Goal: Task Accomplishment & Management: Use online tool/utility

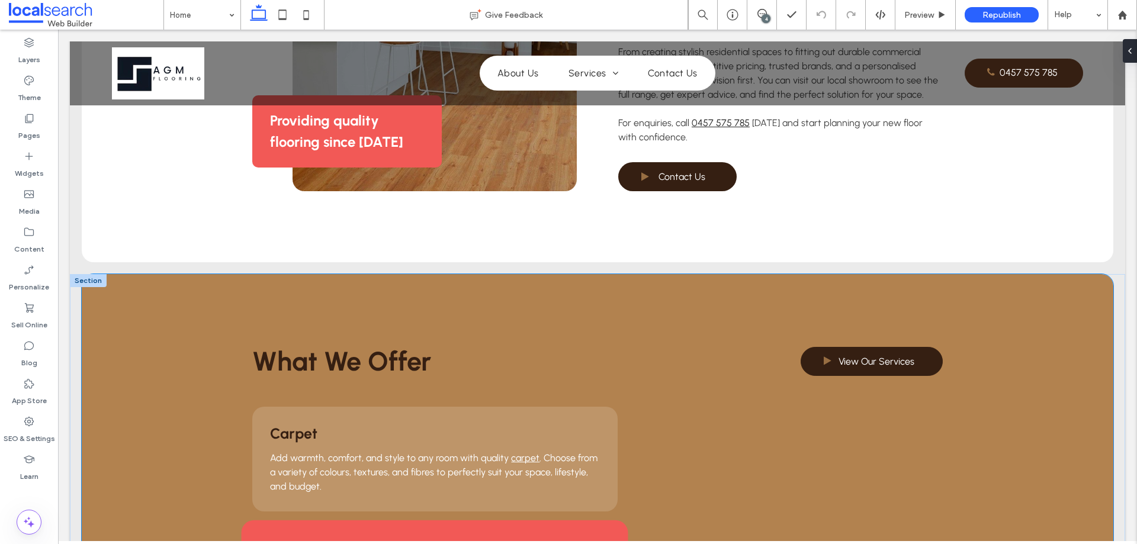
scroll to position [888, 0]
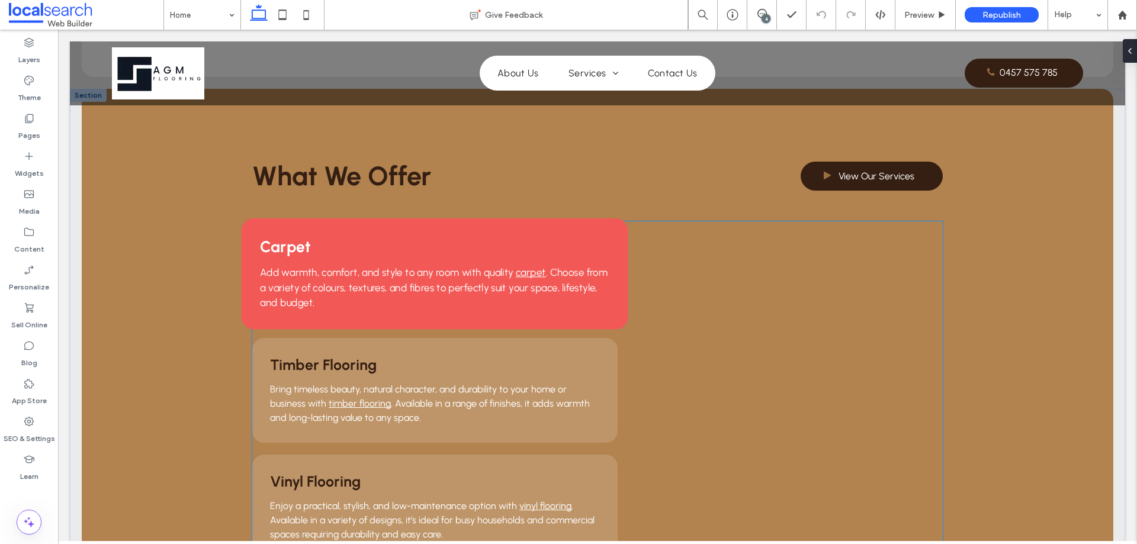
click at [452, 265] on p "Add warmth, comfort, and style to any room with quality carpet . Choose from a …" at bounding box center [435, 287] width 349 height 45
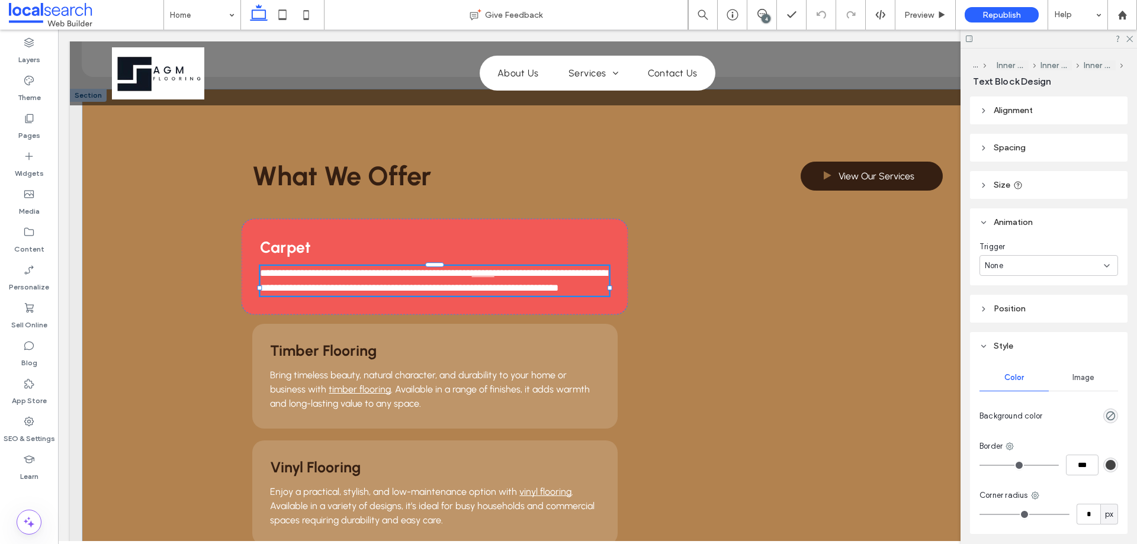
type input "********"
type input "**"
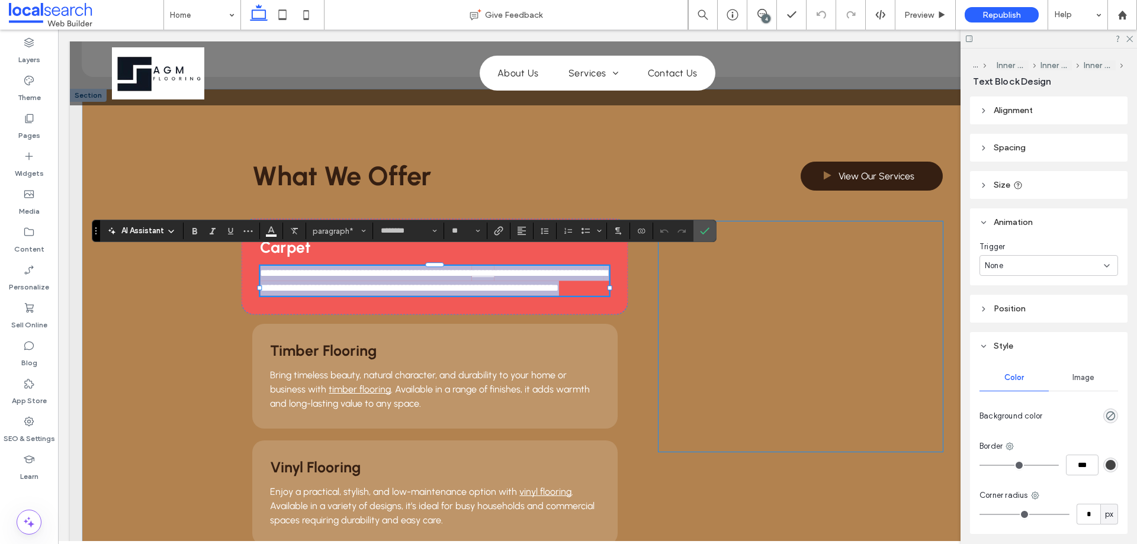
click at [717, 237] on div at bounding box center [800, 336] width 284 height 230
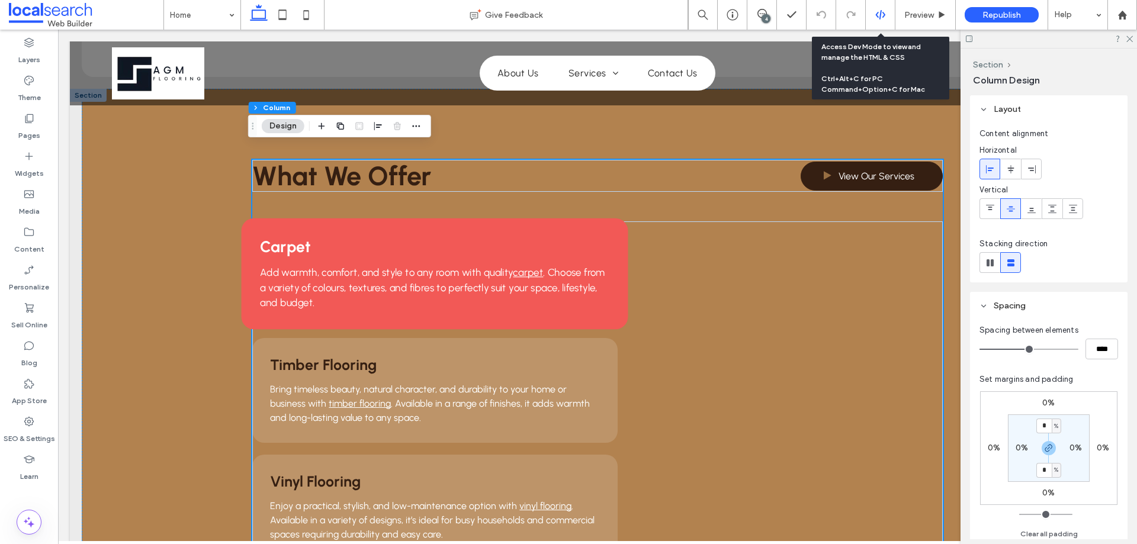
click at [883, 12] on use at bounding box center [879, 14] width 9 height 9
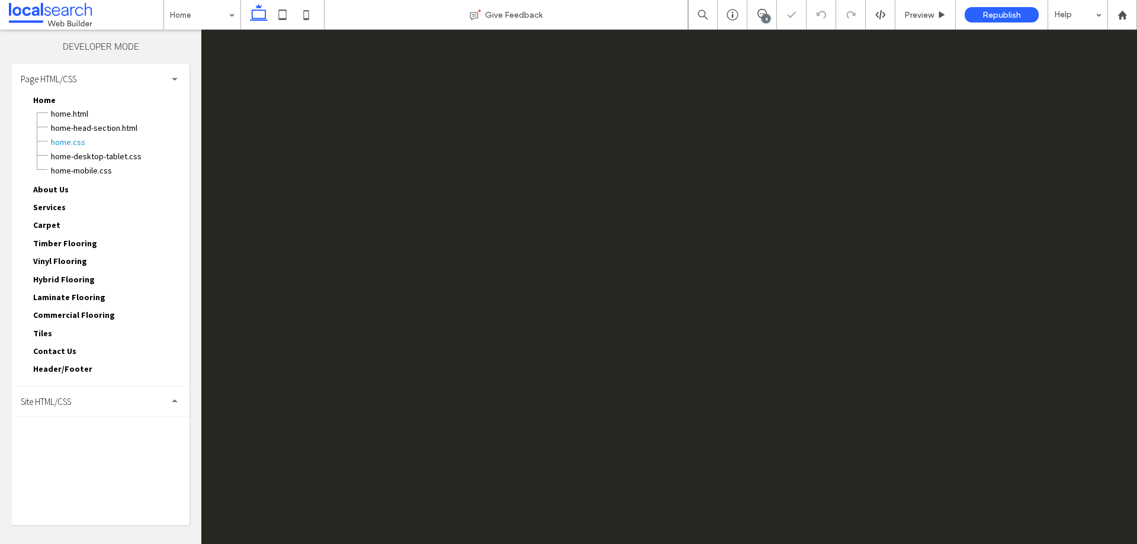
scroll to position [0, 0]
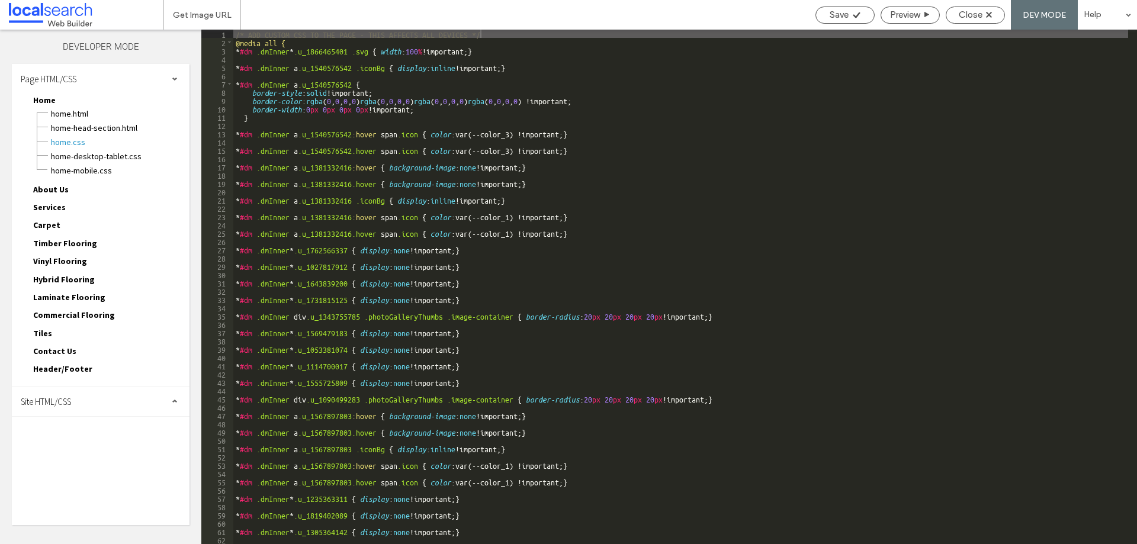
click at [103, 410] on div "Site HTML/CSS" at bounding box center [101, 402] width 178 height 30
click at [86, 456] on span "site.css" at bounding box center [122, 453] width 134 height 12
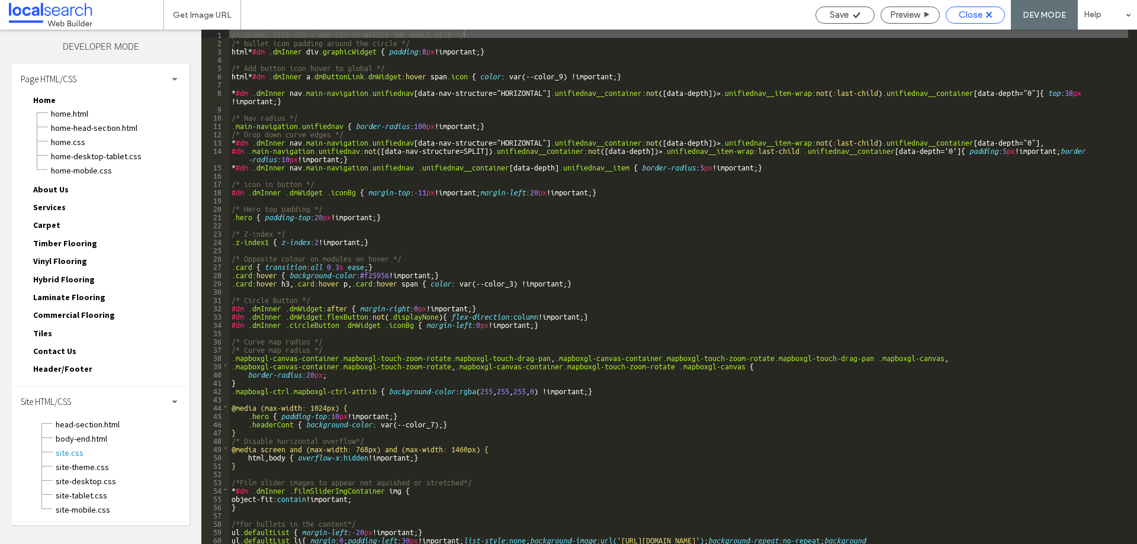
click at [967, 10] on span "Close" at bounding box center [971, 14] width 24 height 11
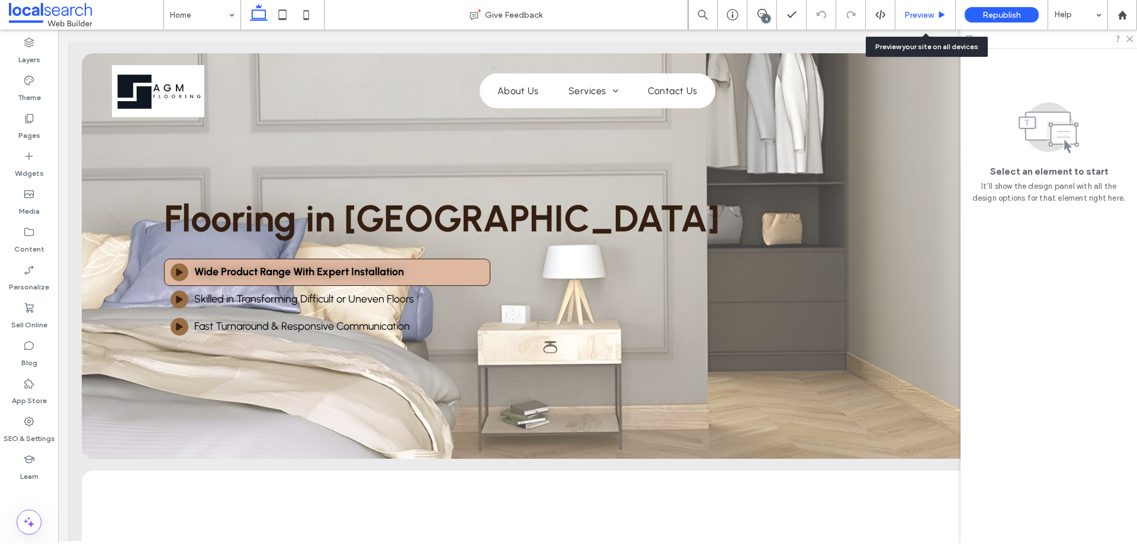
click at [916, 14] on span "Preview" at bounding box center [919, 15] width 30 height 10
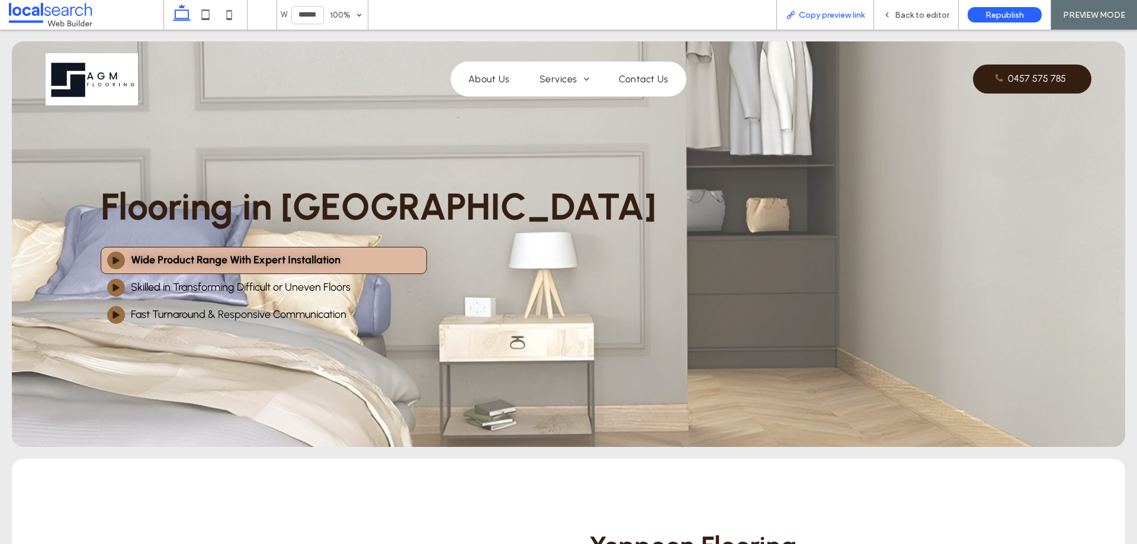
click at [830, 16] on span "Copy preview link" at bounding box center [832, 15] width 66 height 10
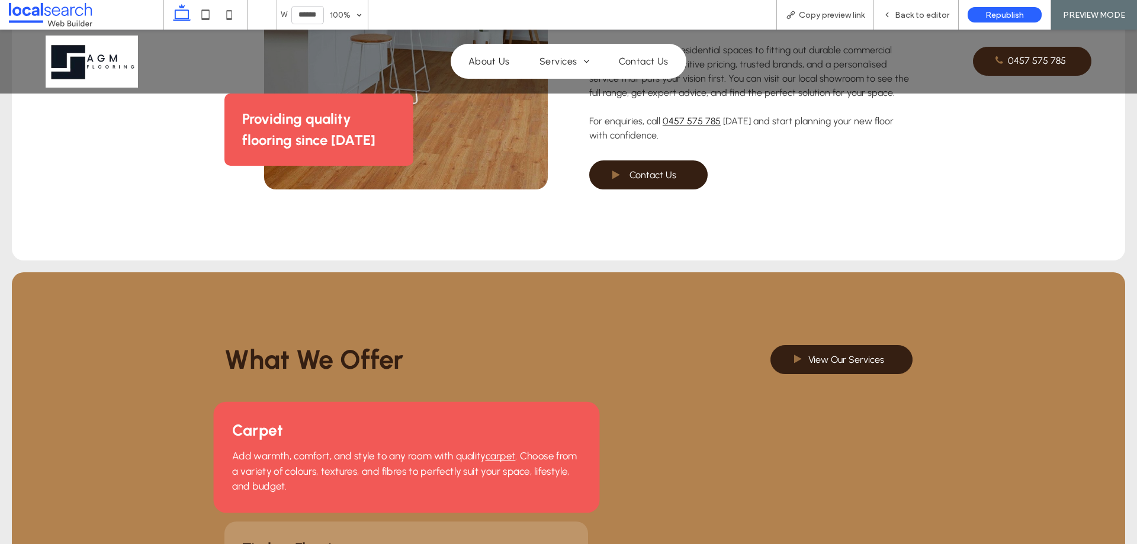
scroll to position [947, 0]
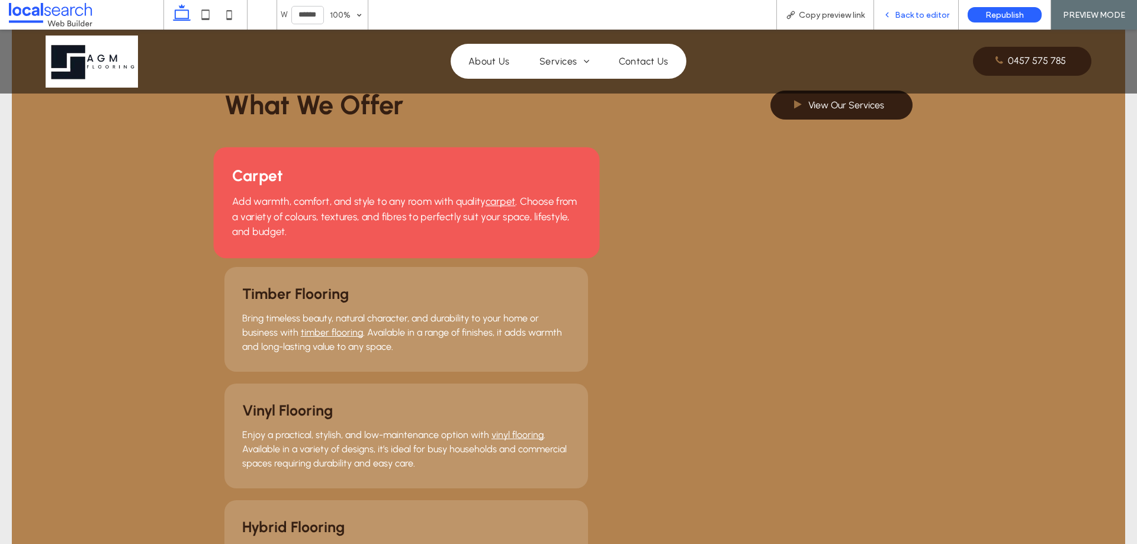
click at [903, 20] on span "Back to editor" at bounding box center [922, 15] width 54 height 10
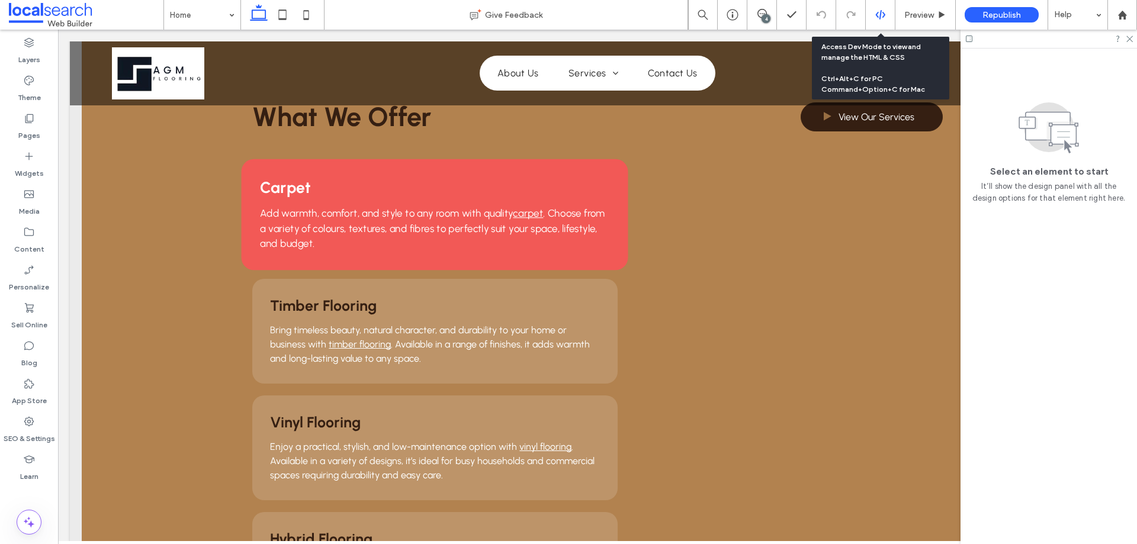
click at [882, 20] on div at bounding box center [881, 15] width 30 height 30
click at [877, 14] on icon at bounding box center [880, 14] width 11 height 11
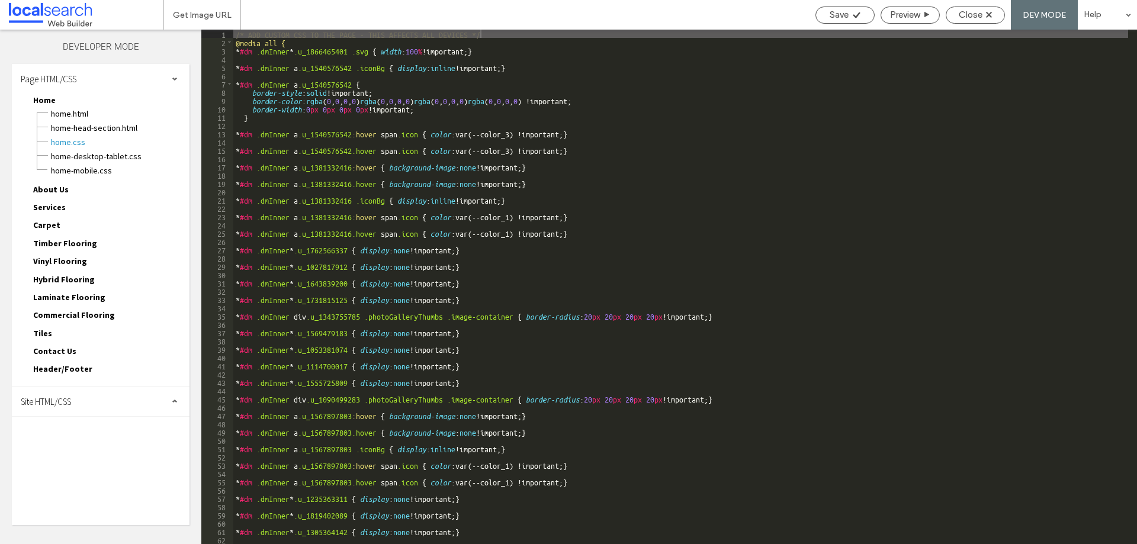
drag, startPoint x: 82, startPoint y: 388, endPoint x: 83, endPoint y: 398, distance: 10.1
click at [82, 389] on div "Site HTML/CSS" at bounding box center [101, 402] width 178 height 30
click at [83, 398] on div "Site HTML/CSS" at bounding box center [101, 402] width 178 height 30
click at [91, 403] on div "Site HTML/CSS" at bounding box center [101, 402] width 178 height 30
click at [84, 452] on span "site.css" at bounding box center [122, 453] width 134 height 12
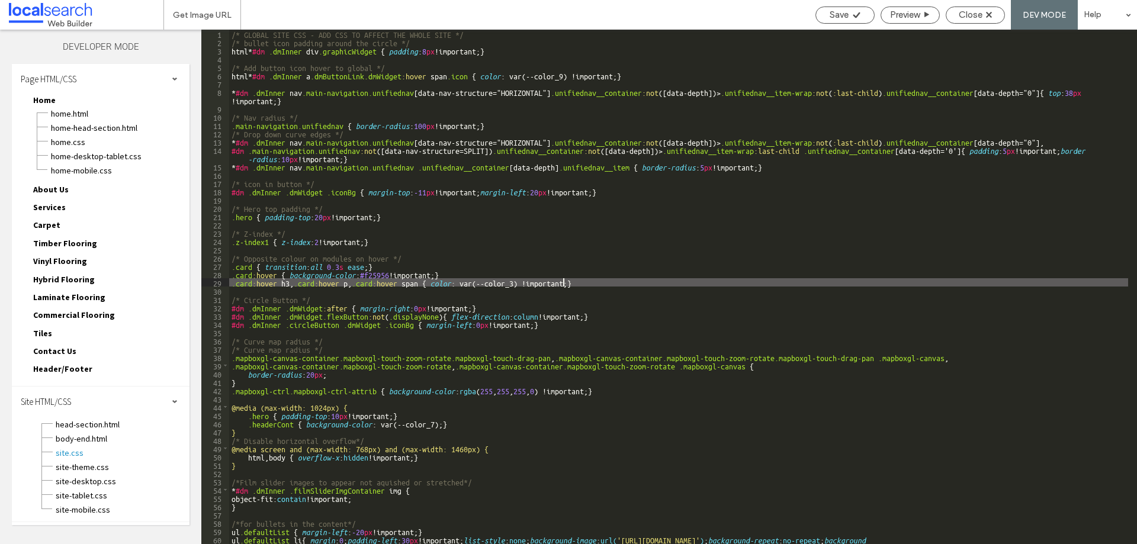
click at [564, 282] on div "/* GLOBAL SITE CSS - ADD CSS TO AFFECT THE WHOLE SITE */ /* bullet icon padding…" at bounding box center [678, 295] width 899 height 531
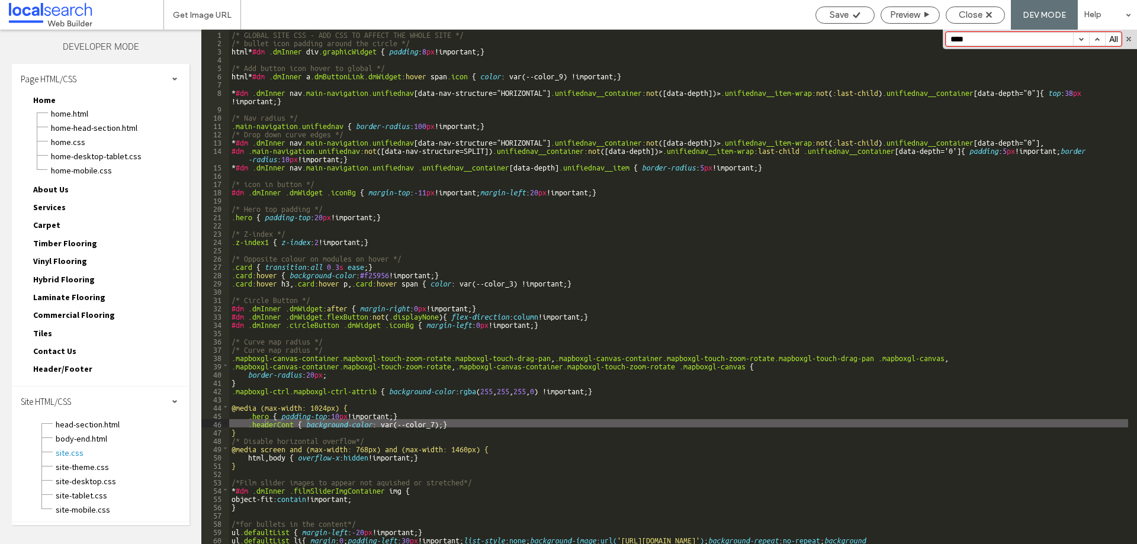
type input "*****"
click at [978, 18] on span "Close" at bounding box center [971, 14] width 24 height 11
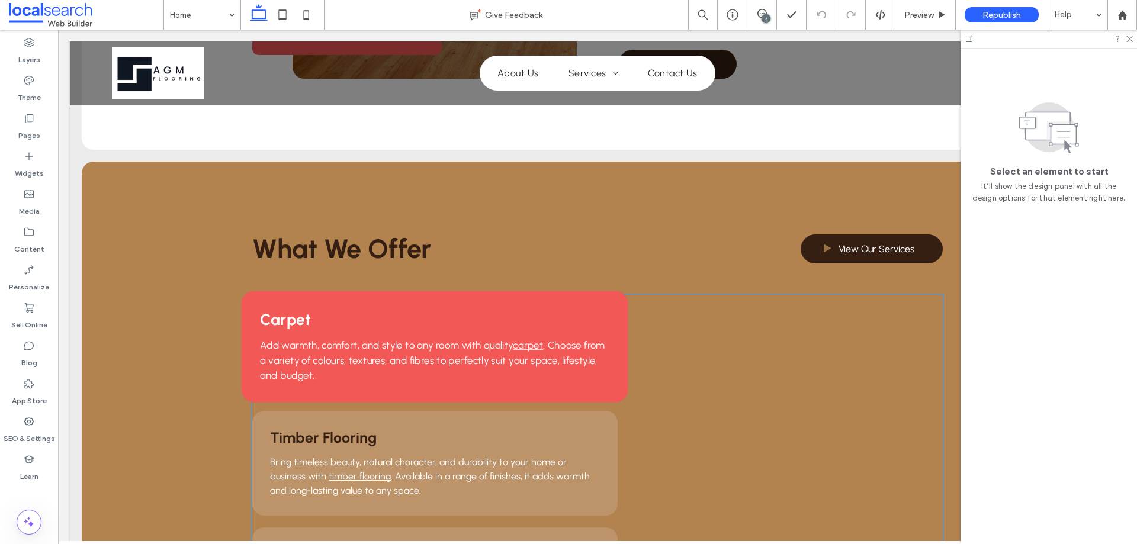
scroll to position [829, 0]
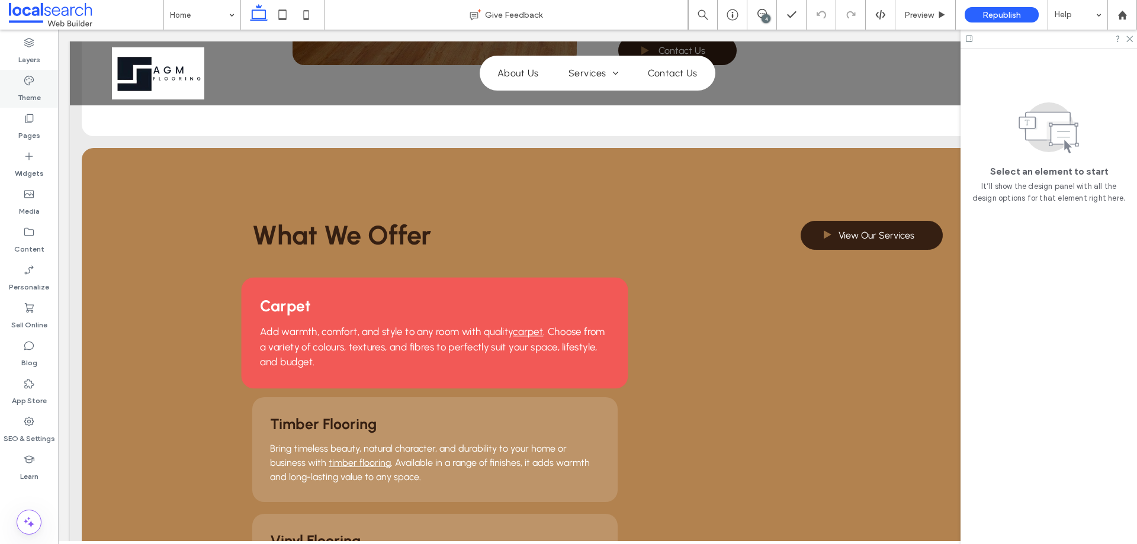
click at [21, 79] on div "Theme" at bounding box center [29, 89] width 58 height 38
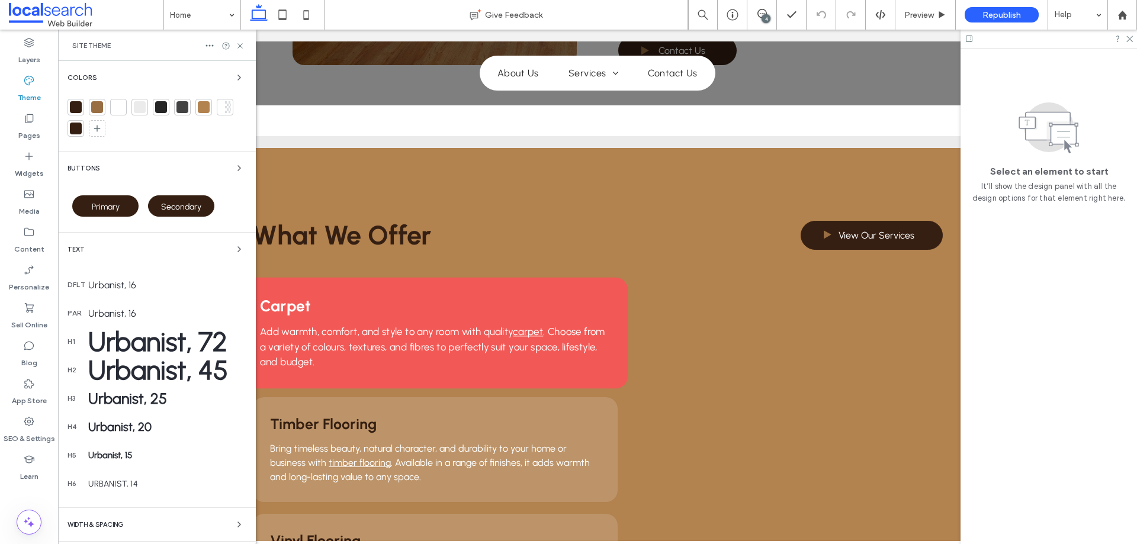
click at [126, 250] on div "Text" at bounding box center [156, 249] width 179 height 14
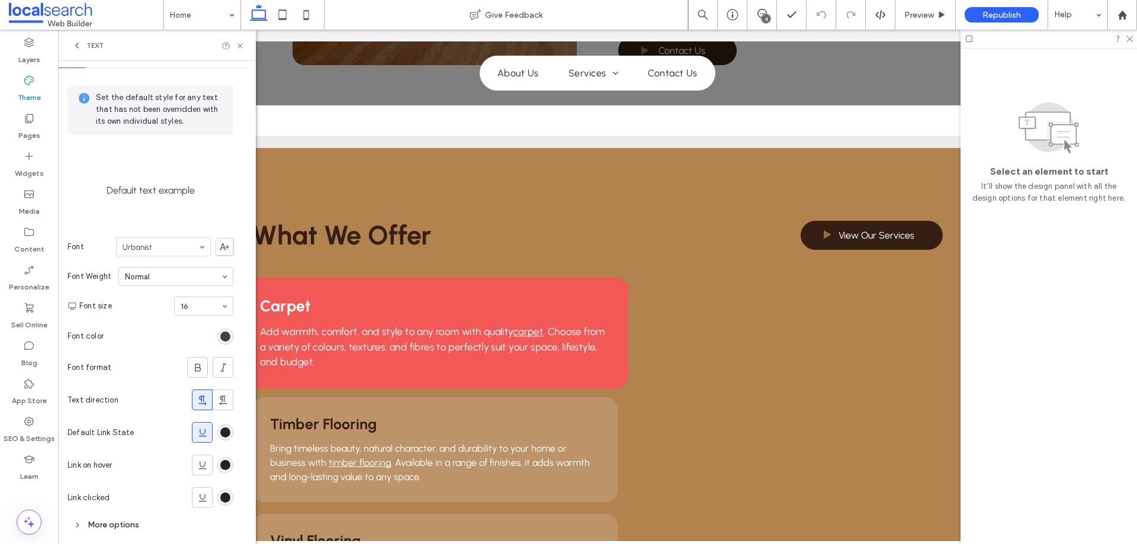
scroll to position [44, 0]
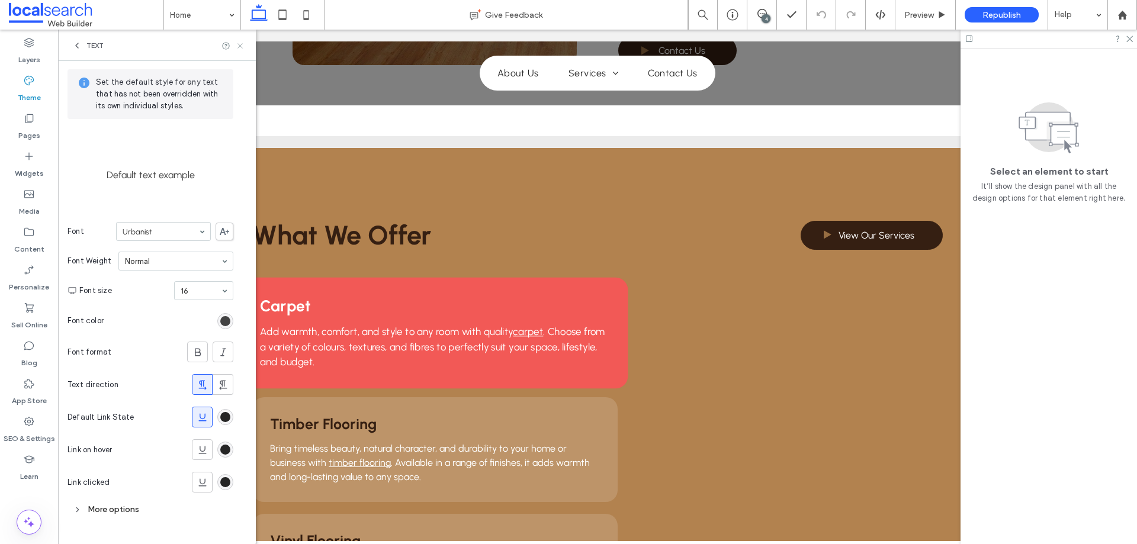
click at [243, 45] on icon at bounding box center [240, 45] width 9 height 9
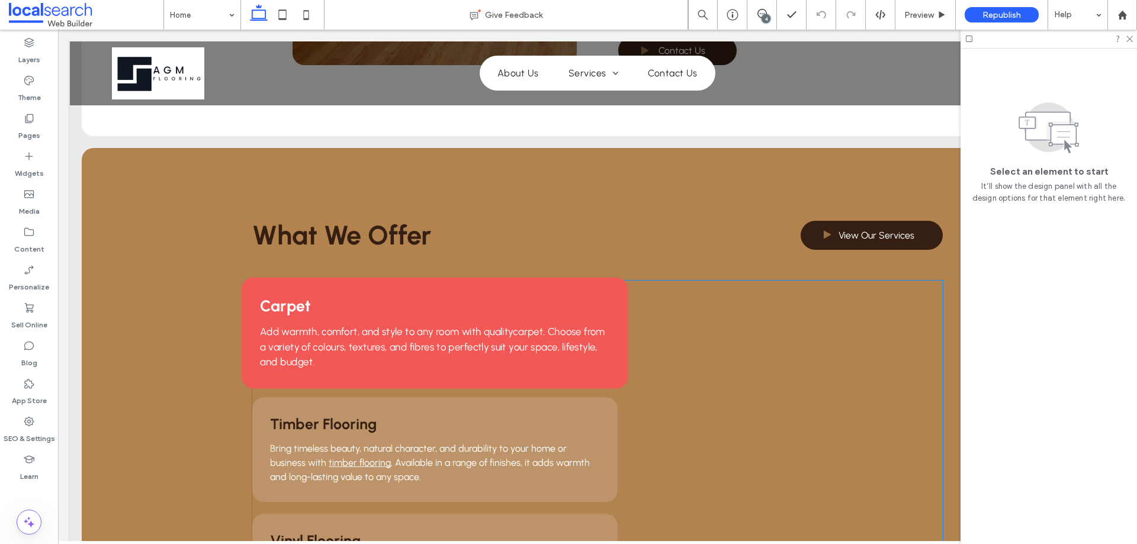
click at [524, 326] on link "carpet" at bounding box center [528, 332] width 30 height 12
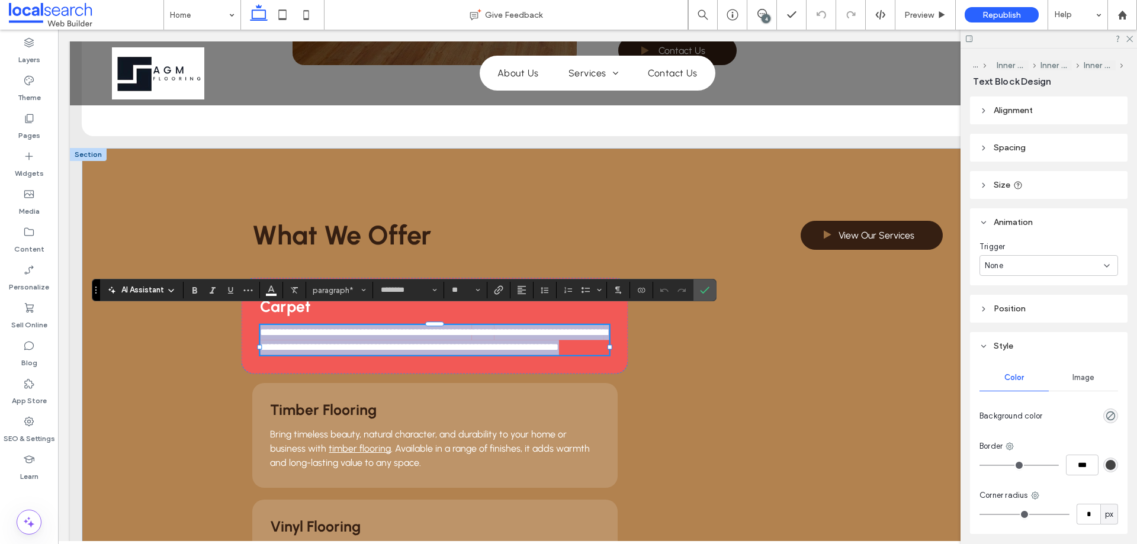
click at [494, 327] on link "******" at bounding box center [483, 331] width 22 height 9
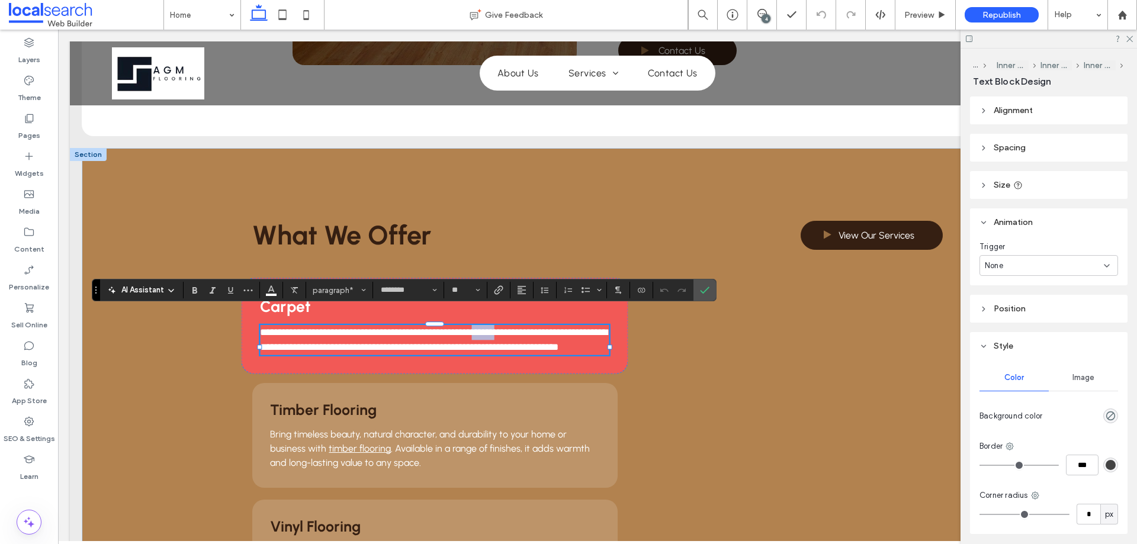
click at [494, 327] on link "******" at bounding box center [483, 331] width 22 height 9
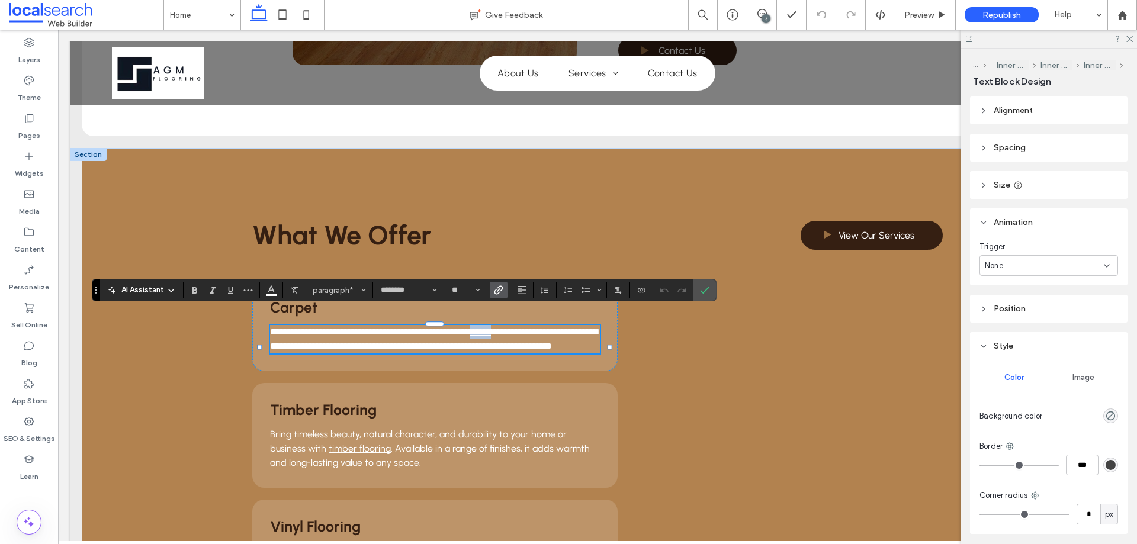
scroll to position [42, 0]
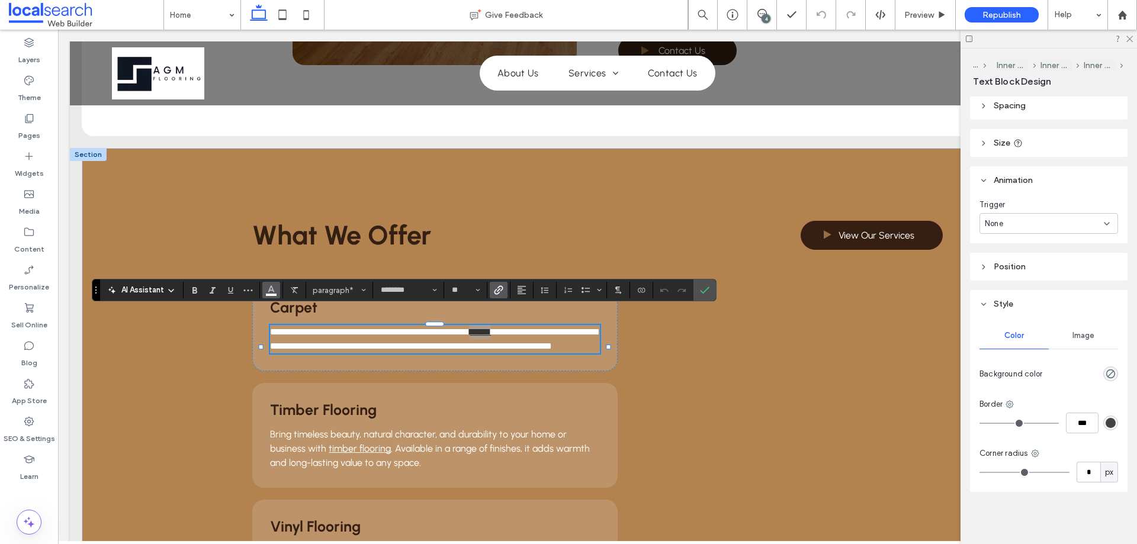
click at [268, 291] on icon "Color" at bounding box center [270, 288] width 9 height 9
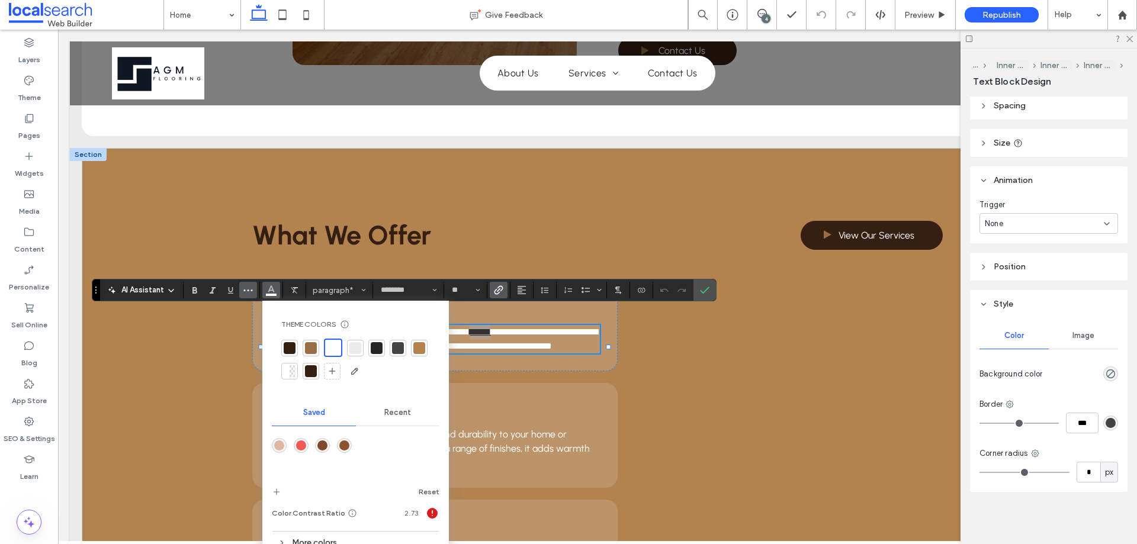
click at [245, 295] on icon "More" at bounding box center [247, 289] width 9 height 9
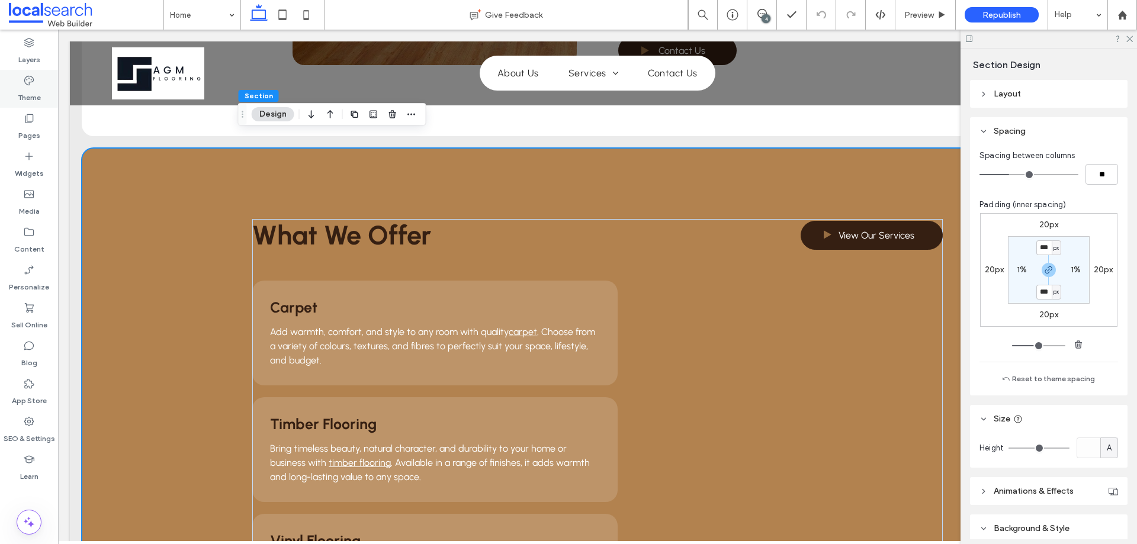
click at [31, 86] on icon at bounding box center [29, 81] width 12 height 12
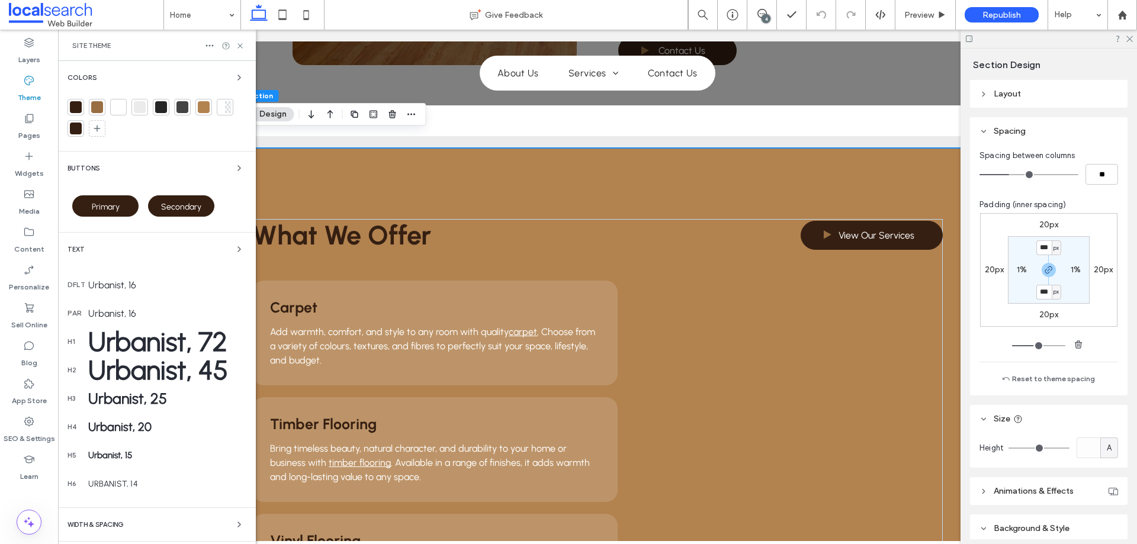
click at [159, 251] on div "Text" at bounding box center [156, 249] width 179 height 14
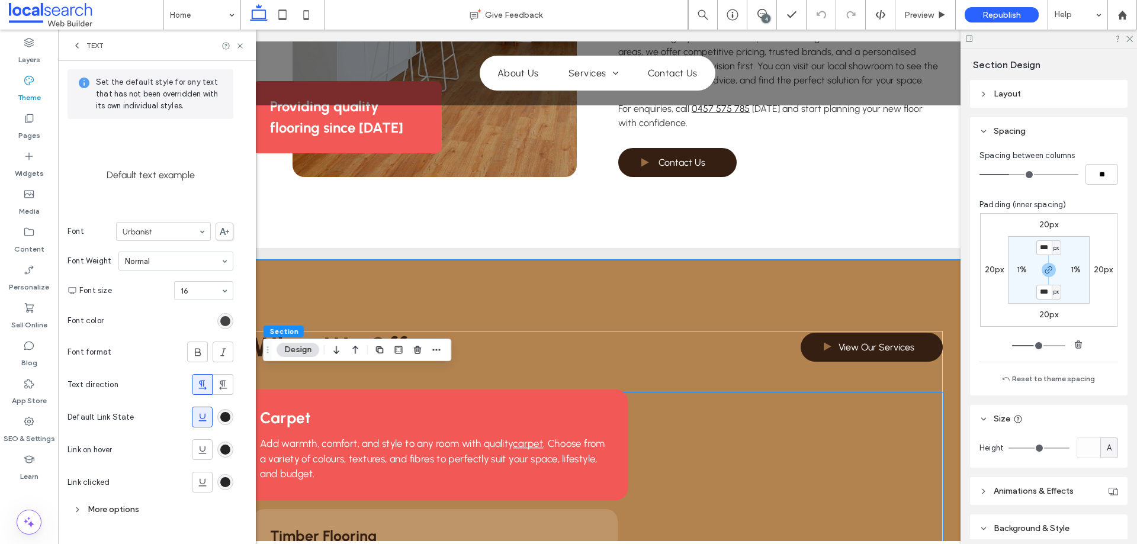
scroll to position [888, 0]
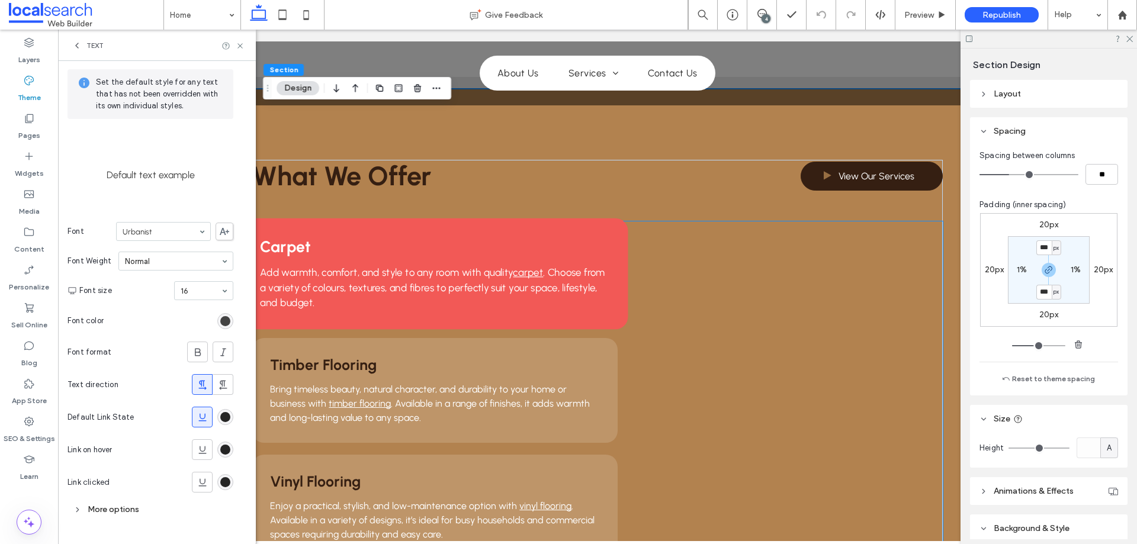
click at [290, 237] on span "Carpet" at bounding box center [286, 246] width 50 height 19
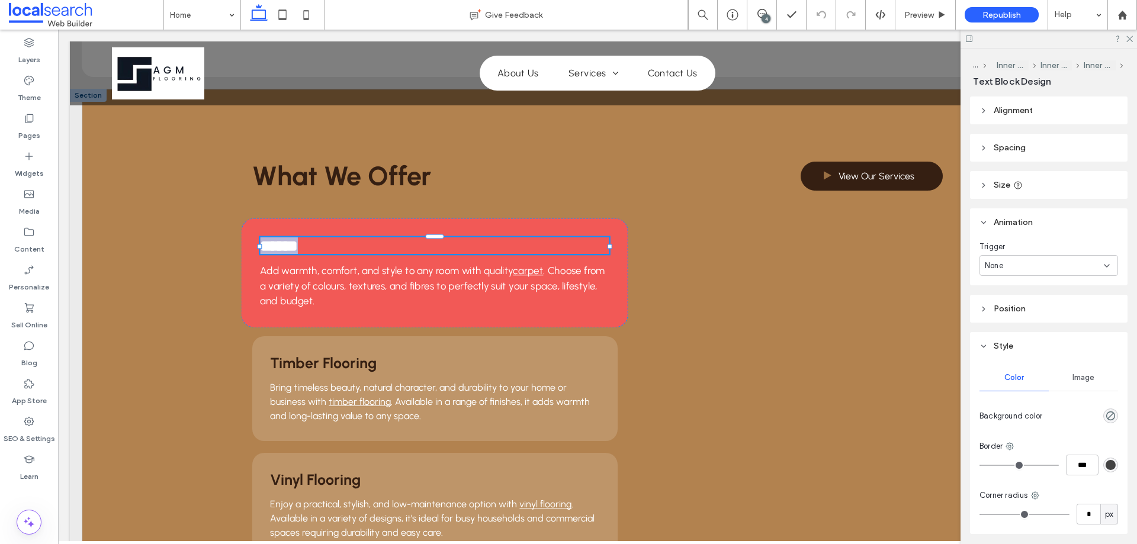
type input "********"
type input "**"
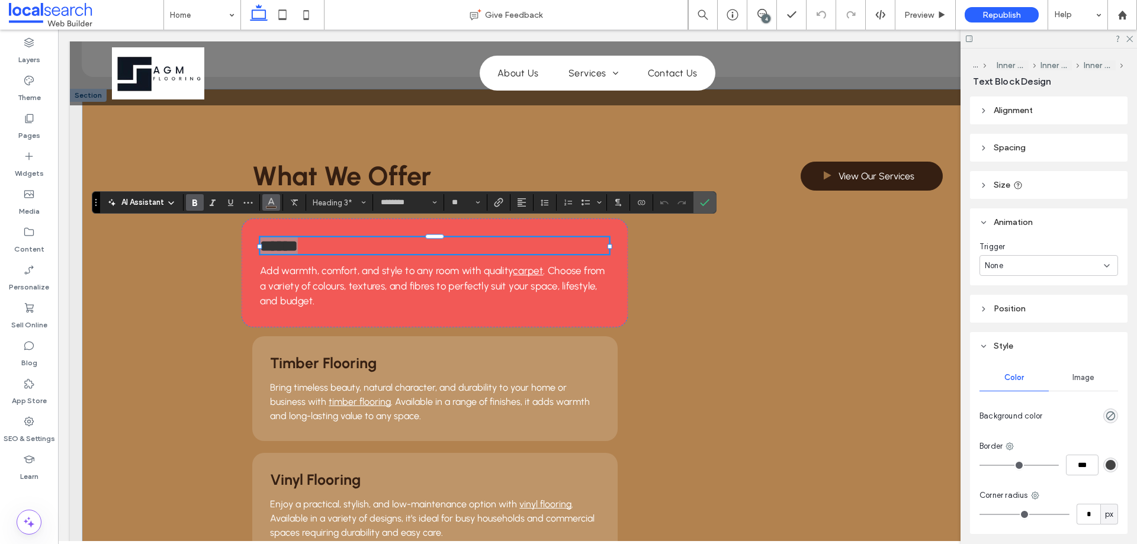
click at [272, 207] on span "Color" at bounding box center [270, 201] width 9 height 15
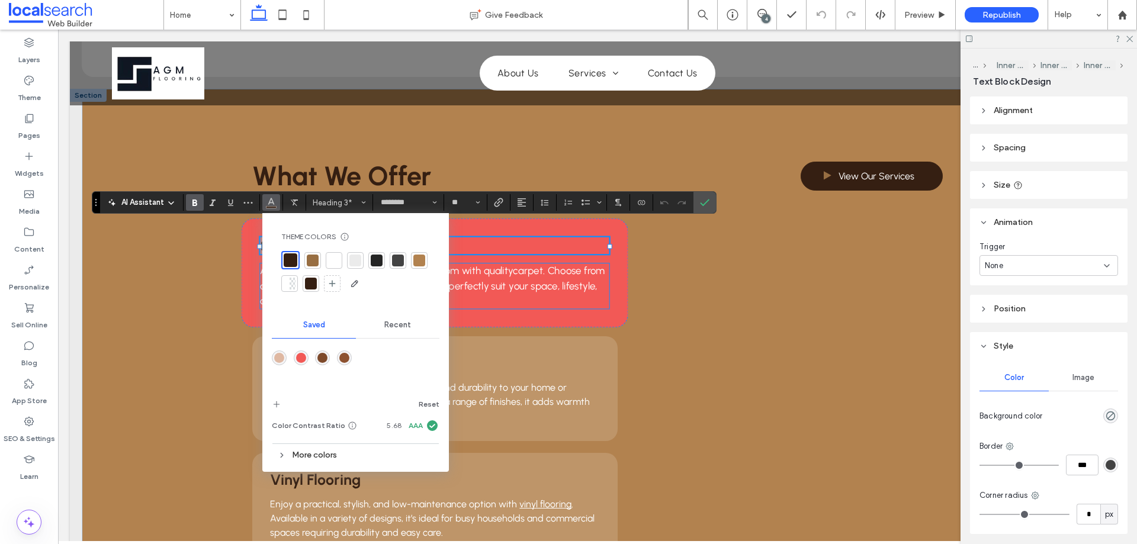
click at [522, 265] on link "carpet" at bounding box center [528, 271] width 30 height 12
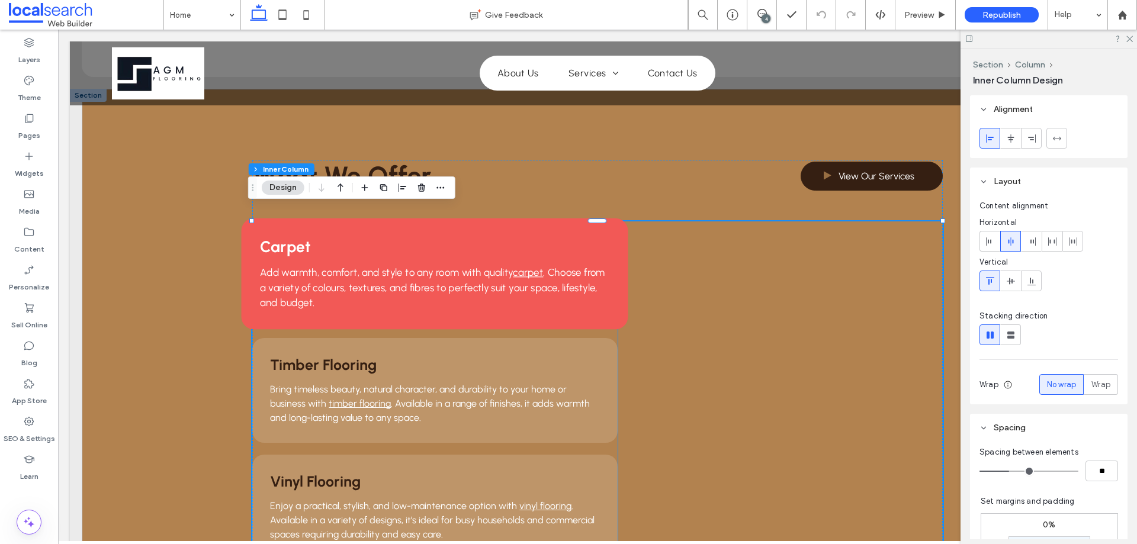
click at [409, 269] on span ". Choose from a variety of colours, textures, and fibres to perfectly suit your…" at bounding box center [433, 287] width 345 height 42
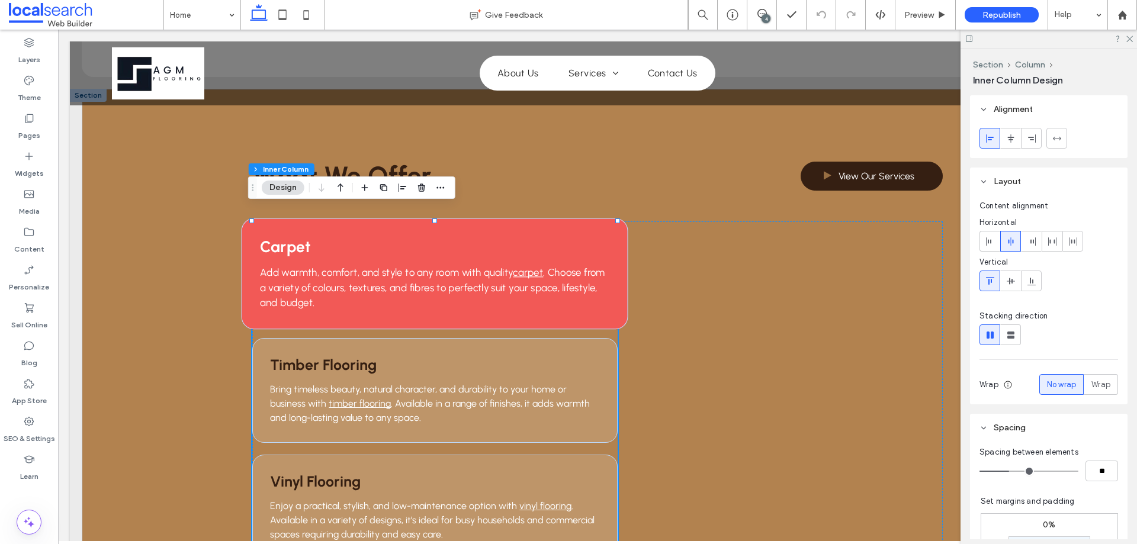
click at [409, 269] on span ". Choose from a variety of colours, textures, and fibres to perfectly suit your…" at bounding box center [433, 287] width 345 height 42
click at [409, 269] on div "Add warmth, comfort, and style to any room with quality carpet . Choose from a …" at bounding box center [435, 287] width 349 height 45
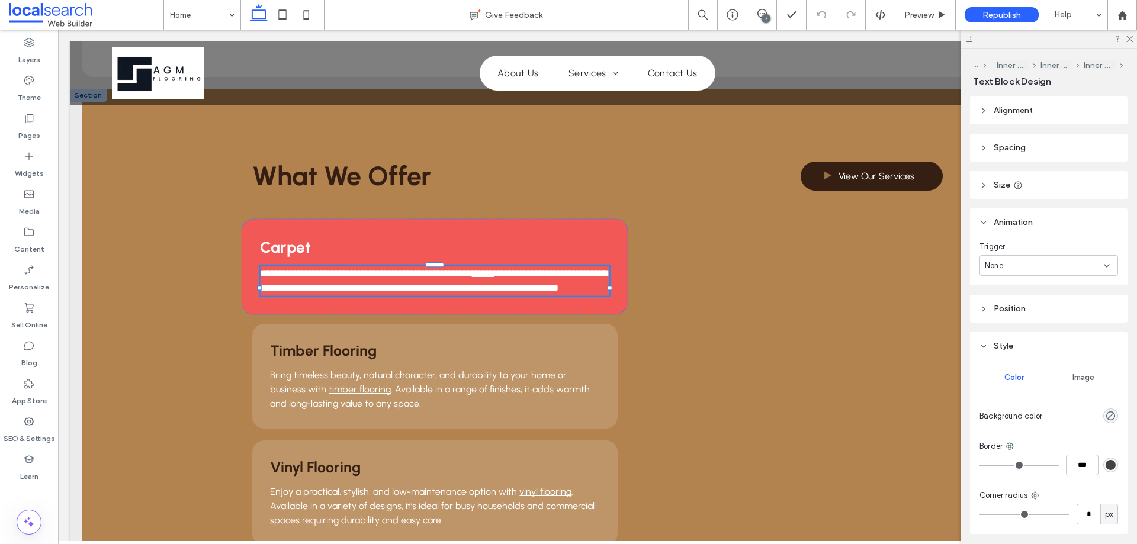
type input "********"
type input "**"
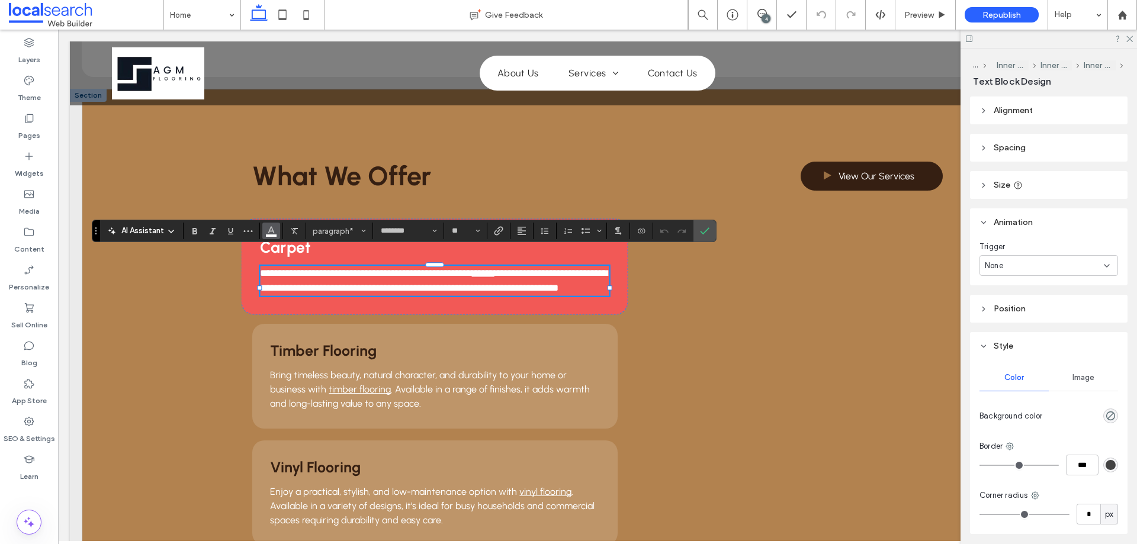
click at [273, 232] on use "Color" at bounding box center [271, 230] width 7 height 7
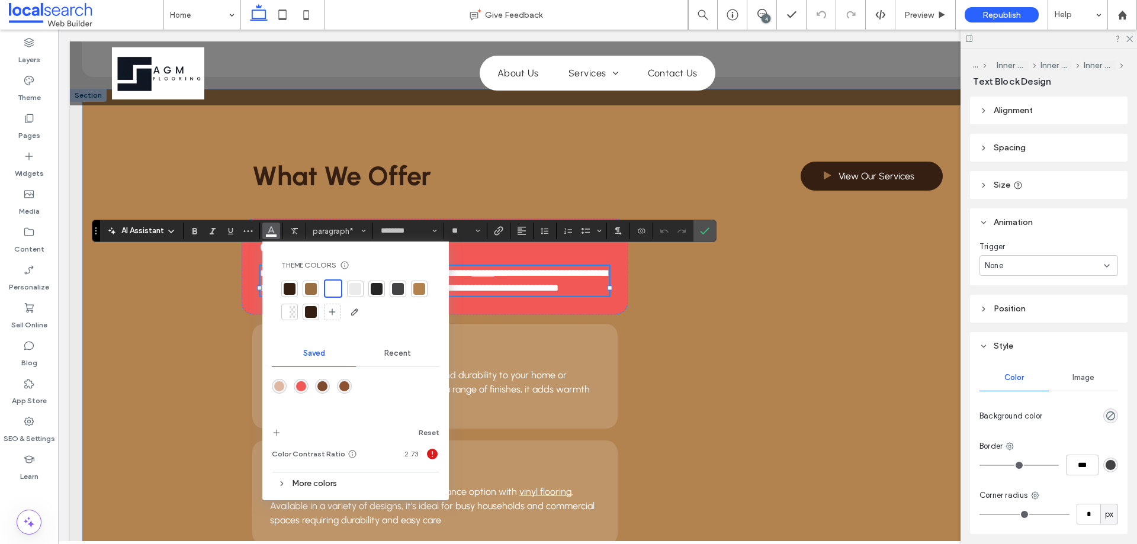
drag, startPoint x: 389, startPoint y: 348, endPoint x: 356, endPoint y: 362, distance: 36.3
click at [389, 349] on div "Recent" at bounding box center [398, 353] width 84 height 26
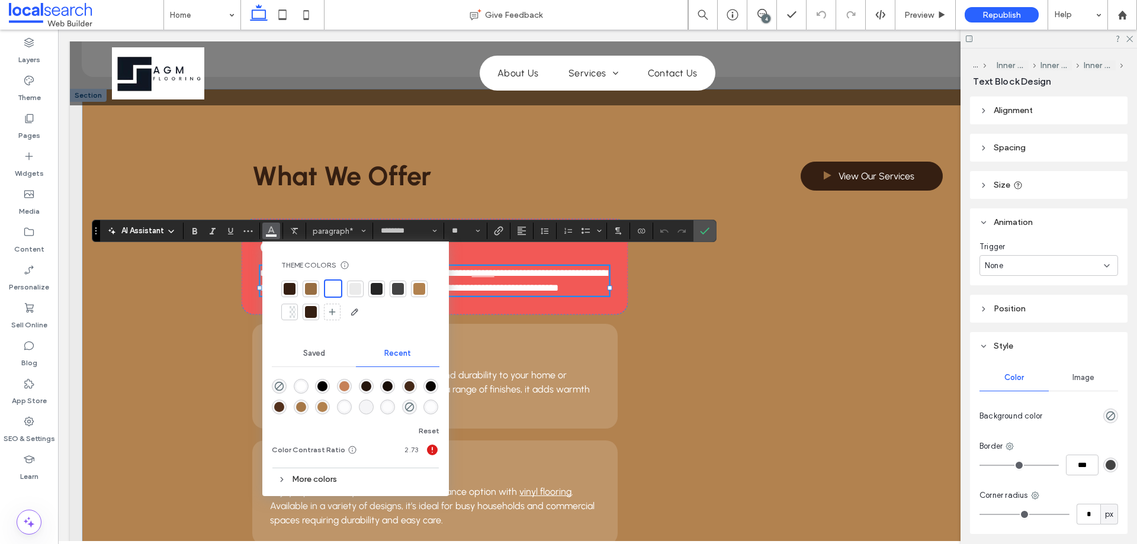
click at [324, 384] on div "rgba(0, 0, 0, 1)" at bounding box center [322, 386] width 10 height 10
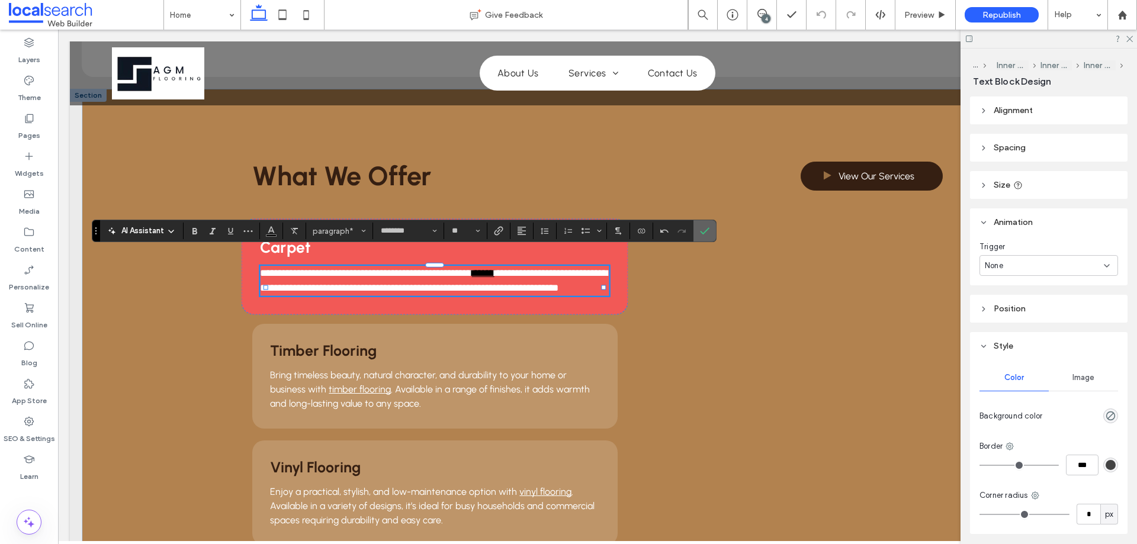
drag, startPoint x: 636, startPoint y: 219, endPoint x: 705, endPoint y: 236, distance: 70.1
click at [705, 236] on label "Confirm" at bounding box center [705, 230] width 18 height 21
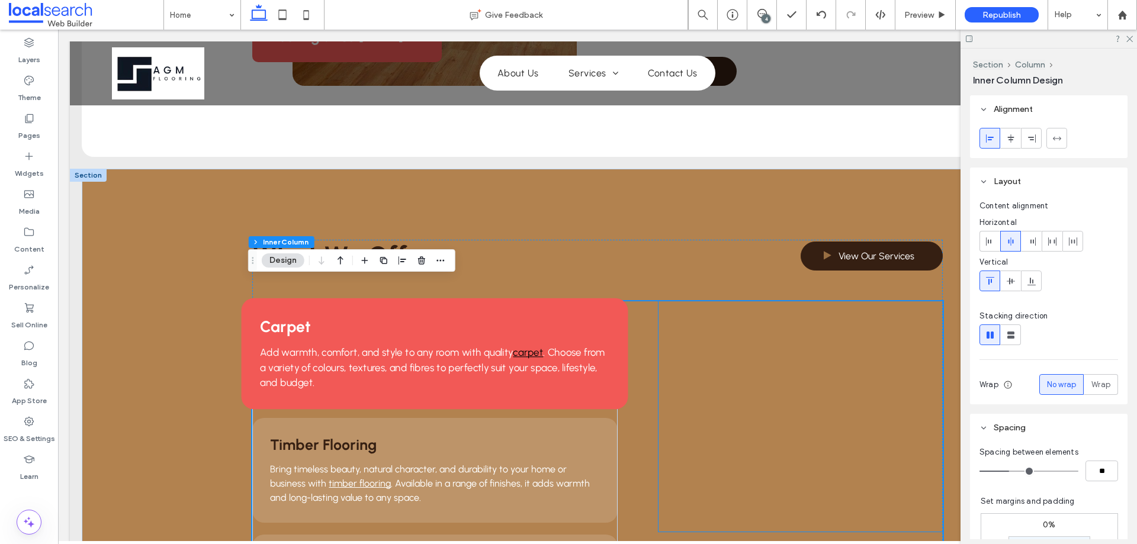
scroll to position [829, 0]
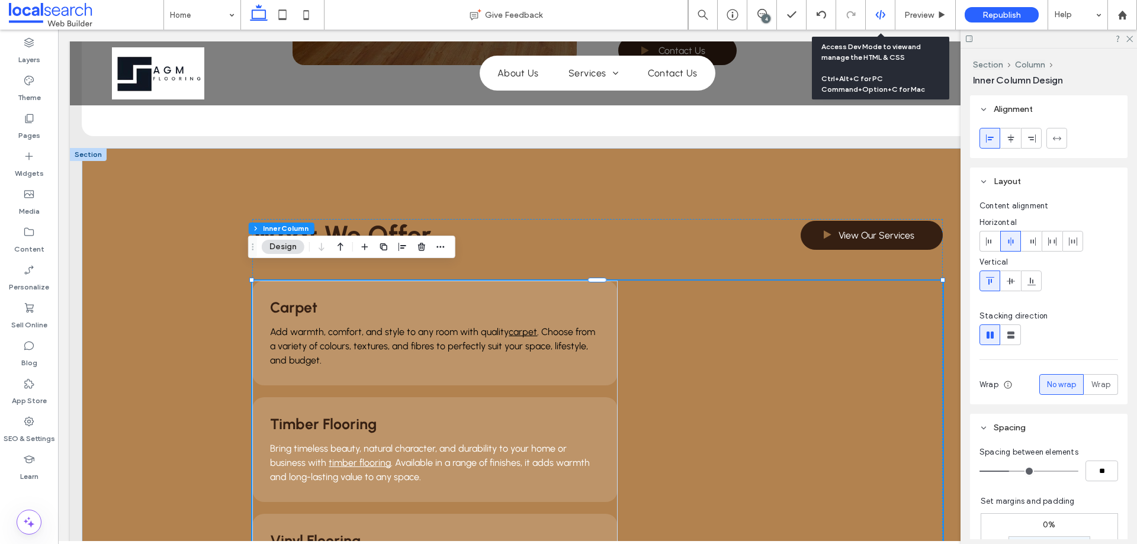
click at [887, 19] on div at bounding box center [880, 14] width 29 height 11
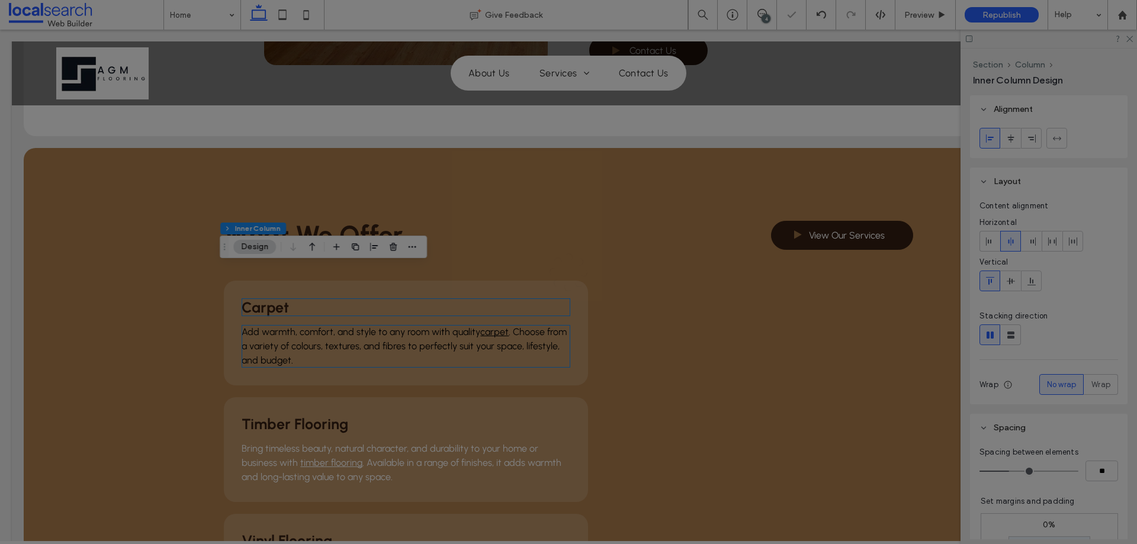
scroll to position [0, 0]
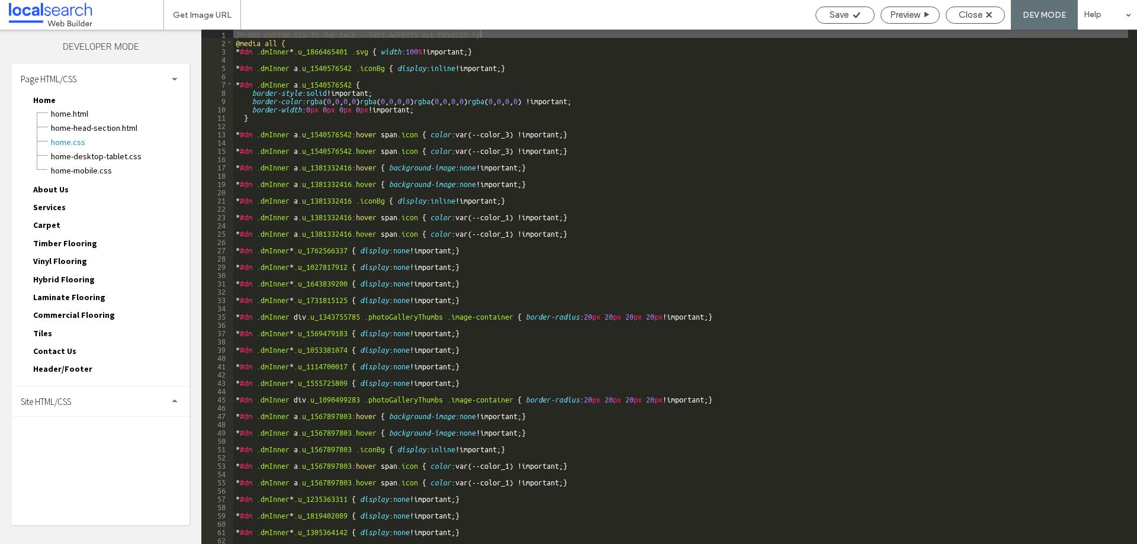
click at [86, 397] on div "Site HTML/CSS" at bounding box center [101, 402] width 178 height 30
click at [86, 459] on div "site-theme.css" at bounding box center [122, 466] width 134 height 14
click at [95, 456] on span "site.css" at bounding box center [122, 453] width 134 height 12
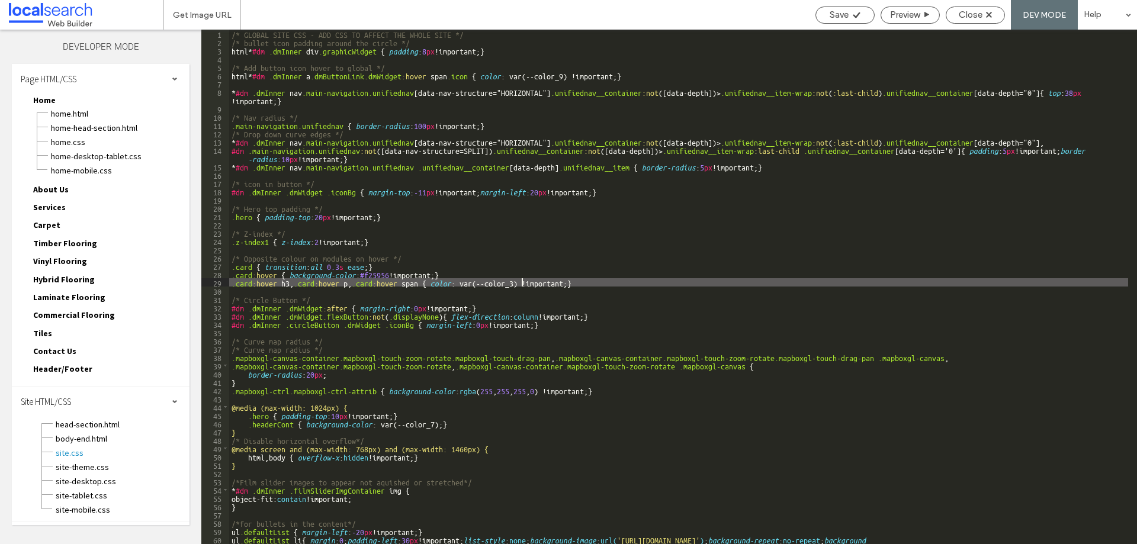
click at [523, 285] on div "/* GLOBAL SITE CSS - ADD CSS TO AFFECT THE WHOLE SITE */ /* bullet icon padding…" at bounding box center [678, 295] width 899 height 531
click at [526, 283] on div "/* GLOBAL SITE CSS - ADD CSS TO AFFECT THE WHOLE SITE */ /* bullet icon padding…" at bounding box center [678, 295] width 899 height 531
drag, startPoint x: 526, startPoint y: 283, endPoint x: 468, endPoint y: 284, distance: 58.6
click at [468, 284] on div "/* GLOBAL SITE CSS - ADD CSS TO AFFECT THE WHOLE SITE */ /* bullet icon padding…" at bounding box center [678, 295] width 899 height 531
type textarea "**"
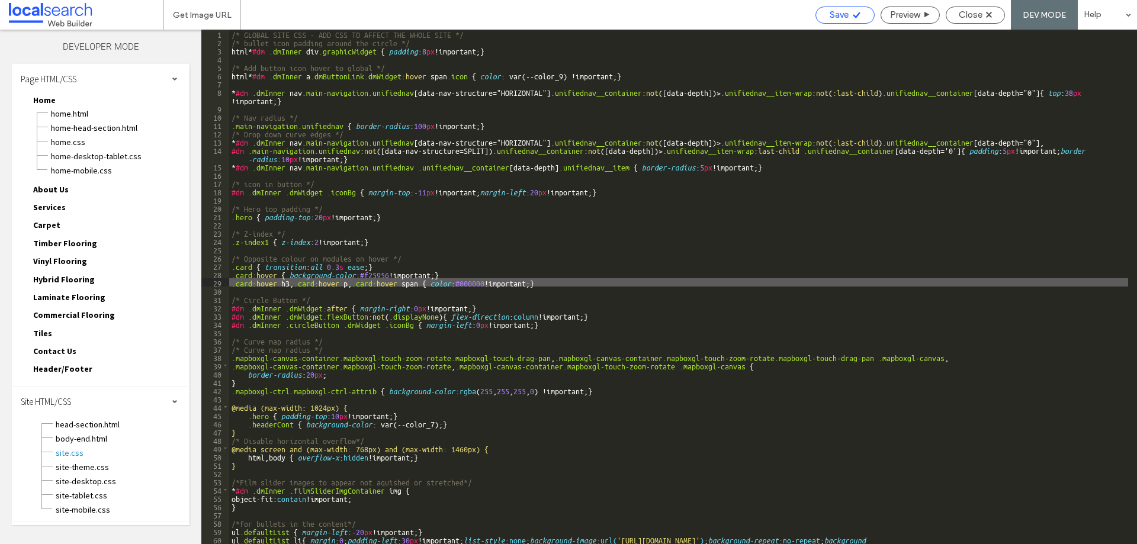
click at [853, 16] on use at bounding box center [856, 15] width 7 height 6
click at [962, 14] on span "Close" at bounding box center [971, 14] width 24 height 11
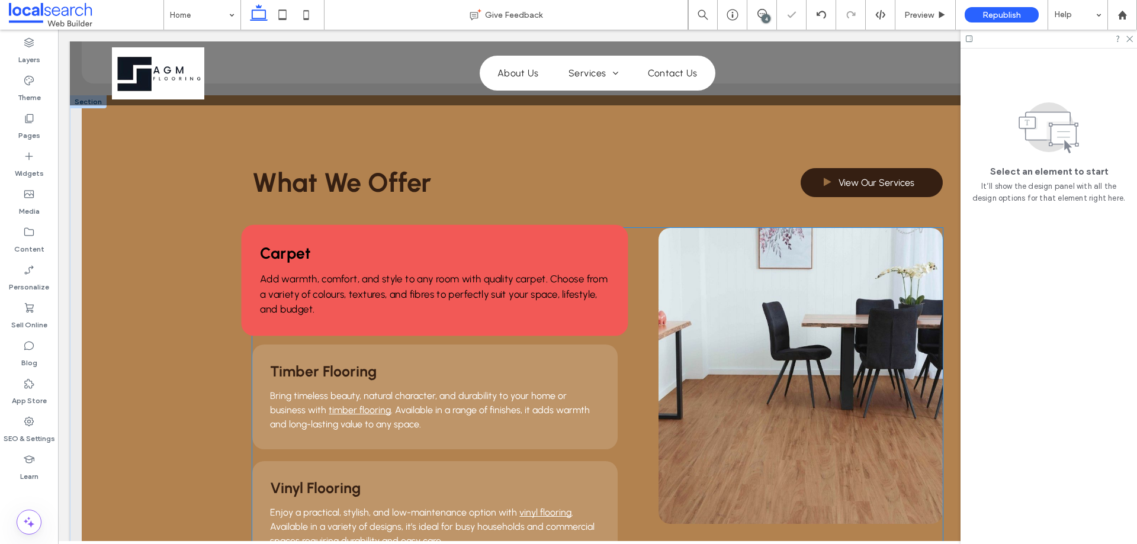
scroll to position [888, 0]
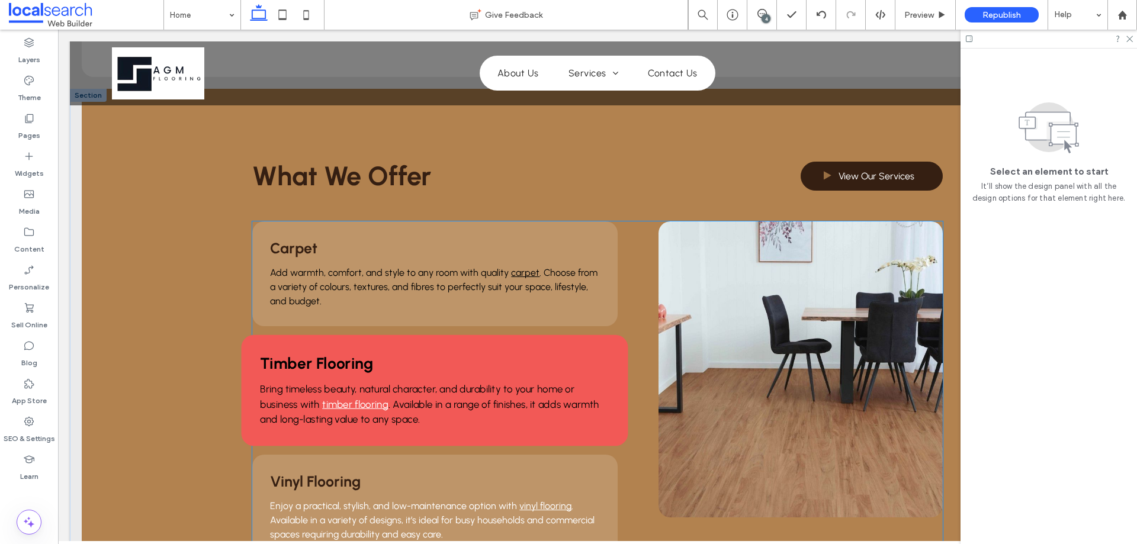
click at [339, 383] on span "Bring timeless beauty, natural character, and durability to your home or busine…" at bounding box center [418, 396] width 314 height 27
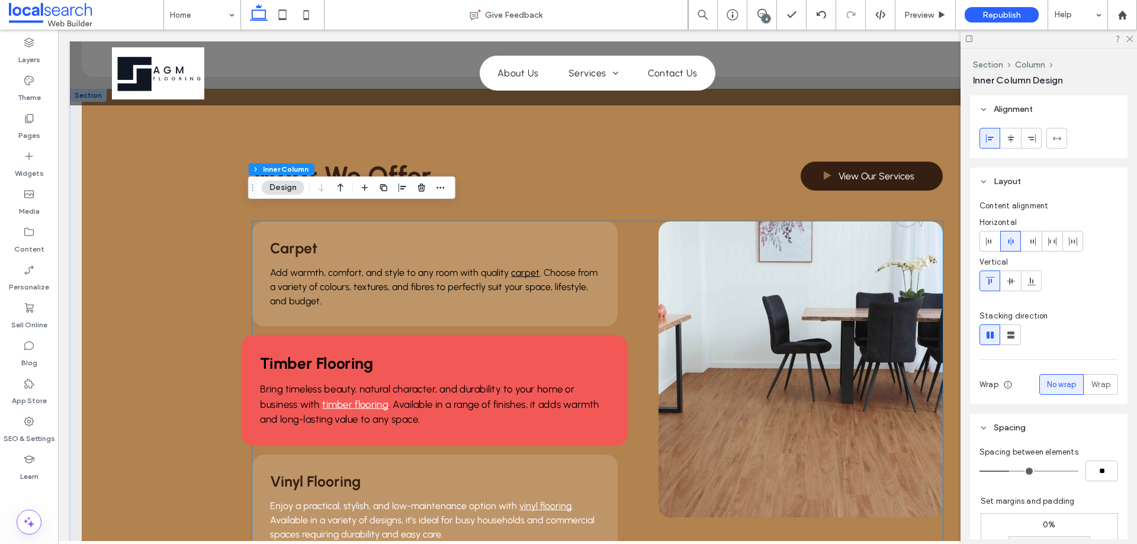
click at [339, 383] on span "Bring timeless beauty, natural character, and durability to your home or busine…" at bounding box center [418, 396] width 314 height 27
click at [339, 382] on div "Bring timeless beauty, natural character, and durability to your home or busine…" at bounding box center [435, 404] width 349 height 45
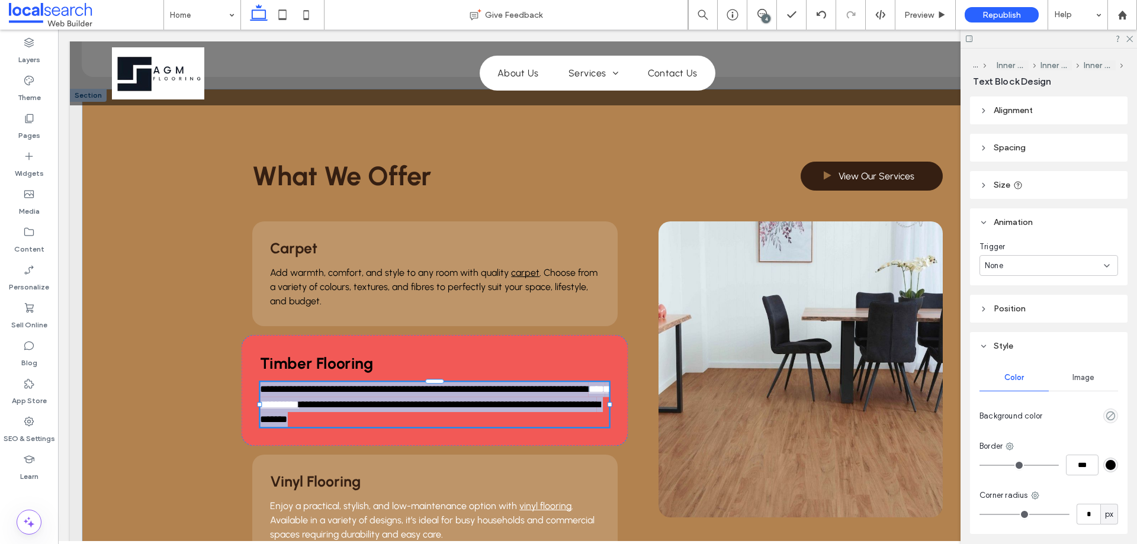
type input "********"
type input "**"
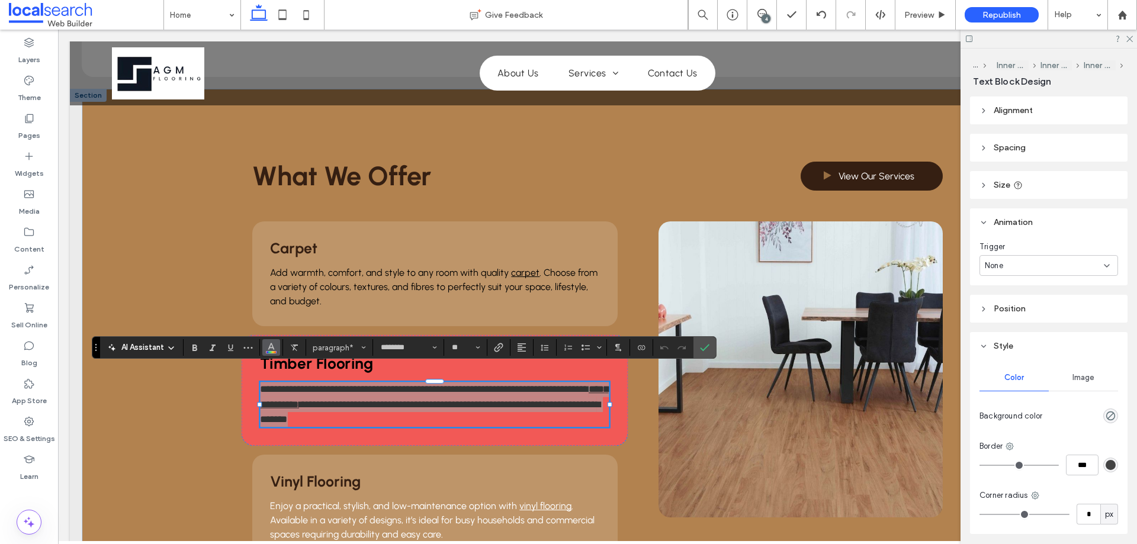
click at [273, 344] on icon "Color" at bounding box center [270, 346] width 9 height 9
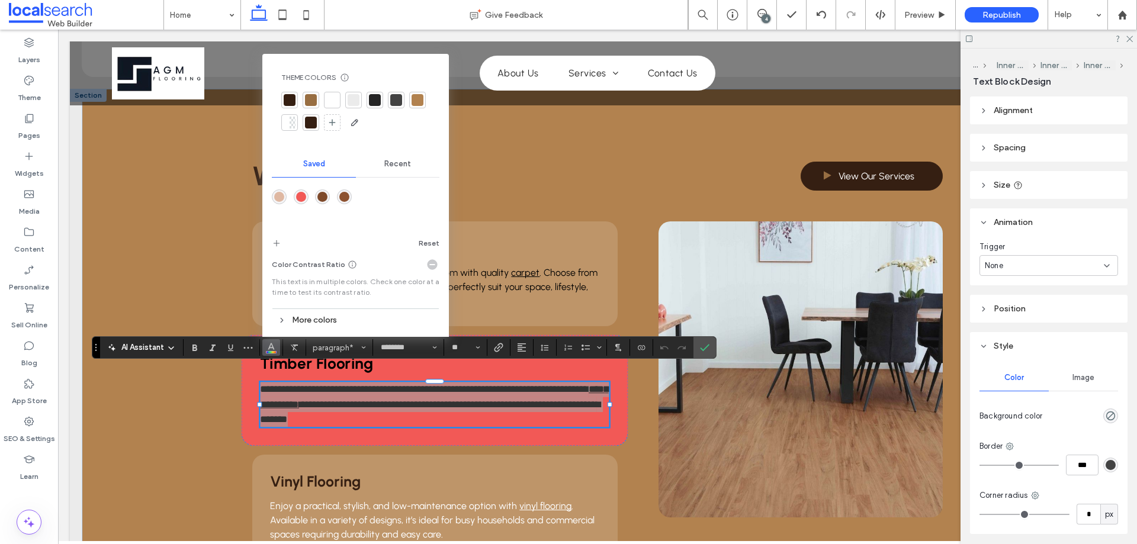
click at [397, 164] on span "Recent" at bounding box center [397, 163] width 27 height 9
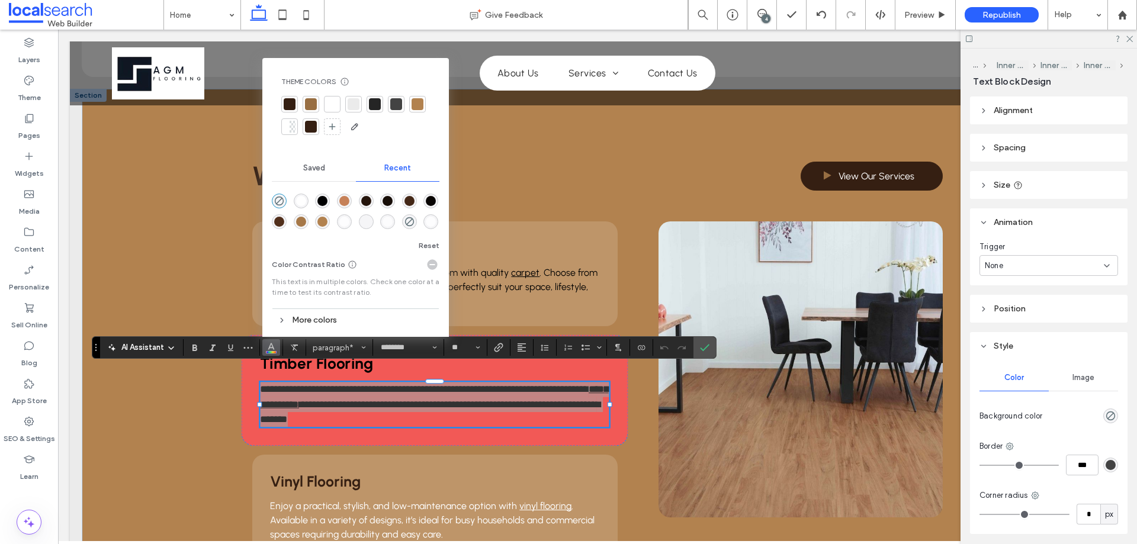
click at [323, 199] on div "rgba(0, 0, 0, 1)" at bounding box center [322, 201] width 10 height 10
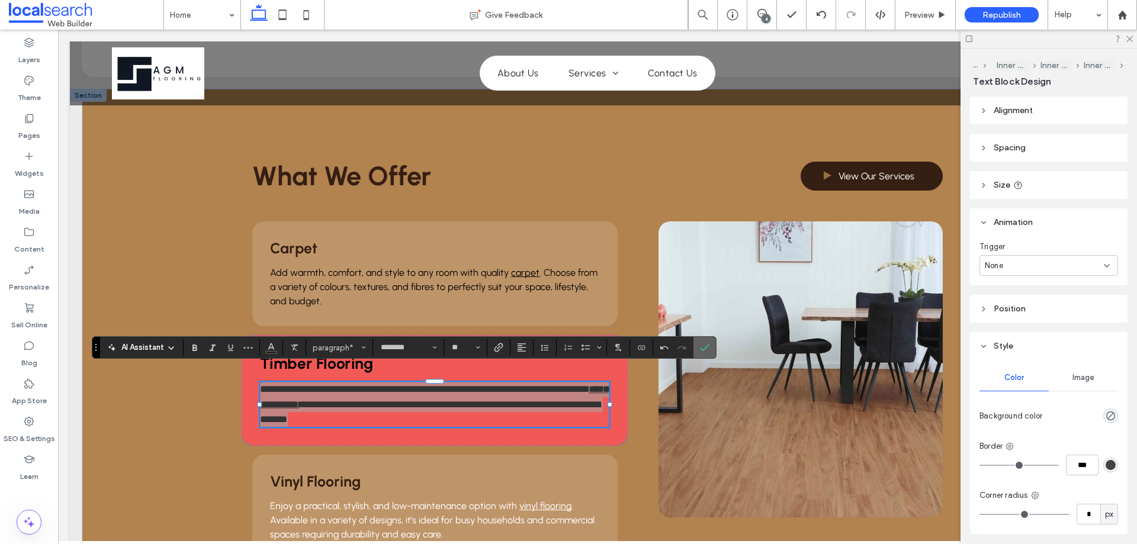
click at [708, 345] on icon "Confirm" at bounding box center [704, 347] width 9 height 9
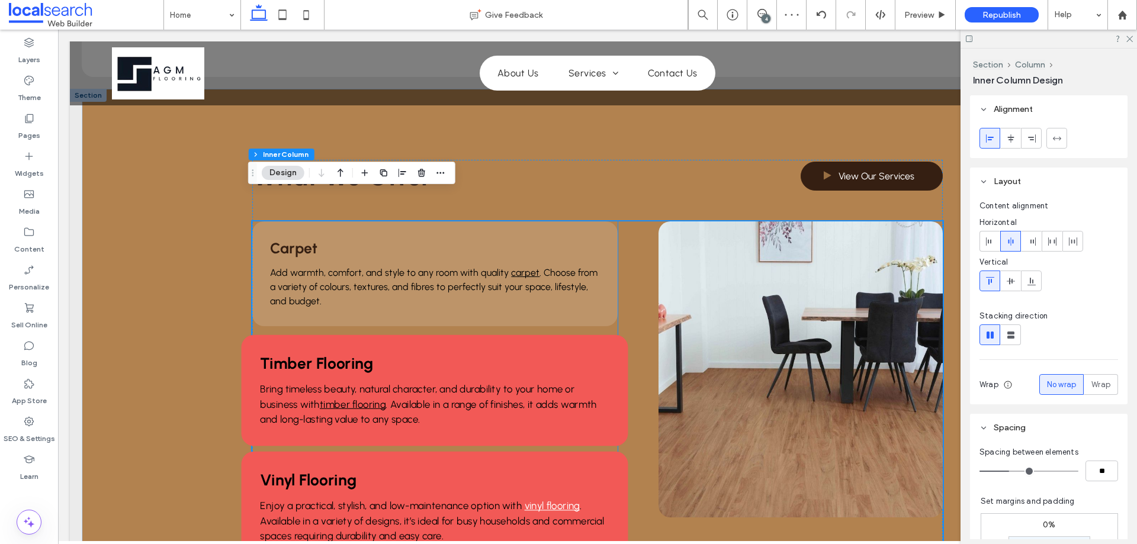
scroll to position [1066, 0]
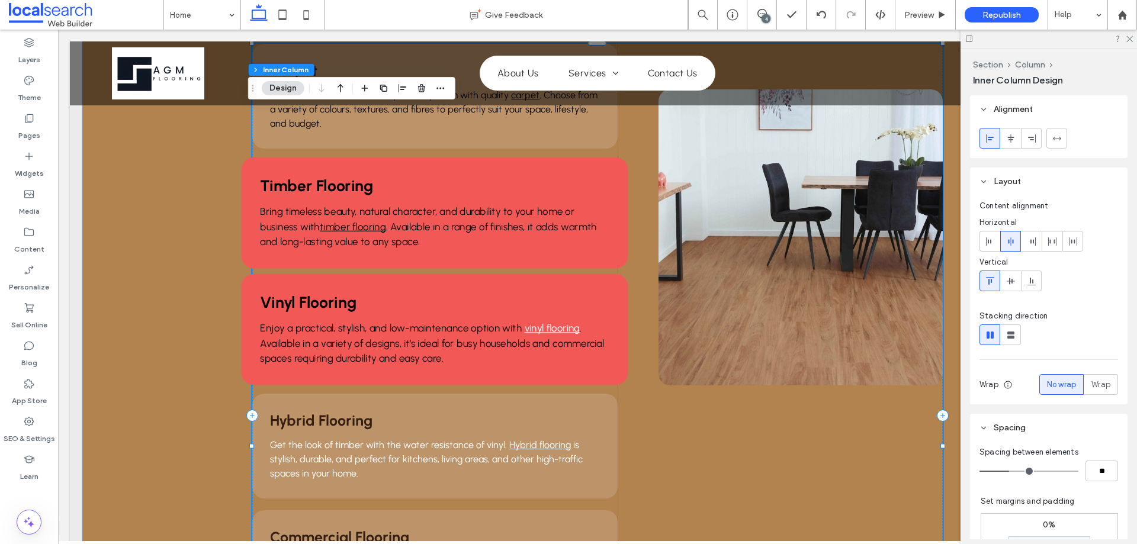
click at [397, 331] on span ". Available in a variety of designs, it’s ideal for busy households and commerc…" at bounding box center [433, 343] width 344 height 42
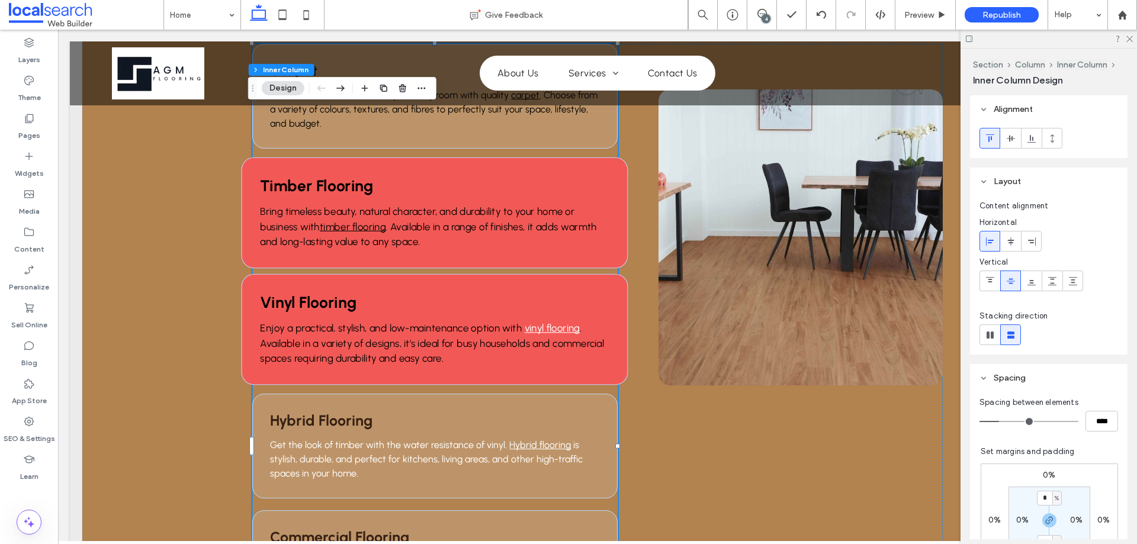
click at [397, 331] on span ". Available in a variety of designs, it’s ideal for busy households and commerc…" at bounding box center [433, 343] width 344 height 42
click at [397, 331] on div "Enjoy a practical, stylish, and low-maintenance option with vinyl flooring . Av…" at bounding box center [435, 343] width 349 height 45
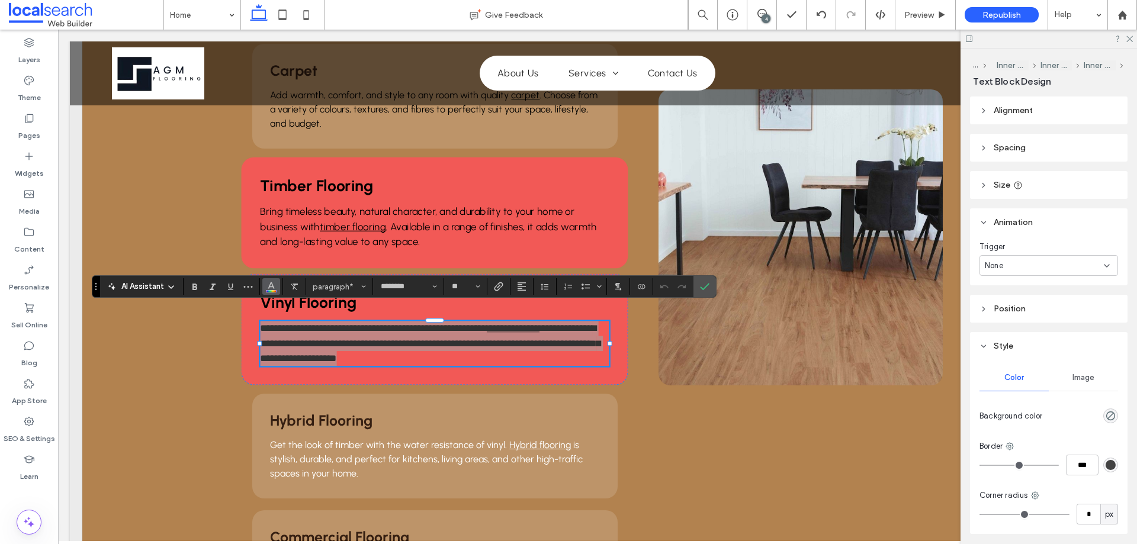
click at [272, 290] on icon "Color" at bounding box center [270, 285] width 9 height 9
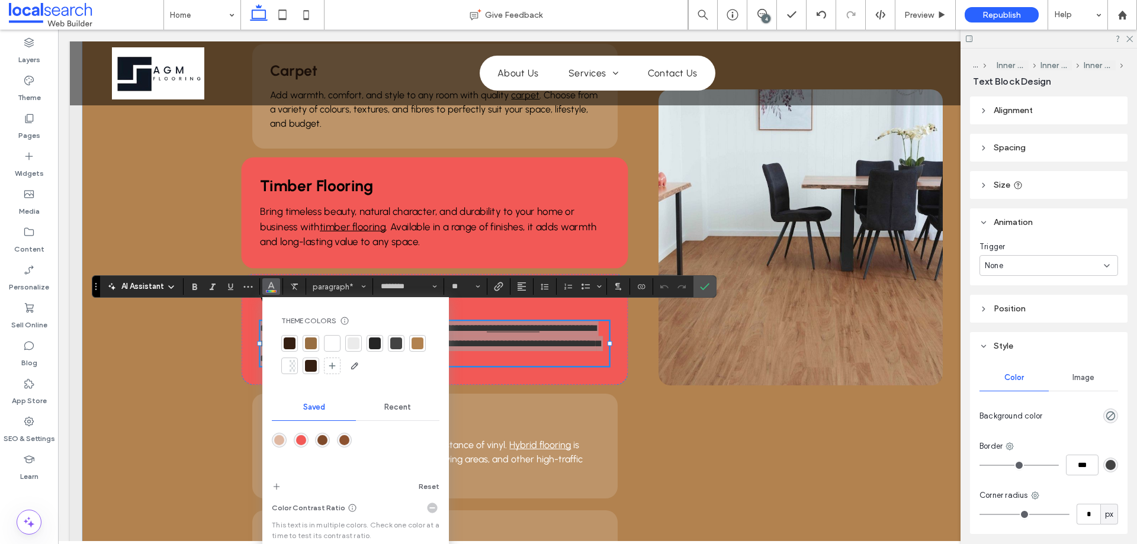
click at [393, 406] on span "Recent" at bounding box center [397, 407] width 27 height 9
click at [320, 441] on div "rgba(0, 0, 0, 1)" at bounding box center [322, 440] width 10 height 10
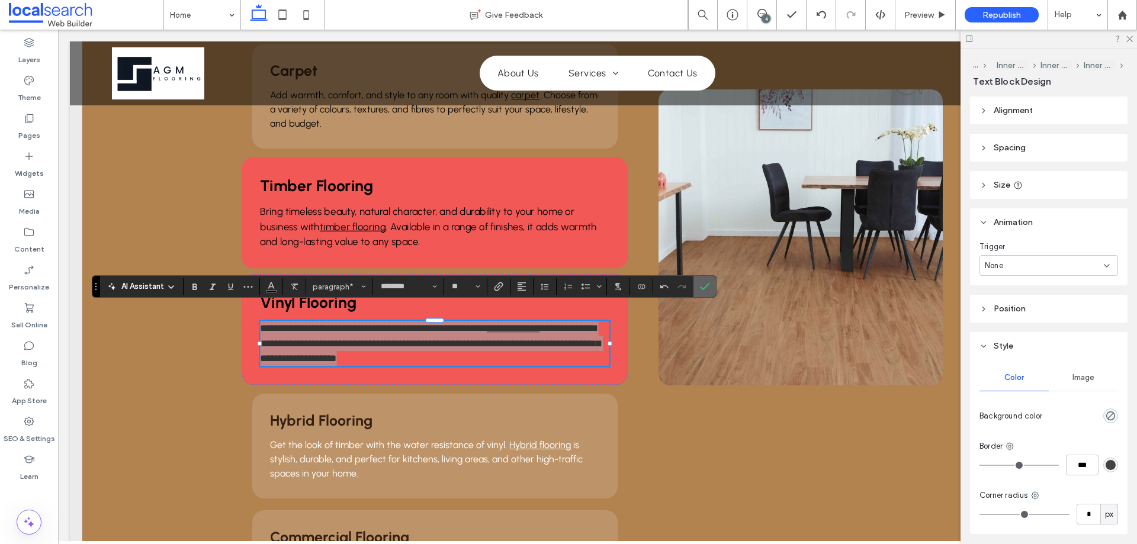
click at [703, 281] on span "Confirm" at bounding box center [702, 286] width 5 height 21
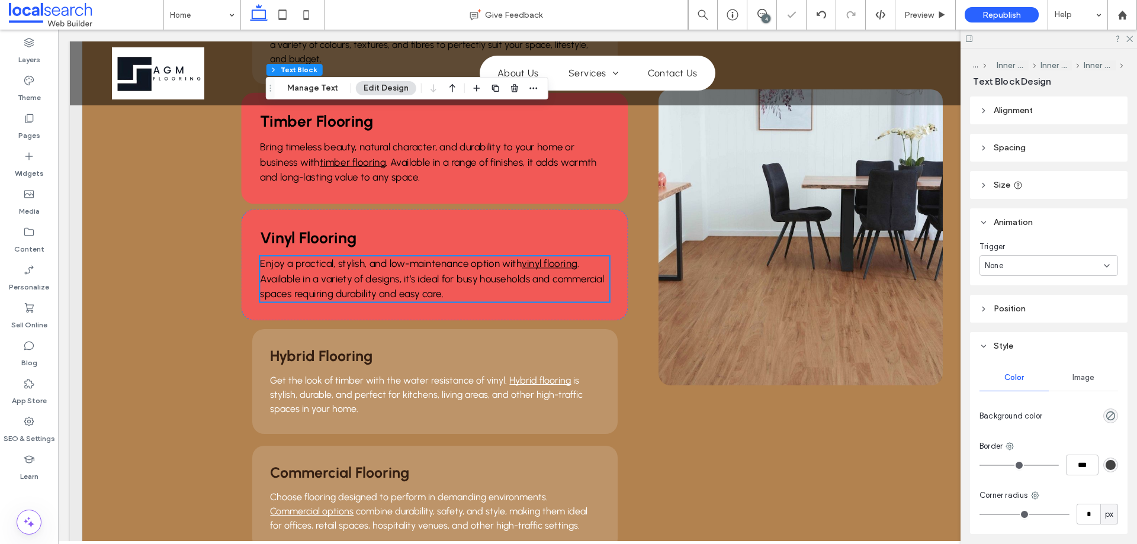
scroll to position [1303, 0]
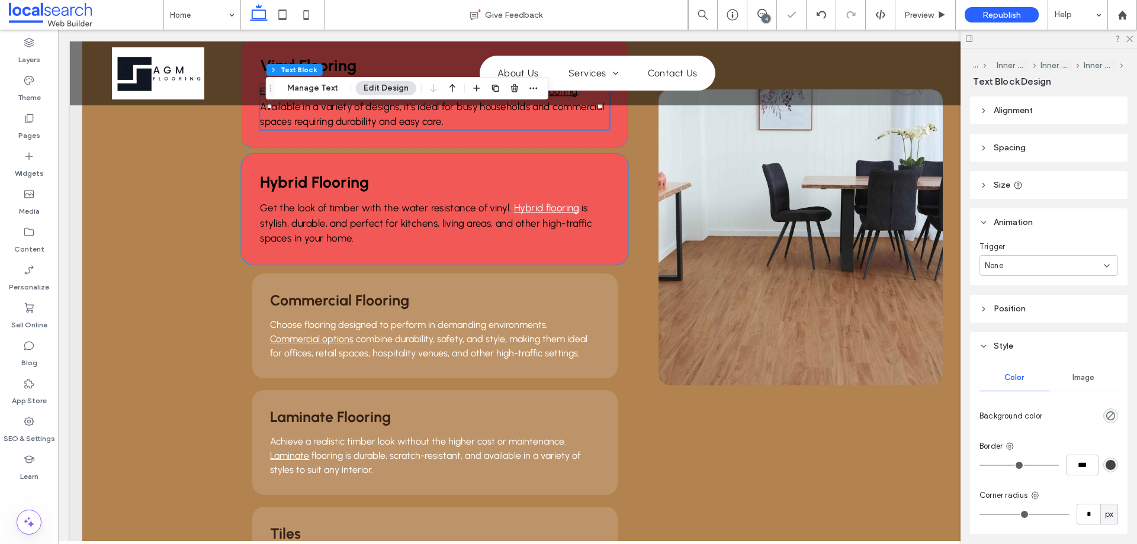
click at [371, 213] on span "is stylish, durable, and perfect for kitchens, living areas, and other high-tra…" at bounding box center [427, 223] width 332 height 42
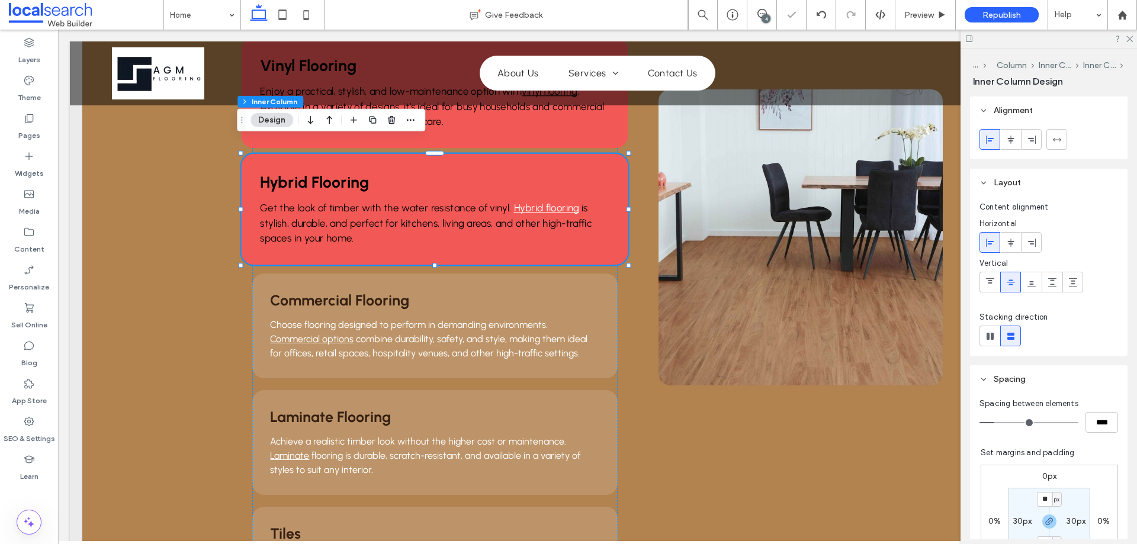
click at [371, 213] on span "is stylish, durable, and perfect for kitchens, living areas, and other high-tra…" at bounding box center [427, 223] width 332 height 42
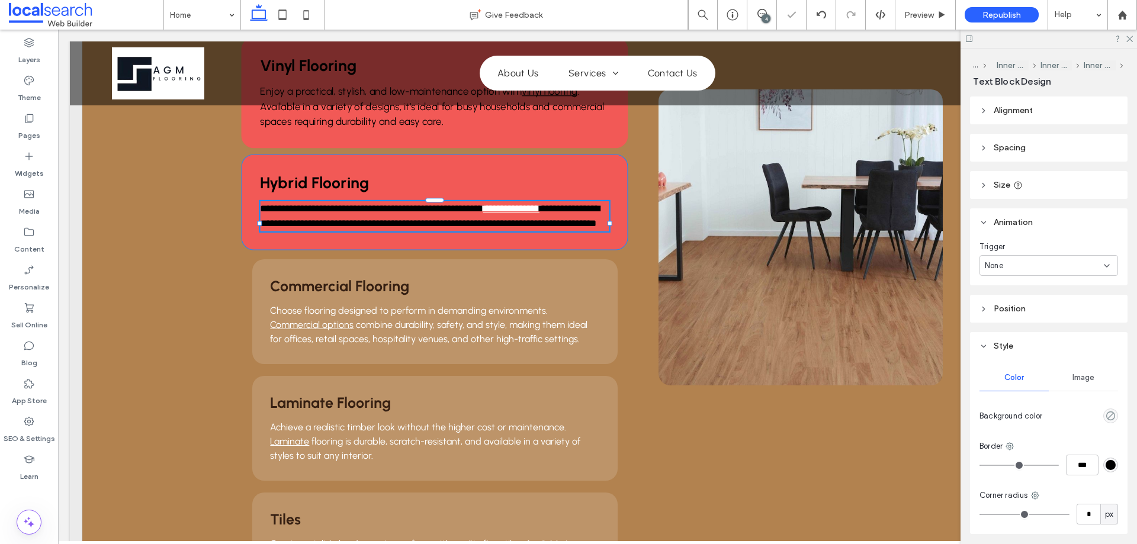
type input "********"
type input "**"
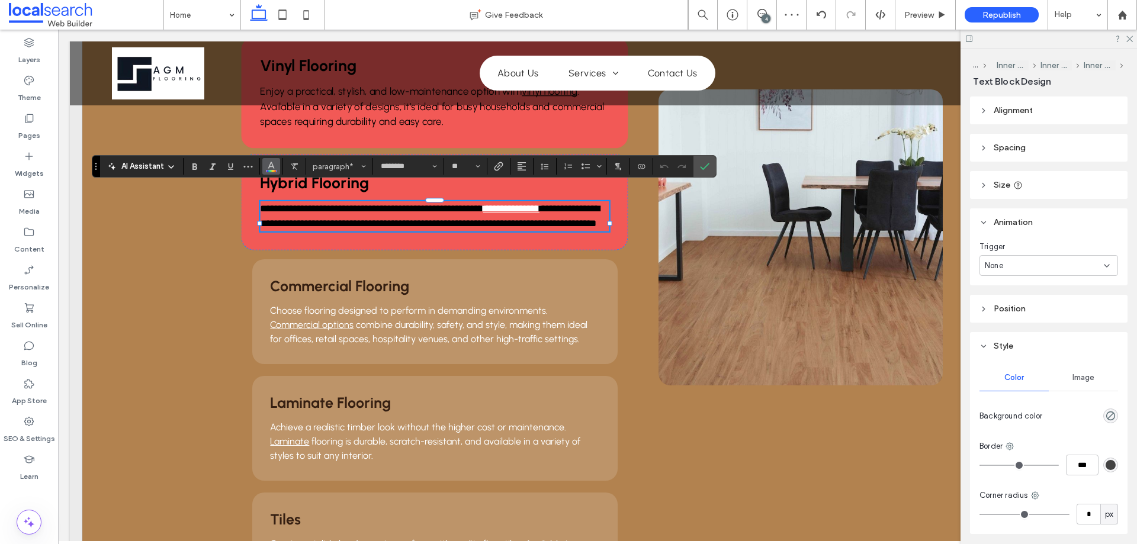
click at [268, 169] on icon "Color" at bounding box center [270, 164] width 9 height 9
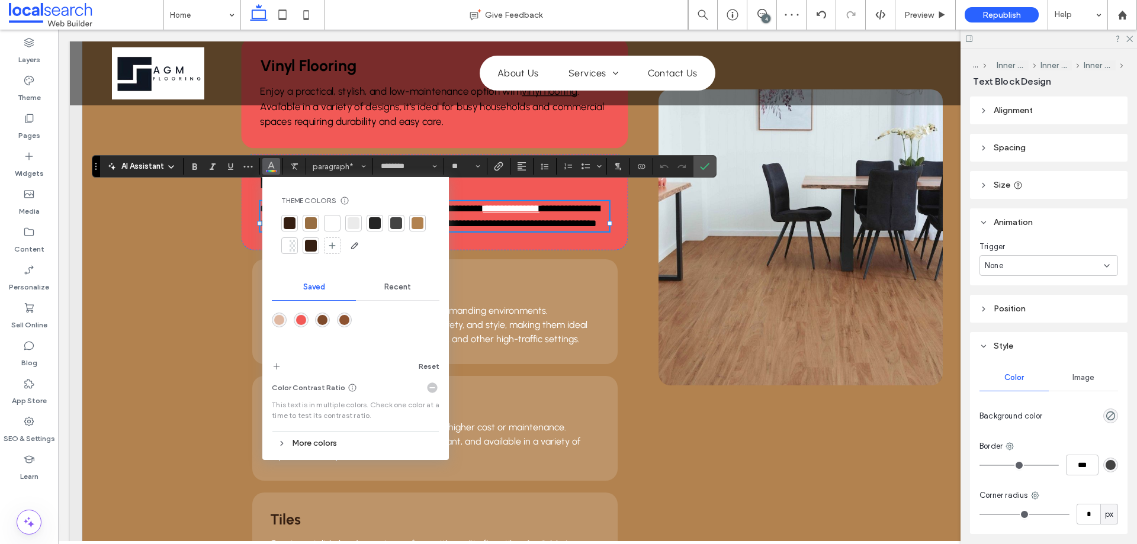
click at [391, 291] on span "Recent" at bounding box center [397, 286] width 27 height 9
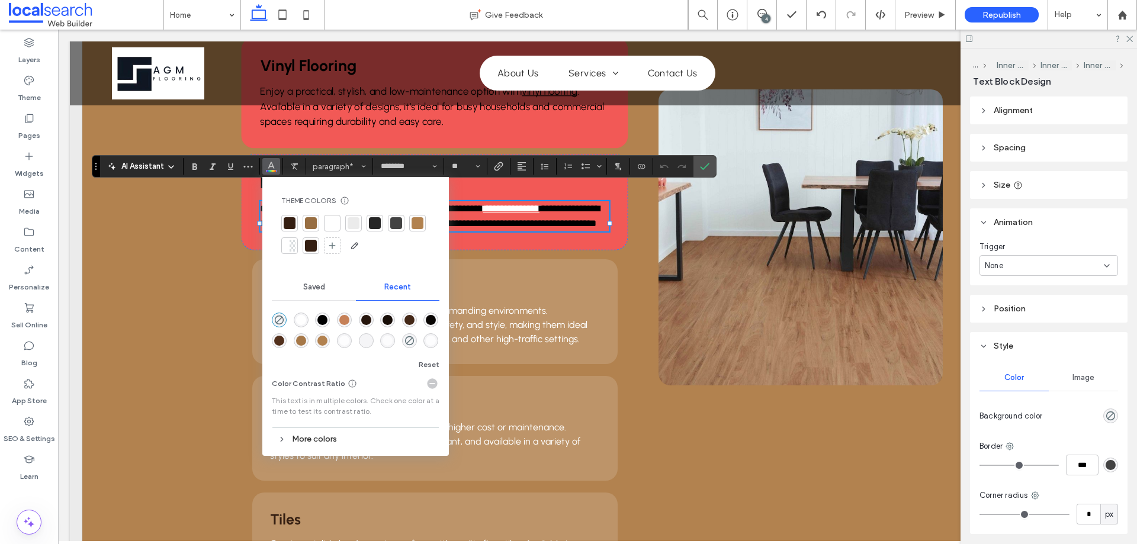
drag, startPoint x: 320, startPoint y: 319, endPoint x: 423, endPoint y: 236, distance: 132.7
click at [320, 319] on div "rgba(0, 0, 0, 1)" at bounding box center [322, 320] width 10 height 10
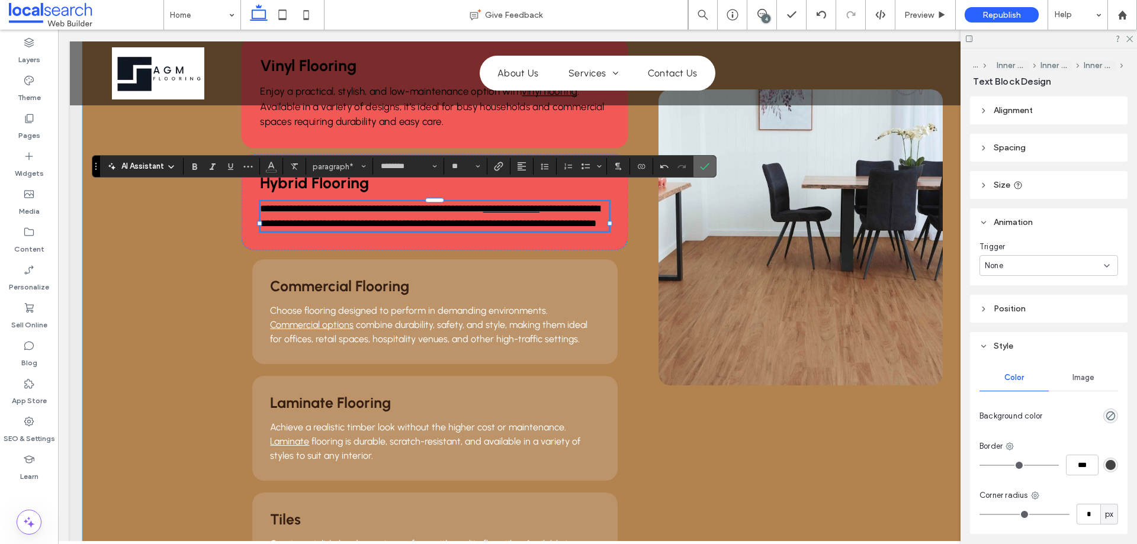
click at [697, 165] on label "Confirm" at bounding box center [705, 166] width 18 height 21
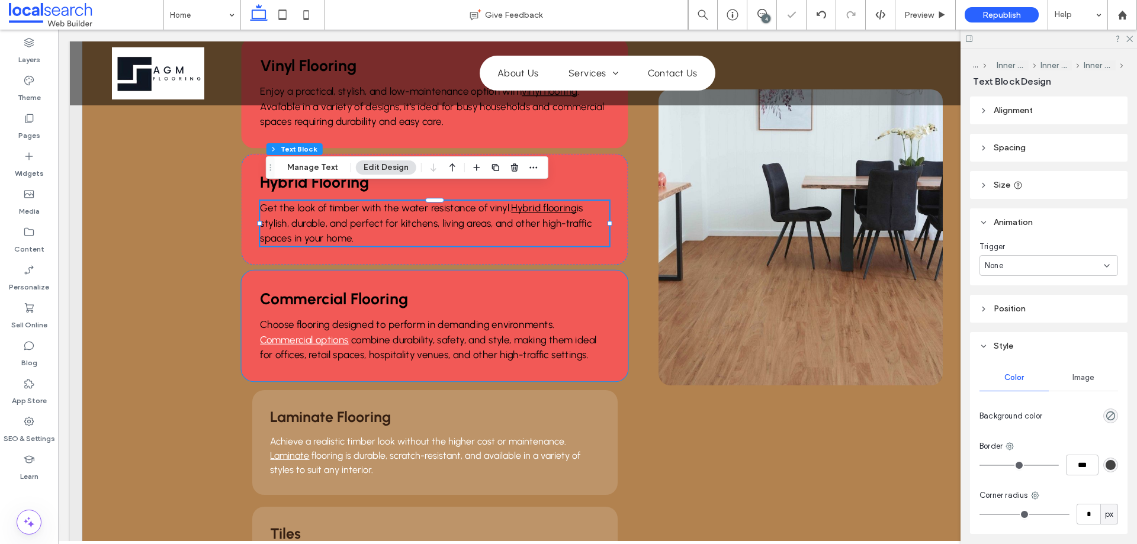
click at [426, 319] on span "Choose flooring designed to perform in demanding environments." at bounding box center [408, 325] width 294 height 12
click at [426, 317] on div "Choose flooring designed to perform in demanding environments. Commercial optio…" at bounding box center [435, 339] width 349 height 45
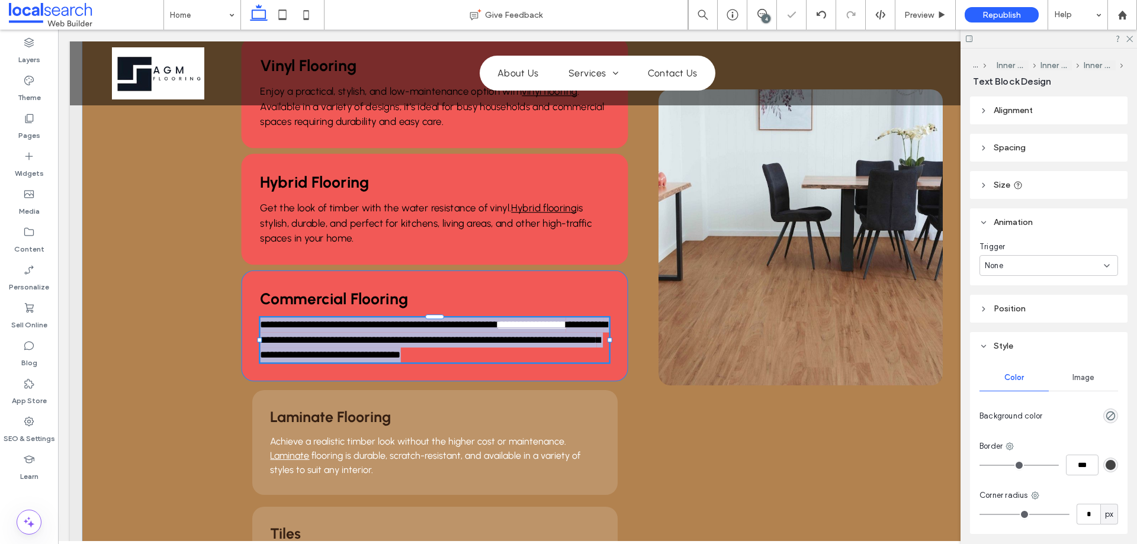
type input "********"
type input "**"
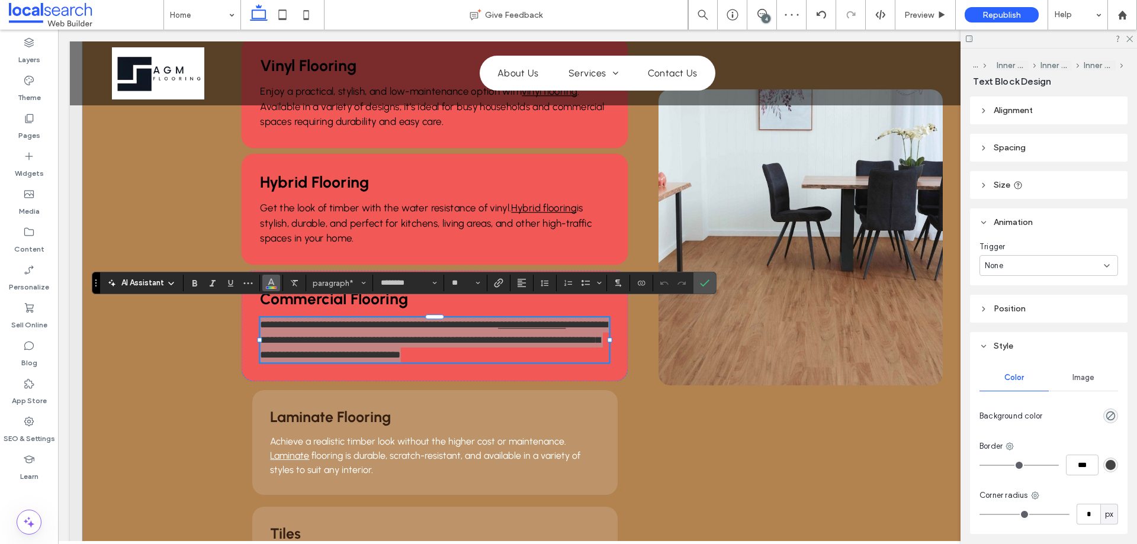
click at [277, 279] on button "Color" at bounding box center [271, 283] width 18 height 17
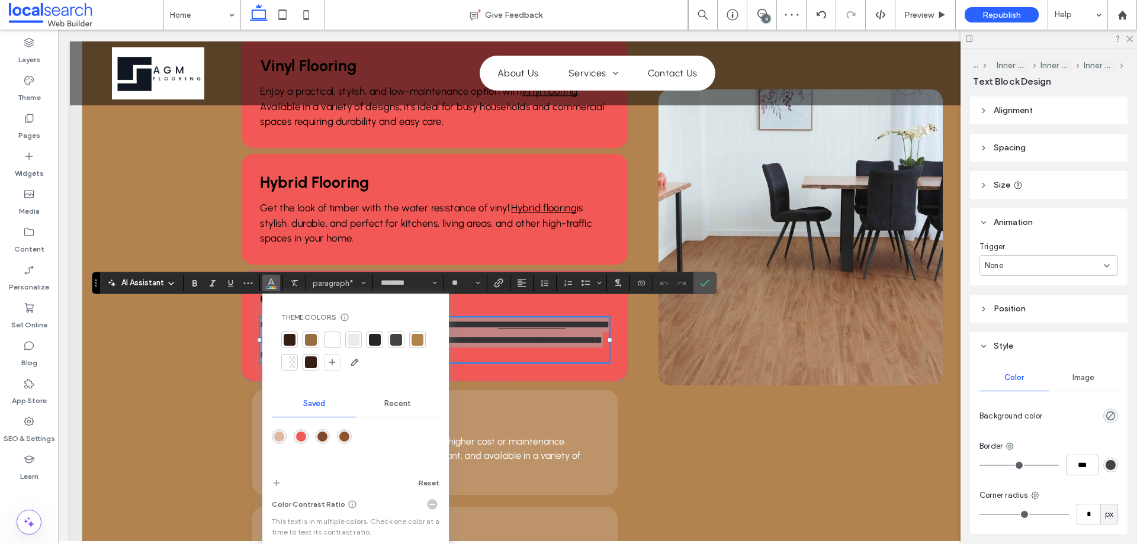
click at [404, 391] on div "Recent" at bounding box center [398, 404] width 84 height 26
click at [323, 435] on div "rgba(0, 0, 0, 1)" at bounding box center [322, 437] width 10 height 10
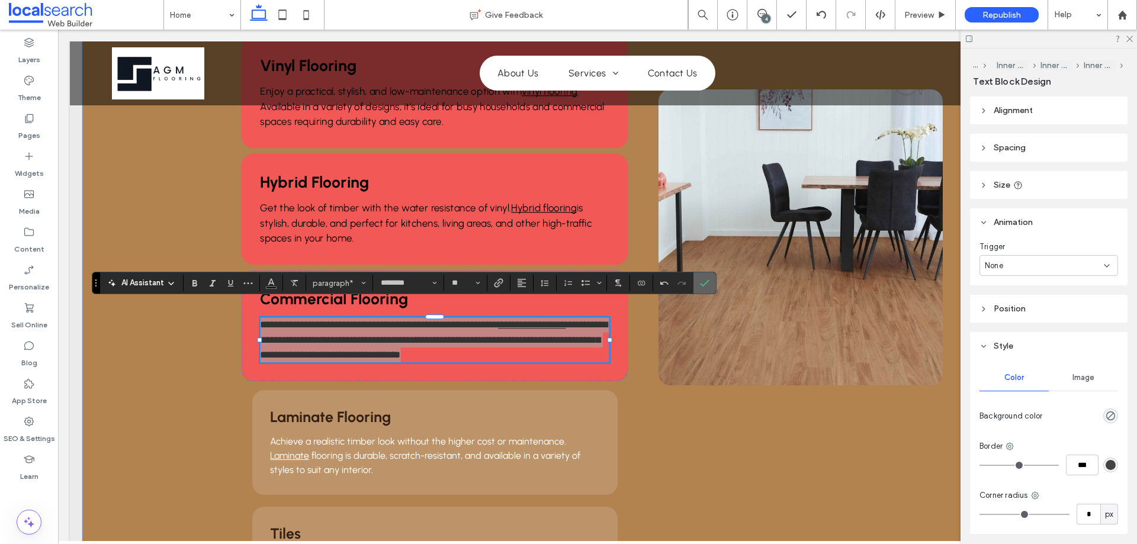
click at [697, 283] on label "Confirm" at bounding box center [705, 282] width 18 height 21
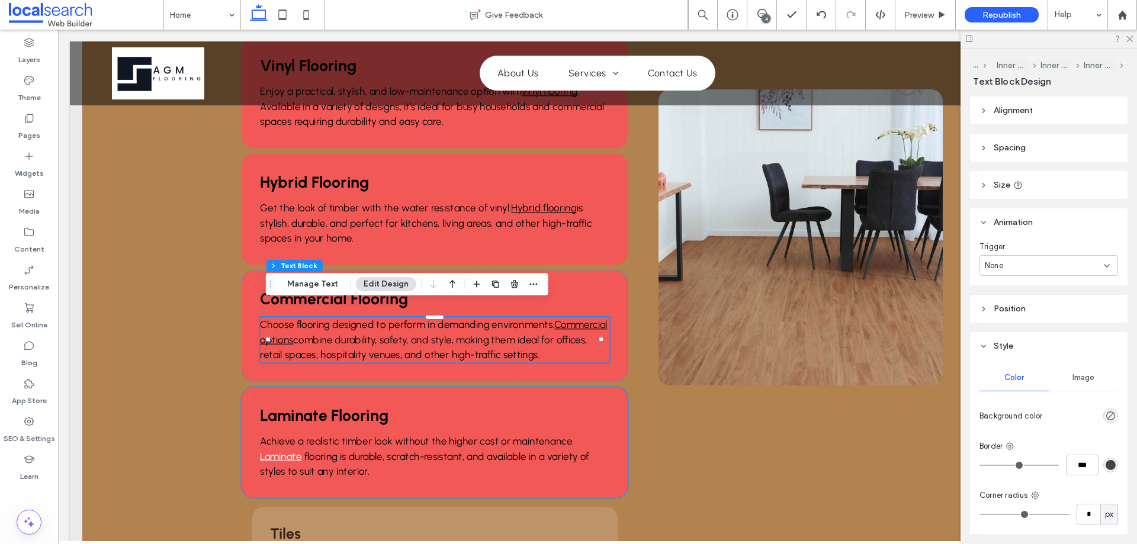
click at [333, 434] on p "Achieve a realistic timber look without the higher cost or maintenance. Laminat…" at bounding box center [435, 456] width 349 height 45
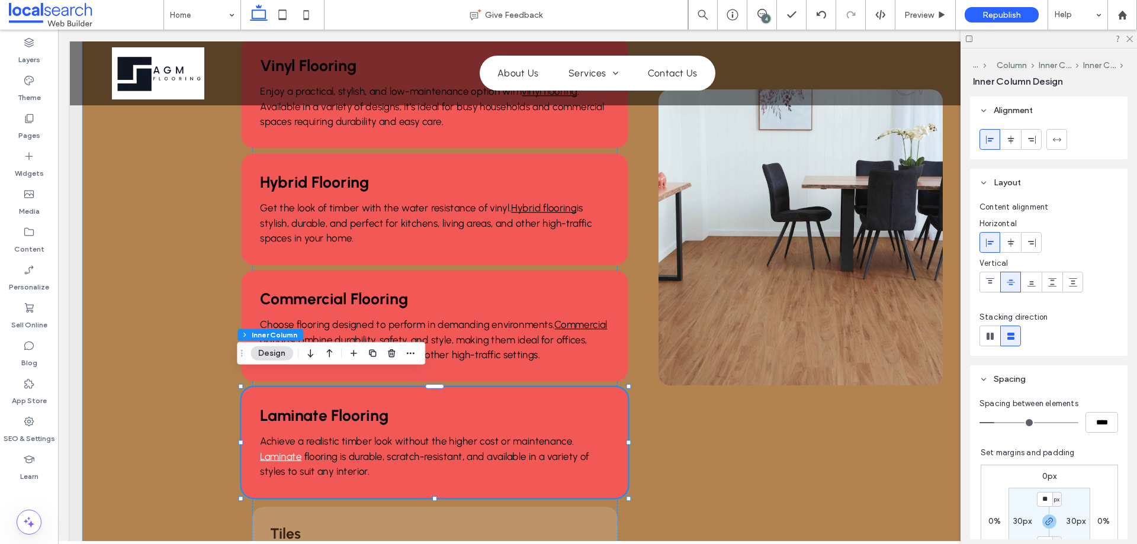
click at [333, 434] on p "Achieve a realistic timber look without the higher cost or maintenance. Laminat…" at bounding box center [435, 456] width 349 height 45
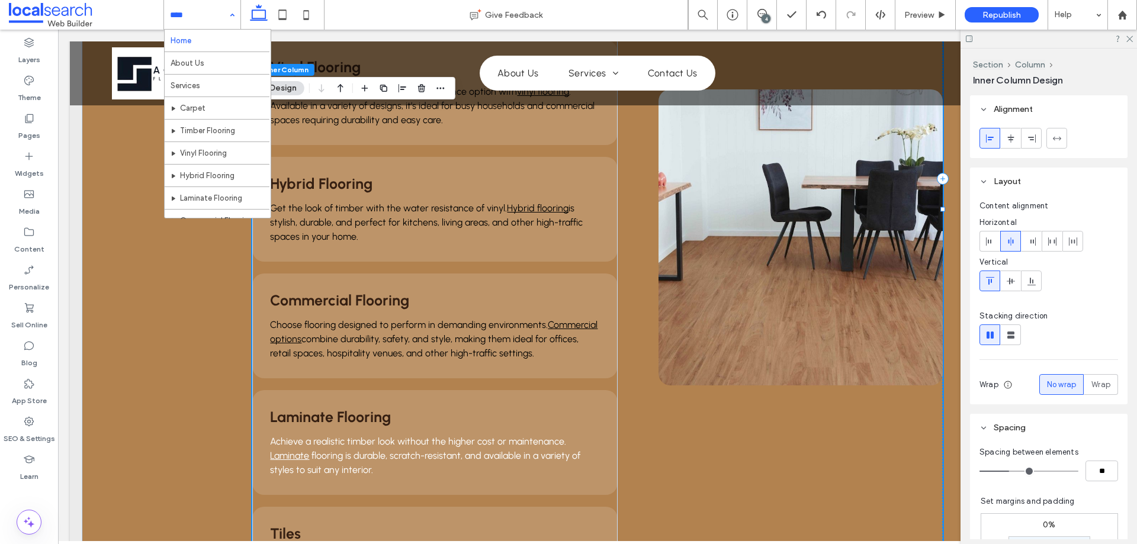
scroll to position [57, 0]
click at [818, 14] on use at bounding box center [820, 15] width 9 height 8
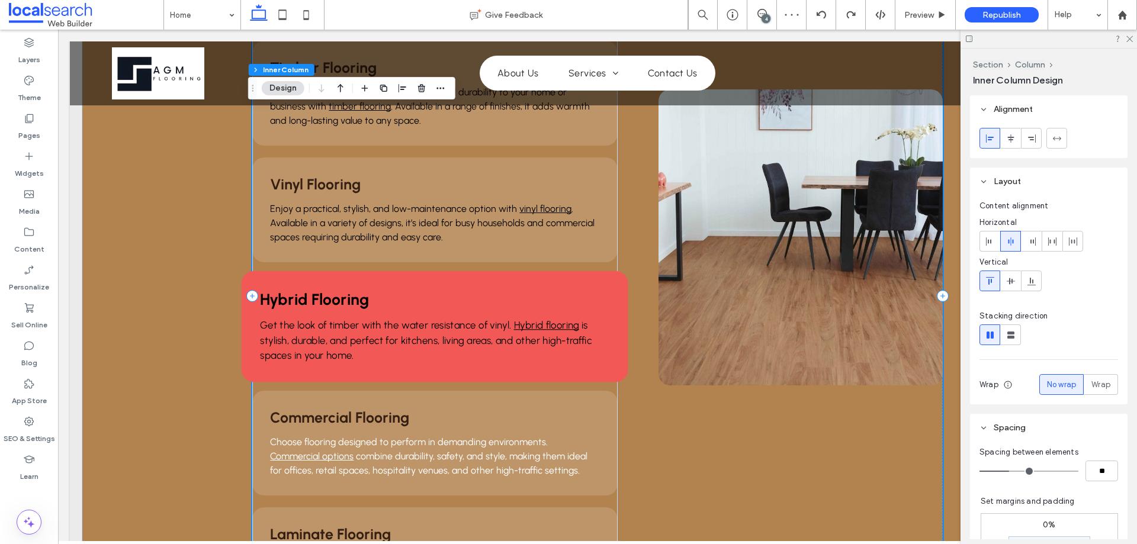
scroll to position [1160, 0]
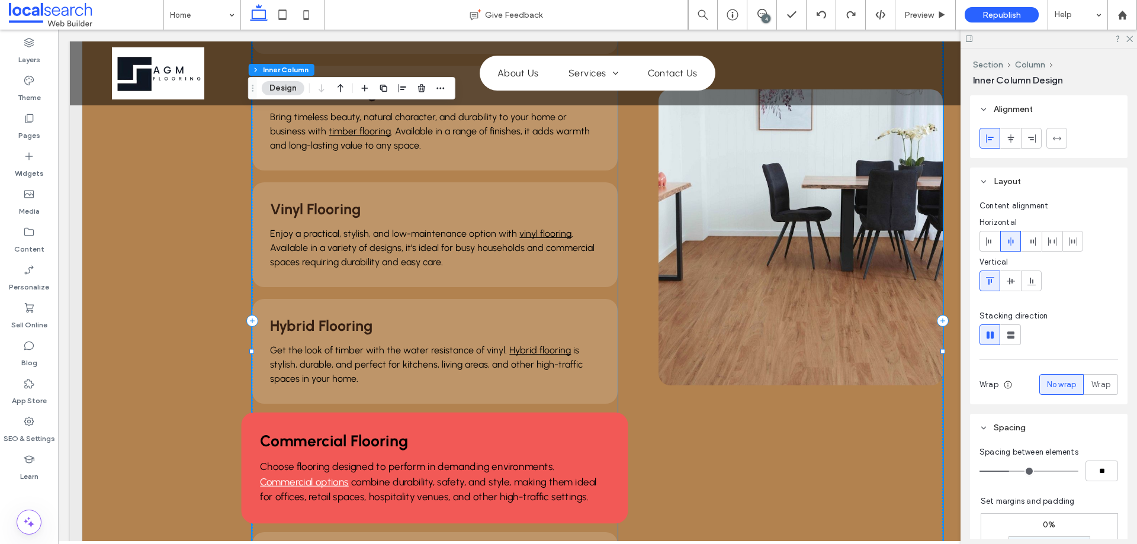
click at [435, 476] on span "combine durability, safety, and style, making them ideal for offices, retail sp…" at bounding box center [429, 489] width 336 height 27
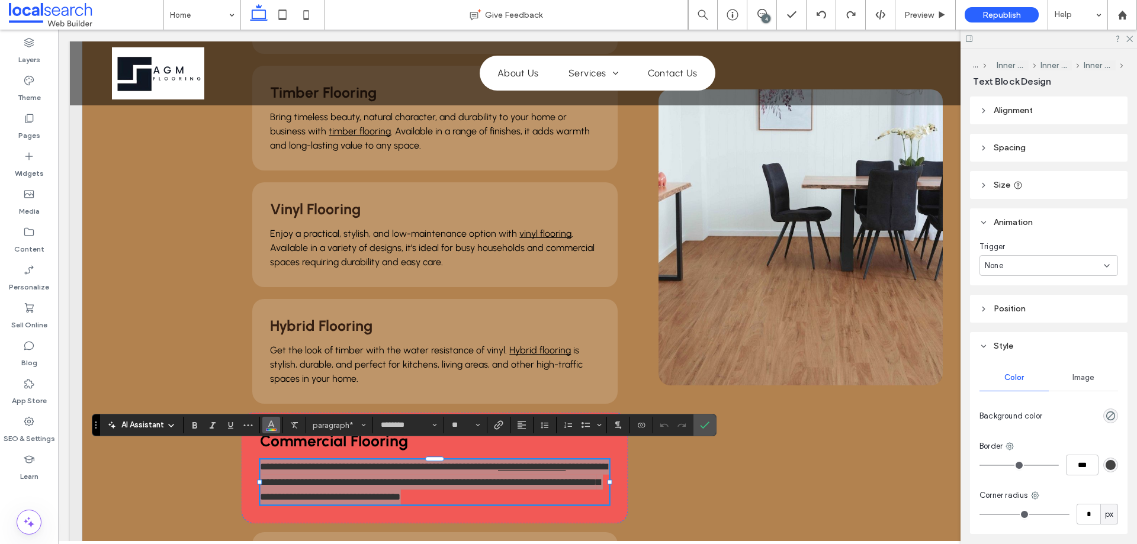
click at [275, 429] on icon "Color" at bounding box center [270, 423] width 9 height 9
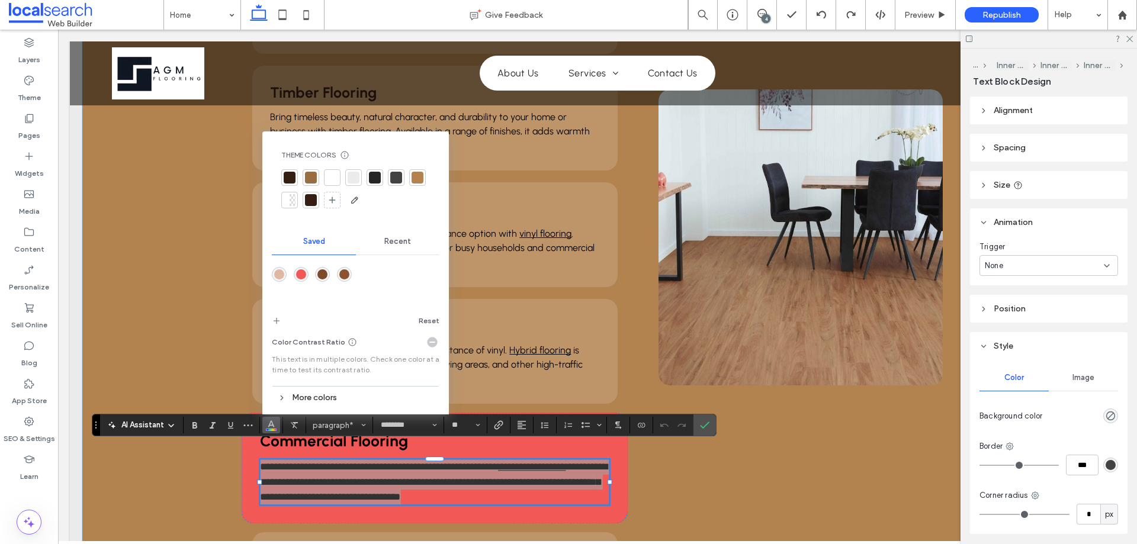
click at [391, 242] on span "Recent" at bounding box center [397, 241] width 27 height 9
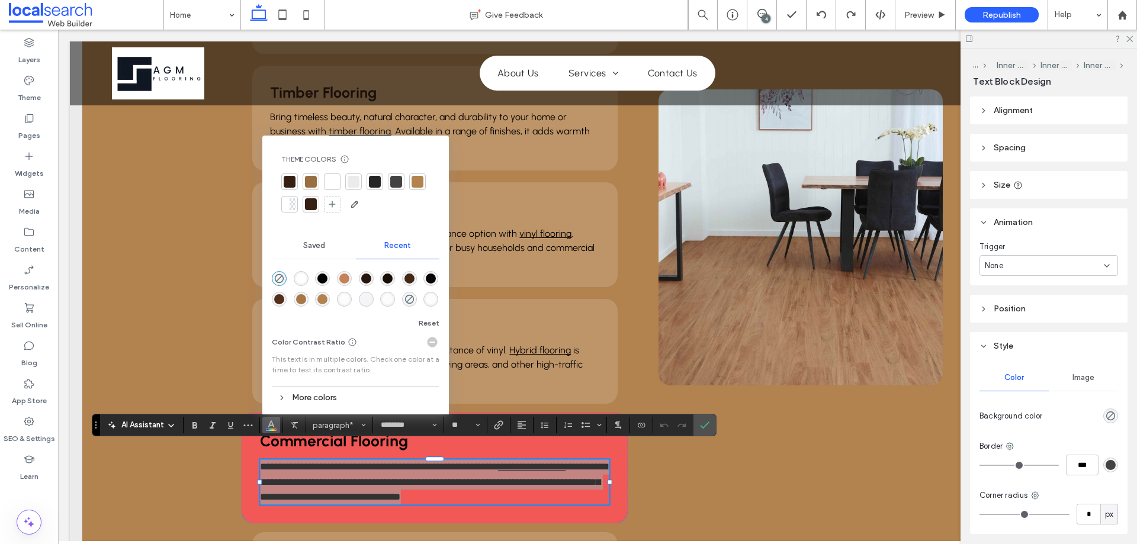
click at [316, 276] on div "rgba(0, 0, 0, 1)" at bounding box center [322, 278] width 15 height 15
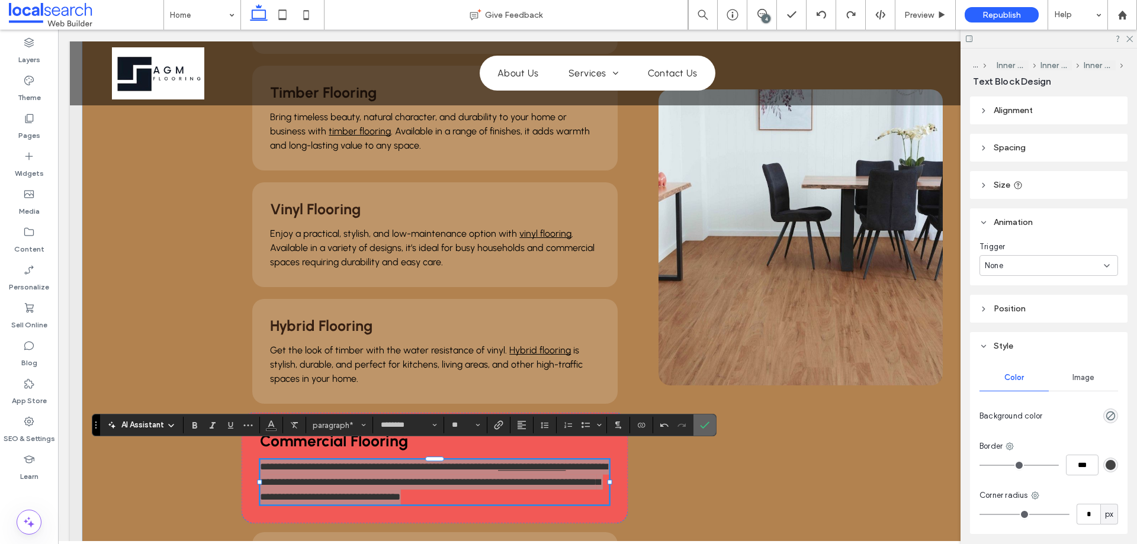
click at [707, 427] on icon "Confirm" at bounding box center [704, 424] width 9 height 9
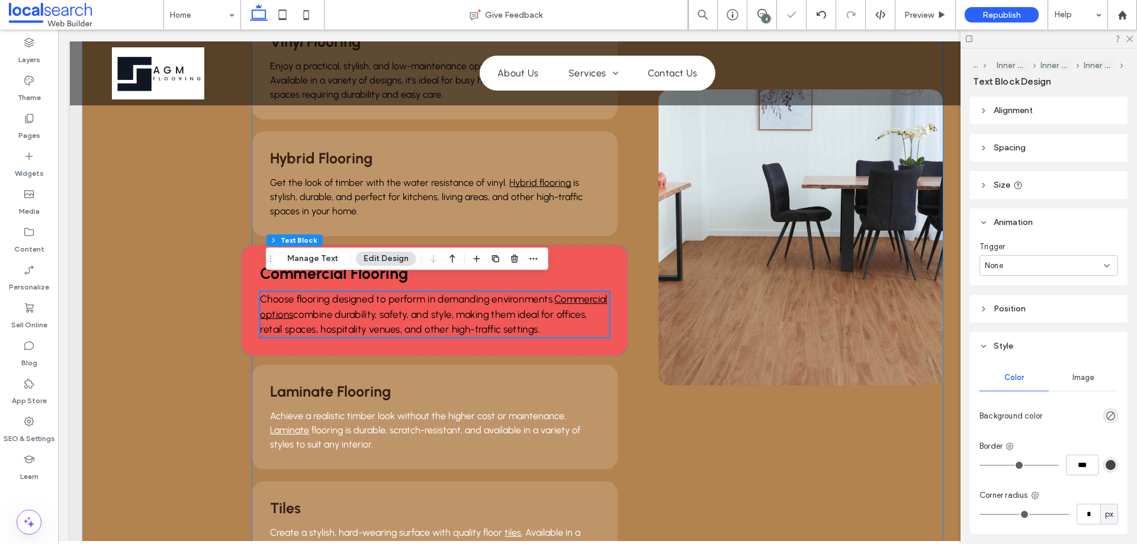
scroll to position [1338, 0]
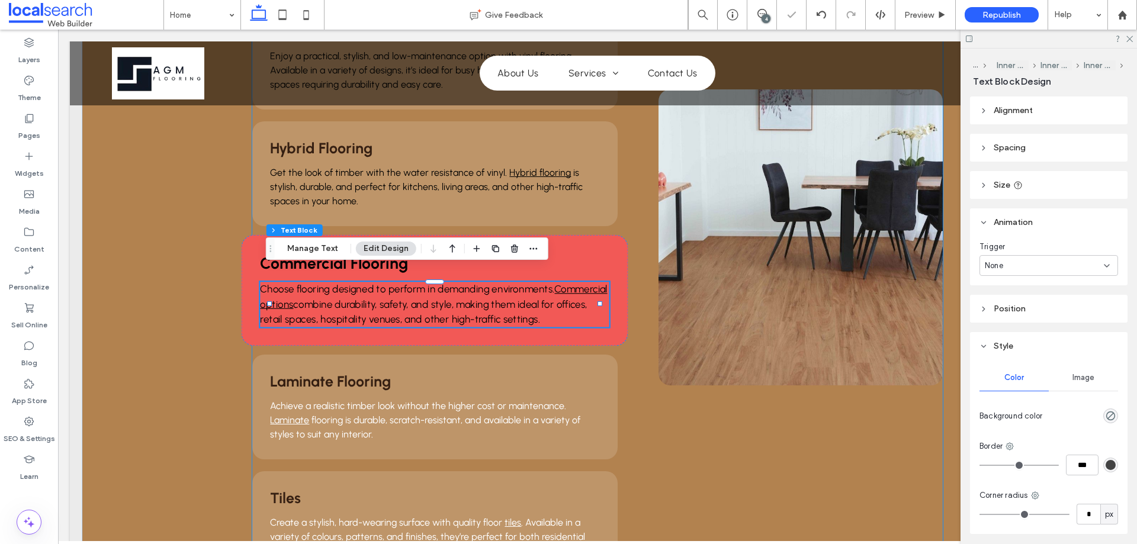
click at [635, 393] on div "Carpet Add warmth, comfort, and style to any room with quality carpet . Choose …" at bounding box center [597, 173] width 690 height 805
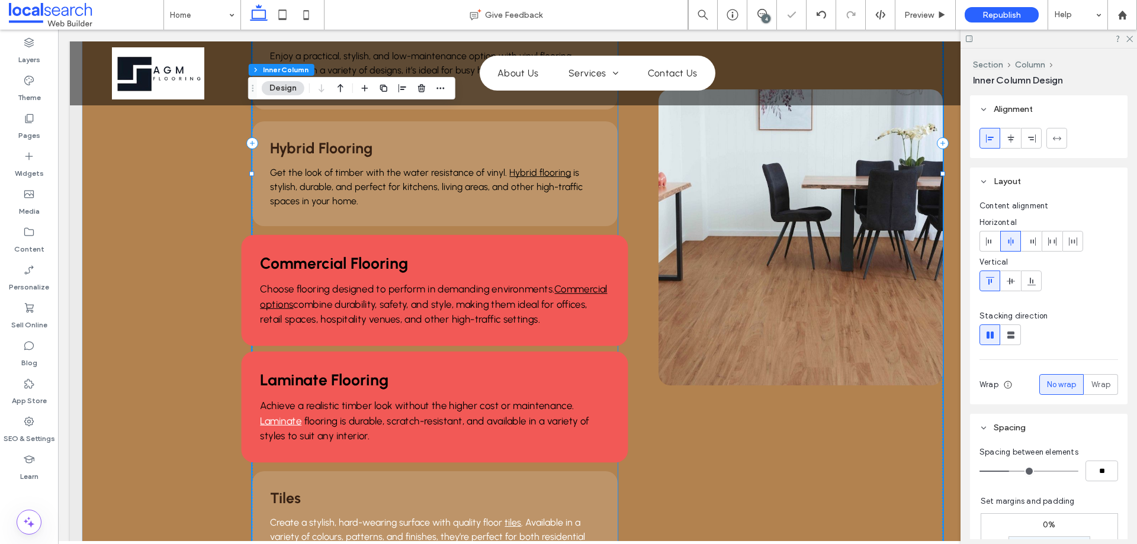
click at [324, 415] on span "flooring is durable, scratch-resistant, and available in a variety of styles to…" at bounding box center [425, 428] width 329 height 27
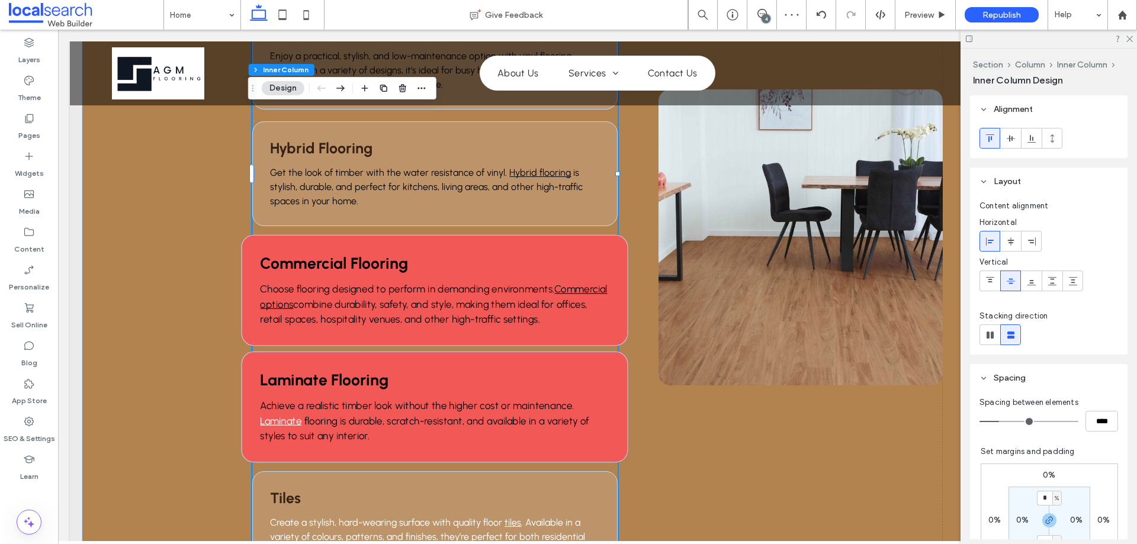
click at [324, 415] on span "flooring is durable, scratch-resistant, and available in a variety of styles to…" at bounding box center [425, 428] width 329 height 27
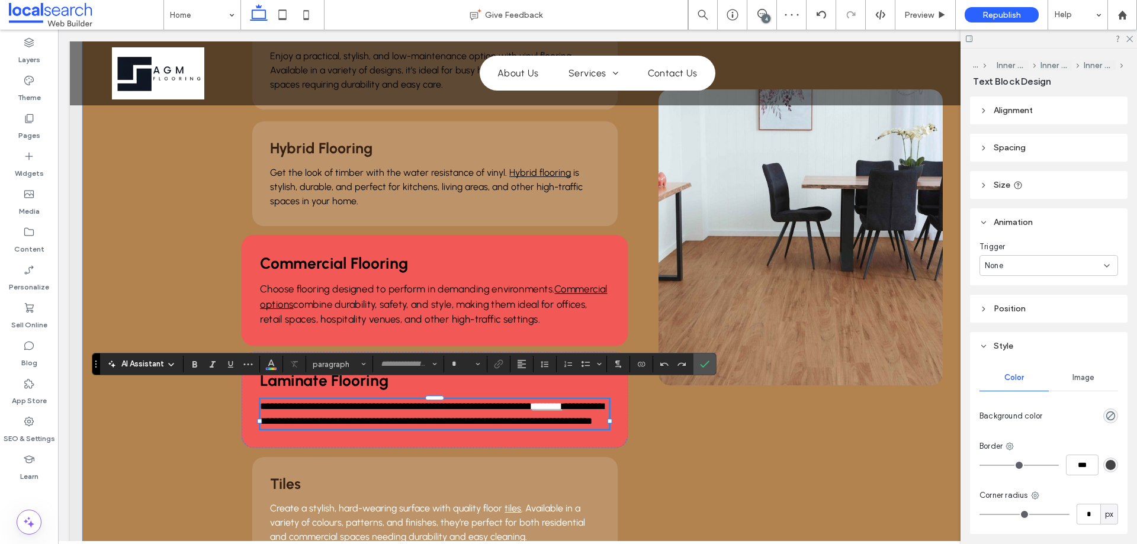
type input "********"
type input "**"
click at [273, 365] on use "Color" at bounding box center [271, 363] width 7 height 7
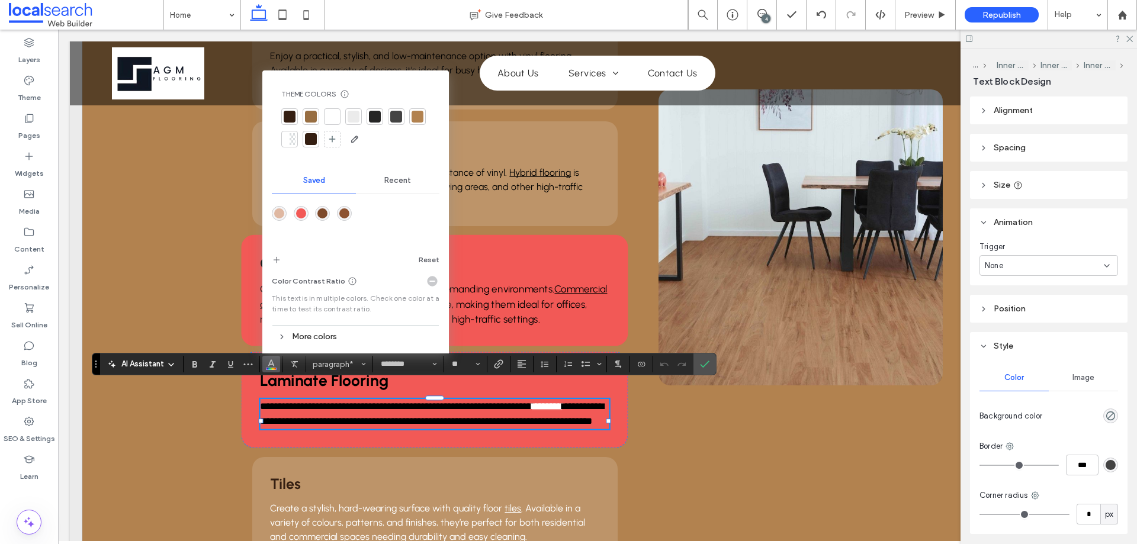
click at [382, 182] on div "Recent" at bounding box center [398, 181] width 84 height 26
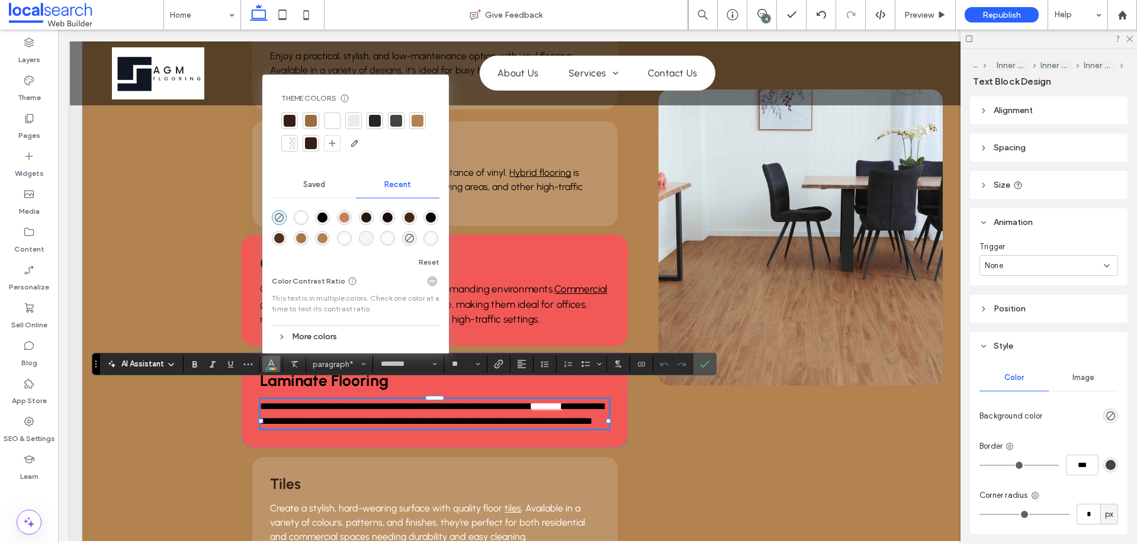
click at [316, 218] on div "rgba(0, 0, 0, 1)" at bounding box center [322, 217] width 15 height 15
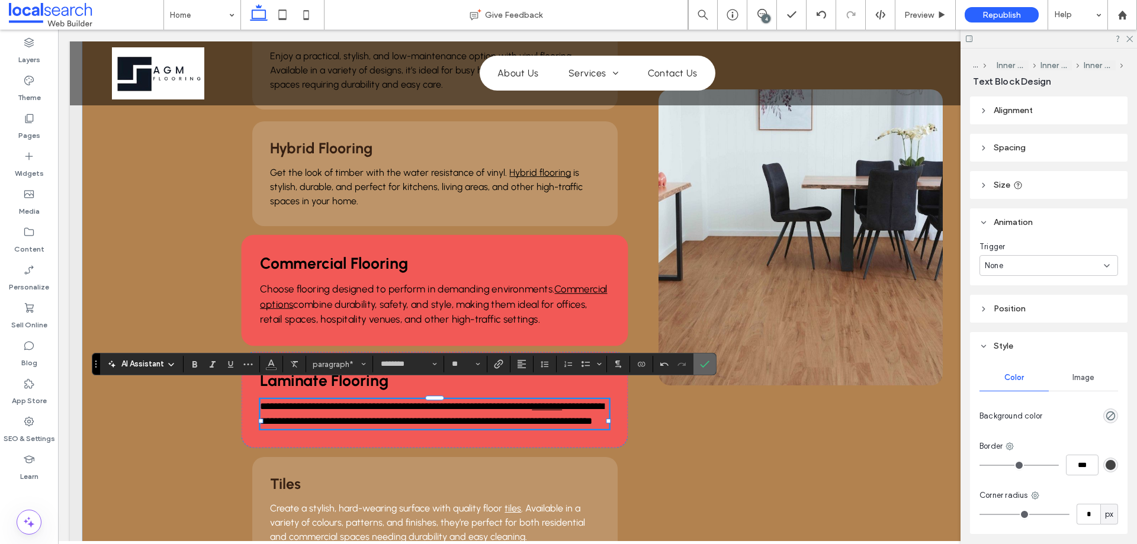
click at [706, 362] on icon "Confirm" at bounding box center [704, 363] width 9 height 9
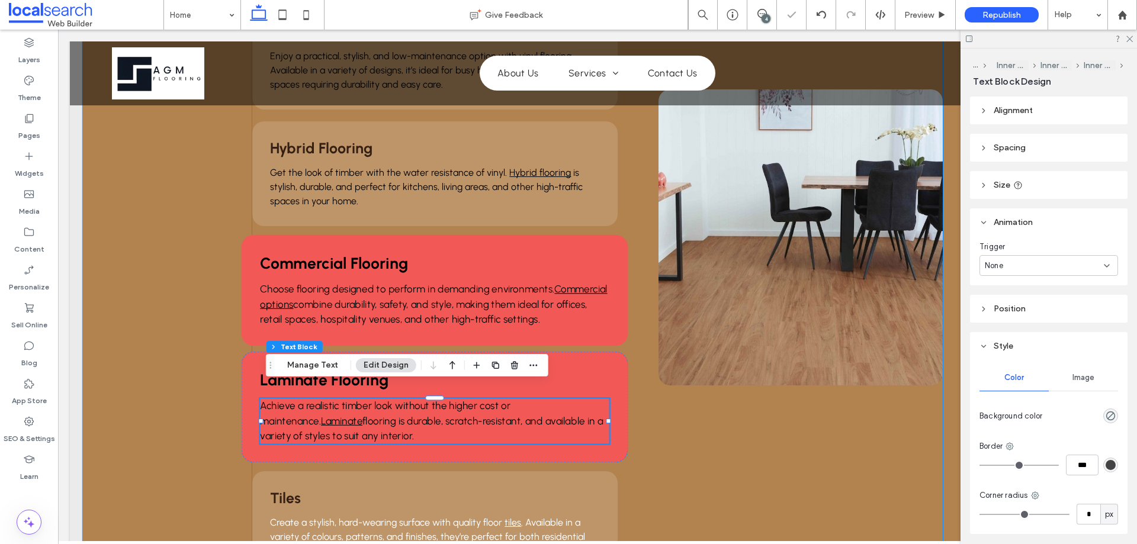
click at [630, 454] on div "Carpet Add warmth, comfort, and style to any room with quality carpet . Choose …" at bounding box center [597, 173] width 690 height 805
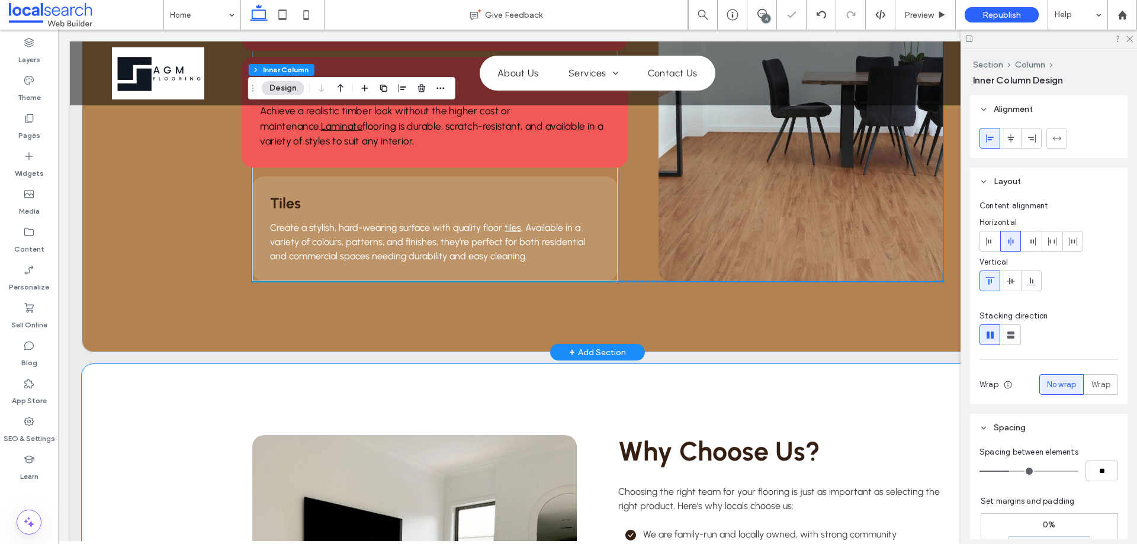
scroll to position [1634, 0]
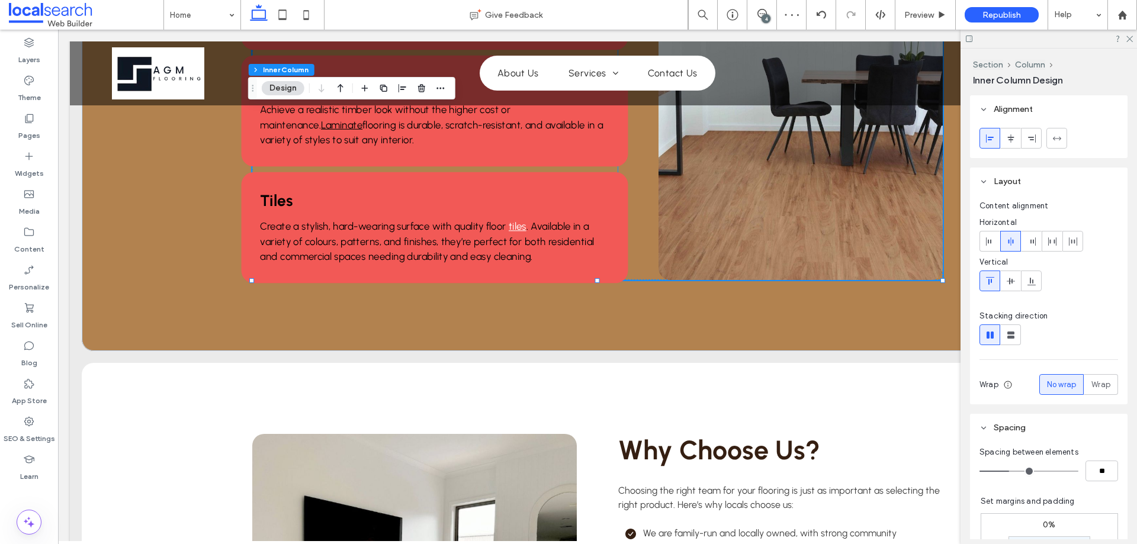
click at [332, 223] on span ". Available in a variety of colours, patterns, and finishes, they’re perfect fo…" at bounding box center [428, 241] width 334 height 42
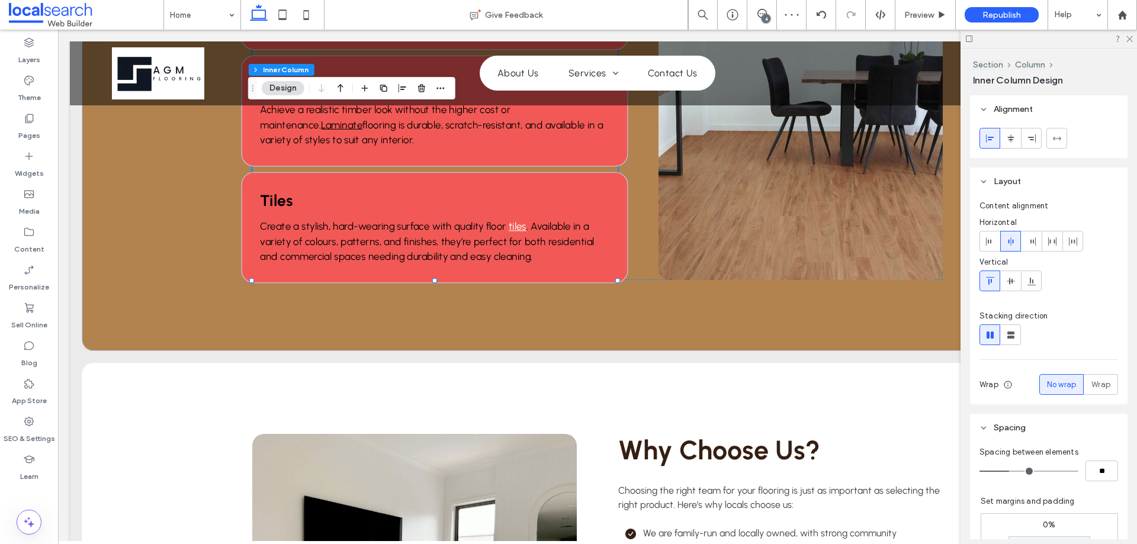
click at [332, 223] on span ". Available in a variety of colours, patterns, and finishes, they’re perfect fo…" at bounding box center [428, 241] width 334 height 42
click at [332, 223] on div "Create a stylish, hard-wearing surface with quality floor tiles . Available in …" at bounding box center [435, 241] width 349 height 45
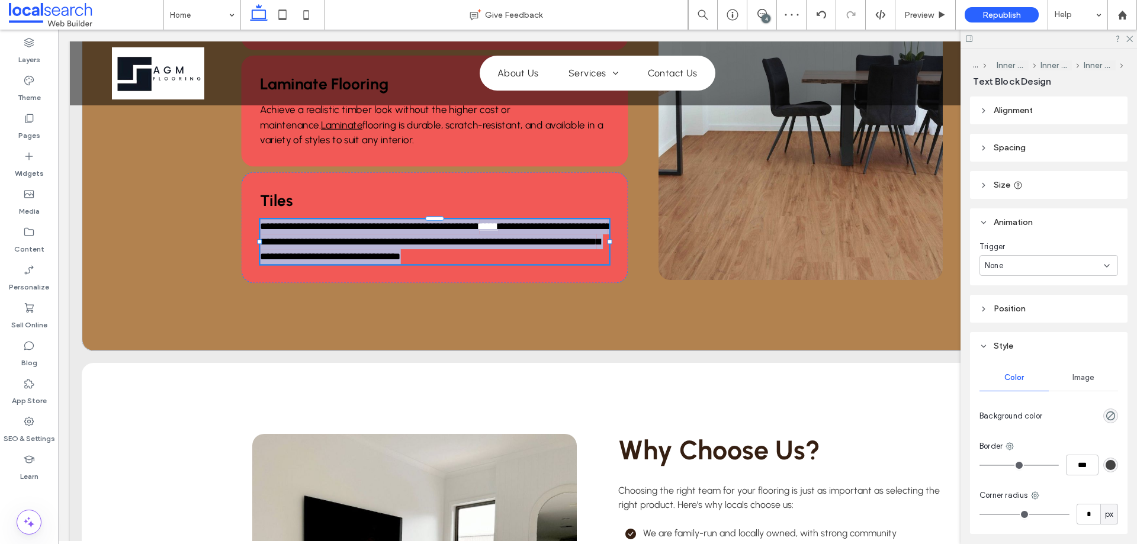
type input "********"
type input "**"
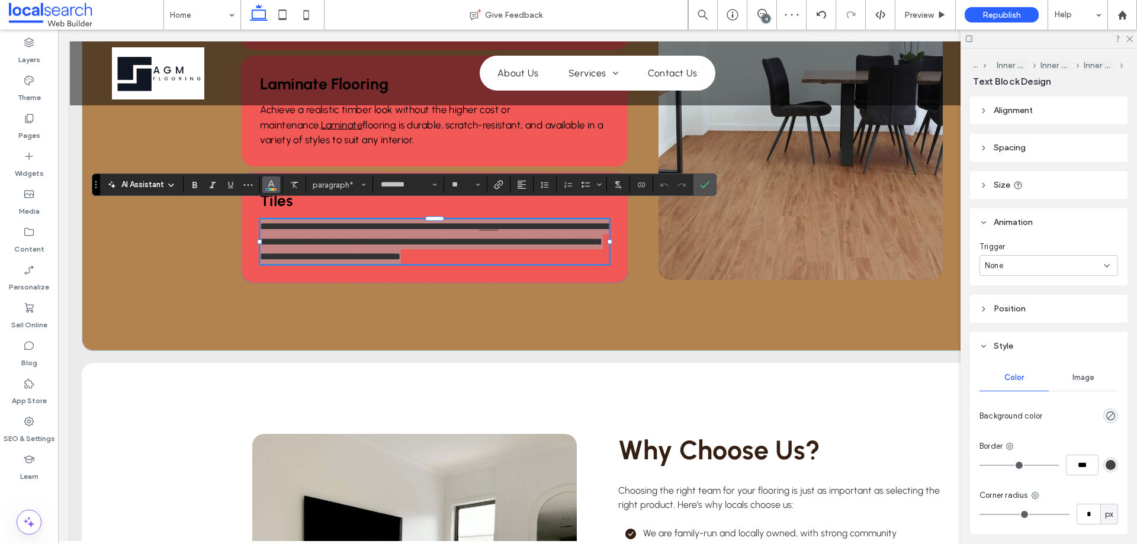
click at [269, 187] on icon "Color" at bounding box center [270, 183] width 9 height 9
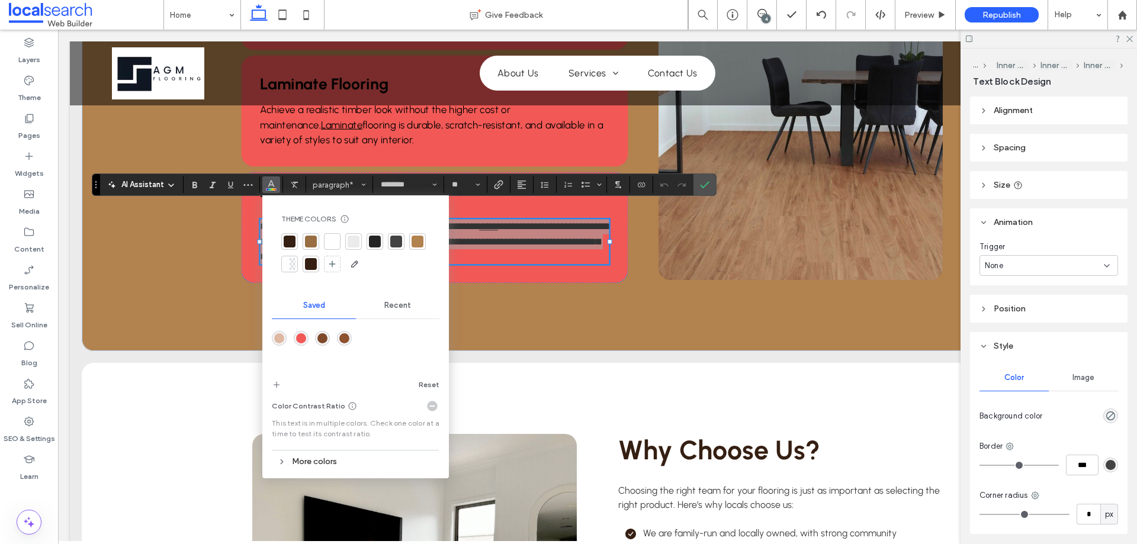
click at [398, 308] on span "Recent" at bounding box center [397, 305] width 27 height 9
click at [317, 336] on div "rgba(0, 0, 0, 1)" at bounding box center [322, 338] width 10 height 10
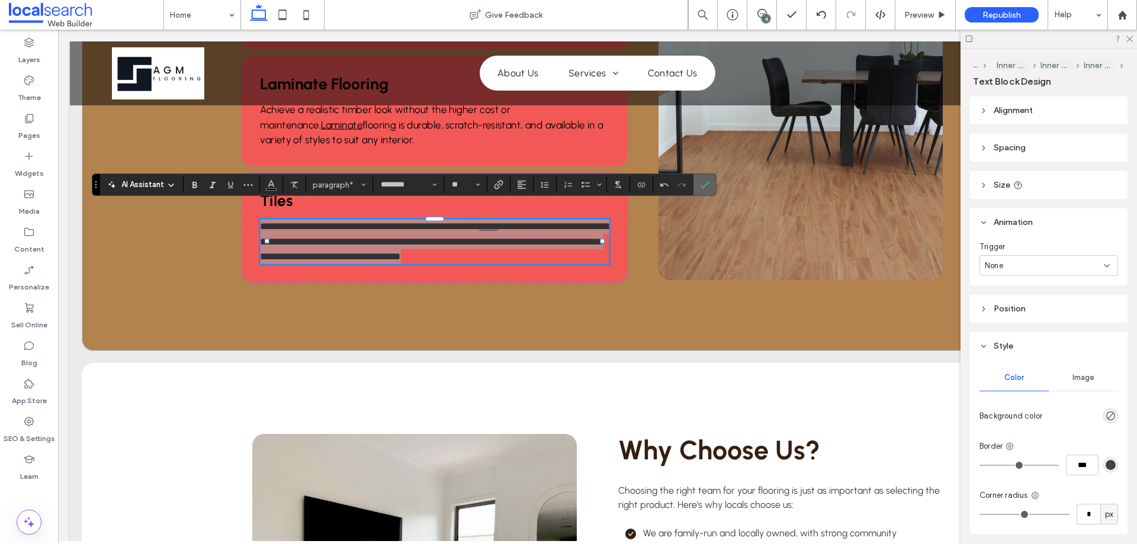
click at [703, 189] on icon "Confirm" at bounding box center [704, 184] width 9 height 9
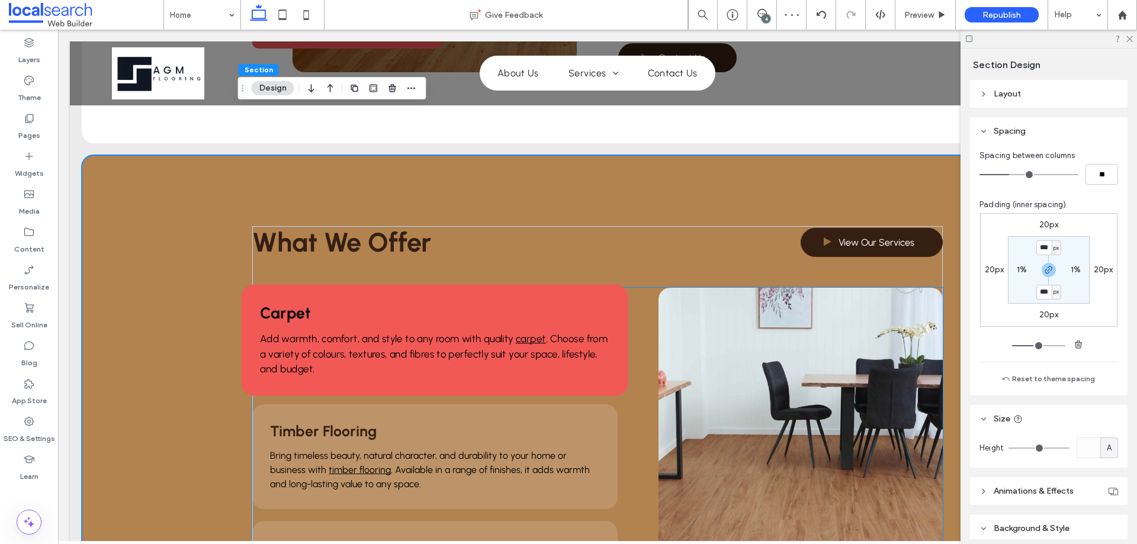
scroll to position [805, 0]
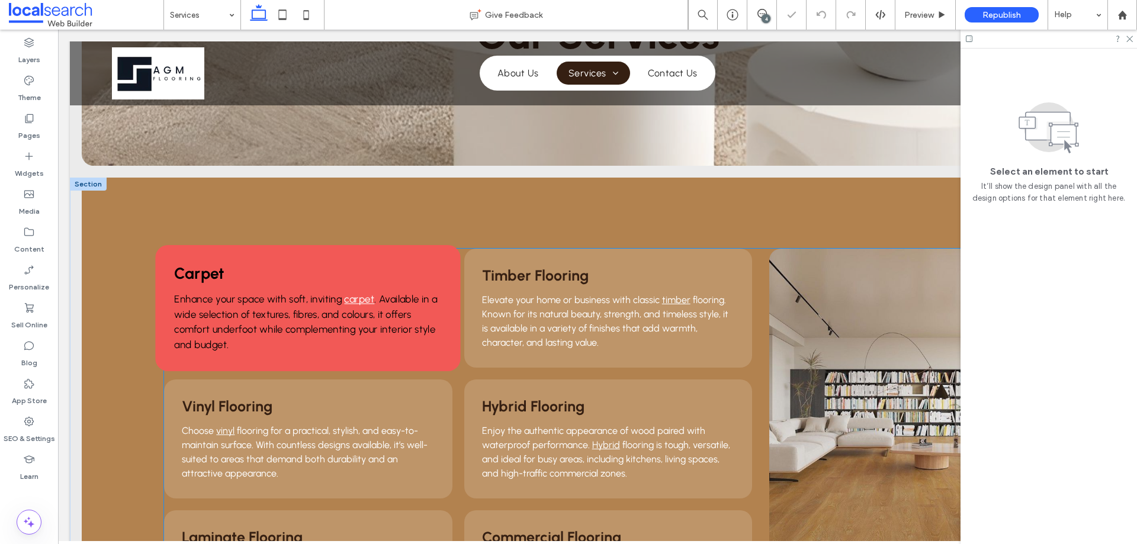
scroll to position [178, 0]
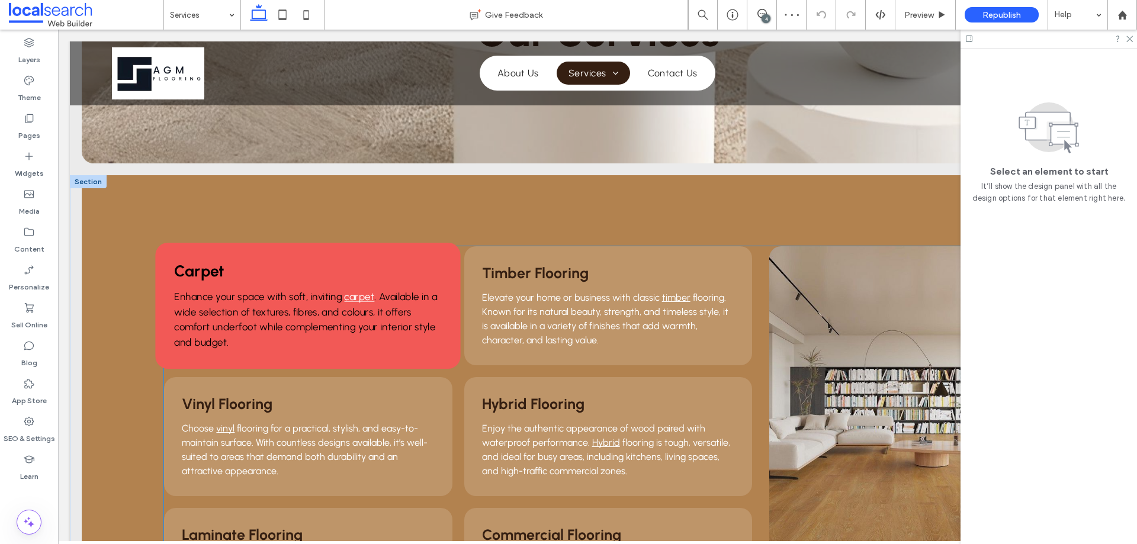
click at [274, 301] on span "Enhance your space with soft, inviting" at bounding box center [259, 297] width 168 height 12
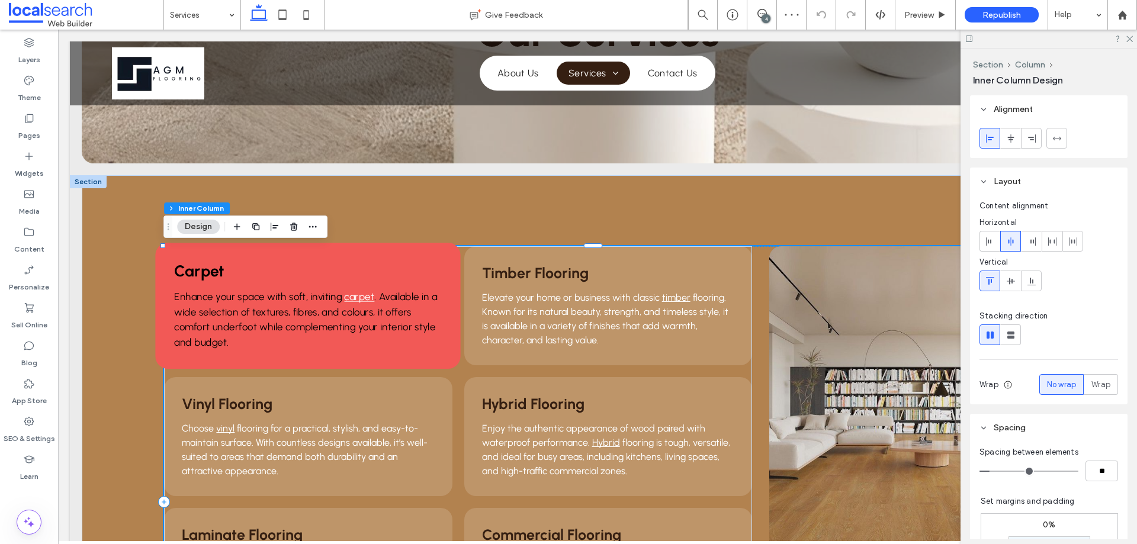
click at [274, 301] on span "Enhance your space with soft, inviting" at bounding box center [259, 297] width 168 height 12
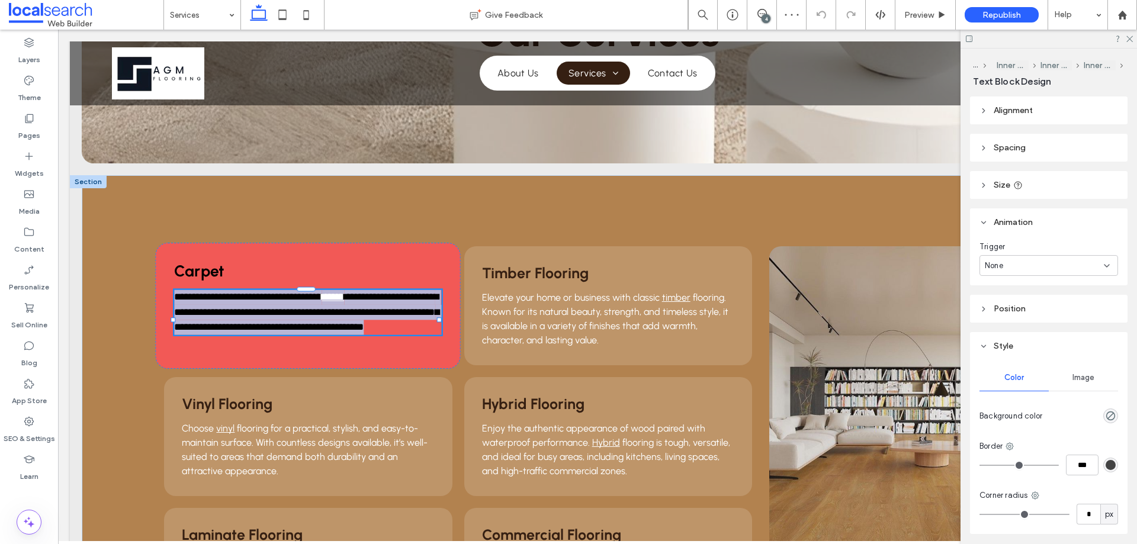
click at [274, 301] on span "**********" at bounding box center [248, 296] width 147 height 9
type input "********"
type input "**"
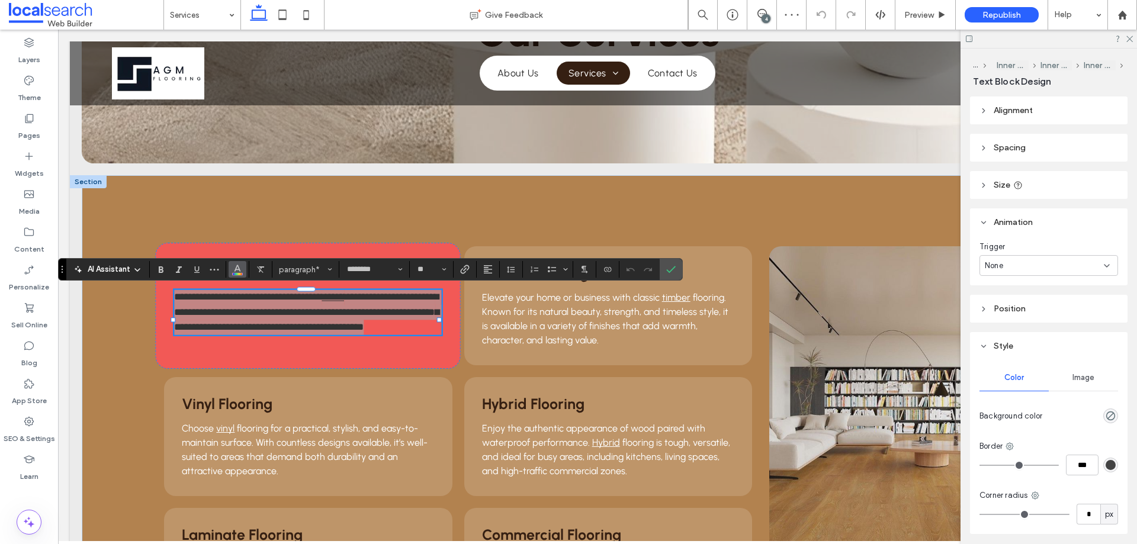
click at [238, 264] on icon "Color" at bounding box center [237, 267] width 9 height 9
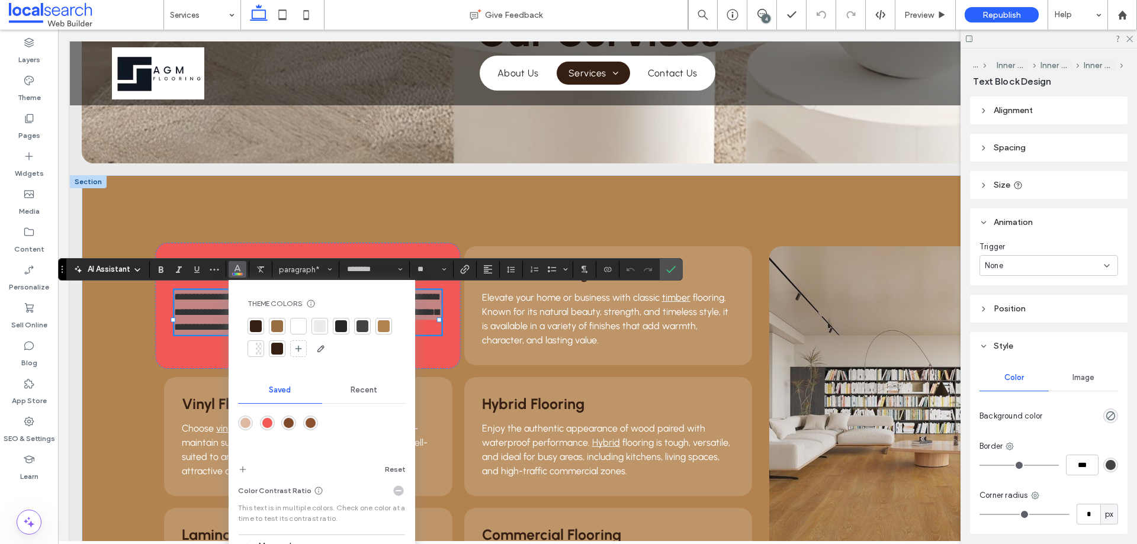
drag, startPoint x: 369, startPoint y: 393, endPoint x: 349, endPoint y: 399, distance: 21.6
click at [369, 396] on div "Recent" at bounding box center [364, 390] width 84 height 26
click at [288, 421] on div "rgba(0, 0, 0, 1)" at bounding box center [289, 423] width 10 height 10
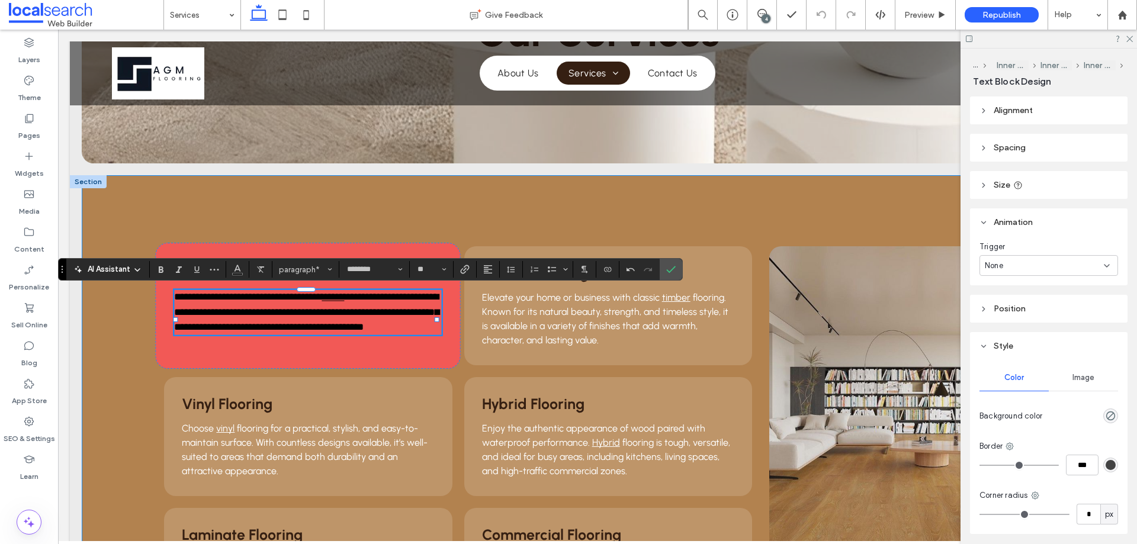
click at [452, 204] on div "**********" at bounding box center [597, 502] width 1031 height 654
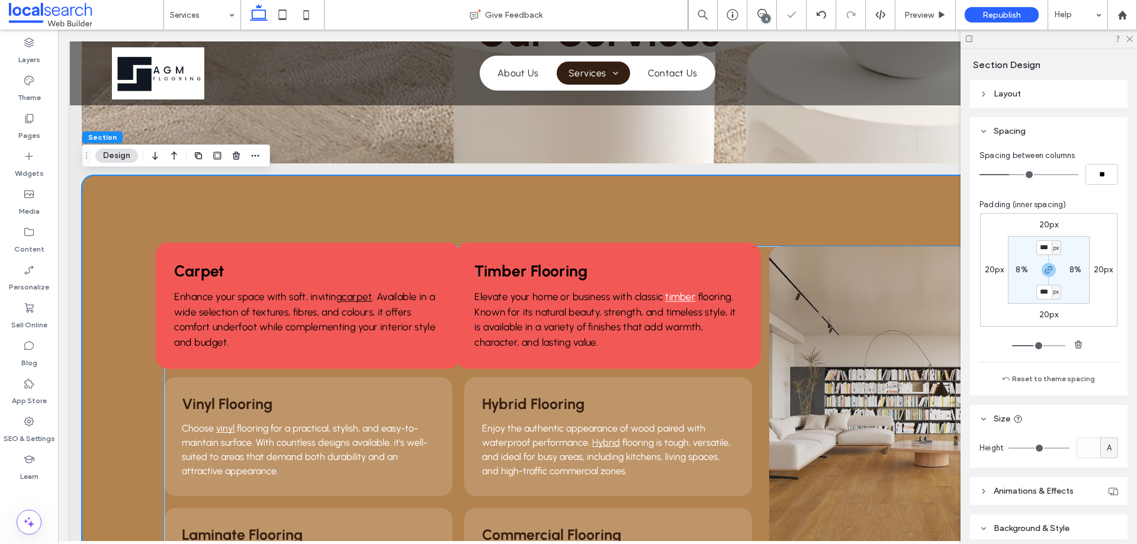
click at [517, 315] on span "flooring. Known for its natural beauty, strength, and timeless style, it is ava…" at bounding box center [604, 319] width 261 height 57
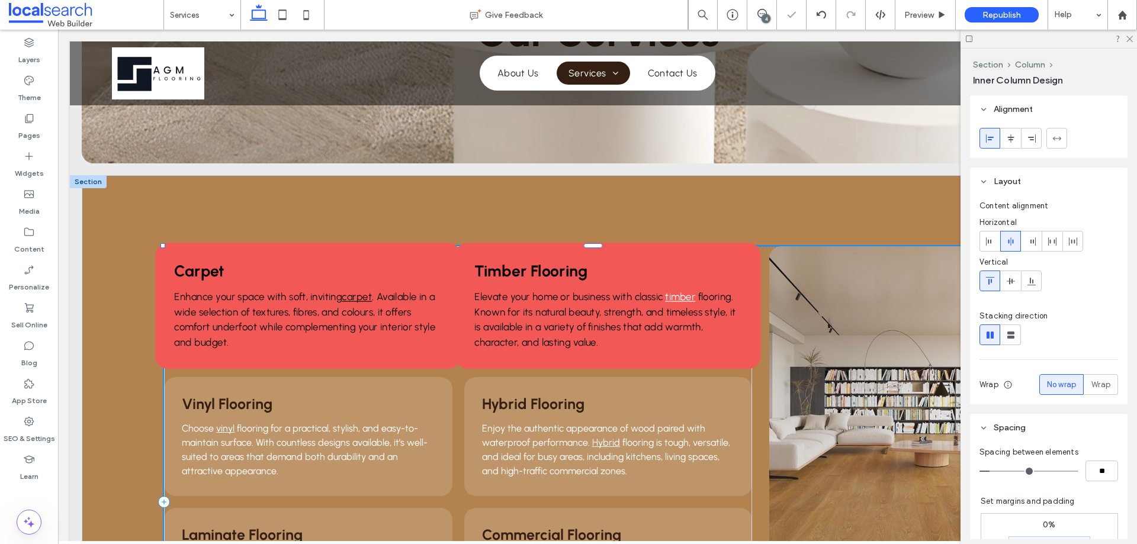
click at [517, 315] on span "flooring. Known for its natural beauty, strength, and timeless style, it is ava…" at bounding box center [604, 319] width 261 height 57
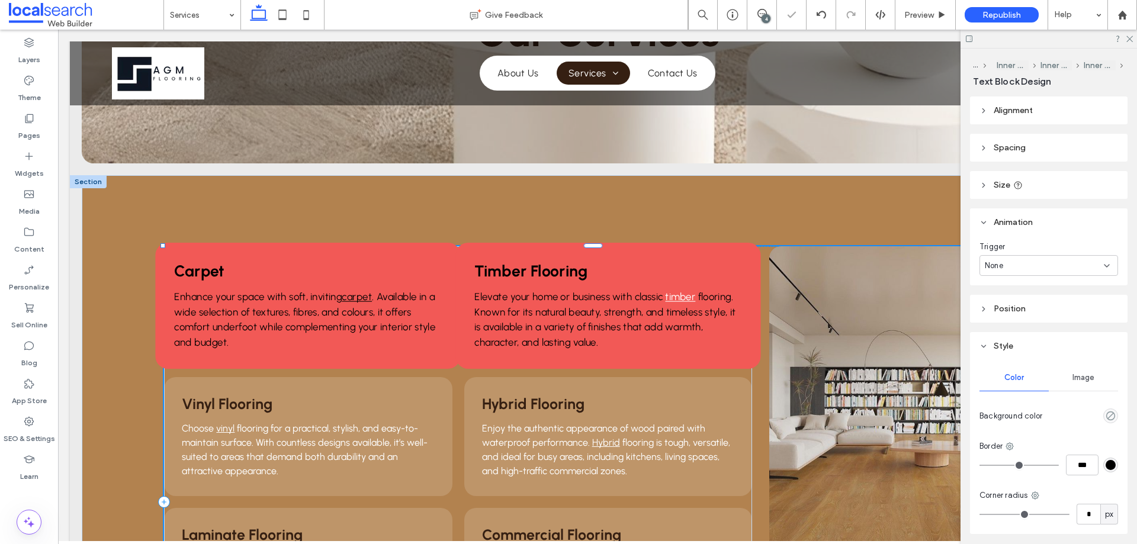
type input "********"
click at [517, 315] on div "Elevate your home or business with classic timber flooring. Known for its natur…" at bounding box center [608, 320] width 268 height 60
type input "**"
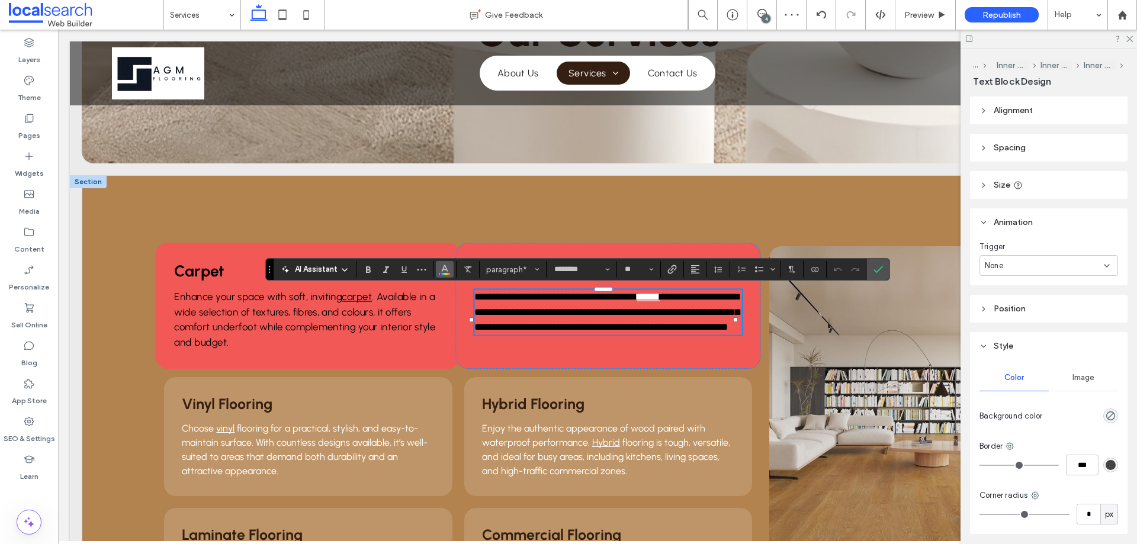
click at [449, 272] on icon "Color" at bounding box center [444, 267] width 9 height 9
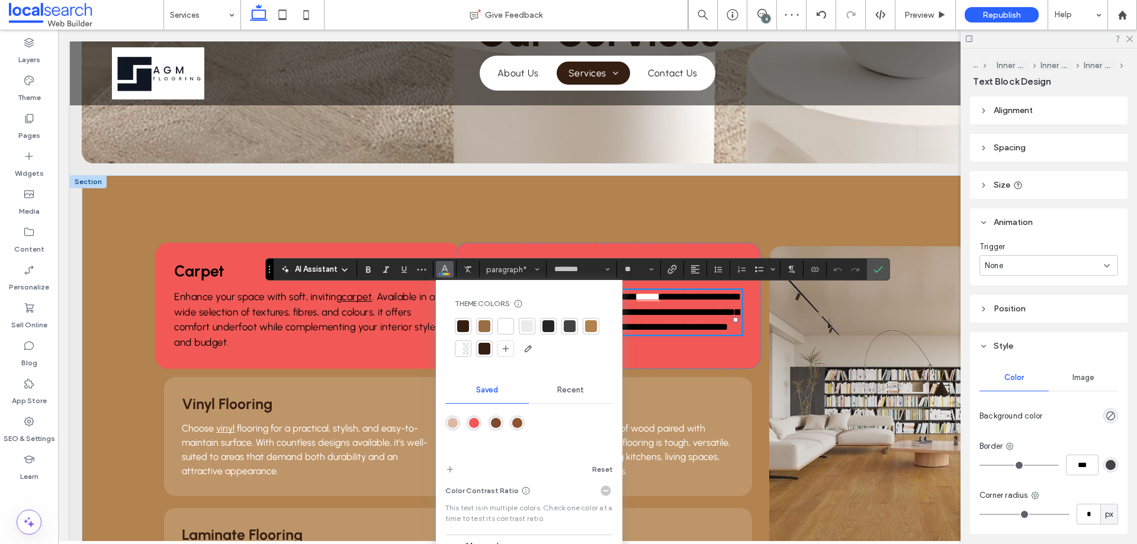
click at [578, 396] on div "Recent" at bounding box center [571, 390] width 84 height 26
click at [495, 422] on div "rgba(0, 0, 0, 1)" at bounding box center [496, 423] width 10 height 10
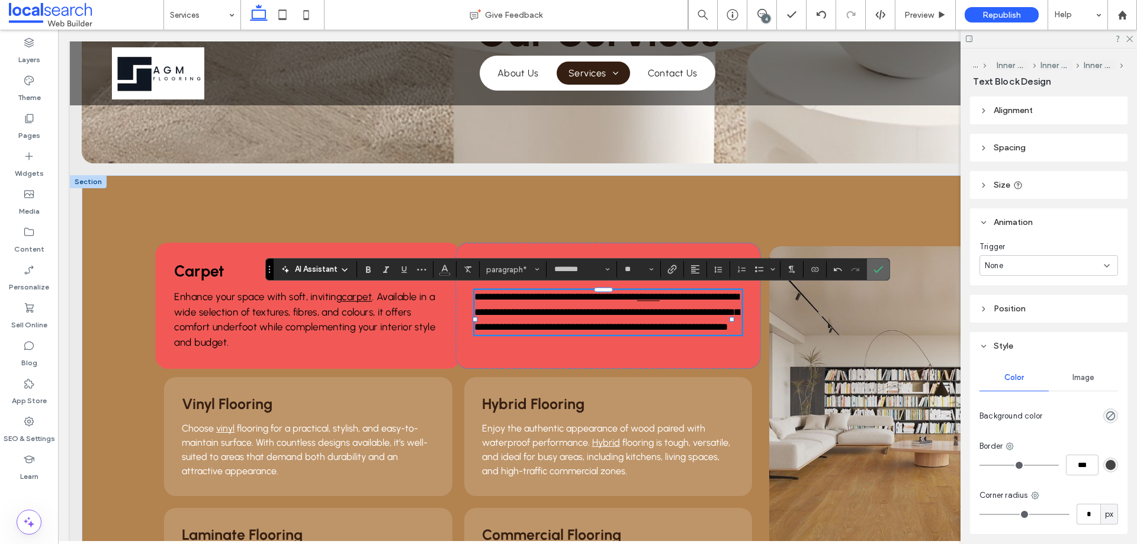
click at [876, 266] on icon "Confirm" at bounding box center [877, 269] width 9 height 9
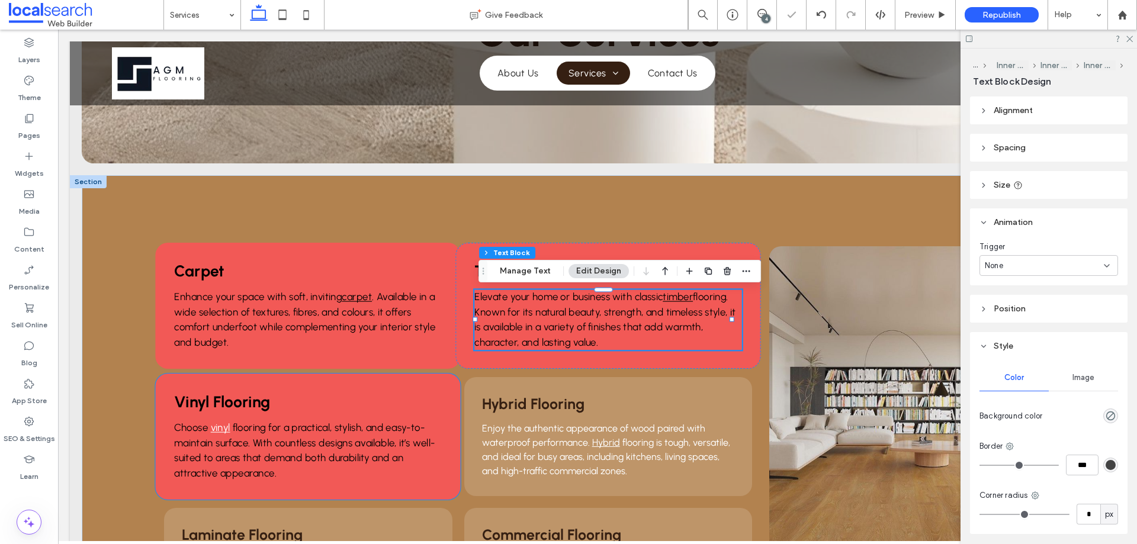
click at [218, 442] on span "flooring for a practical, stylish, and easy-to-maintain surface. With countless…" at bounding box center [305, 450] width 261 height 57
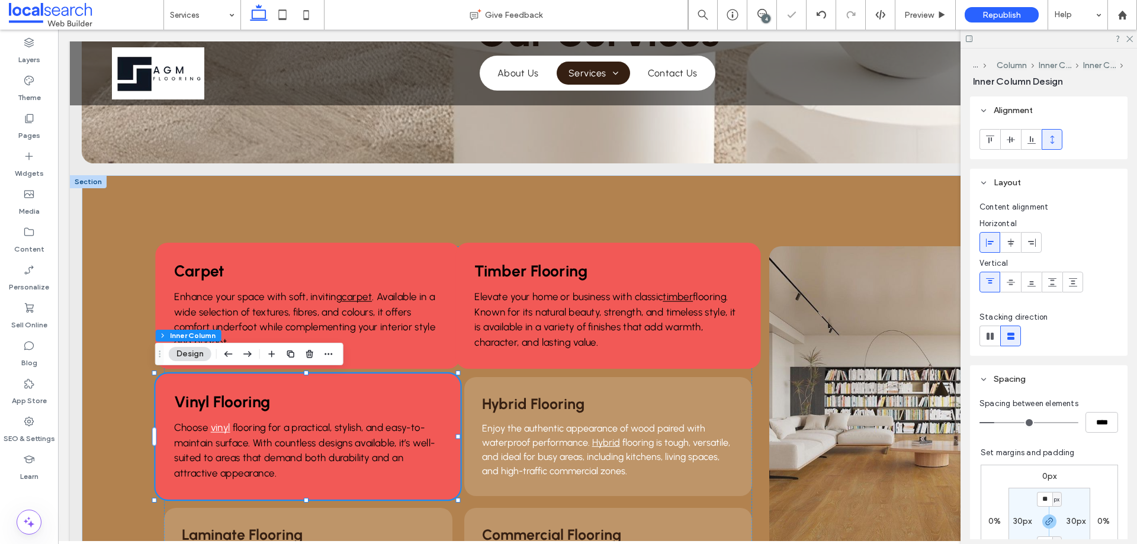
click at [218, 442] on span "flooring for a practical, stylish, and easy-to-maintain surface. With countless…" at bounding box center [305, 450] width 261 height 57
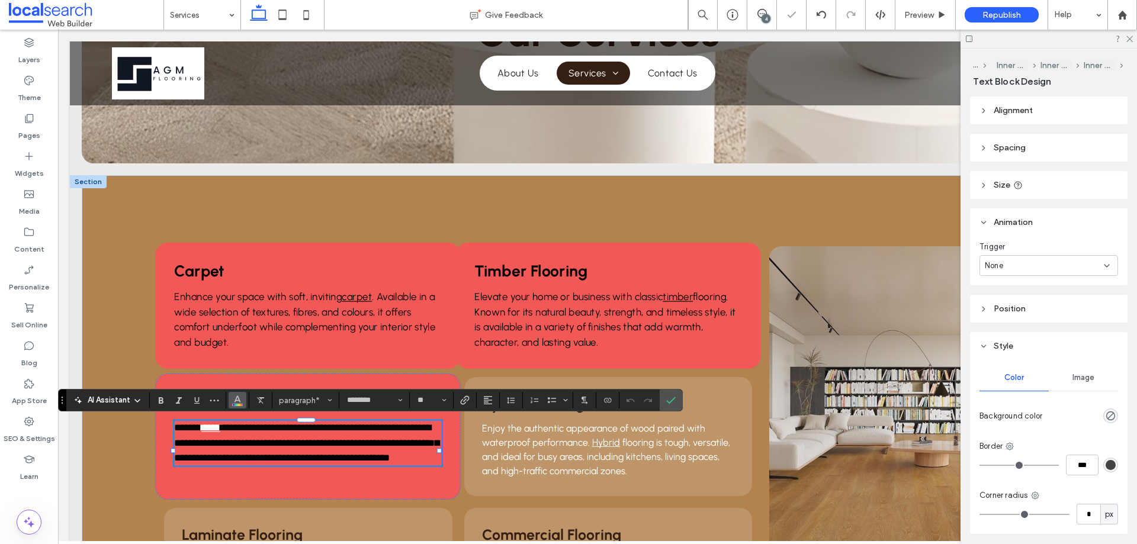
click at [239, 400] on use "Color" at bounding box center [237, 399] width 7 height 7
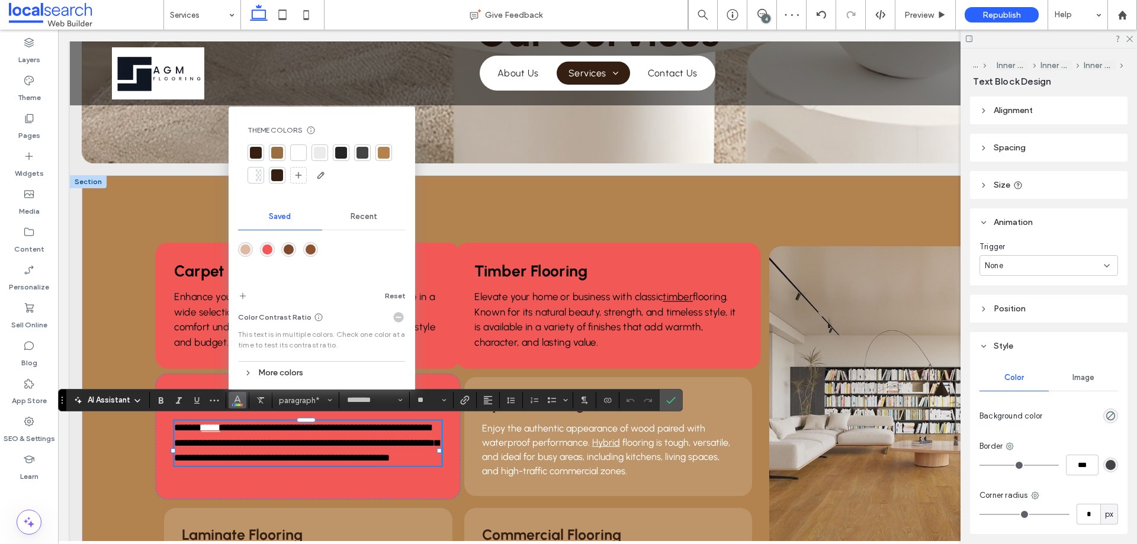
drag, startPoint x: 361, startPoint y: 216, endPoint x: 355, endPoint y: 221, distance: 7.5
click at [361, 217] on span "Recent" at bounding box center [364, 216] width 27 height 9
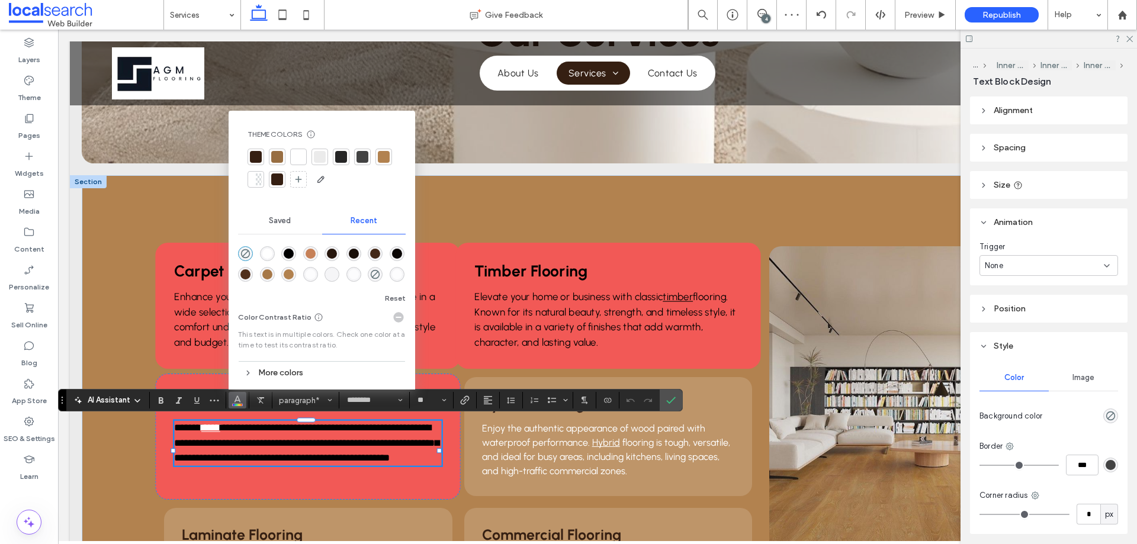
drag, startPoint x: 287, startPoint y: 253, endPoint x: 228, endPoint y: 223, distance: 65.7
click at [287, 253] on div "rgba(0, 0, 0, 1)" at bounding box center [289, 254] width 10 height 10
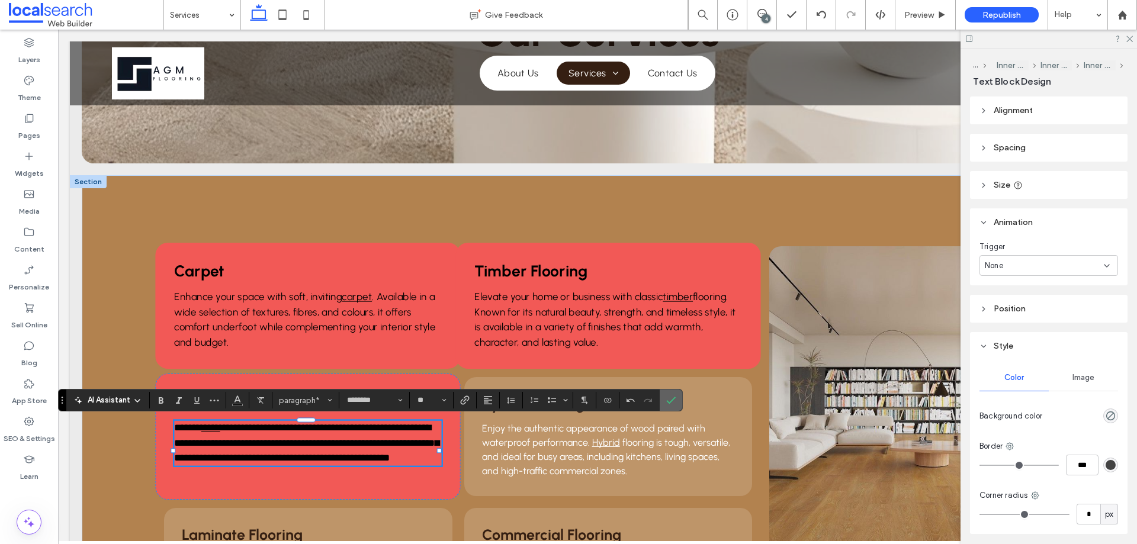
click at [674, 405] on icon "Confirm" at bounding box center [670, 400] width 9 height 9
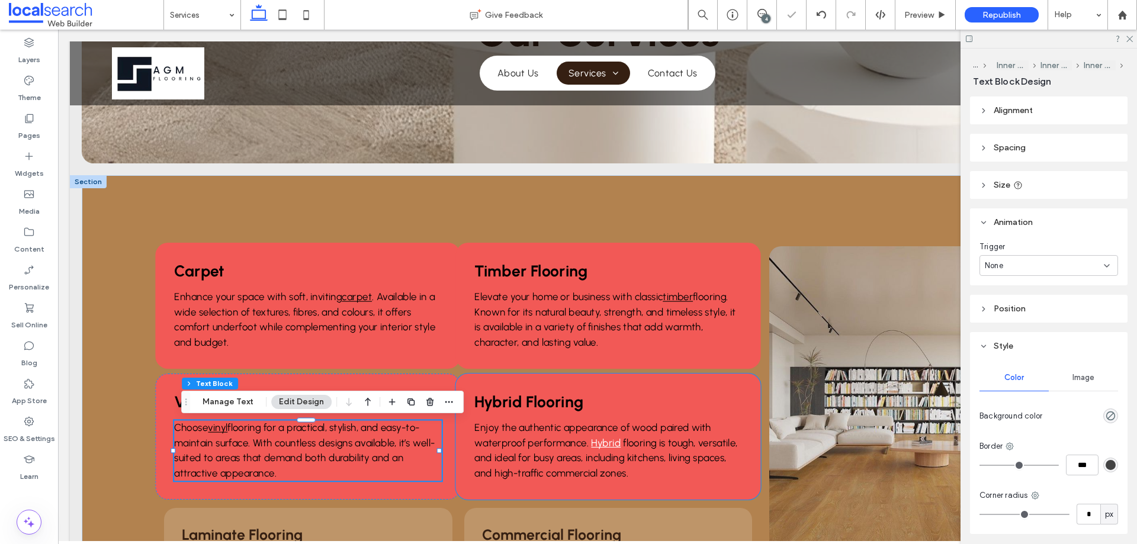
click at [582, 427] on span "Enjoy the authentic appearance of wood paired with waterproof performance." at bounding box center [592, 435] width 237 height 27
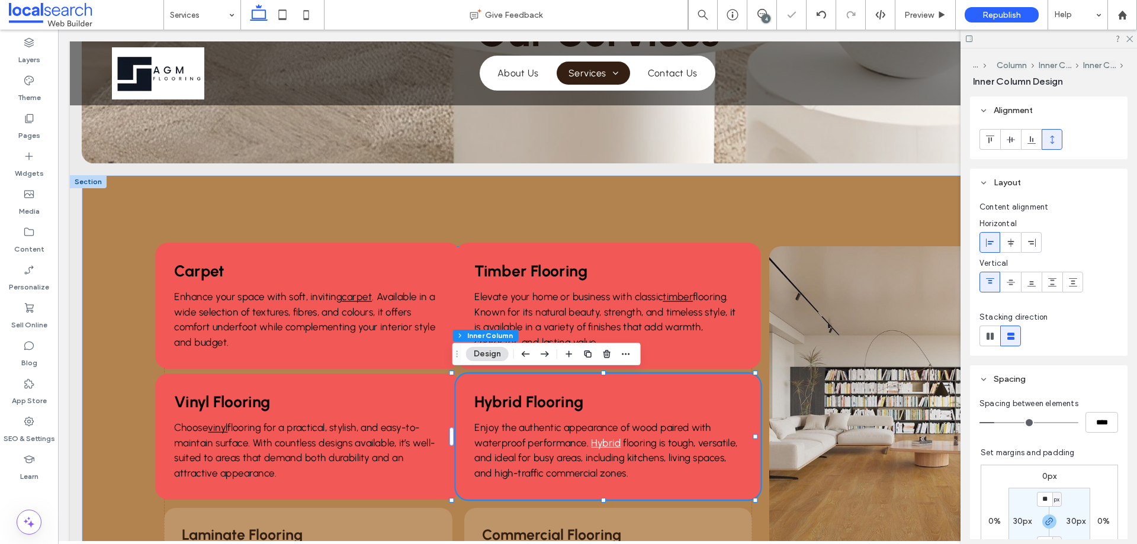
click at [582, 427] on span "Enjoy the authentic appearance of wood paired with waterproof performance." at bounding box center [592, 435] width 237 height 27
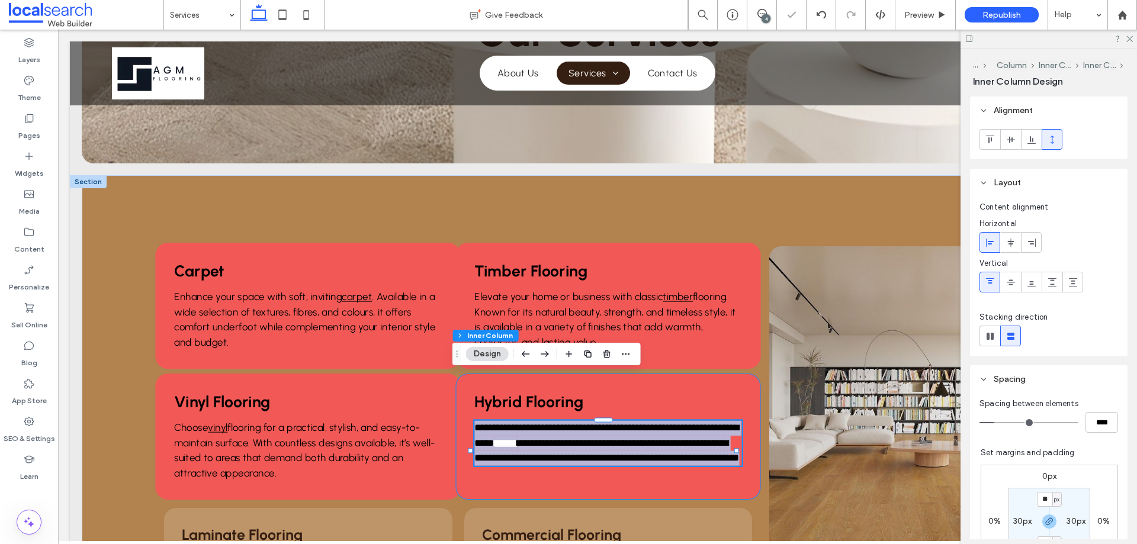
click at [582, 427] on span "**********" at bounding box center [606, 435] width 264 height 24
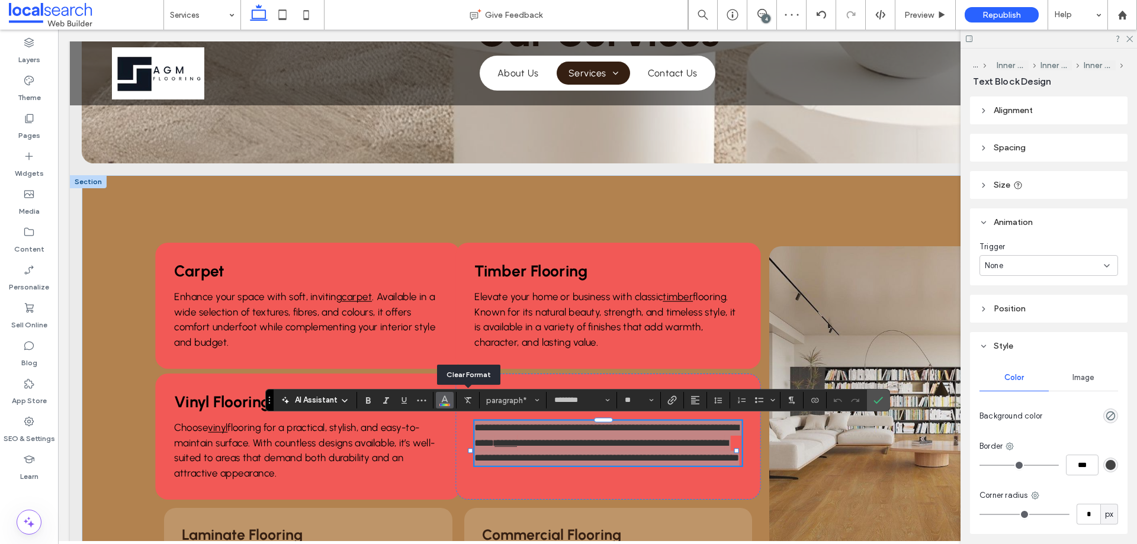
click at [444, 401] on icon "Color" at bounding box center [444, 398] width 9 height 9
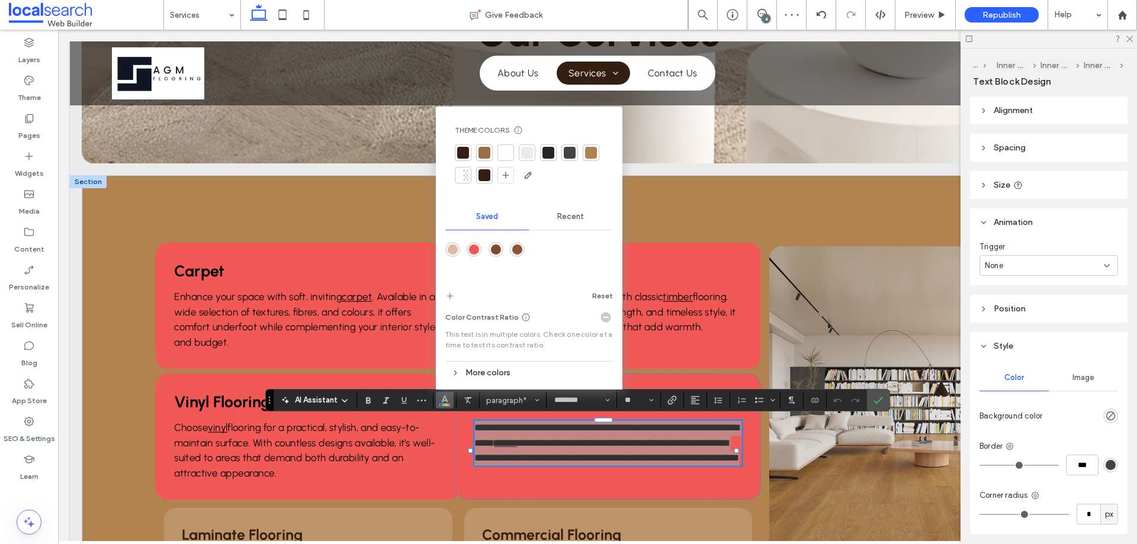
click at [571, 217] on span "Recent" at bounding box center [570, 216] width 27 height 9
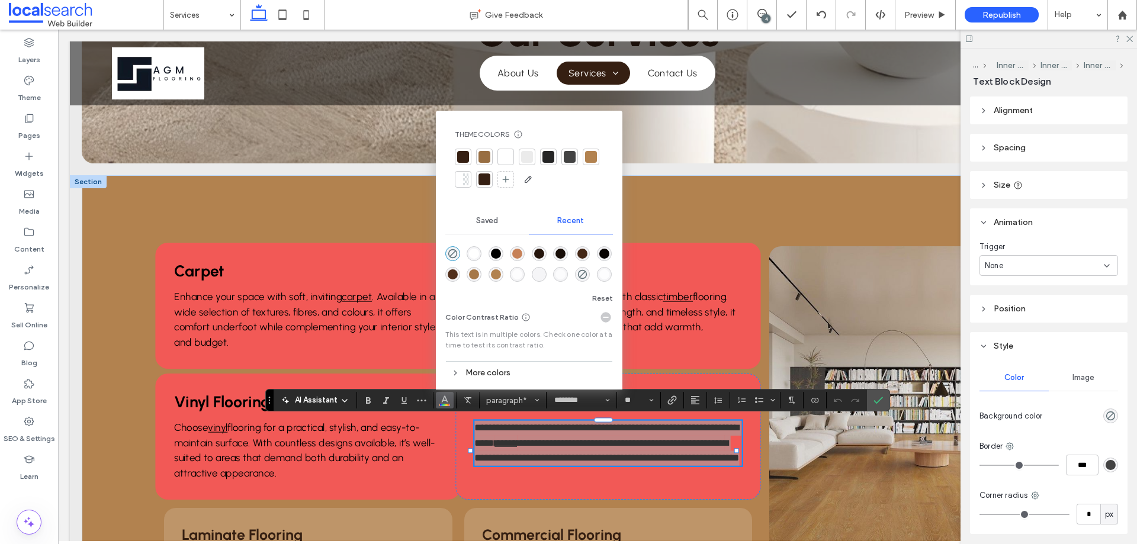
click at [493, 254] on div "rgba(0, 0, 0, 1)" at bounding box center [496, 254] width 10 height 10
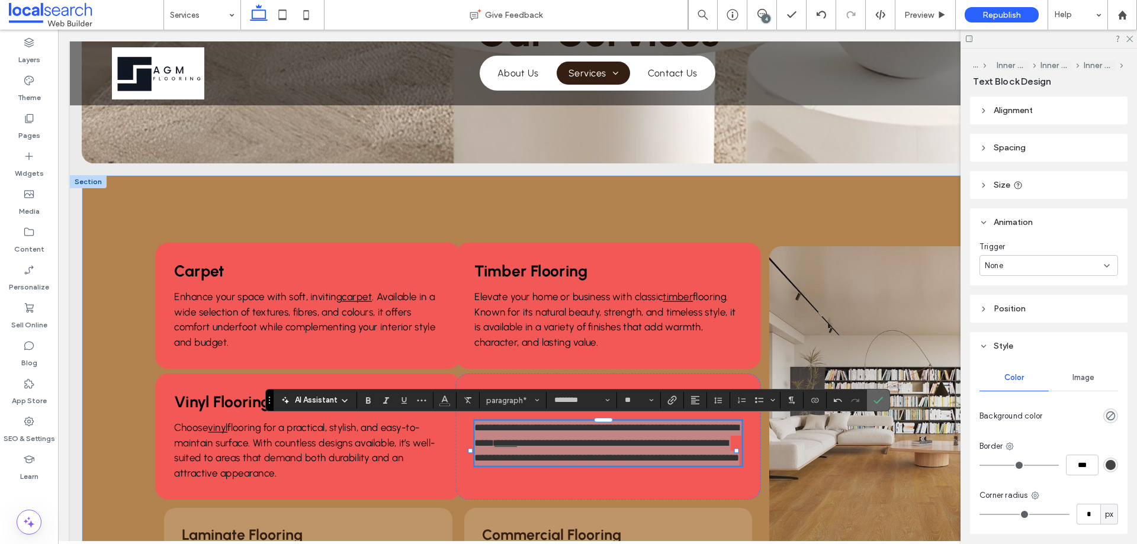
click at [879, 400] on use "Confirm" at bounding box center [877, 400] width 9 height 7
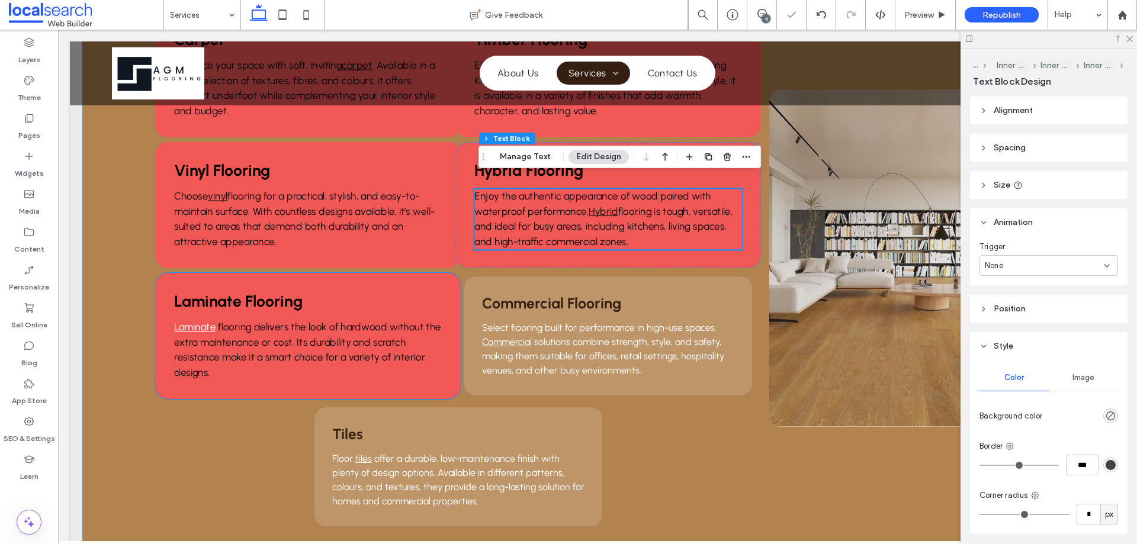
scroll to position [355, 0]
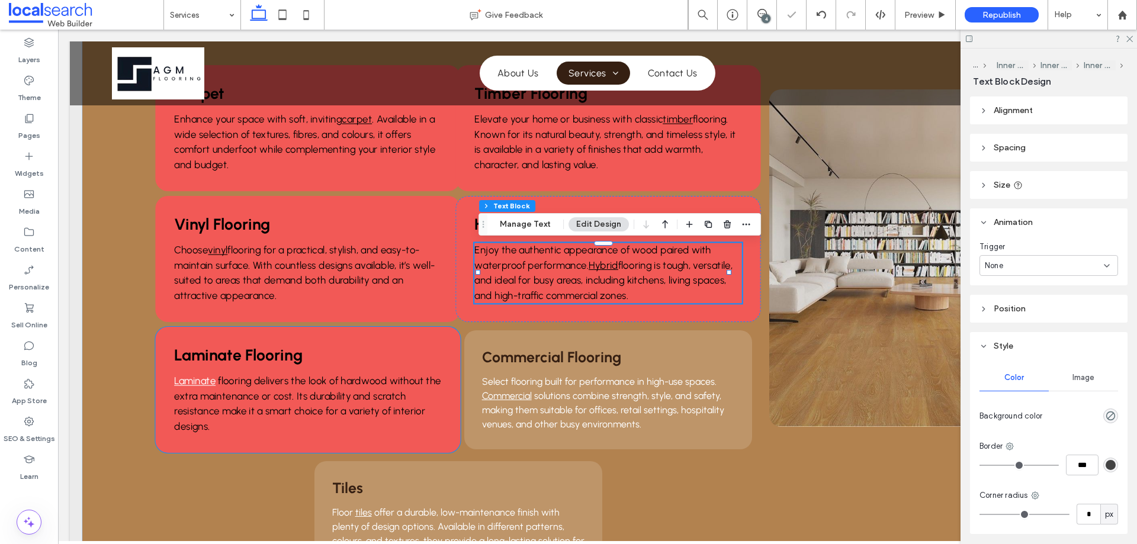
click at [248, 388] on p "Laminate flooring delivers the look of hardwood without the extra maintenance o…" at bounding box center [309, 404] width 268 height 60
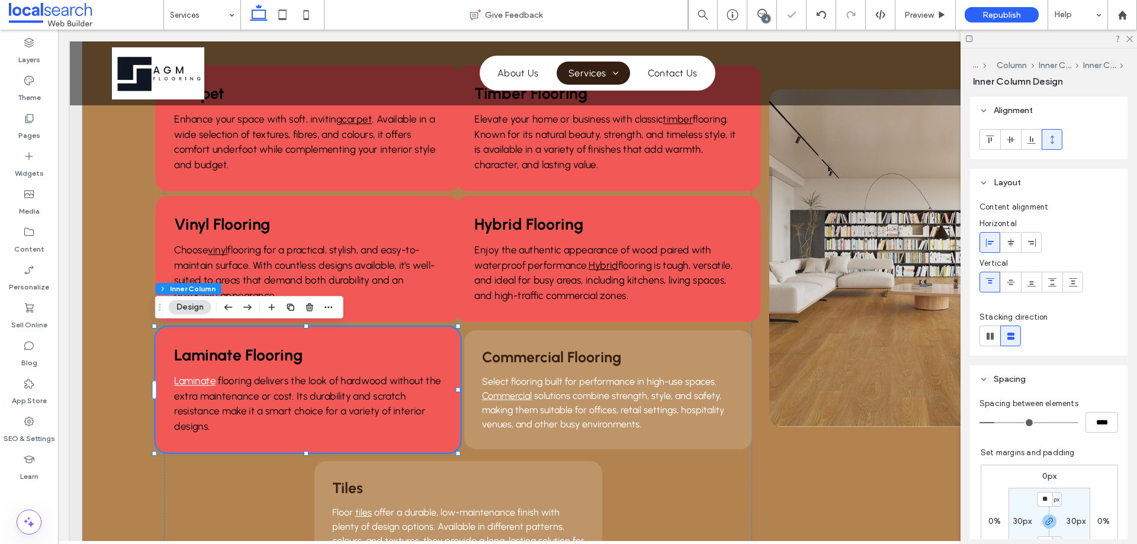
click at [248, 388] on p "Laminate flooring delivers the look of hardwood without the extra maintenance o…" at bounding box center [309, 404] width 268 height 60
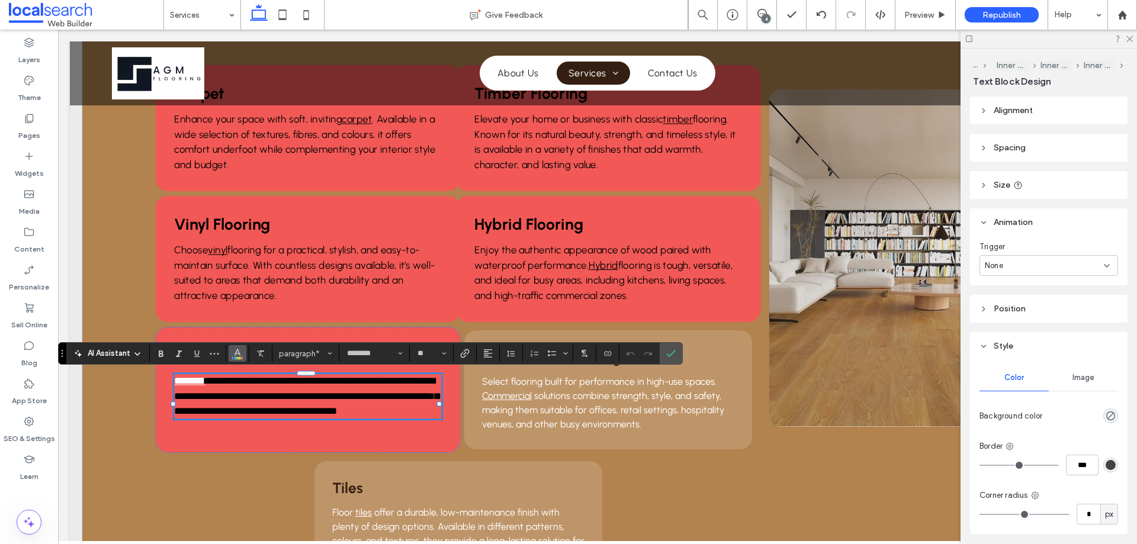
click at [233, 358] on span "Color" at bounding box center [237, 352] width 9 height 15
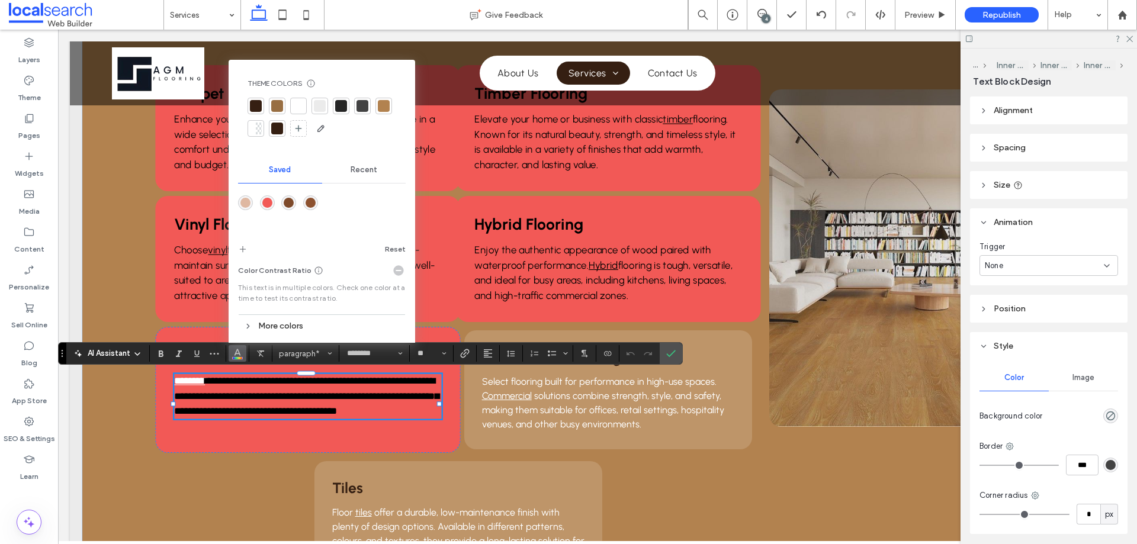
click at [371, 175] on div "Recent" at bounding box center [364, 170] width 84 height 26
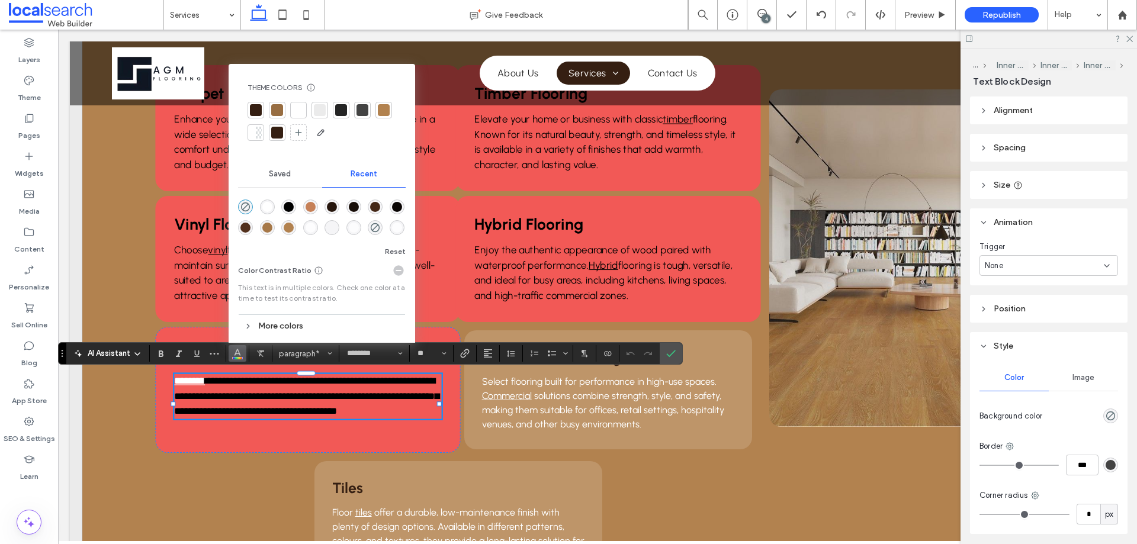
click at [291, 207] on div "rgba(0, 0, 0, 1)" at bounding box center [289, 207] width 10 height 10
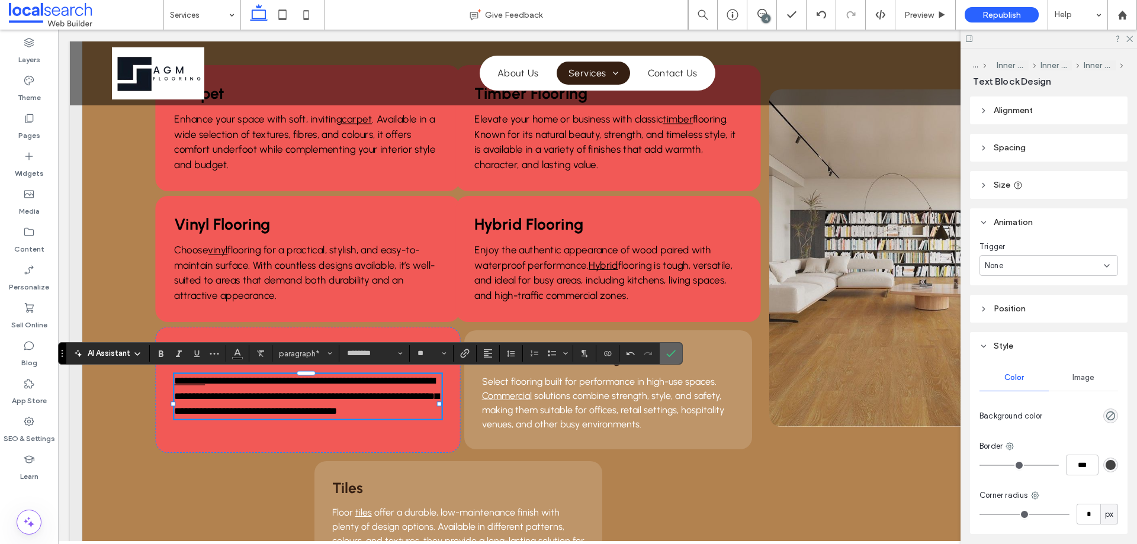
drag, startPoint x: 673, startPoint y: 353, endPoint x: 614, endPoint y: 323, distance: 65.7
click at [673, 353] on use "Confirm" at bounding box center [671, 354] width 9 height 7
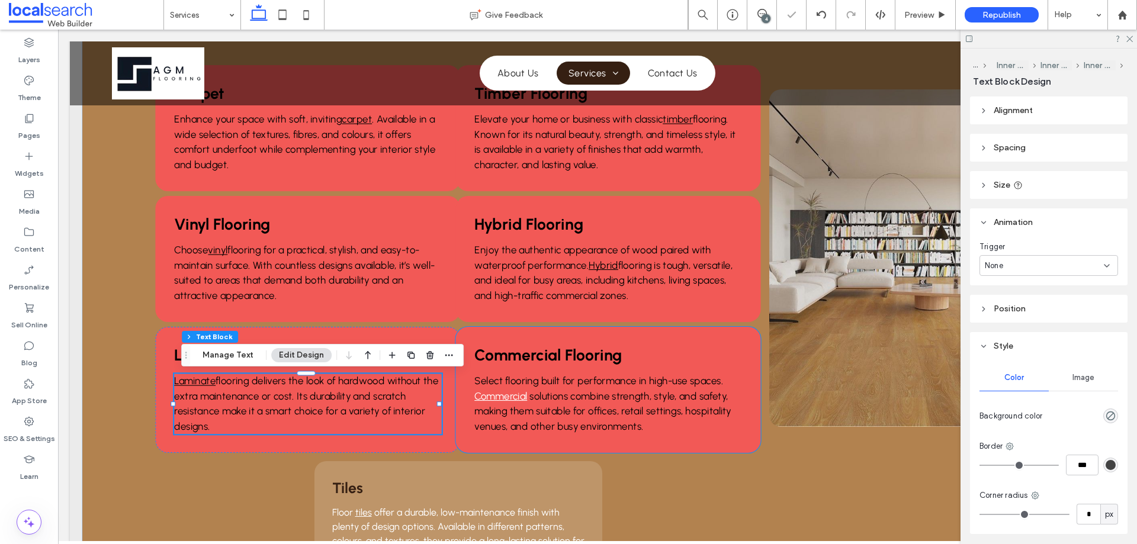
click at [567, 397] on span "solutions combine strength, style, and safety, making them suitable for offices…" at bounding box center [602, 411] width 257 height 42
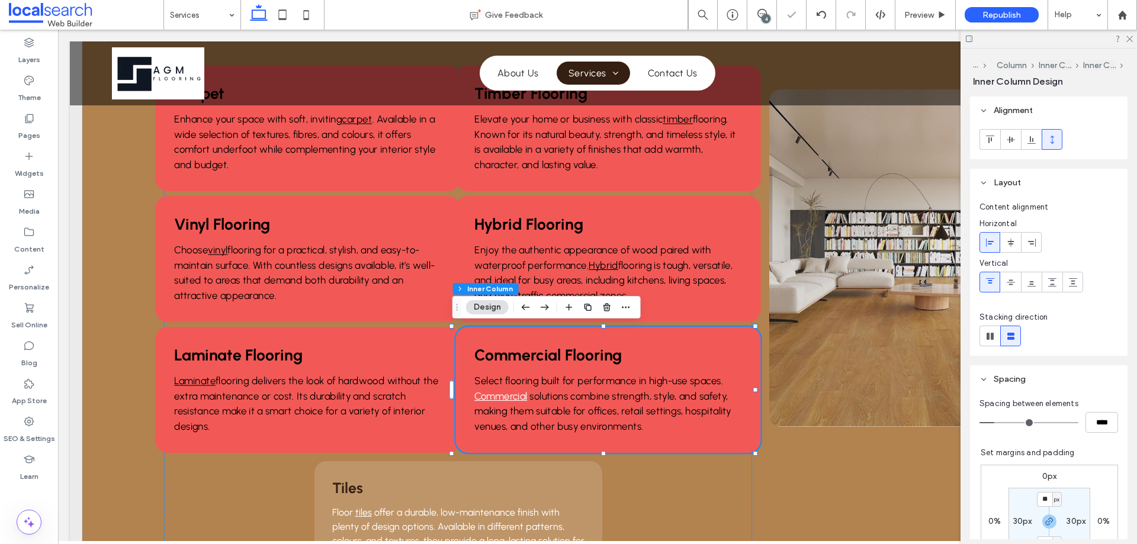
click at [567, 397] on span "solutions combine strength, style, and safety, making them suitable for offices…" at bounding box center [602, 411] width 257 height 42
click at [567, 397] on div "Select flooring built for performance in high-use spaces. Commercial solutions …" at bounding box center [608, 404] width 268 height 60
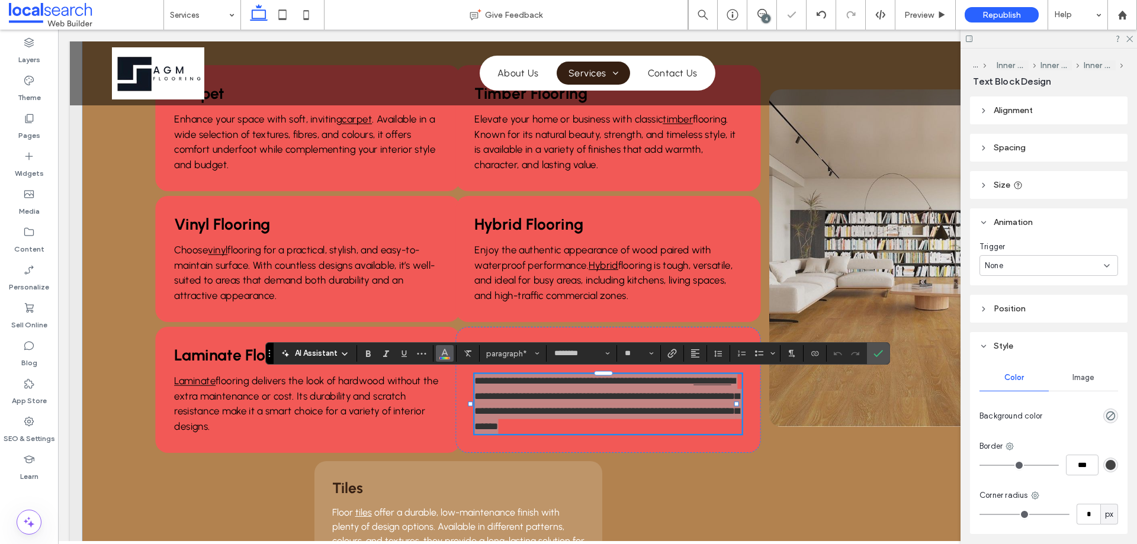
click at [446, 360] on span "Color" at bounding box center [444, 352] width 9 height 15
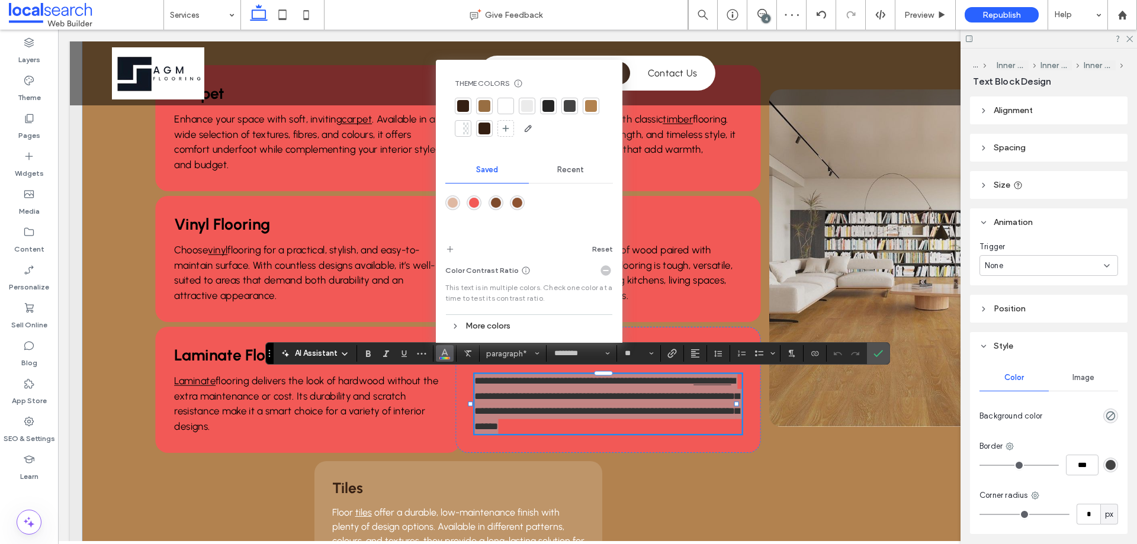
click at [569, 169] on span "Recent" at bounding box center [570, 169] width 27 height 9
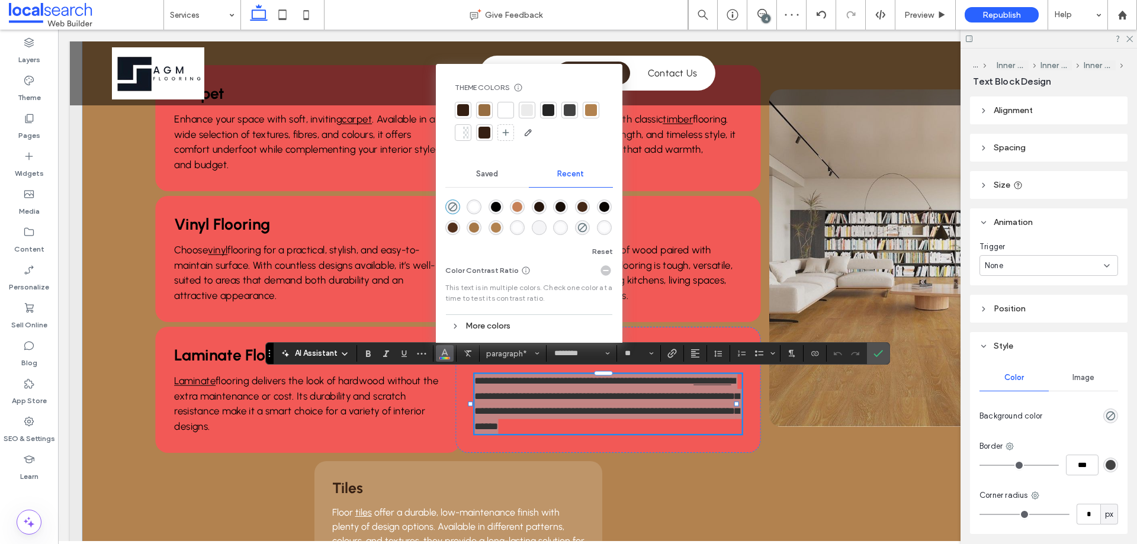
click at [493, 205] on div "rgba(0, 0, 0, 1)" at bounding box center [496, 207] width 10 height 10
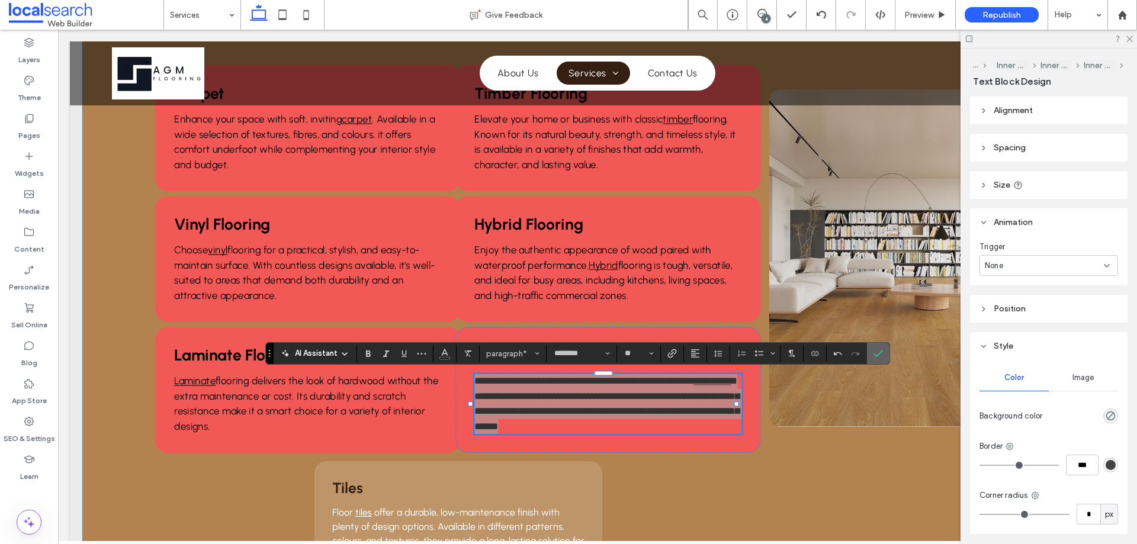
click at [874, 349] on icon "Confirm" at bounding box center [877, 353] width 9 height 9
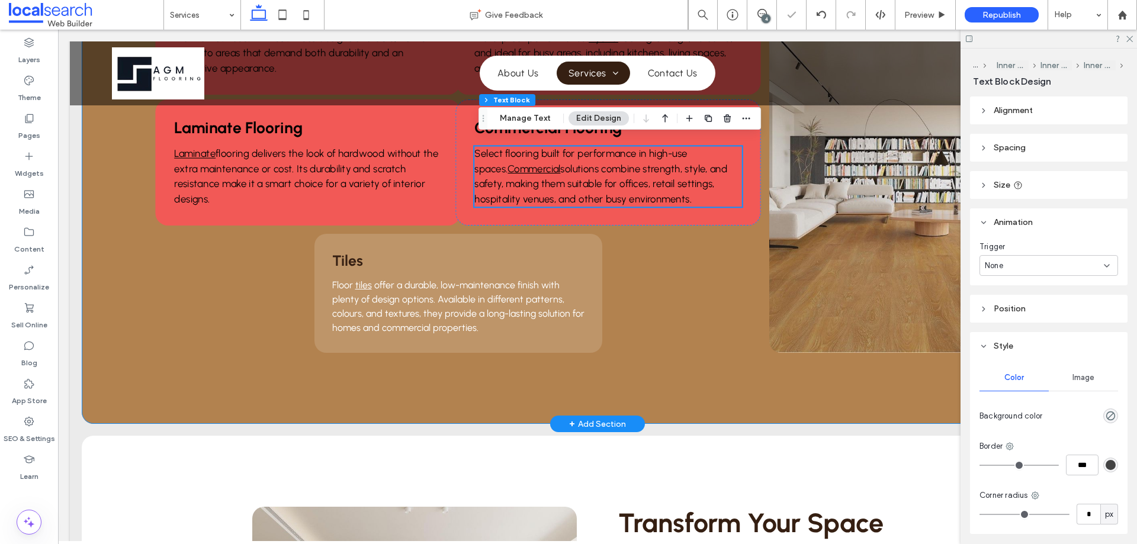
scroll to position [592, 0]
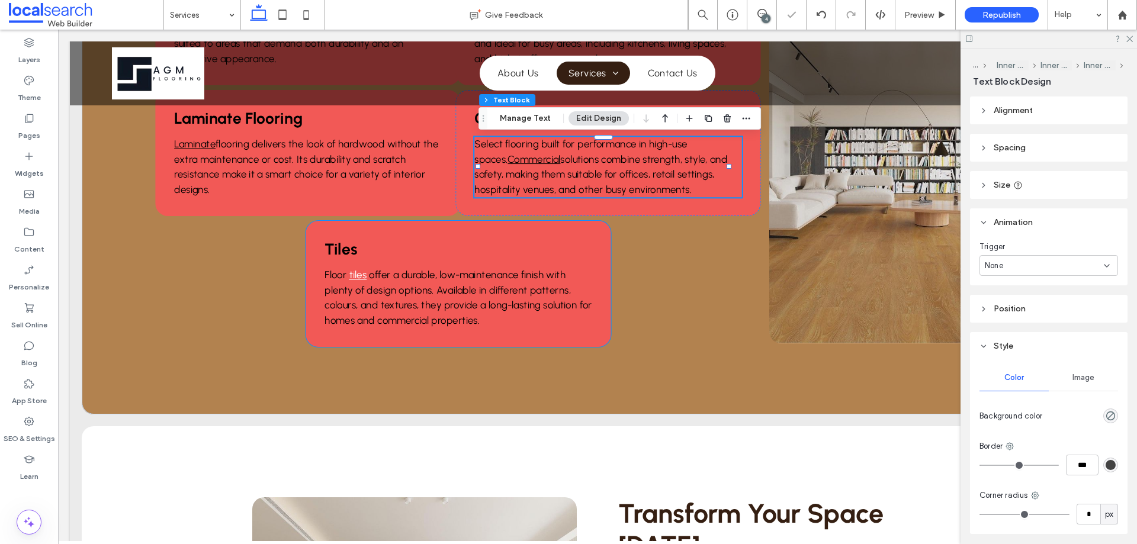
click at [399, 301] on span "offer a durable, low-maintenance finish with plenty of design options. Availabl…" at bounding box center [458, 297] width 268 height 57
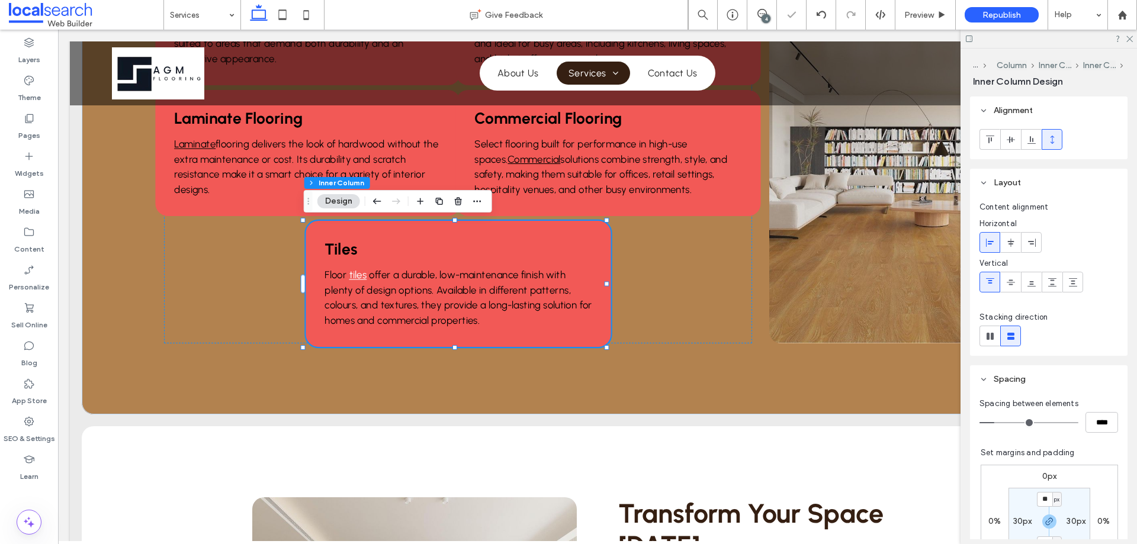
click at [399, 301] on span "offer a durable, low-maintenance finish with plenty of design options. Availabl…" at bounding box center [458, 297] width 268 height 57
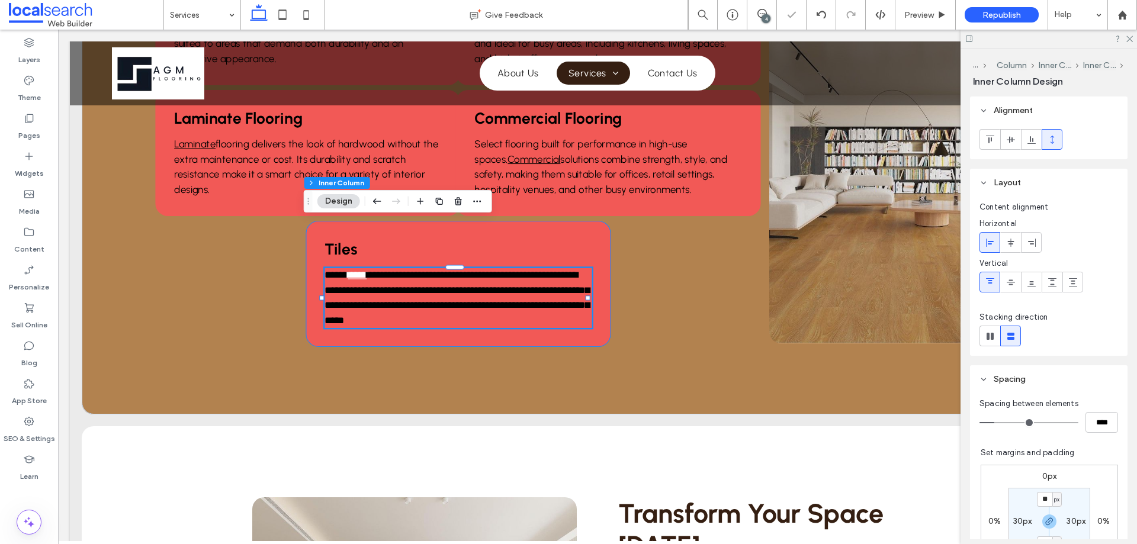
click at [399, 301] on div "**********" at bounding box center [458, 298] width 268 height 60
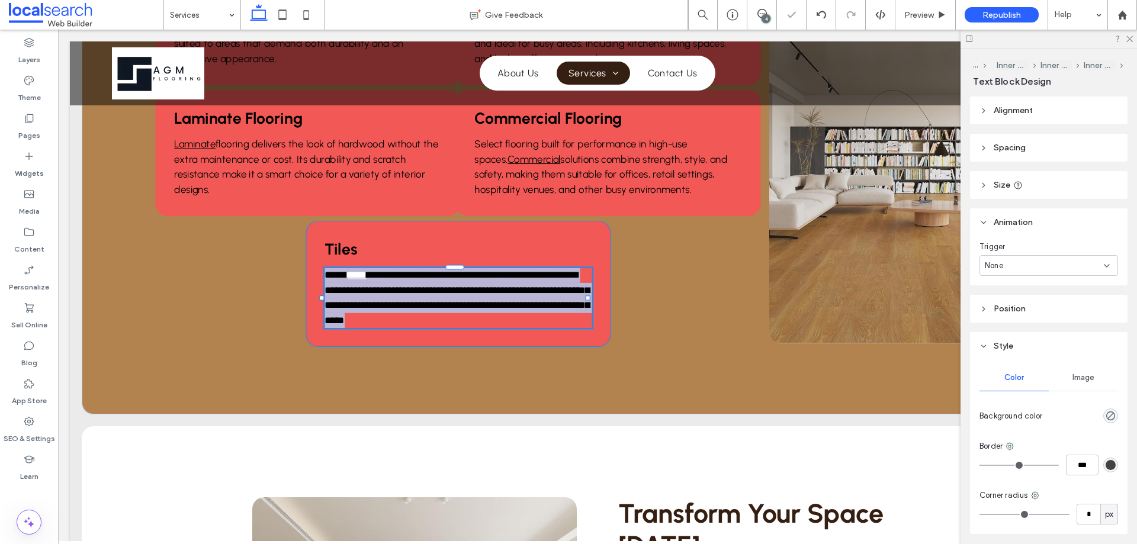
type input "********"
type input "**"
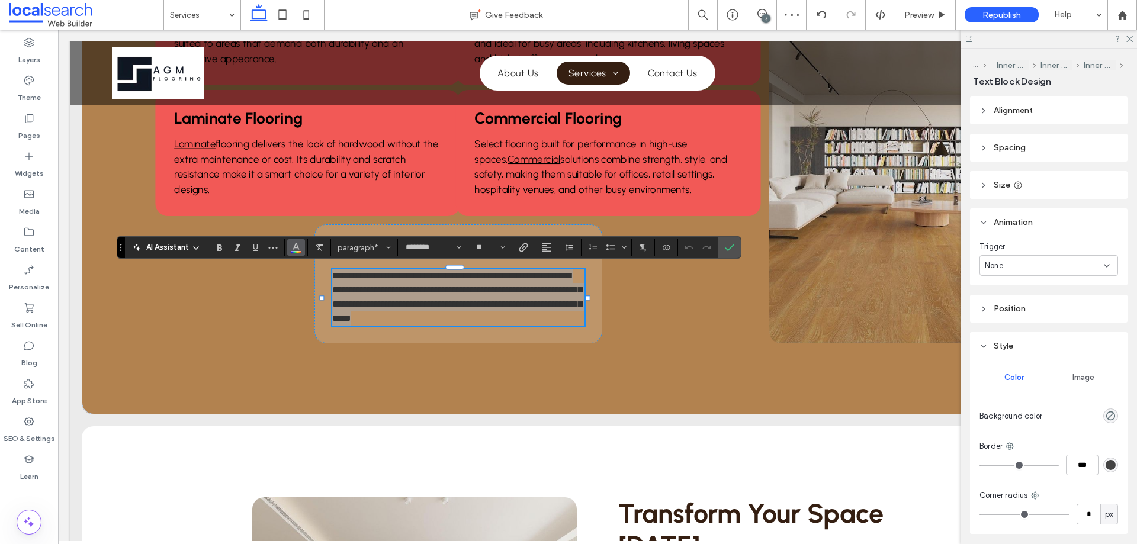
click at [293, 249] on use "Color" at bounding box center [295, 246] width 7 height 7
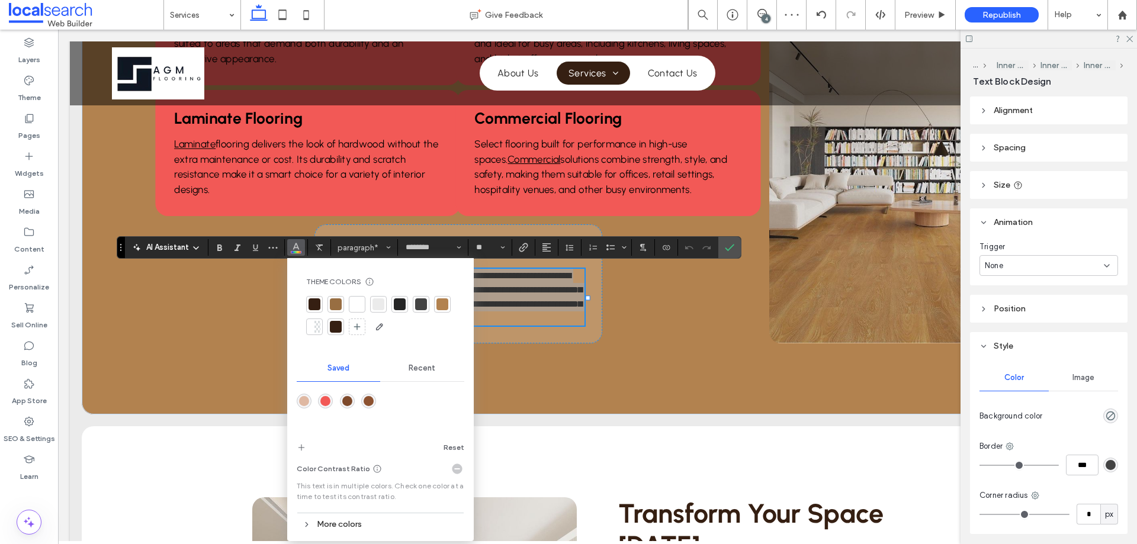
click at [432, 370] on span "Recent" at bounding box center [422, 368] width 27 height 9
drag, startPoint x: 353, startPoint y: 400, endPoint x: 359, endPoint y: 326, distance: 74.2
click at [353, 400] on div "rgba(0, 0, 0, 1)" at bounding box center [347, 401] width 15 height 15
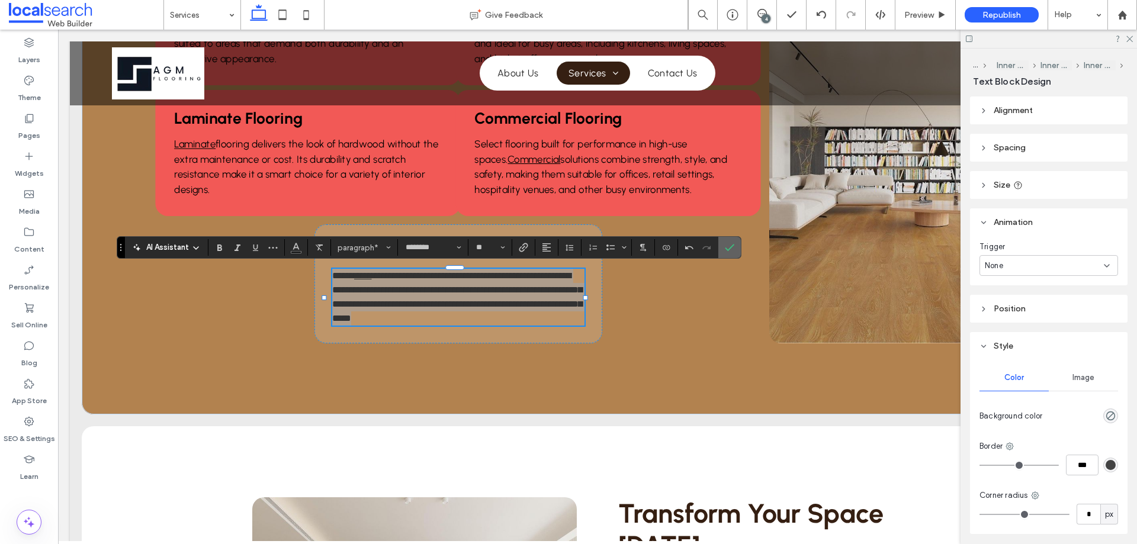
click at [726, 257] on span "Confirm" at bounding box center [727, 247] width 5 height 21
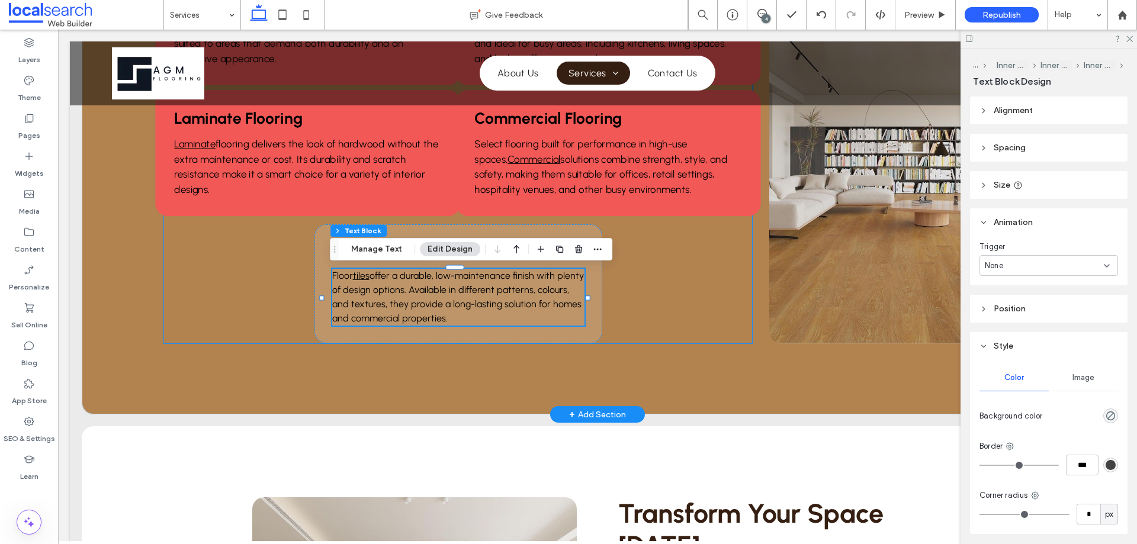
click at [703, 330] on div "Carpet Enhance your space with soft, inviting carpet . Available in a wide sele…" at bounding box center [458, 88] width 588 height 512
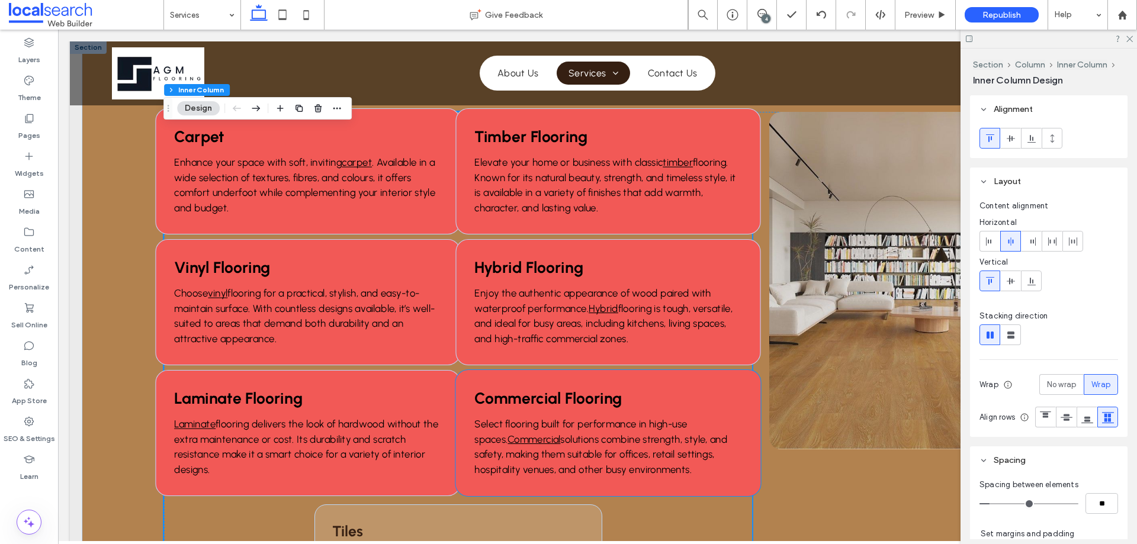
scroll to position [296, 0]
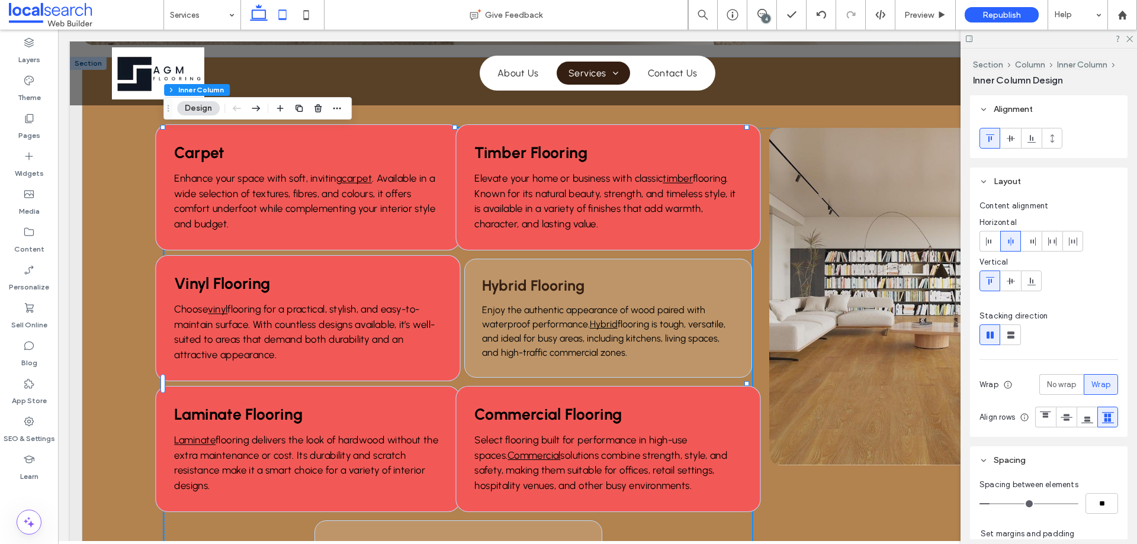
click at [285, 25] on icon at bounding box center [283, 15] width 24 height 24
type input "***"
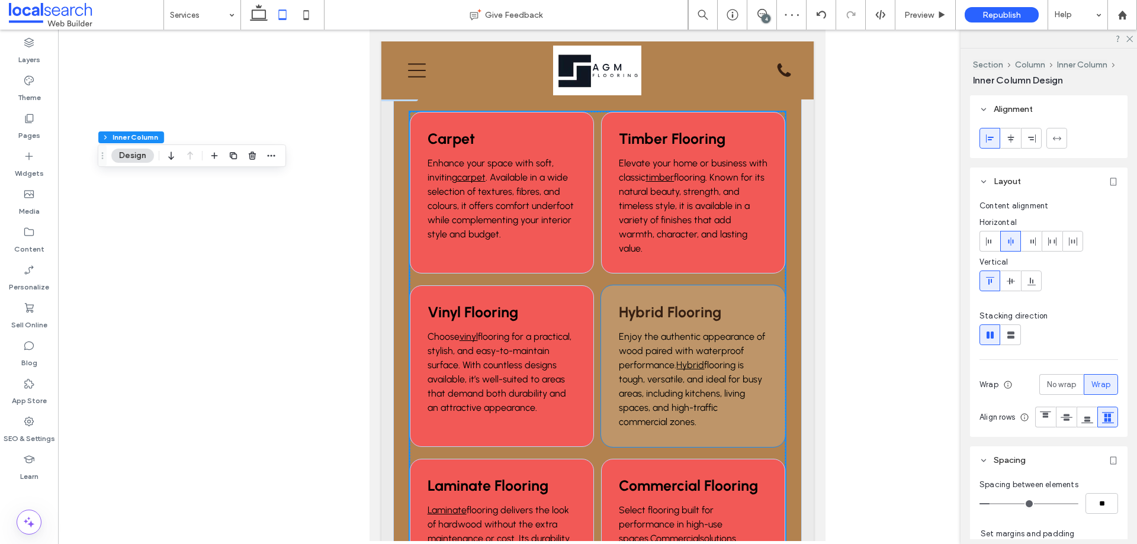
scroll to position [84, 0]
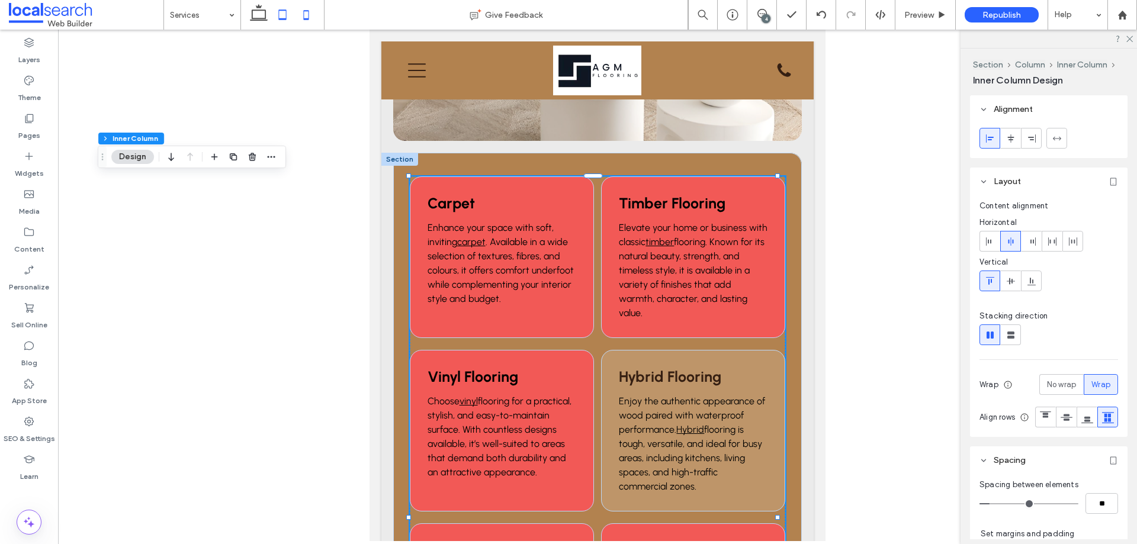
drag, startPoint x: 301, startPoint y: 17, endPoint x: 318, endPoint y: 22, distance: 17.2
click at [302, 17] on icon at bounding box center [306, 15] width 24 height 24
type input "**"
type input "****"
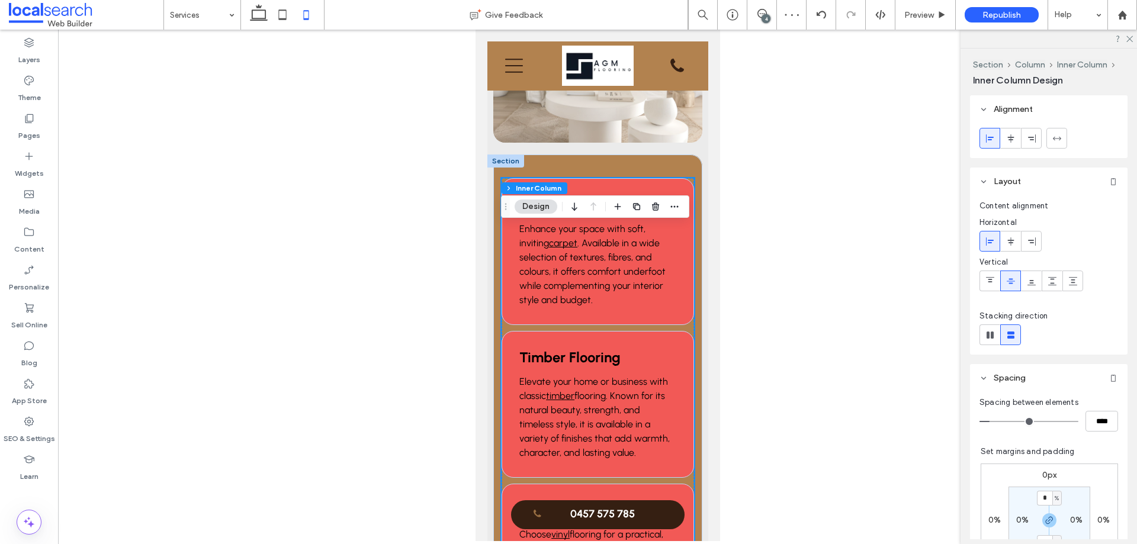
scroll to position [0, 0]
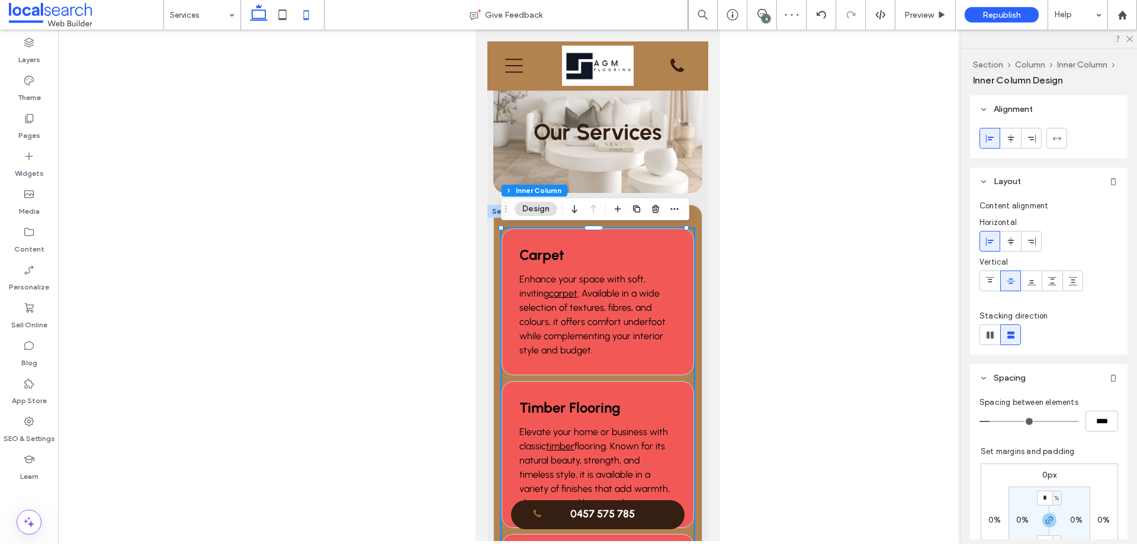
click at [254, 14] on icon at bounding box center [259, 15] width 24 height 24
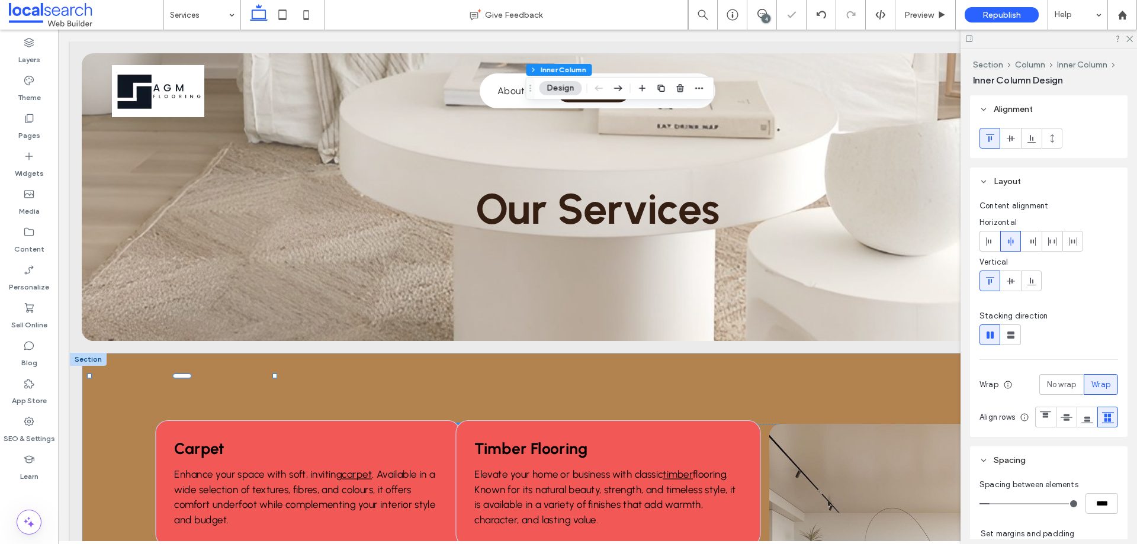
type input "*"
type input "**"
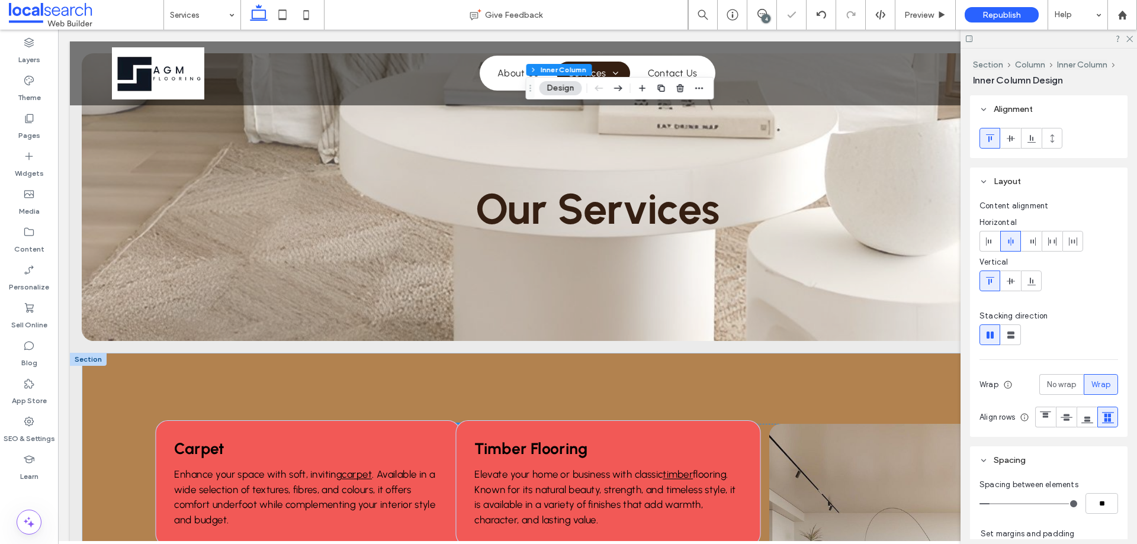
scroll to position [496, 0]
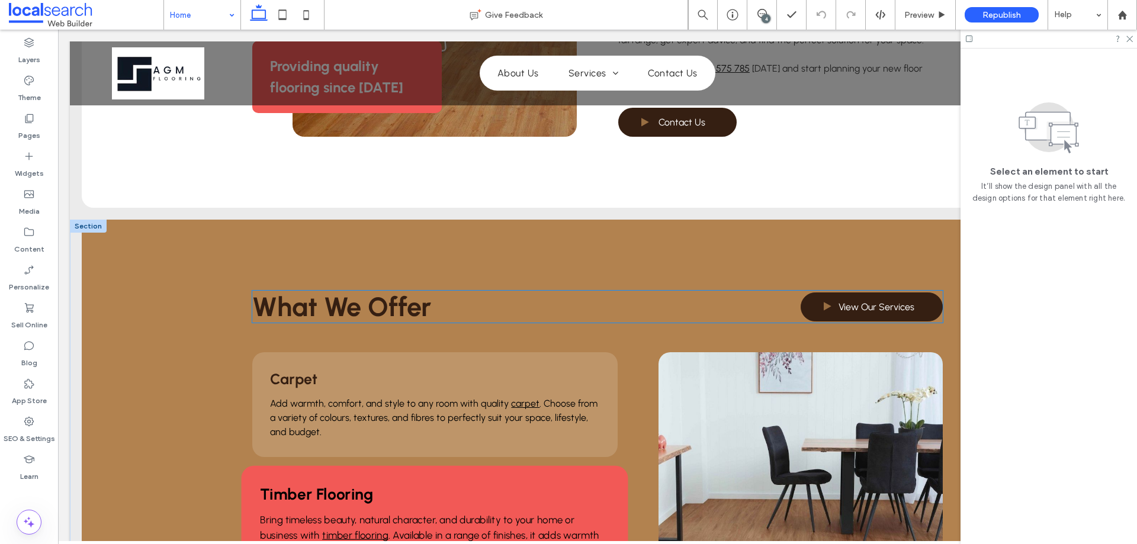
scroll to position [947, 0]
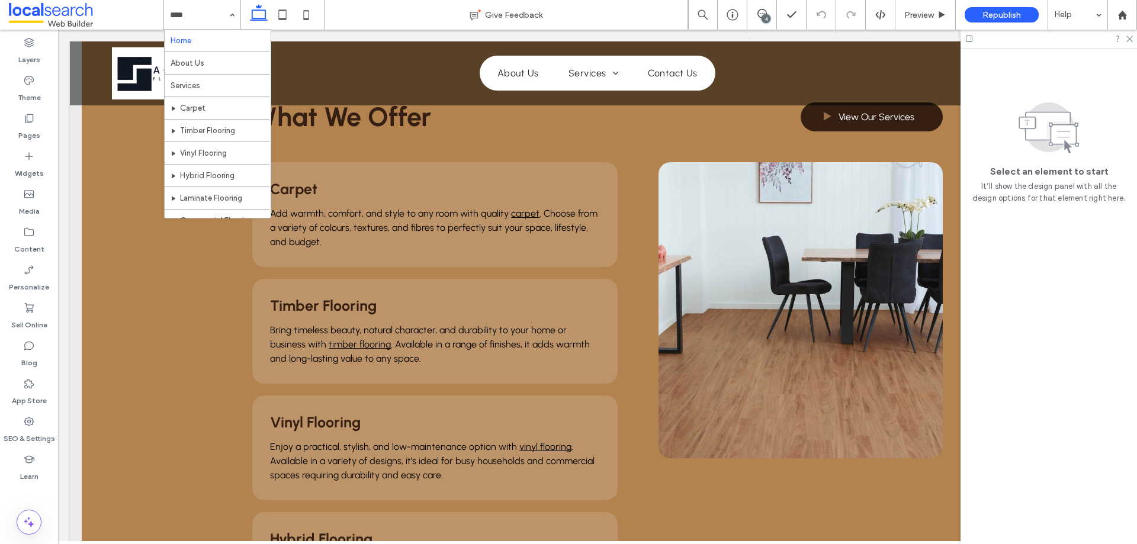
scroll to position [947, 0]
drag, startPoint x: 285, startPoint y: 16, endPoint x: 279, endPoint y: 17, distance: 6.6
click at [284, 16] on icon at bounding box center [283, 15] width 24 height 24
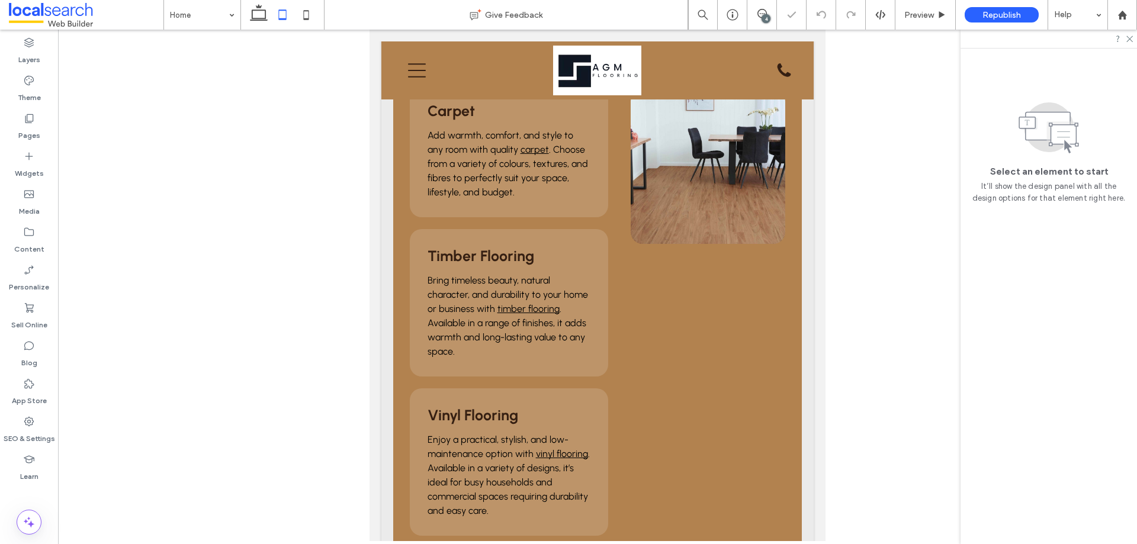
scroll to position [784, 0]
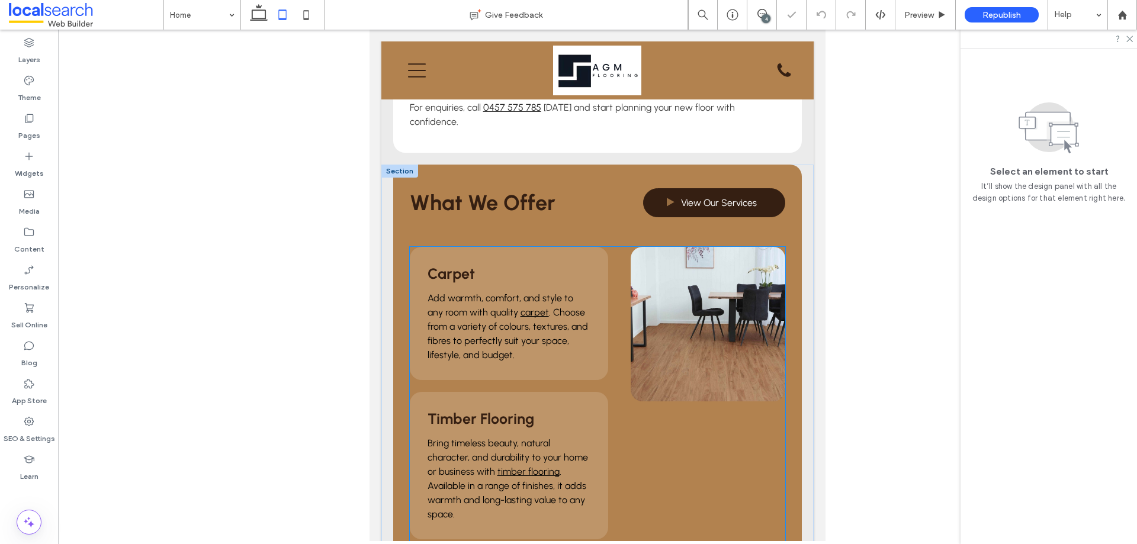
click at [723, 247] on link at bounding box center [708, 324] width 155 height 155
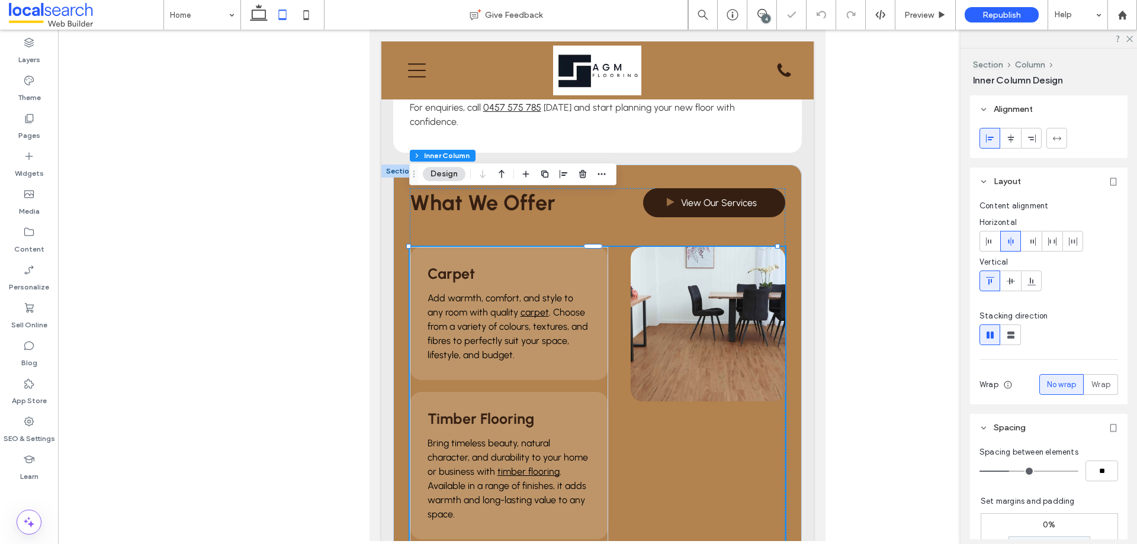
click at [723, 247] on link at bounding box center [708, 324] width 155 height 155
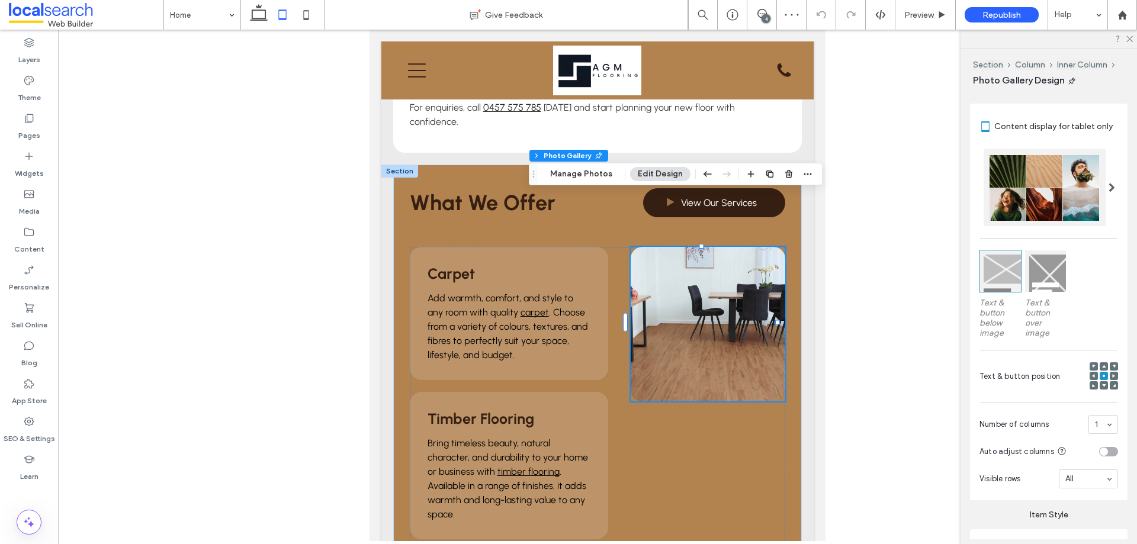
scroll to position [59, 0]
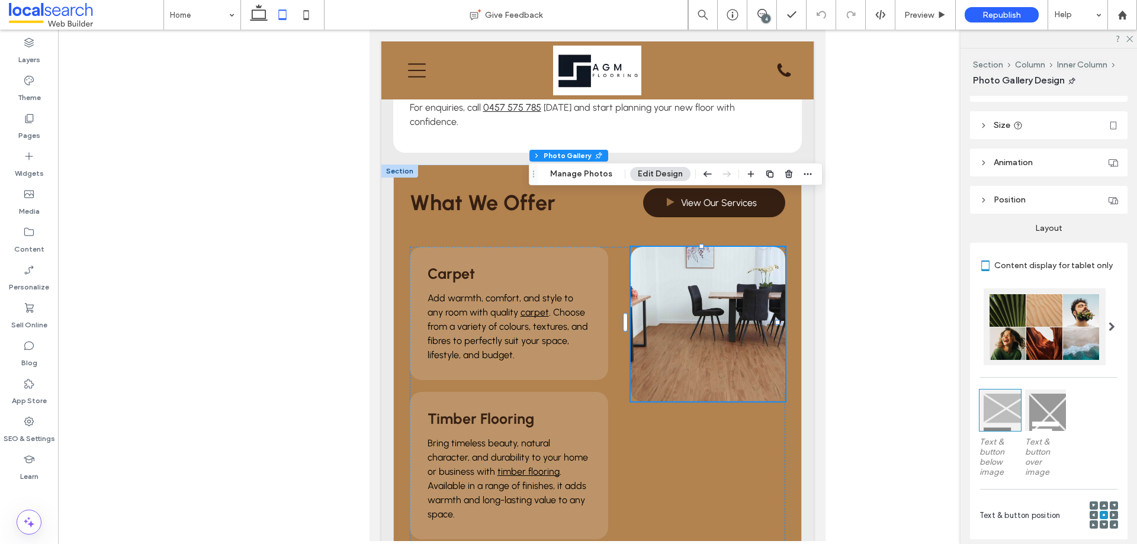
click at [1005, 187] on header "Position" at bounding box center [1048, 200] width 157 height 28
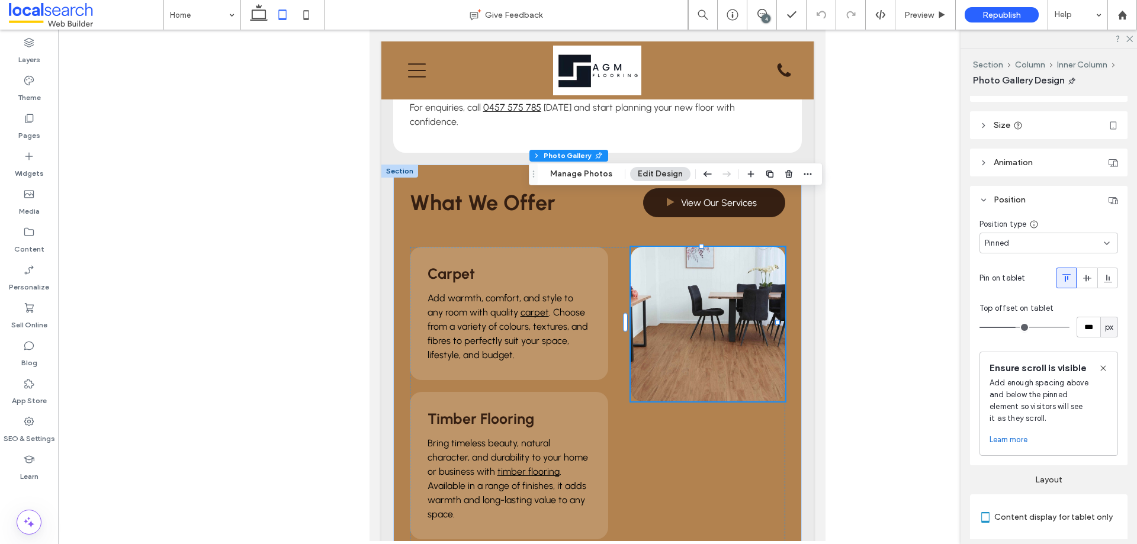
click at [748, 269] on link at bounding box center [708, 324] width 155 height 155
click at [1046, 240] on div "Pinned" at bounding box center [1044, 243] width 119 height 12
click at [1026, 265] on div "Default" at bounding box center [1045, 263] width 131 height 21
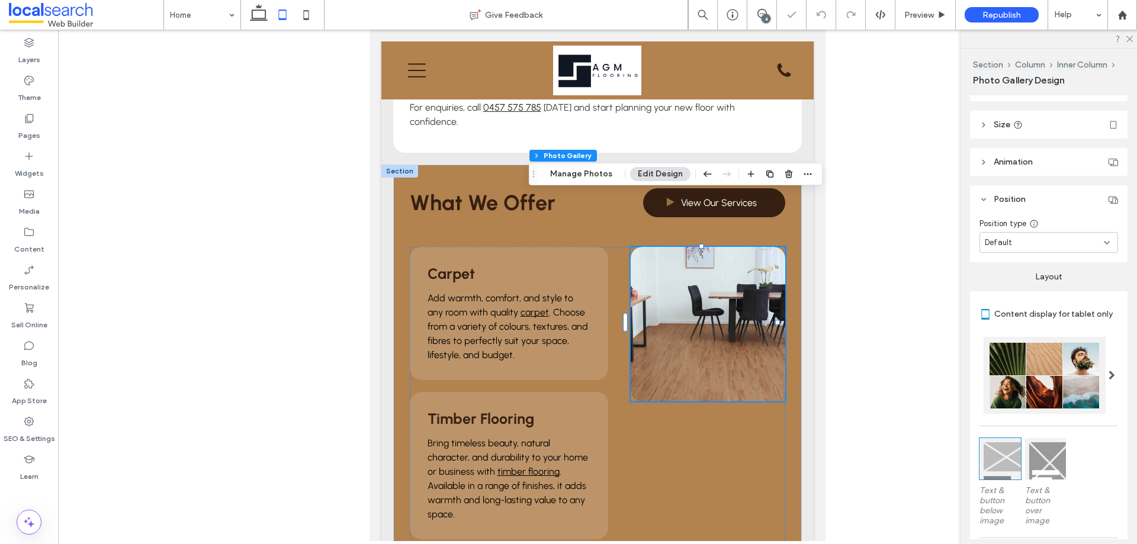
click at [1046, 243] on div "Default" at bounding box center [1044, 243] width 119 height 12
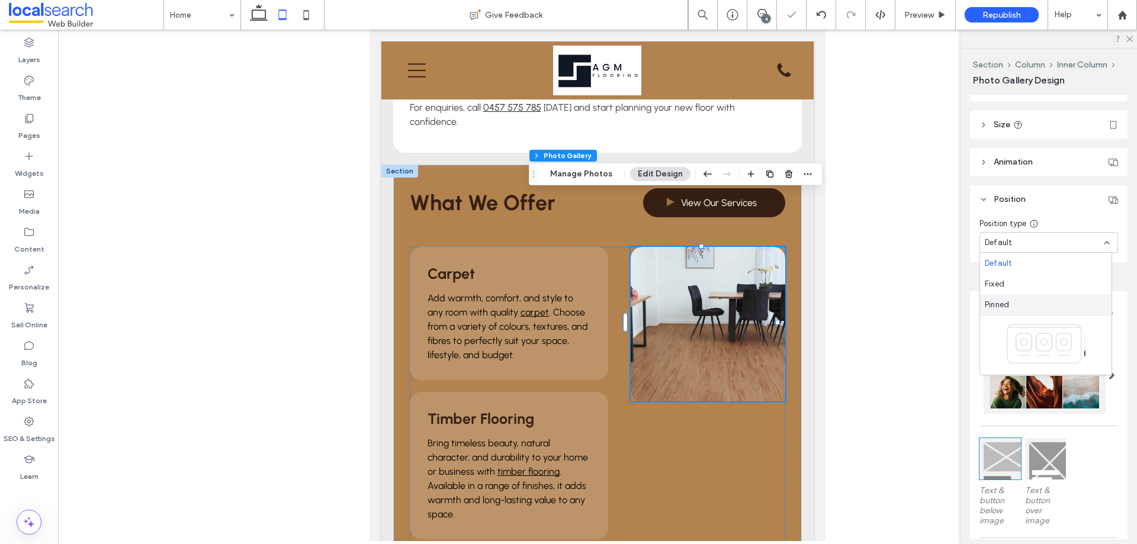
click at [1009, 306] on span "Pinned" at bounding box center [997, 305] width 24 height 12
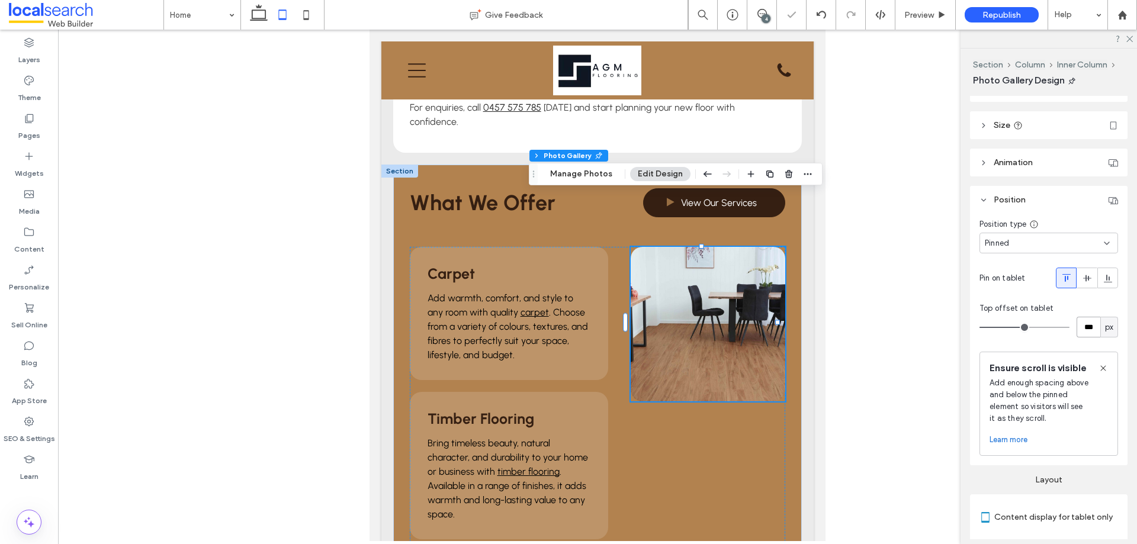
click at [1078, 325] on input "***" at bounding box center [1088, 327] width 24 height 21
type input "***"
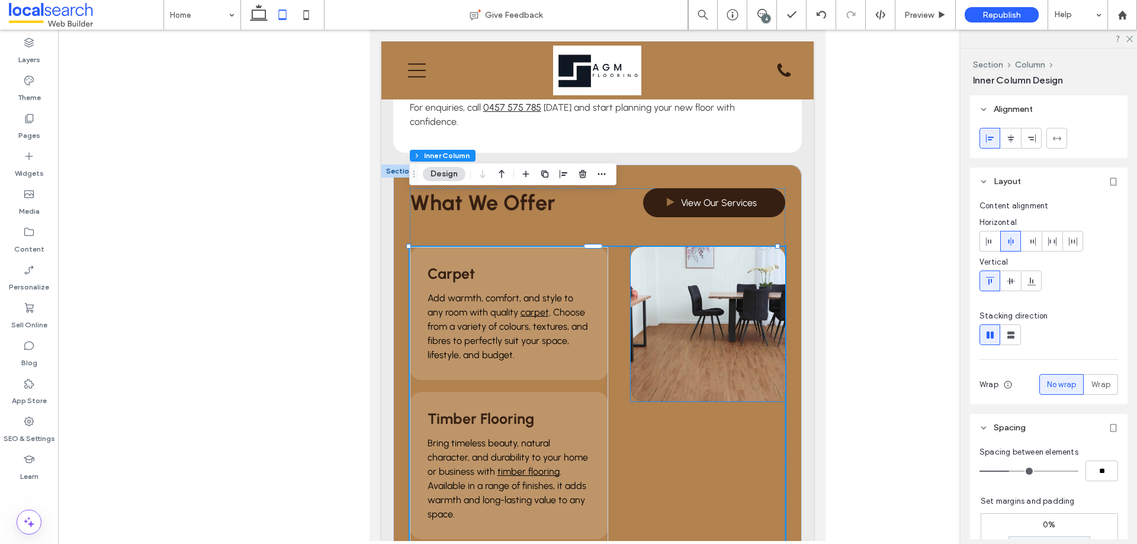
click at [715, 285] on link at bounding box center [708, 324] width 155 height 155
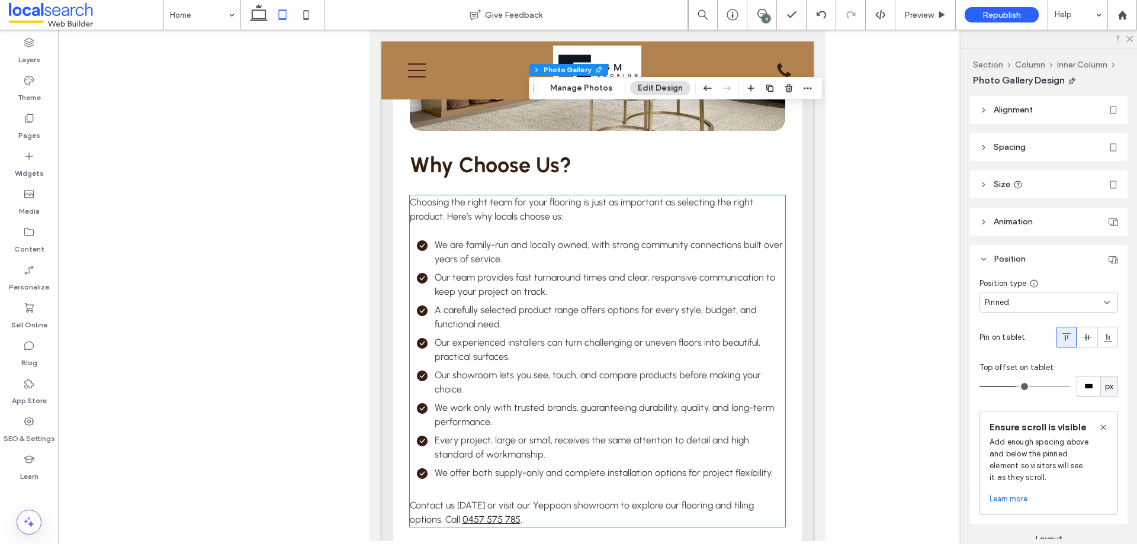
scroll to position [2324, 0]
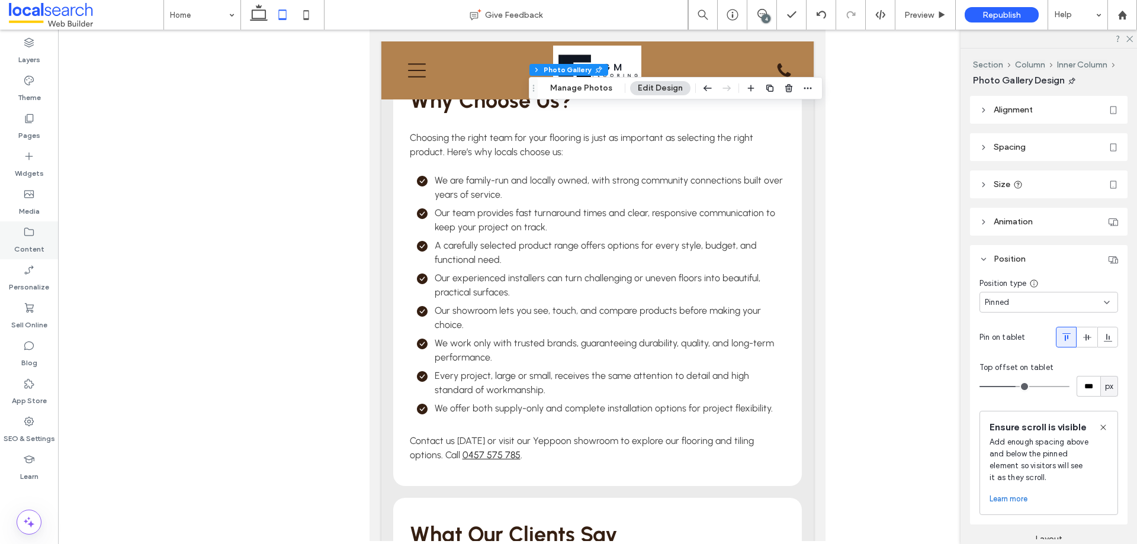
drag, startPoint x: 36, startPoint y: 236, endPoint x: 48, endPoint y: 227, distance: 14.8
click at [36, 234] on div "Content" at bounding box center [29, 240] width 58 height 38
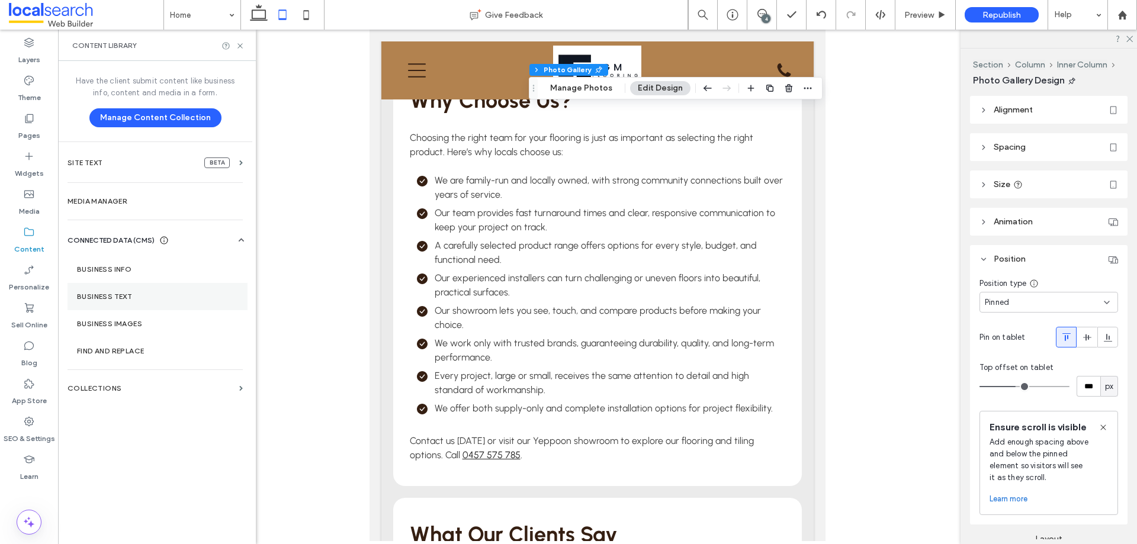
click at [131, 283] on section "Business Text" at bounding box center [157, 296] width 180 height 27
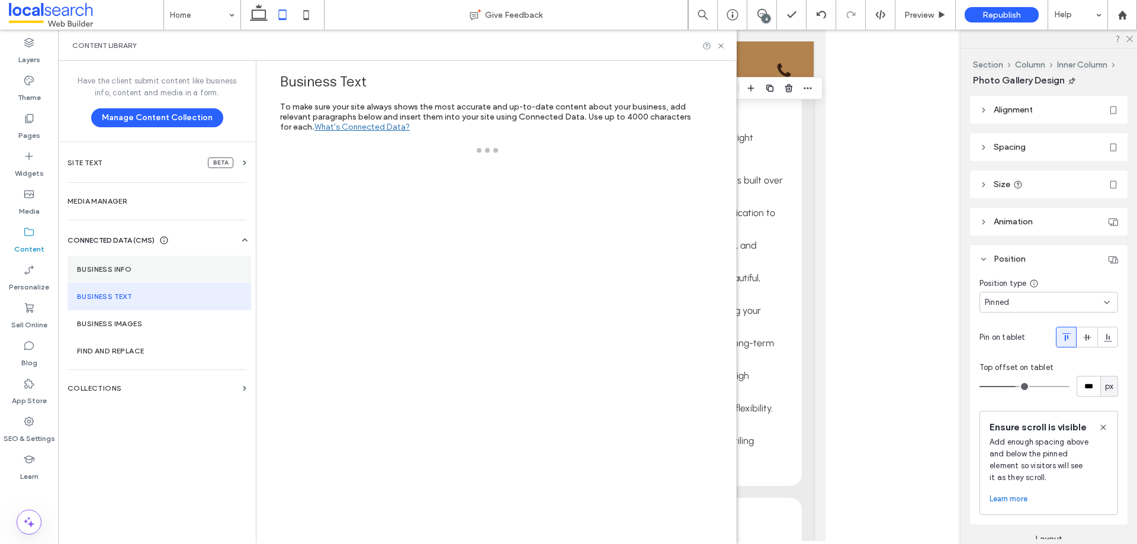
click at [144, 267] on label "Business Info" at bounding box center [159, 269] width 165 height 8
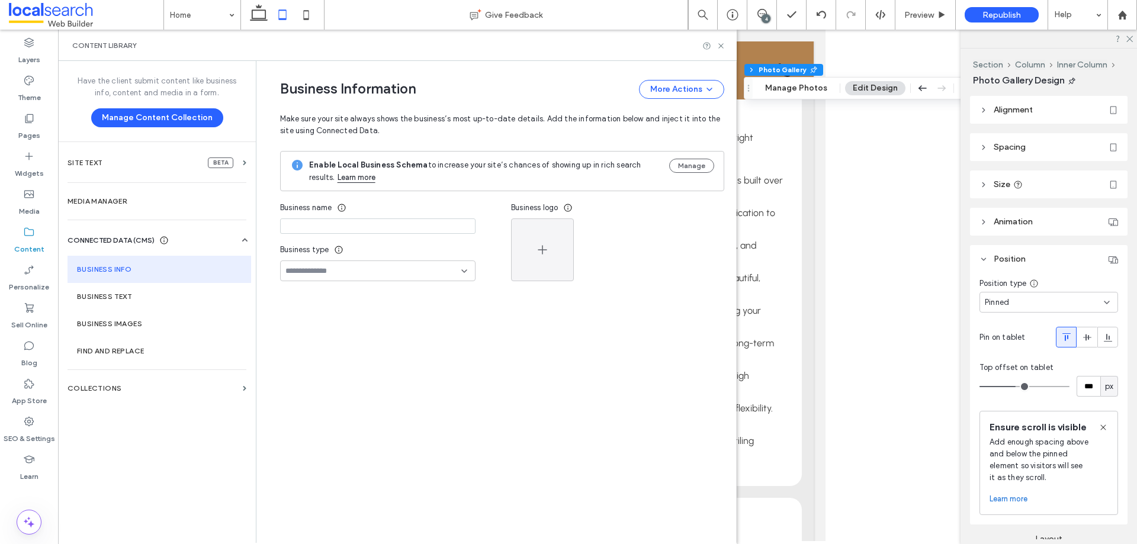
type input "**********"
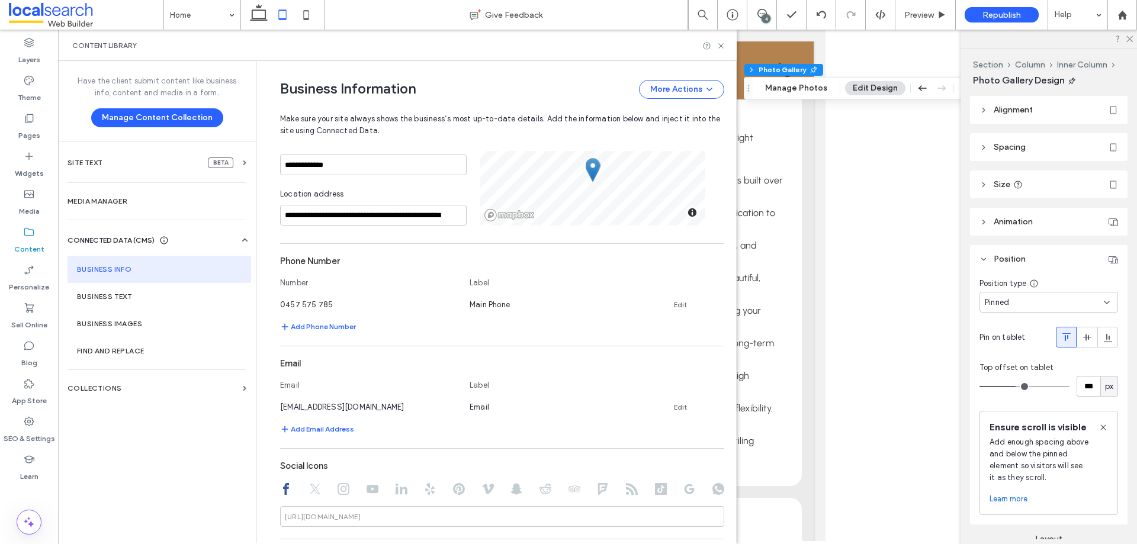
scroll to position [224, 0]
click at [720, 43] on icon at bounding box center [720, 45] width 9 height 9
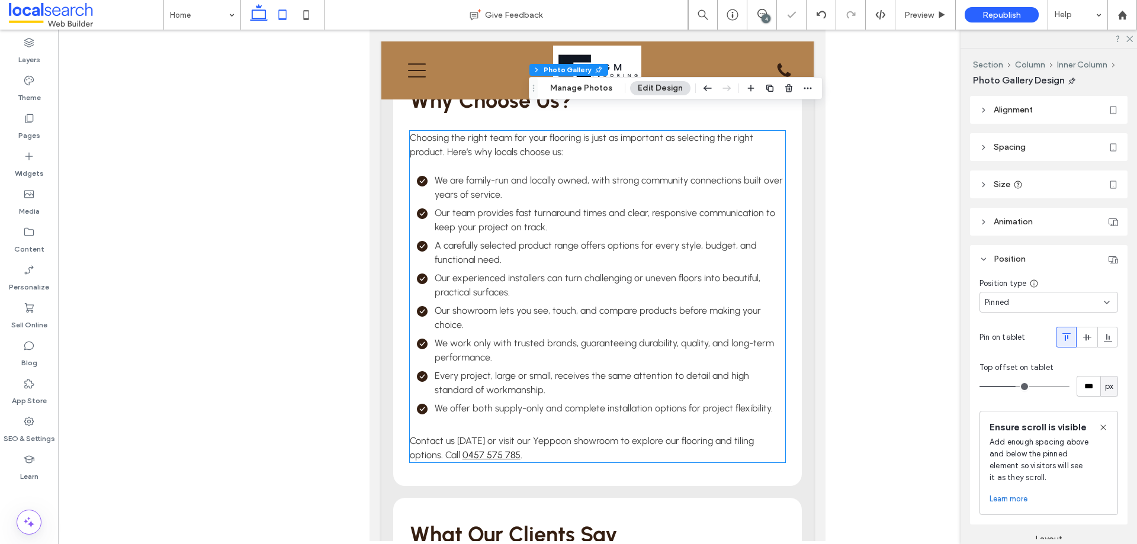
click at [257, 27] on span at bounding box center [259, 15] width 24 height 30
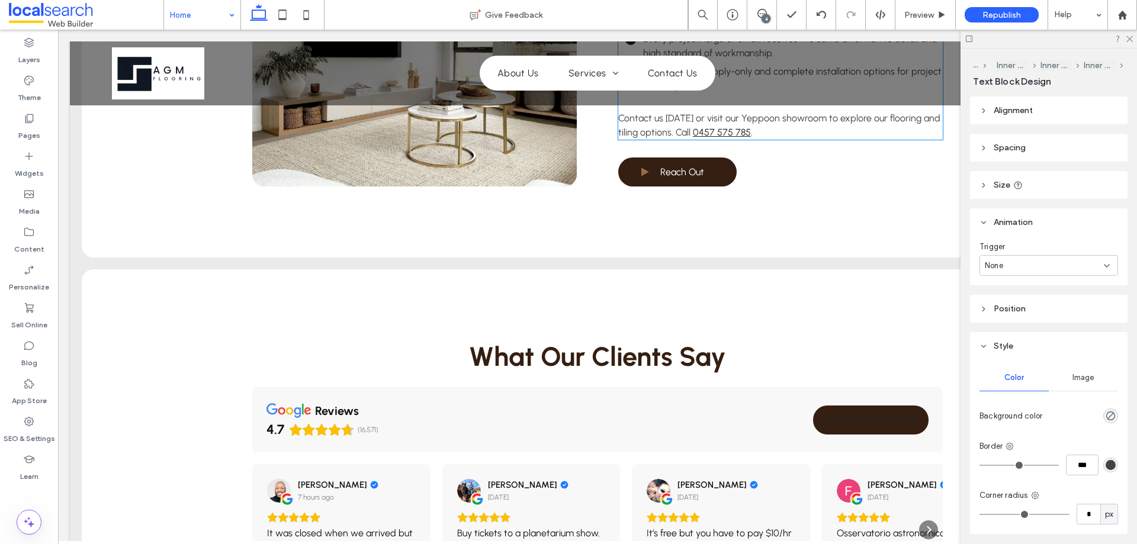
type input "********"
type input "**"
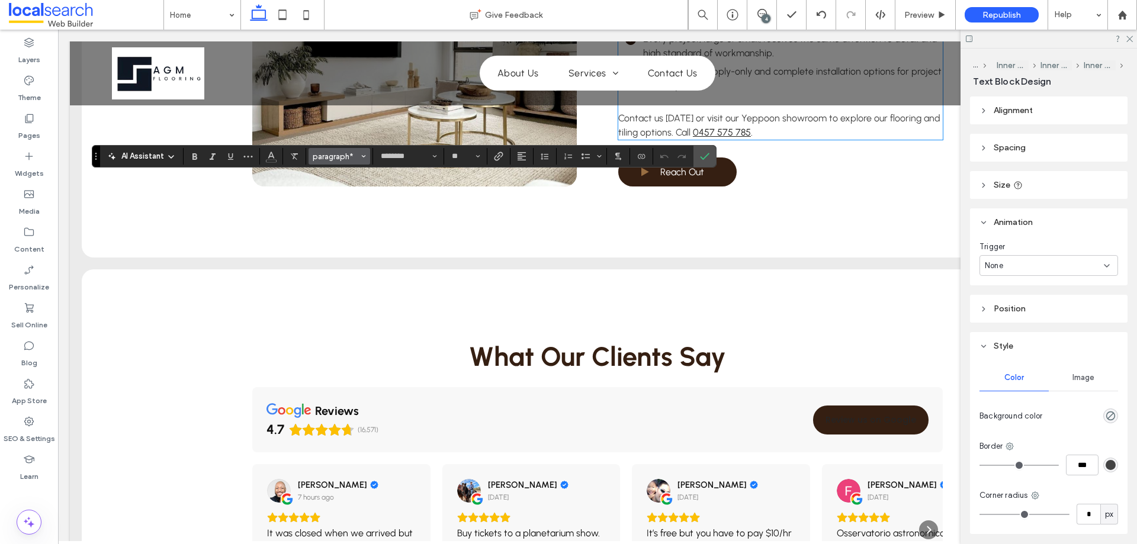
click at [354, 155] on span "paragraph*" at bounding box center [336, 156] width 46 height 9
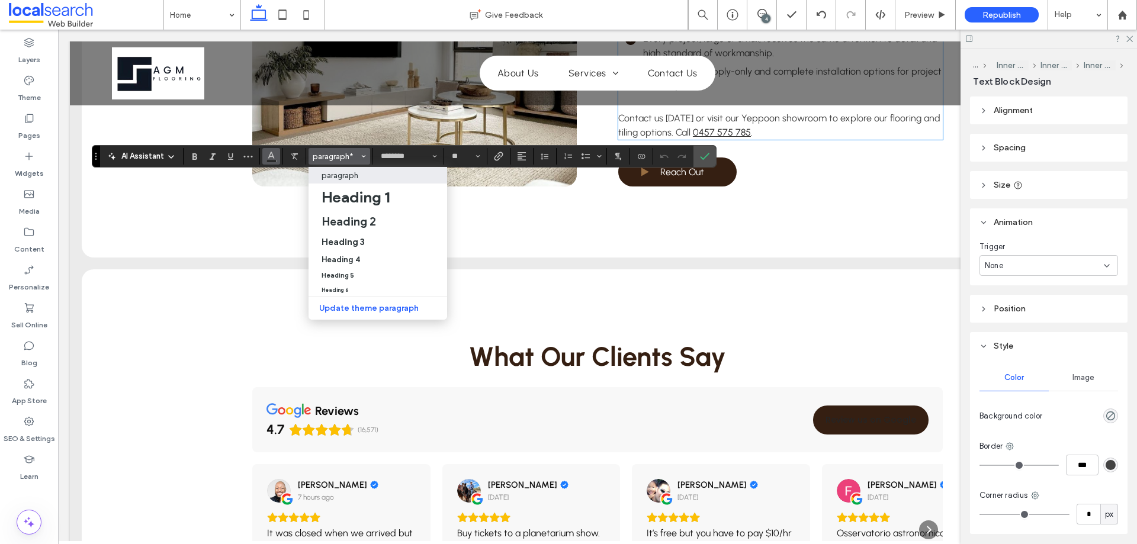
click at [272, 155] on use "Color" at bounding box center [271, 155] width 7 height 7
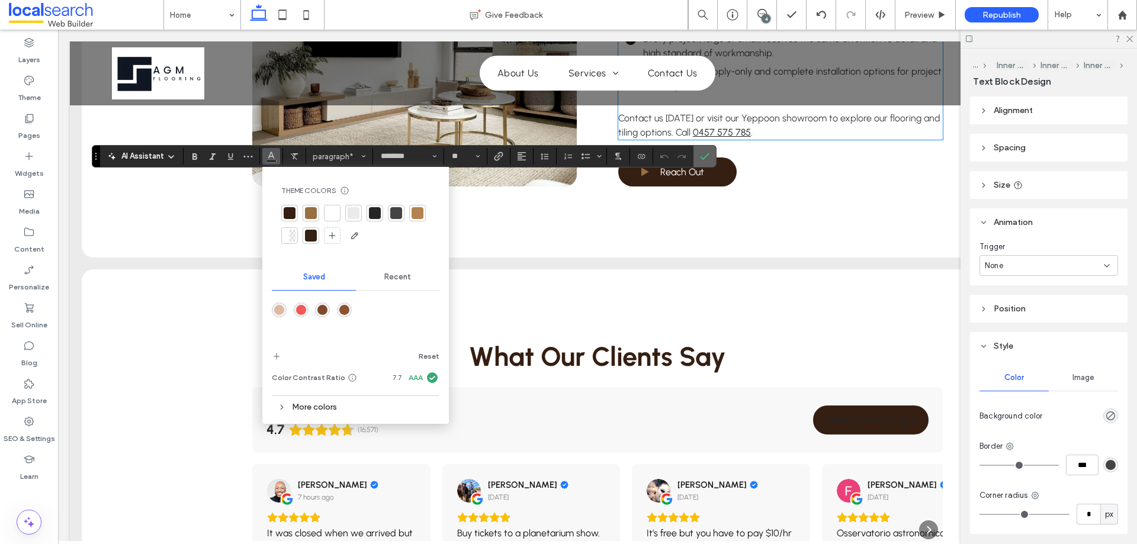
click at [707, 157] on icon "Confirm" at bounding box center [704, 156] width 9 height 9
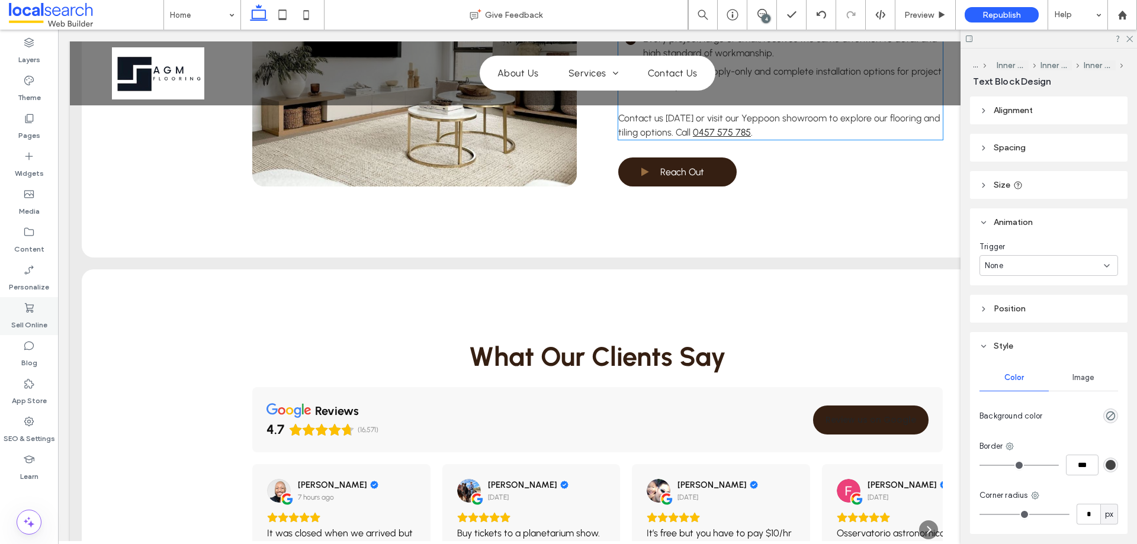
type input "********"
type input "**"
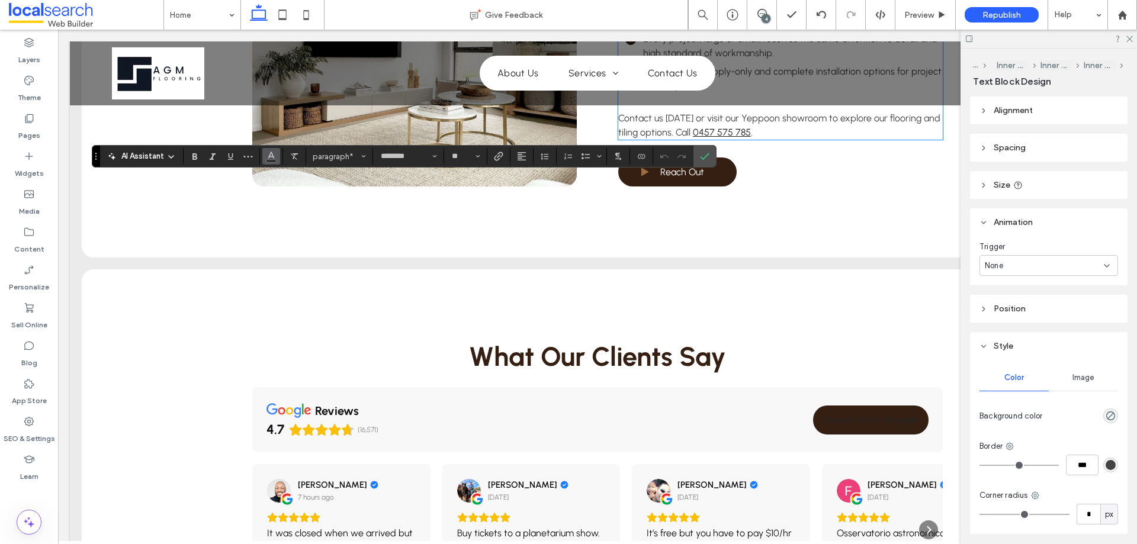
click at [276, 162] on button "Color" at bounding box center [271, 156] width 18 height 17
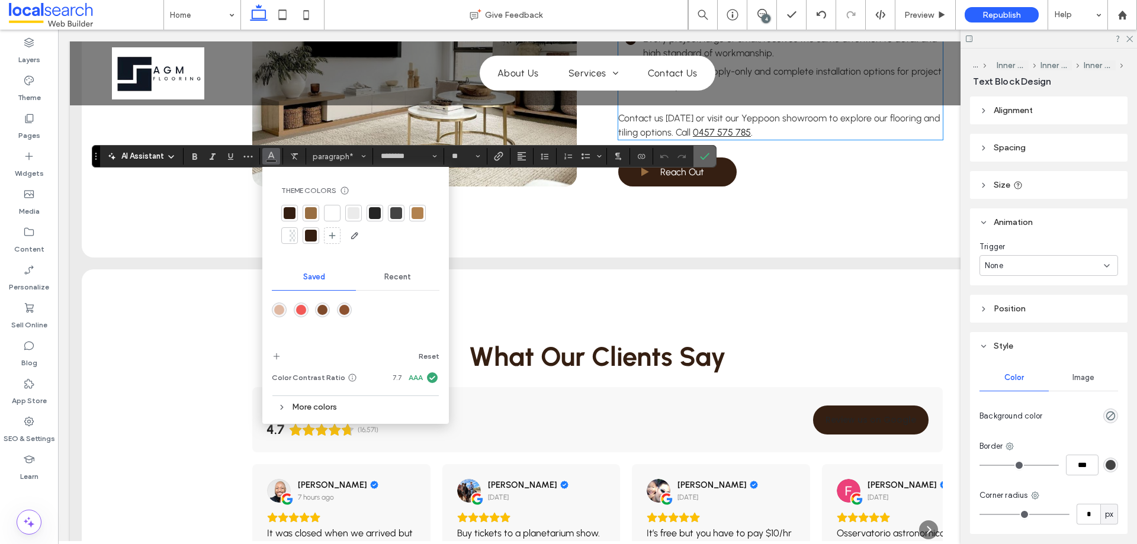
click at [701, 150] on span "Confirm" at bounding box center [702, 156] width 5 height 21
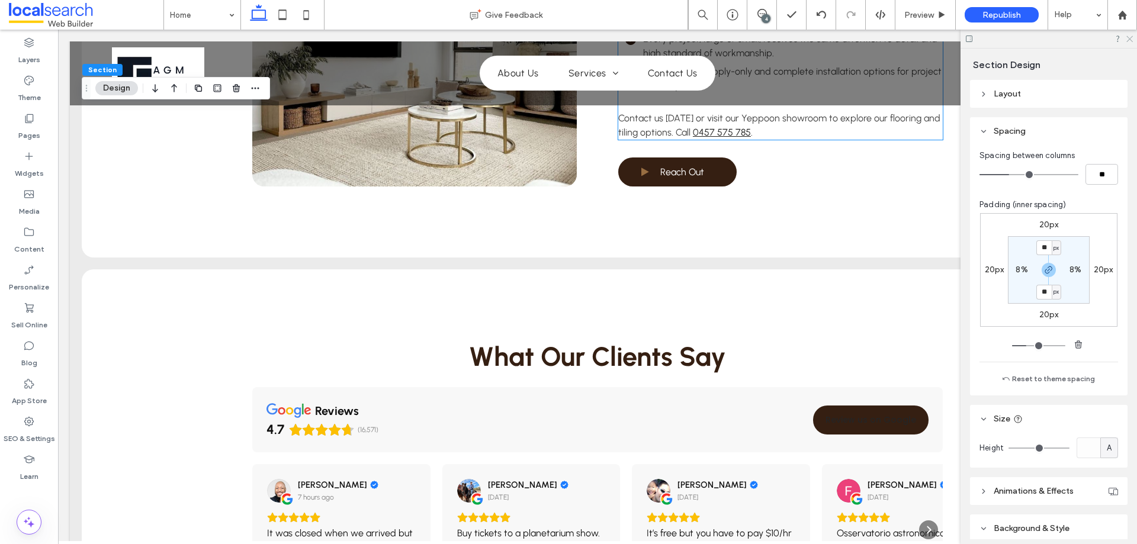
click at [1129, 37] on icon at bounding box center [1129, 38] width 8 height 8
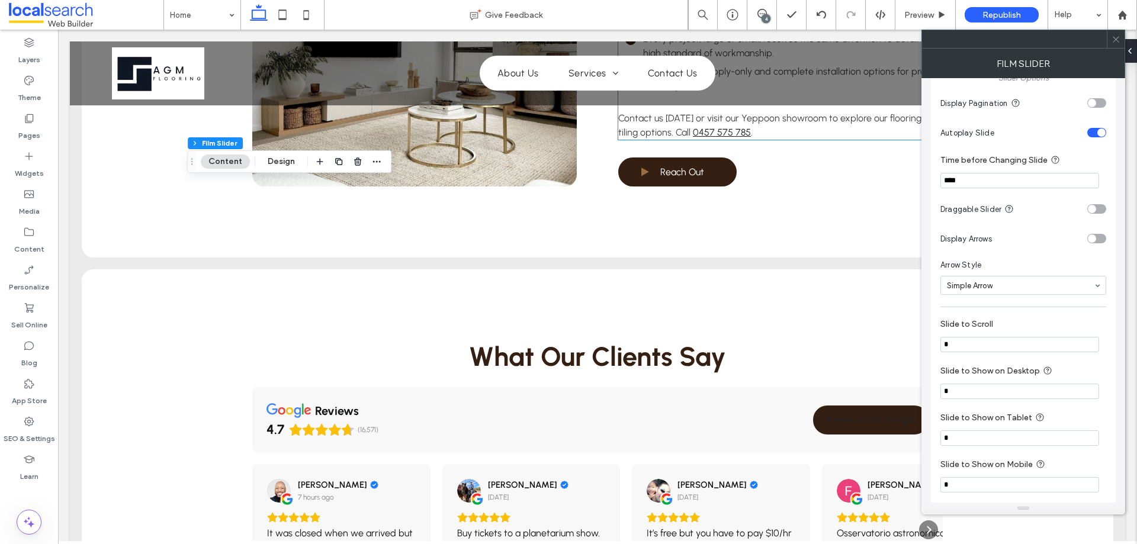
scroll to position [355, 0]
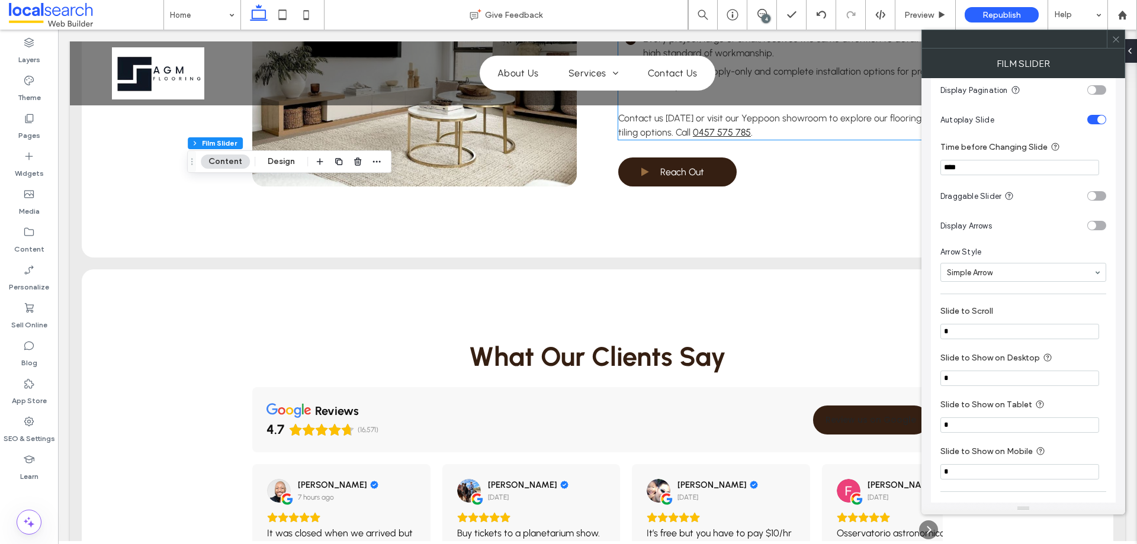
click at [1117, 40] on icon at bounding box center [1115, 39] width 9 height 9
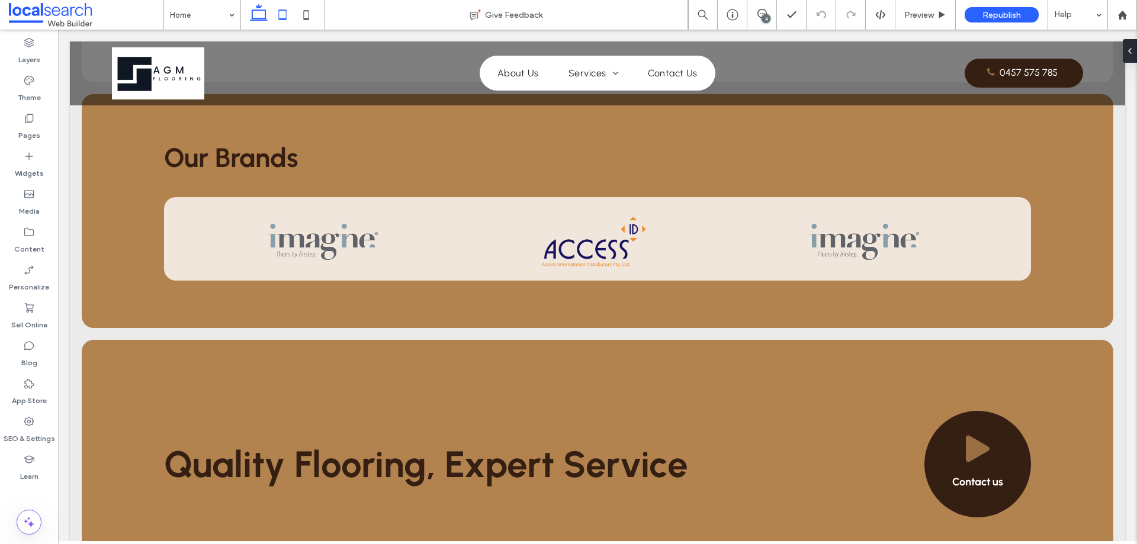
click at [279, 18] on use at bounding box center [283, 14] width 8 height 10
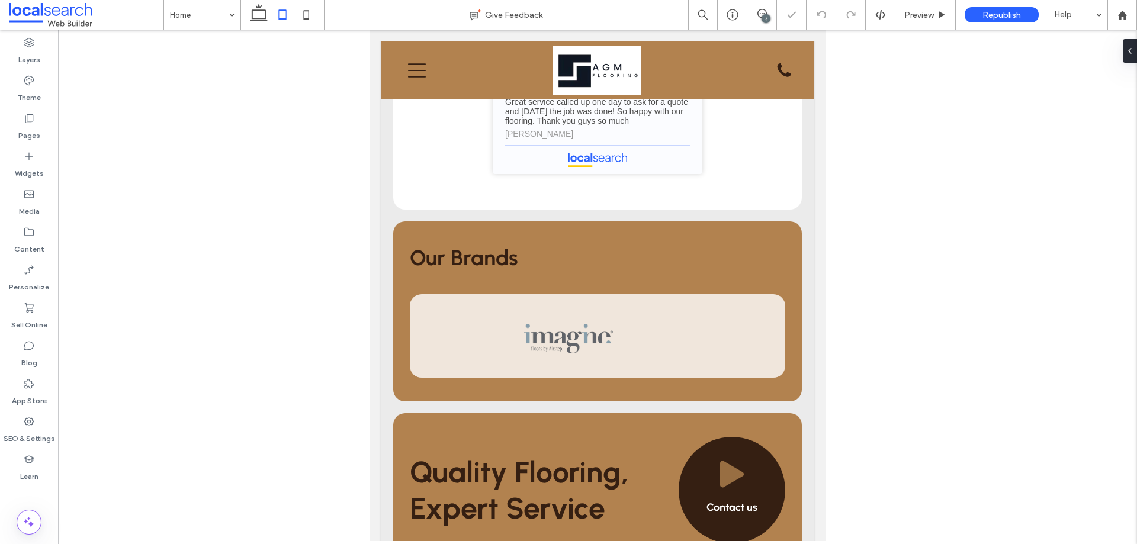
scroll to position [3254, 0]
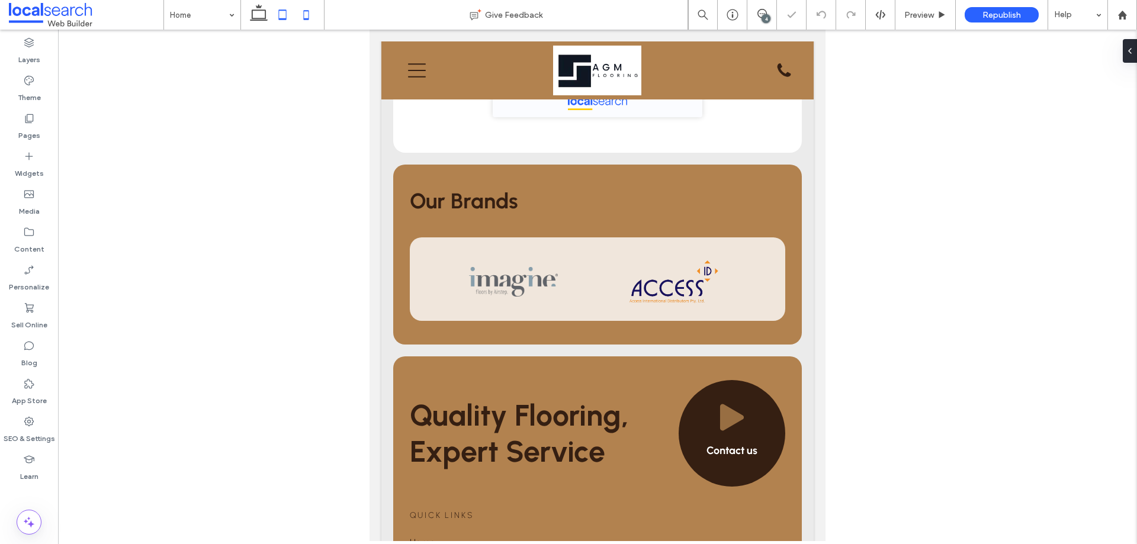
click at [313, 14] on icon at bounding box center [306, 15] width 24 height 24
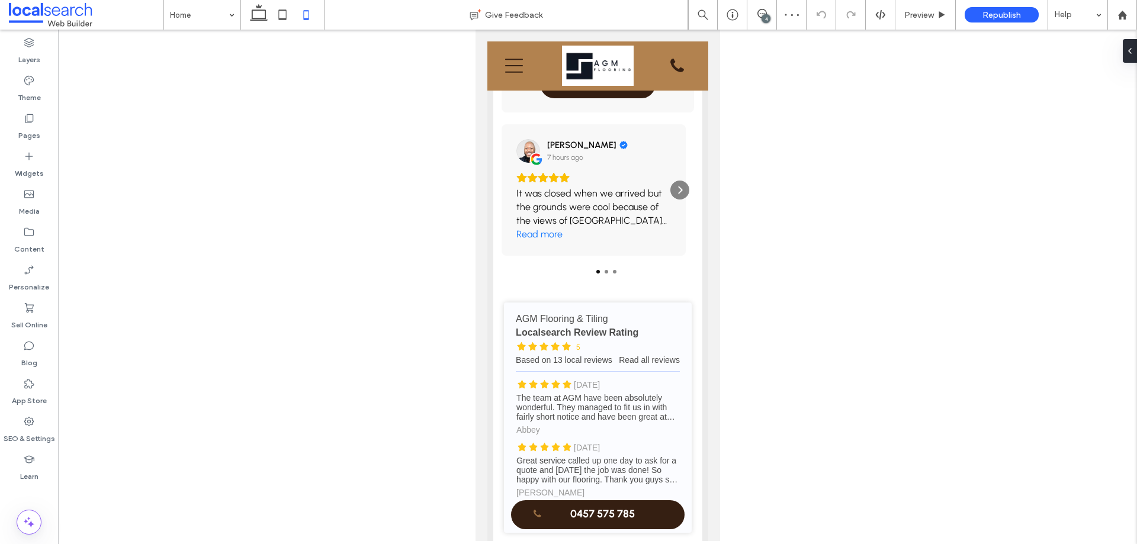
scroll to position [3725, 0]
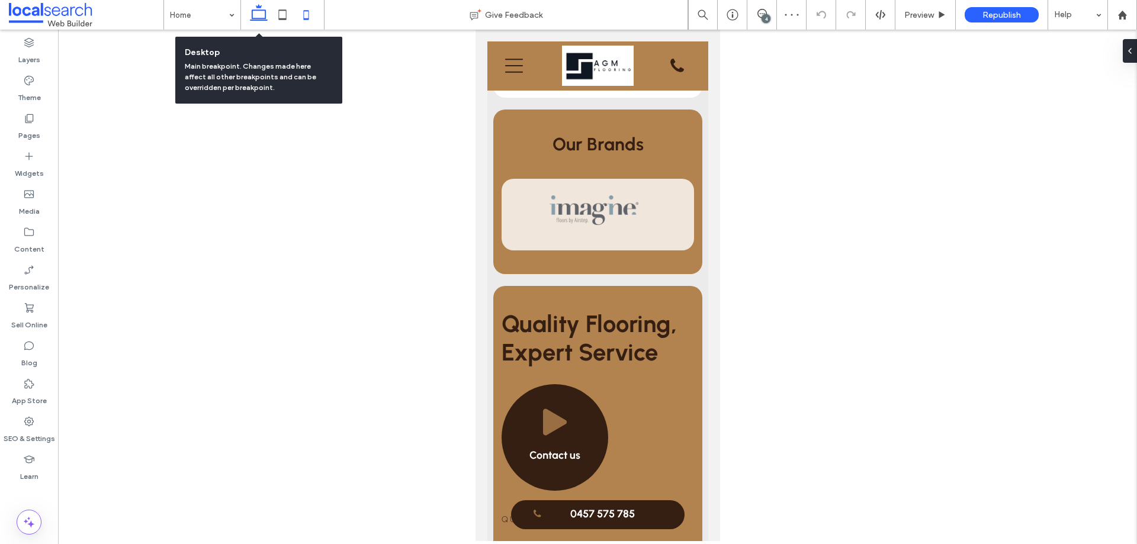
click at [255, 20] on icon at bounding box center [259, 15] width 24 height 24
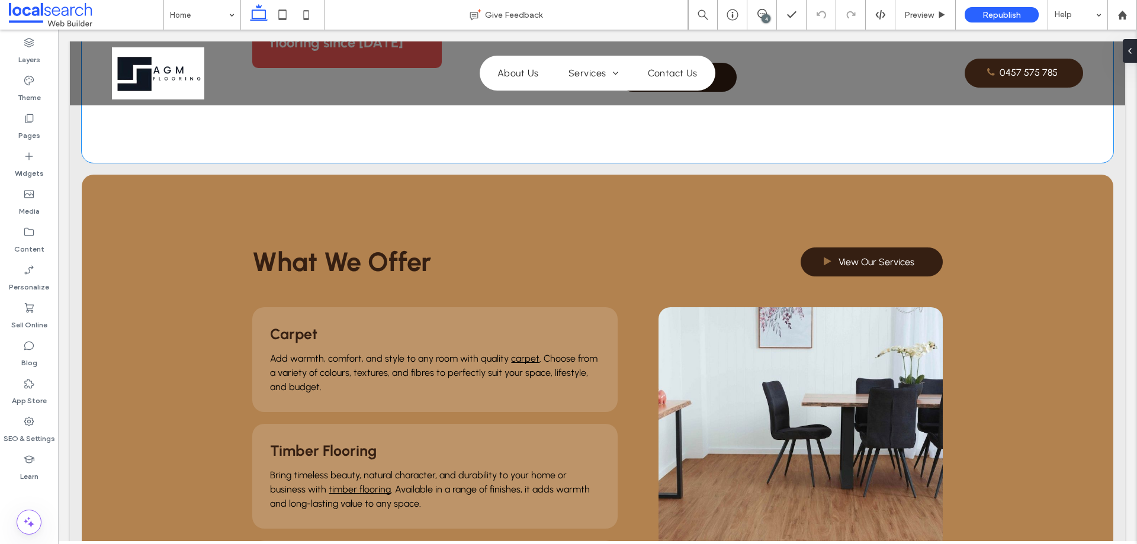
scroll to position [795, 0]
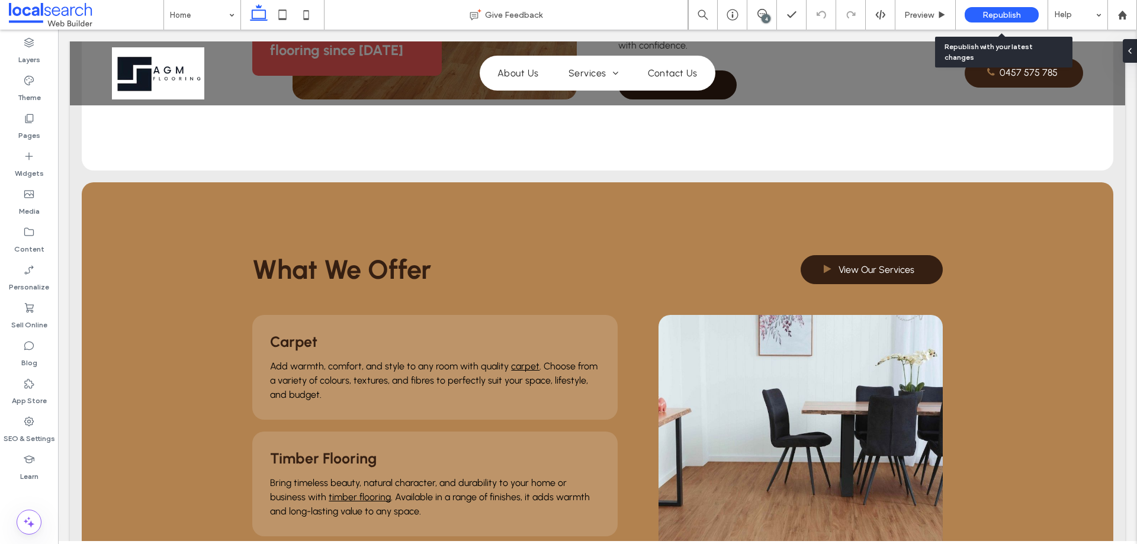
click at [978, 13] on div "Republish" at bounding box center [1001, 14] width 74 height 15
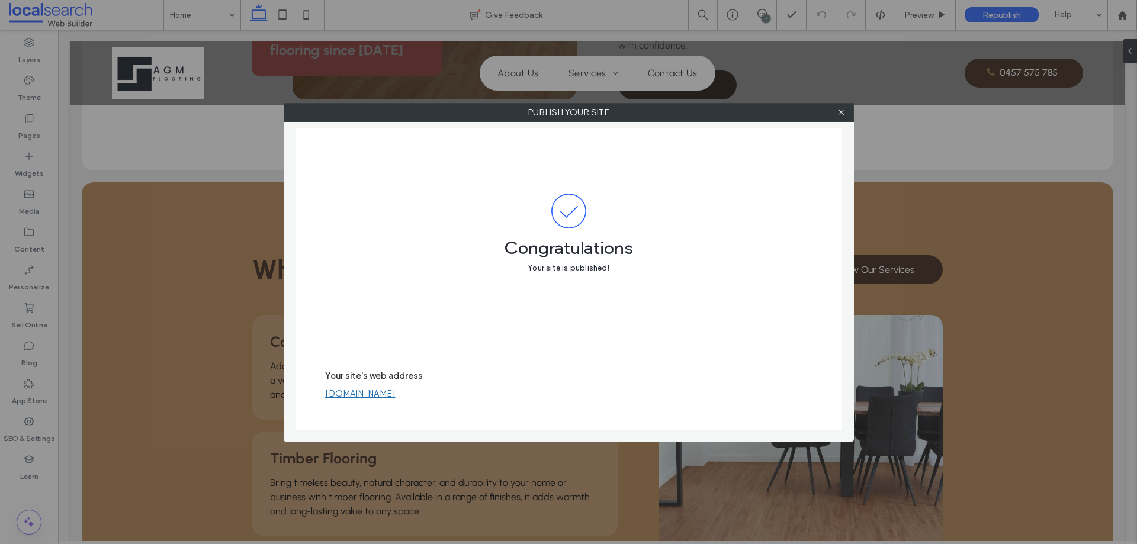
click at [838, 113] on icon at bounding box center [841, 112] width 9 height 9
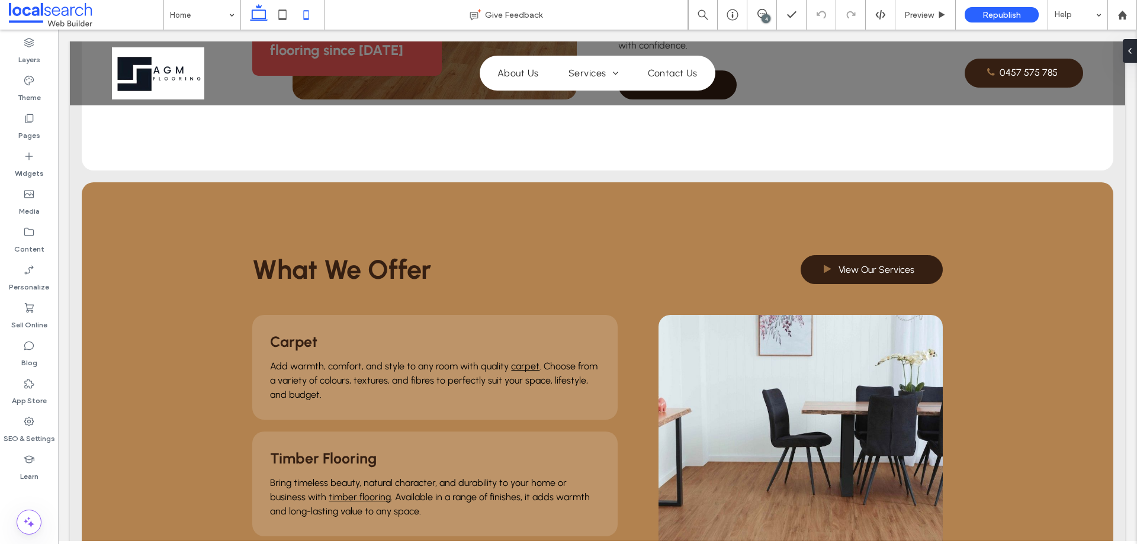
click at [303, 21] on icon at bounding box center [306, 15] width 24 height 24
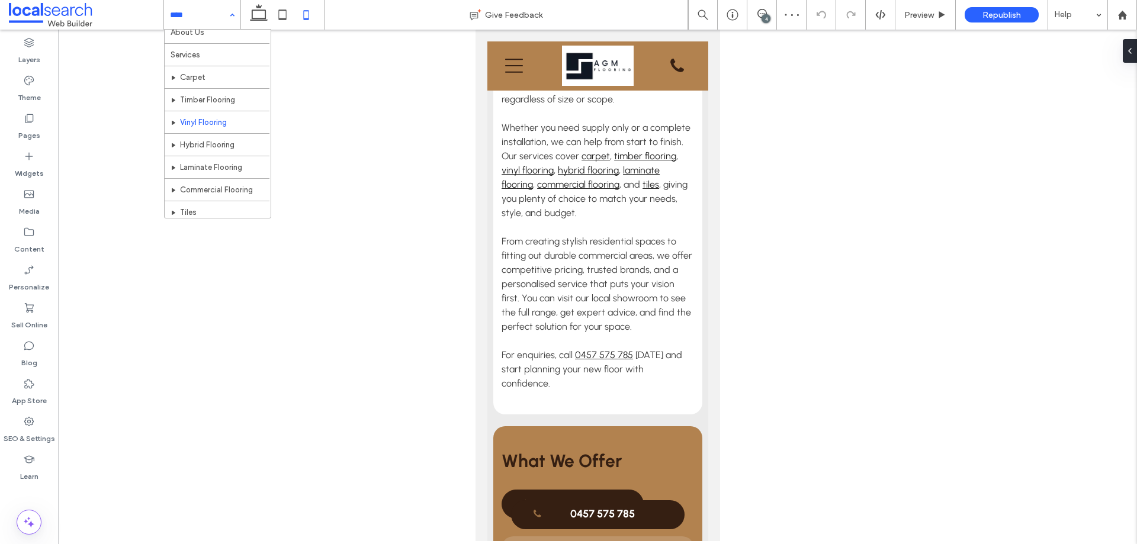
scroll to position [57, 0]
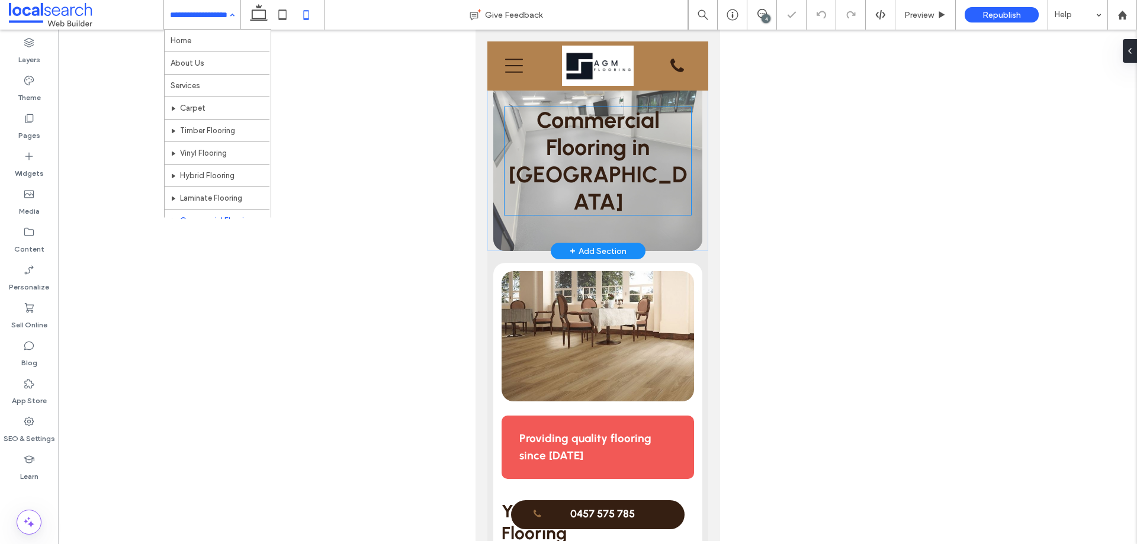
click at [681, 168] on h1 "Commercial Flooring in Yeppoon" at bounding box center [597, 161] width 188 height 109
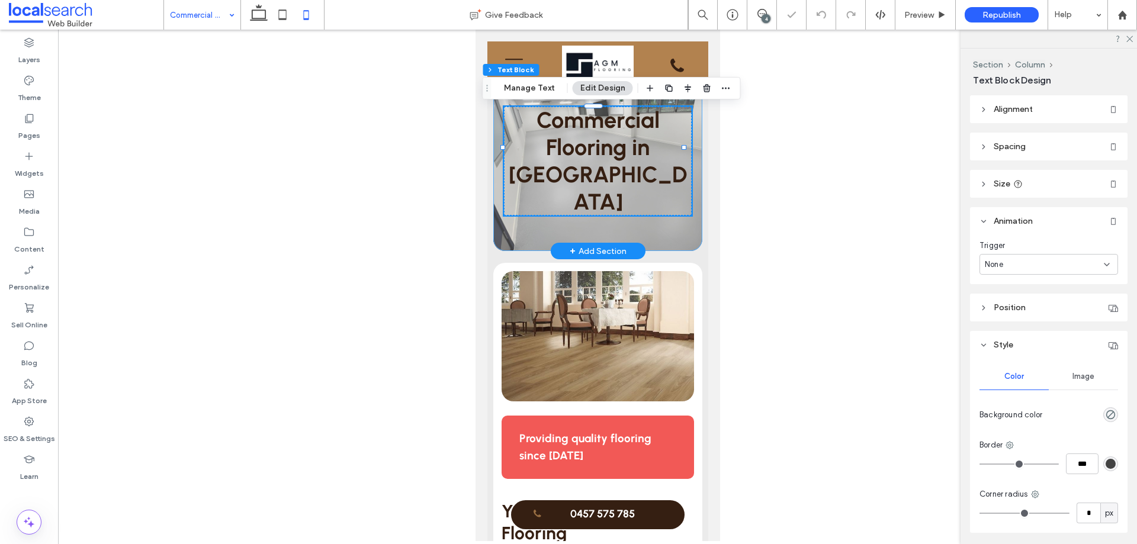
click at [689, 172] on div "Commercial Flooring in Yeppoon" at bounding box center [597, 149] width 209 height 204
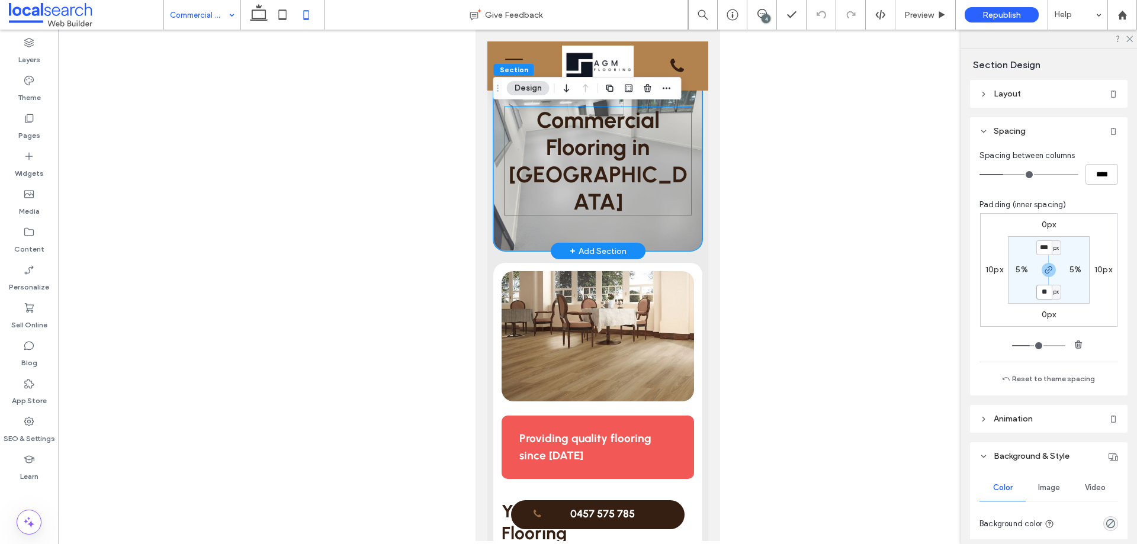
click at [649, 145] on h1 "Commercial Flooring in Yeppoon" at bounding box center [597, 161] width 188 height 109
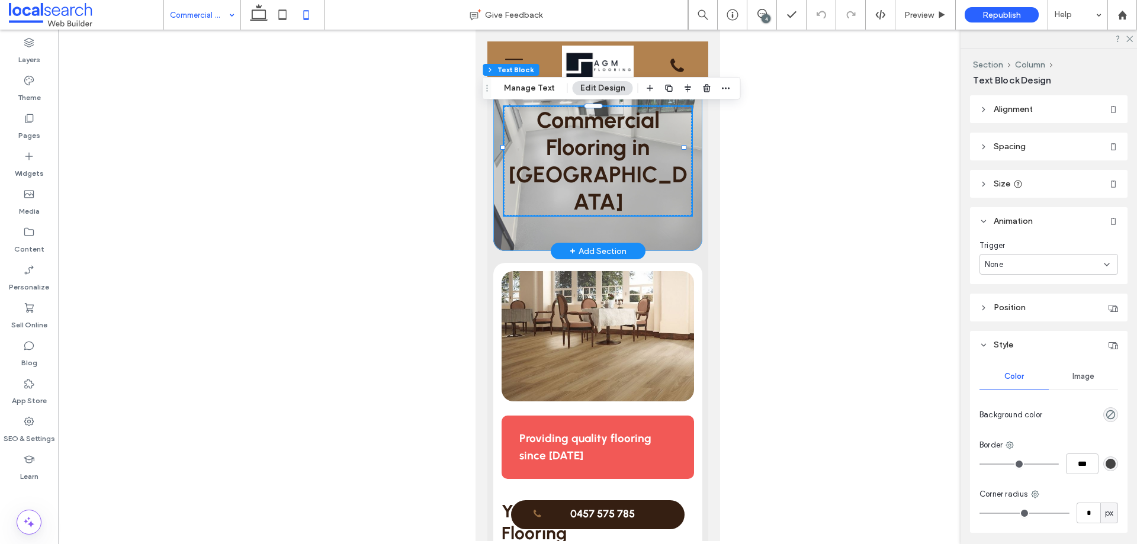
click at [678, 217] on div "Commercial Flooring in Yeppoon" at bounding box center [597, 149] width 209 height 204
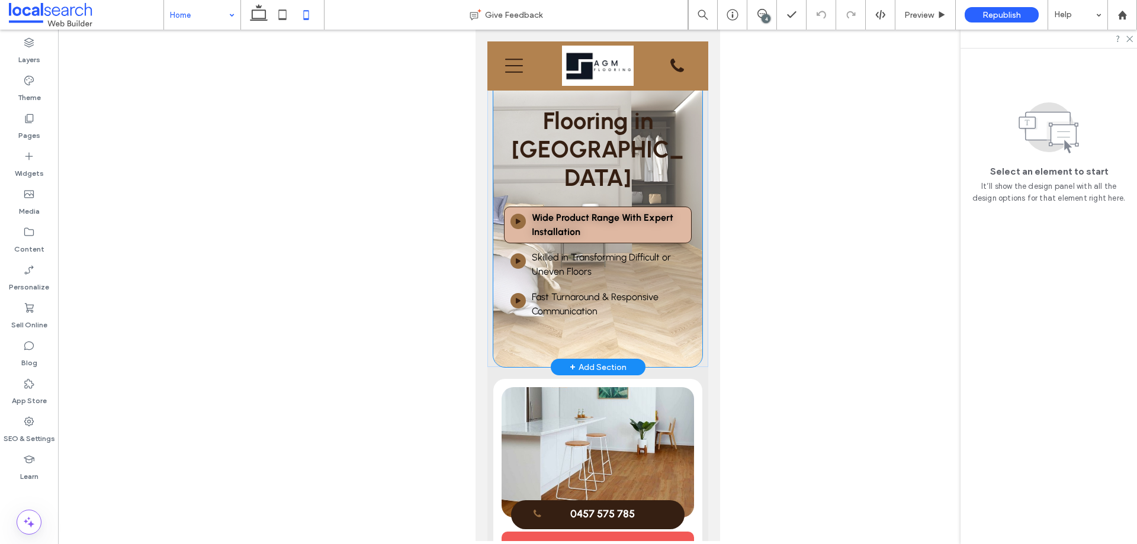
click at [678, 320] on div "Flooring in Yeppoon Play Icon Wide Product Range With Expert Installation Play …" at bounding box center [597, 207] width 209 height 320
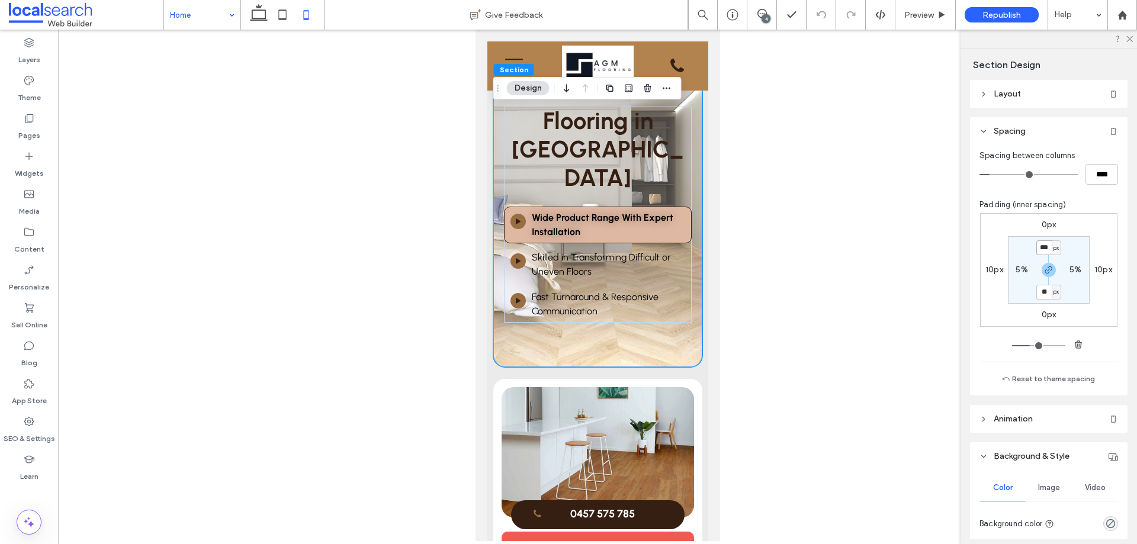
click at [1043, 252] on input "***" at bounding box center [1043, 247] width 15 height 15
type input "***"
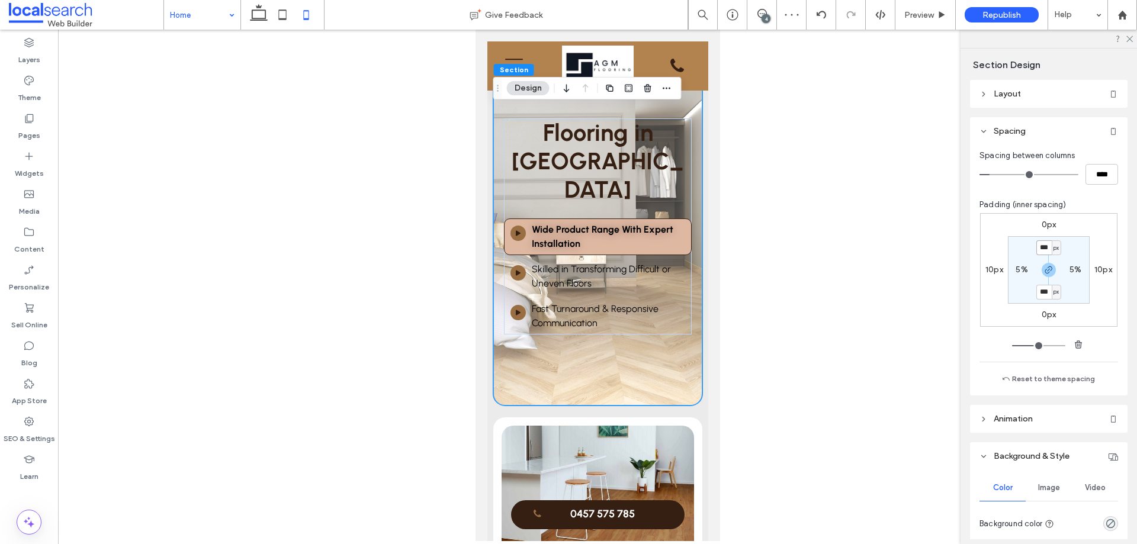
type input "***"
click at [1004, 297] on div "0px 10px 0px 10px *** px 5% *** px 5%" at bounding box center [1048, 270] width 137 height 114
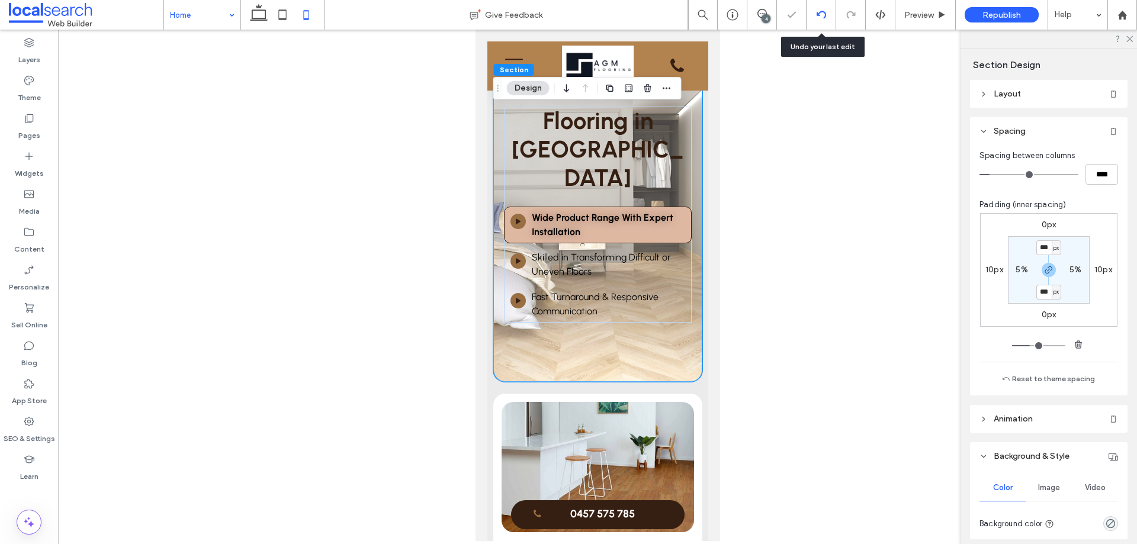
click at [812, 17] on div at bounding box center [820, 14] width 29 height 9
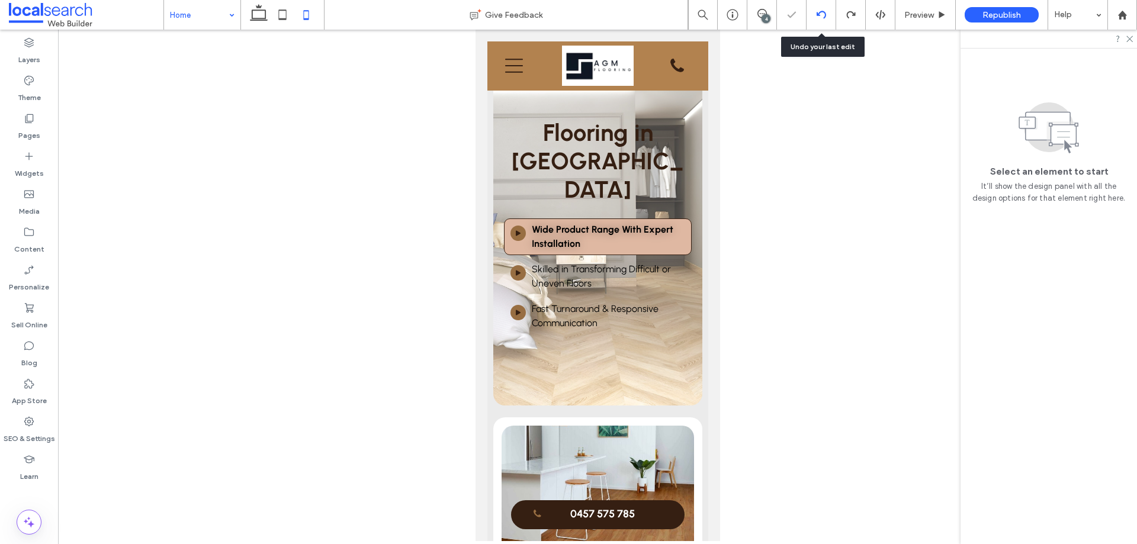
click at [822, 15] on icon at bounding box center [820, 14] width 9 height 9
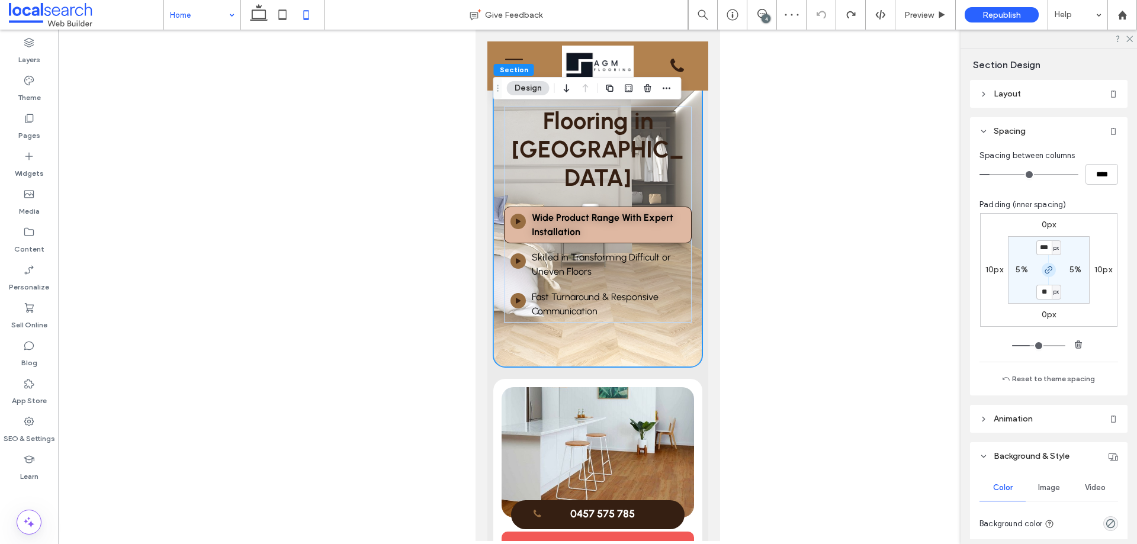
click at [1046, 271] on icon "button" at bounding box center [1048, 269] width 9 height 9
click at [1043, 247] on input "***" at bounding box center [1043, 247] width 15 height 15
type input "***"
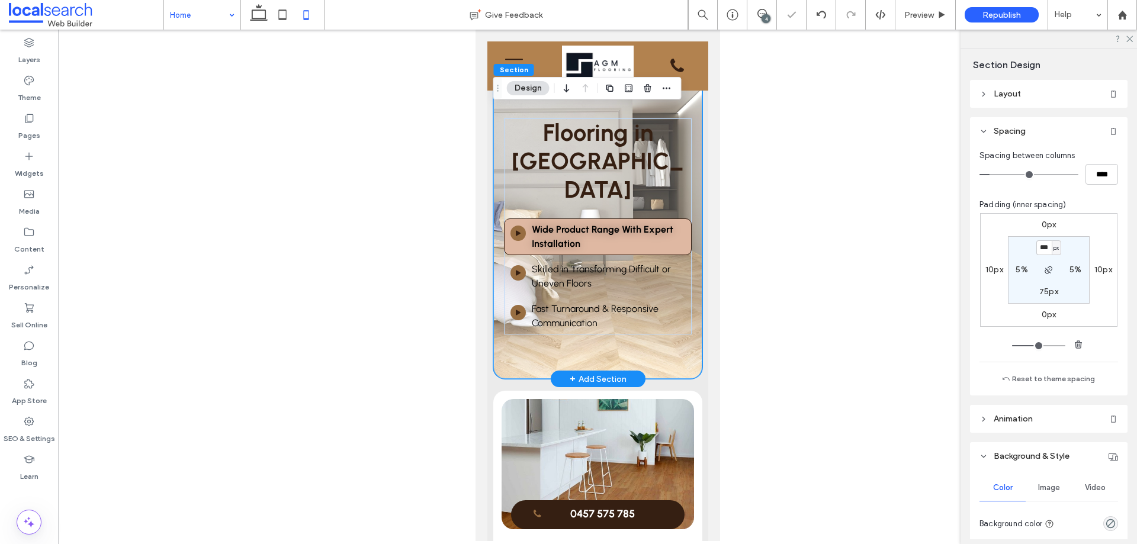
click at [696, 265] on div "Flooring in Yeppoon Play Icon Wide Product Range With Expert Installation Play …" at bounding box center [597, 209] width 221 height 337
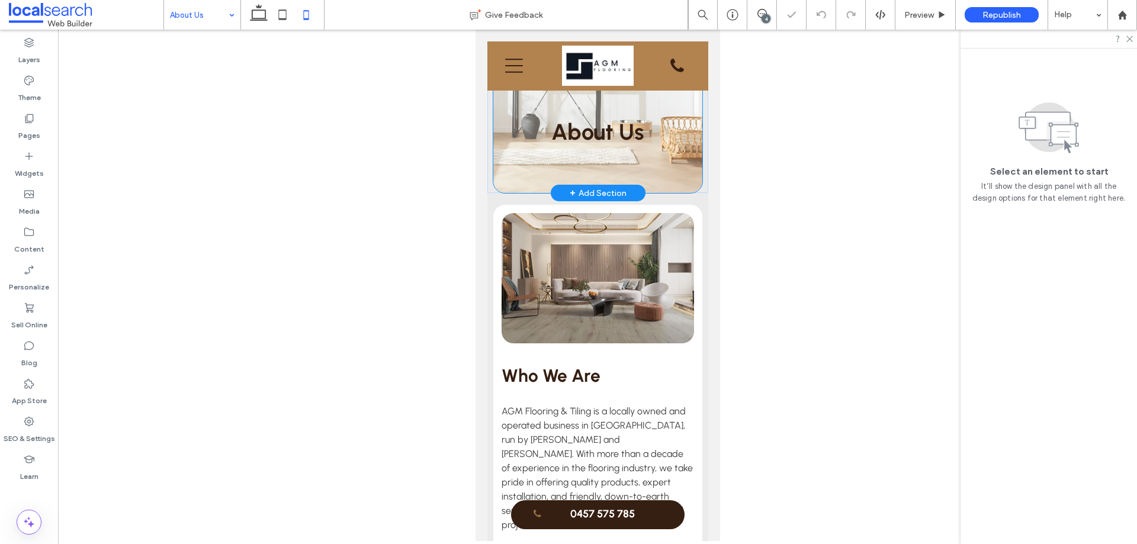
click at [678, 186] on div "About Us" at bounding box center [597, 120] width 209 height 146
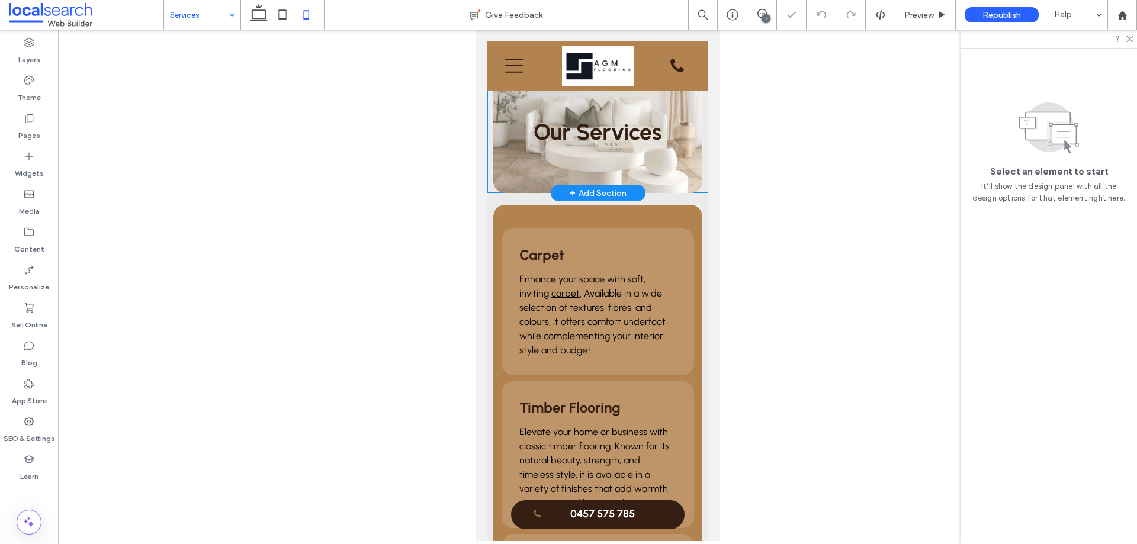
click at [680, 177] on div "Our Services" at bounding box center [597, 120] width 209 height 146
click at [679, 176] on div "Our Services" at bounding box center [597, 120] width 209 height 146
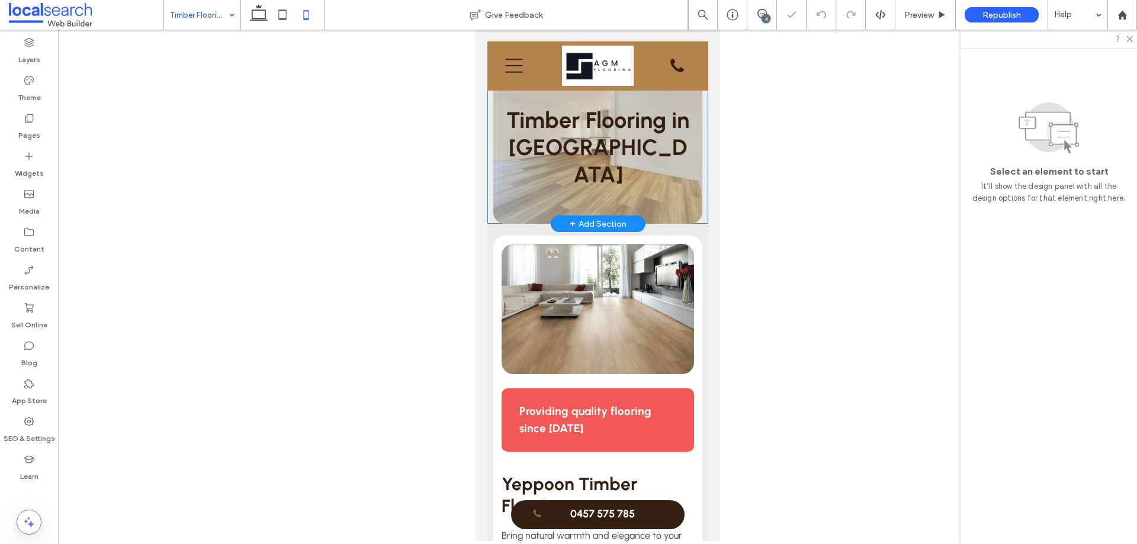
click at [665, 186] on div "Timber Flooring in [GEOGRAPHIC_DATA]" at bounding box center [597, 135] width 209 height 176
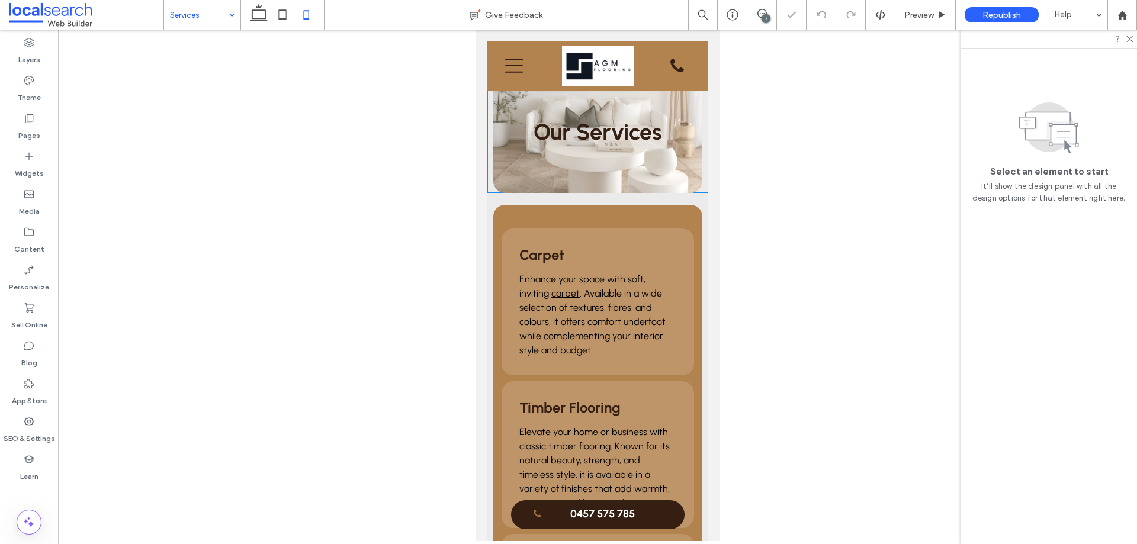
click at [677, 186] on div "Our Services" at bounding box center [597, 120] width 209 height 146
click at [667, 180] on div "Our Services" at bounding box center [597, 120] width 209 height 146
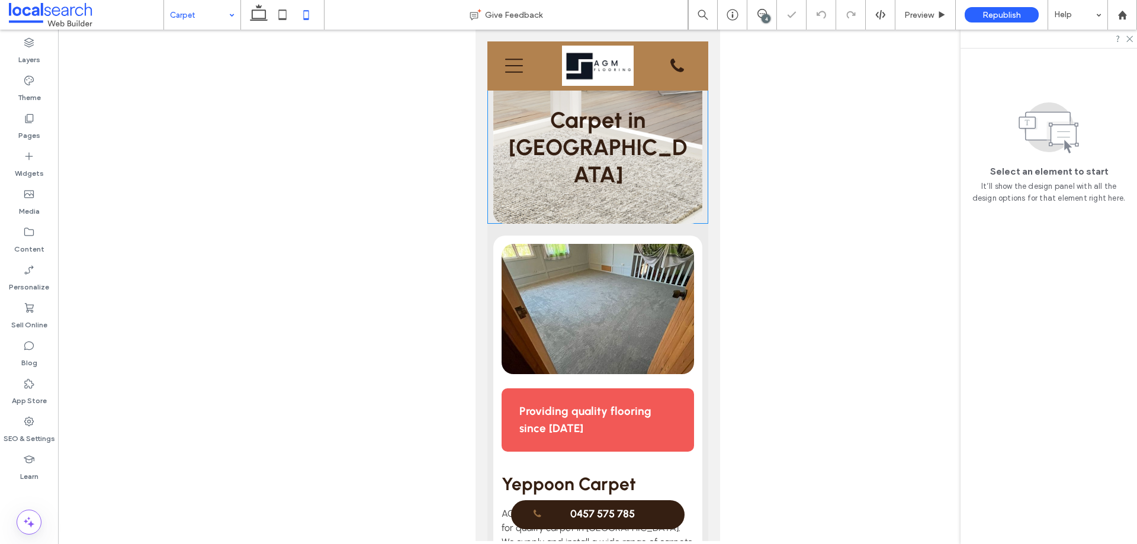
click at [648, 181] on div "Carpet in Yeppoon" at bounding box center [597, 135] width 209 height 176
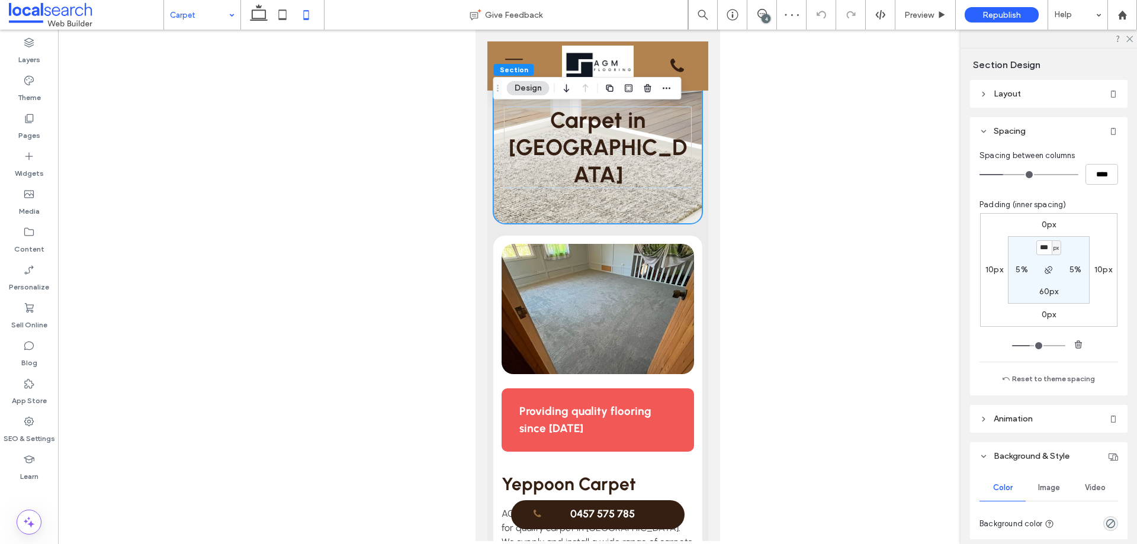
click at [1038, 250] on input "***" at bounding box center [1043, 247] width 15 height 15
type input "***"
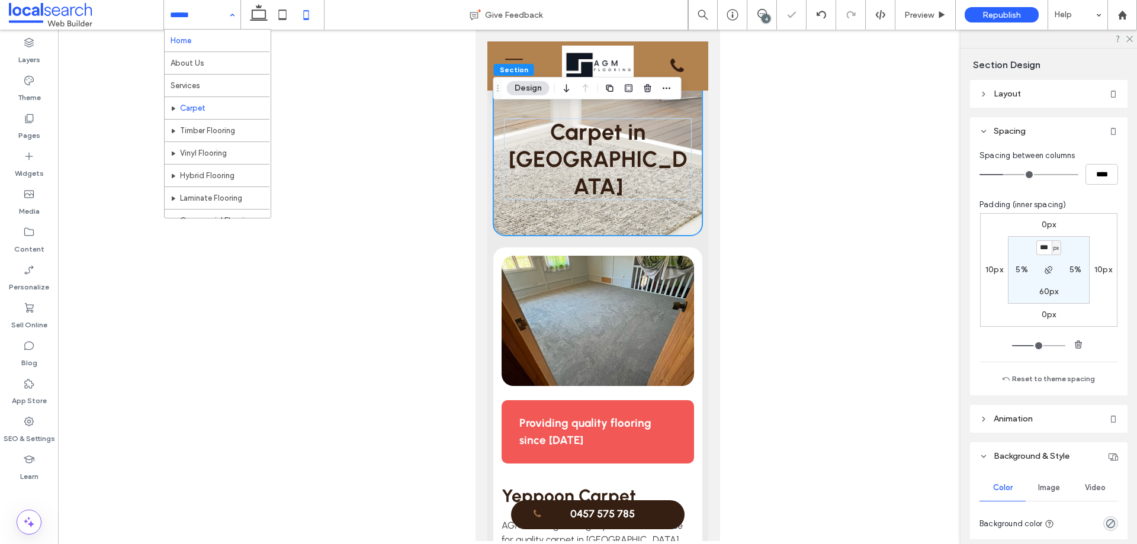
drag, startPoint x: 211, startPoint y: 8, endPoint x: 200, endPoint y: 34, distance: 28.4
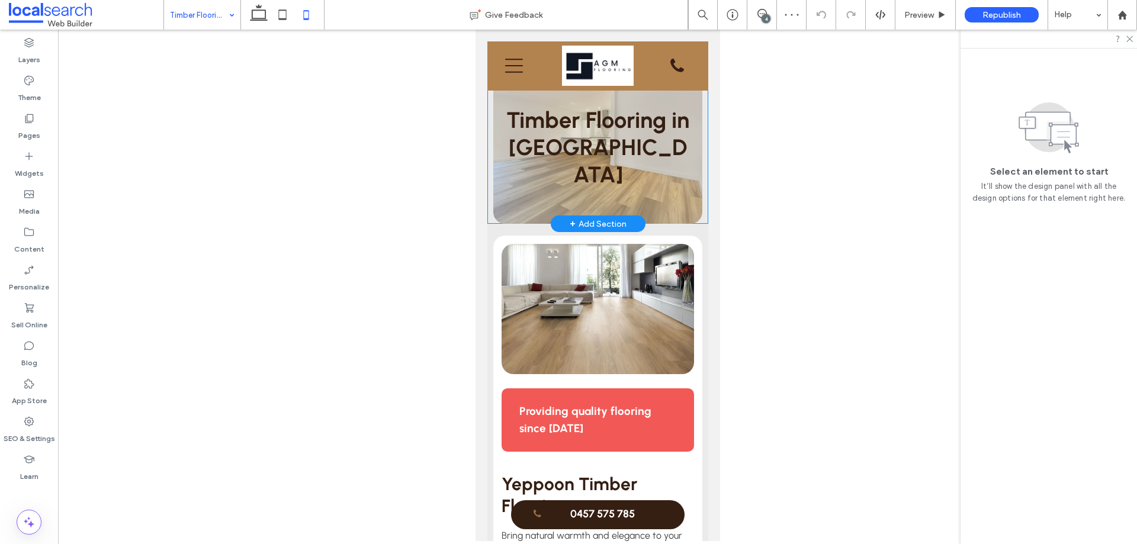
click at [670, 184] on div "Timber Flooring in [GEOGRAPHIC_DATA]" at bounding box center [597, 135] width 209 height 176
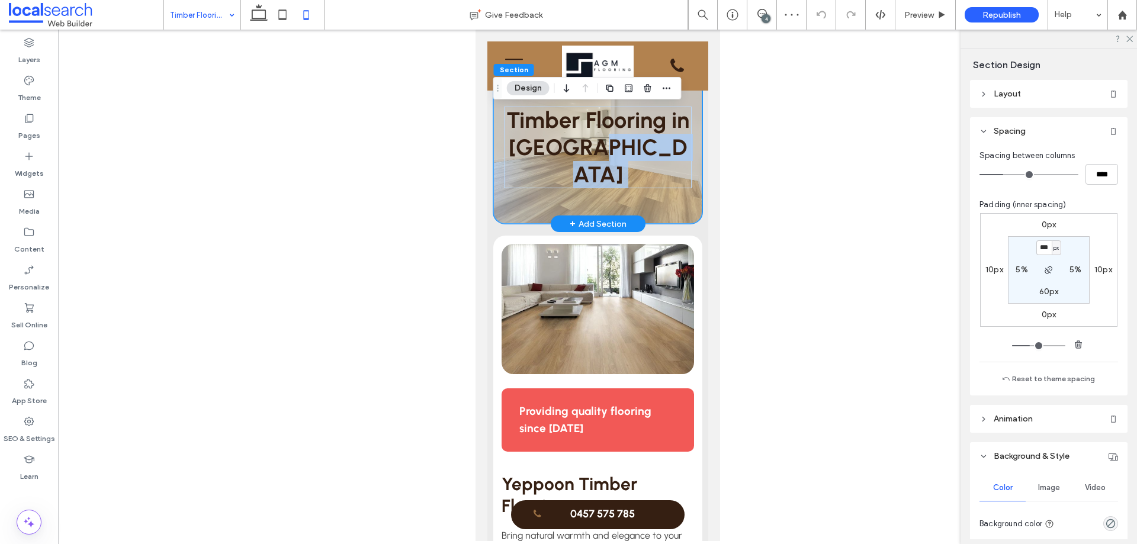
click at [670, 184] on div "Timber Flooring in [GEOGRAPHIC_DATA]" at bounding box center [597, 135] width 209 height 176
click at [1037, 249] on input "***" at bounding box center [1043, 247] width 15 height 15
paste input "padding-top"
type input "***"
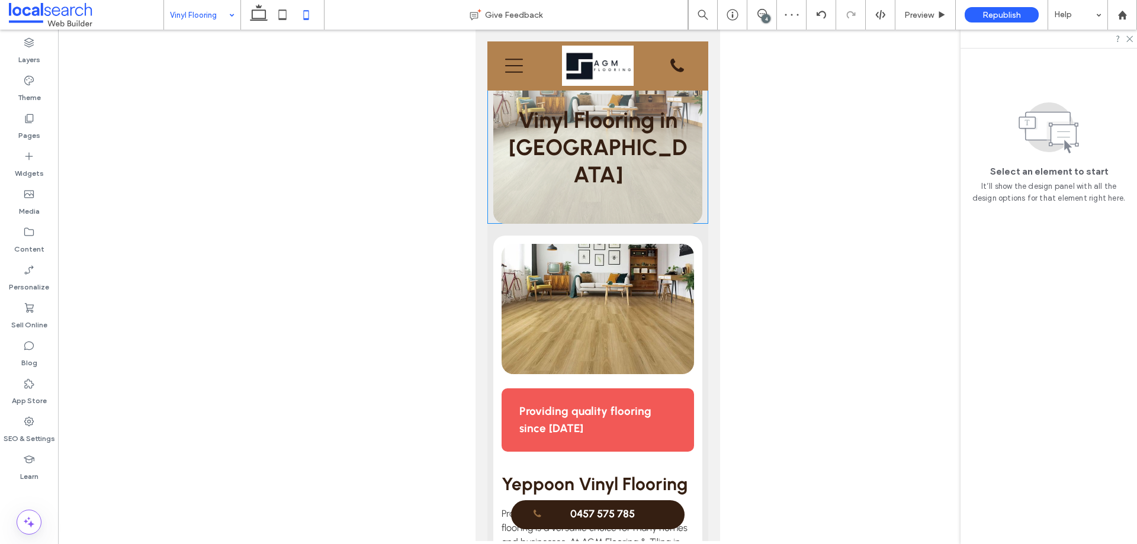
click at [667, 181] on div "Vinyl Flooring in Yeppoon" at bounding box center [597, 135] width 209 height 176
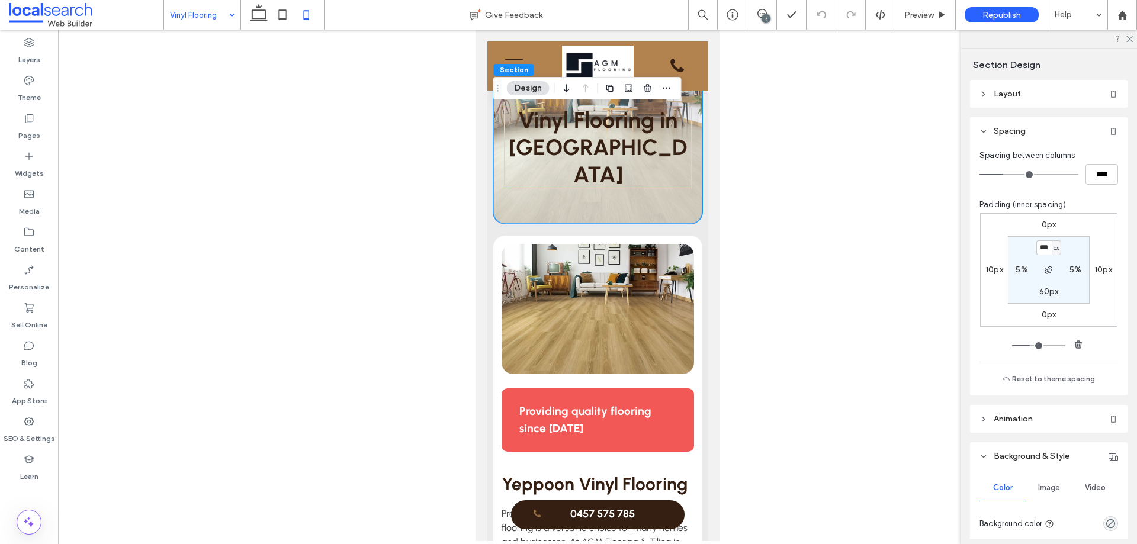
click at [1038, 249] on input "***" at bounding box center [1043, 247] width 15 height 15
type input "***"
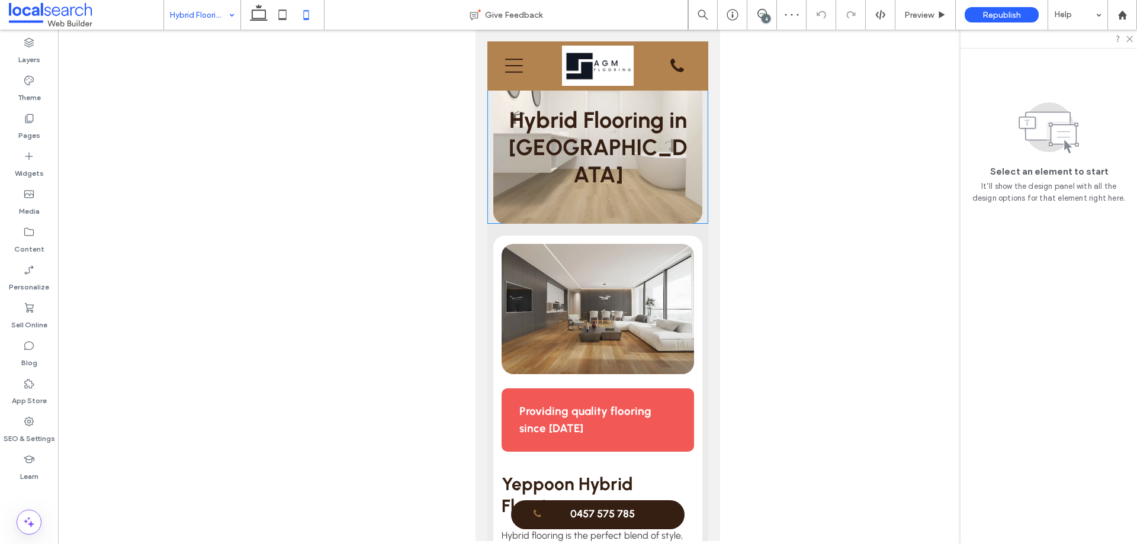
click at [682, 183] on div "Hybrid Flooring in Yeppoon" at bounding box center [597, 135] width 209 height 176
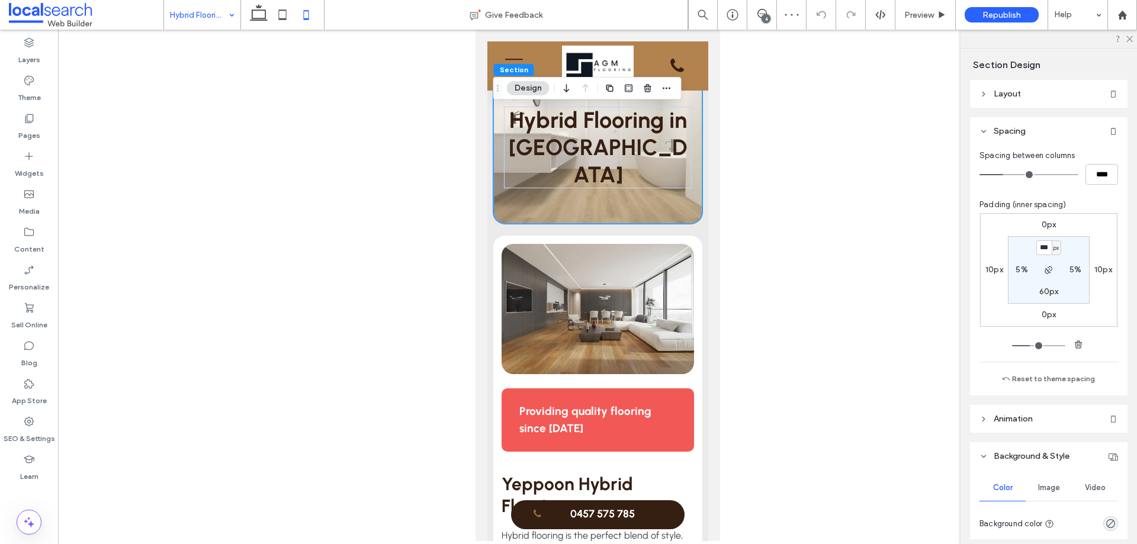
click at [1044, 248] on input "***" at bounding box center [1043, 247] width 15 height 15
type input "***"
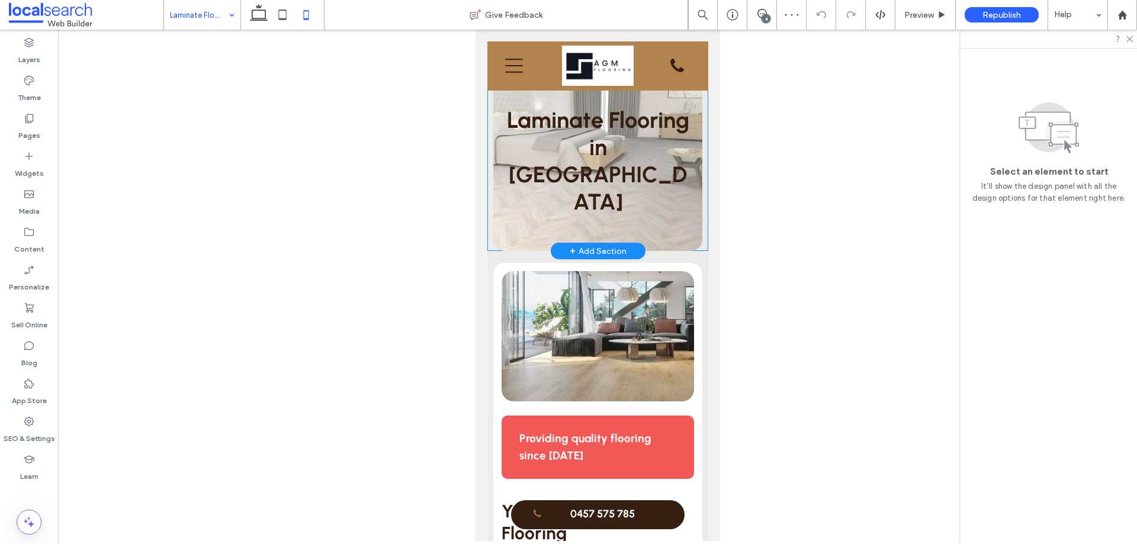
click at [674, 201] on div "Laminate Flooring in Yeppoon" at bounding box center [597, 149] width 209 height 204
click at [673, 201] on div "Laminate Flooring in Yeppoon" at bounding box center [597, 149] width 209 height 204
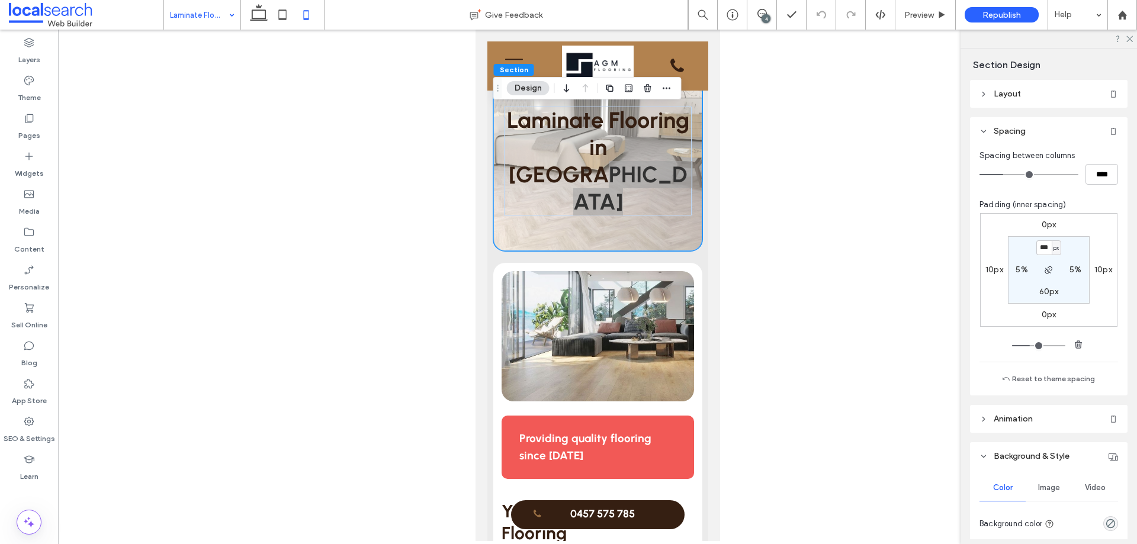
type input "***"
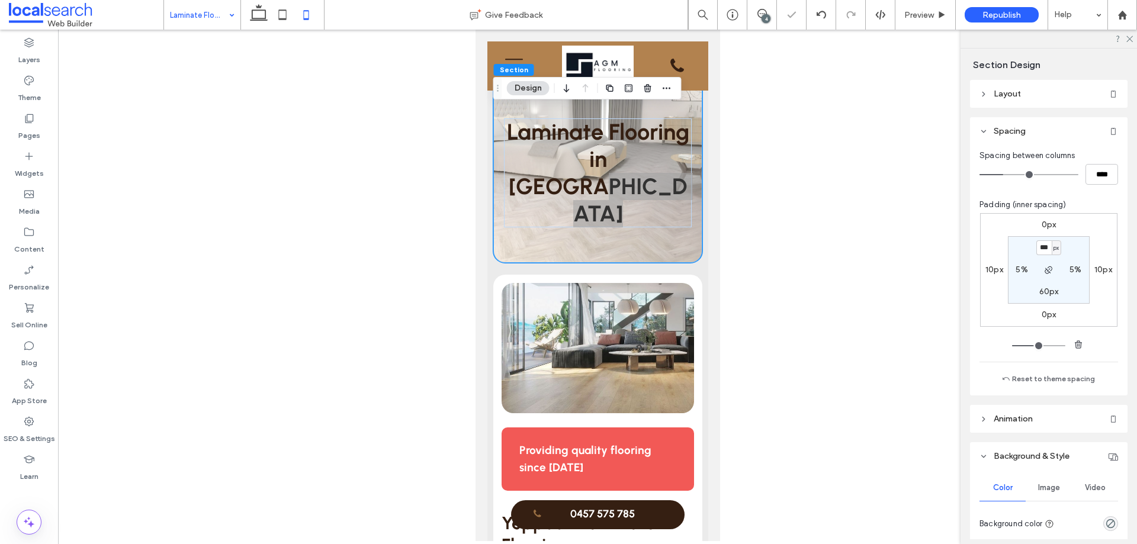
drag, startPoint x: 209, startPoint y: 9, endPoint x: 201, endPoint y: 25, distance: 18.0
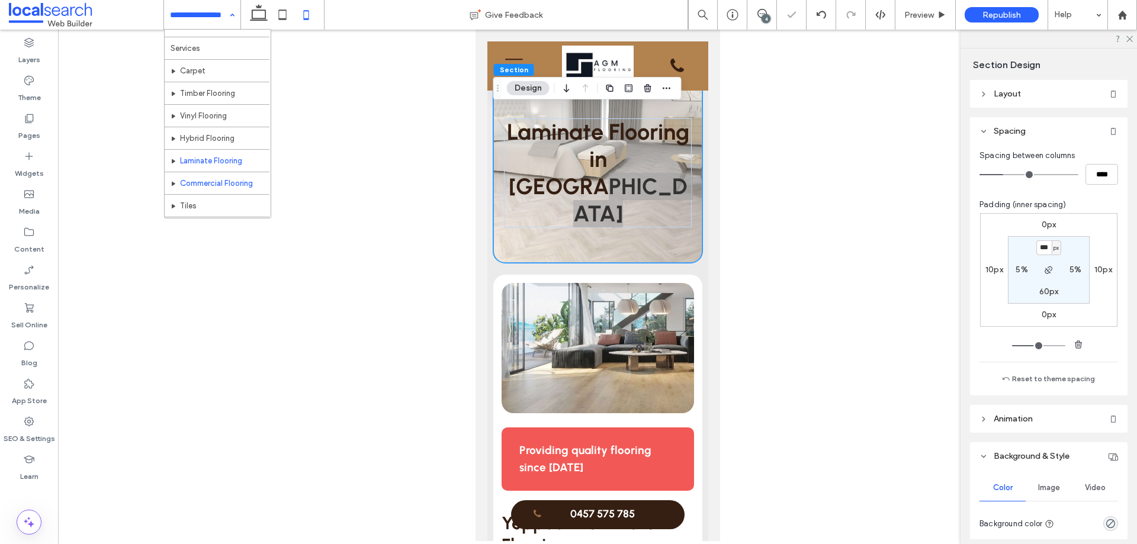
scroll to position [57, 0]
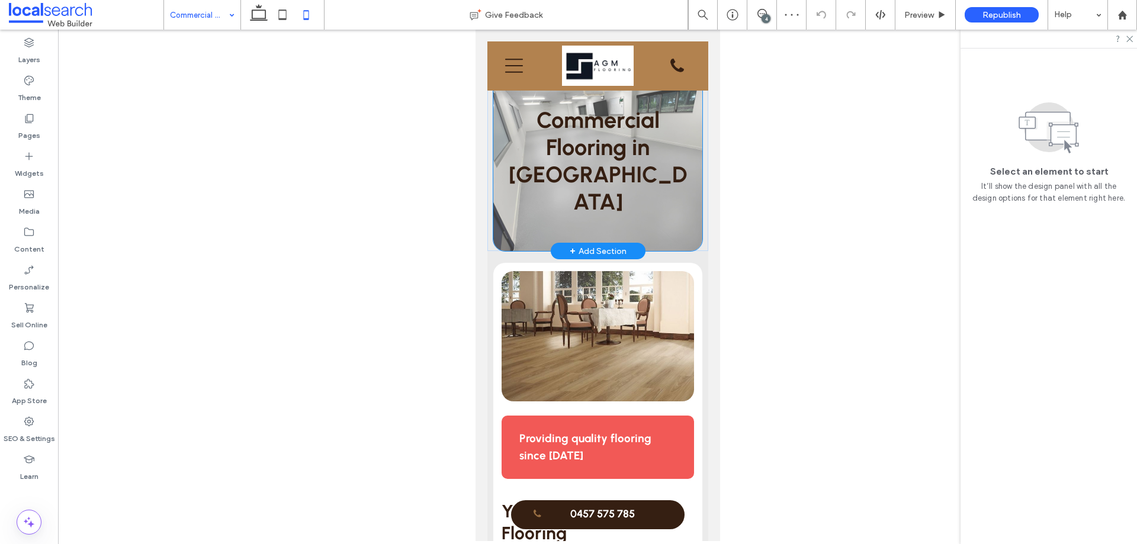
click at [619, 203] on div "Commercial Flooring in Yeppoon" at bounding box center [597, 149] width 209 height 204
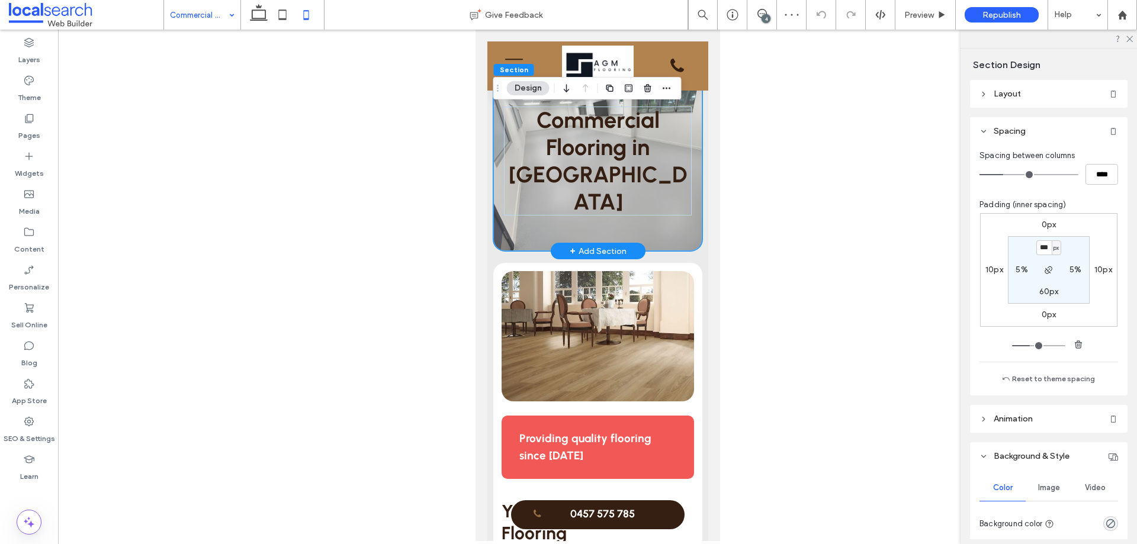
click at [619, 202] on div "Commercial Flooring in Yeppoon" at bounding box center [597, 149] width 209 height 204
click at [1040, 250] on input "***" at bounding box center [1043, 247] width 15 height 15
paste input "padding-top"
type input "***"
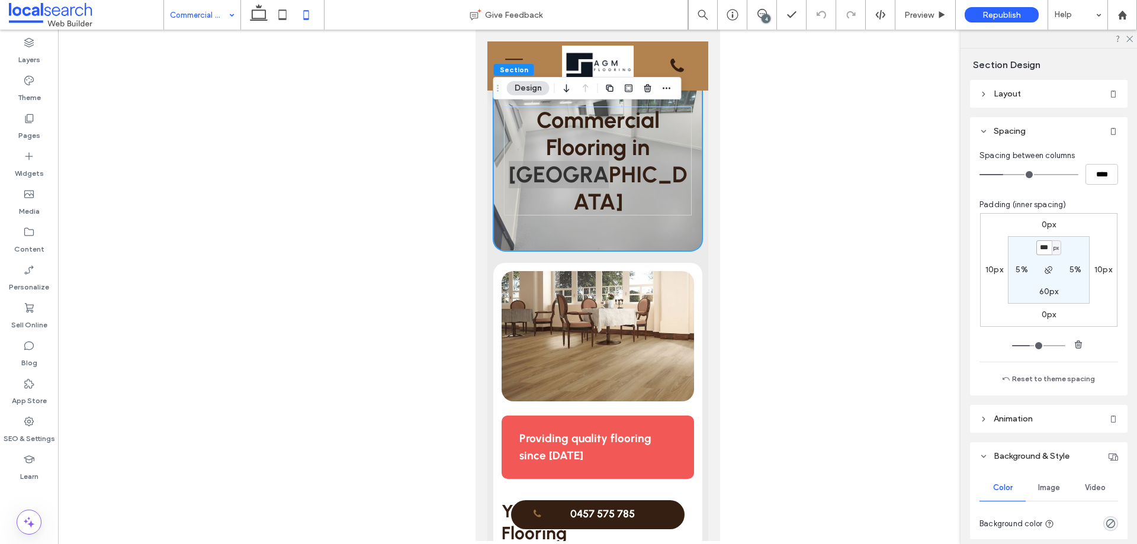
type input "***"
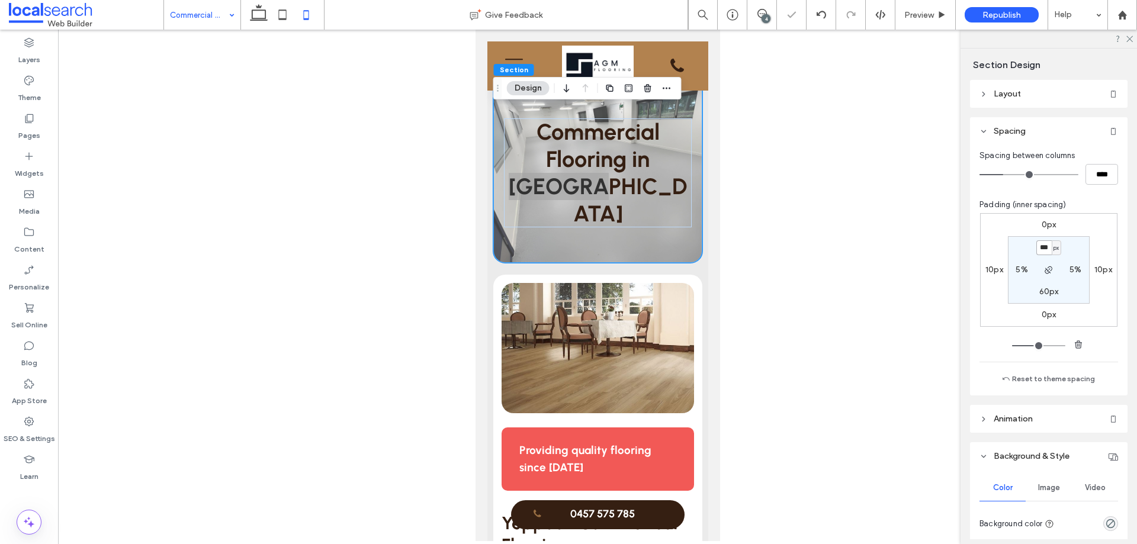
type input "***"
drag, startPoint x: 211, startPoint y: 17, endPoint x: 200, endPoint y: 72, distance: 56.3
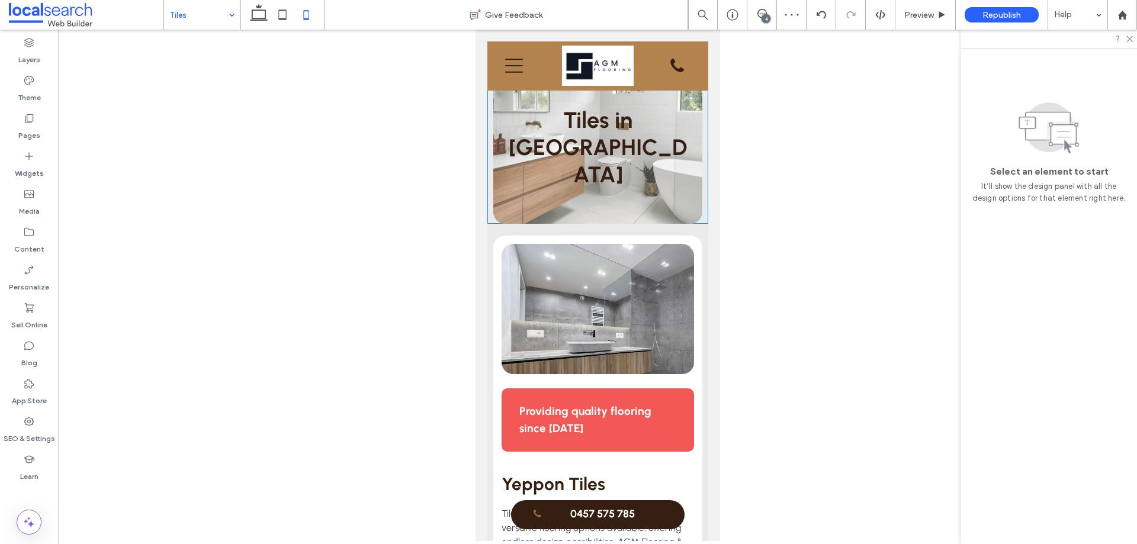
click at [674, 170] on div "Tiles in Yeppoon" at bounding box center [597, 135] width 209 height 176
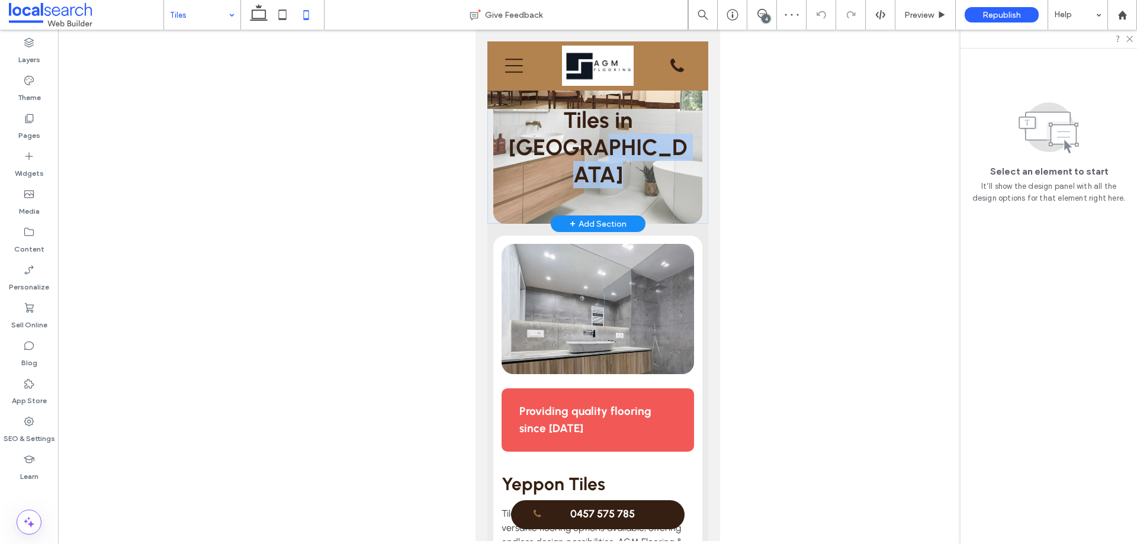
click at [673, 169] on div "Tiles in Yeppoon" at bounding box center [597, 135] width 209 height 176
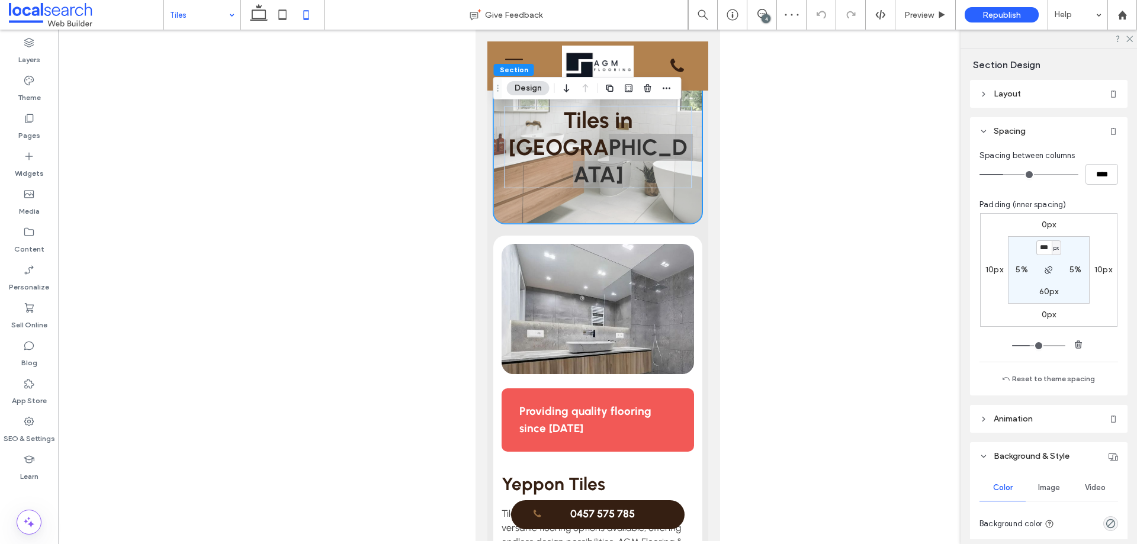
click at [1037, 247] on input "***" at bounding box center [1043, 247] width 15 height 15
type input "***"
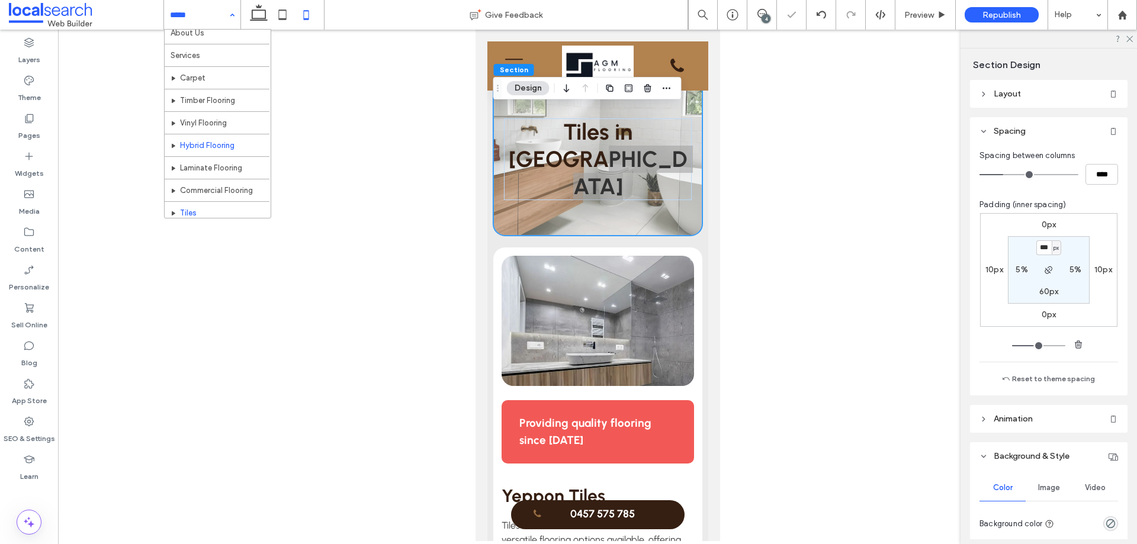
scroll to position [57, 0]
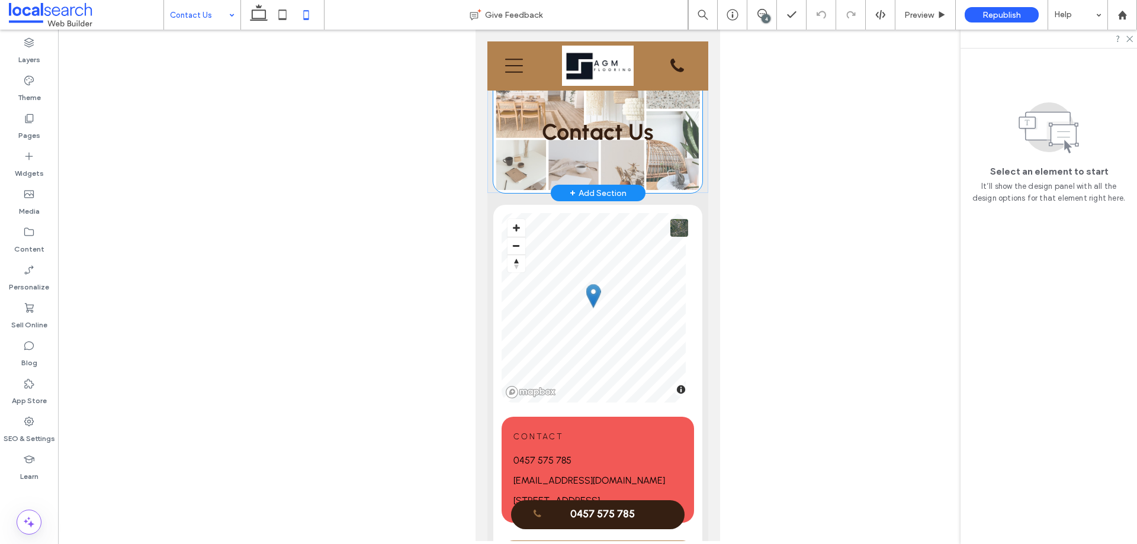
click at [681, 166] on div "Contact Us" at bounding box center [597, 120] width 209 height 146
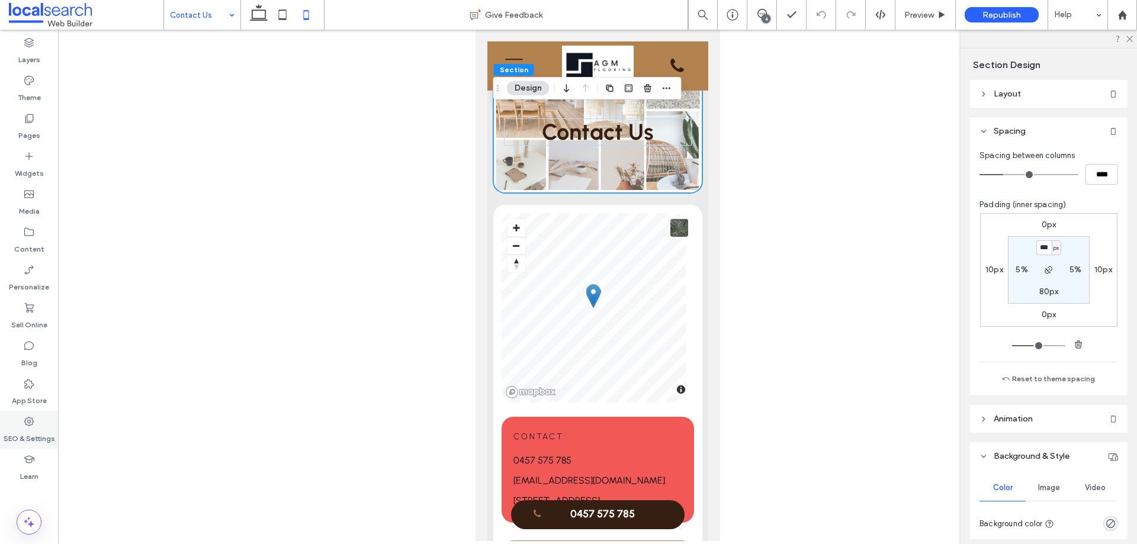
click at [40, 426] on div "SEO & Settings" at bounding box center [29, 430] width 58 height 38
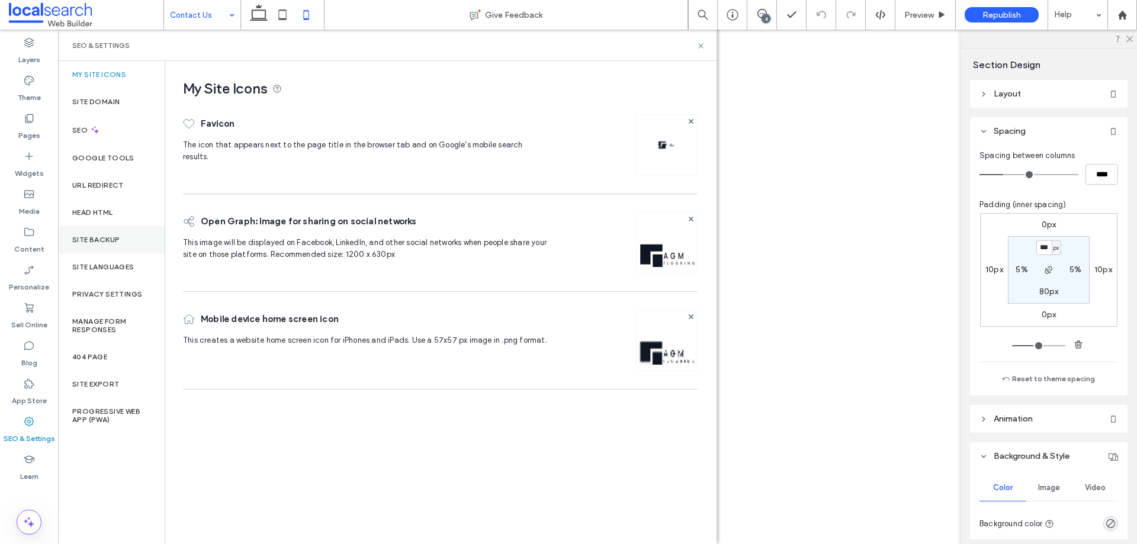
click at [111, 242] on label "Site Backup" at bounding box center [95, 240] width 47 height 8
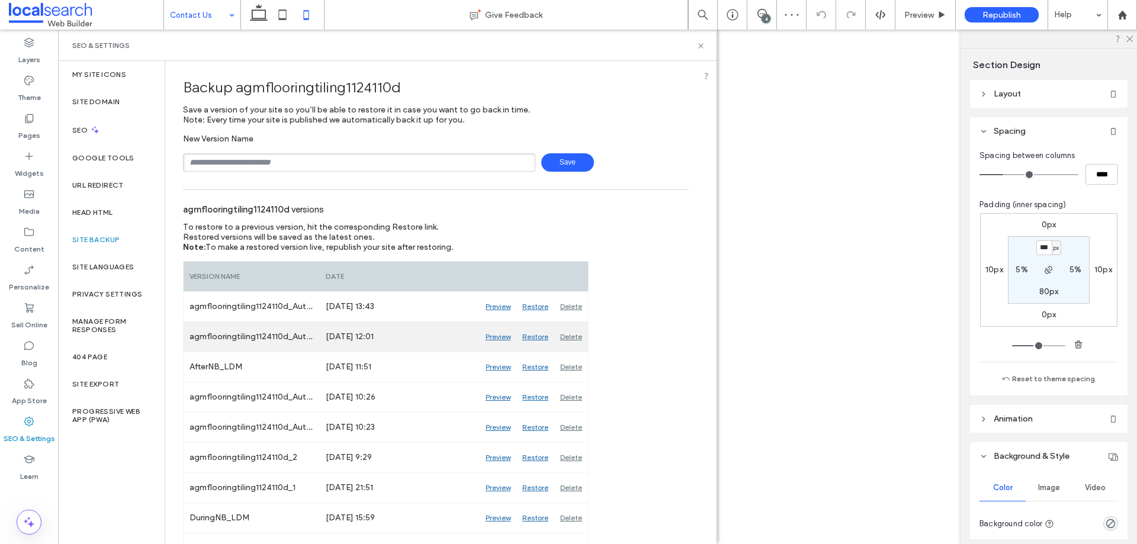
click at [564, 337] on div "Delete" at bounding box center [571, 337] width 34 height 30
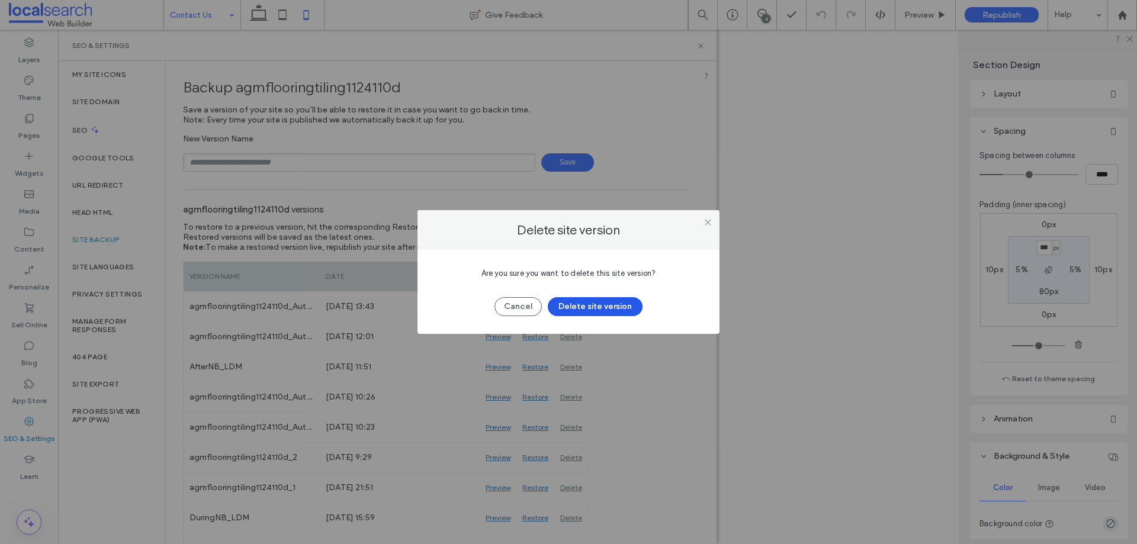
click at [615, 300] on button "Delete site version" at bounding box center [595, 306] width 95 height 19
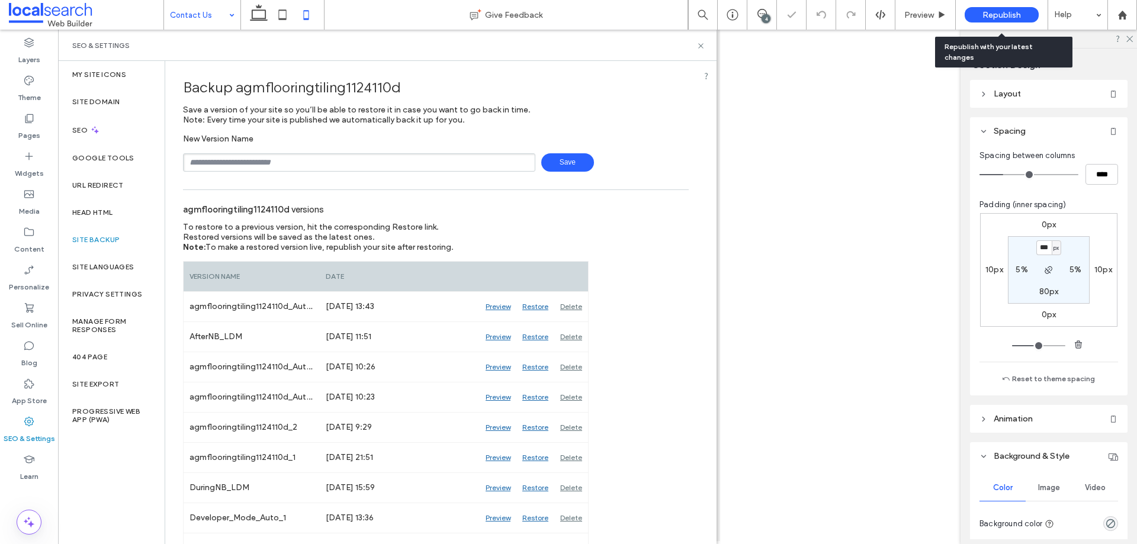
click at [992, 12] on span "Republish" at bounding box center [1001, 15] width 38 height 10
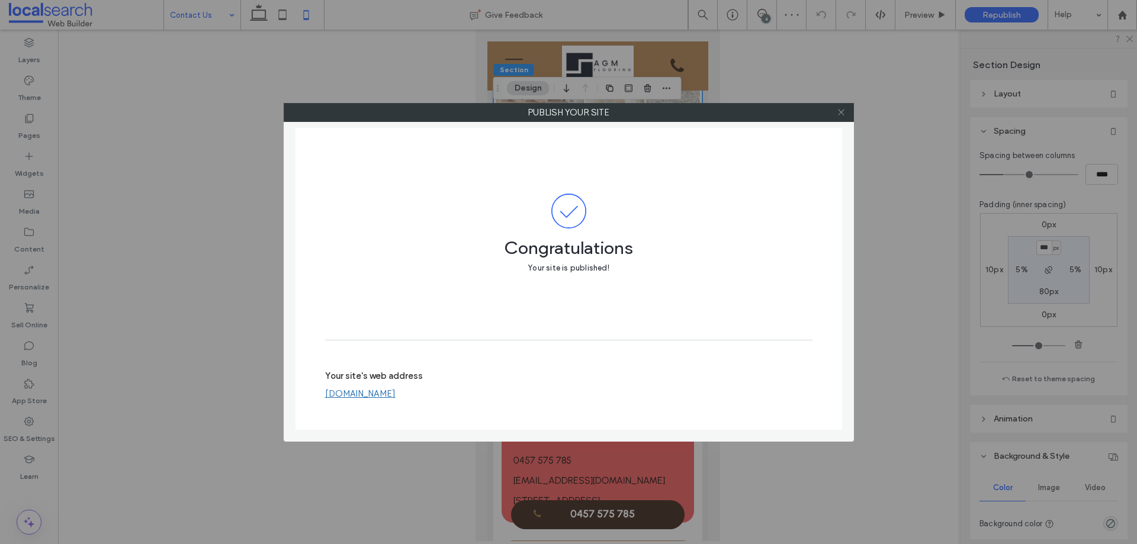
click at [841, 114] on icon at bounding box center [841, 112] width 9 height 9
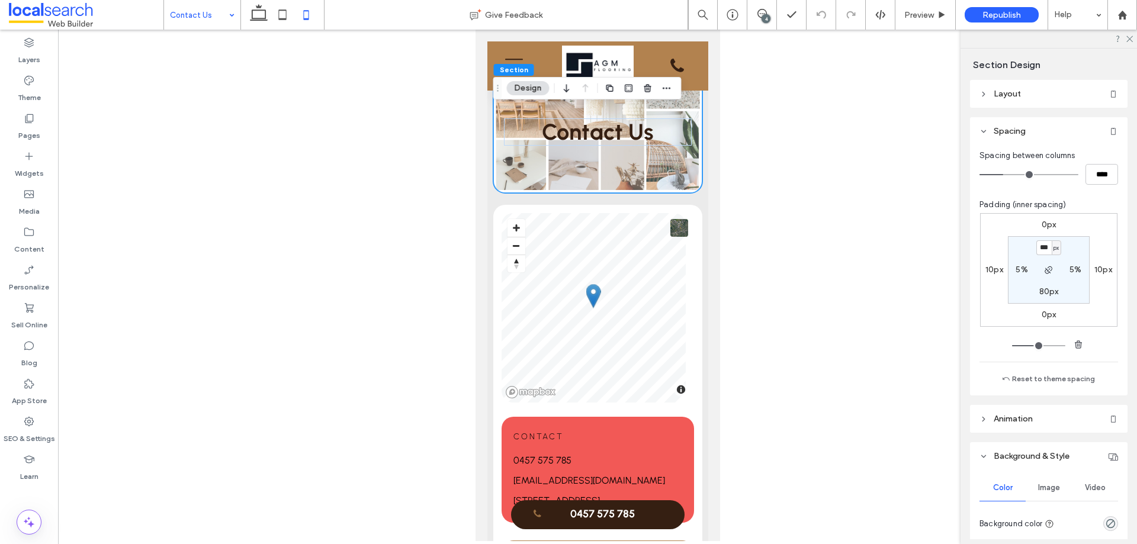
drag, startPoint x: 255, startPoint y: 19, endPoint x: 229, endPoint y: 26, distance: 27.0
click at [255, 18] on use at bounding box center [259, 12] width 18 height 17
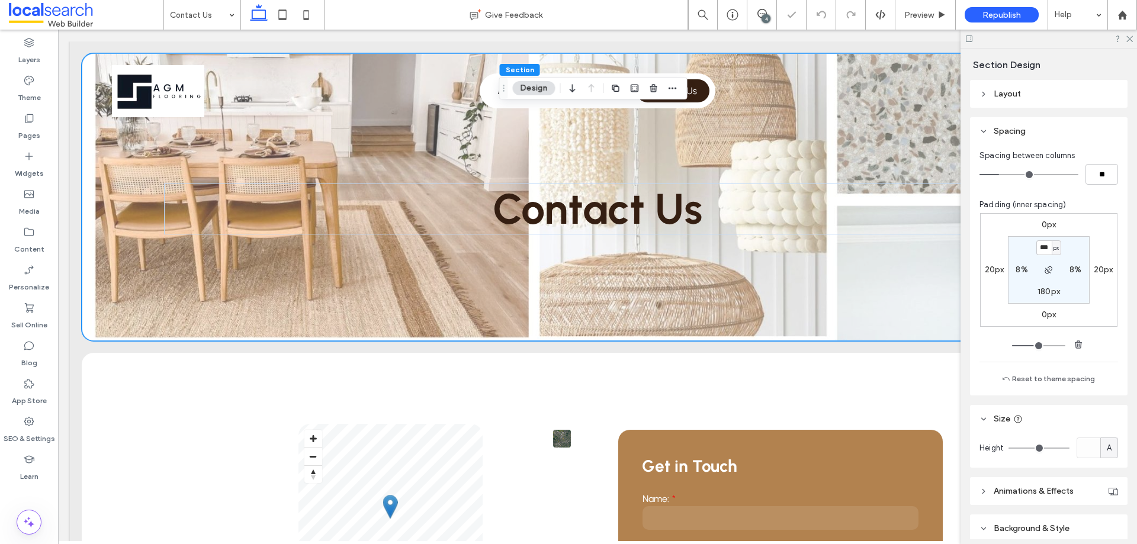
type input "***"
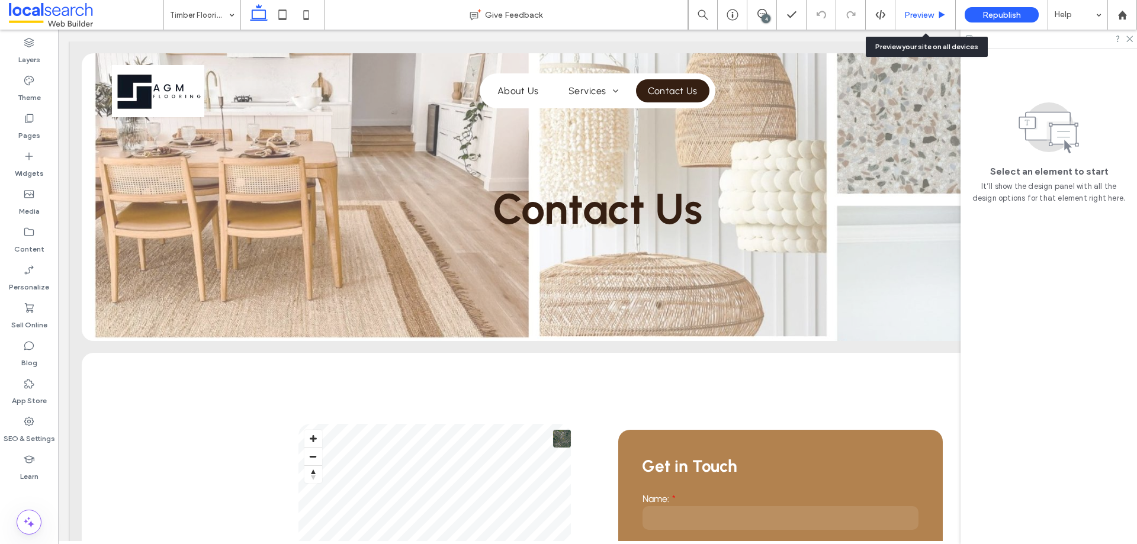
click at [925, 12] on span "Preview" at bounding box center [919, 15] width 30 height 10
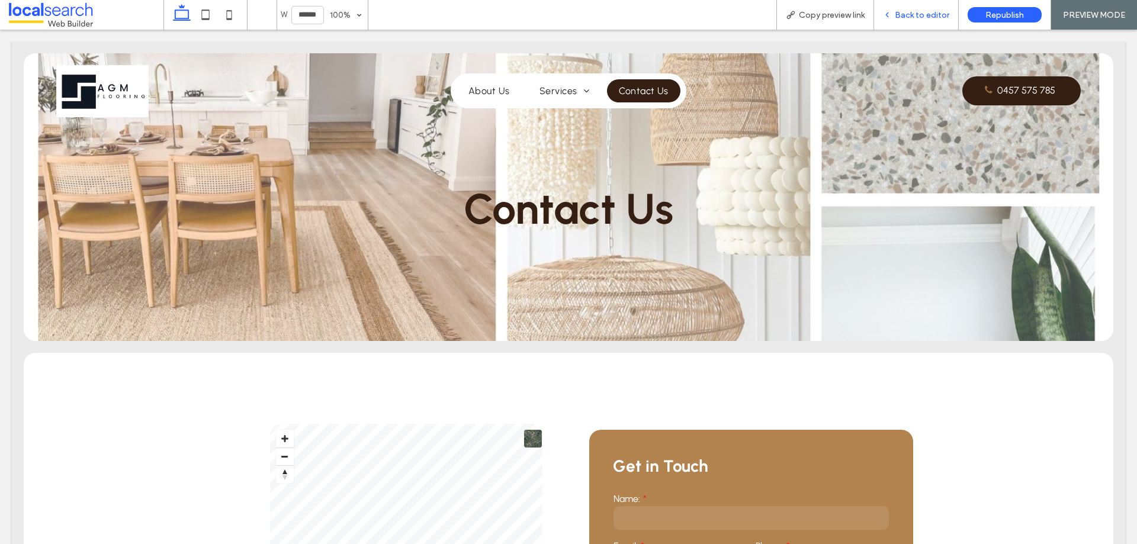
click at [919, 15] on span "Back to editor" at bounding box center [922, 15] width 54 height 10
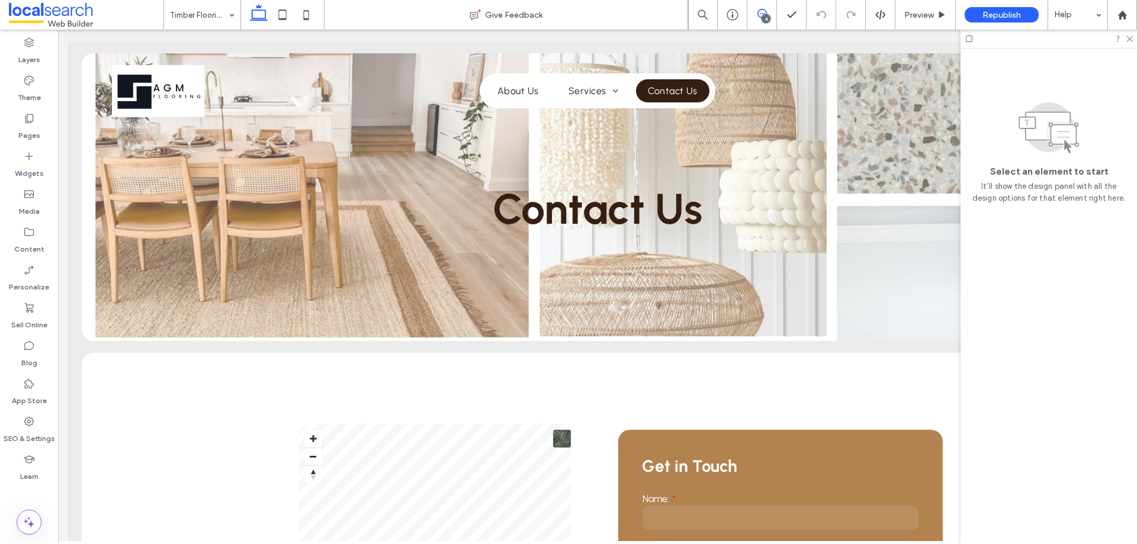
click at [761, 14] on use at bounding box center [761, 13] width 9 height 9
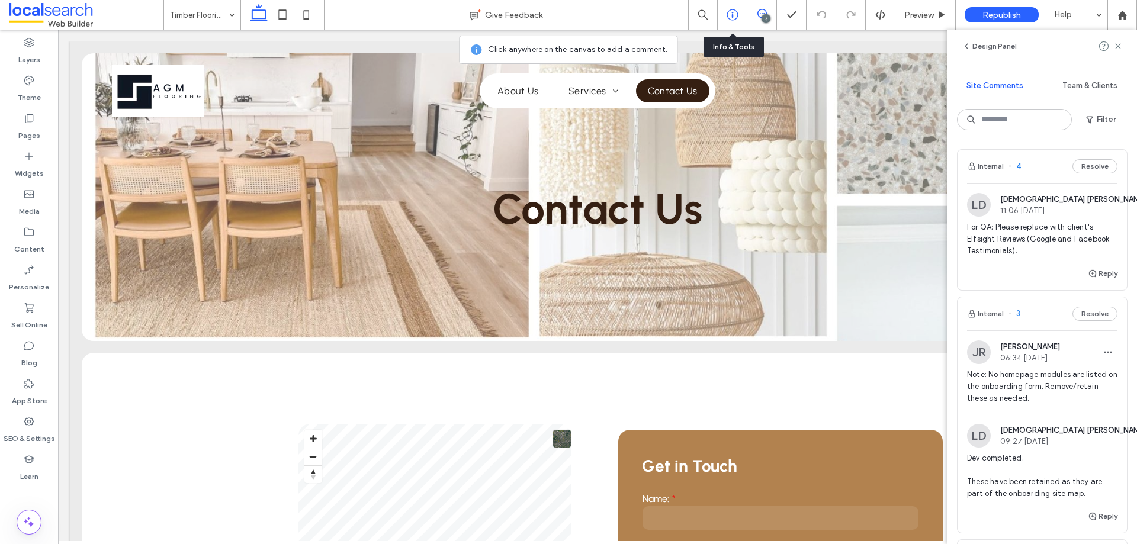
click at [725, 13] on div at bounding box center [732, 15] width 29 height 12
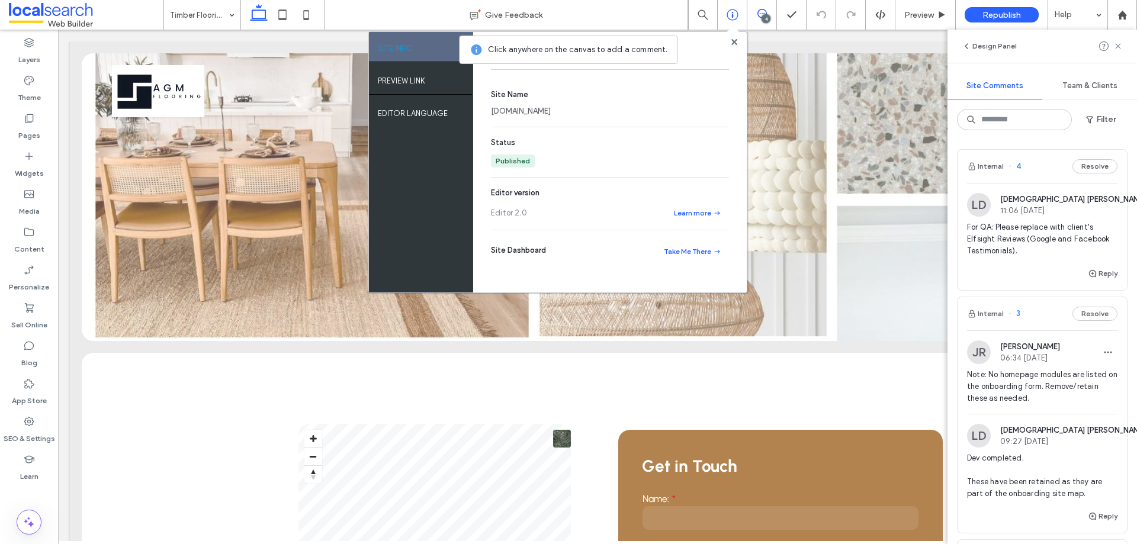
click at [758, 11] on use at bounding box center [761, 13] width 9 height 9
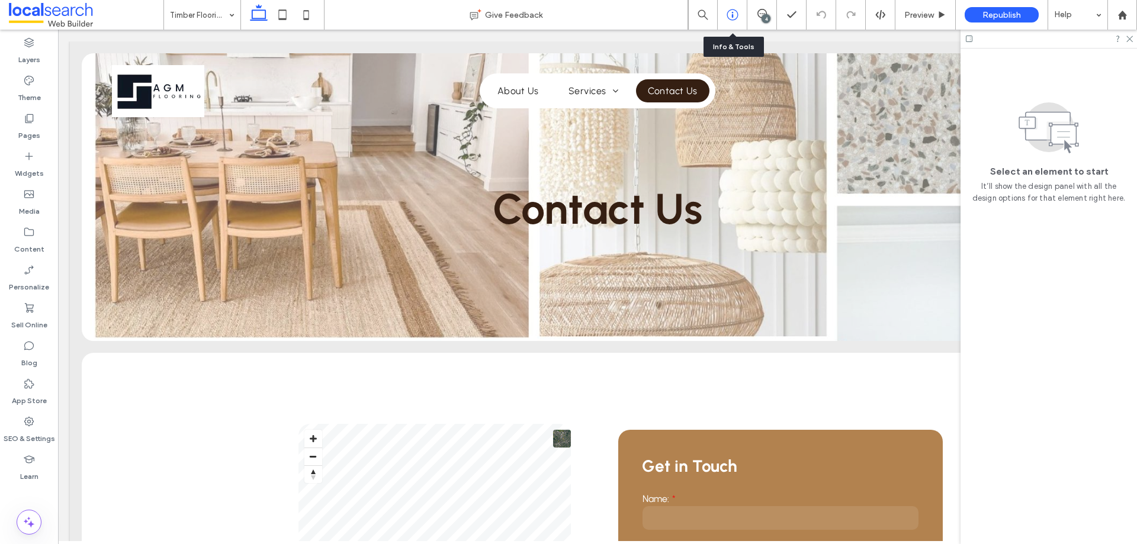
click at [726, 10] on icon at bounding box center [732, 15] width 12 height 12
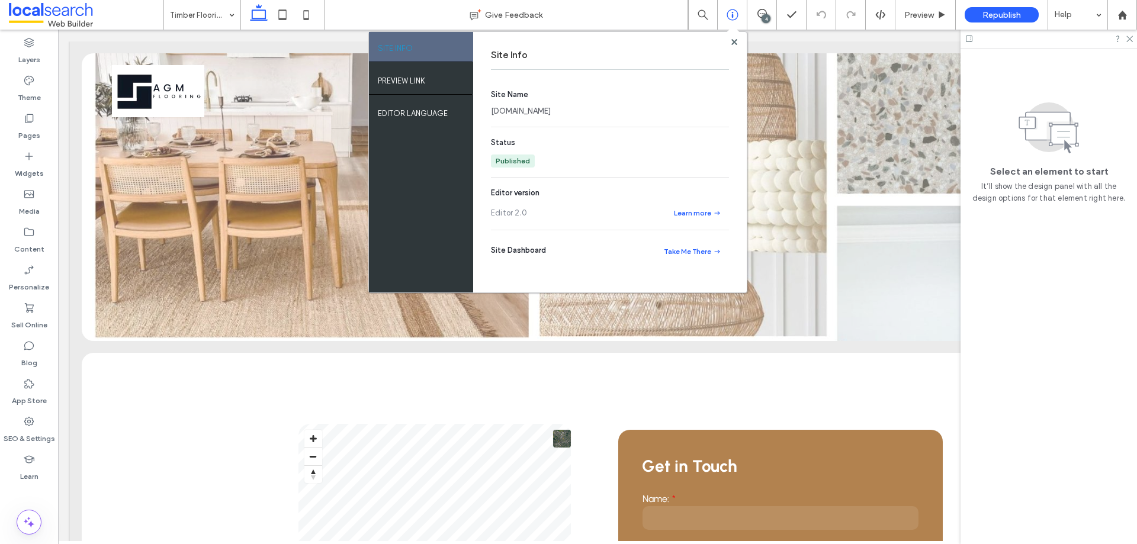
click at [551, 108] on link "agmflooringtiling1124110d.webbuilder.localsearch.com.au" at bounding box center [521, 111] width 60 height 12
click at [919, 14] on span "Preview" at bounding box center [919, 15] width 30 height 10
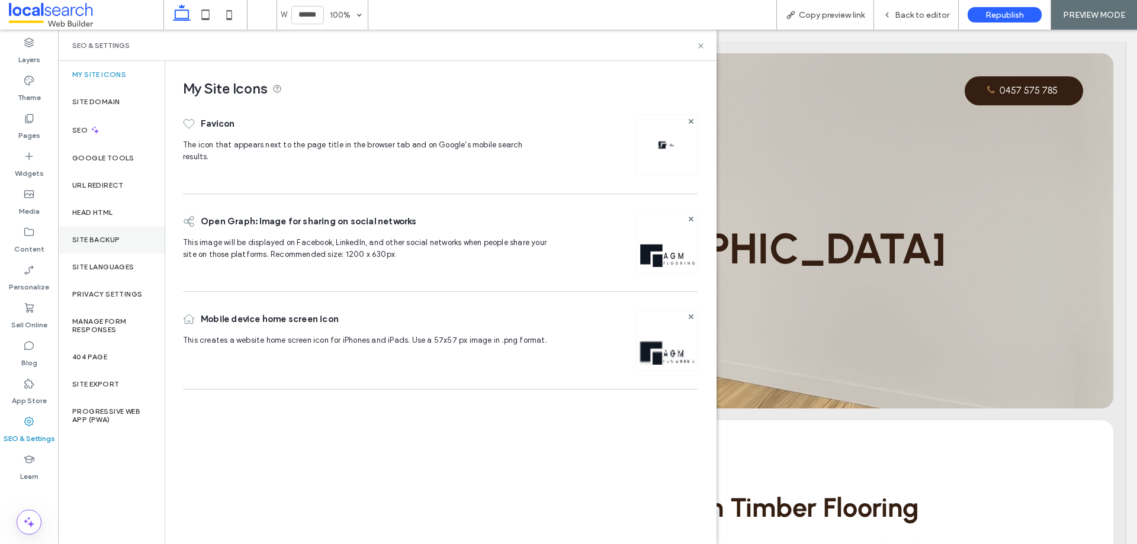
click at [101, 237] on label "Site Backup" at bounding box center [95, 240] width 47 height 8
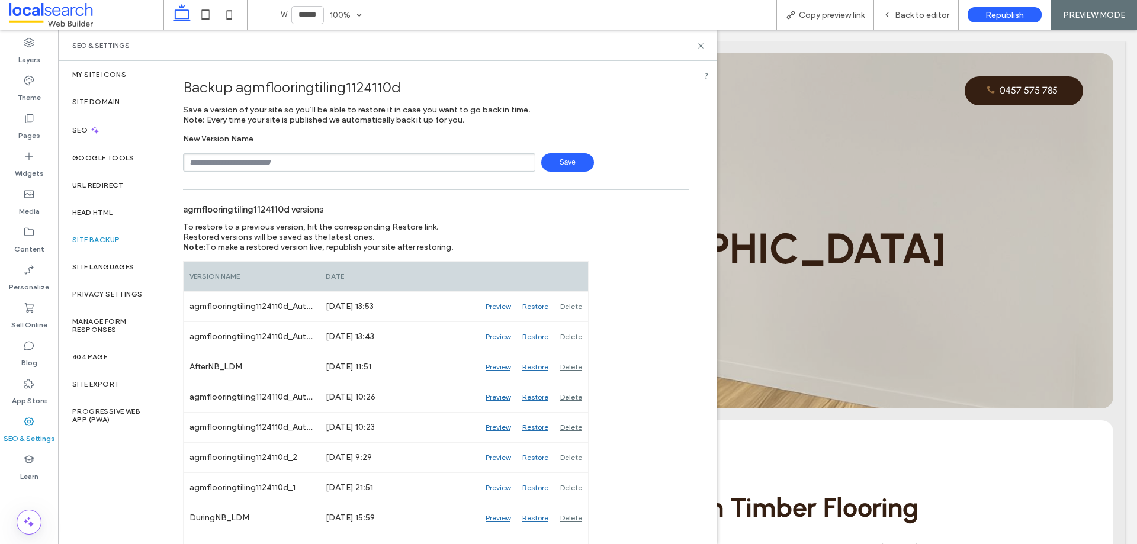
click at [695, 47] on div "SEO & Settings" at bounding box center [387, 45] width 630 height 9
click at [698, 45] on icon at bounding box center [700, 45] width 9 height 9
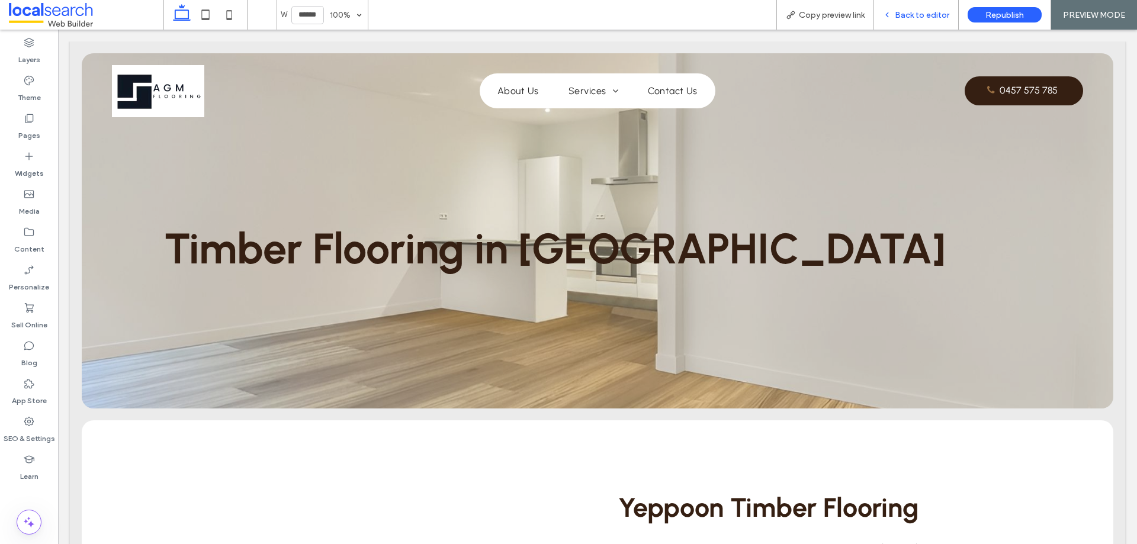
click at [912, 17] on span "Back to editor" at bounding box center [922, 15] width 54 height 10
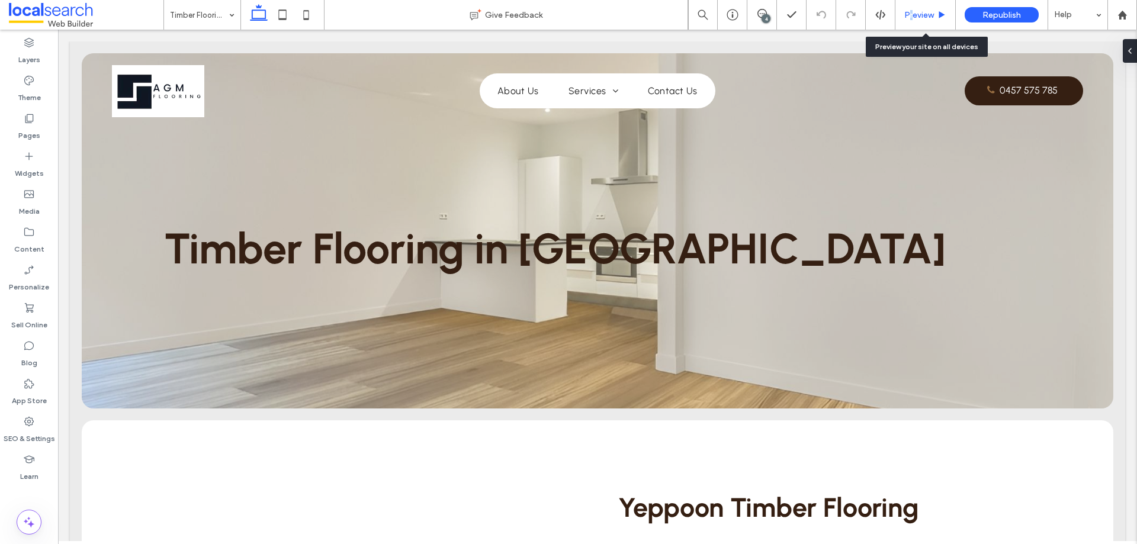
click at [908, 16] on span "Preview" at bounding box center [919, 15] width 30 height 10
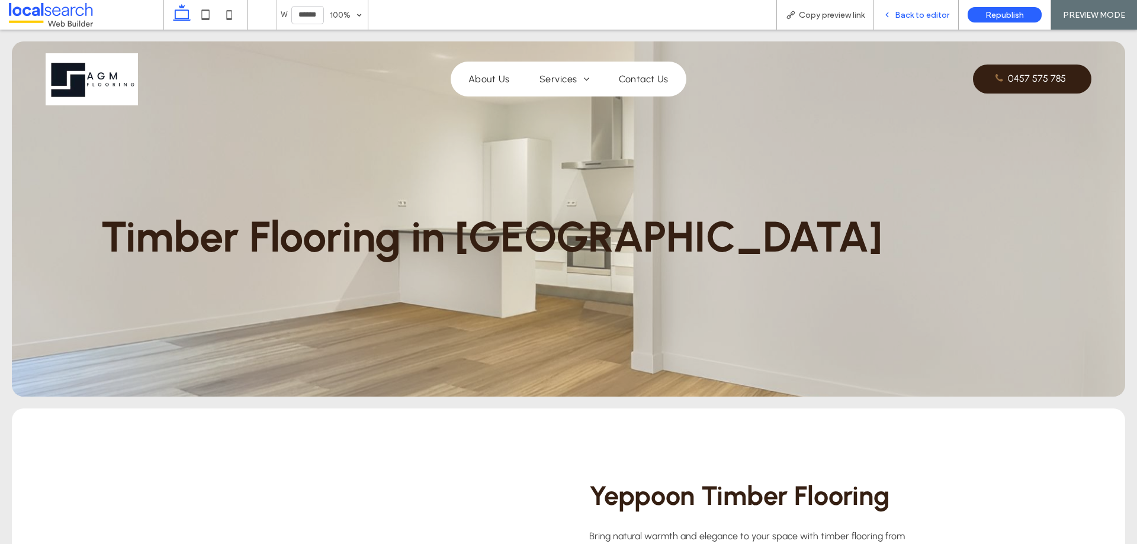
click at [891, 14] on icon at bounding box center [887, 15] width 8 height 8
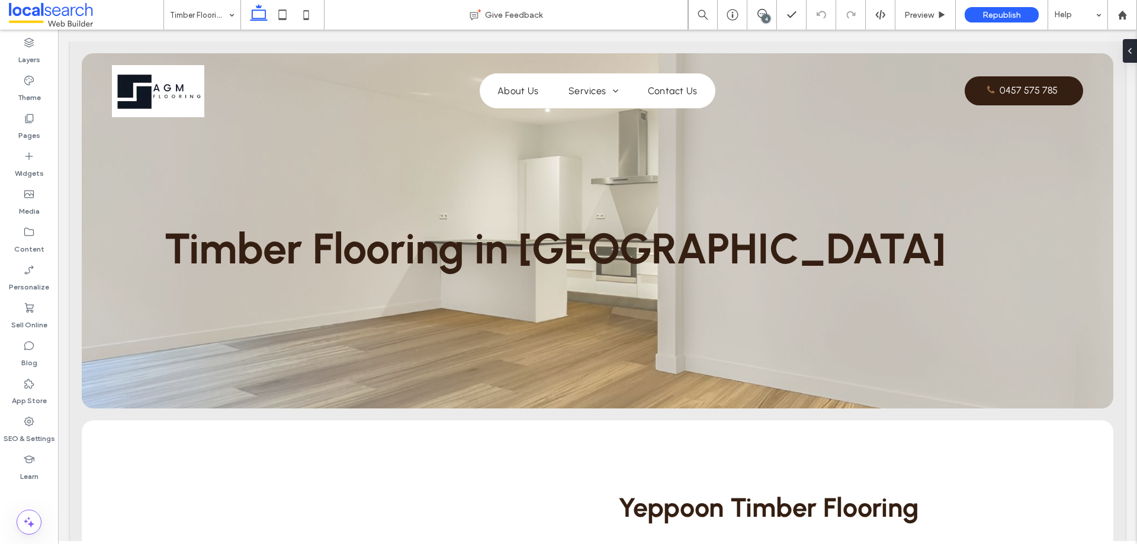
click at [764, 15] on div "4" at bounding box center [765, 18] width 9 height 9
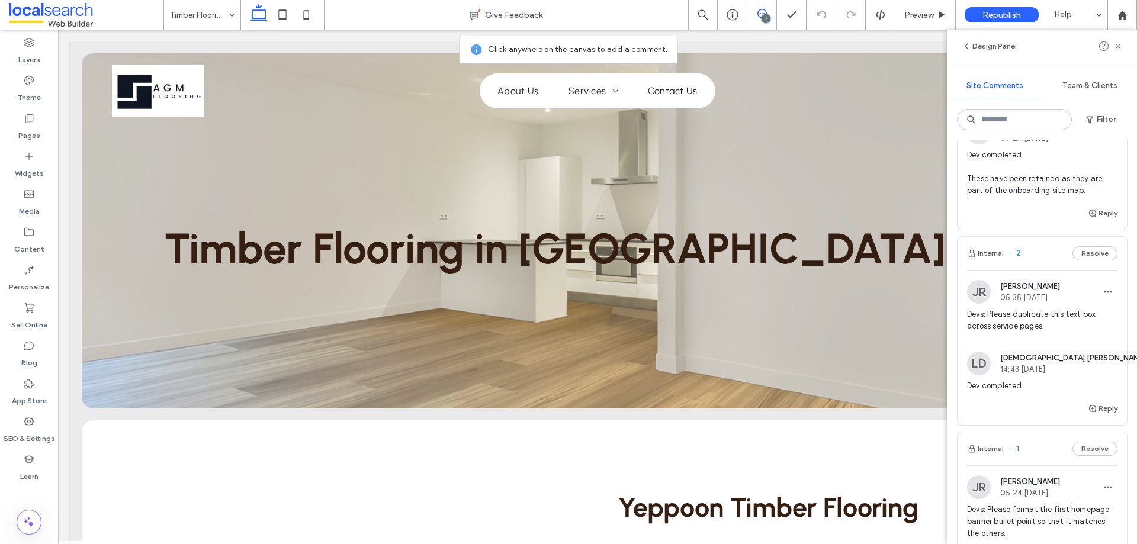
scroll to position [414, 0]
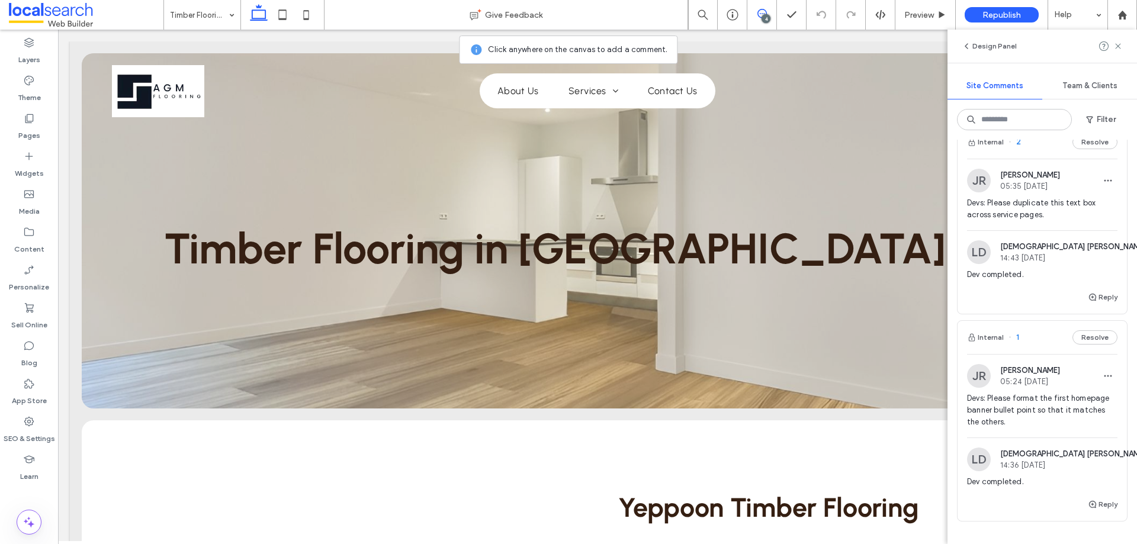
click at [1036, 403] on span "Devs: Please format the first homepage banner bullet point so that it matches t…" at bounding box center [1042, 411] width 150 height 36
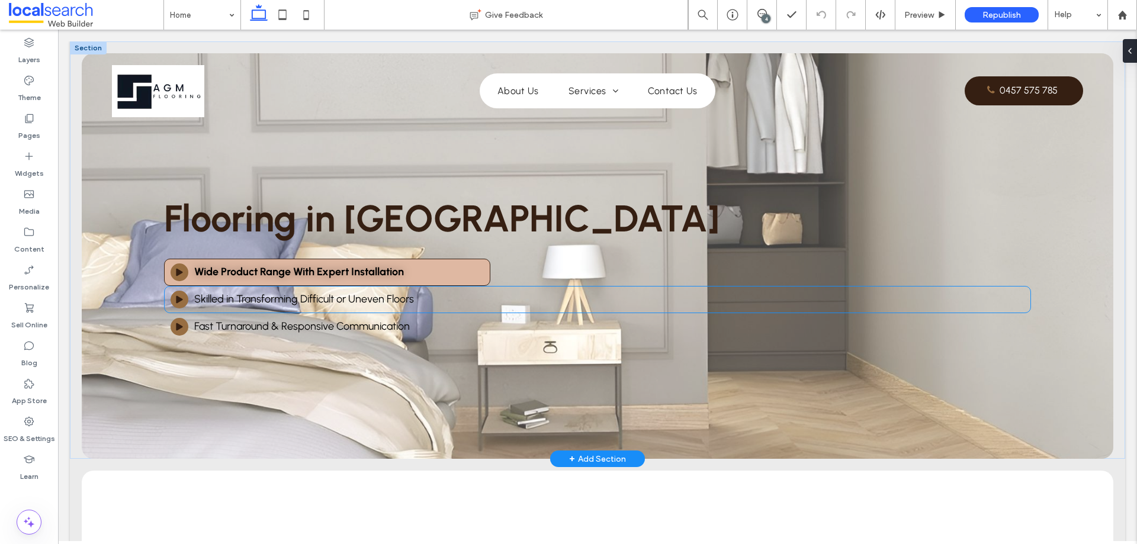
click at [377, 301] on span "Skilled in Transforming Difficult or Uneven Floors" at bounding box center [304, 298] width 220 height 13
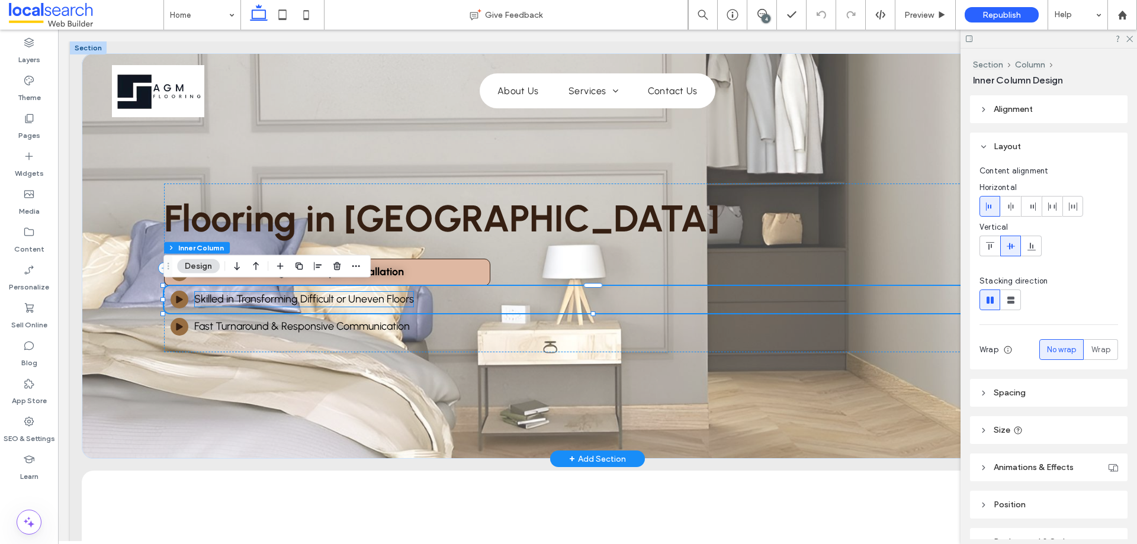
click at [399, 301] on span "Skilled in Transforming Difficult or Uneven Floors" at bounding box center [304, 298] width 220 height 13
click at [399, 301] on div "Skilled in Transforming Difficult or Uneven Floors" at bounding box center [304, 299] width 220 height 16
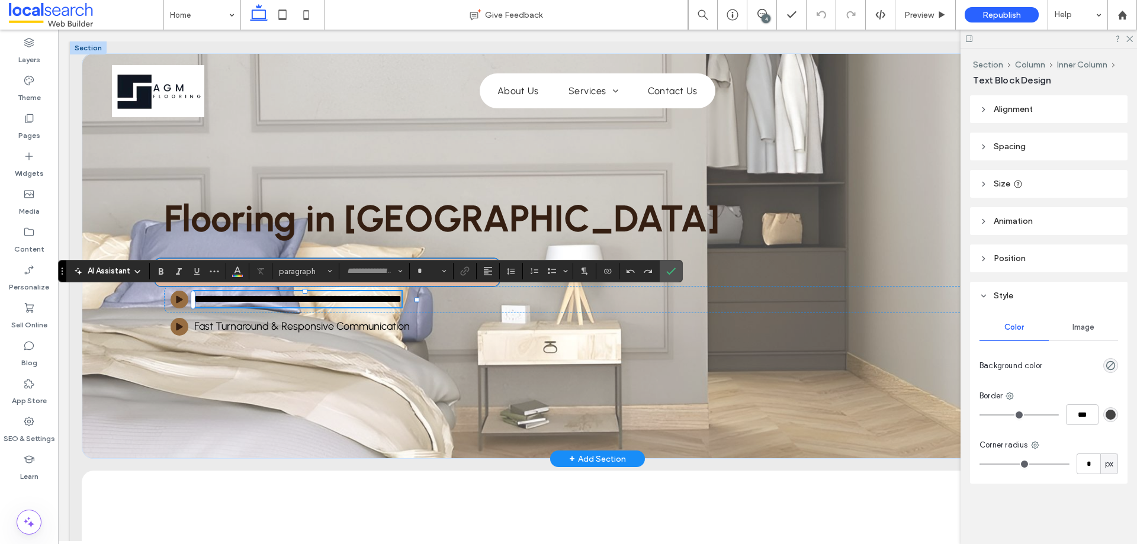
type input "********"
type input "**"
click at [517, 300] on div "**********" at bounding box center [597, 299] width 866 height 27
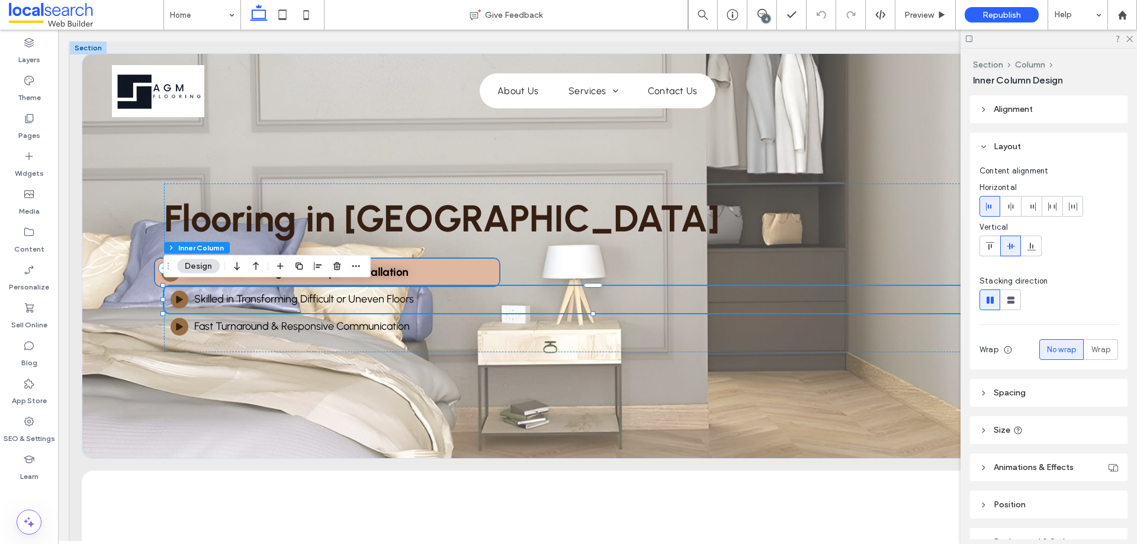
click at [475, 272] on div "Play Icon Wide Product Range With Expert Installation" at bounding box center [328, 272] width 346 height 29
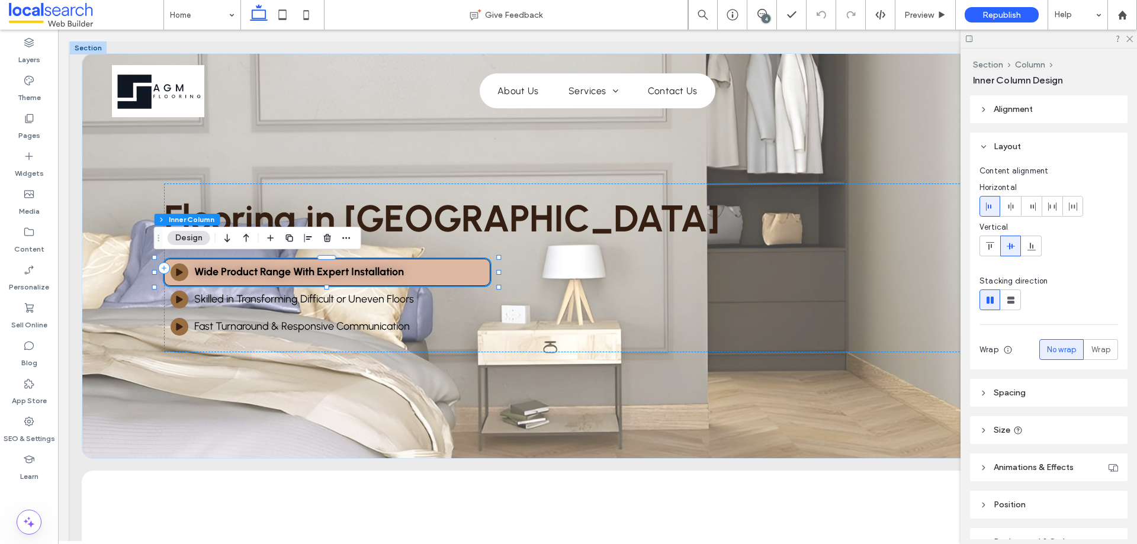
scroll to position [64, 0]
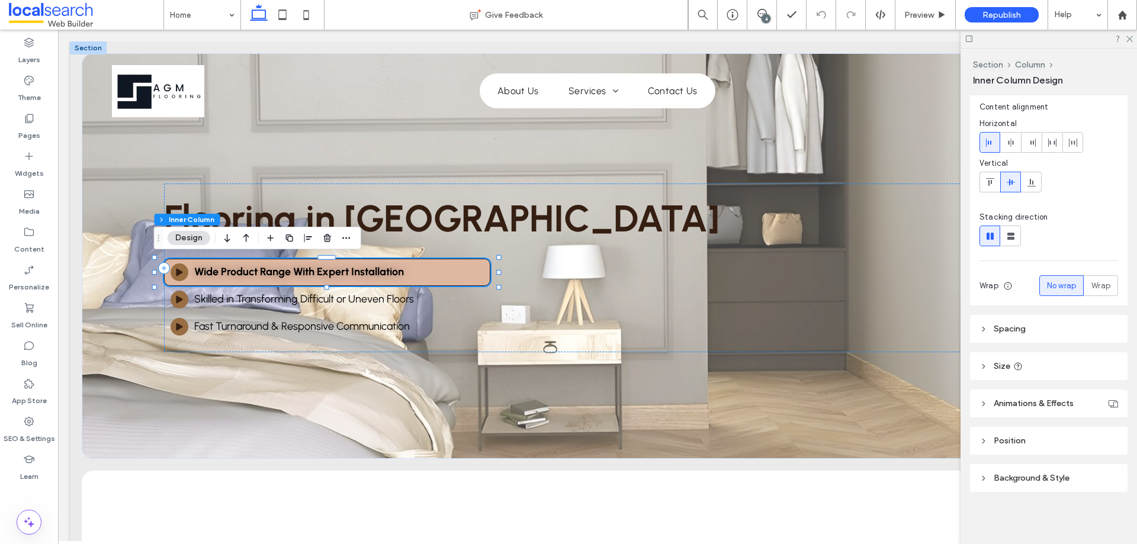
click at [1054, 474] on span "Background & Style" at bounding box center [1031, 478] width 76 height 10
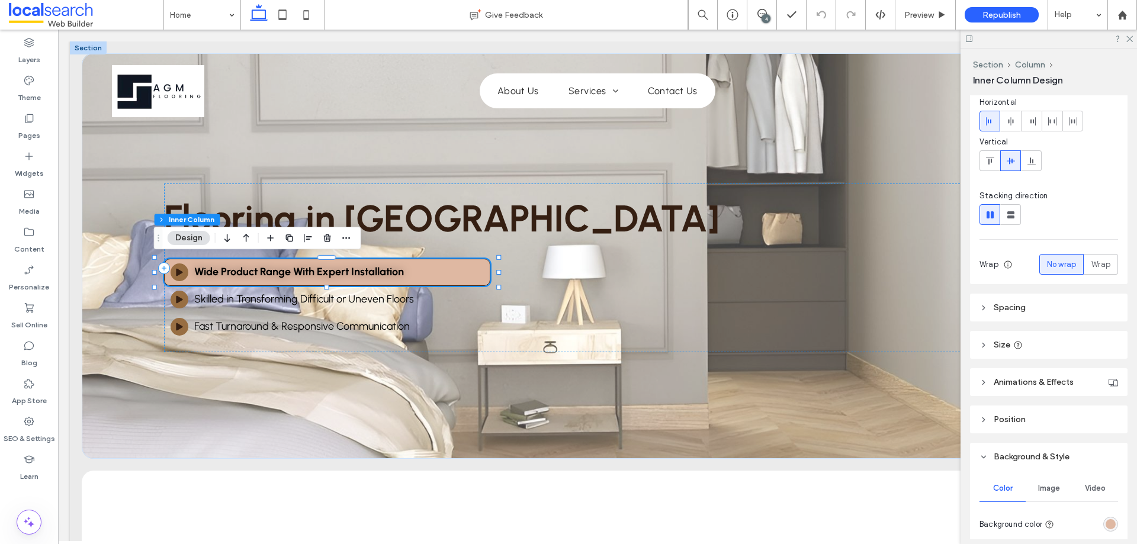
scroll to position [123, 0]
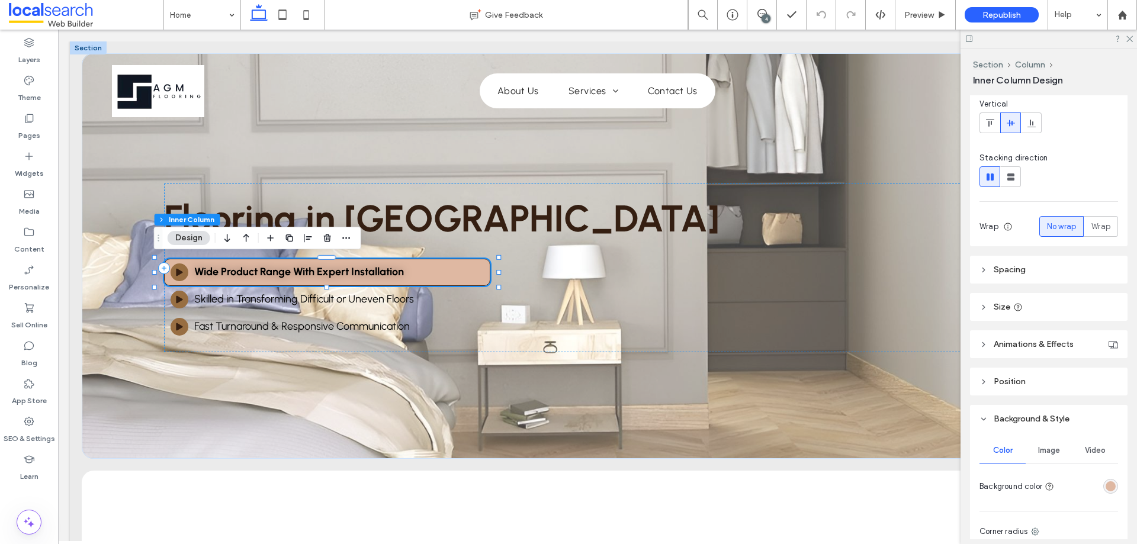
click at [1108, 483] on div "rgba(223,184,162,1)" at bounding box center [1110, 486] width 10 height 10
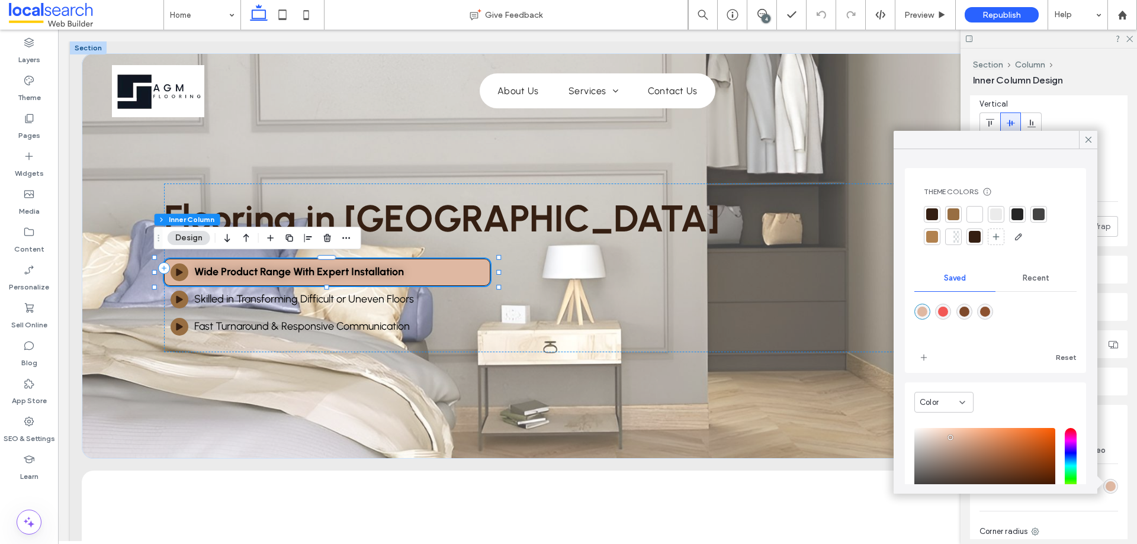
click at [1036, 280] on span "Recent" at bounding box center [1036, 278] width 27 height 9
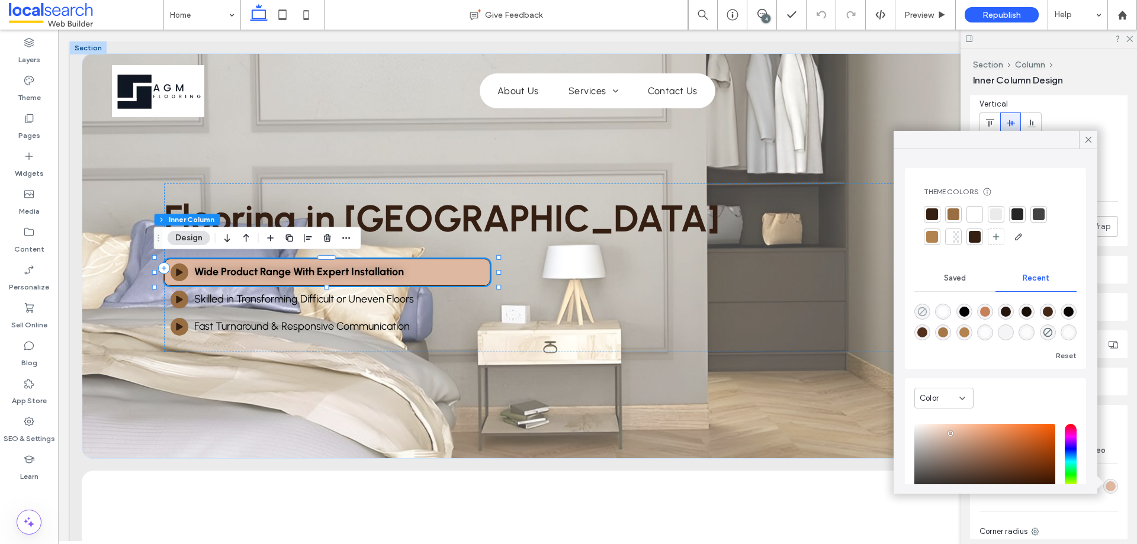
click at [924, 311] on icon "rgba(0, 0, 0, 0)" at bounding box center [922, 312] width 10 height 10
type input "*******"
type input "*"
type input "**"
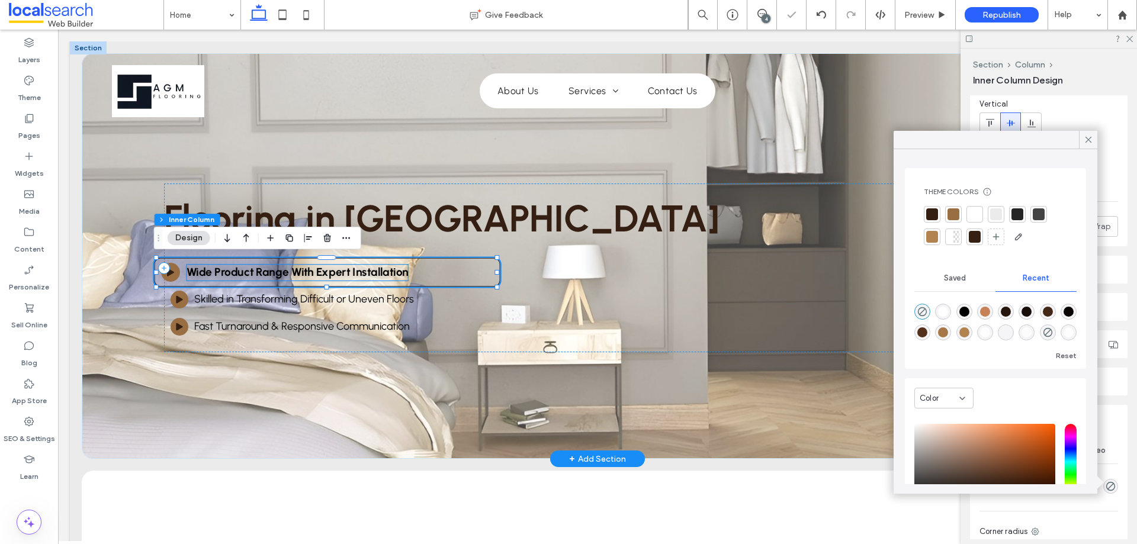
click at [374, 275] on strong "Wide Product Range With Expert Installation" at bounding box center [298, 272] width 222 height 14
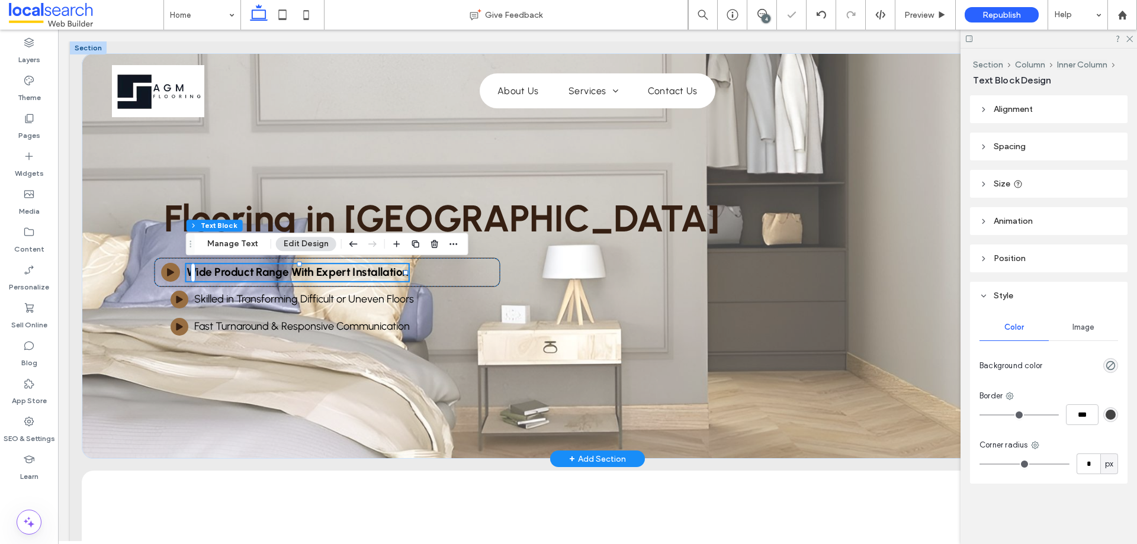
click at [368, 275] on strong "Wide Product Range With Expert Installation" at bounding box center [298, 272] width 222 height 14
click at [368, 275] on strong "**********" at bounding box center [281, 271] width 189 height 11
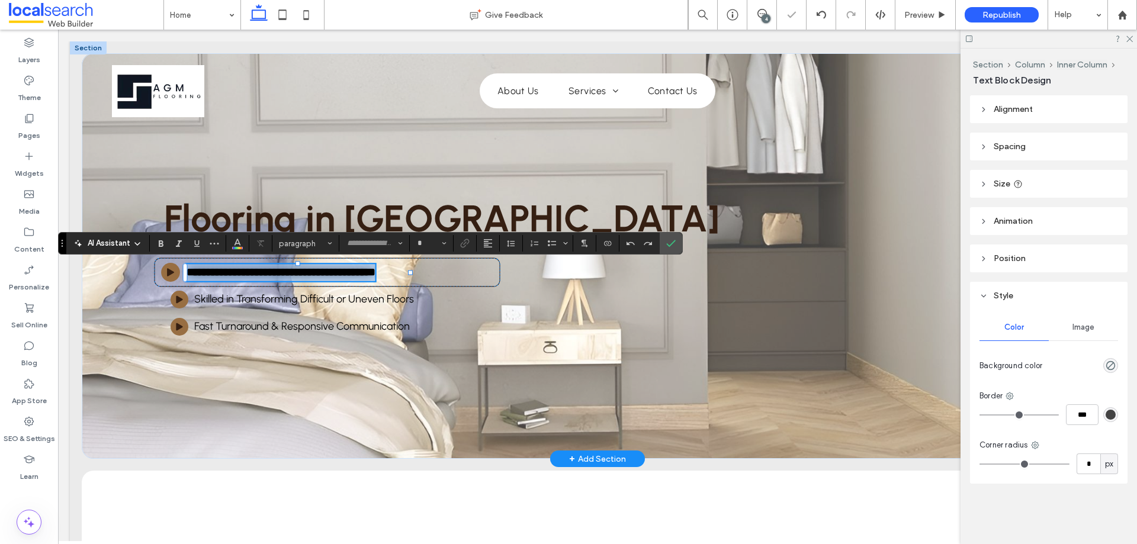
type input "********"
type input "**"
click at [208, 245] on button "More" at bounding box center [214, 243] width 18 height 17
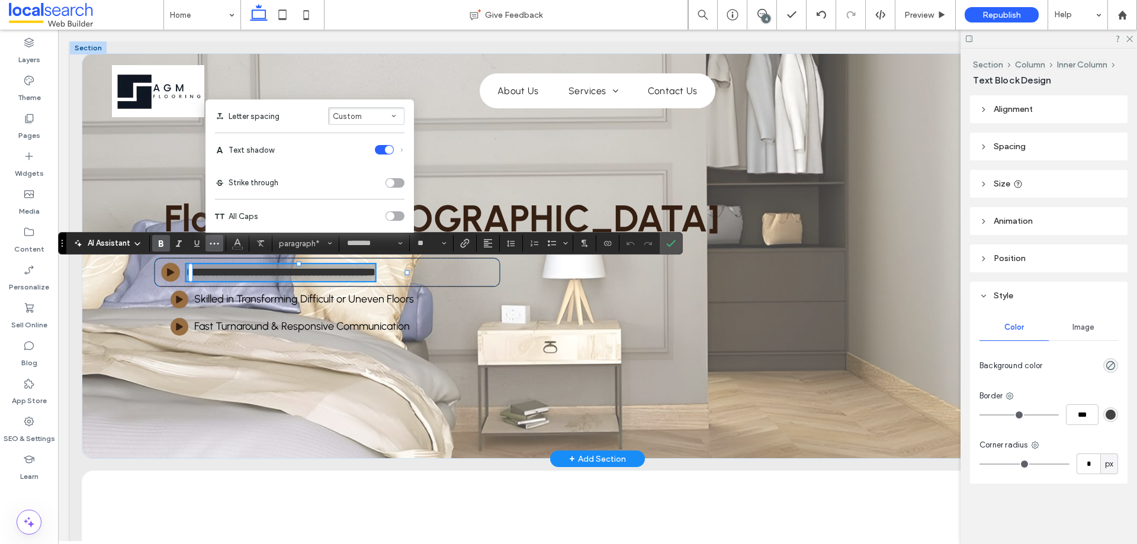
click at [379, 149] on div "toggle" at bounding box center [384, 149] width 19 height 9
click at [166, 245] on label "Bold" at bounding box center [161, 243] width 18 height 17
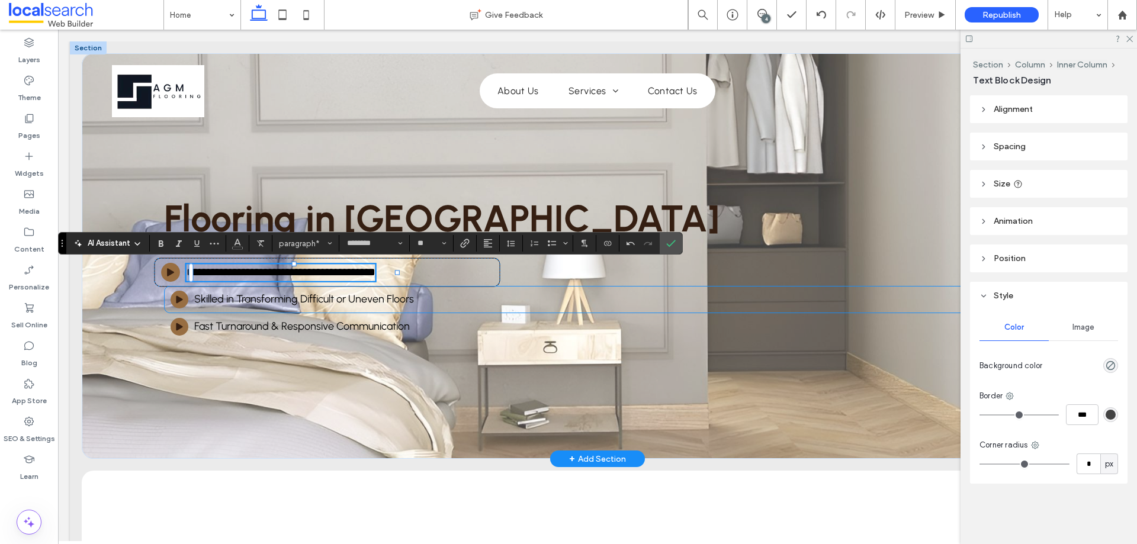
click at [333, 299] on span "Skilled in Transforming Difficult or Uneven Floors" at bounding box center [304, 298] width 220 height 13
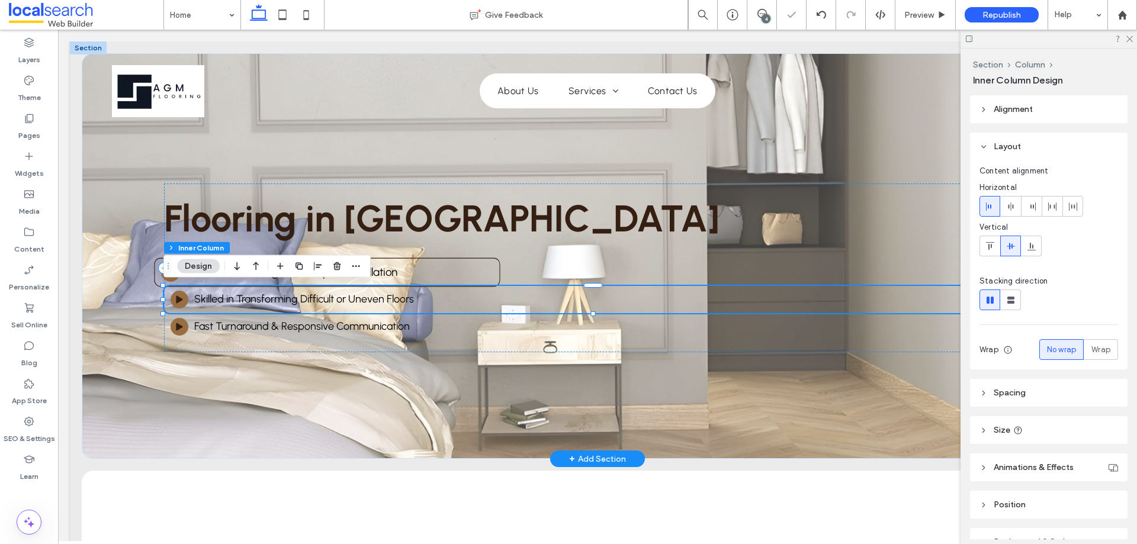
click at [333, 299] on span "Skilled in Transforming Difficult or Uneven Floors" at bounding box center [304, 298] width 220 height 13
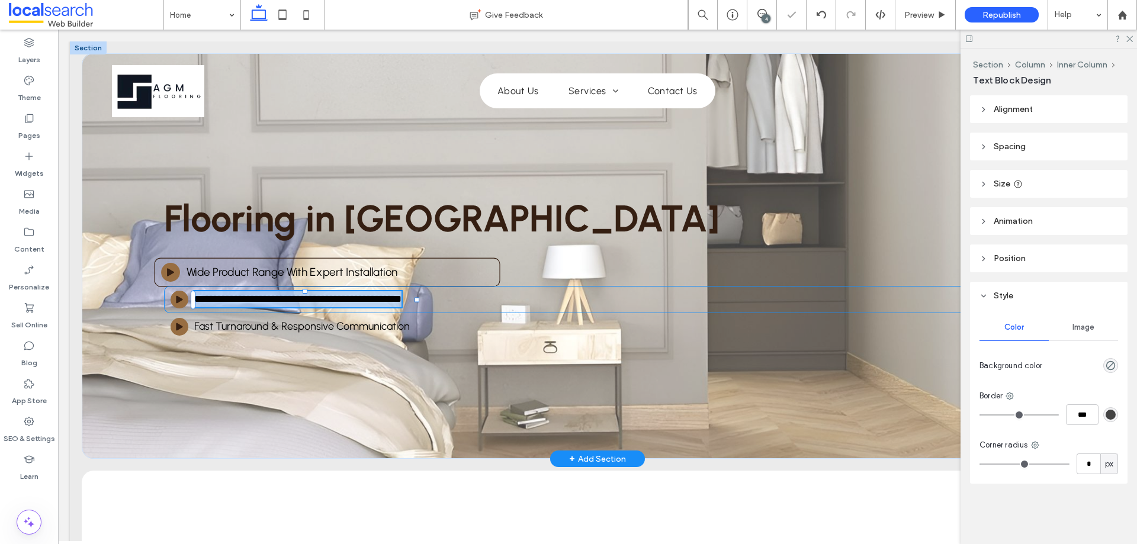
type input "********"
type input "**"
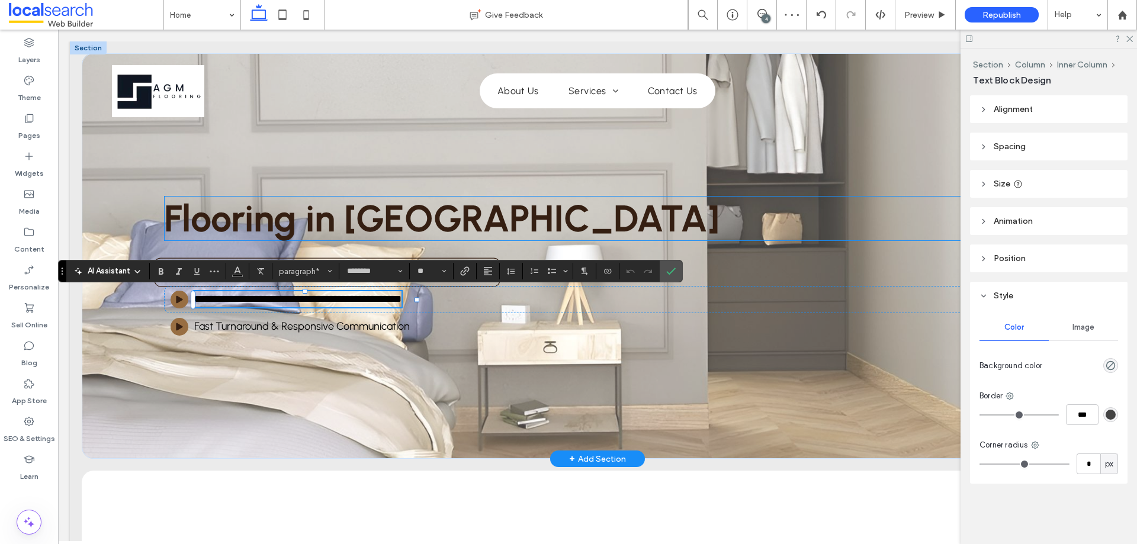
click at [711, 186] on div "**********" at bounding box center [597, 268] width 866 height 169
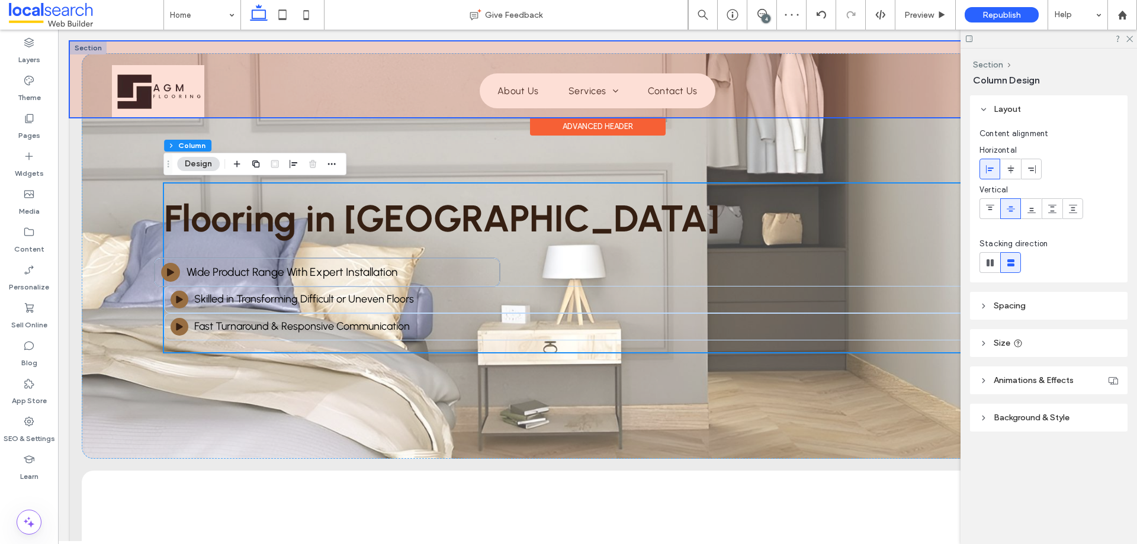
click at [419, 114] on div at bounding box center [597, 79] width 1055 height 76
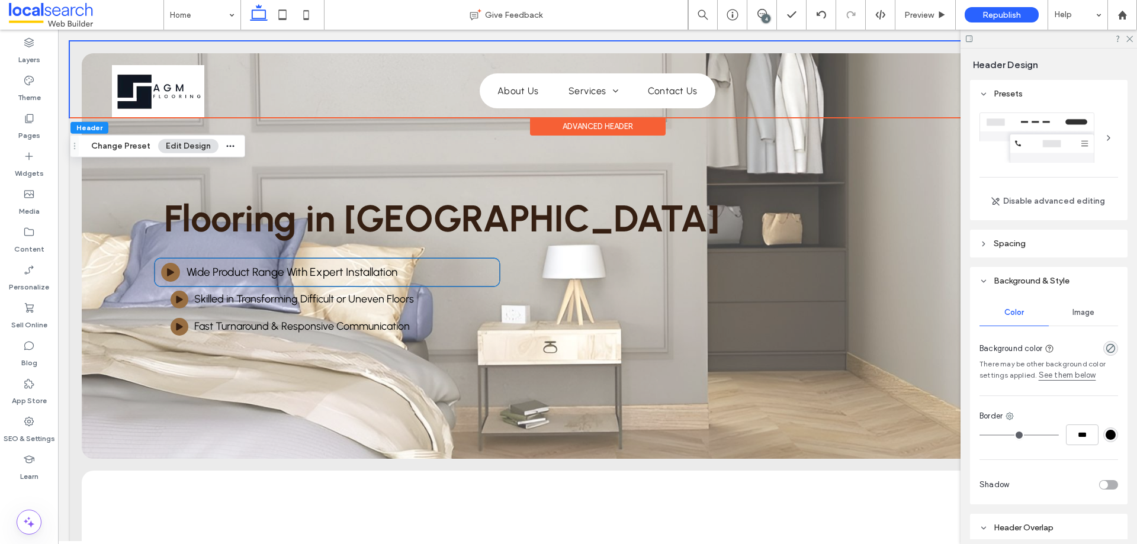
click at [477, 269] on div "Play Icon Wide Product Range With Expert Installation" at bounding box center [328, 272] width 346 height 29
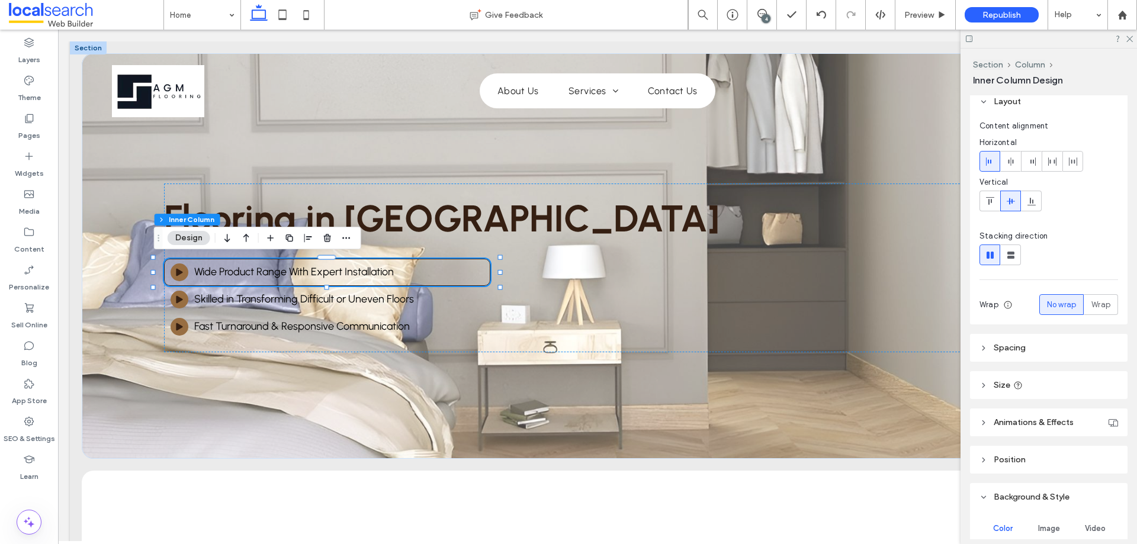
scroll to position [296, 0]
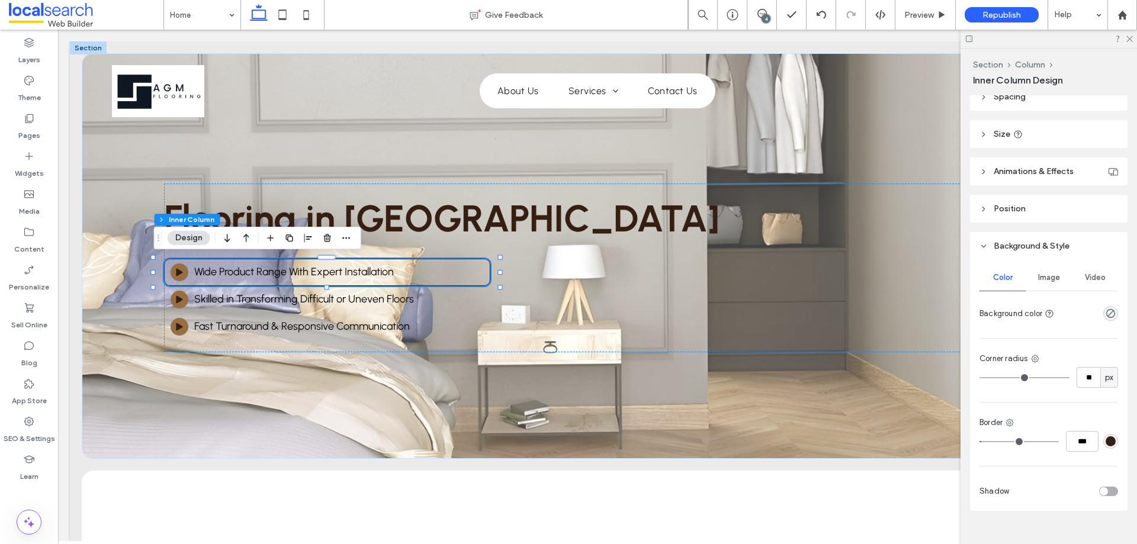
click at [1103, 435] on div "rgba(53, 31, 18, 1)" at bounding box center [1110, 441] width 15 height 15
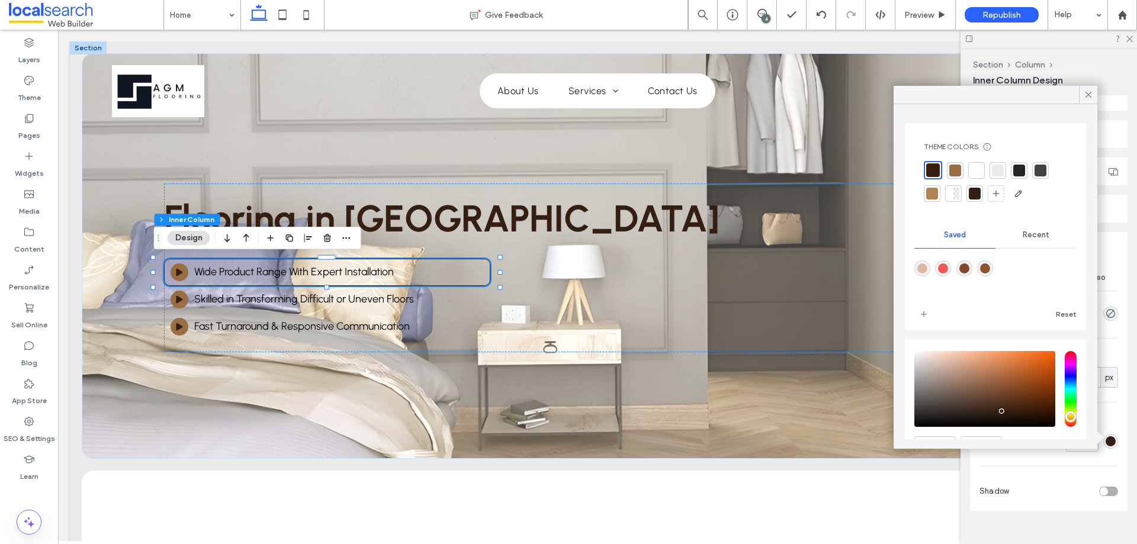
click at [1023, 232] on span "Recent" at bounding box center [1036, 234] width 27 height 9
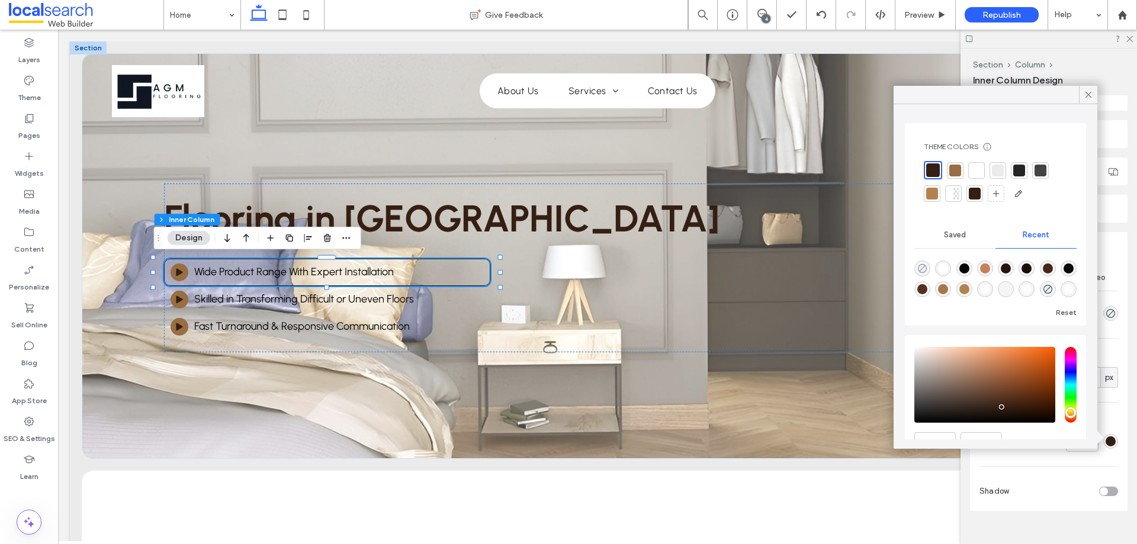
click at [925, 264] on icon "rgba(0, 0, 0, 0)" at bounding box center [922, 268] width 10 height 10
type input "*******"
type input "*"
type input "**"
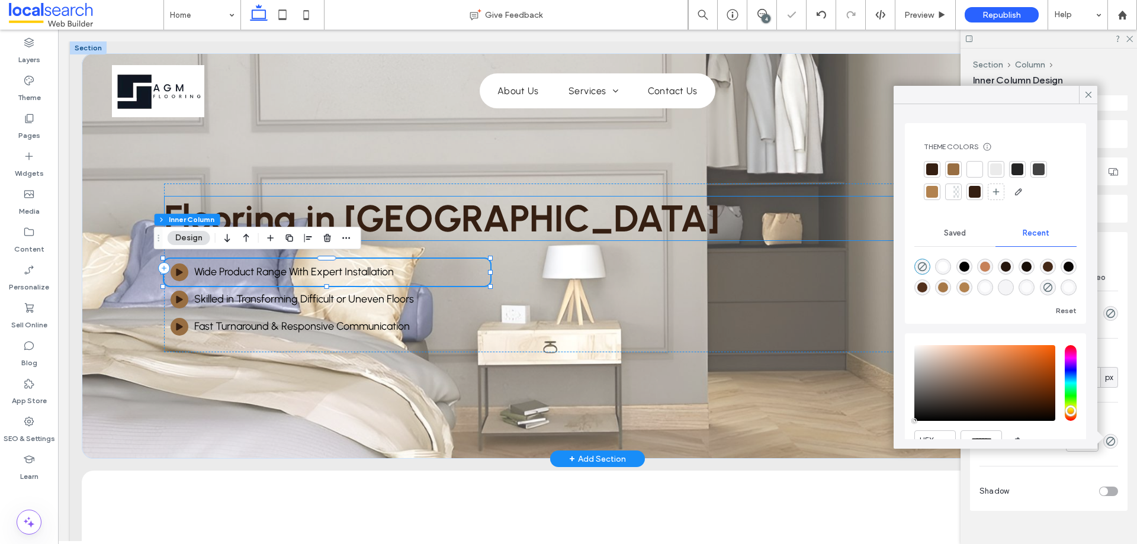
click at [513, 230] on h1 "Flooring in Yeppoon" at bounding box center [597, 218] width 866 height 45
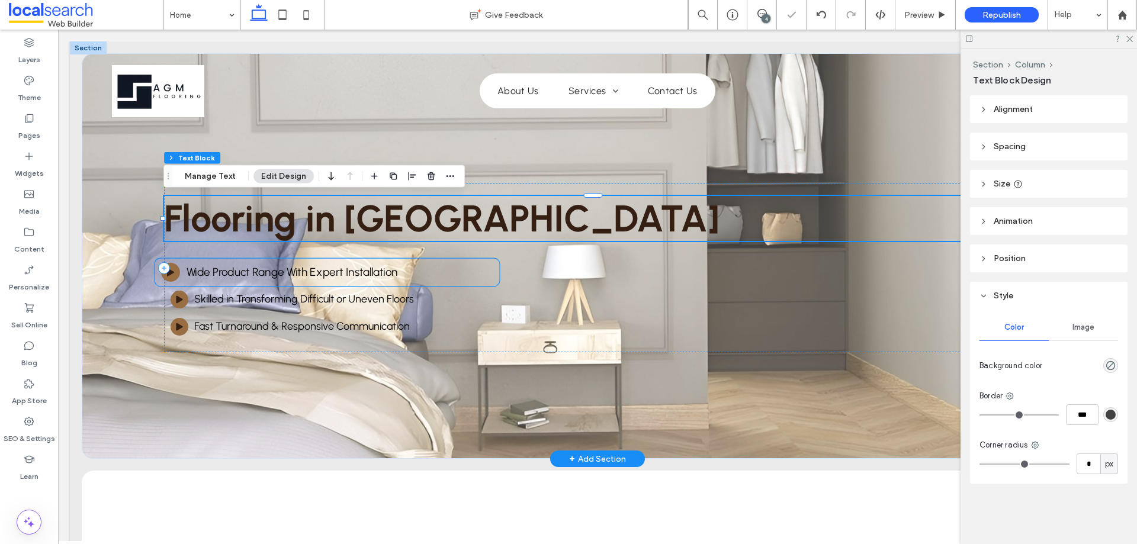
click at [478, 275] on div "Play Icon Wide Product Range With Expert Installation" at bounding box center [328, 272] width 346 height 29
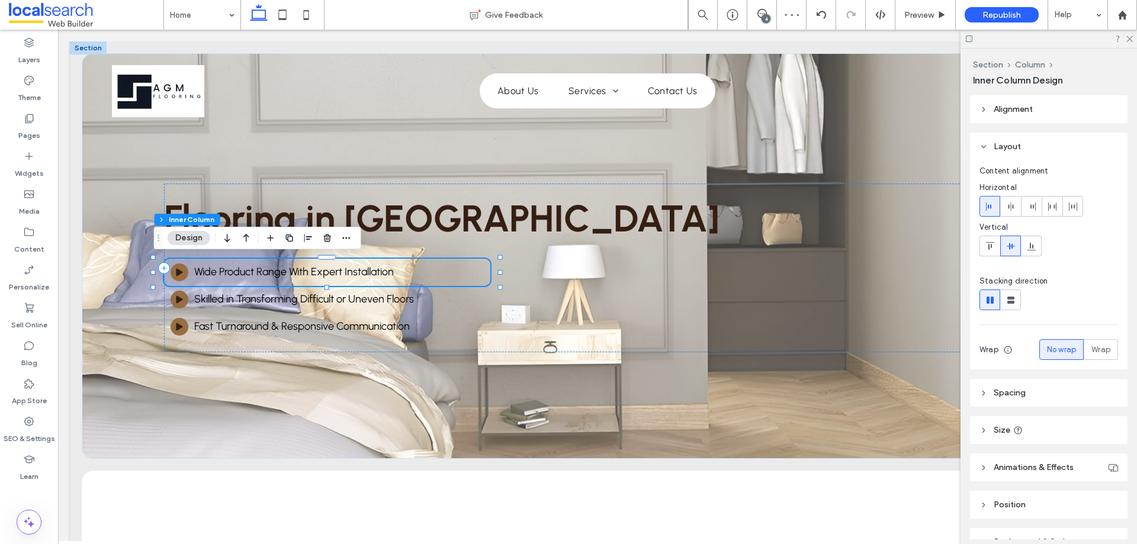
click at [1020, 427] on icon at bounding box center [1017, 430] width 9 height 9
type input "***"
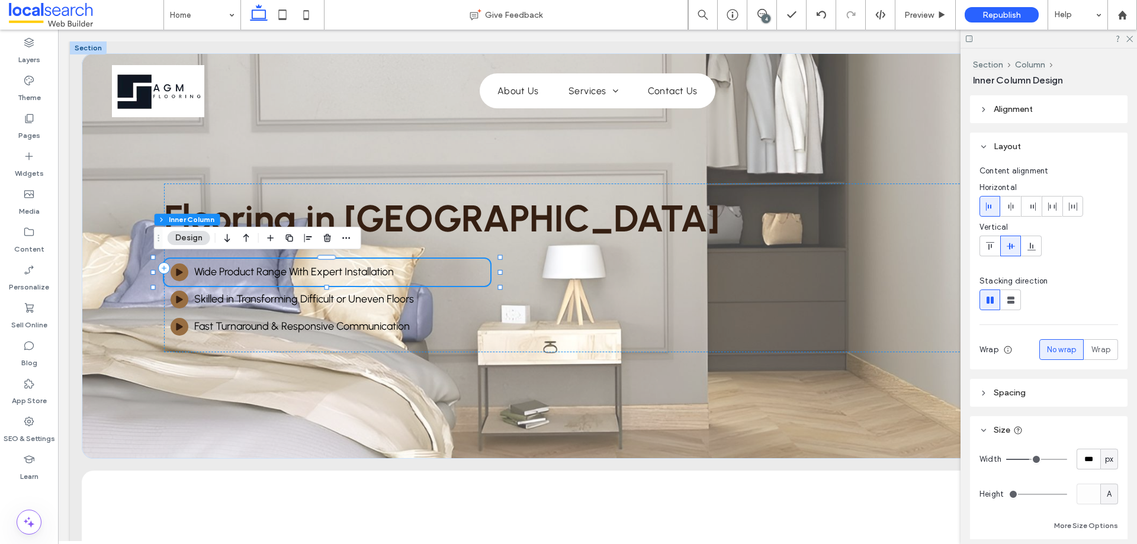
type input "****"
drag, startPoint x: 1030, startPoint y: 456, endPoint x: 1097, endPoint y: 459, distance: 66.4
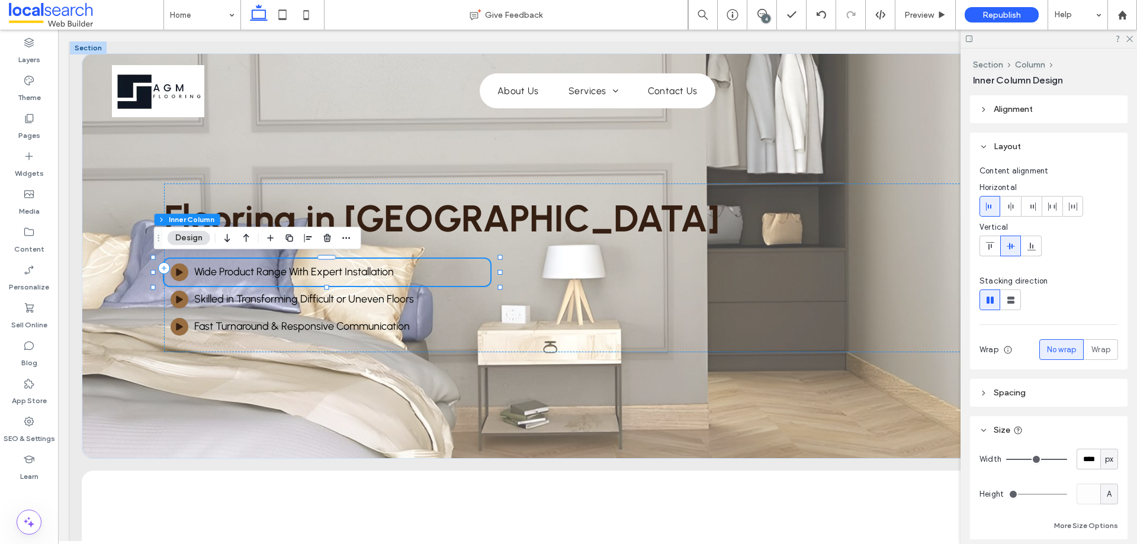
click at [1067, 459] on input "range" at bounding box center [1036, 459] width 61 height 1
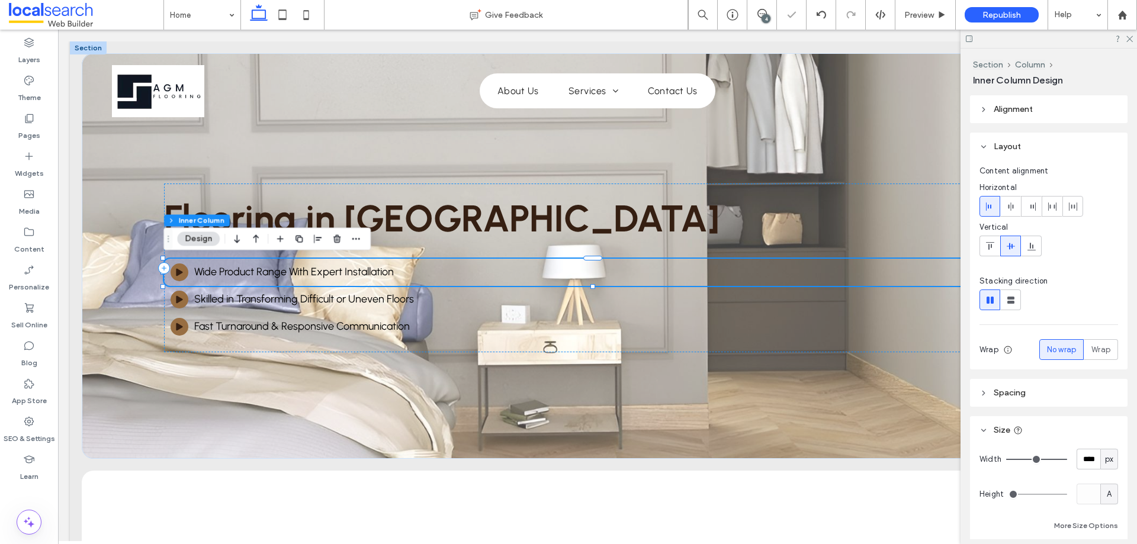
click at [1105, 461] on span "px" at bounding box center [1109, 460] width 8 height 12
click at [1106, 426] on div "vw" at bounding box center [1103, 417] width 17 height 21
type input "**"
type input "****"
click at [1106, 459] on span "vw" at bounding box center [1108, 460] width 9 height 12
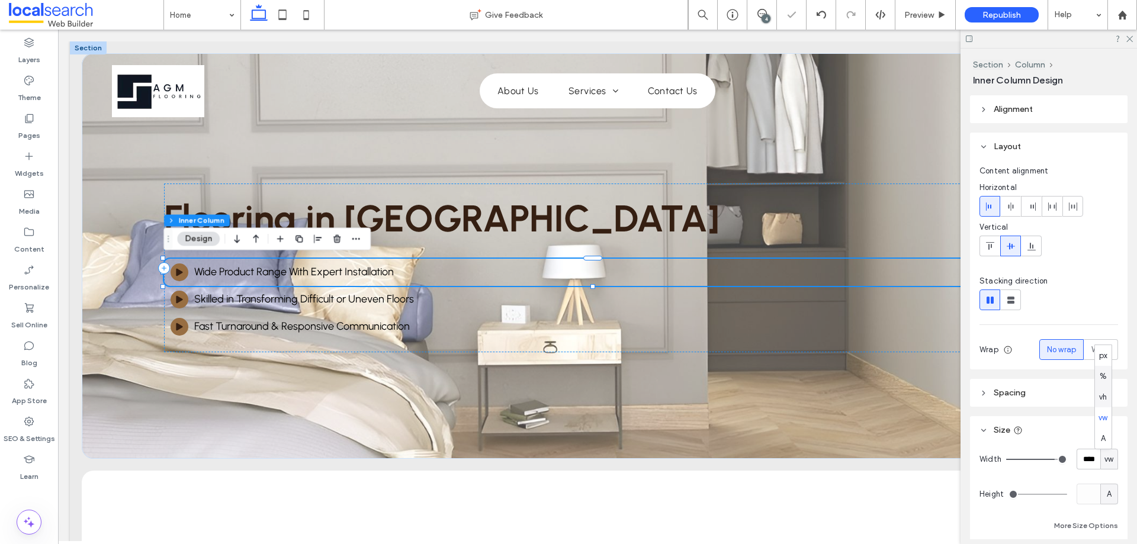
click at [1104, 381] on span "%" at bounding box center [1102, 377] width 7 height 12
type input "***"
click at [737, 299] on div "Play Icon Skilled in Transforming Difficult or Uneven Floors" at bounding box center [597, 299] width 866 height 27
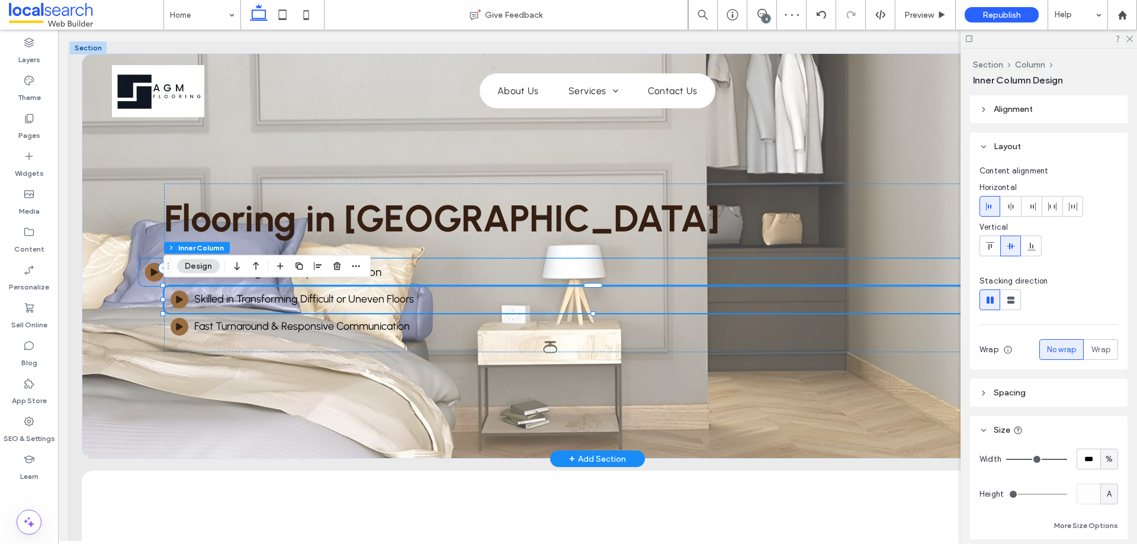
click at [718, 275] on div "Play Icon Wide Product Range With Expert Installation" at bounding box center [597, 272] width 918 height 29
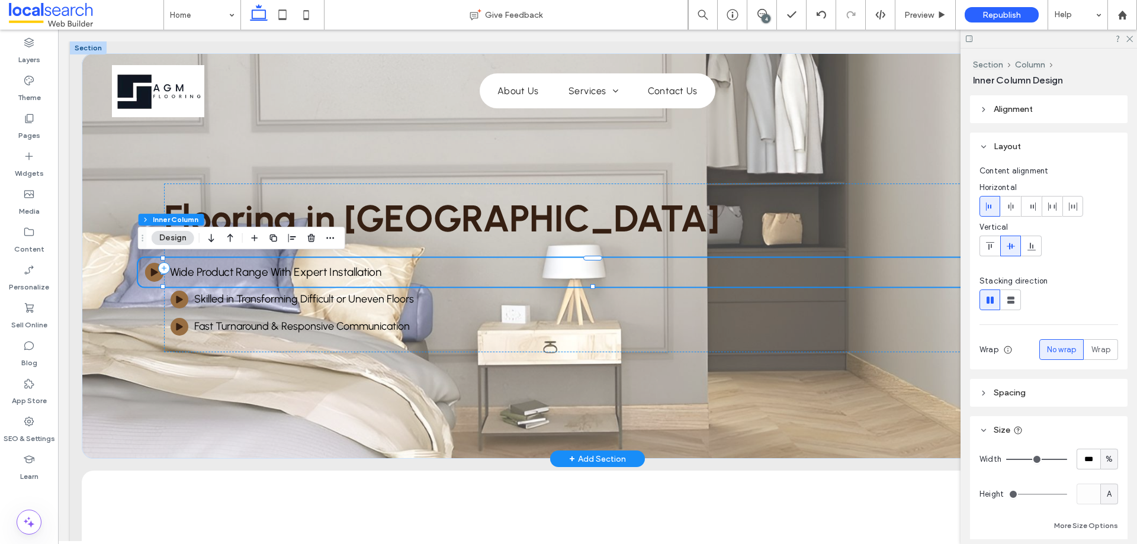
click at [429, 277] on div "Play Icon Wide Product Range With Expert Installation" at bounding box center [597, 272] width 918 height 29
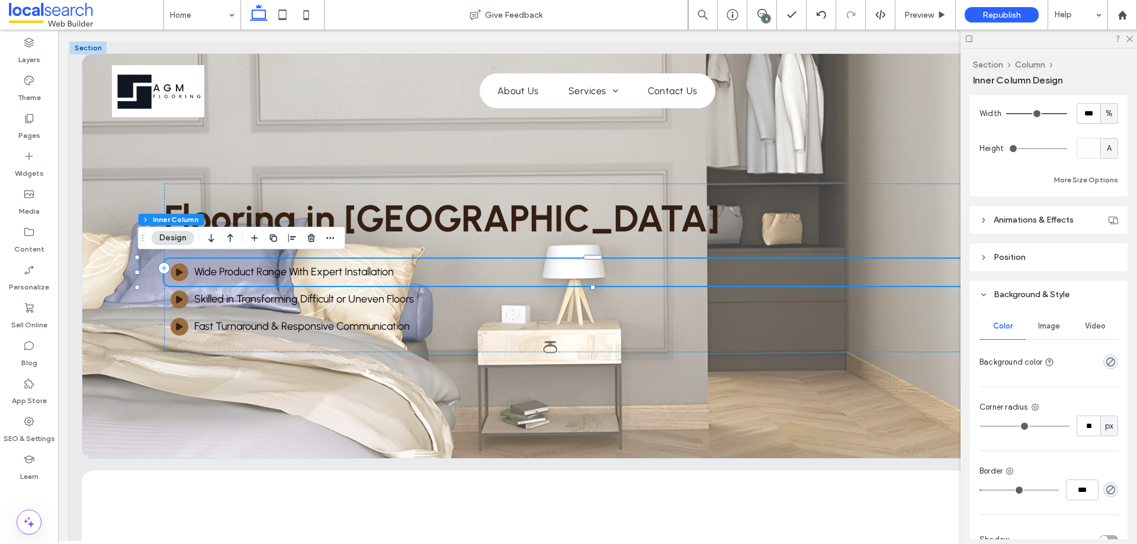
scroll to position [355, 0]
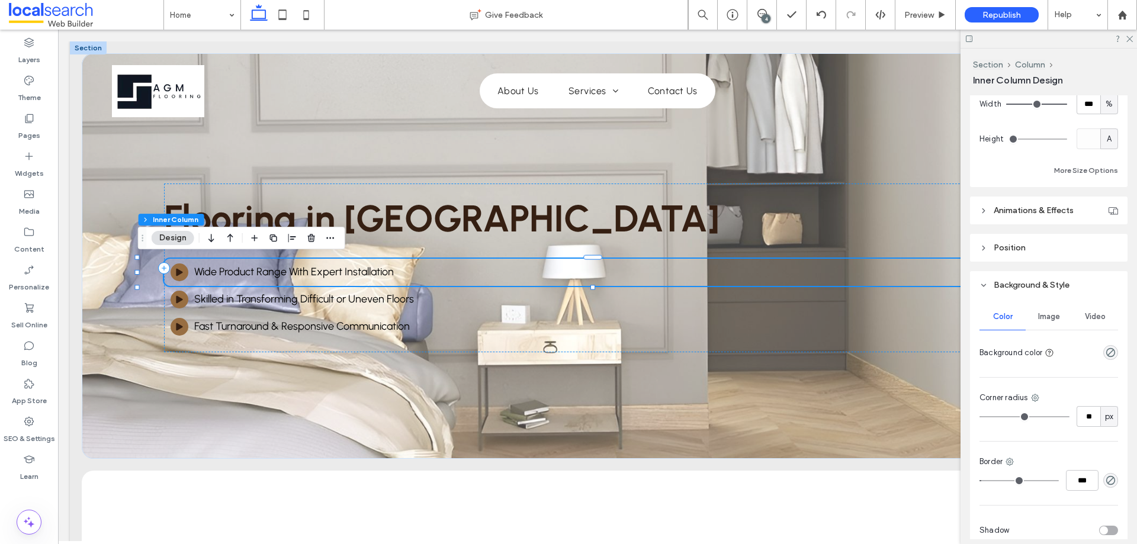
click at [1015, 217] on header "Animations & Effects" at bounding box center [1048, 211] width 157 height 28
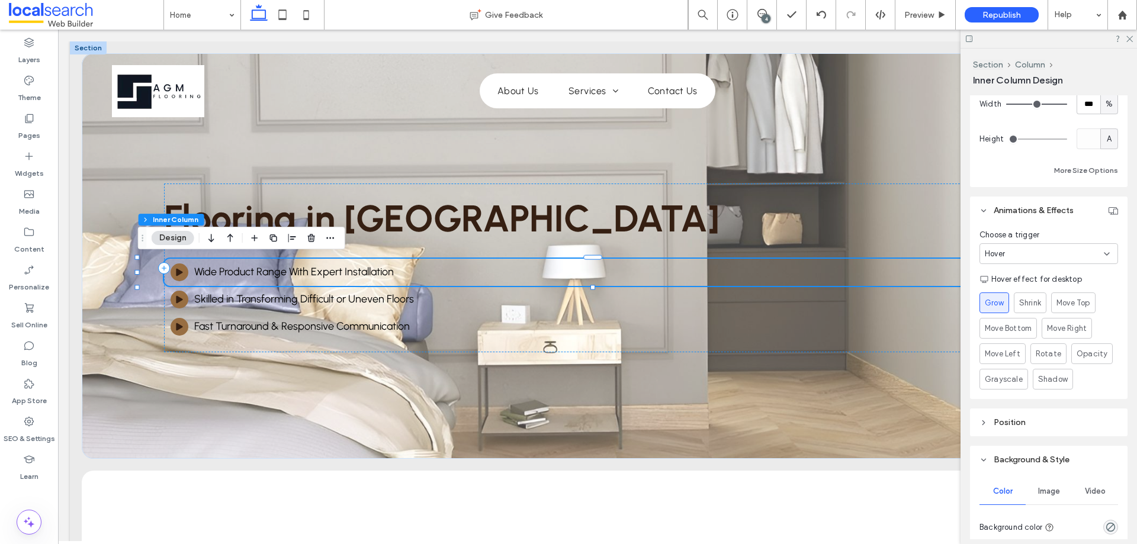
click at [1062, 255] on div "Hover" at bounding box center [1044, 254] width 119 height 12
click at [1021, 274] on div "None" at bounding box center [1045, 274] width 131 height 21
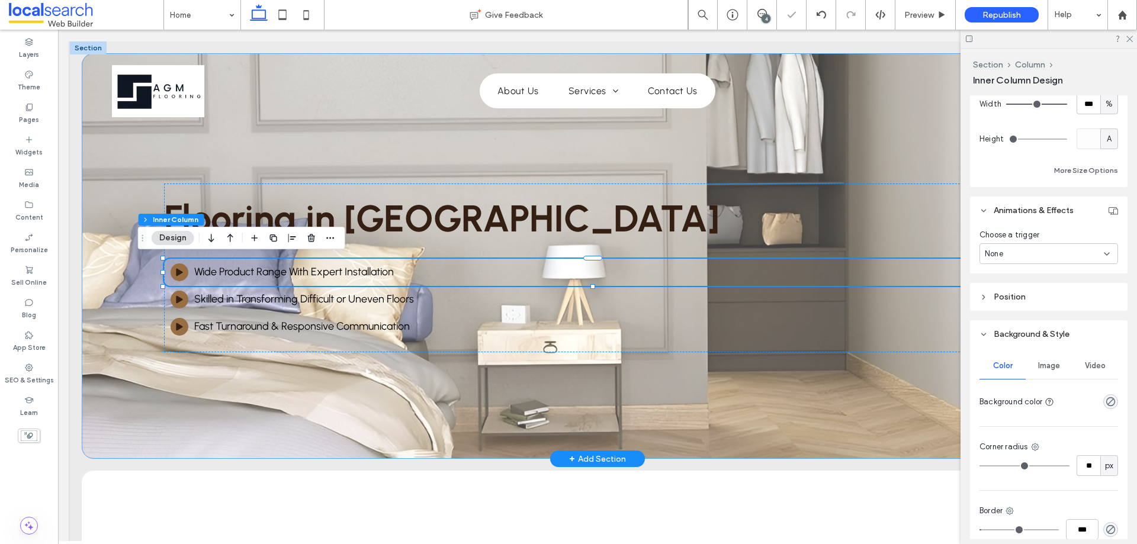
click at [339, 151] on div "Flooring in Yeppoon Play Icon Wide Product Range With Expert Installation Play …" at bounding box center [597, 256] width 1031 height 406
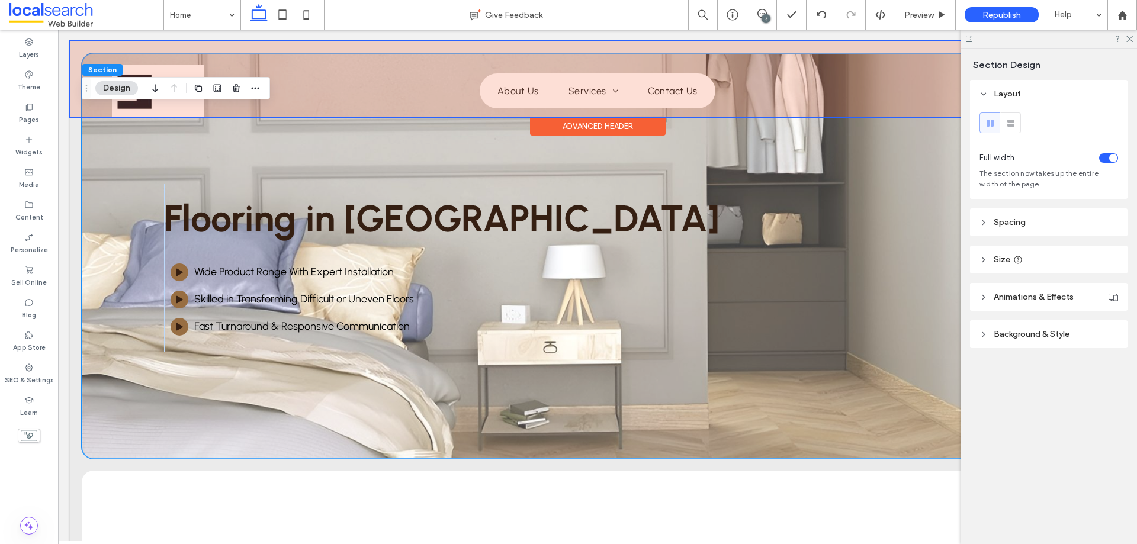
click at [355, 106] on div at bounding box center [597, 79] width 1055 height 76
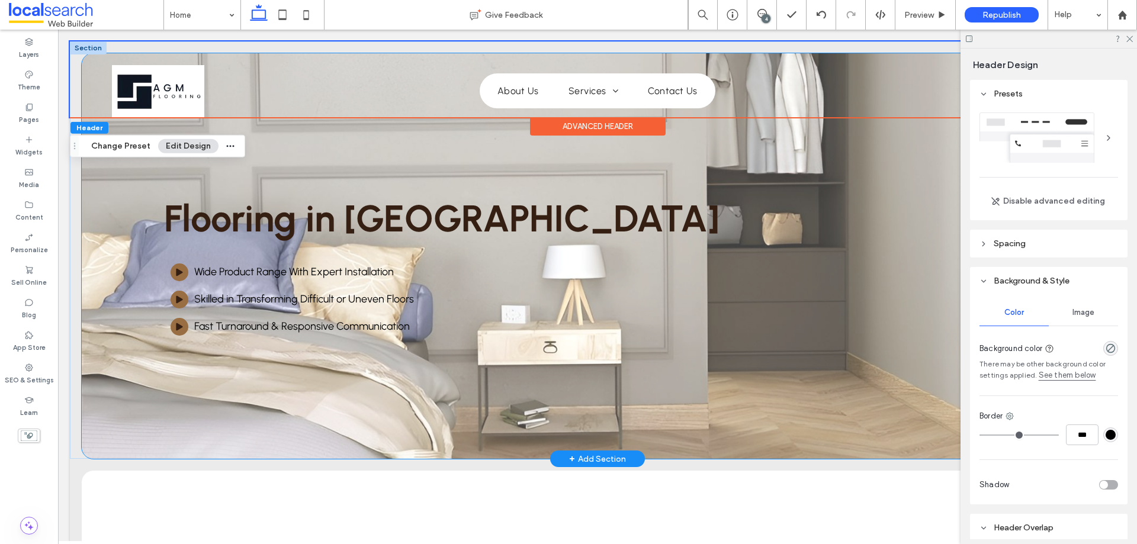
click at [346, 145] on div "Flooring in Yeppoon Play Icon Wide Product Range With Expert Installation Play …" at bounding box center [597, 256] width 1031 height 406
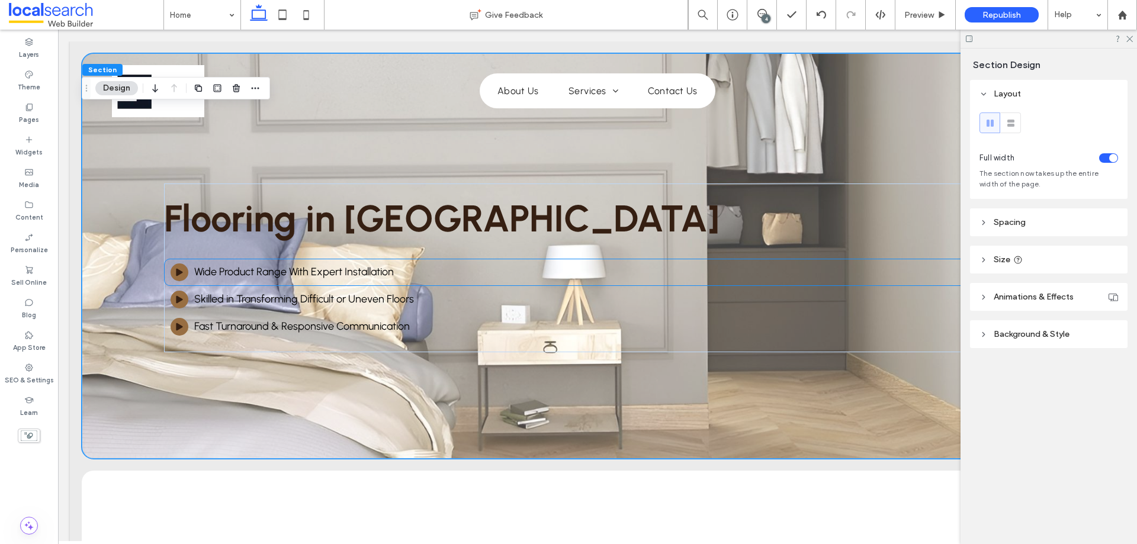
click at [362, 274] on span "Wide Product Range With Expert Installation" at bounding box center [294, 271] width 200 height 13
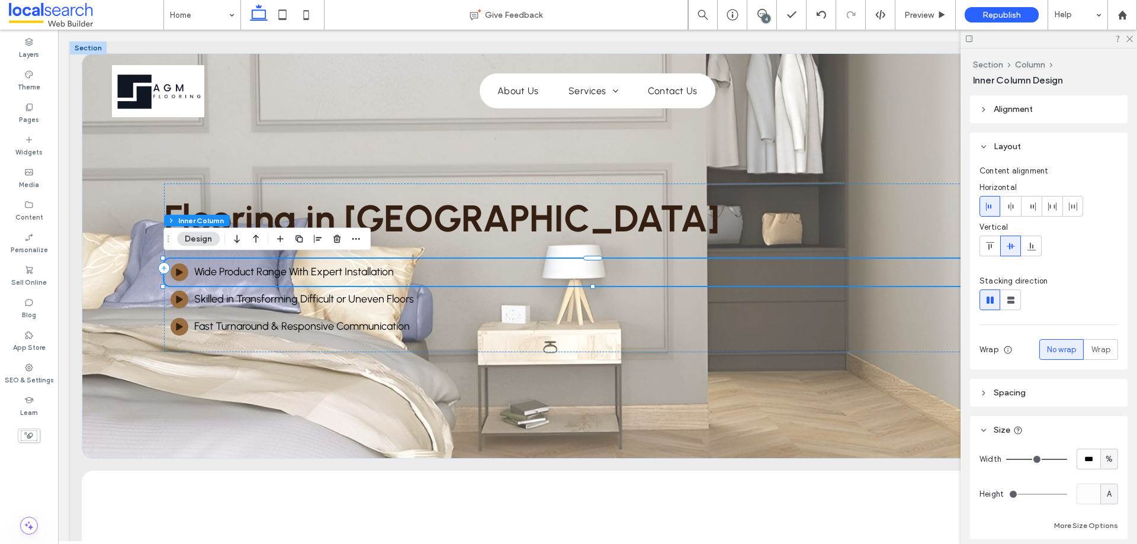
click at [362, 274] on span "Wide Product Range With Expert Installation" at bounding box center [294, 271] width 200 height 13
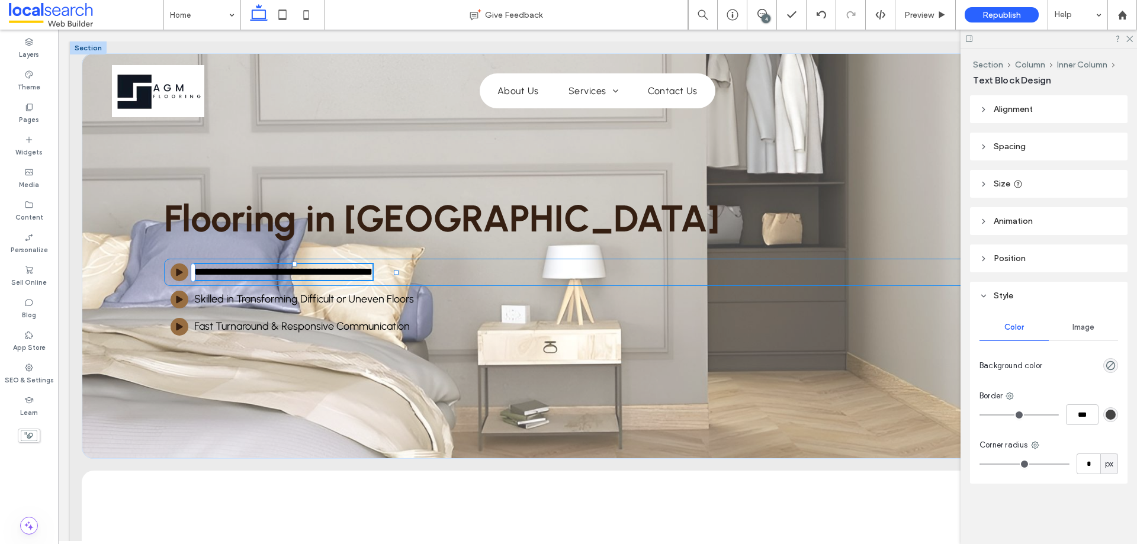
type input "********"
type input "**"
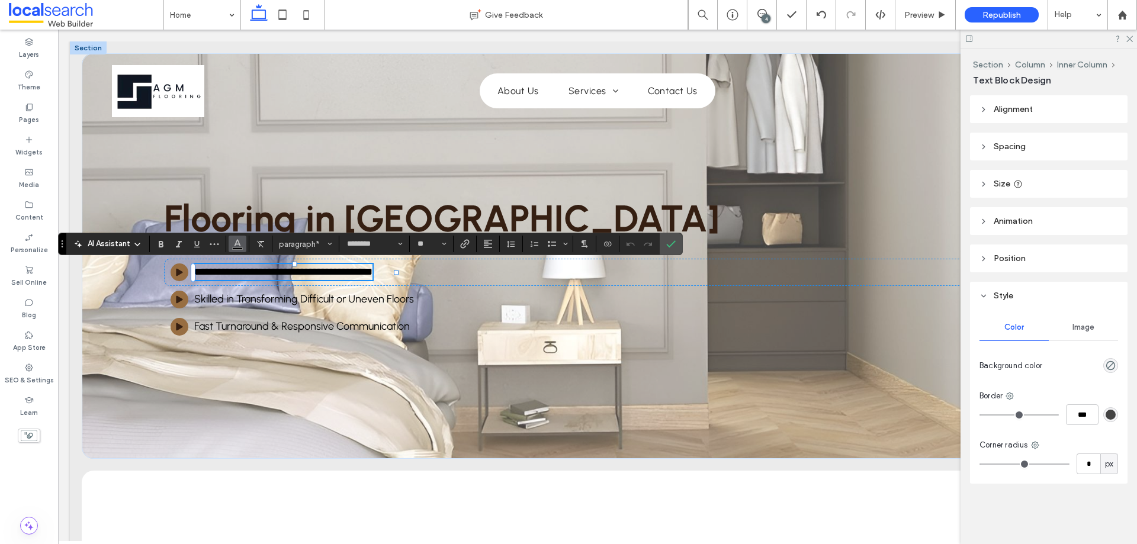
click at [234, 242] on icon "Color" at bounding box center [237, 242] width 9 height 9
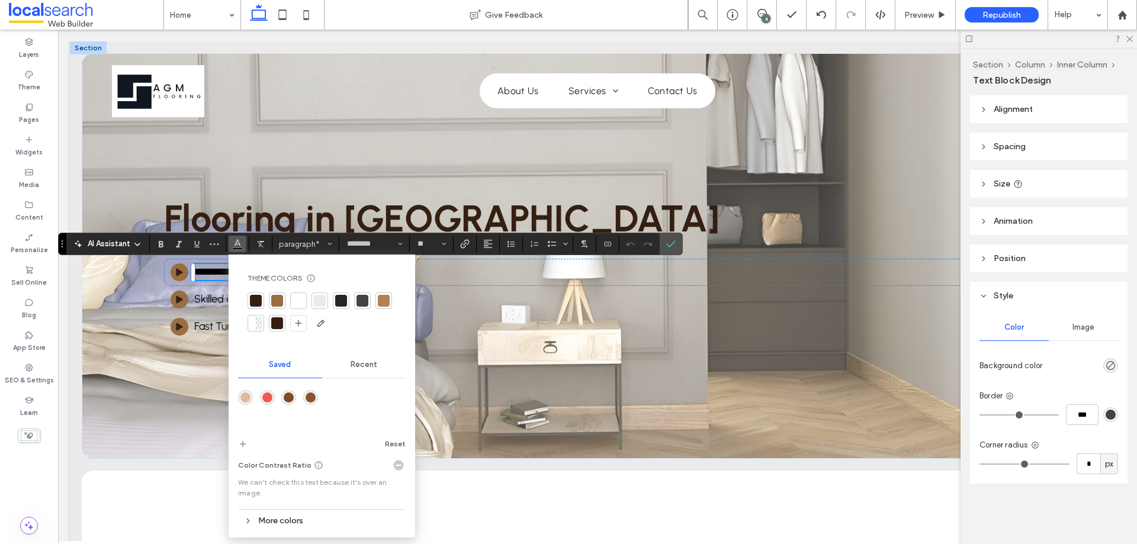
click at [300, 299] on div at bounding box center [298, 301] width 12 height 12
drag, startPoint x: 681, startPoint y: 241, endPoint x: 670, endPoint y: 241, distance: 11.8
click at [681, 241] on section at bounding box center [671, 243] width 22 height 21
click at [670, 241] on icon "Confirm" at bounding box center [670, 243] width 9 height 9
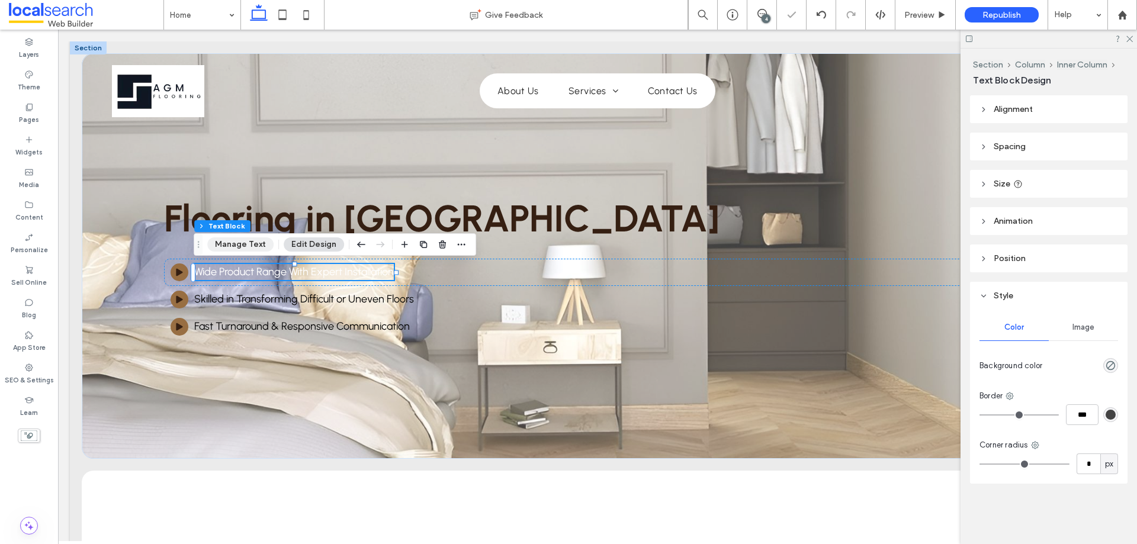
click at [247, 249] on button "Manage Text" at bounding box center [240, 244] width 66 height 14
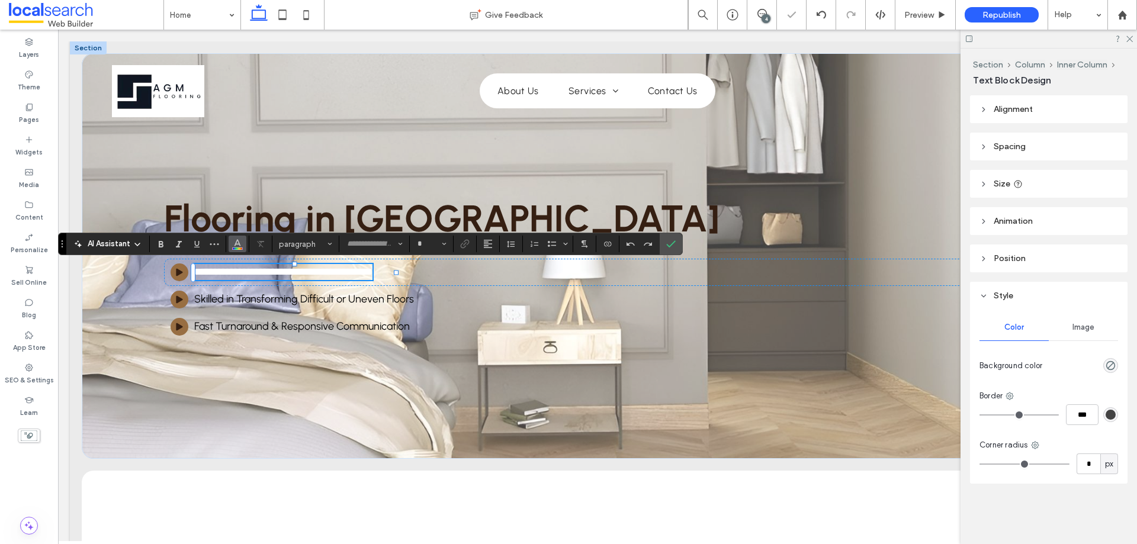
type input "********"
type input "**"
click at [240, 244] on icon "Color" at bounding box center [237, 242] width 9 height 9
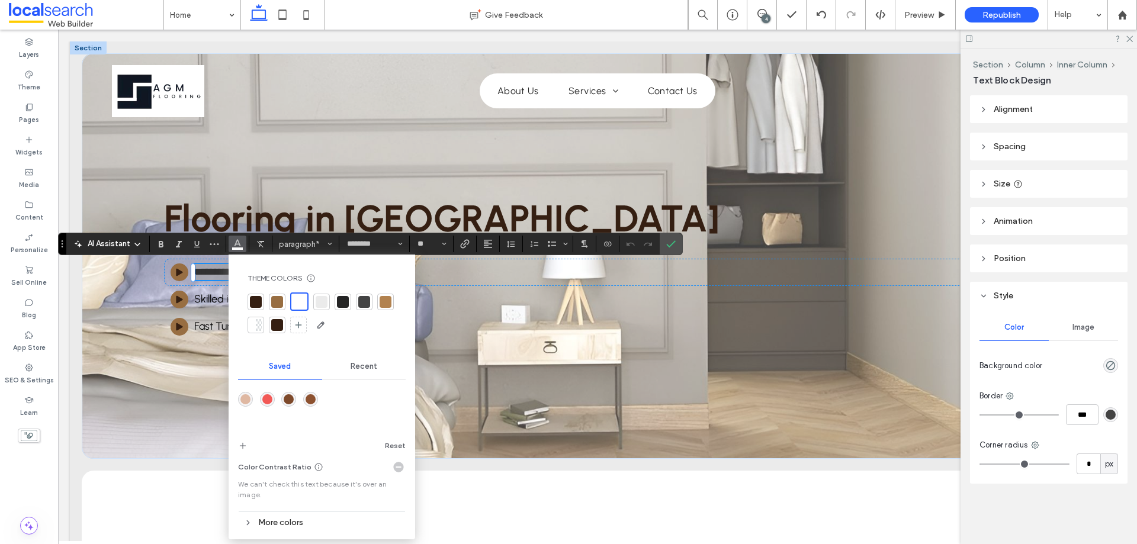
drag, startPoint x: 364, startPoint y: 357, endPoint x: 370, endPoint y: 358, distance: 6.0
click at [370, 358] on div "Recent" at bounding box center [364, 366] width 84 height 26
click at [290, 401] on div "rgba(0, 0, 0, 1)" at bounding box center [289, 399] width 10 height 10
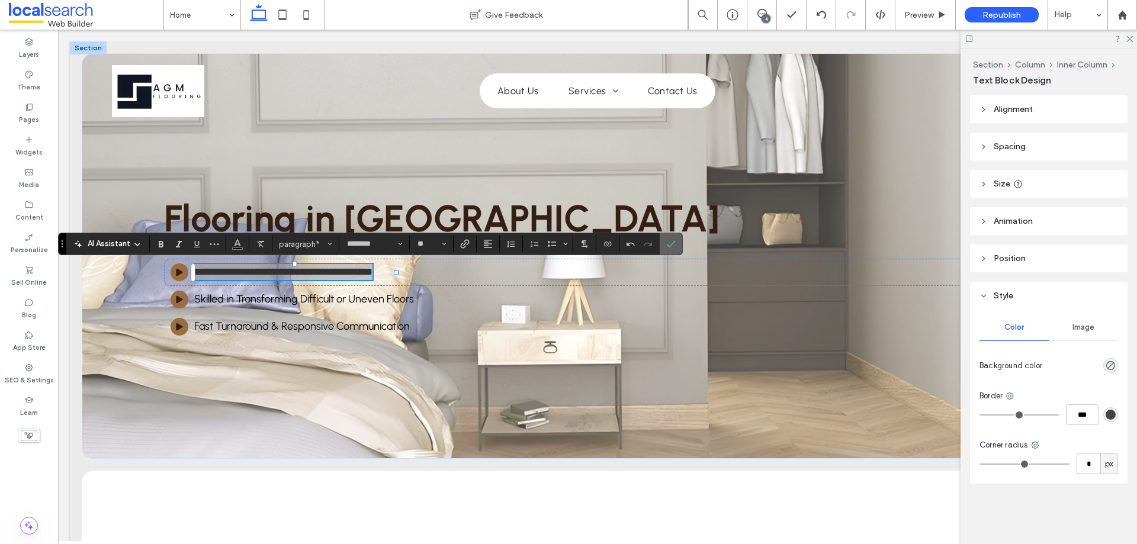
click at [663, 250] on label "Confirm" at bounding box center [671, 243] width 18 height 21
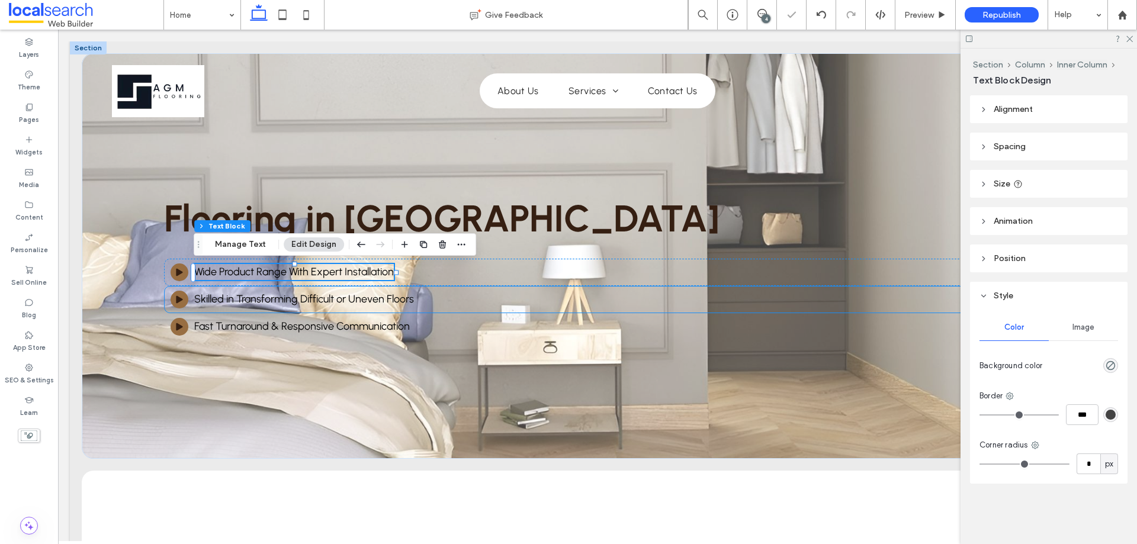
click at [341, 295] on span "Skilled in Transforming Difficult or Uneven Floors" at bounding box center [304, 298] width 220 height 13
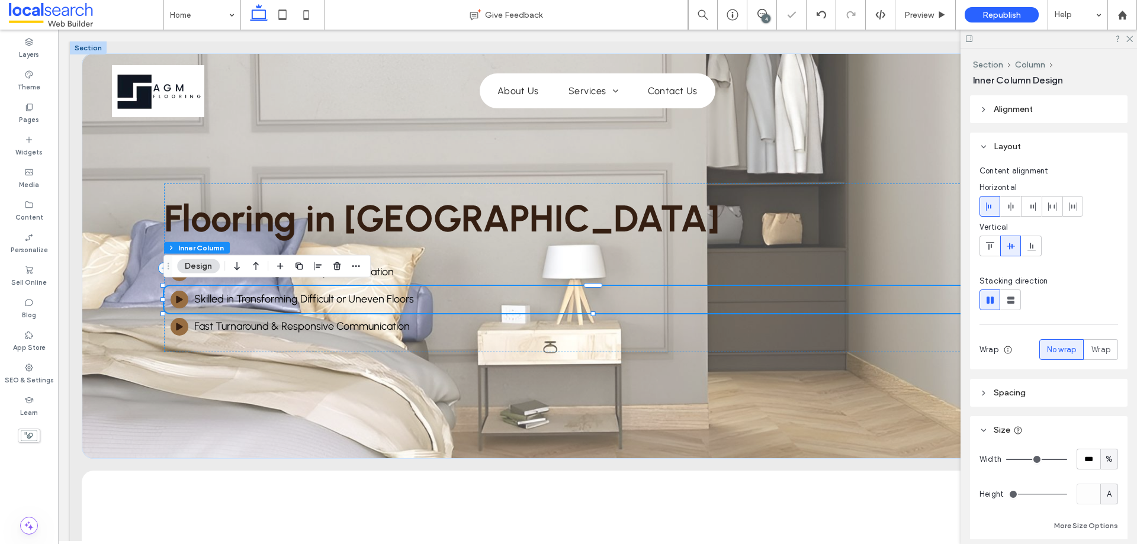
click at [341, 295] on span "Skilled in Transforming Difficult or Uneven Floors" at bounding box center [304, 298] width 220 height 13
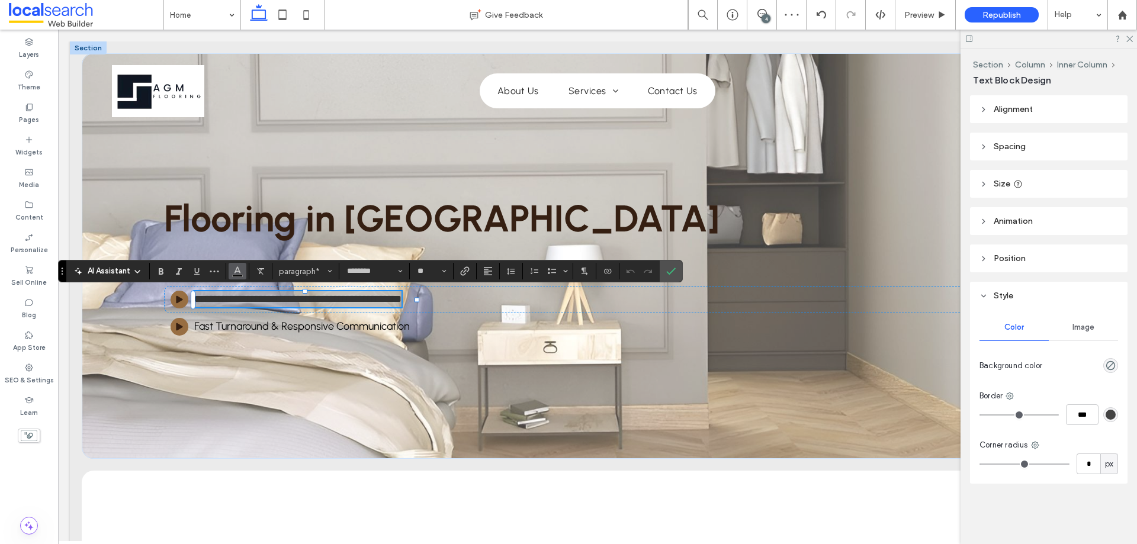
click at [234, 267] on icon "Color" at bounding box center [237, 269] width 9 height 9
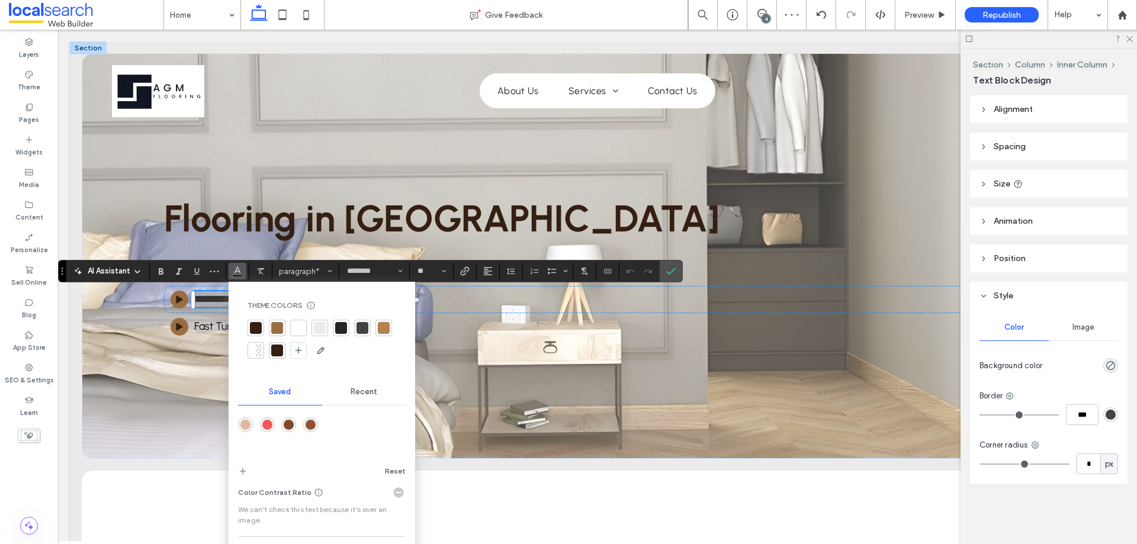
click at [371, 399] on div "Recent" at bounding box center [364, 392] width 84 height 26
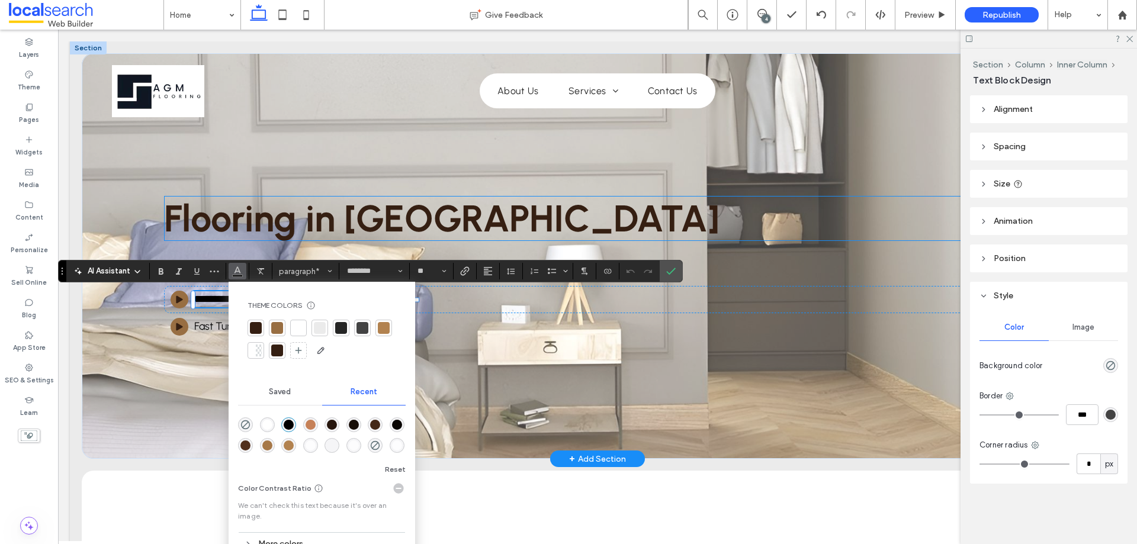
click at [620, 175] on div "**********" at bounding box center [597, 256] width 1031 height 406
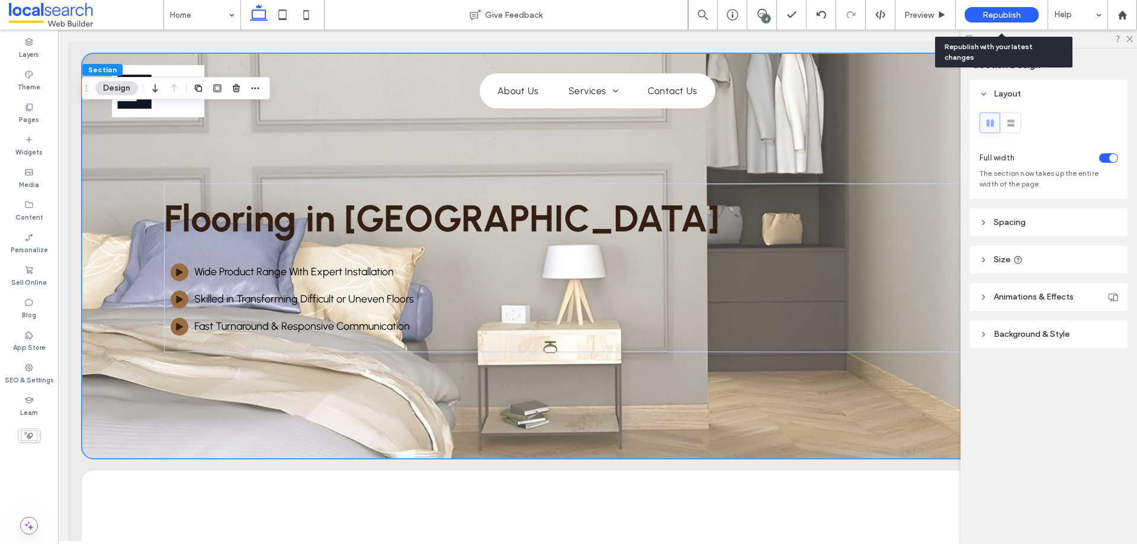
drag, startPoint x: 1006, startPoint y: 14, endPoint x: 1005, endPoint y: 20, distance: 6.6
click at [1006, 14] on span "Republish" at bounding box center [1001, 15] width 38 height 10
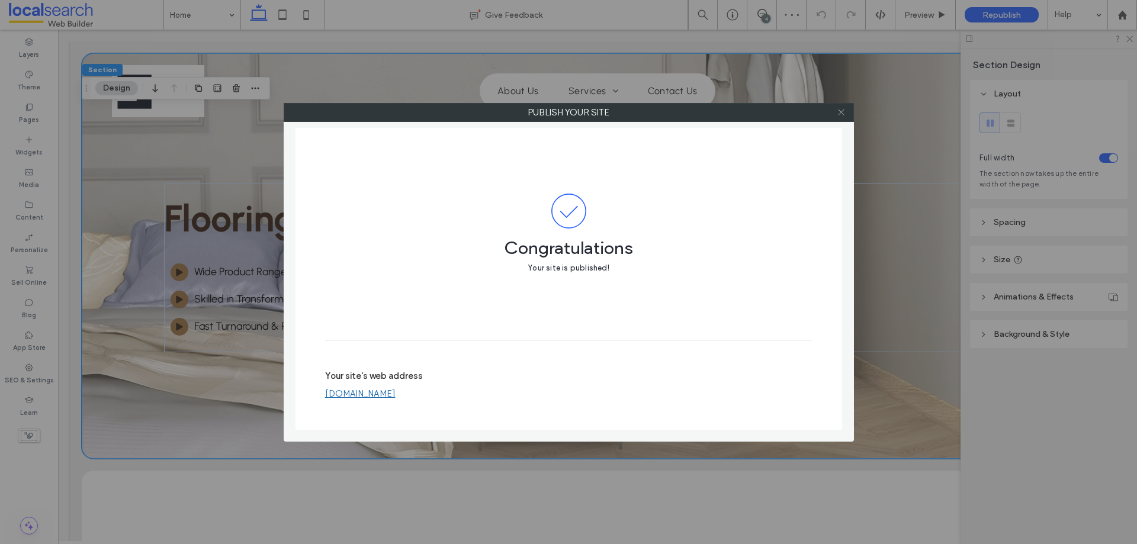
click at [837, 113] on icon at bounding box center [841, 112] width 9 height 9
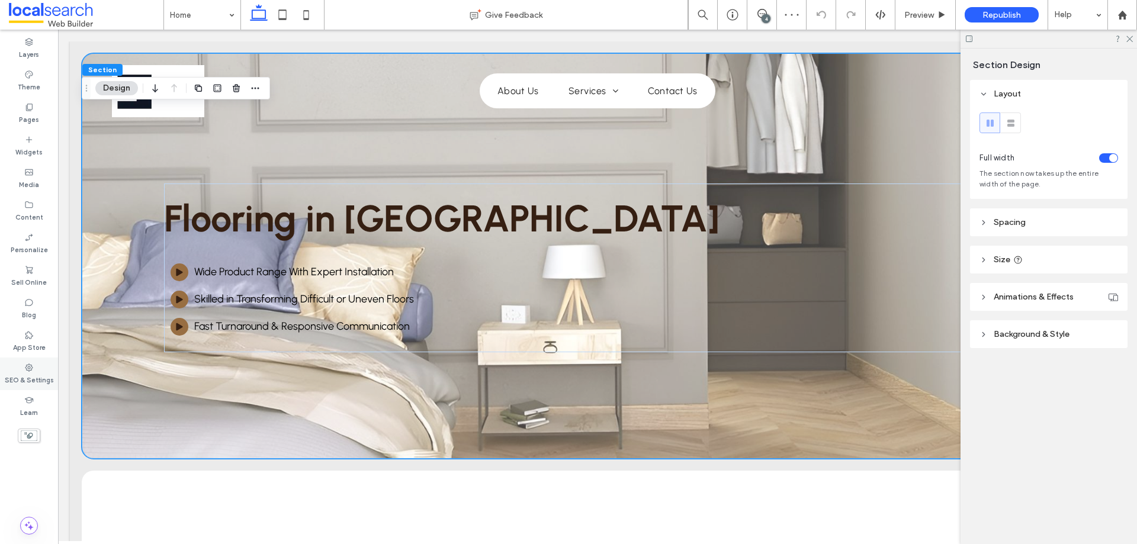
click at [21, 371] on div "SEO & Settings" at bounding box center [29, 374] width 58 height 33
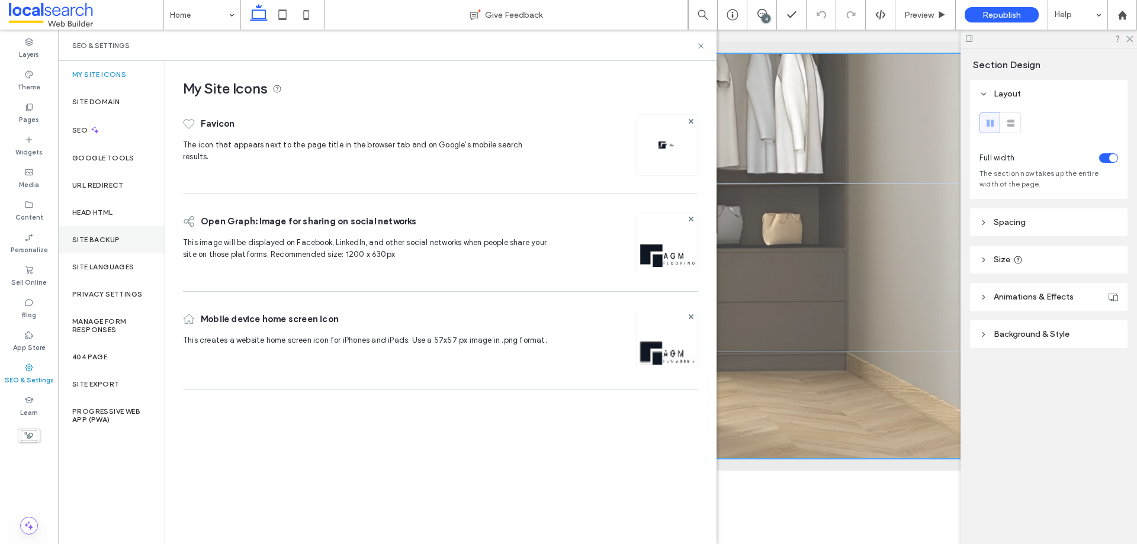
click at [104, 238] on label "Site Backup" at bounding box center [95, 240] width 47 height 8
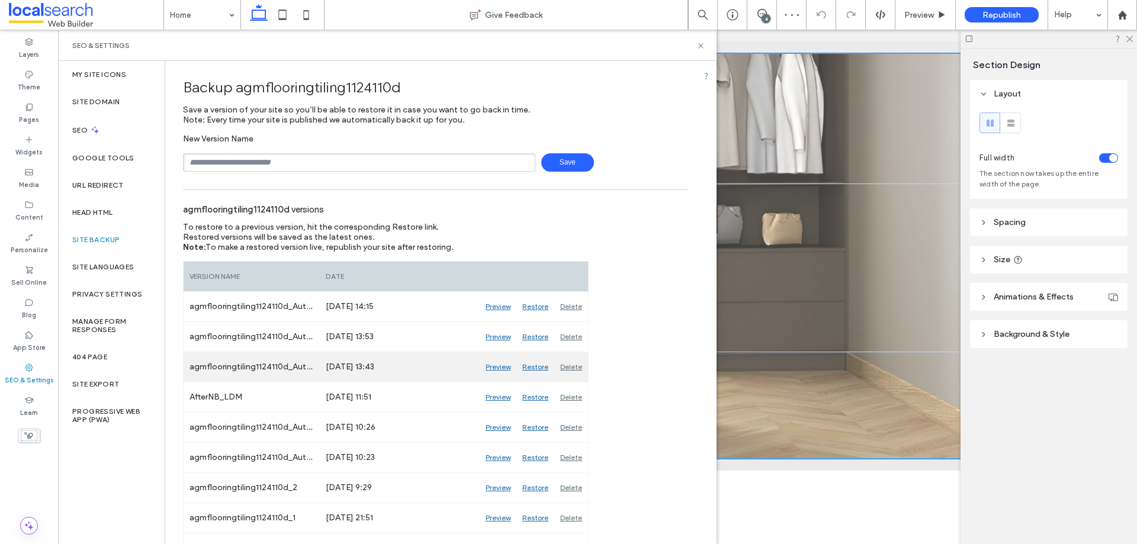
click at [568, 363] on div "Delete" at bounding box center [571, 367] width 34 height 30
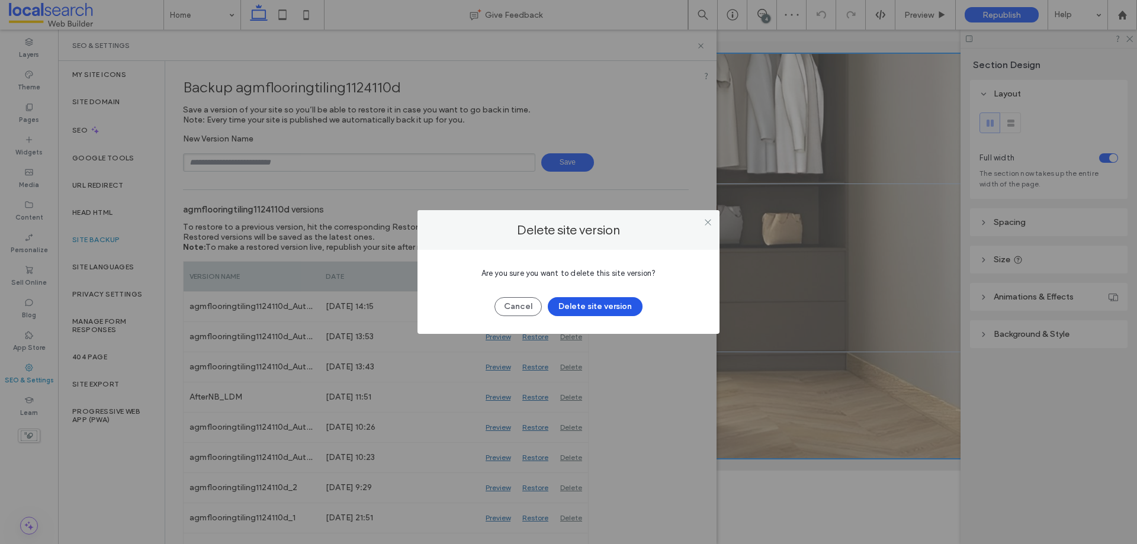
click at [594, 303] on button "Delete site version" at bounding box center [595, 306] width 95 height 19
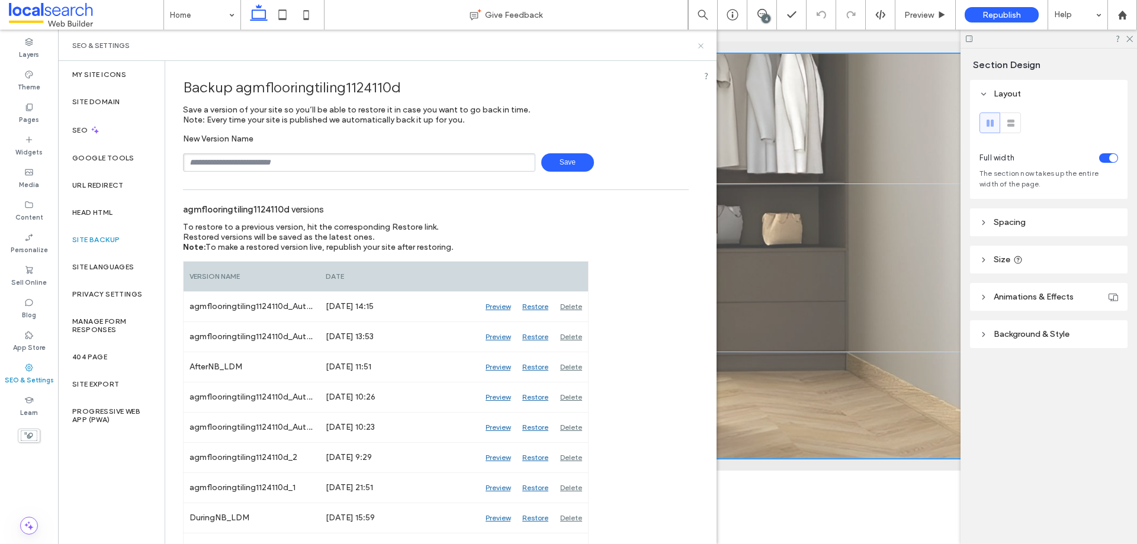
click at [702, 45] on icon at bounding box center [700, 45] width 9 height 9
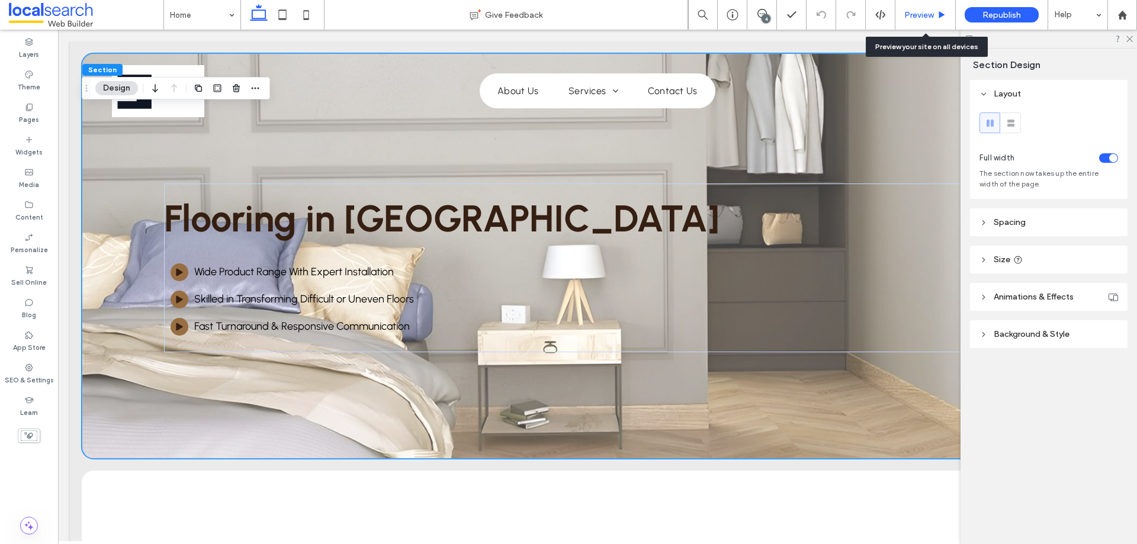
click at [924, 13] on span "Preview" at bounding box center [919, 15] width 30 height 10
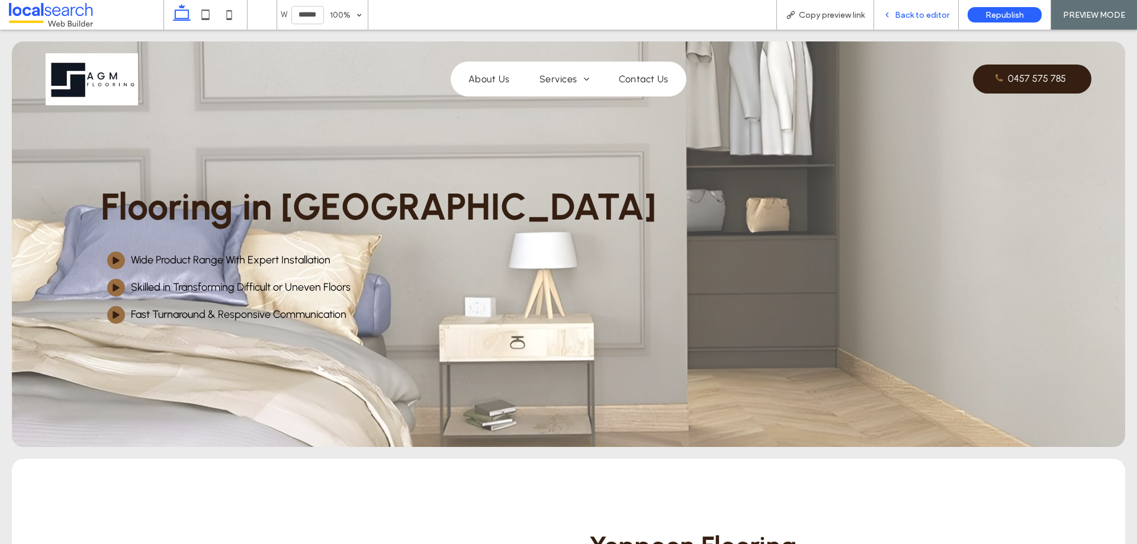
click at [905, 21] on div "Back to editor" at bounding box center [916, 15] width 85 height 30
click at [908, 19] on span "Back to editor" at bounding box center [922, 15] width 54 height 10
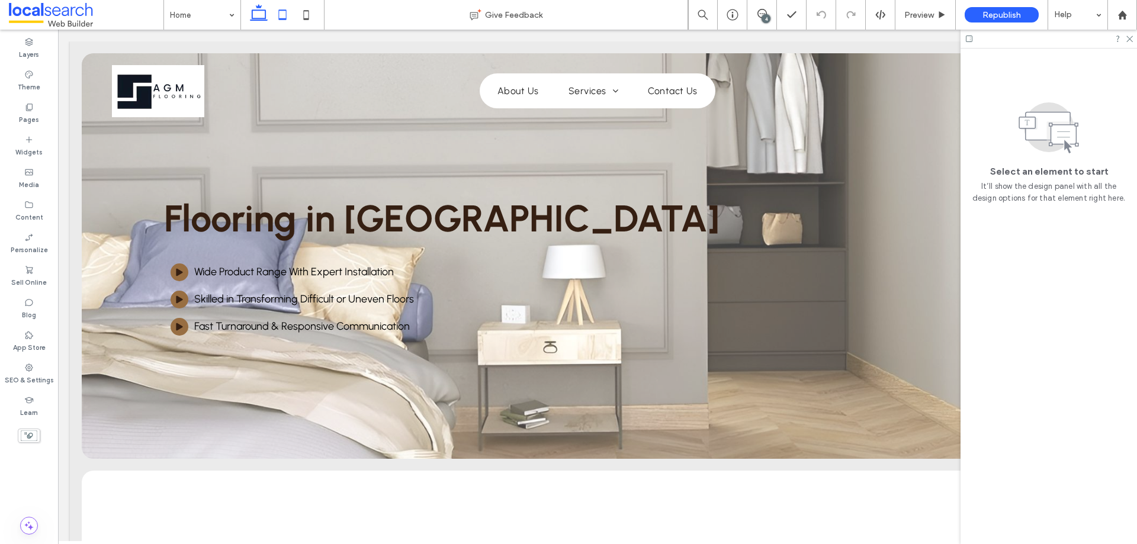
click at [287, 18] on icon at bounding box center [283, 15] width 24 height 24
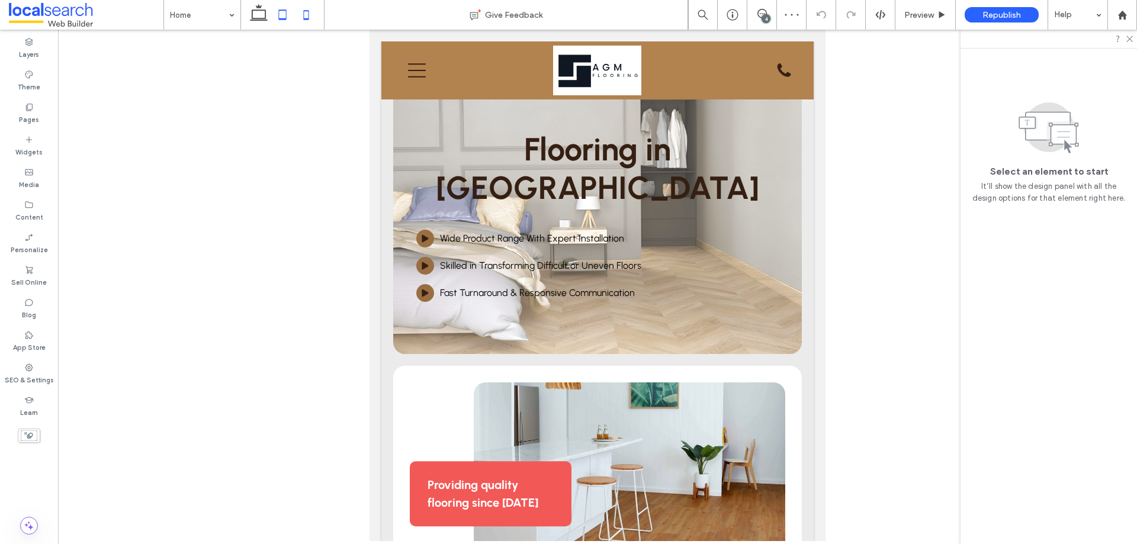
click at [303, 16] on icon at bounding box center [306, 15] width 24 height 24
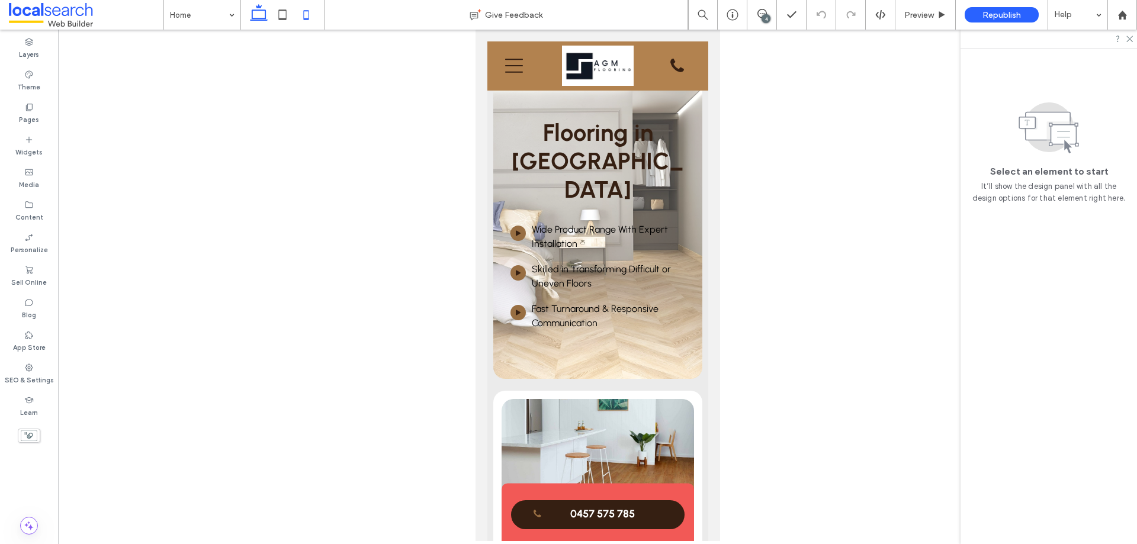
click at [262, 18] on use at bounding box center [259, 12] width 18 height 17
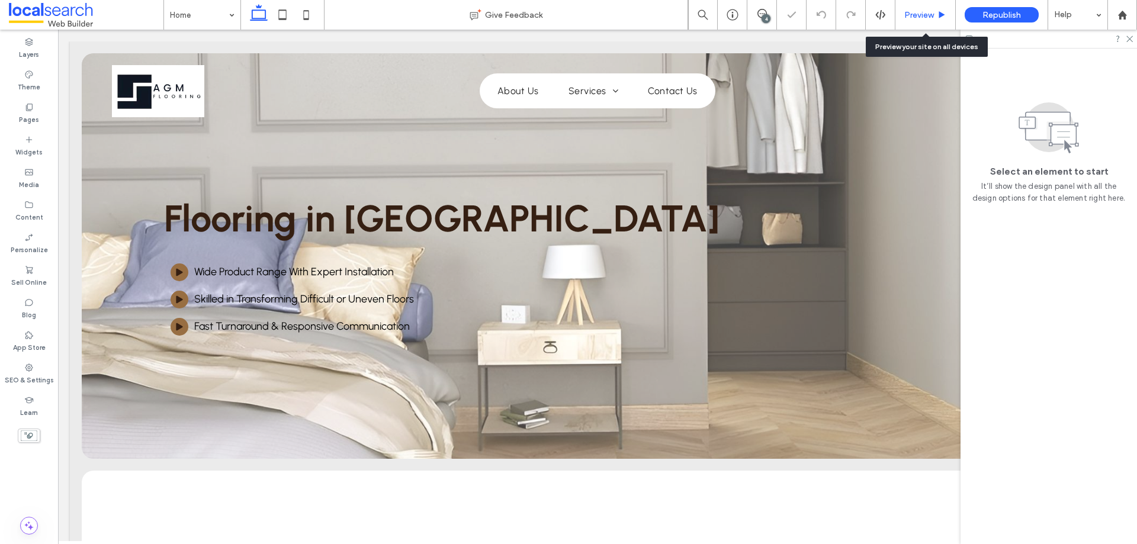
click at [923, 13] on span "Preview" at bounding box center [919, 15] width 30 height 10
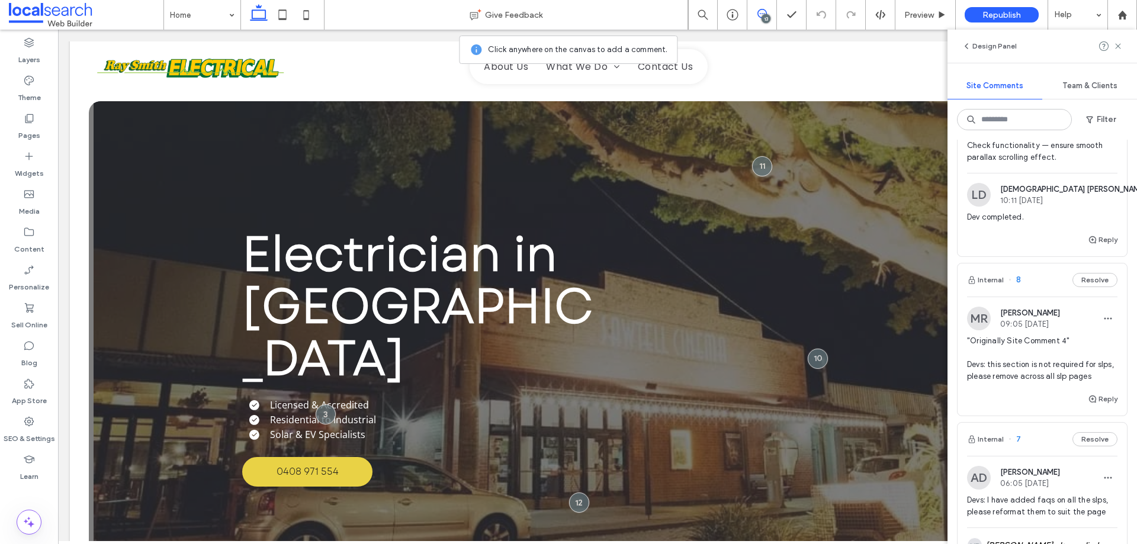
click at [767, 16] on div "13" at bounding box center [765, 18] width 9 height 9
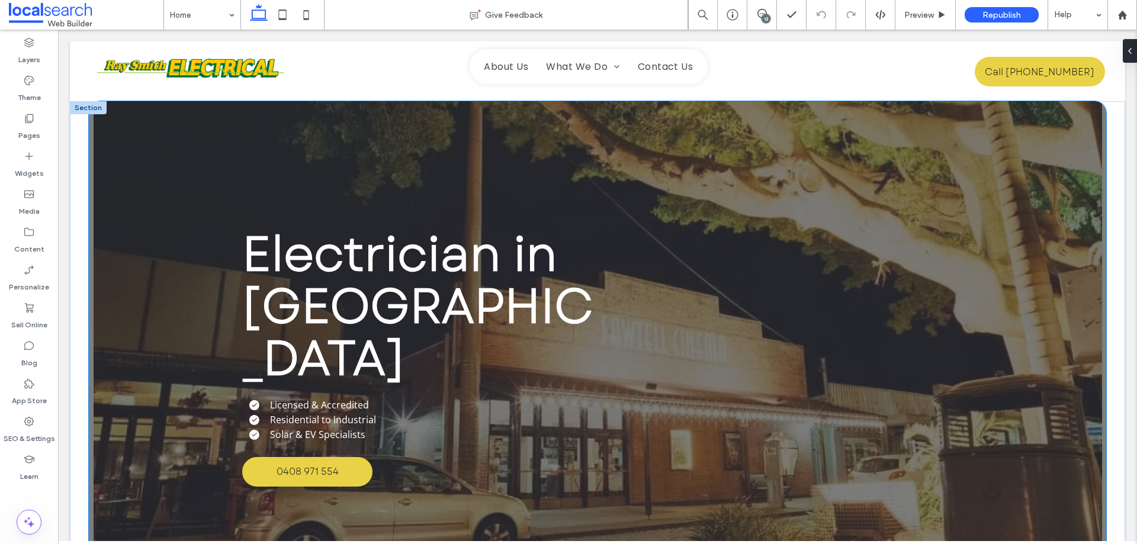
click at [784, 136] on div "Electrician in [GEOGRAPHIC_DATA] Licensed & Accredited Residential to Industria…" at bounding box center [597, 357] width 710 height 512
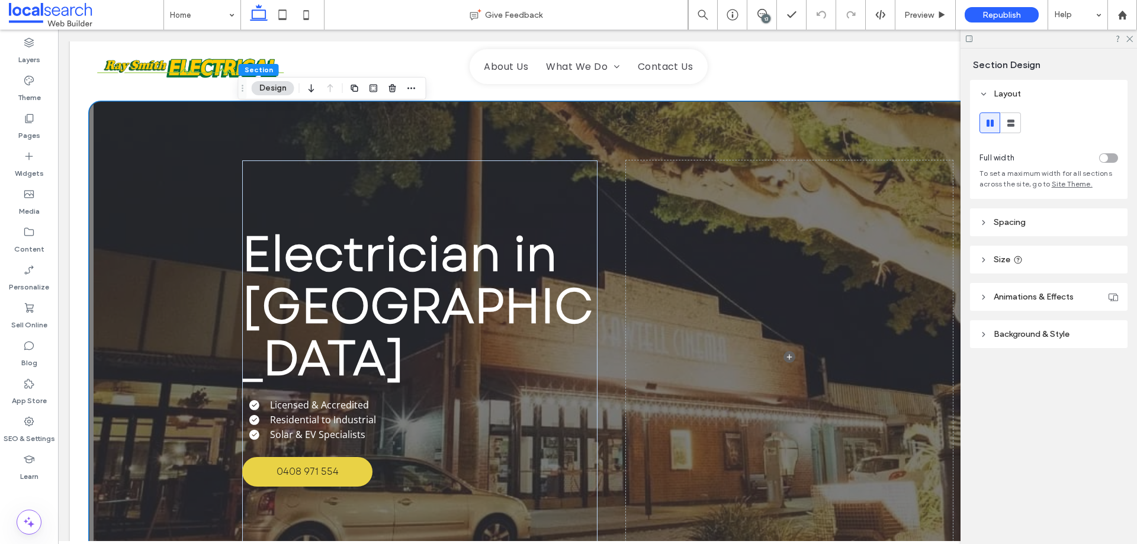
click at [999, 249] on header "Size" at bounding box center [1048, 260] width 157 height 28
click at [493, 129] on div "Electrician in [GEOGRAPHIC_DATA] Licensed & Accredited Residential to Industria…" at bounding box center [597, 357] width 710 height 512
click at [1128, 40] on use at bounding box center [1129, 39] width 7 height 7
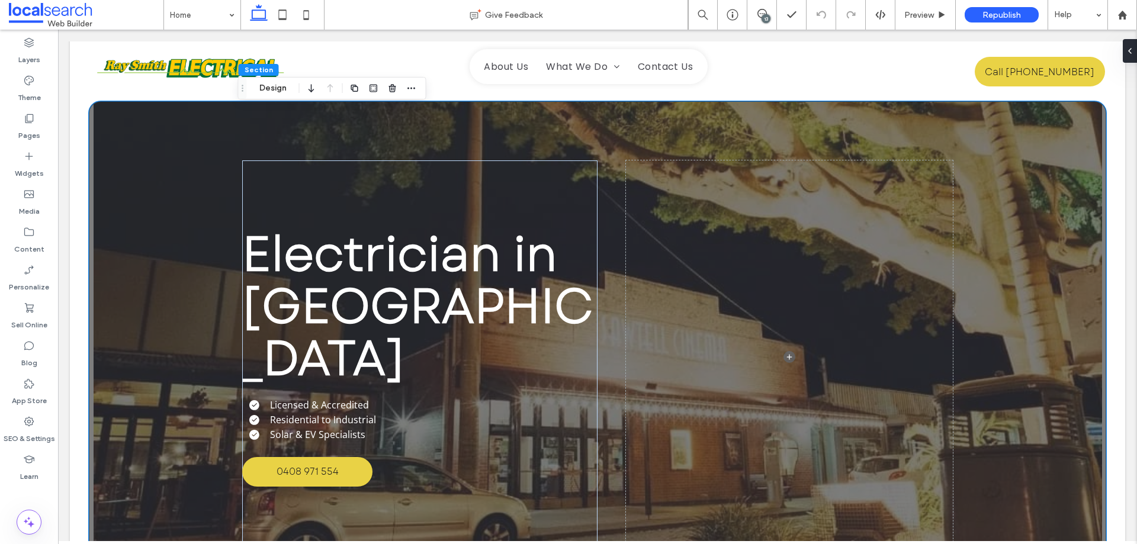
click at [600, 123] on div "Electrician in [GEOGRAPHIC_DATA] Licensed & Accredited Residential to Industria…" at bounding box center [597, 357] width 710 height 512
drag, startPoint x: 281, startPoint y: 90, endPoint x: 345, endPoint y: 101, distance: 65.5
click at [281, 90] on button "Design" at bounding box center [273, 88] width 43 height 14
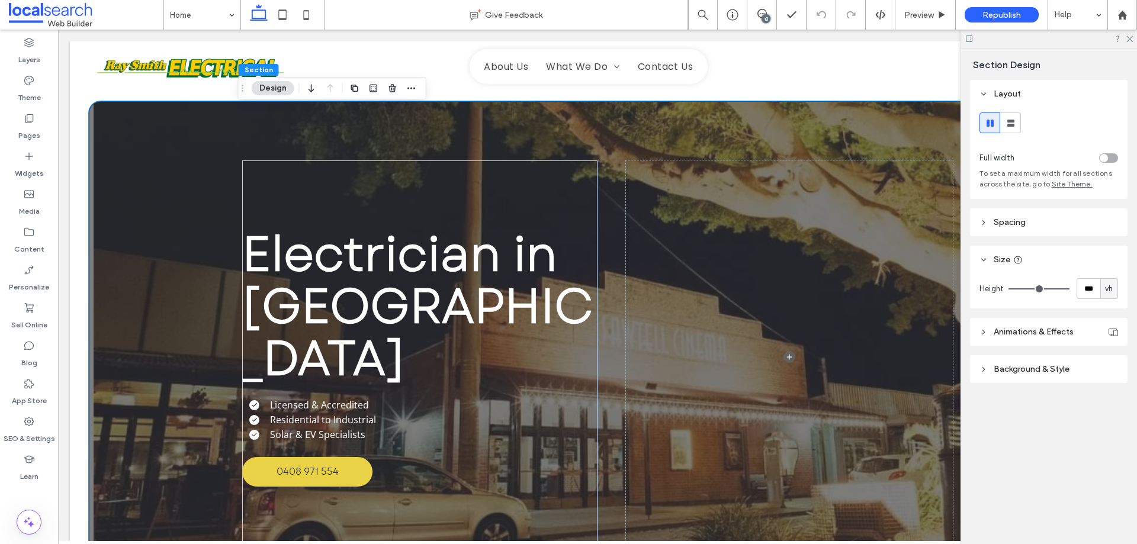
click at [1041, 367] on span "Background & Style" at bounding box center [1031, 369] width 76 height 10
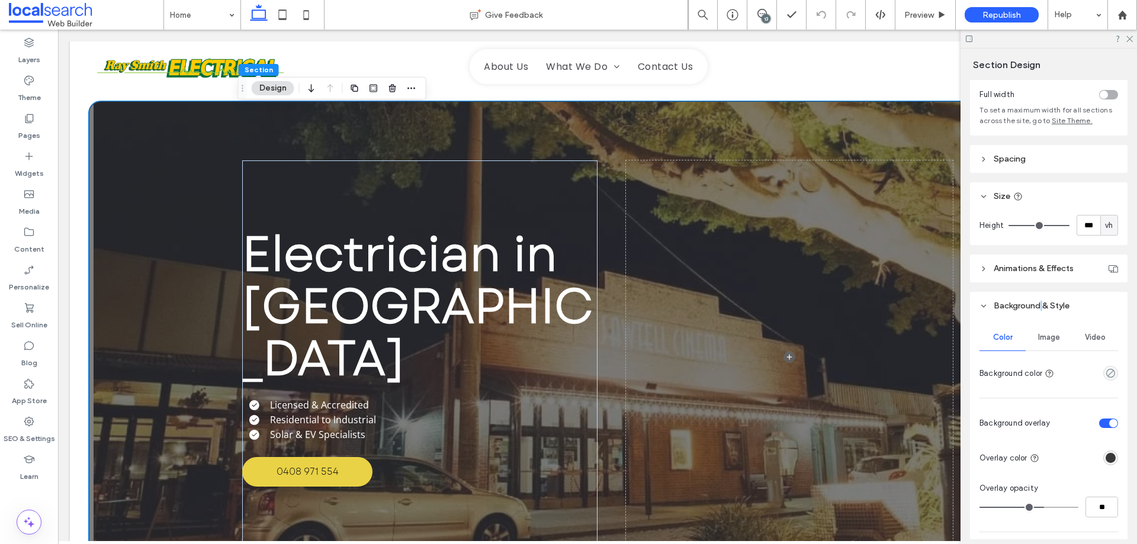
scroll to position [178, 0]
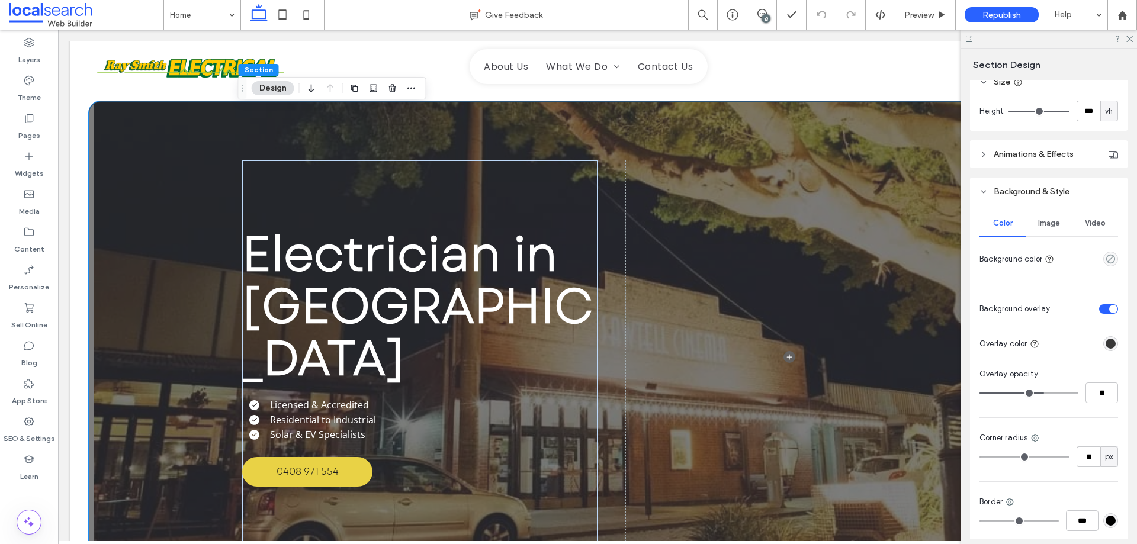
click at [1049, 211] on div "Image" at bounding box center [1048, 223] width 46 height 26
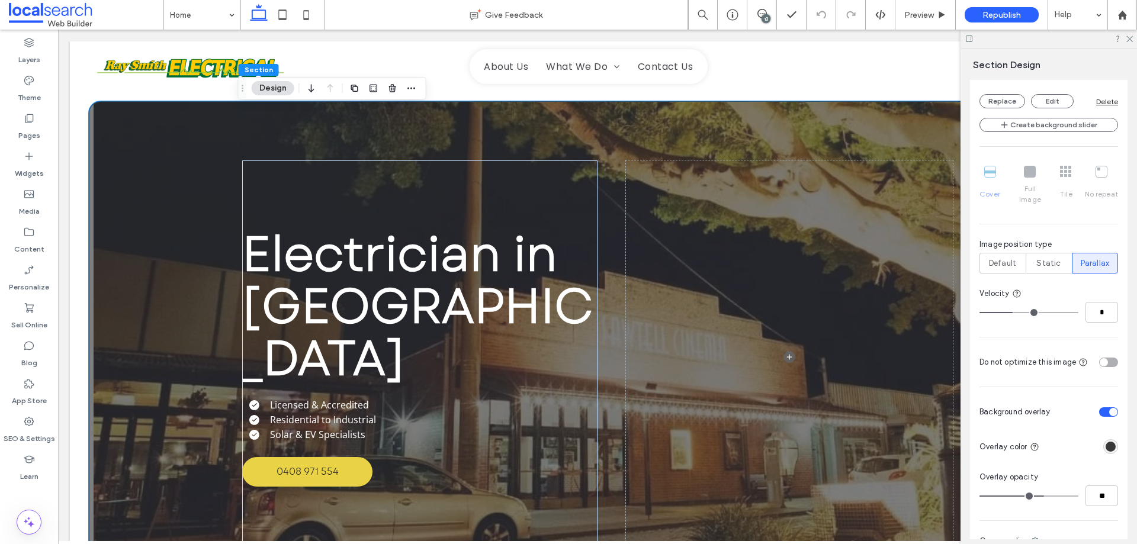
scroll to position [474, 0]
type input "*"
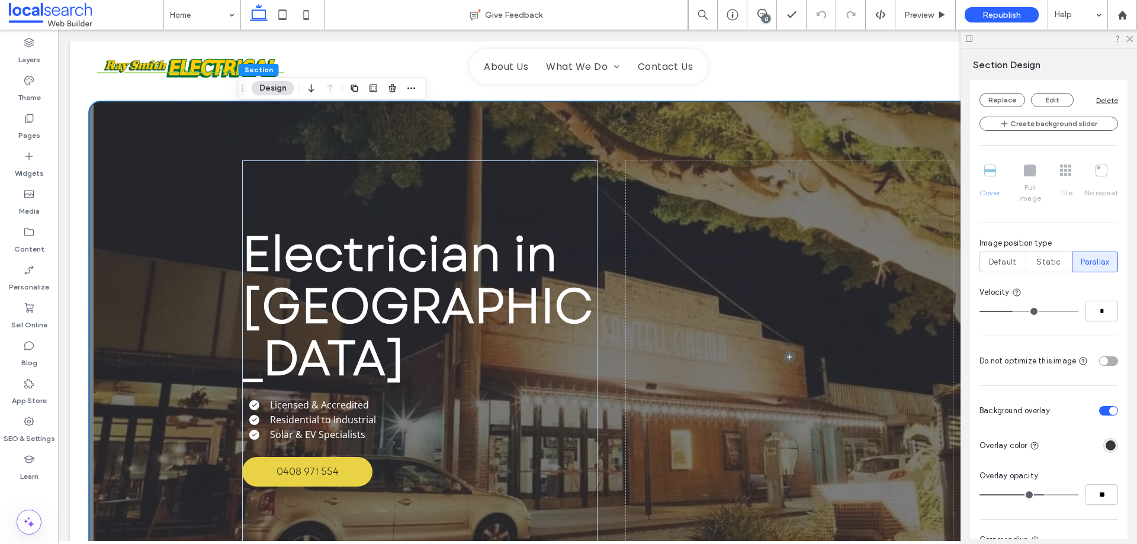
type input "*"
type input "**"
drag, startPoint x: 1015, startPoint y: 301, endPoint x: 1082, endPoint y: 311, distance: 68.2
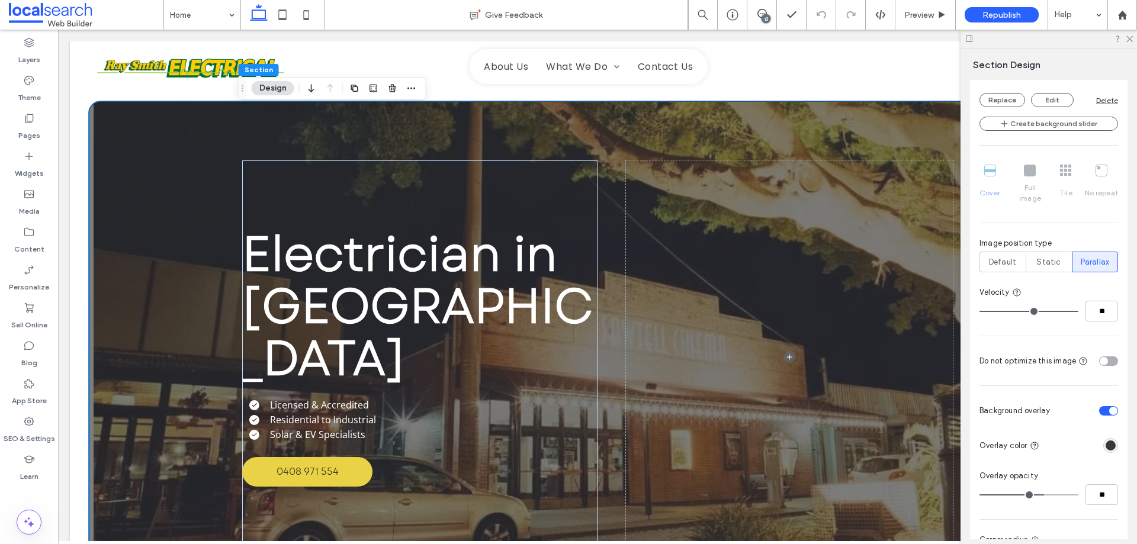
type input "**"
click at [1078, 311] on input "range" at bounding box center [1028, 311] width 99 height 1
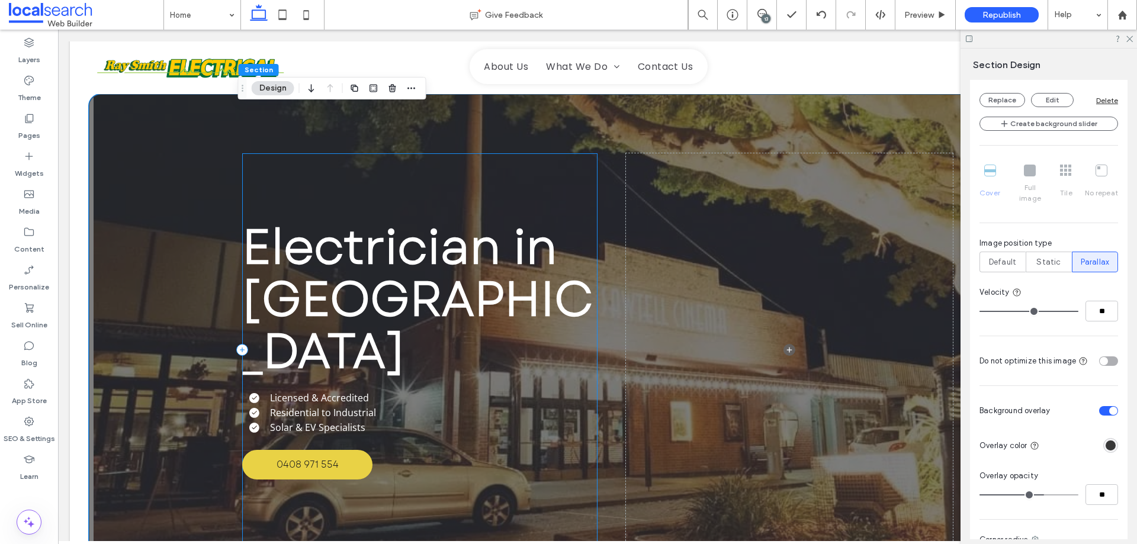
scroll to position [0, 0]
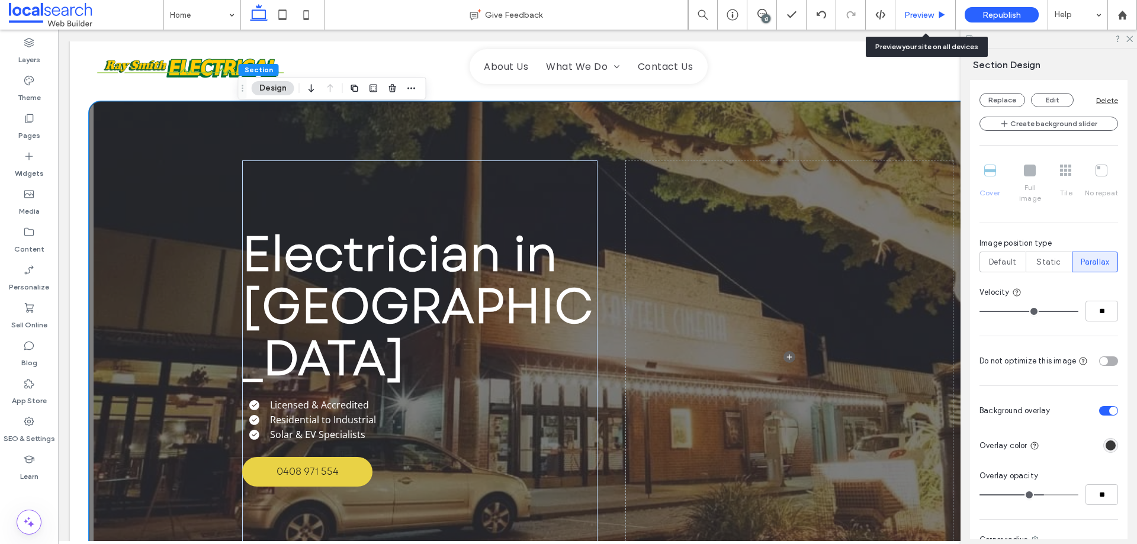
click at [914, 15] on span "Preview" at bounding box center [919, 15] width 30 height 10
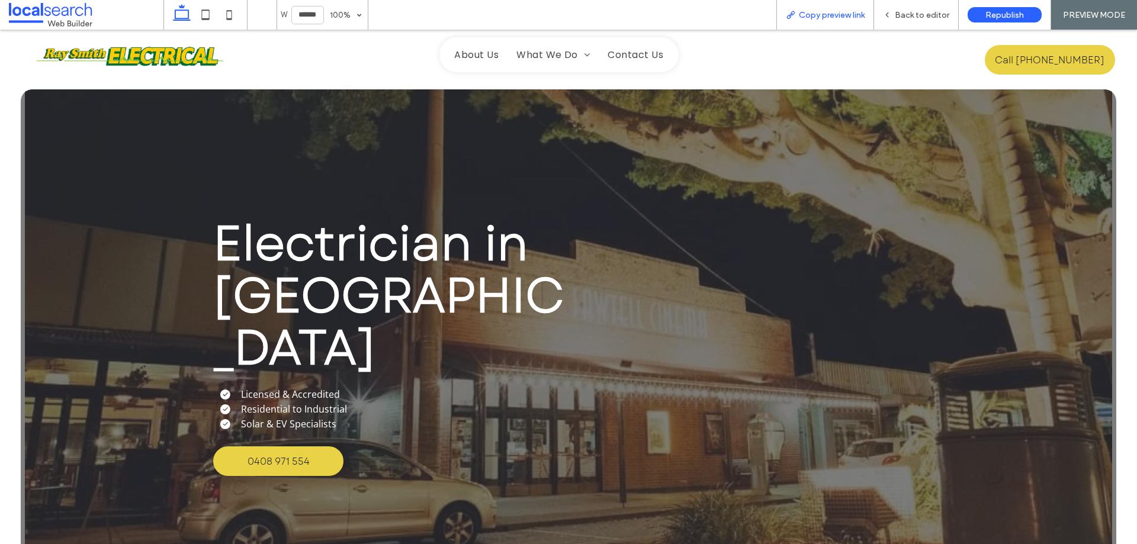
click at [821, 12] on span "Copy preview link" at bounding box center [832, 15] width 66 height 10
click at [896, 12] on span "Back to editor" at bounding box center [922, 15] width 54 height 10
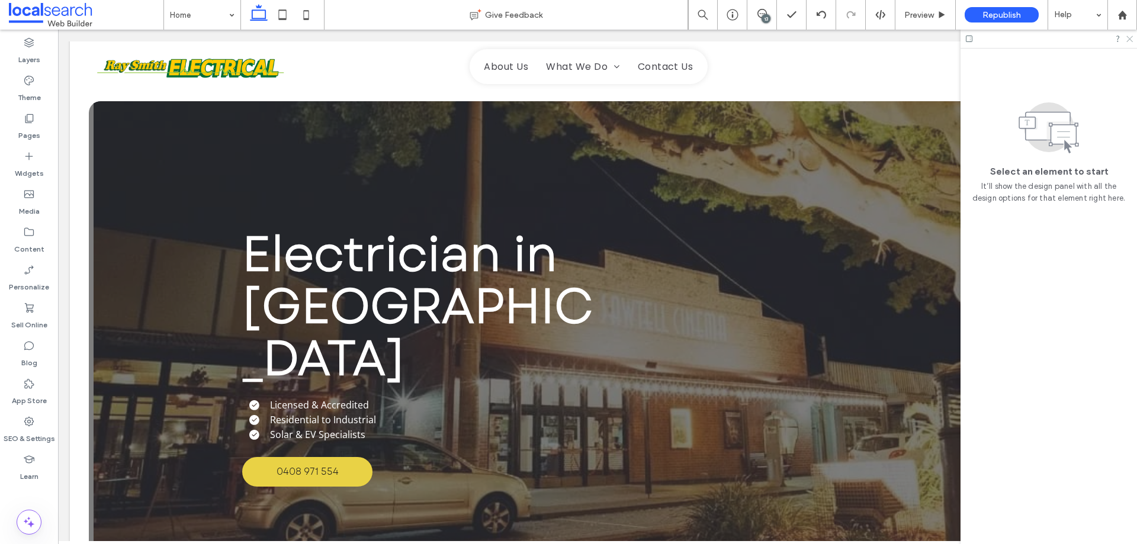
click at [1127, 38] on icon at bounding box center [1129, 38] width 8 height 8
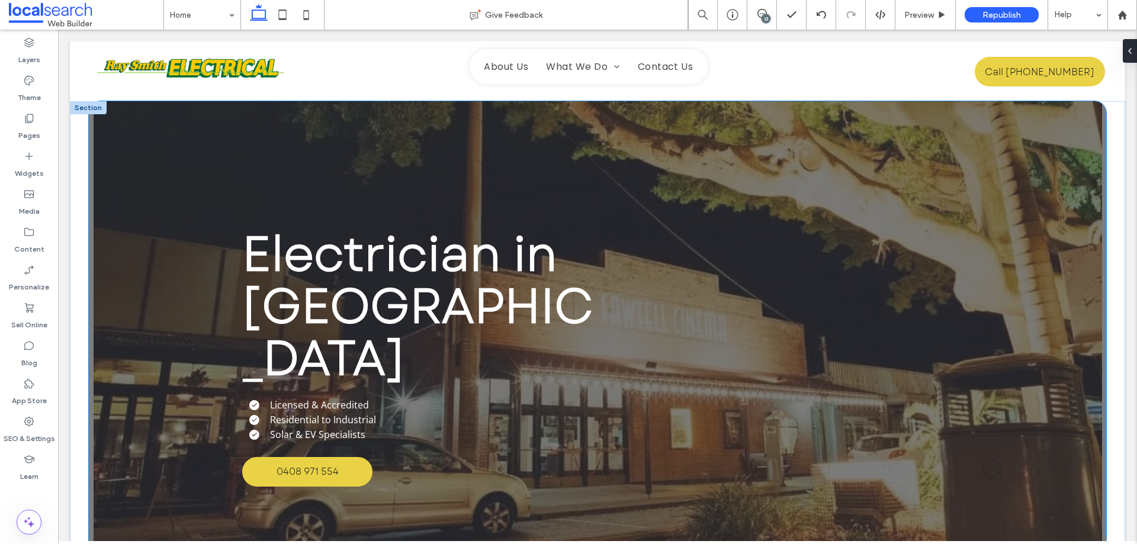
click at [549, 139] on div "Electrician in [GEOGRAPHIC_DATA] Licensed & Accredited Residential to Industria…" at bounding box center [597, 357] width 710 height 512
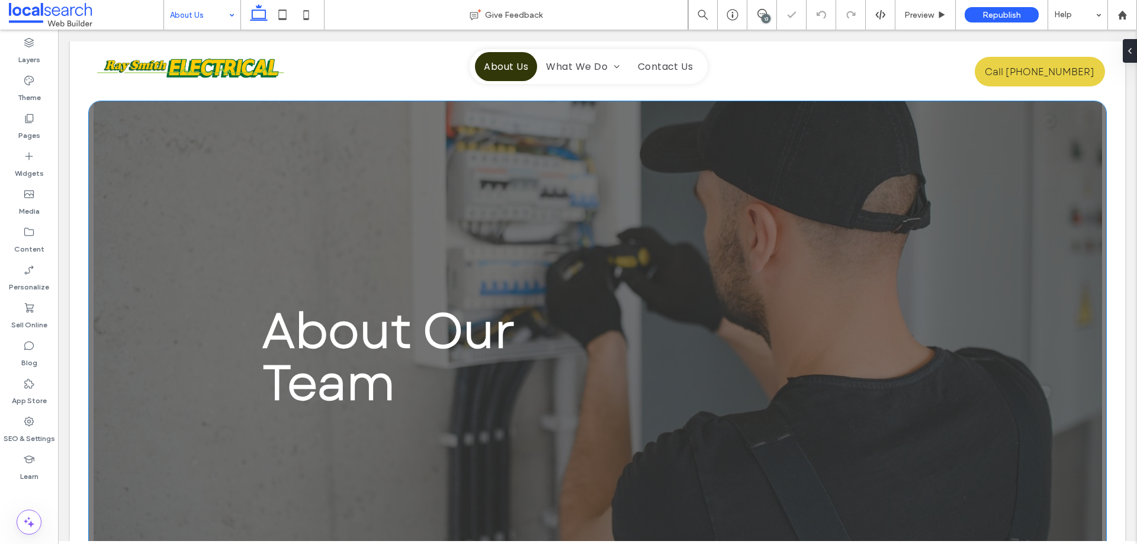
click at [366, 115] on div "About Our Team" at bounding box center [597, 357] width 710 height 512
click at [266, 89] on button "Design" at bounding box center [273, 88] width 43 height 14
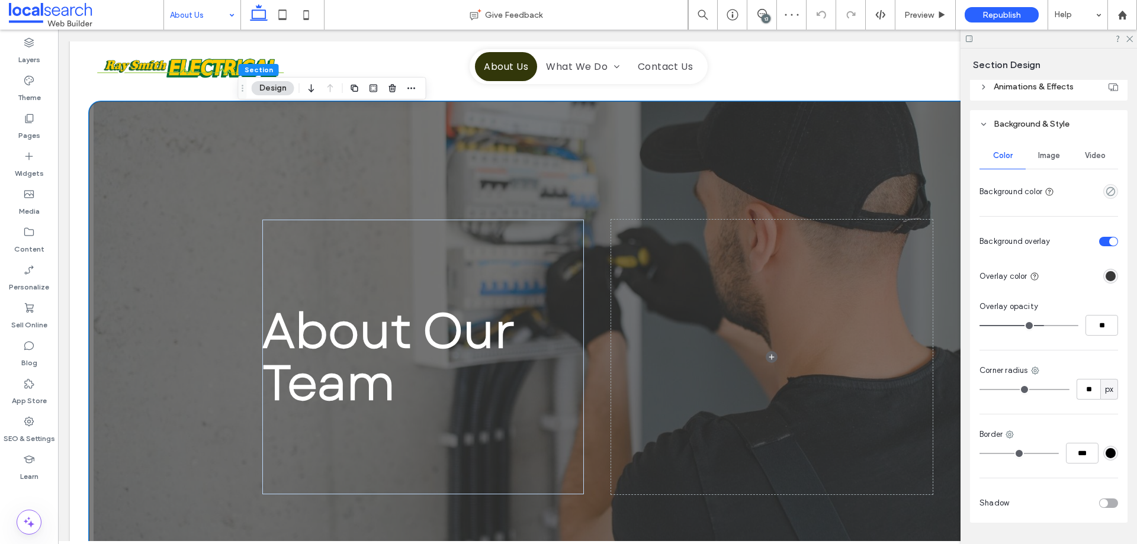
scroll to position [276, 0]
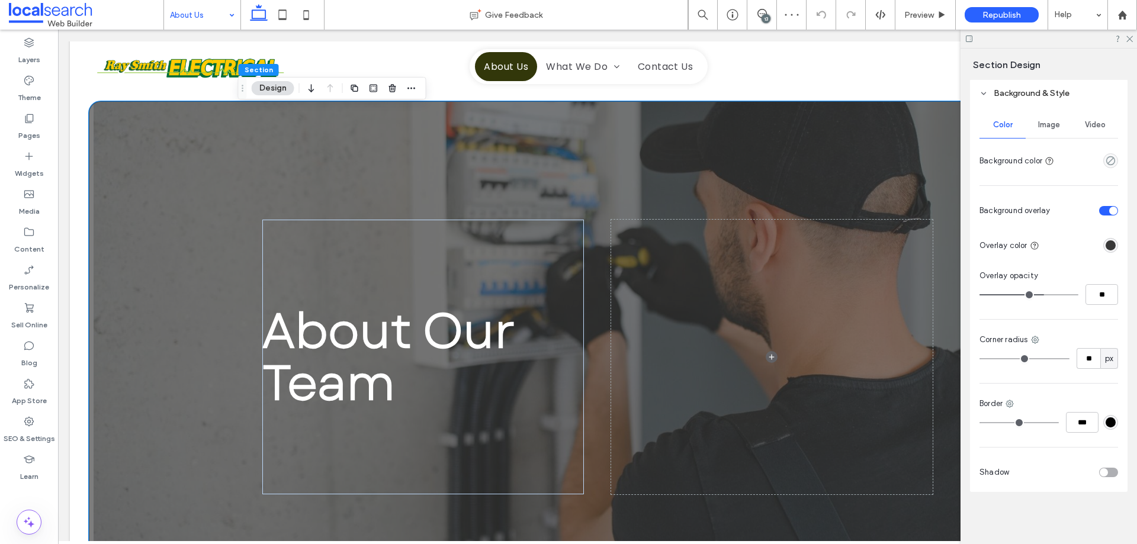
click at [1053, 129] on span "Image" at bounding box center [1049, 124] width 22 height 9
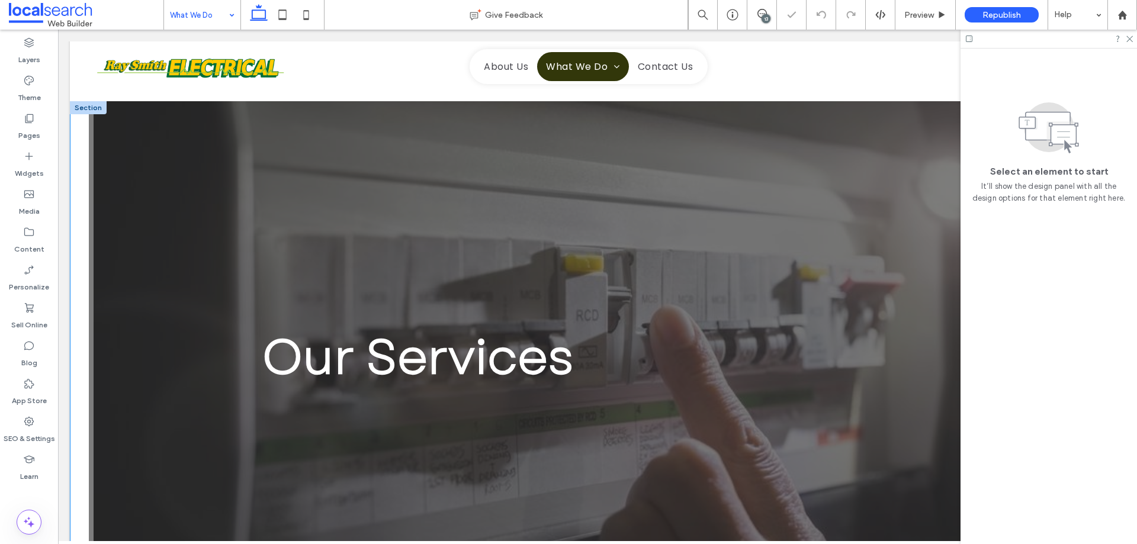
click at [679, 126] on div "Our Services" at bounding box center [597, 357] width 710 height 512
click at [675, 126] on div "Our Services" at bounding box center [597, 357] width 710 height 512
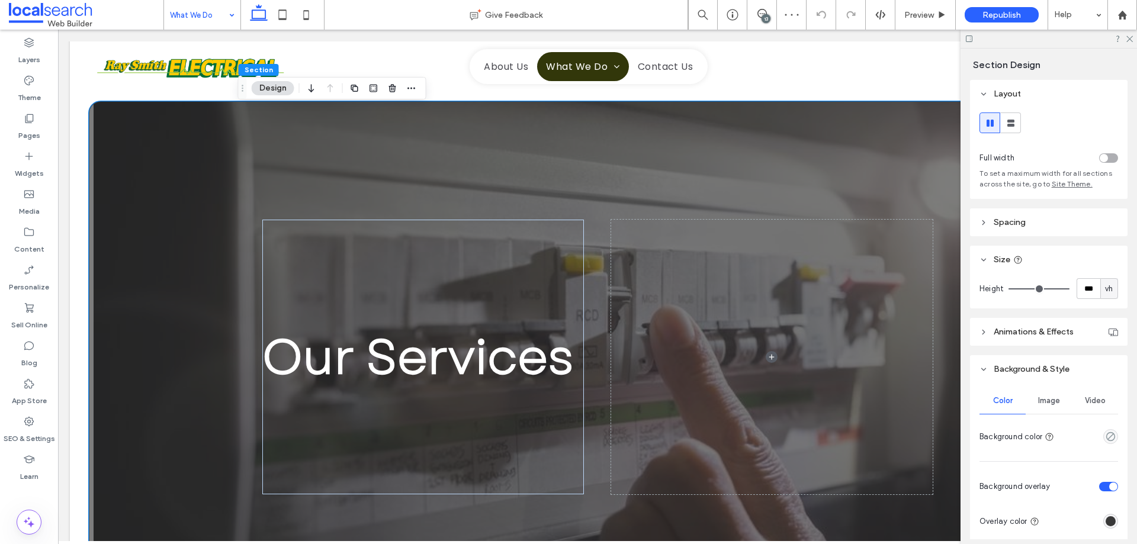
click at [1054, 395] on div "Image" at bounding box center [1048, 401] width 46 height 26
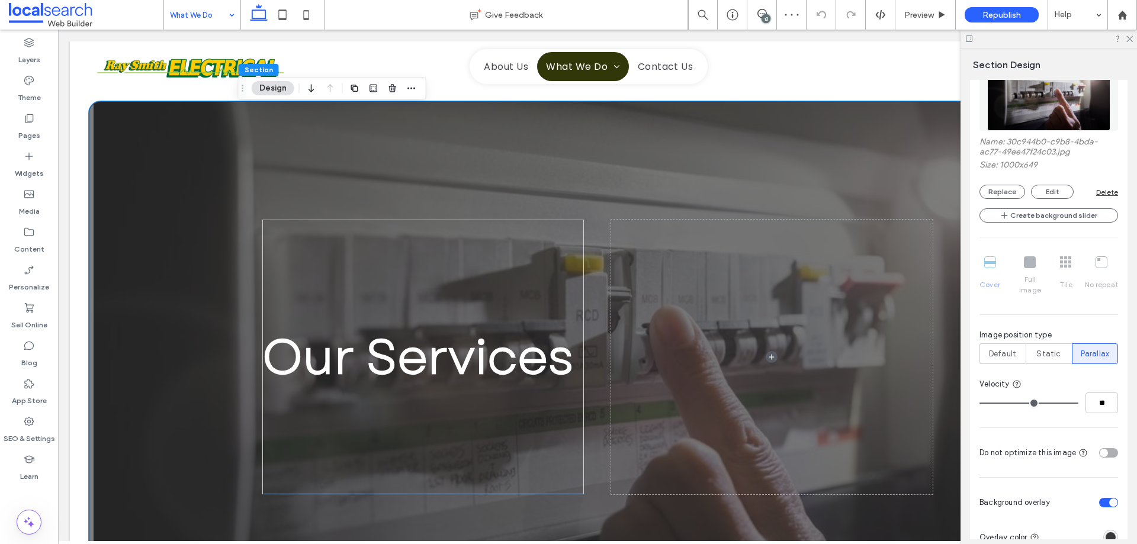
scroll to position [414, 0]
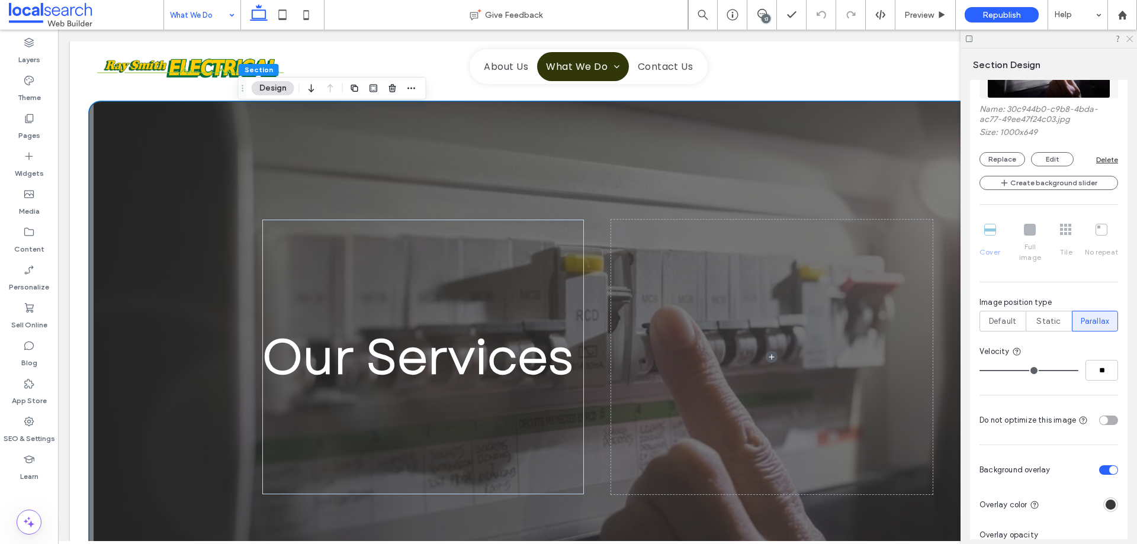
click at [1129, 38] on use at bounding box center [1129, 39] width 7 height 7
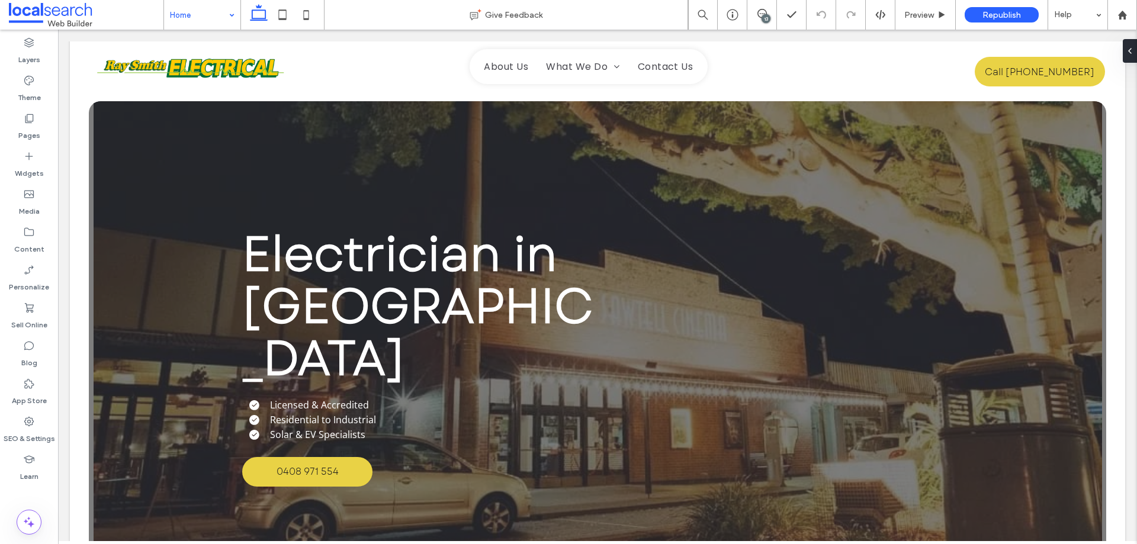
click at [764, 18] on div "13" at bounding box center [765, 18] width 9 height 9
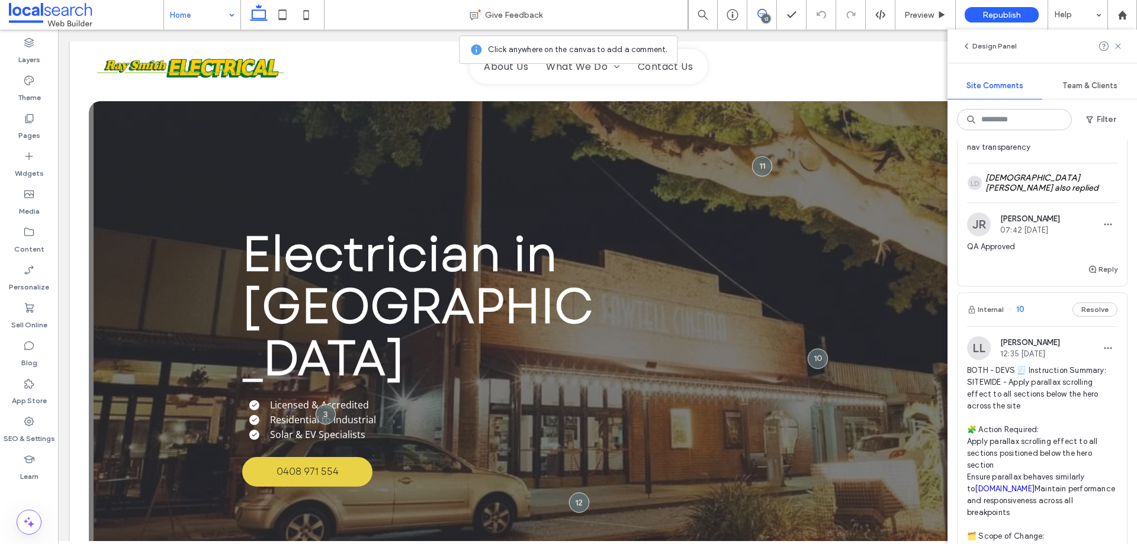
scroll to position [2960, 0]
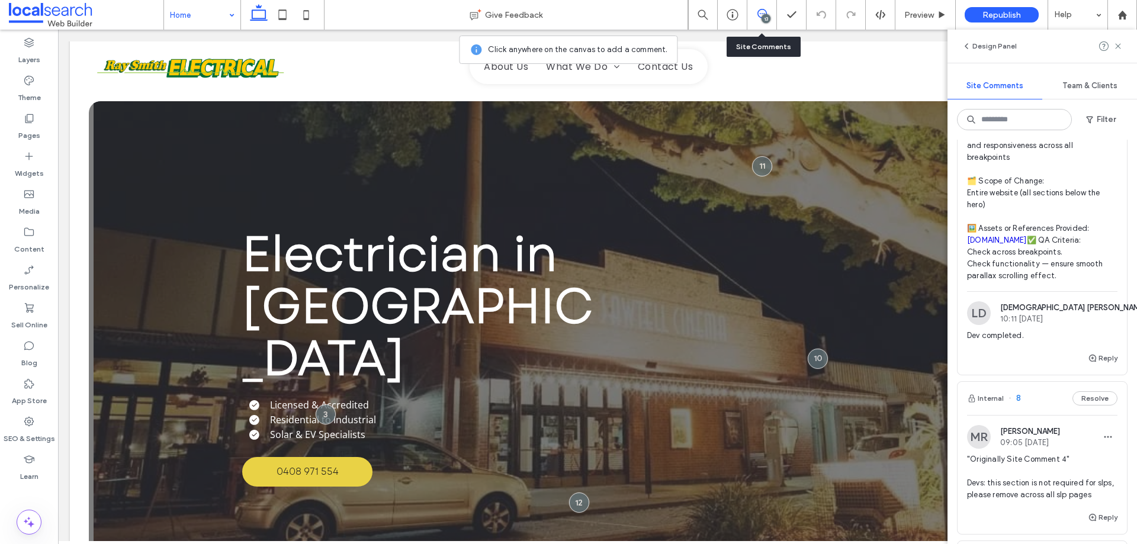
click at [768, 8] on div "13" at bounding box center [762, 15] width 30 height 30
click at [670, 129] on div "Electrician in [GEOGRAPHIC_DATA] Licensed & Accredited Residential to Industria…" at bounding box center [597, 357] width 710 height 512
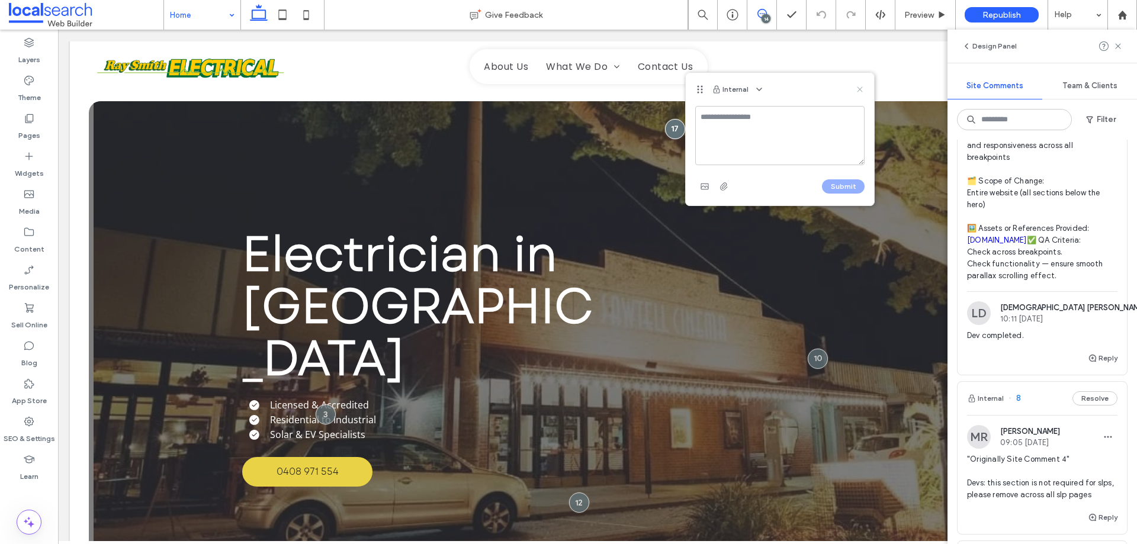
drag, startPoint x: 859, startPoint y: 89, endPoint x: 789, endPoint y: 48, distance: 80.9
click at [859, 89] on use at bounding box center [859, 88] width 5 height 5
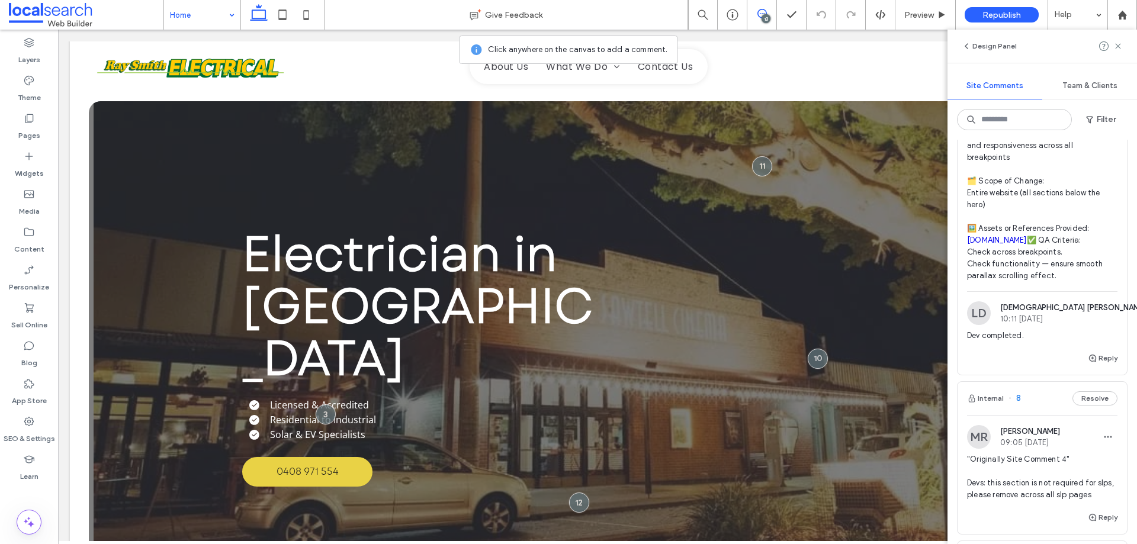
click at [765, 19] on div "13" at bounding box center [765, 18] width 9 height 9
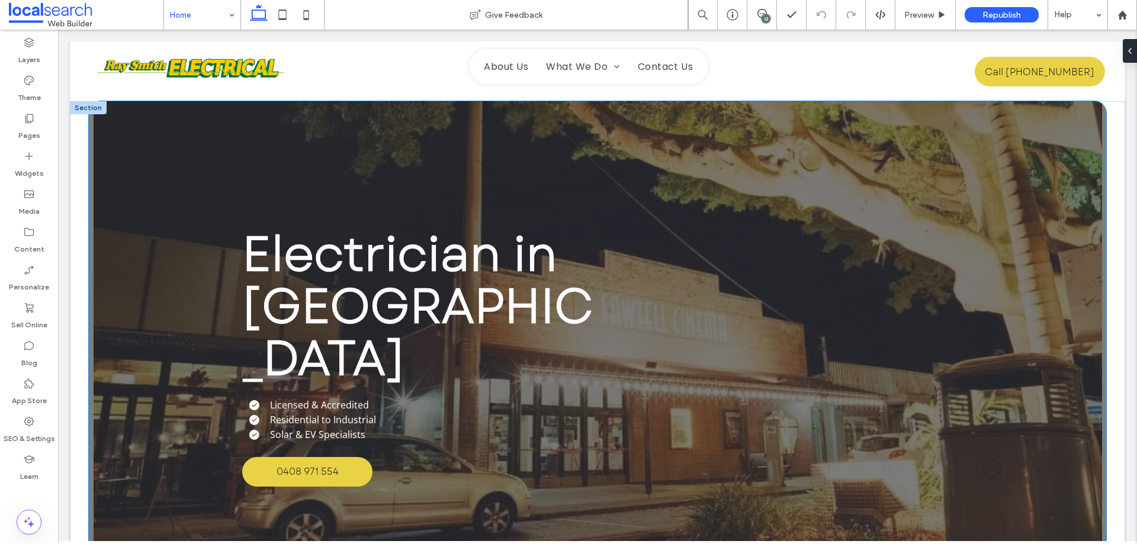
click at [529, 130] on div "Electrician in [GEOGRAPHIC_DATA] Licensed & Accredited Residential to Industria…" at bounding box center [597, 357] width 710 height 512
drag, startPoint x: 274, startPoint y: 88, endPoint x: 312, endPoint y: 99, distance: 39.4
click at [275, 88] on button "Design" at bounding box center [273, 88] width 43 height 14
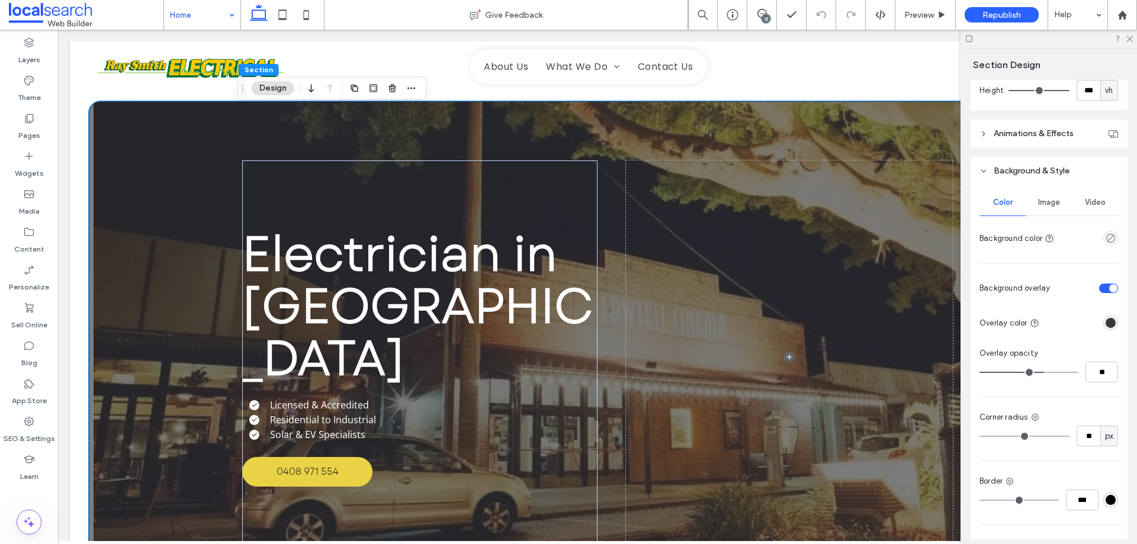
scroll to position [276, 0]
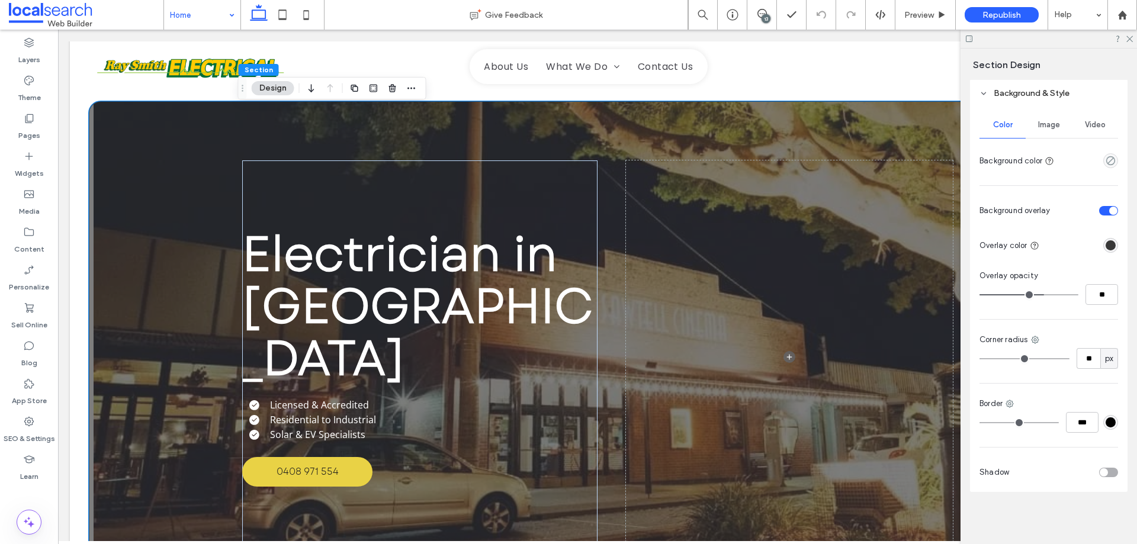
drag, startPoint x: 1050, startPoint y: 134, endPoint x: 1045, endPoint y: 127, distance: 9.0
click at [1047, 128] on div "Image" at bounding box center [1048, 125] width 46 height 26
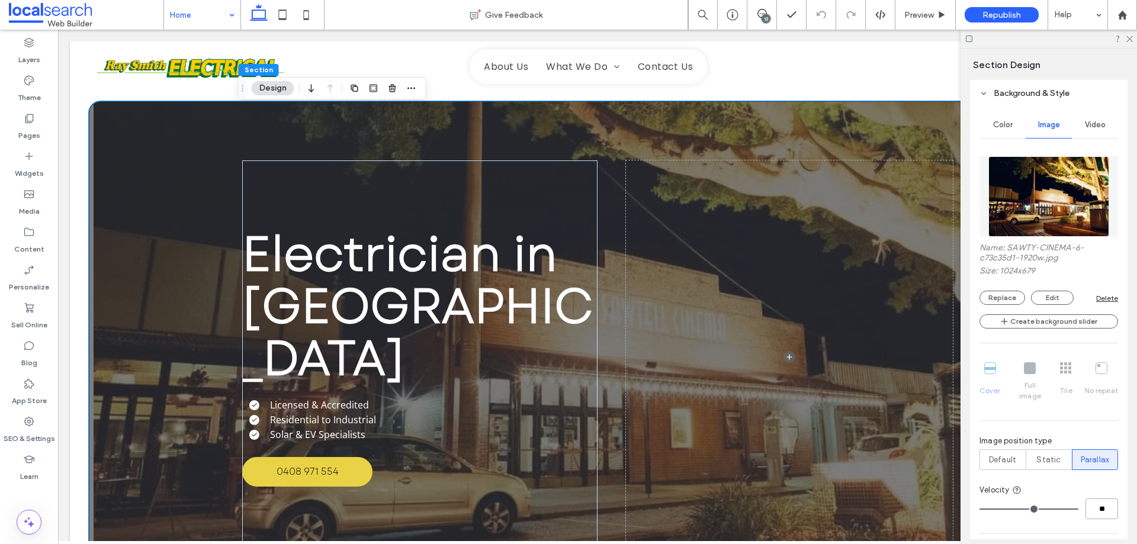
click at [1085, 500] on input "**" at bounding box center [1101, 509] width 33 height 21
type input "*"
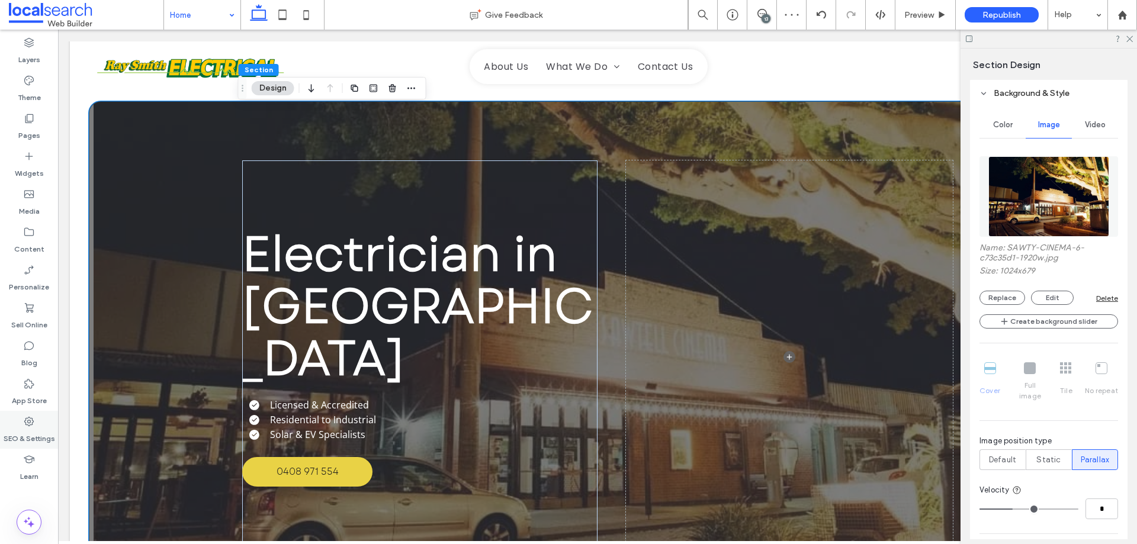
click at [27, 430] on label "SEO & Settings" at bounding box center [30, 435] width 52 height 17
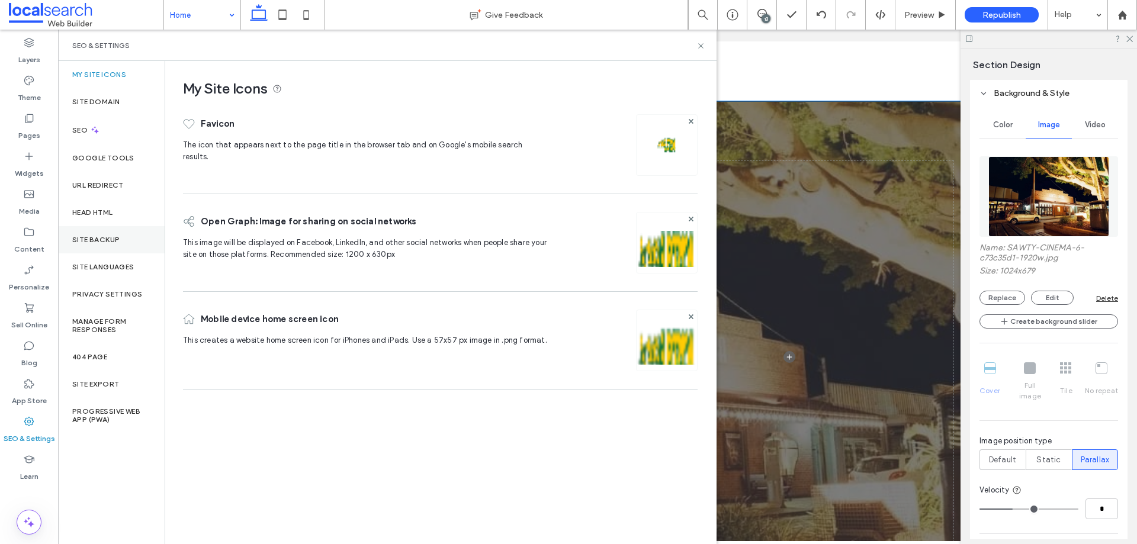
click at [101, 240] on label "Site Backup" at bounding box center [95, 240] width 47 height 8
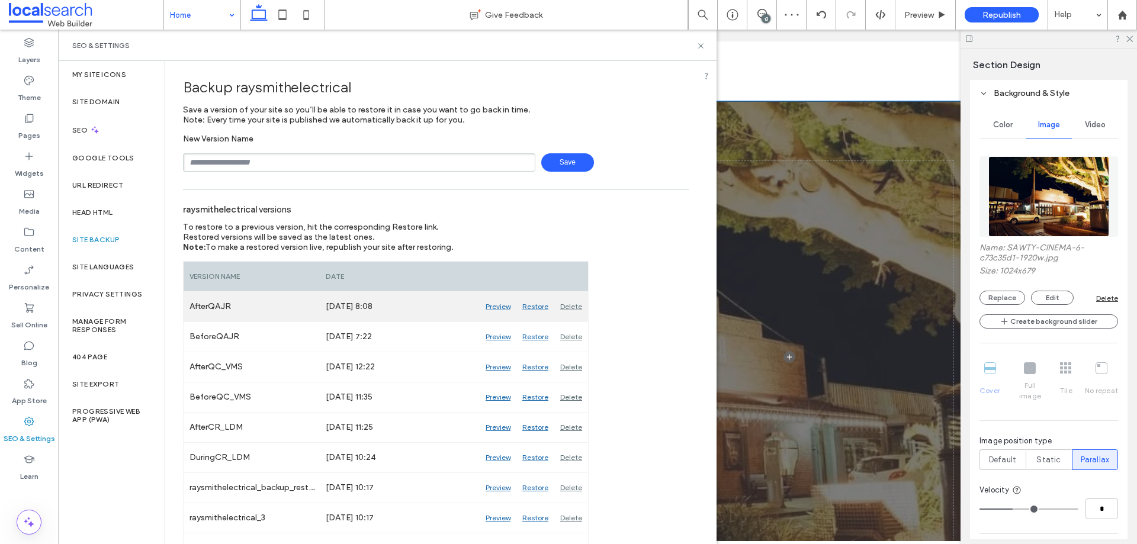
click at [497, 304] on div "Preview" at bounding box center [498, 307] width 37 height 30
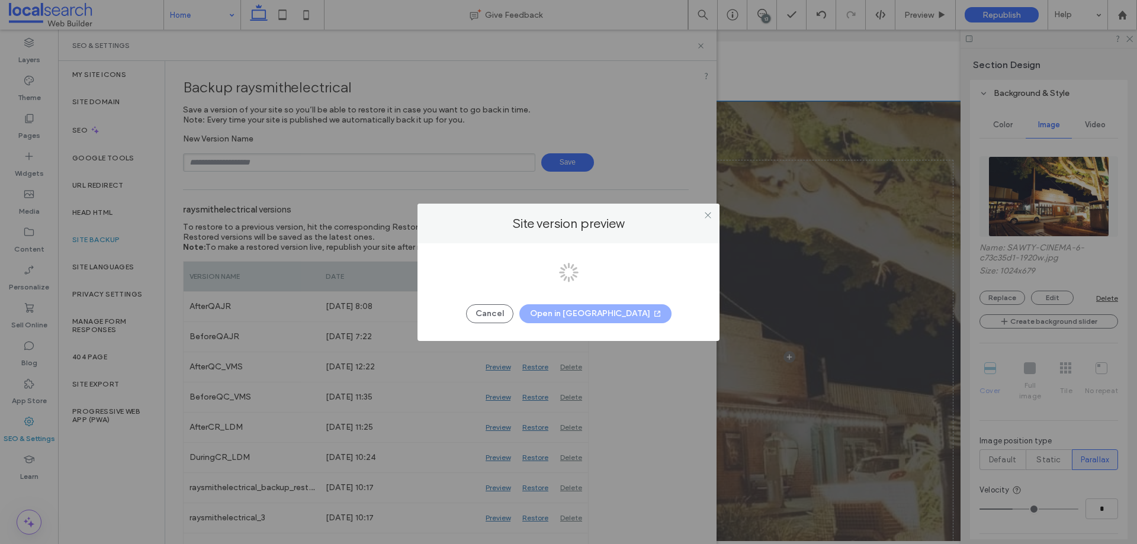
click at [628, 320] on div at bounding box center [568, 272] width 1137 height 544
click at [615, 313] on div at bounding box center [568, 272] width 1137 height 544
click at [615, 313] on button "Open in New Tab" at bounding box center [595, 313] width 152 height 19
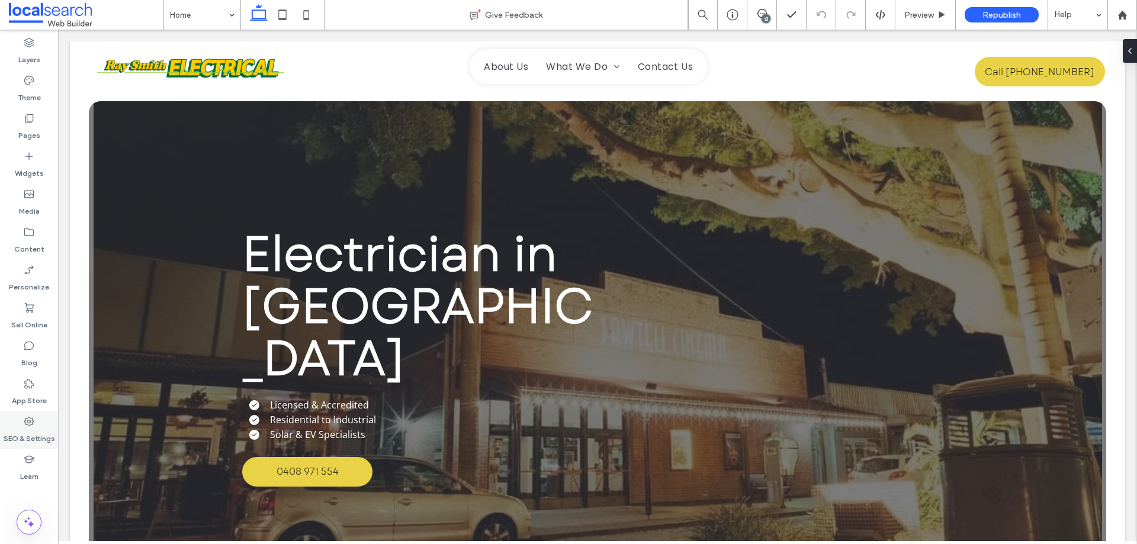
click at [28, 430] on label "SEO & Settings" at bounding box center [30, 435] width 52 height 17
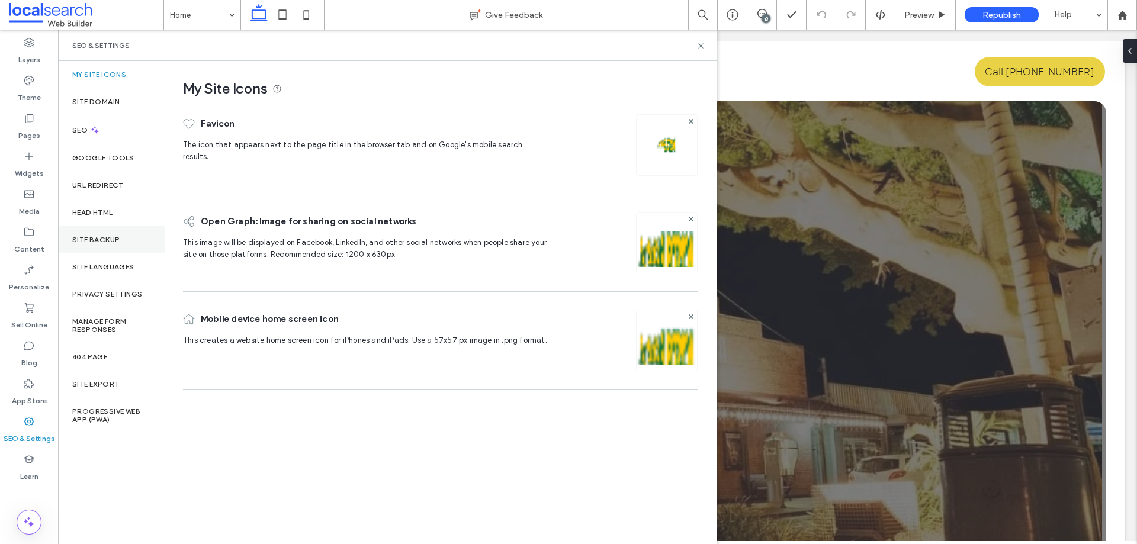
click at [111, 238] on label "Site Backup" at bounding box center [95, 240] width 47 height 8
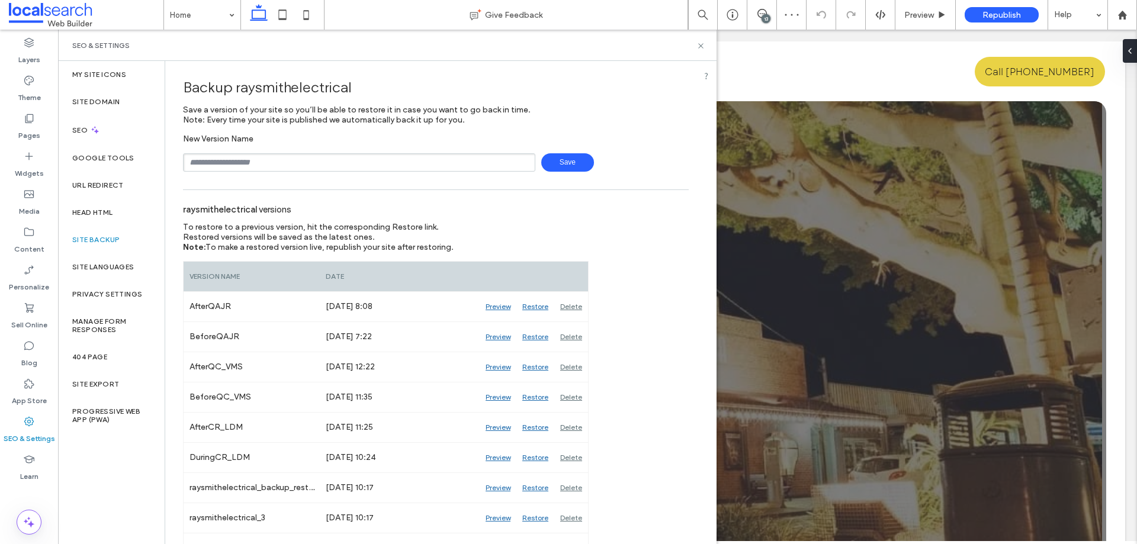
click at [443, 160] on input "text" at bounding box center [359, 162] width 352 height 18
type input "**********"
click at [551, 168] on span "Save" at bounding box center [567, 162] width 53 height 18
click at [761, 7] on div "13" at bounding box center [762, 15] width 30 height 30
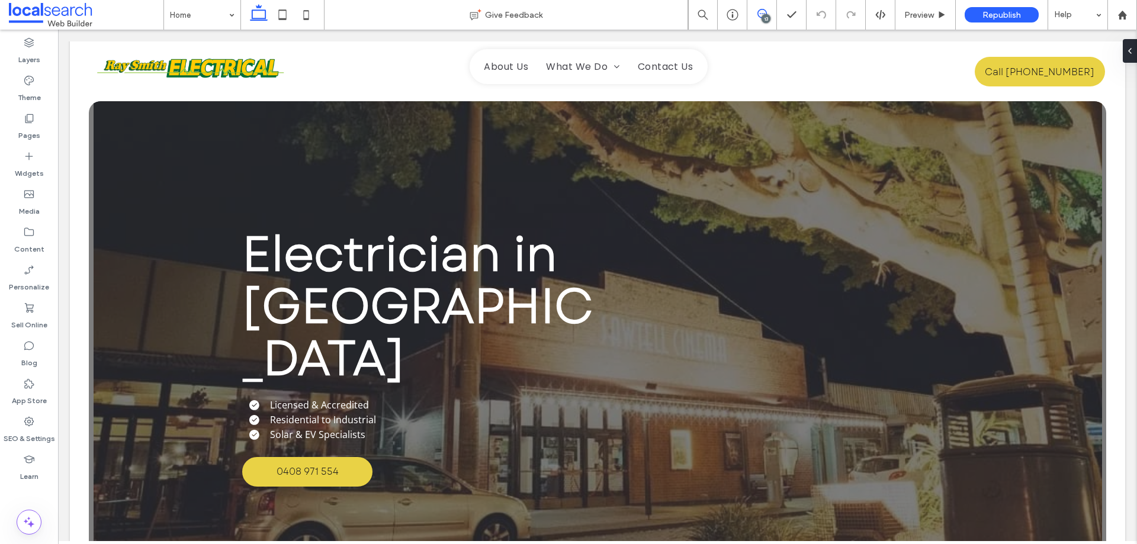
click at [767, 13] on span at bounding box center [761, 13] width 29 height 9
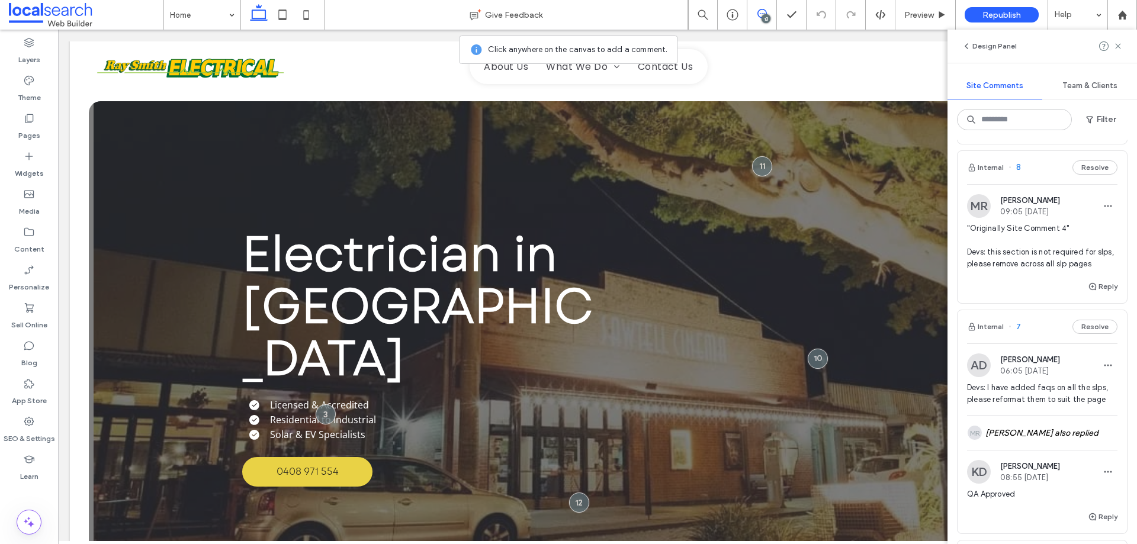
scroll to position [3197, 0]
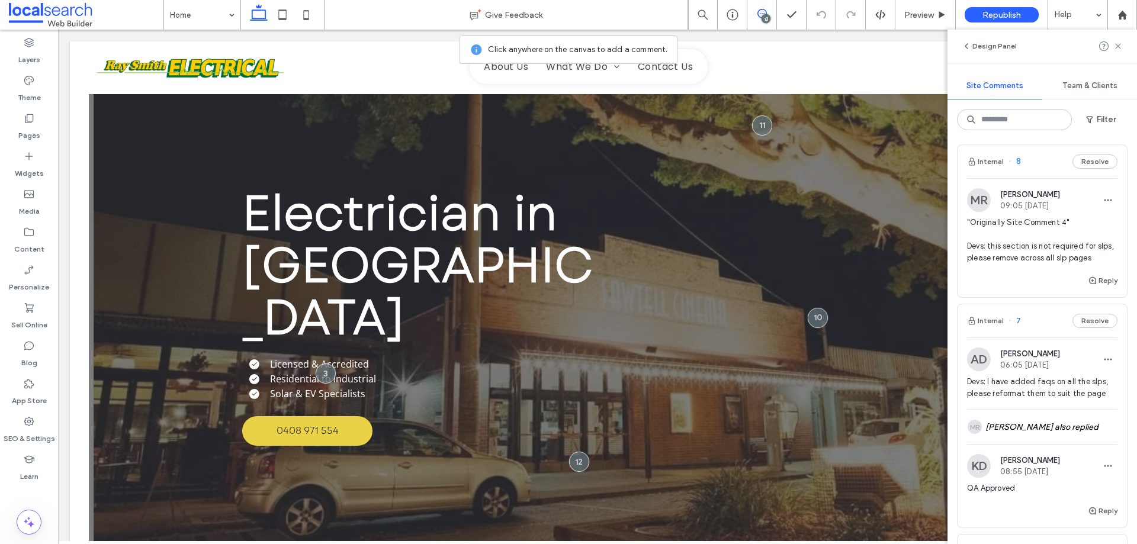
scroll to position [42, 0]
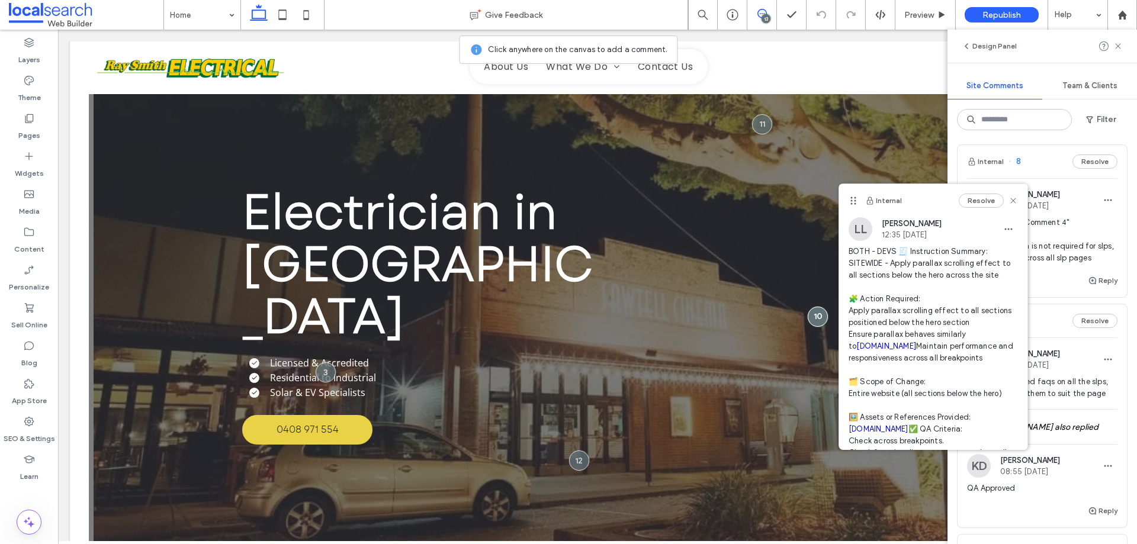
drag, startPoint x: 761, startPoint y: 16, endPoint x: 634, endPoint y: 98, distance: 151.3
click at [761, 16] on icon at bounding box center [761, 13] width 9 height 9
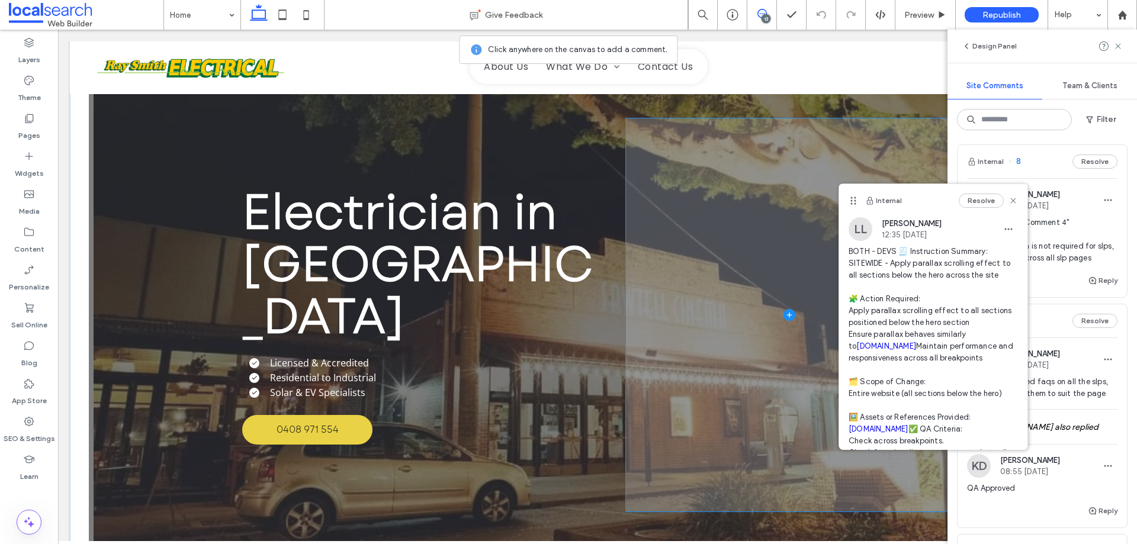
scroll to position [0, 0]
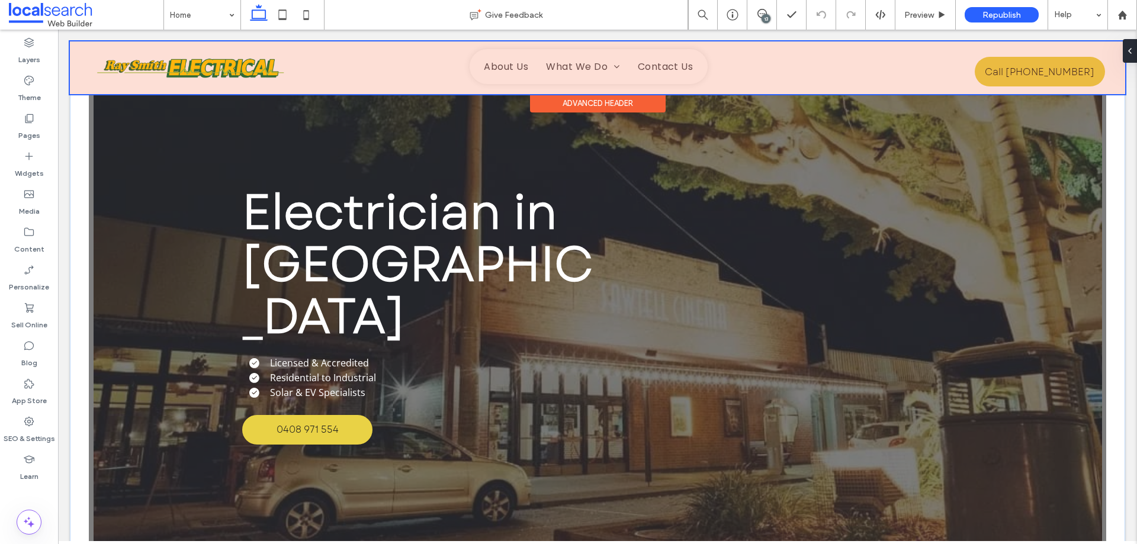
click at [539, 111] on div "Advanced Header" at bounding box center [598, 103] width 136 height 18
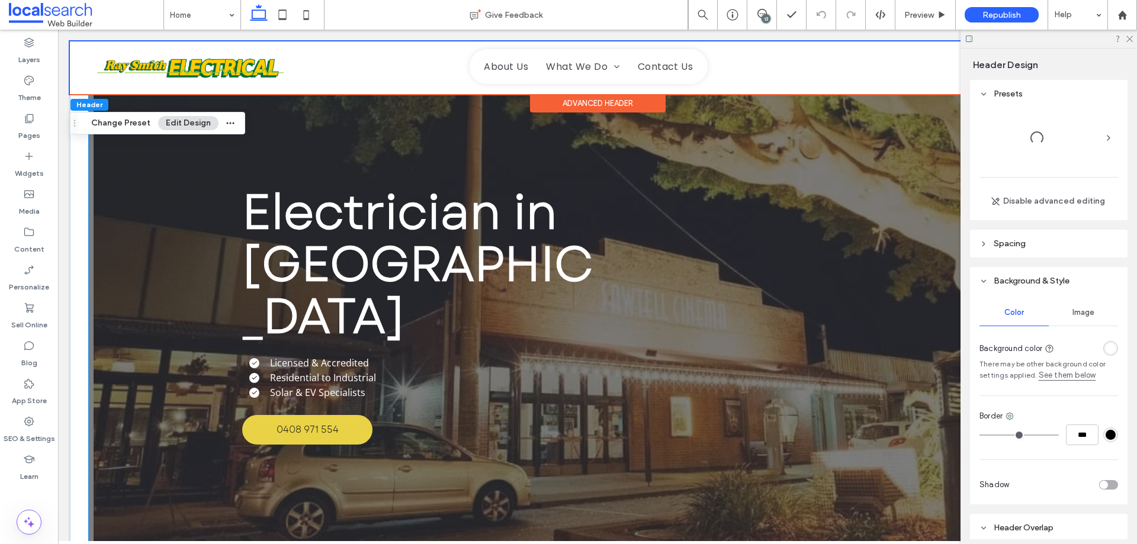
click at [449, 117] on div "Electrician in [GEOGRAPHIC_DATA] Licensed & Accredited Residential to Industria…" at bounding box center [597, 315] width 710 height 512
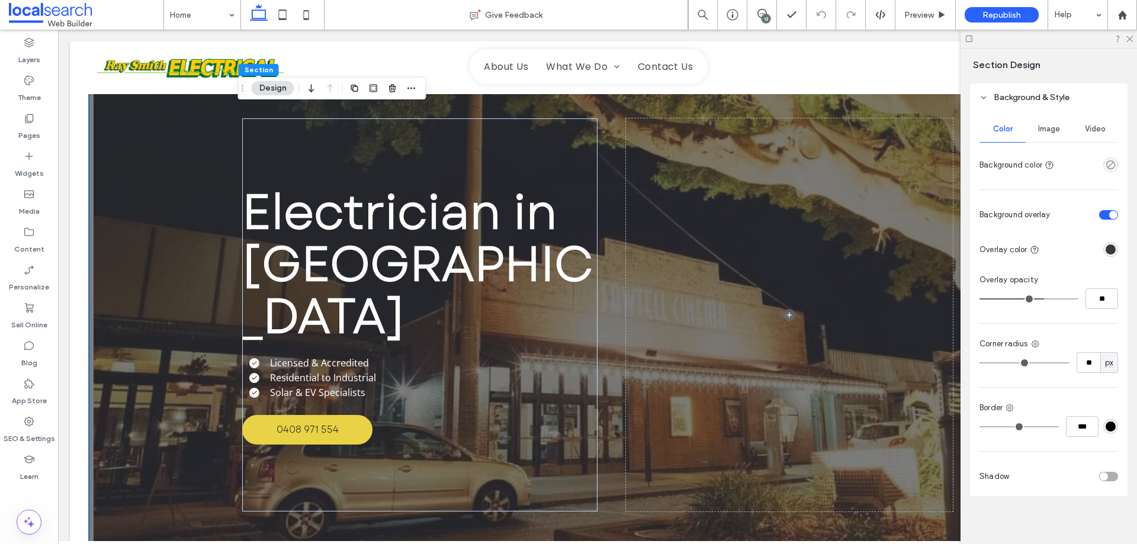
scroll to position [276, 0]
click at [1043, 124] on span "Image" at bounding box center [1049, 124] width 22 height 9
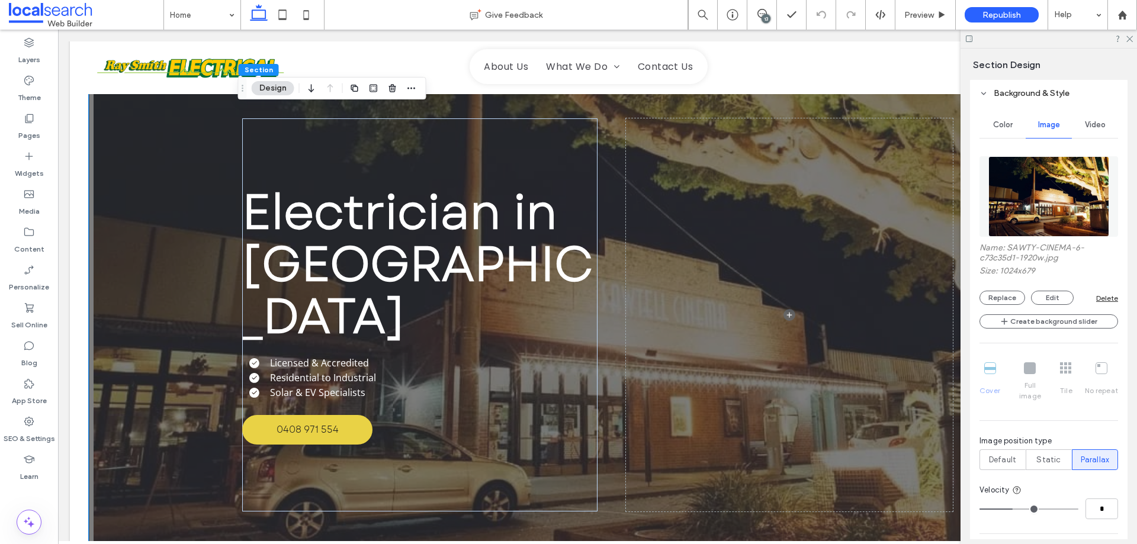
type input "*"
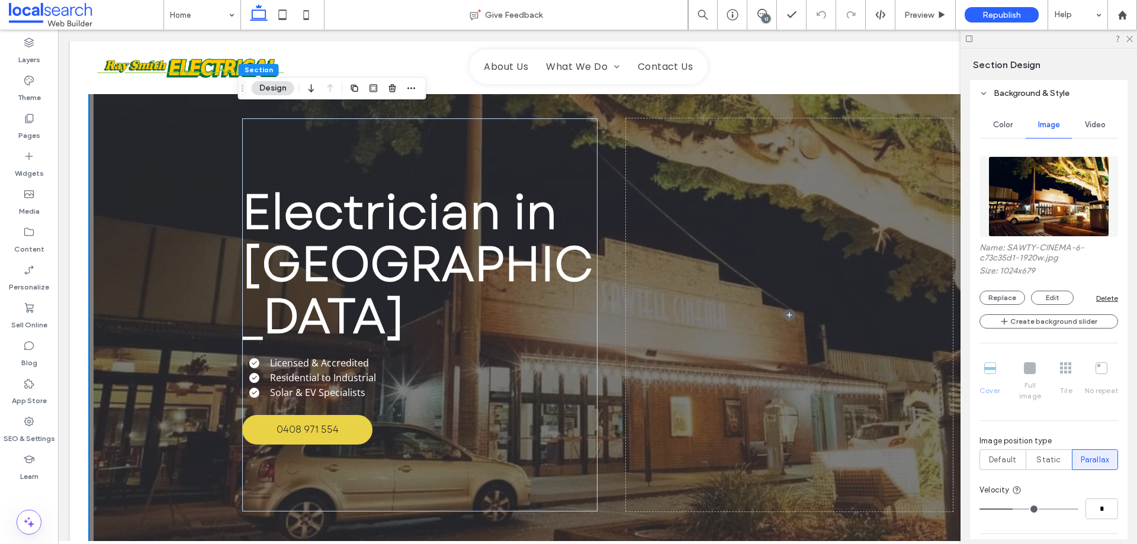
type input "*"
type input "**"
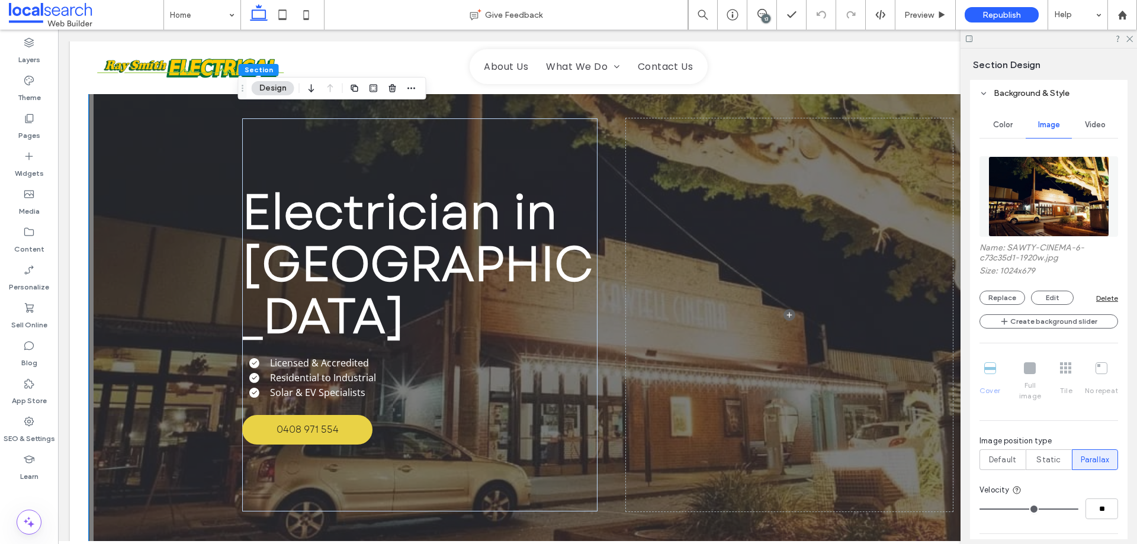
drag, startPoint x: 1060, startPoint y: 501, endPoint x: 1103, endPoint y: 501, distance: 43.2
type input "**"
click at [1078, 509] on input "range" at bounding box center [1028, 509] width 99 height 1
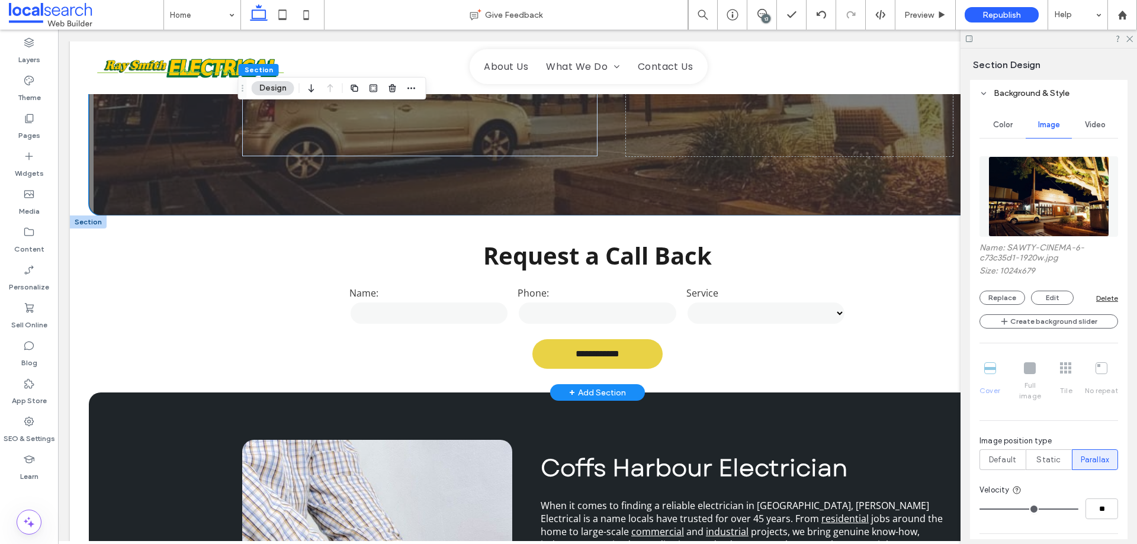
scroll to position [0, 0]
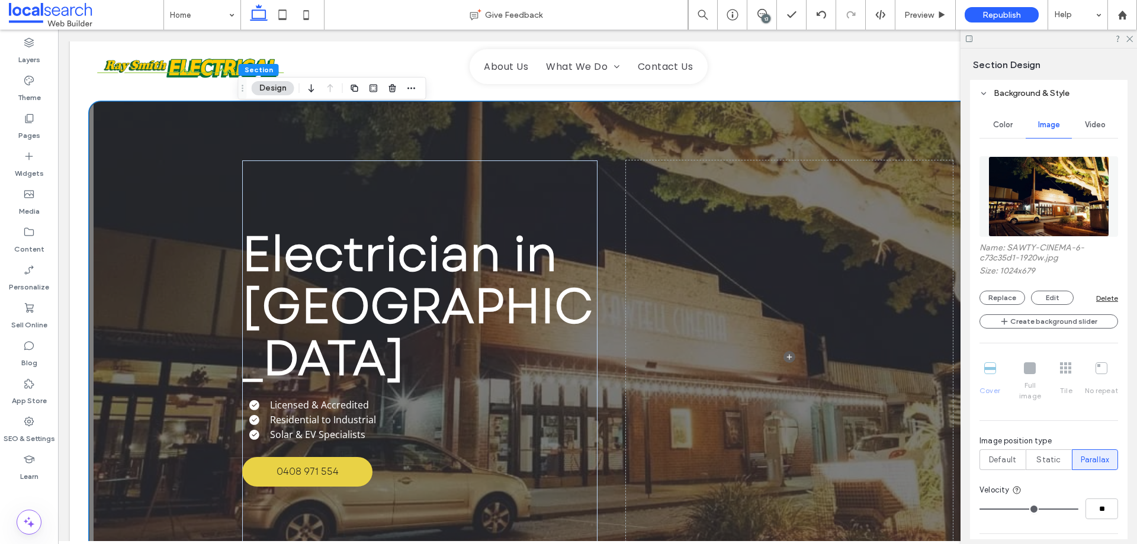
click at [609, 146] on div "Electrician in [GEOGRAPHIC_DATA] Licensed & Accredited Residential to Industria…" at bounding box center [597, 357] width 710 height 512
click at [761, 18] on div "13" at bounding box center [765, 18] width 9 height 9
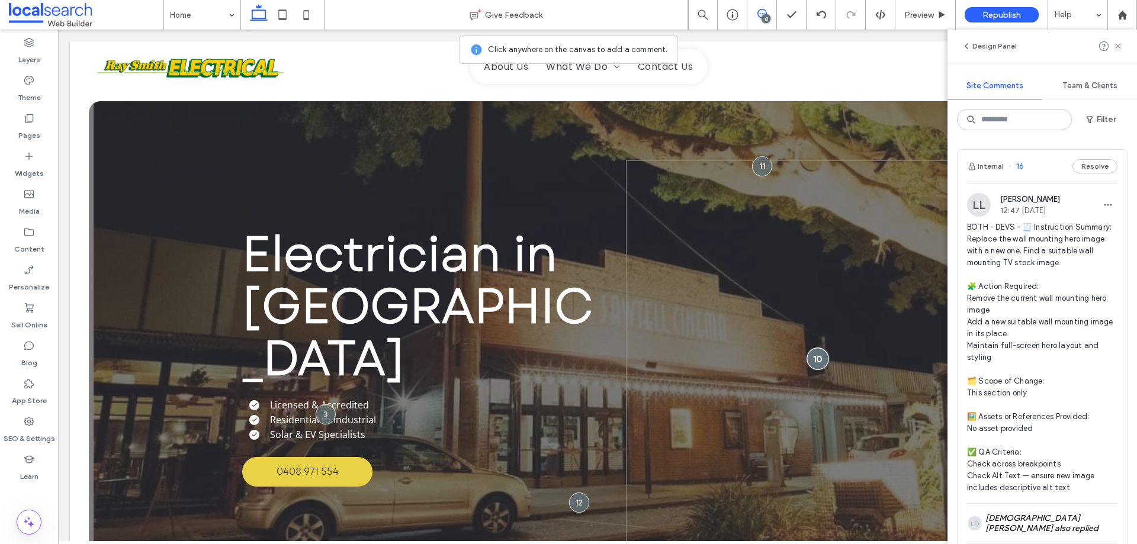
click at [809, 351] on div at bounding box center [818, 359] width 22 height 22
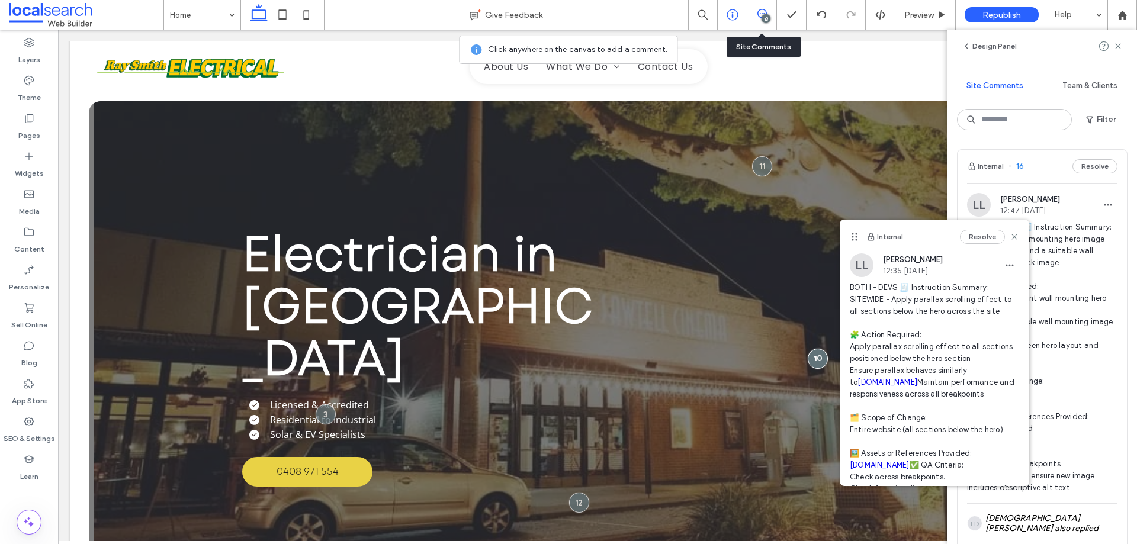
drag, startPoint x: 757, startPoint y: 21, endPoint x: 744, endPoint y: 29, distance: 15.4
click at [757, 20] on div "13" at bounding box center [762, 15] width 30 height 30
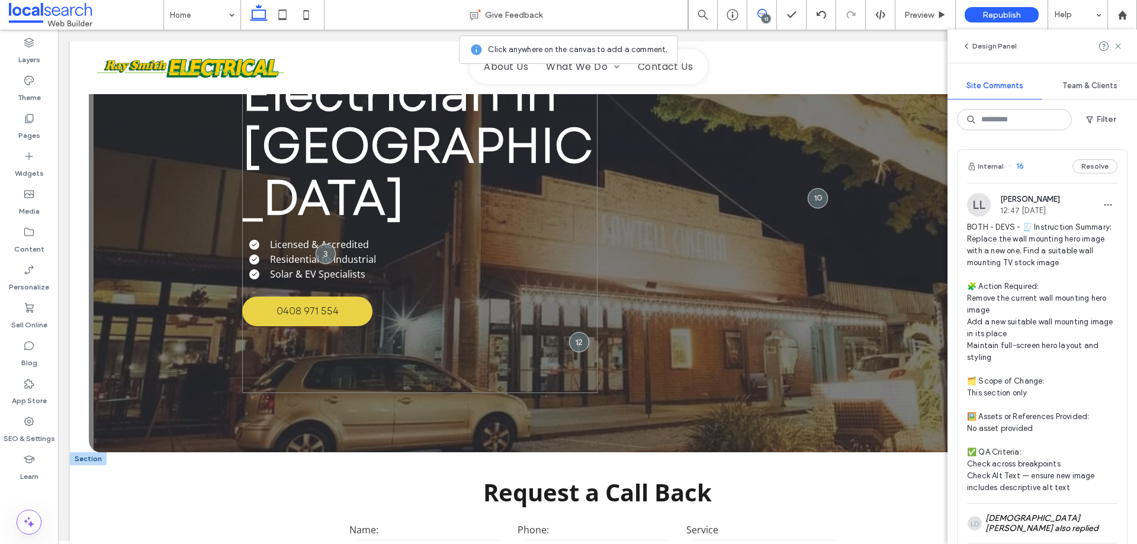
scroll to position [414, 0]
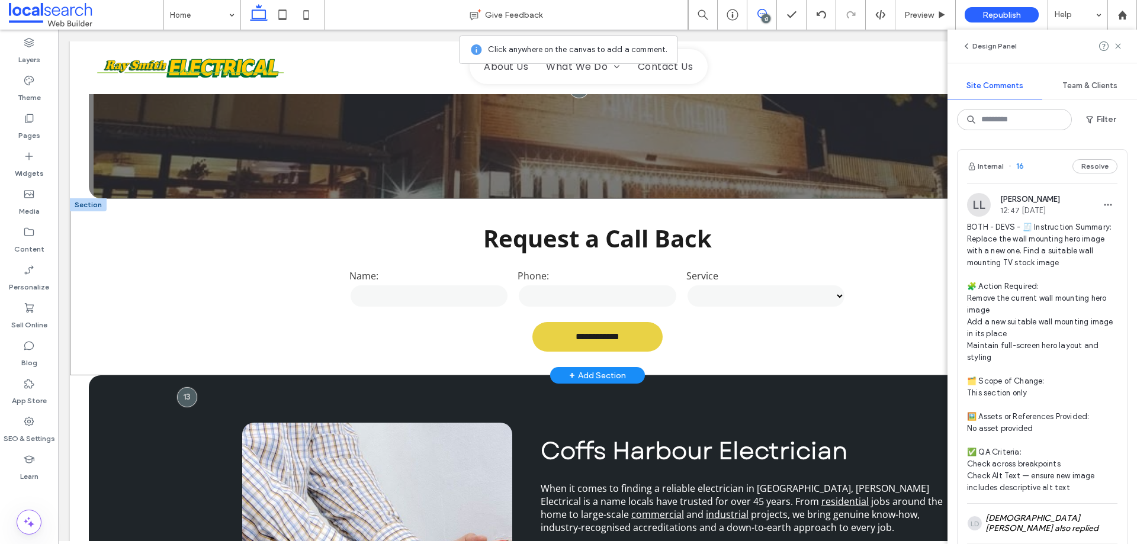
click at [179, 244] on div "**********" at bounding box center [597, 286] width 1055 height 177
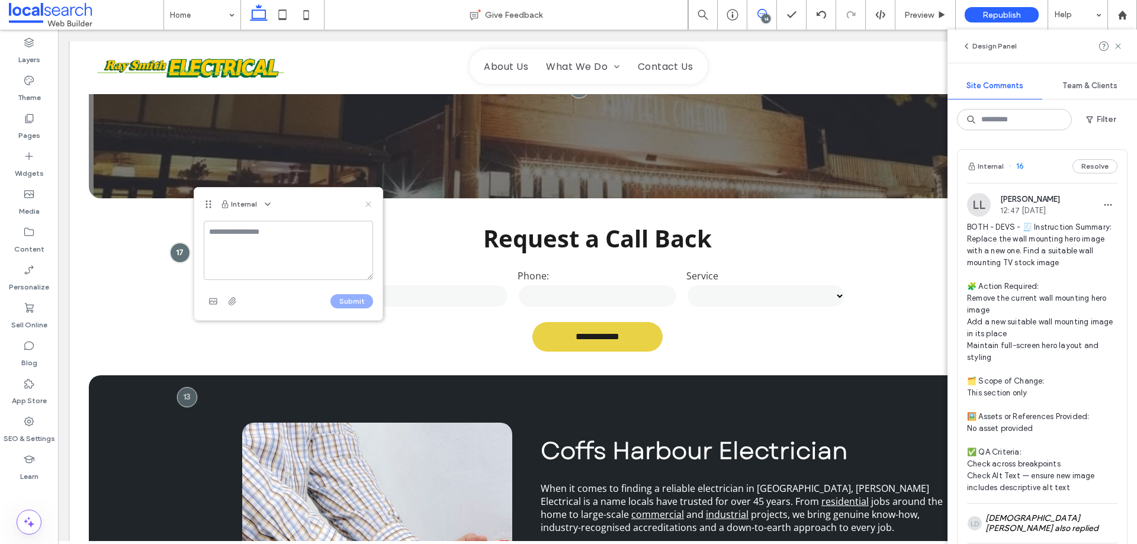
drag, startPoint x: 367, startPoint y: 203, endPoint x: 134, endPoint y: 227, distance: 234.5
click at [367, 203] on use at bounding box center [367, 203] width 5 height 5
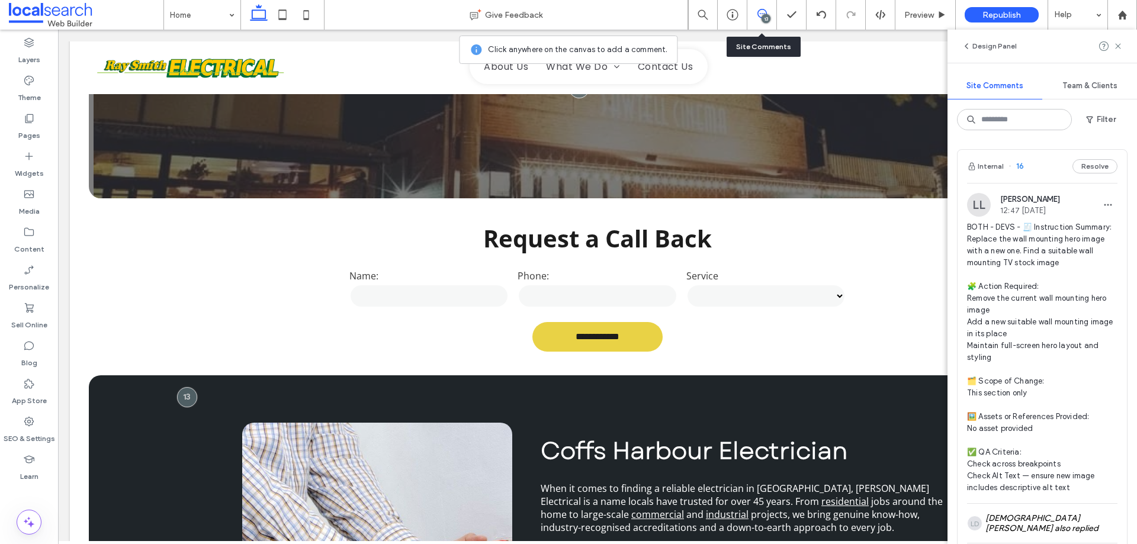
click at [758, 14] on use at bounding box center [761, 13] width 9 height 9
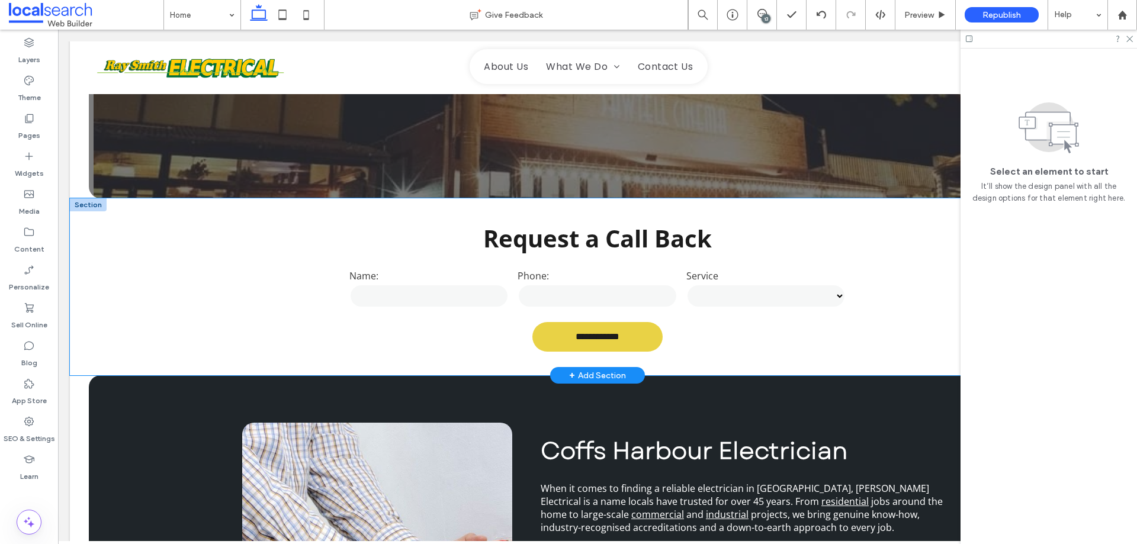
click at [112, 243] on div "**********" at bounding box center [597, 286] width 1055 height 177
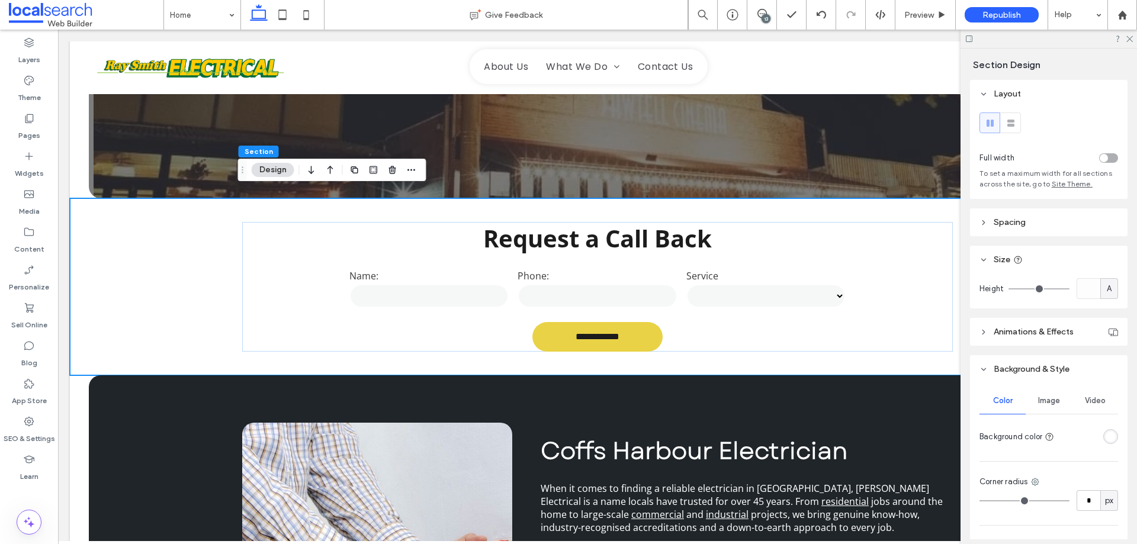
click at [1044, 400] on span "Image" at bounding box center [1049, 400] width 22 height 9
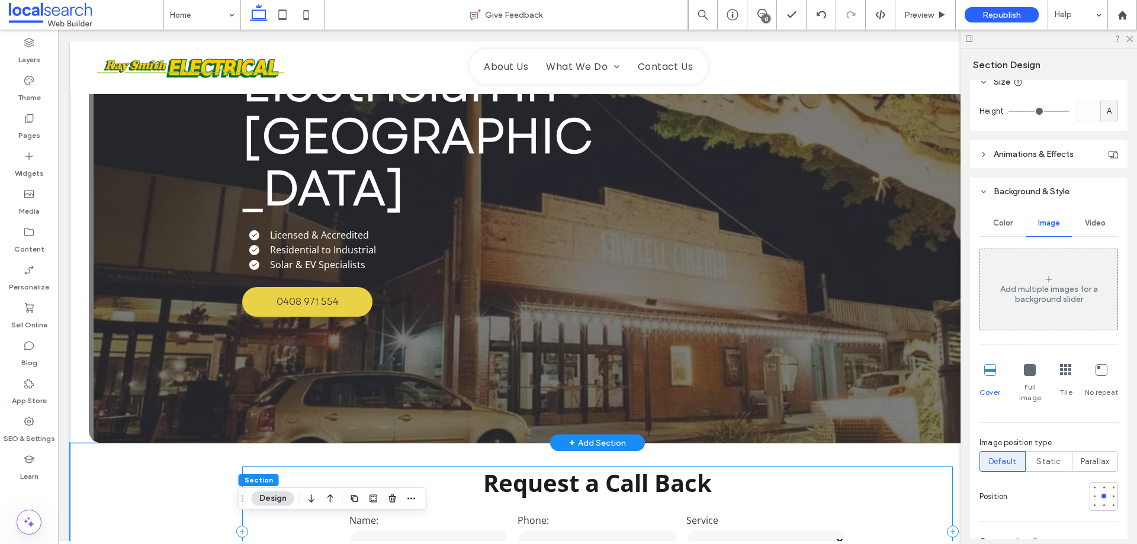
scroll to position [0, 0]
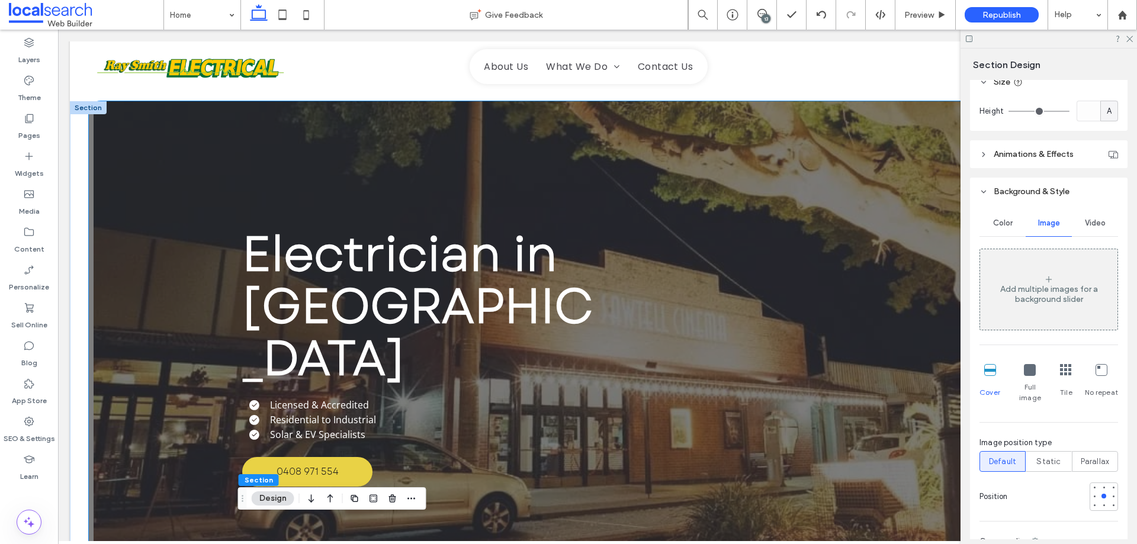
click at [139, 152] on div "Electrician in [GEOGRAPHIC_DATA] Licensed & Accredited Residential to Industria…" at bounding box center [597, 357] width 1017 height 512
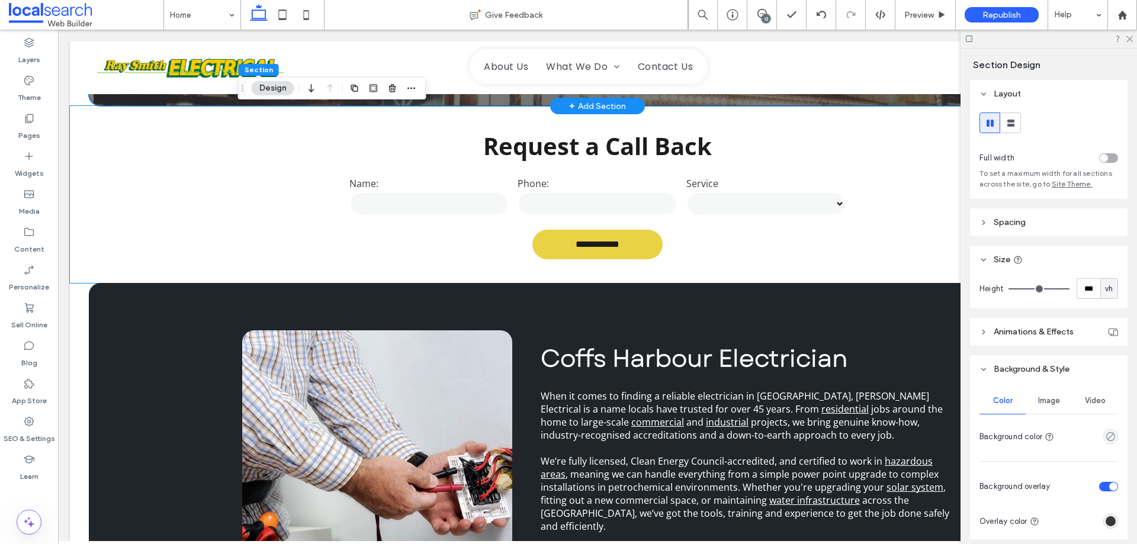
scroll to position [355, 0]
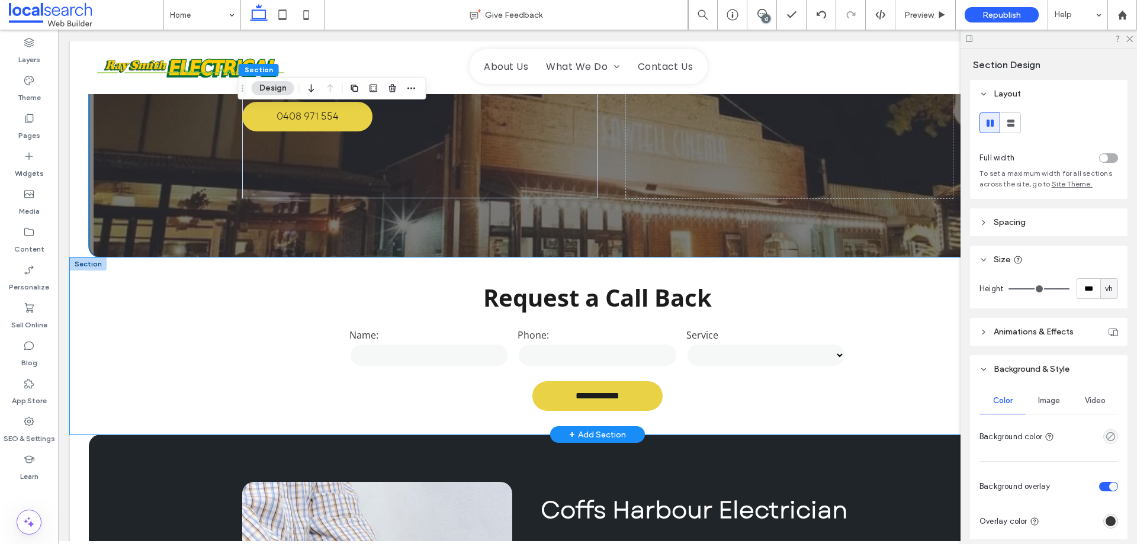
click at [168, 358] on div "**********" at bounding box center [597, 346] width 1055 height 177
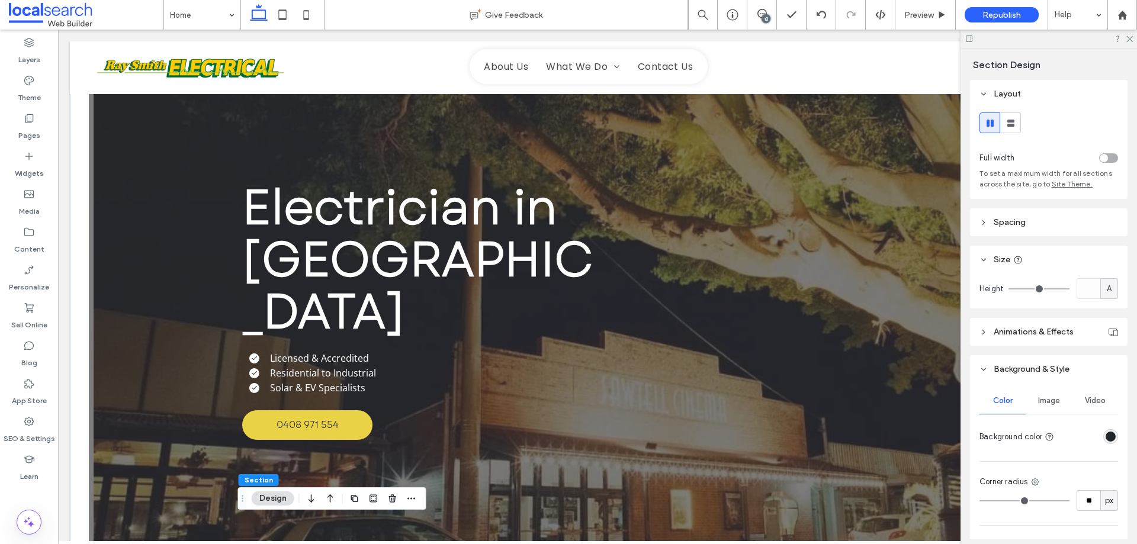
scroll to position [0, 0]
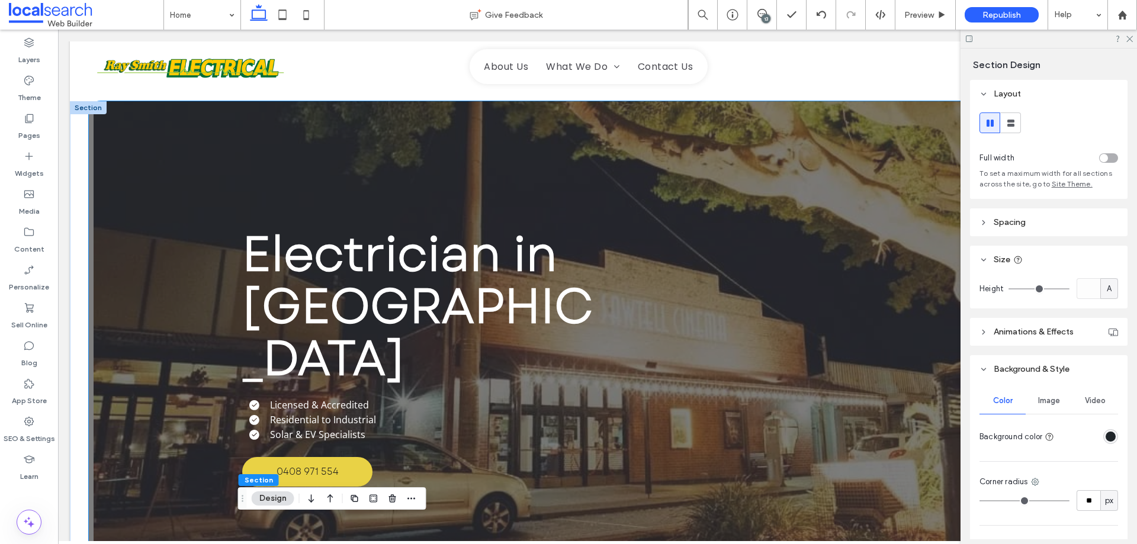
click at [203, 182] on div "Electrician in [GEOGRAPHIC_DATA] Licensed & Accredited Residential to Industria…" at bounding box center [597, 357] width 1017 height 512
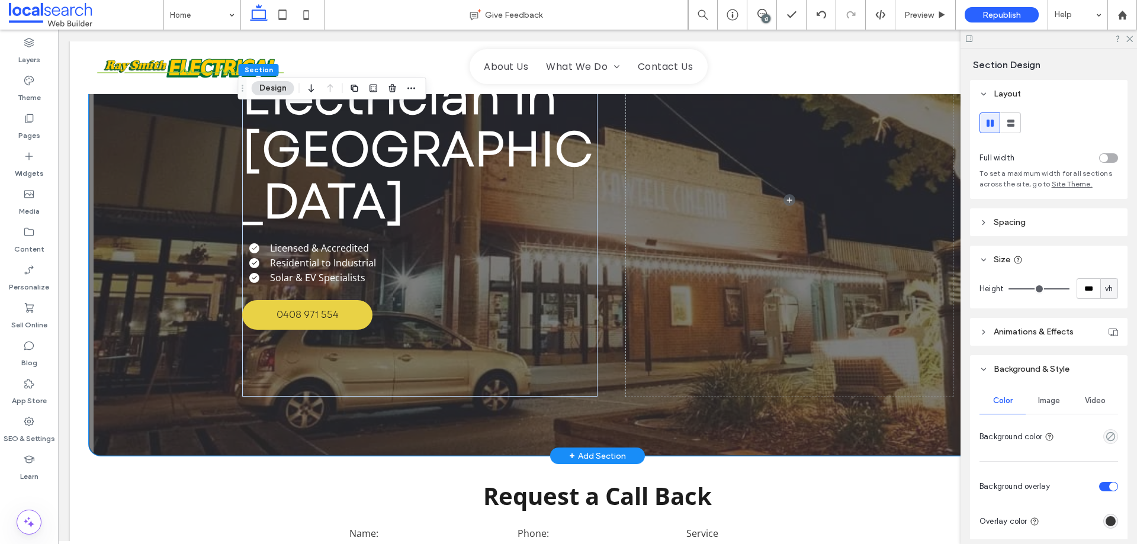
scroll to position [414, 0]
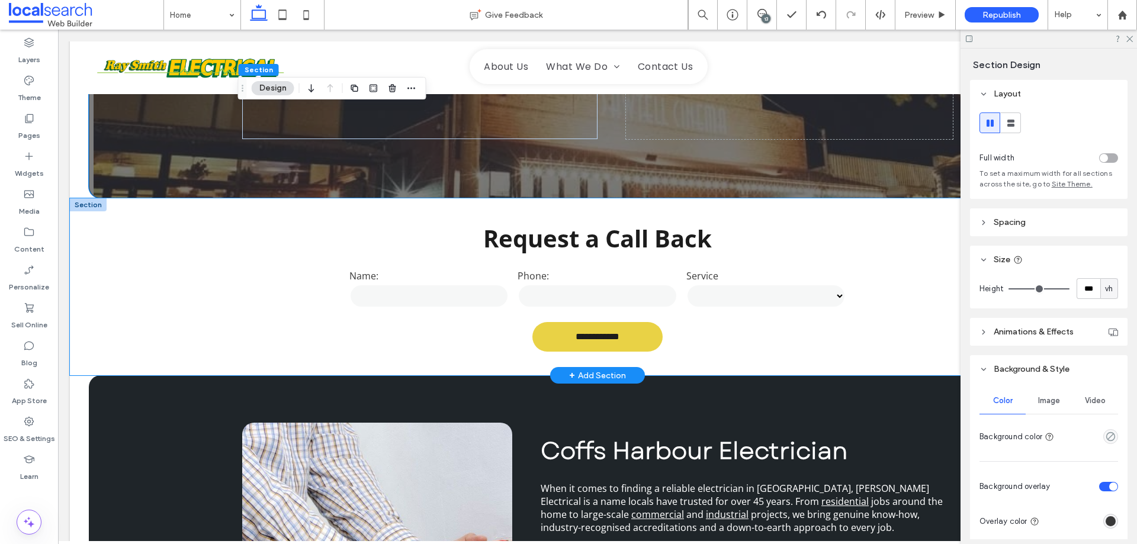
click at [189, 236] on div "**********" at bounding box center [597, 286] width 1055 height 177
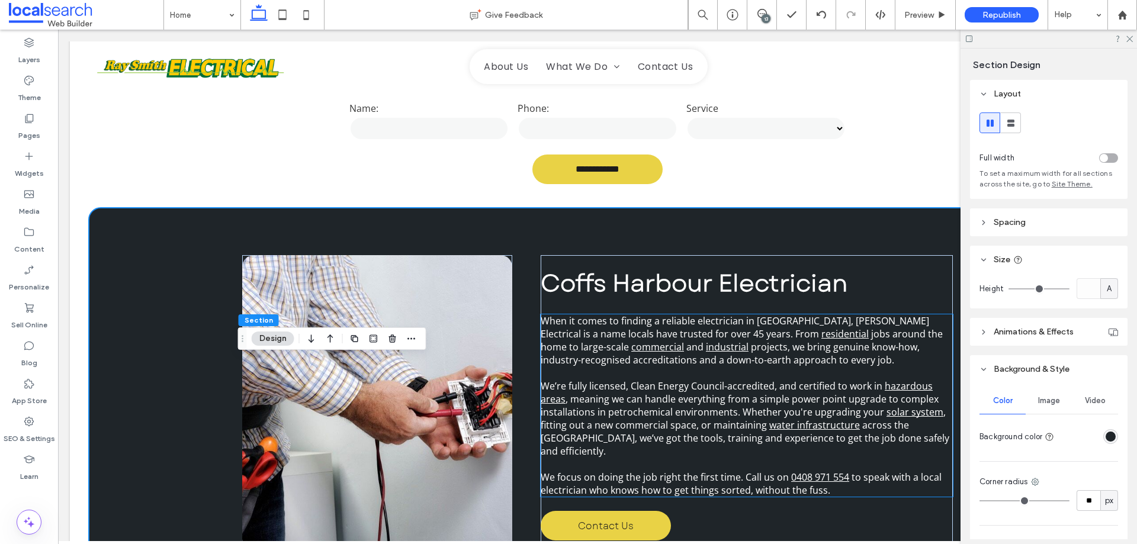
scroll to position [651, 0]
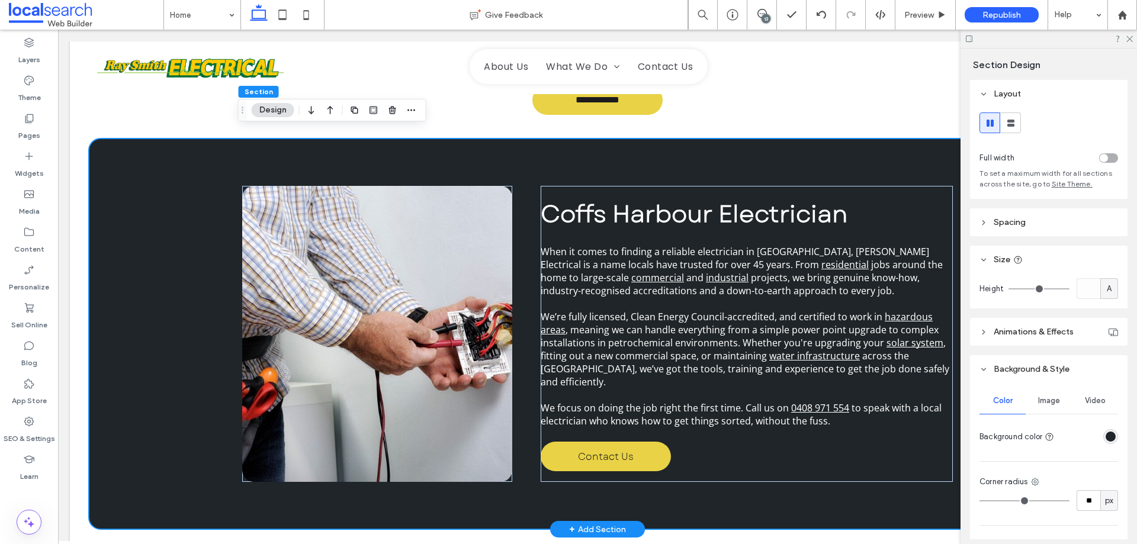
click at [111, 163] on div "Coffs Harbour Electrician When it comes to finding a reliable electrician in [G…" at bounding box center [597, 334] width 1017 height 391
click at [1045, 401] on span "Image" at bounding box center [1049, 400] width 22 height 9
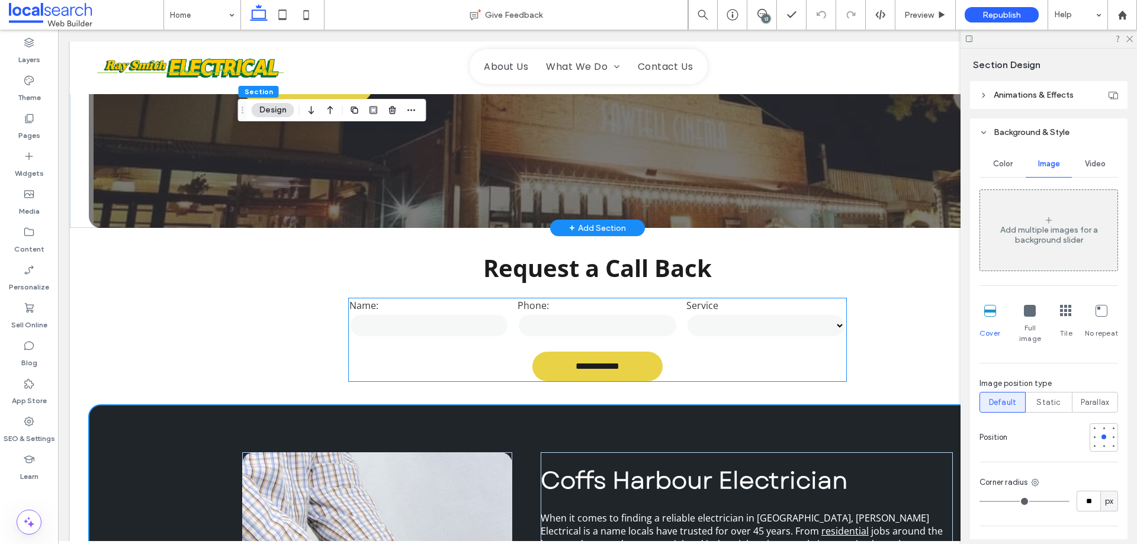
scroll to position [296, 0]
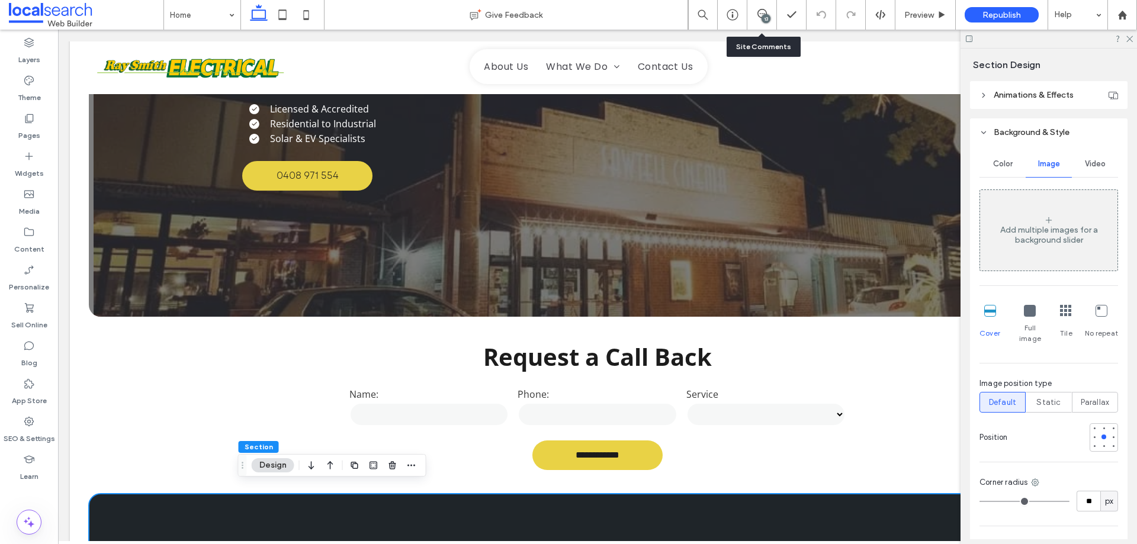
click at [760, 18] on div "13" at bounding box center [761, 15] width 29 height 12
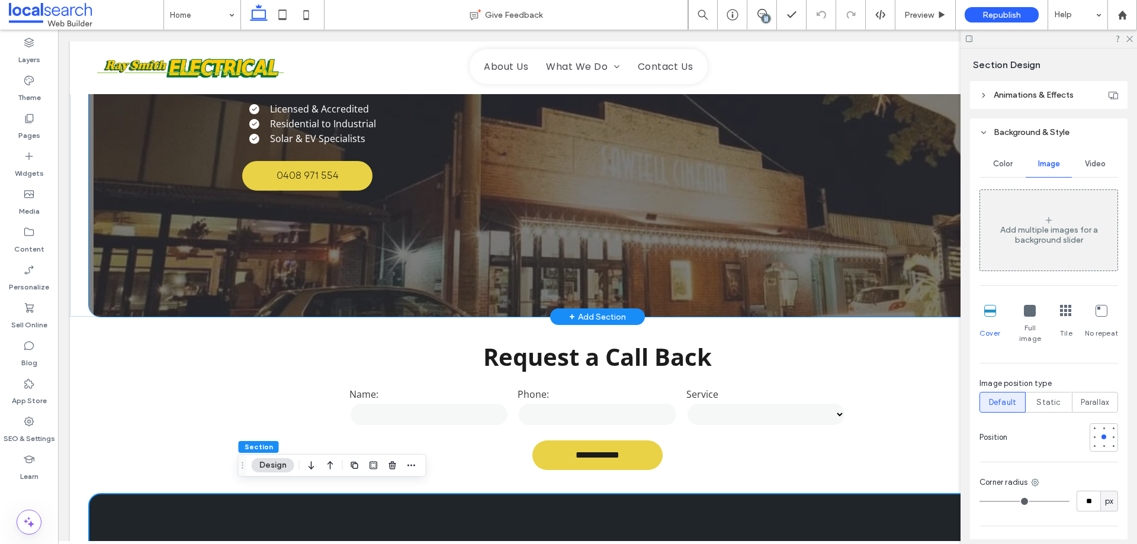
click at [151, 261] on div "Electrician in [GEOGRAPHIC_DATA] Licensed & Accredited Residential to Industria…" at bounding box center [597, 61] width 1017 height 512
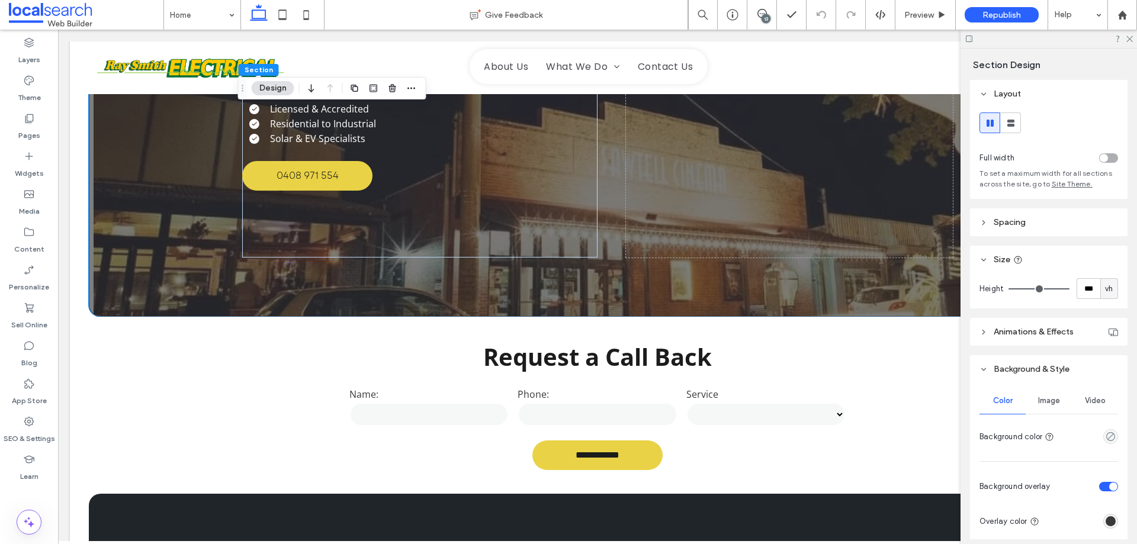
click at [1041, 407] on div "Image" at bounding box center [1048, 401] width 46 height 26
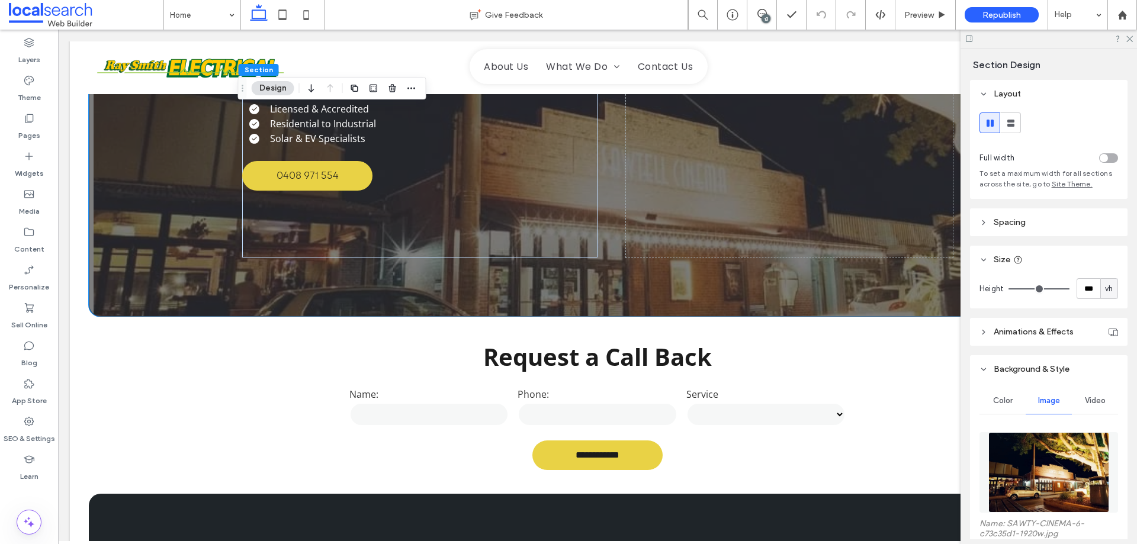
scroll to position [355, 0]
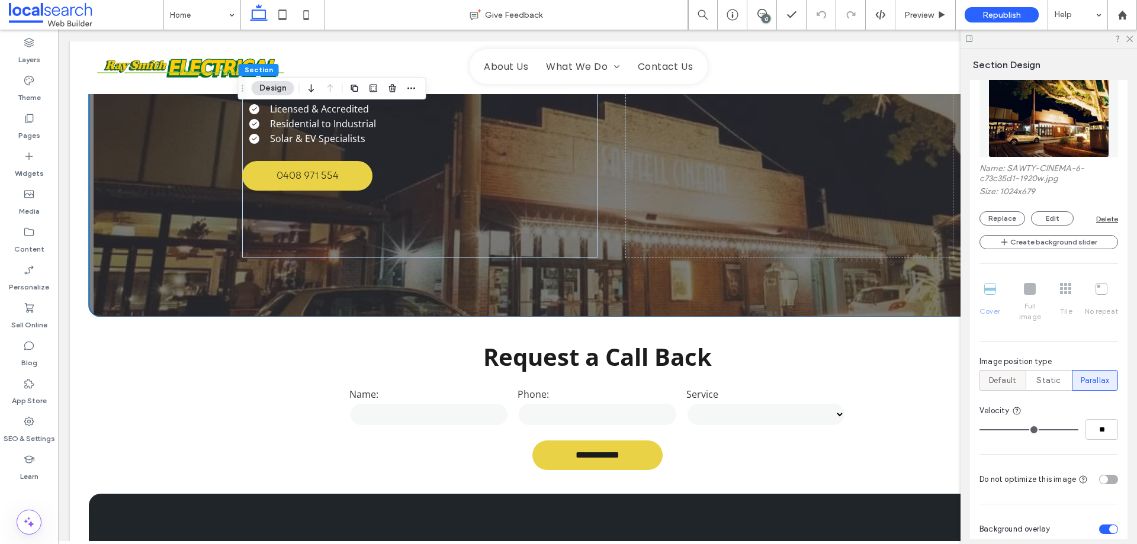
click at [1005, 375] on span "Default" at bounding box center [1002, 381] width 27 height 12
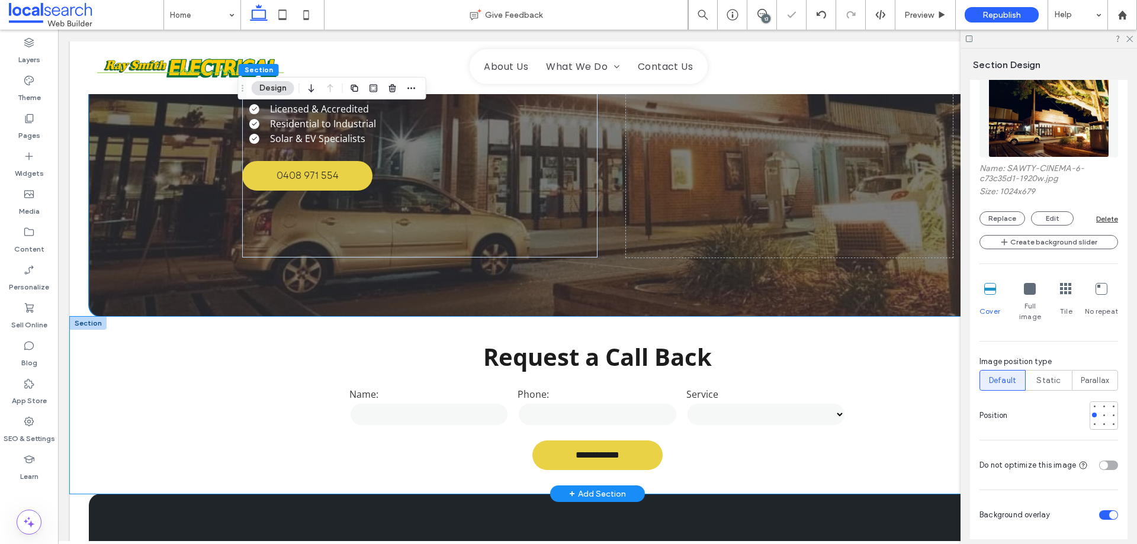
click at [153, 396] on div "**********" at bounding box center [597, 405] width 1055 height 177
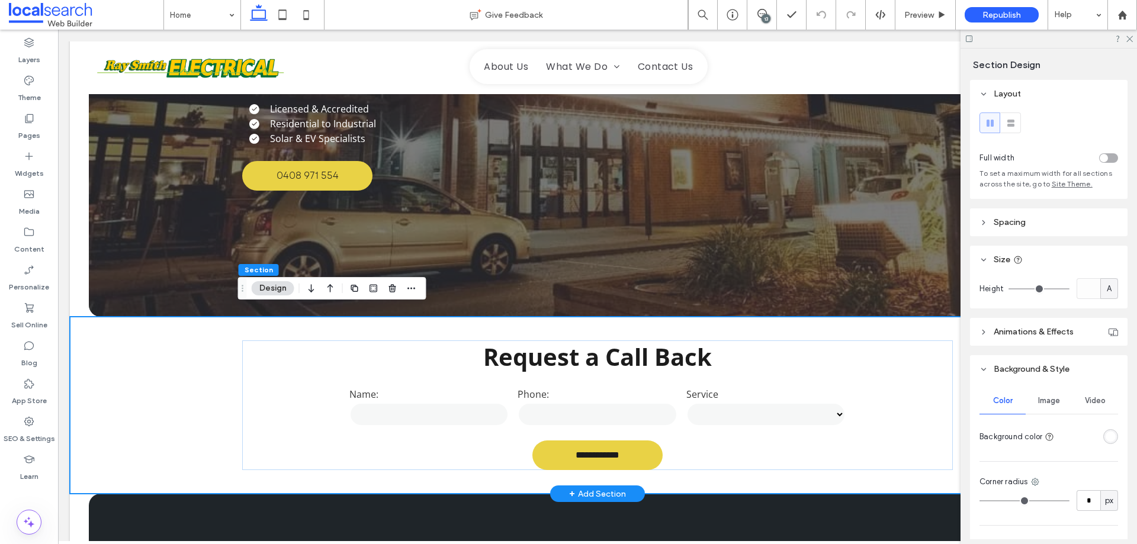
click at [119, 365] on div "**********" at bounding box center [597, 405] width 1055 height 177
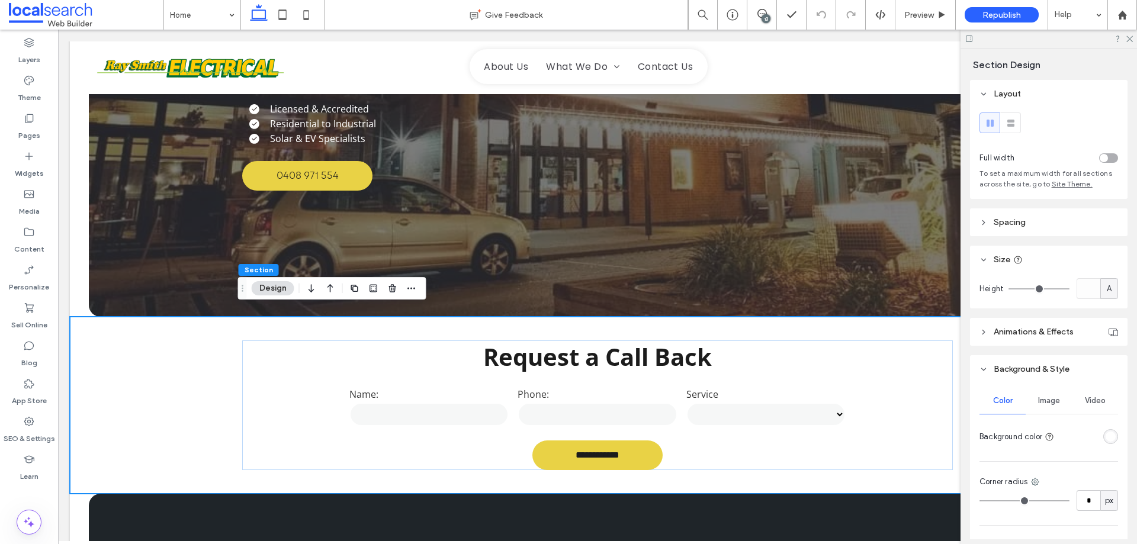
click at [1043, 397] on span "Image" at bounding box center [1049, 400] width 22 height 9
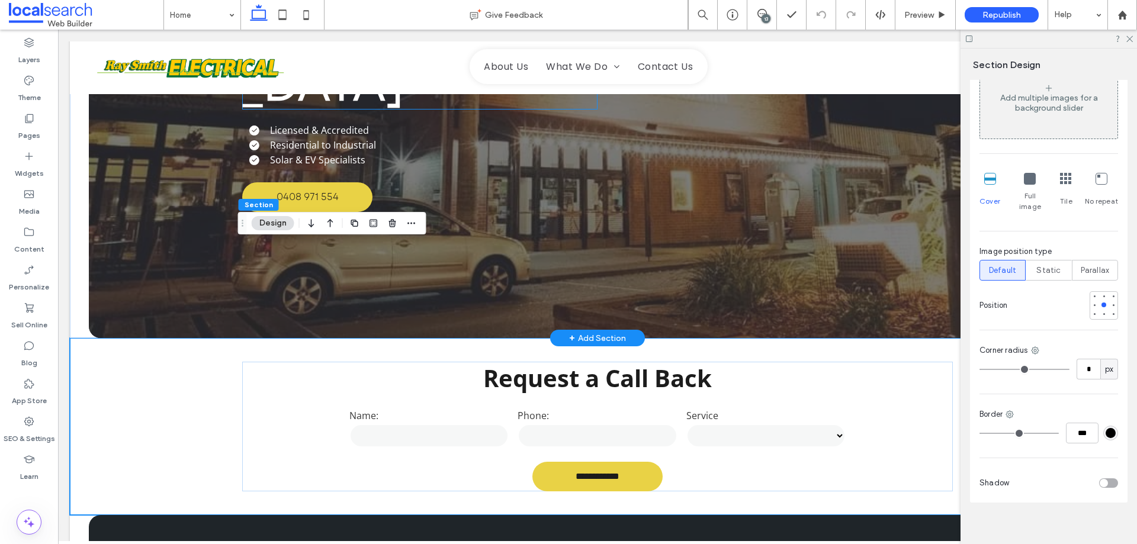
scroll to position [59, 0]
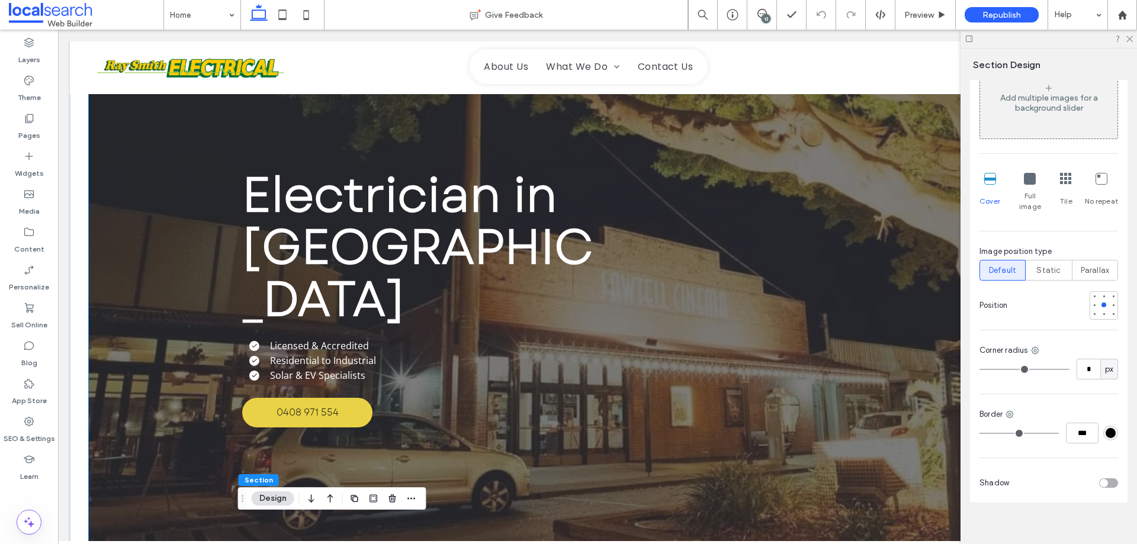
click at [160, 243] on div "Electrician in [GEOGRAPHIC_DATA] Licensed & Accredited Residential to Industria…" at bounding box center [597, 298] width 1017 height 512
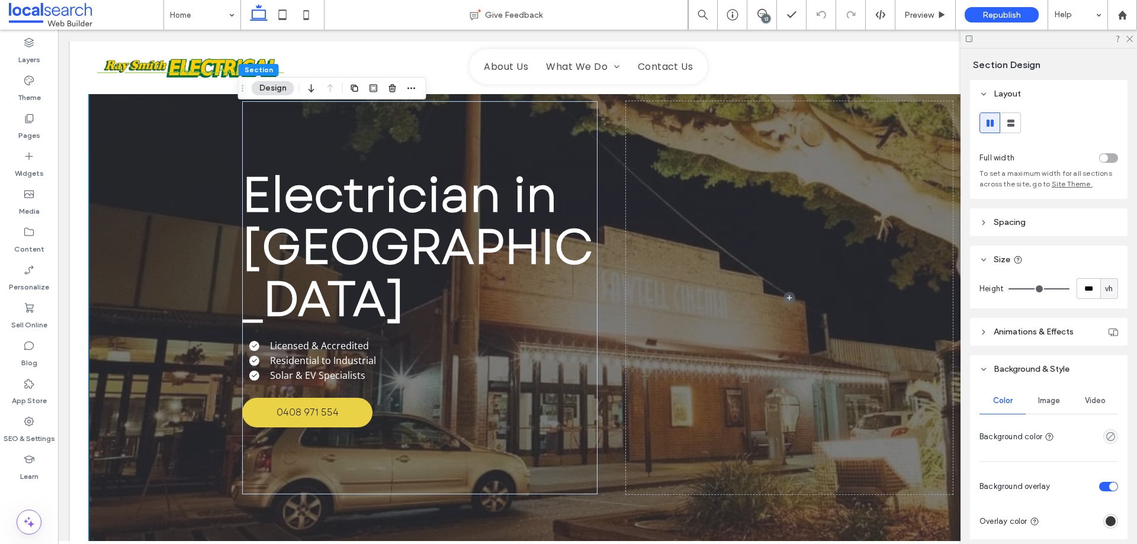
click at [1048, 404] on span "Image" at bounding box center [1049, 400] width 22 height 9
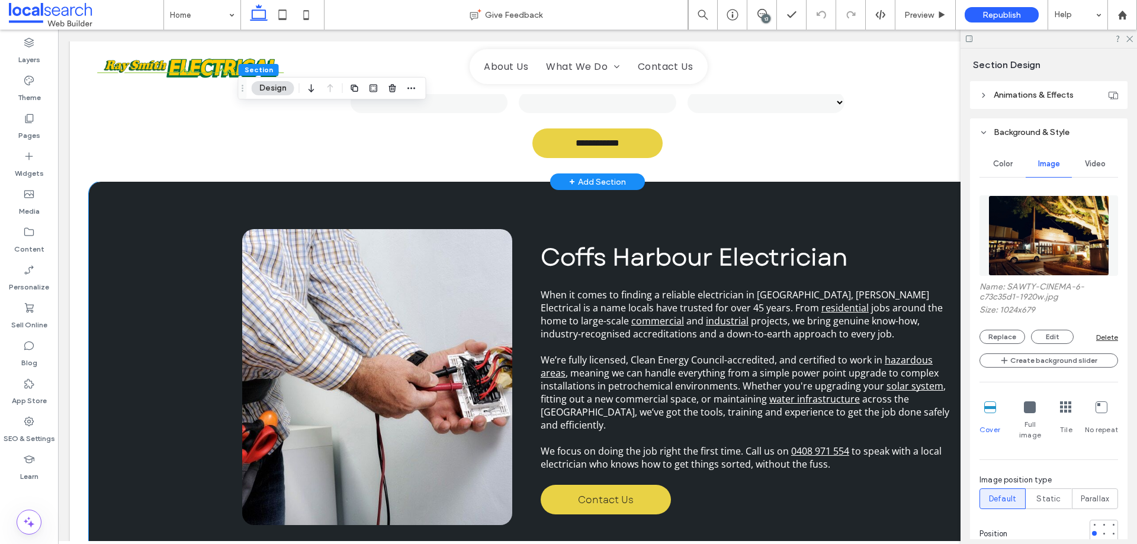
scroll to position [474, 0]
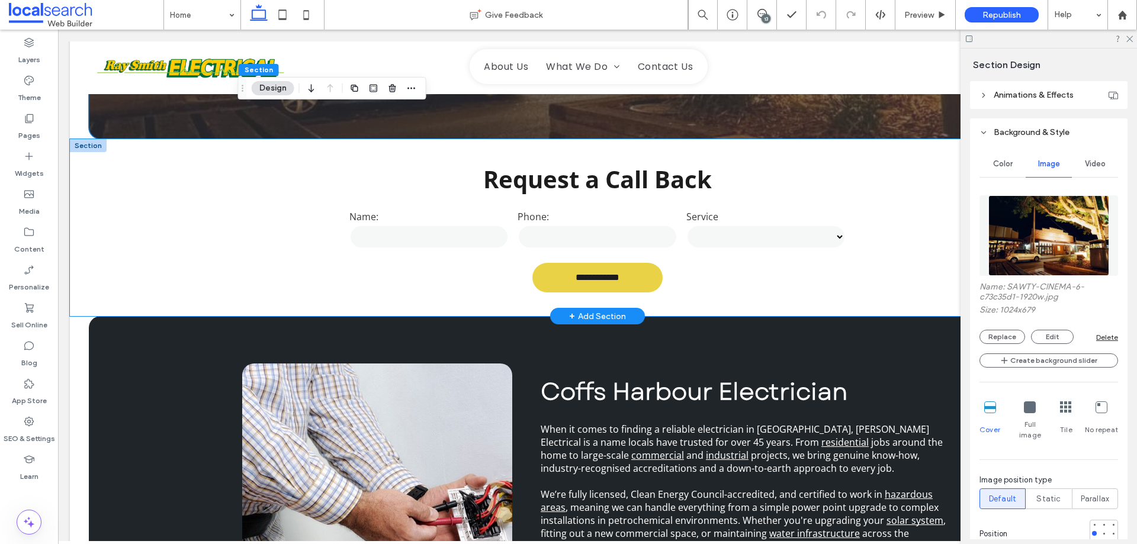
click at [155, 234] on div "**********" at bounding box center [597, 227] width 1055 height 177
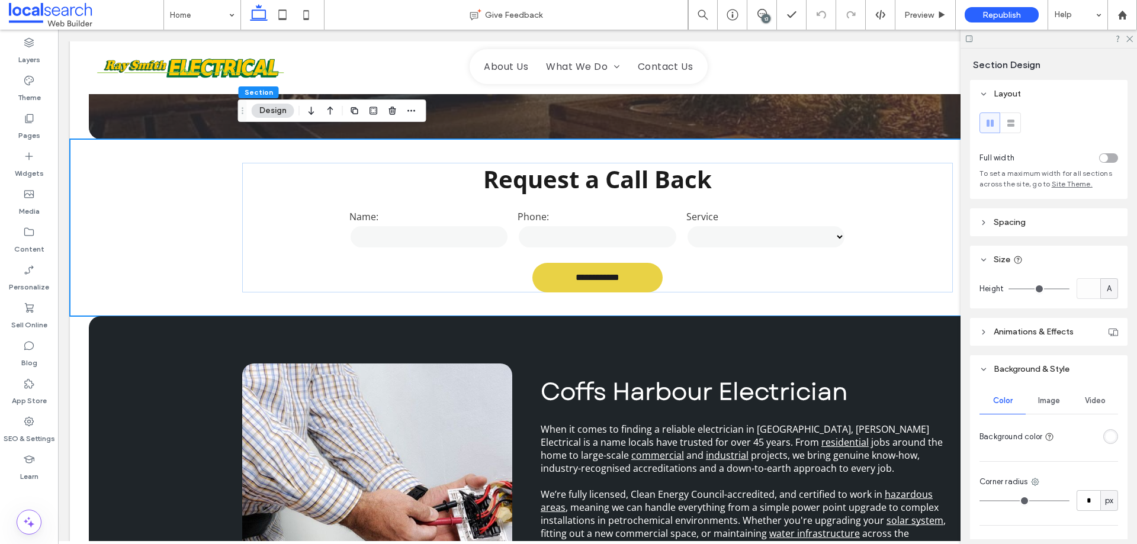
click at [1048, 404] on span "Image" at bounding box center [1049, 400] width 22 height 9
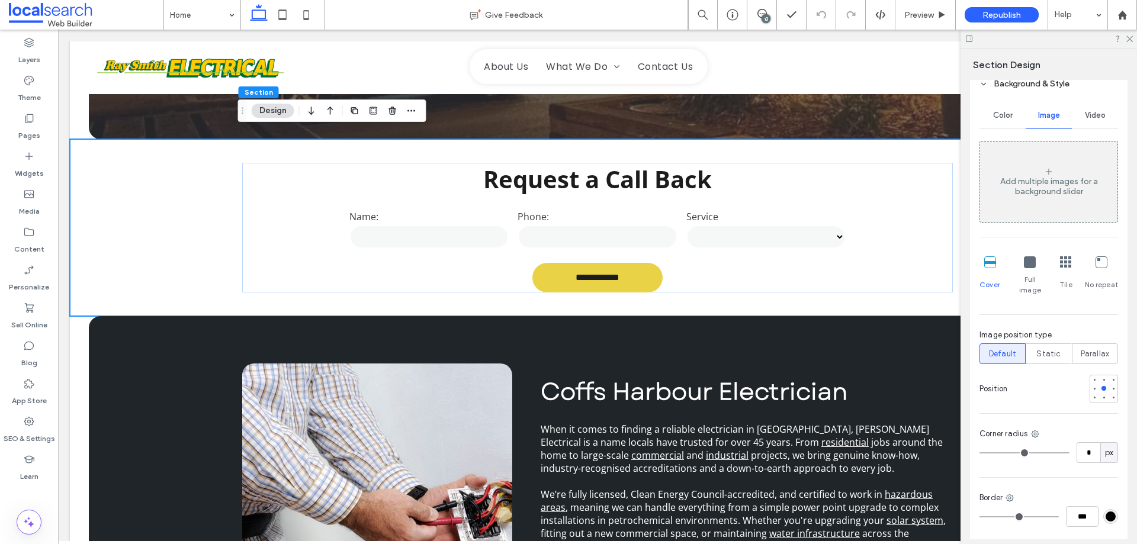
scroll to position [296, 0]
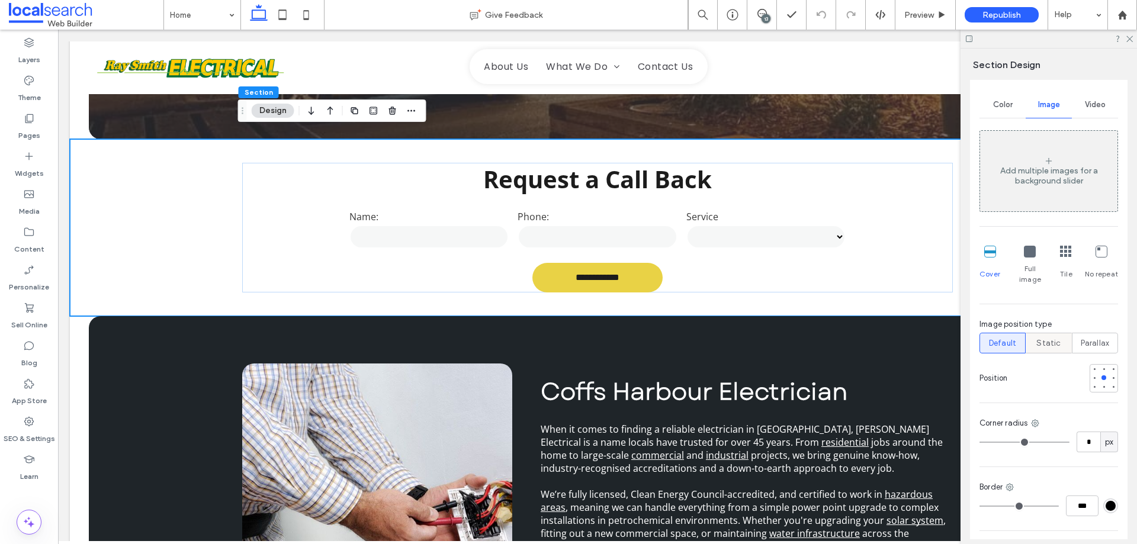
click at [1050, 337] on span "Static" at bounding box center [1048, 343] width 24 height 12
click at [1009, 335] on div "Default" at bounding box center [1002, 343] width 31 height 20
click at [1089, 337] on span "Parallax" at bounding box center [1095, 343] width 29 height 12
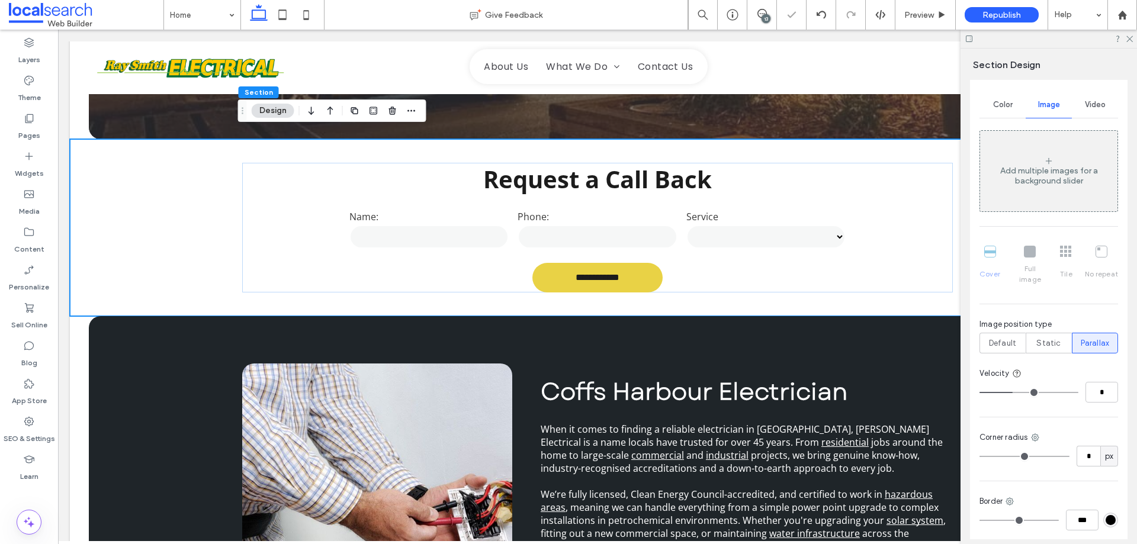
type input "*"
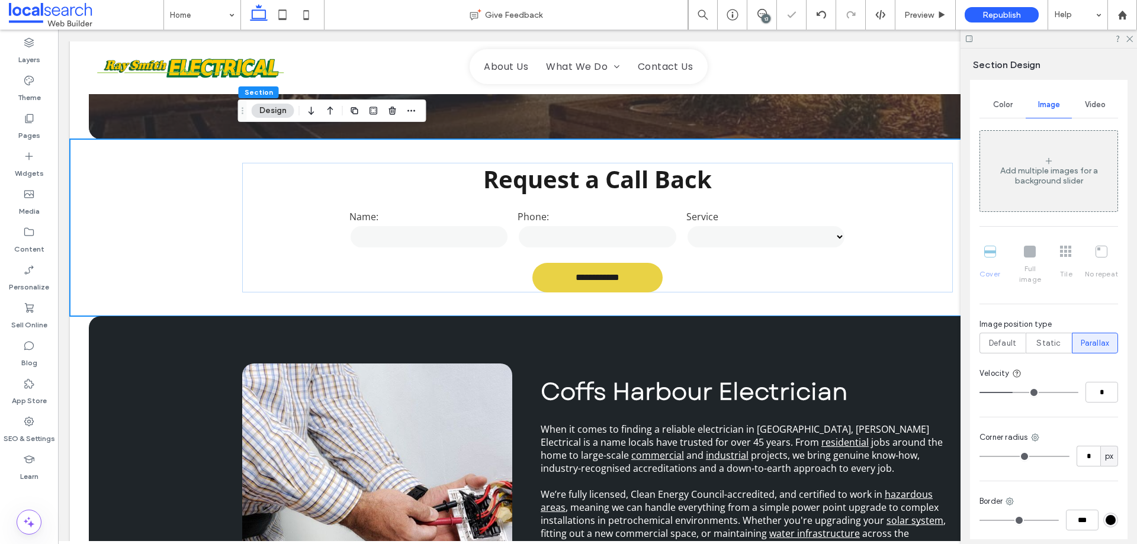
type input "*"
type input "**"
drag, startPoint x: 1023, startPoint y: 382, endPoint x: 1136, endPoint y: 376, distance: 113.8
type input "**"
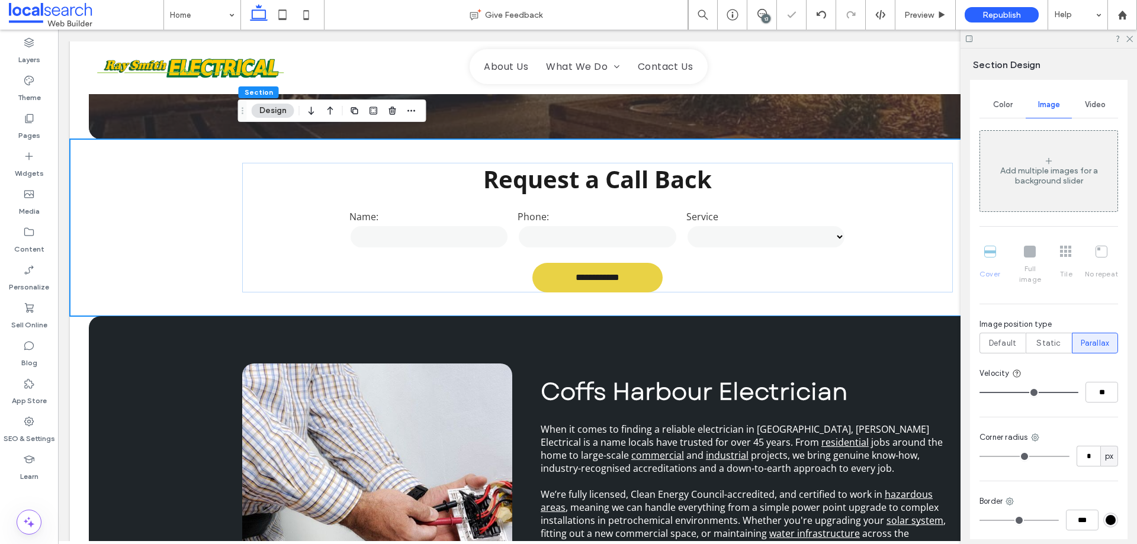
click at [1078, 392] on input "range" at bounding box center [1028, 392] width 99 height 1
click at [137, 346] on div "Coffs Harbour Electrician When it comes to finding a reliable electrician in Co…" at bounding box center [597, 511] width 1017 height 391
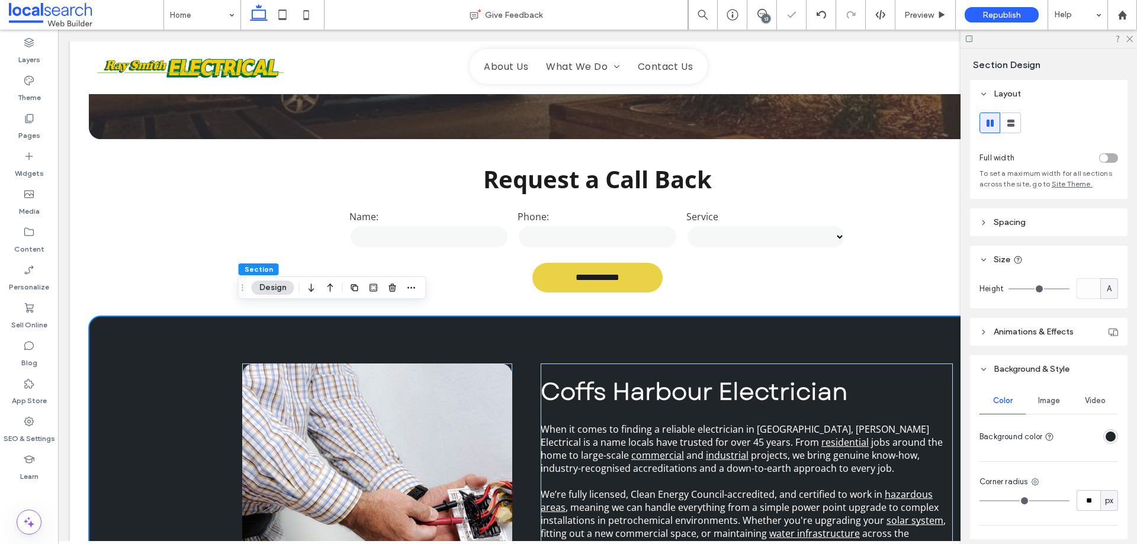
click at [1038, 397] on span "Image" at bounding box center [1049, 400] width 22 height 9
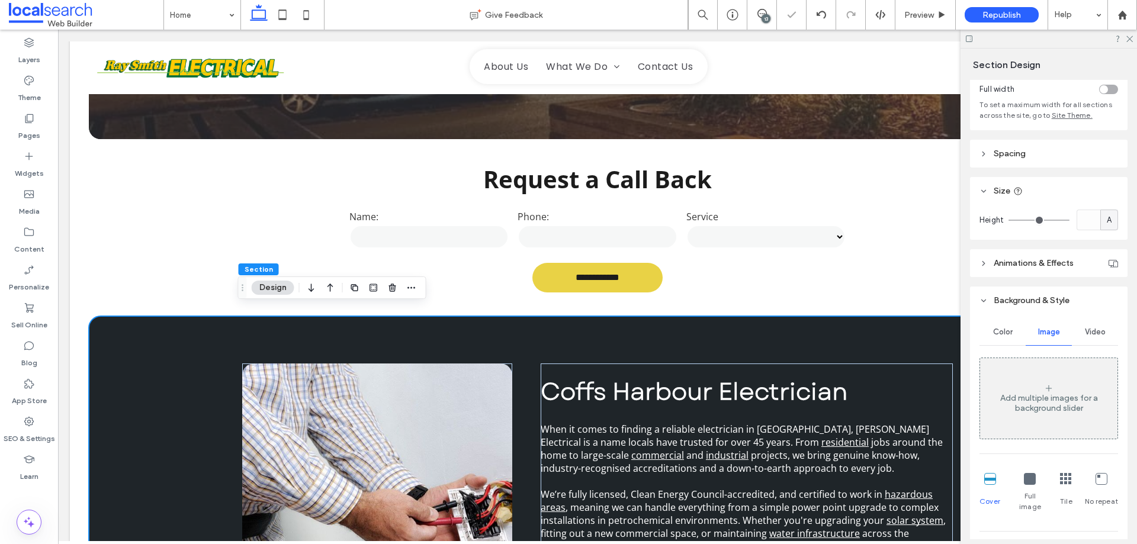
scroll to position [178, 0]
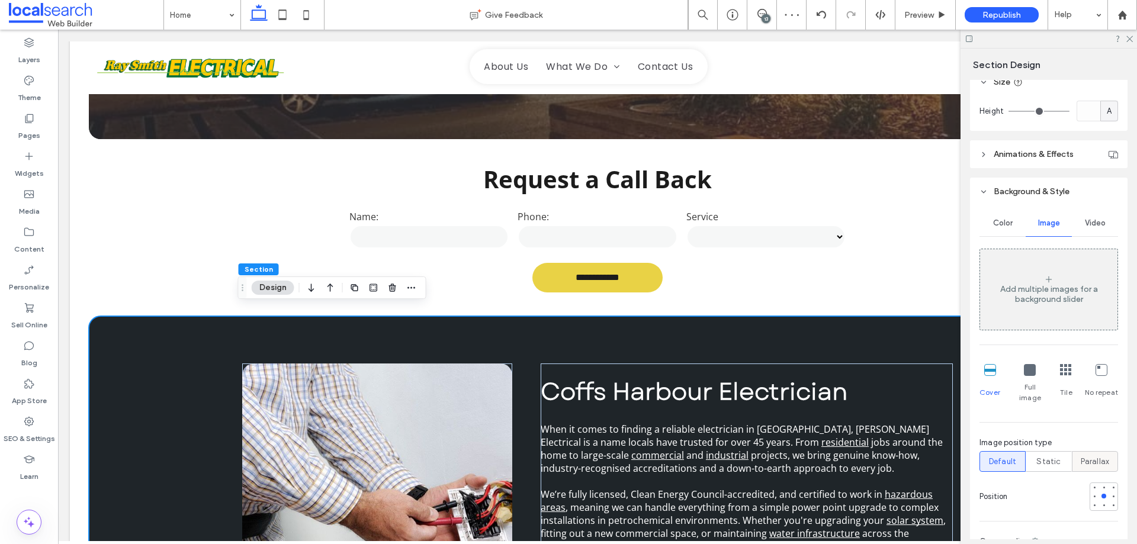
click at [1100, 456] on span "Parallax" at bounding box center [1095, 462] width 29 height 12
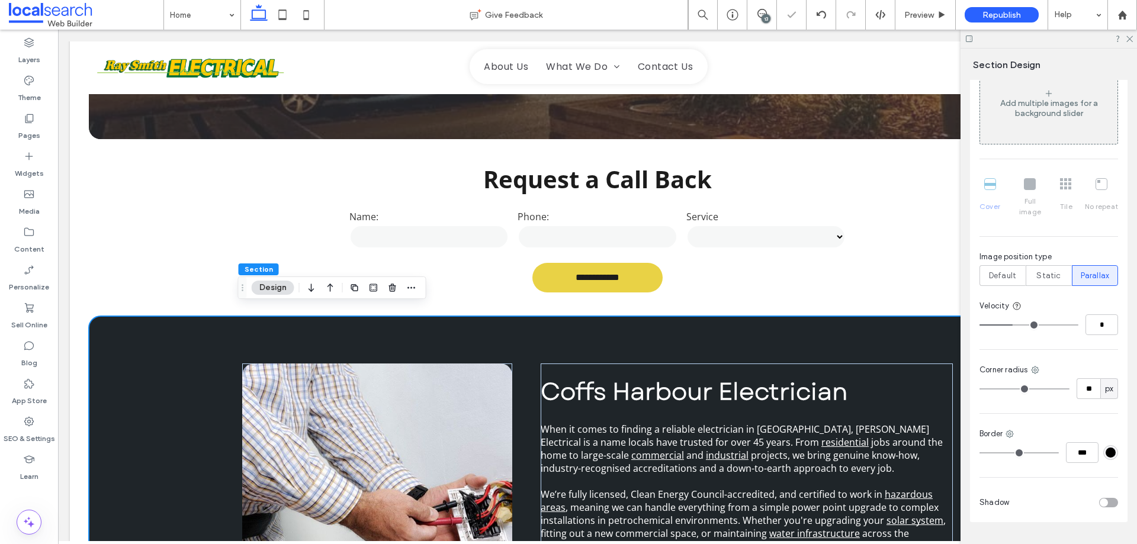
scroll to position [383, 0]
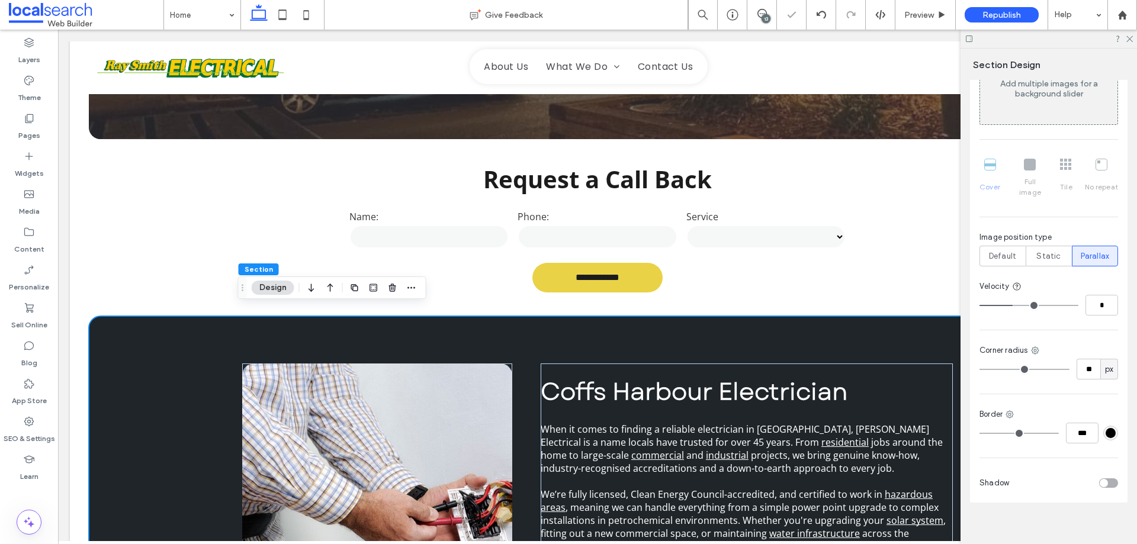
type input "*"
type input "**"
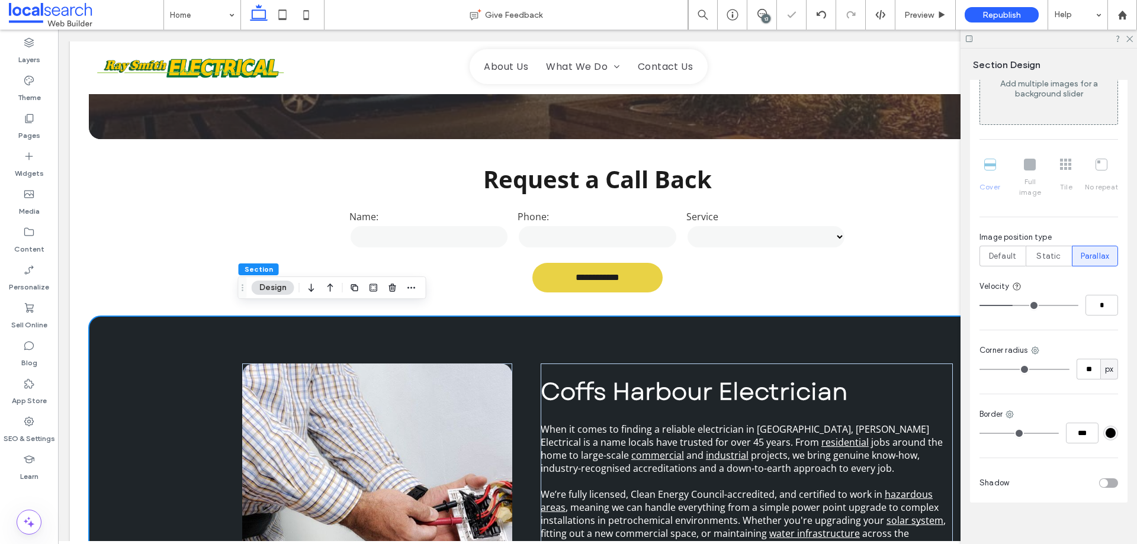
type input "**"
drag, startPoint x: 1012, startPoint y: 294, endPoint x: 1115, endPoint y: 312, distance: 105.1
type input "**"
click at [1078, 306] on input "range" at bounding box center [1028, 305] width 99 height 1
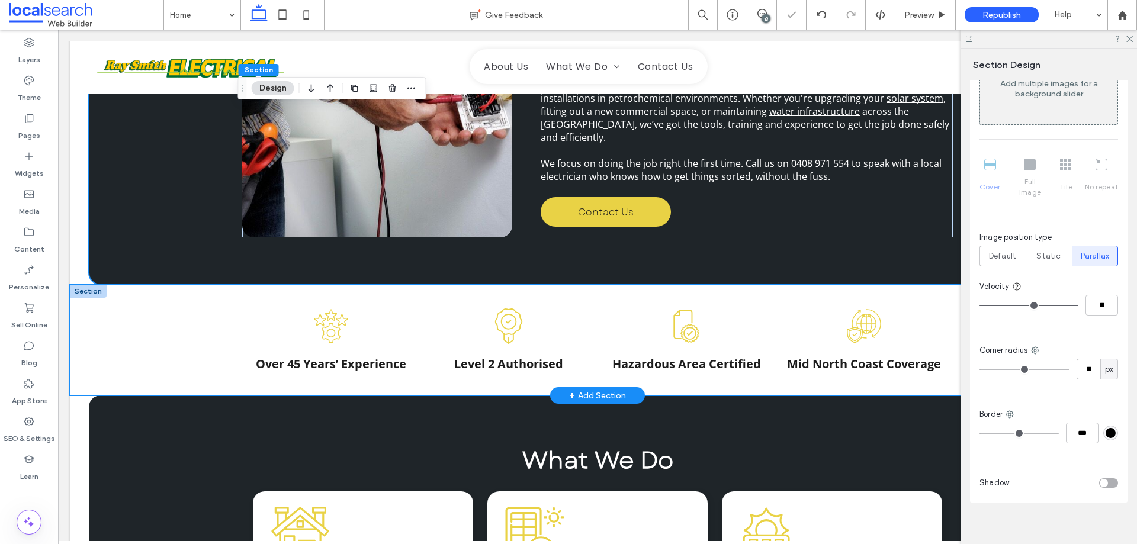
scroll to position [1007, 0]
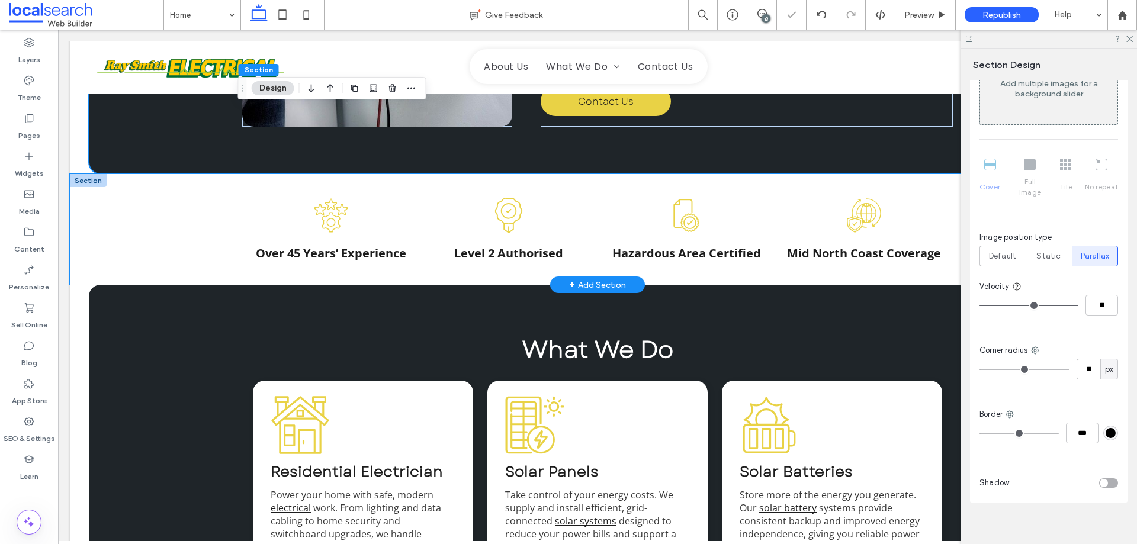
click at [169, 242] on div "Experience Icon Over 45 Years’ Experience Authorised Icon Level 2 Authorised Ce…" at bounding box center [597, 229] width 1055 height 111
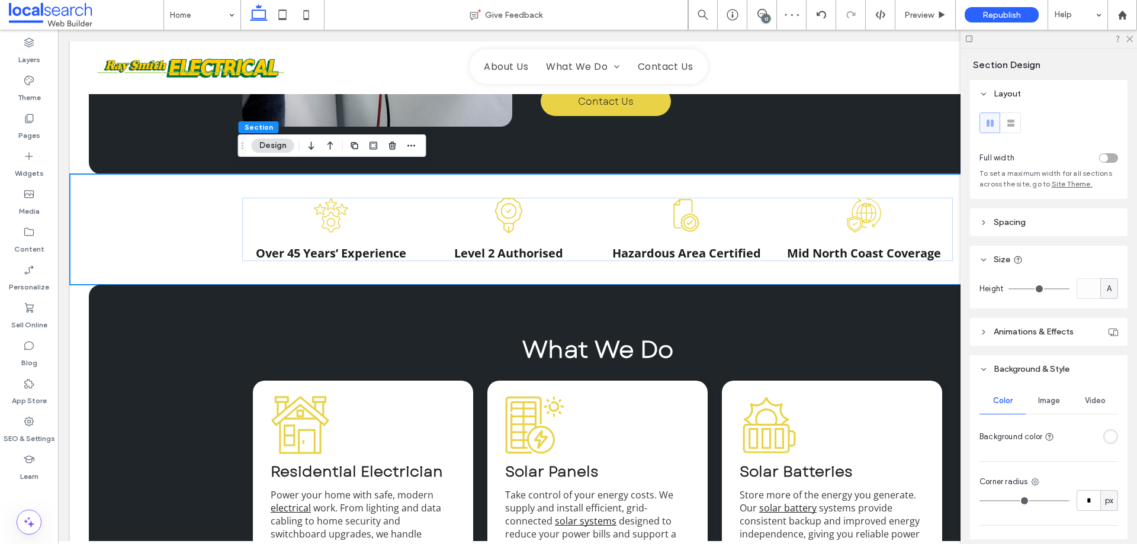
click at [1050, 403] on span "Image" at bounding box center [1049, 400] width 22 height 9
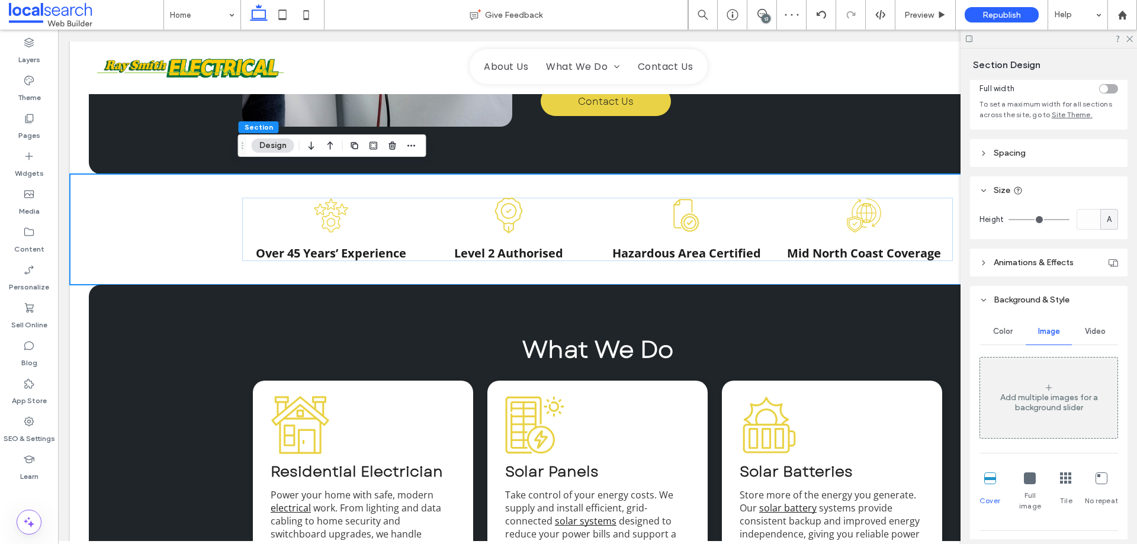
scroll to position [178, 0]
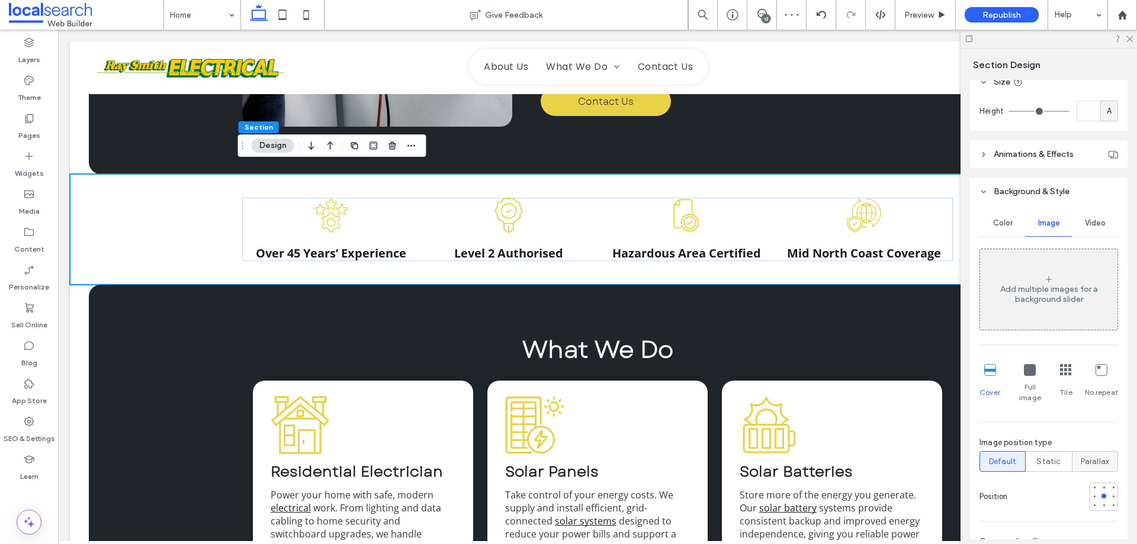
click at [1099, 456] on span "Parallax" at bounding box center [1095, 462] width 29 height 12
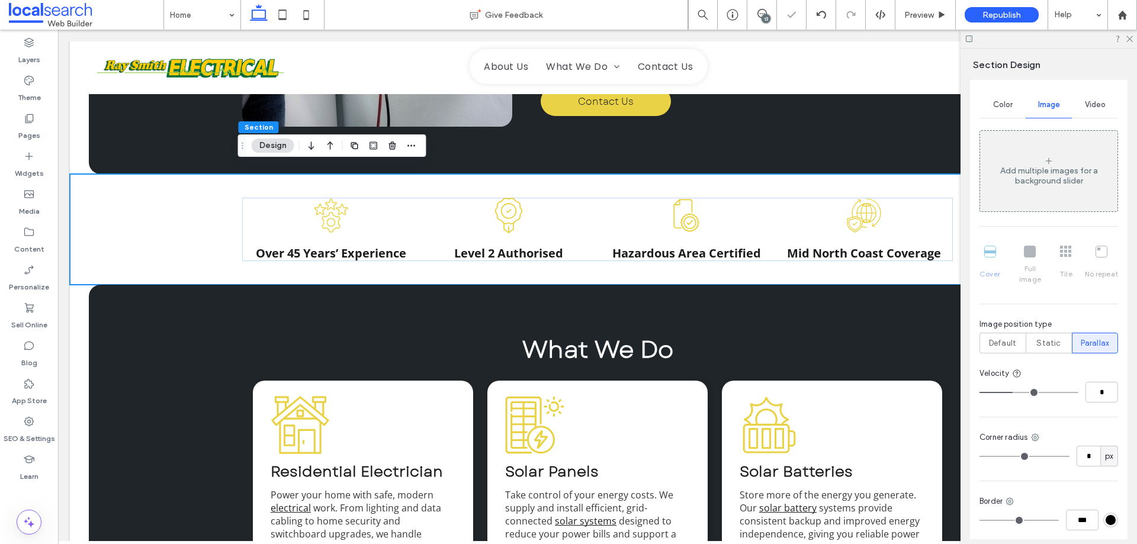
type input "*"
type input "**"
drag, startPoint x: 1015, startPoint y: 382, endPoint x: 1121, endPoint y: 388, distance: 106.1
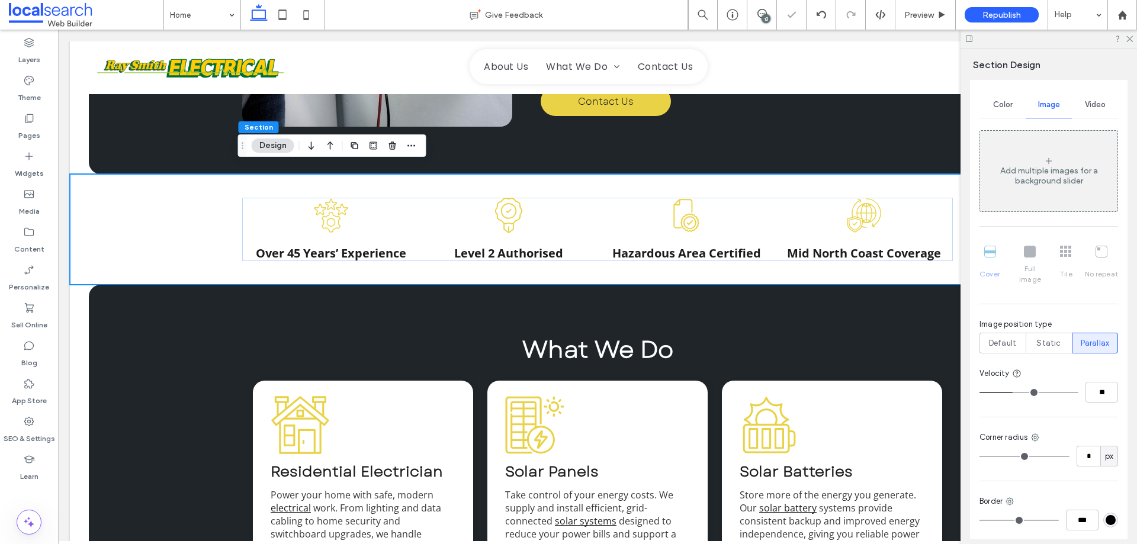
type input "**"
click at [1078, 392] on input "range" at bounding box center [1028, 392] width 99 height 1
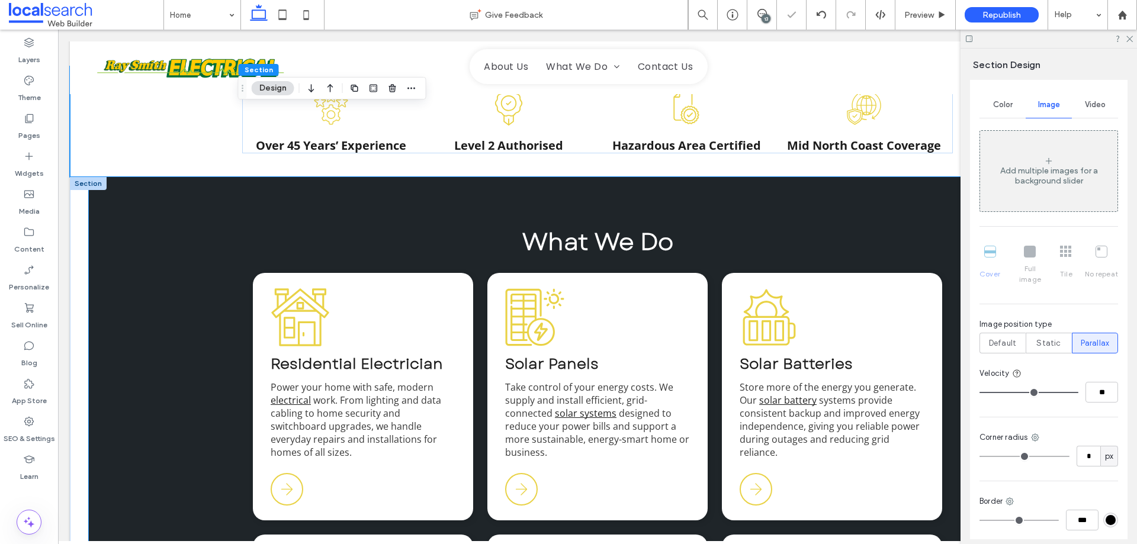
scroll to position [1362, 0]
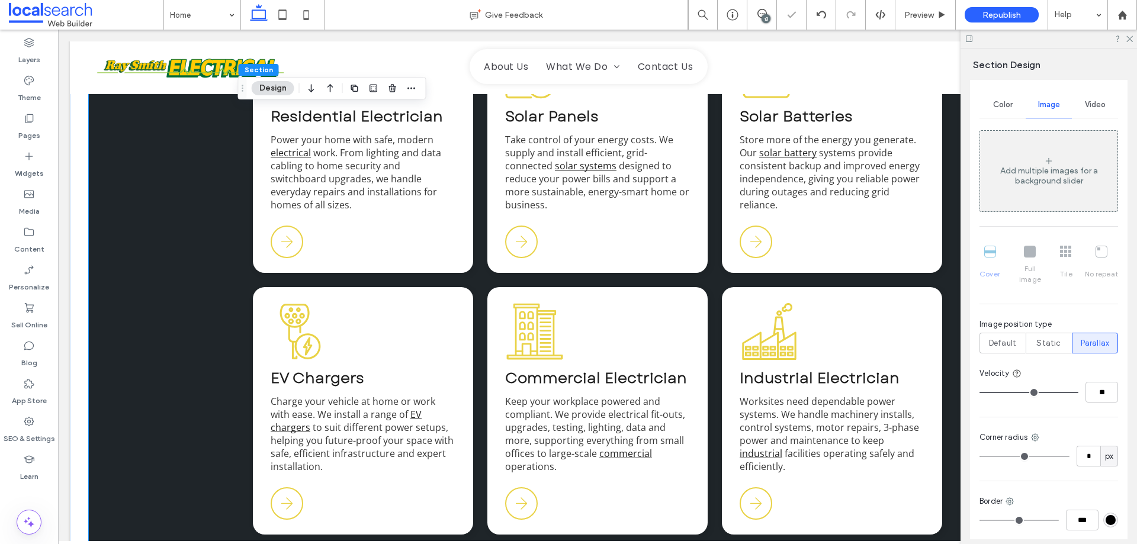
click at [156, 300] on div "What We Do Residential Icon Residential Electrician Power your home with safe, …" at bounding box center [597, 540] width 1017 height 1220
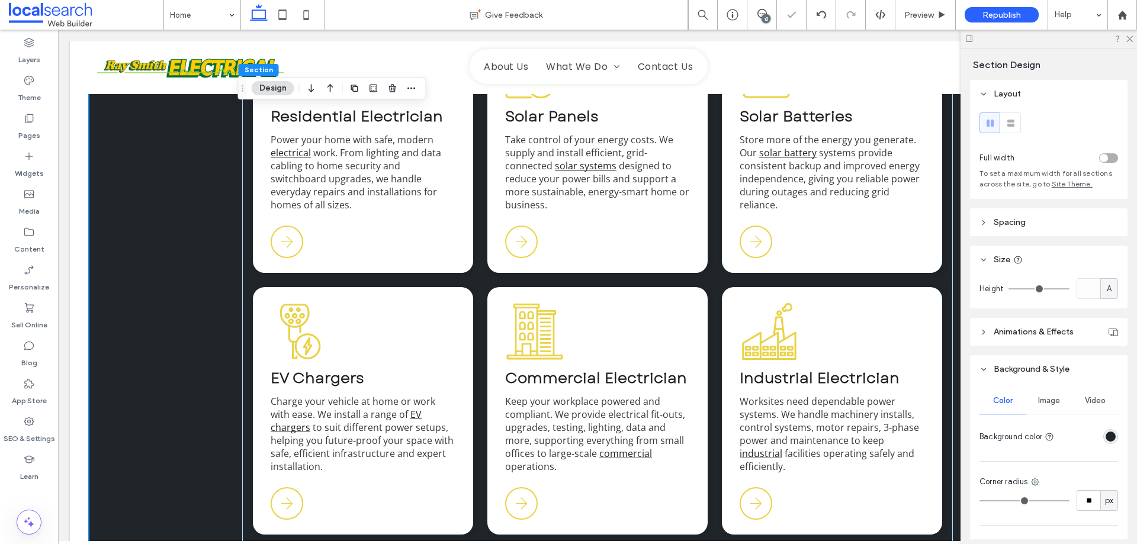
click at [1047, 403] on span "Image" at bounding box center [1049, 400] width 22 height 9
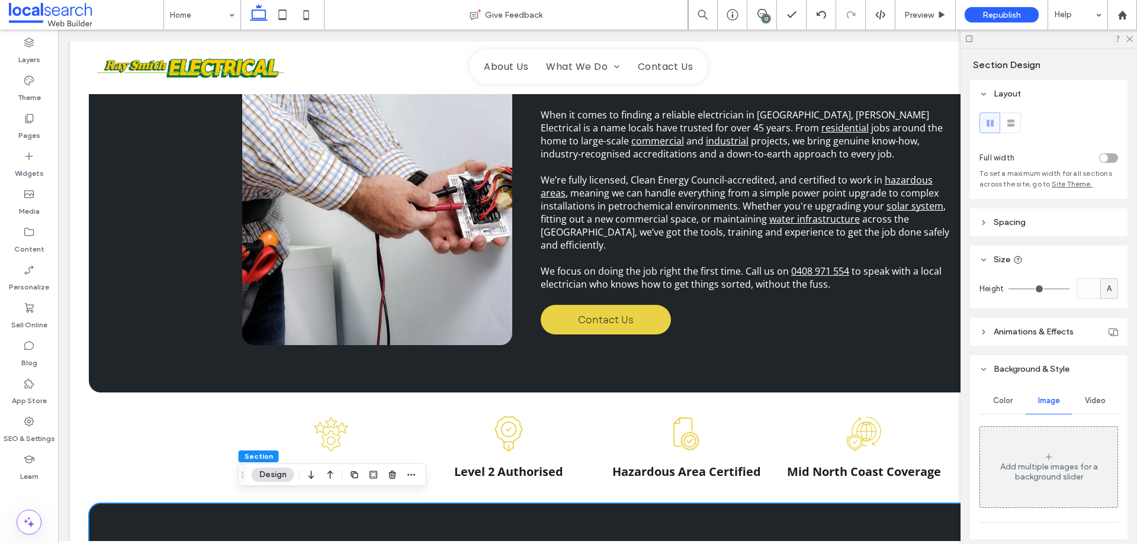
scroll to position [888, 0]
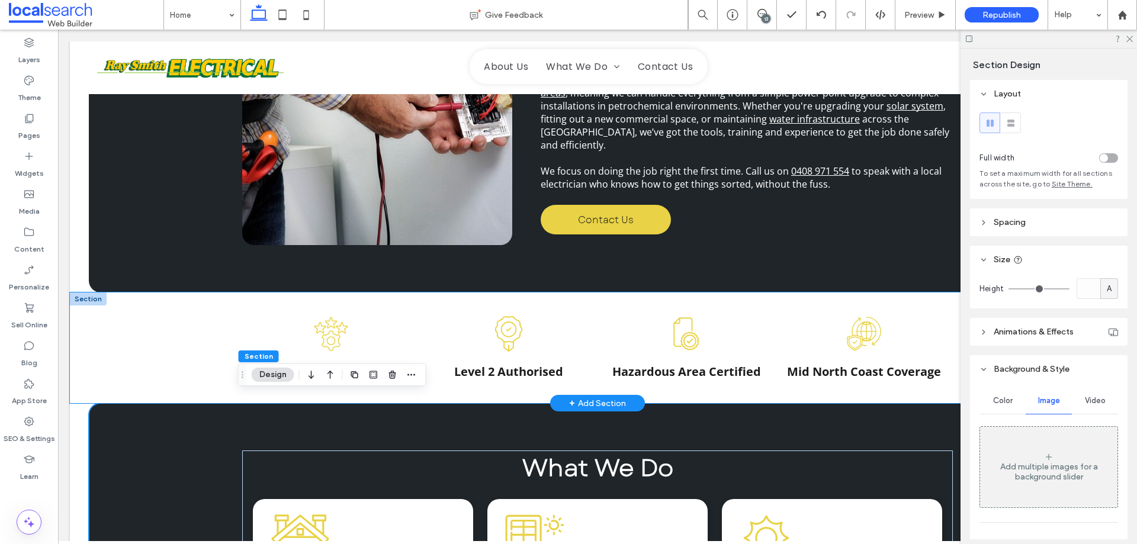
click at [175, 356] on div "Experience Icon Over 45 Years’ Experience Authorised Icon Level 2 Authorised Ce…" at bounding box center [597, 347] width 1055 height 111
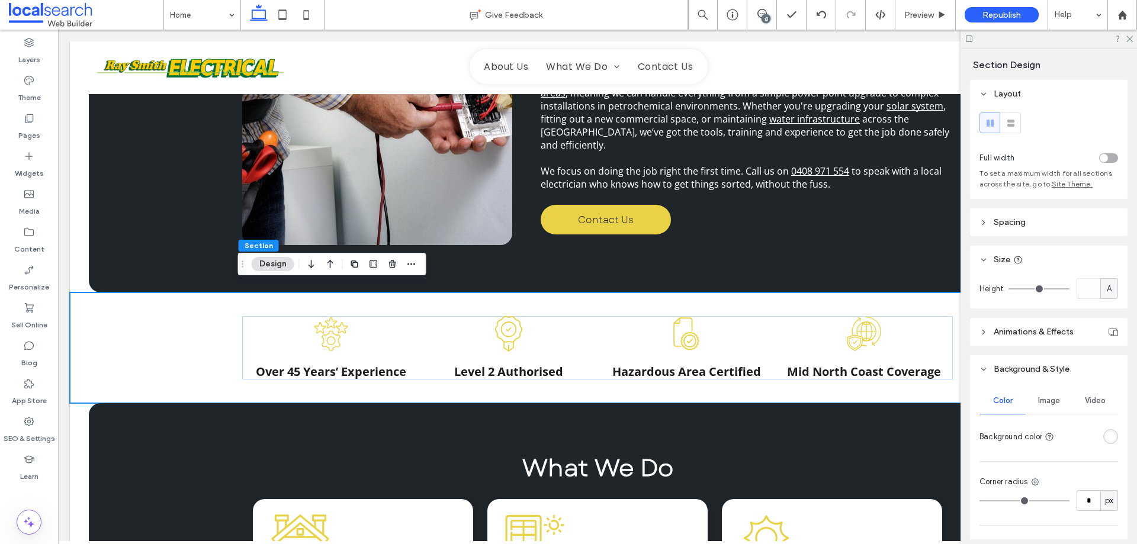
click at [1049, 404] on span "Image" at bounding box center [1049, 400] width 22 height 9
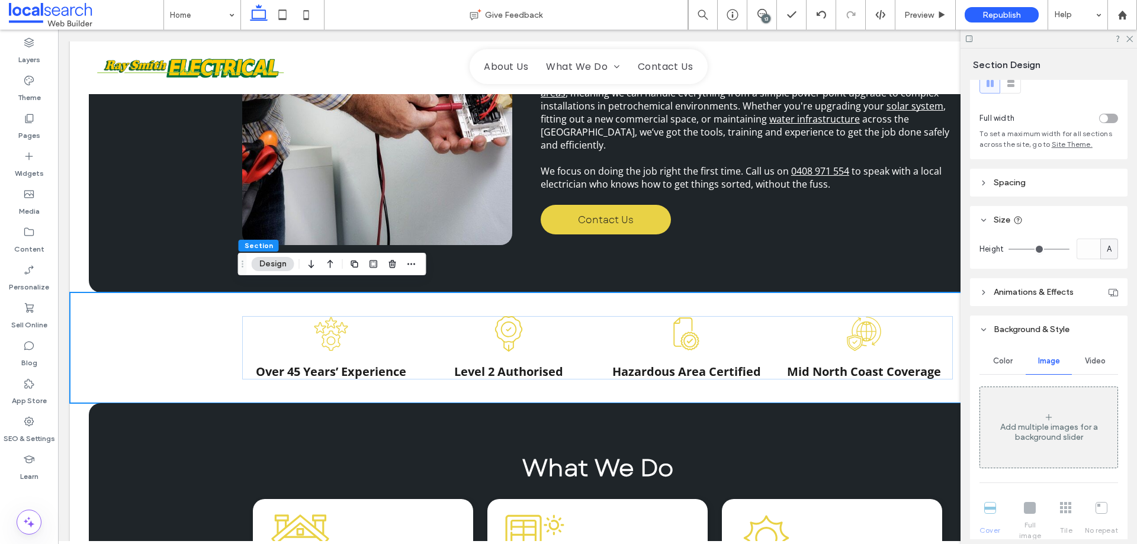
scroll to position [118, 0]
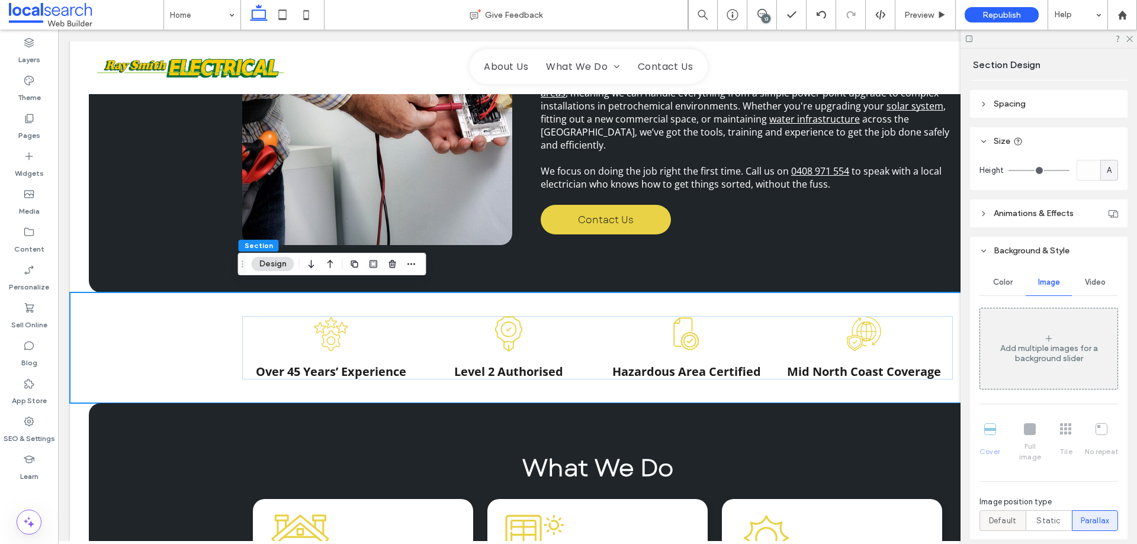
click at [980, 512] on label "Default" at bounding box center [1002, 520] width 46 height 21
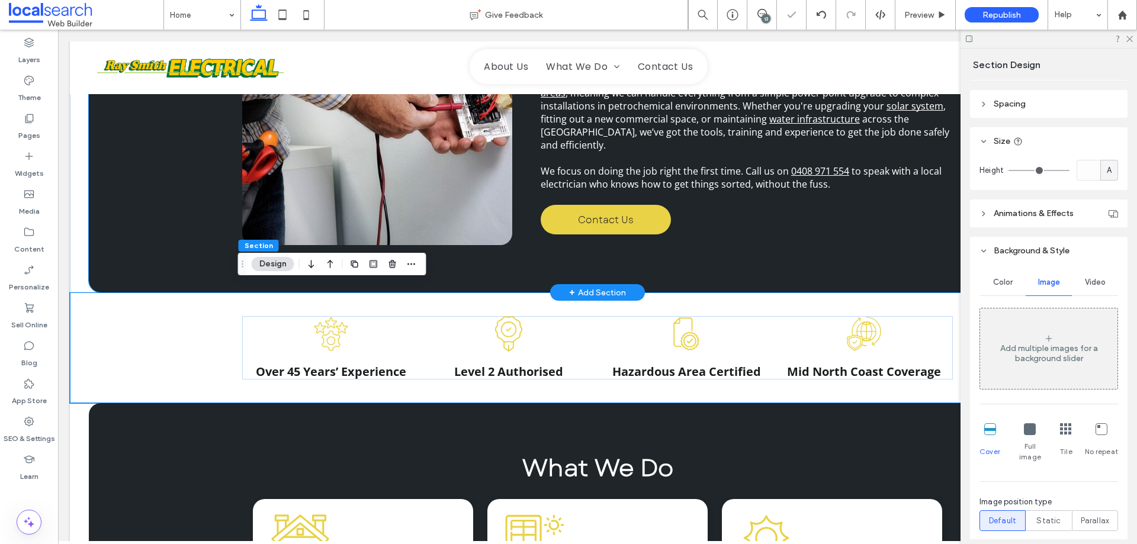
click at [190, 201] on div "Coffs Harbour Electrician When it comes to finding a reliable electrician in Co…" at bounding box center [597, 97] width 1017 height 391
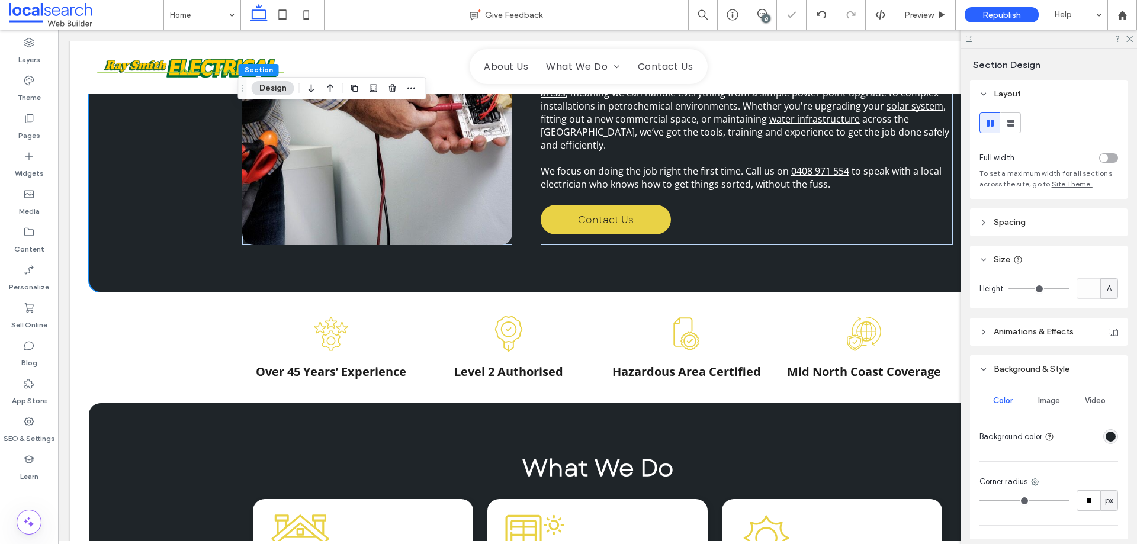
click at [1025, 401] on div "Image" at bounding box center [1048, 401] width 46 height 26
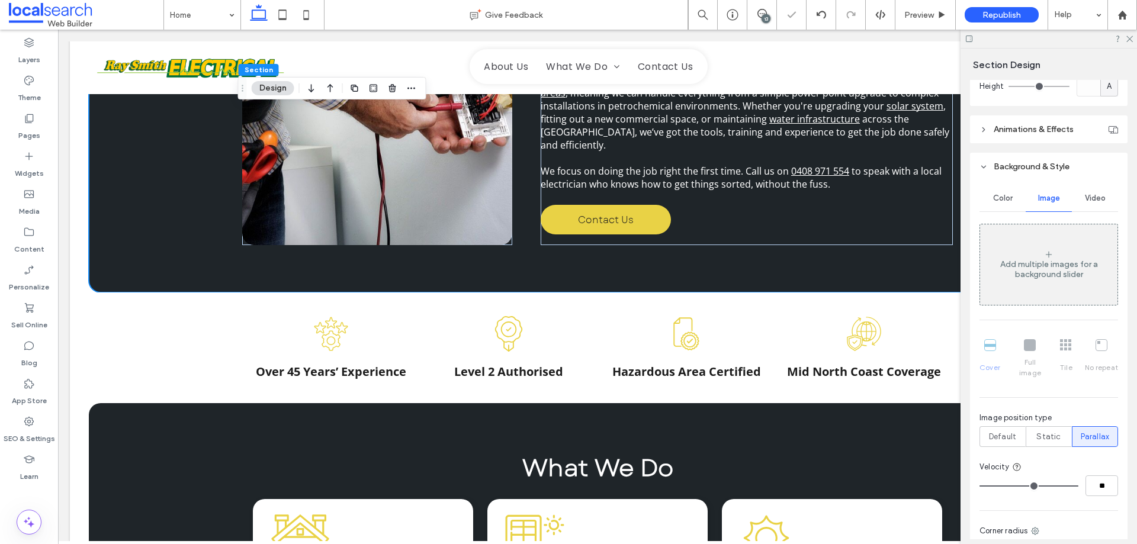
scroll to position [237, 0]
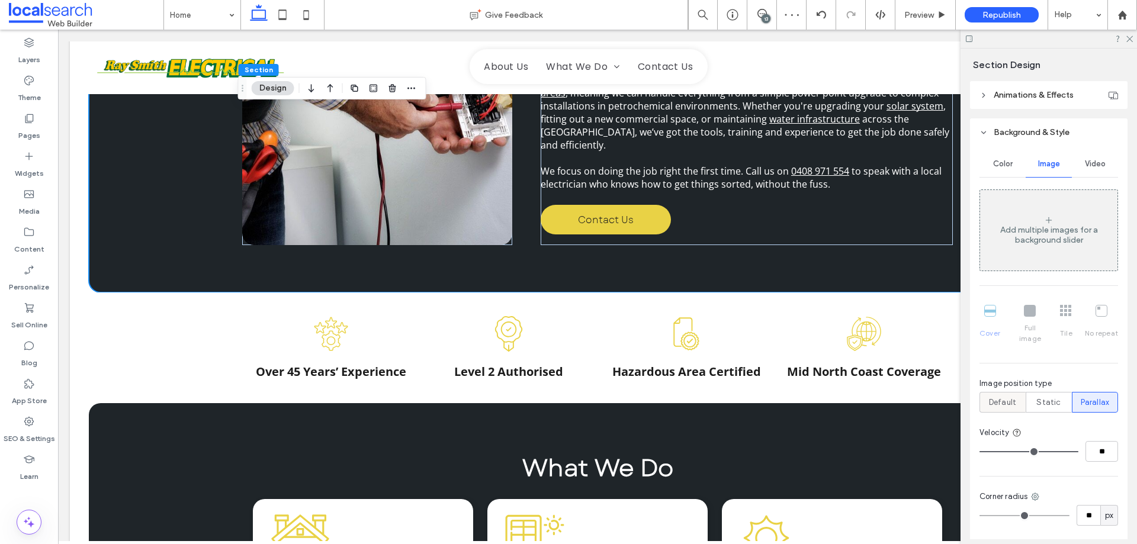
click at [993, 397] on div "Default" at bounding box center [1002, 403] width 31 height 20
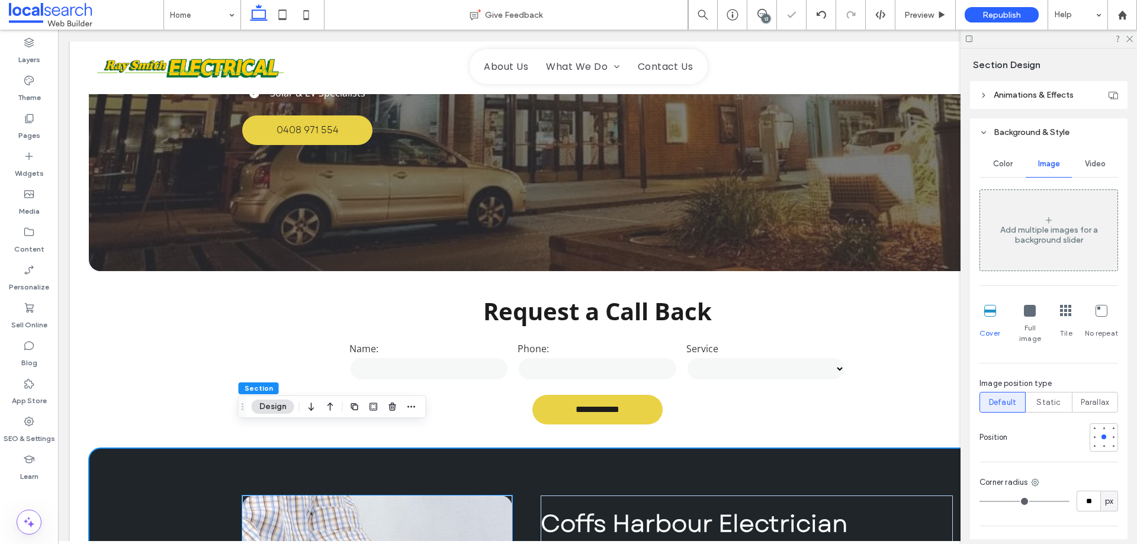
scroll to position [296, 0]
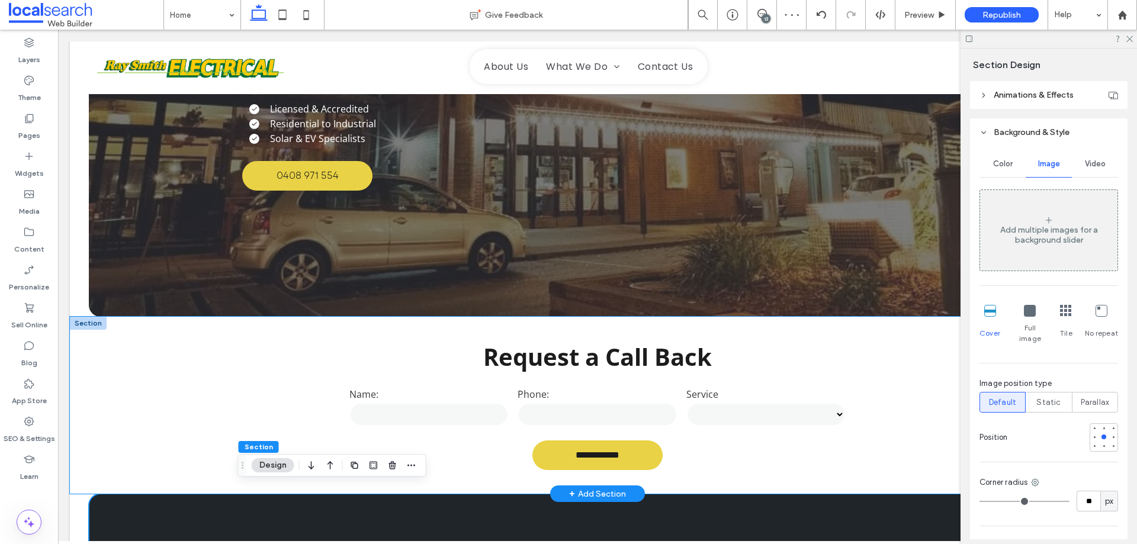
click at [163, 352] on div "**********" at bounding box center [597, 405] width 1055 height 177
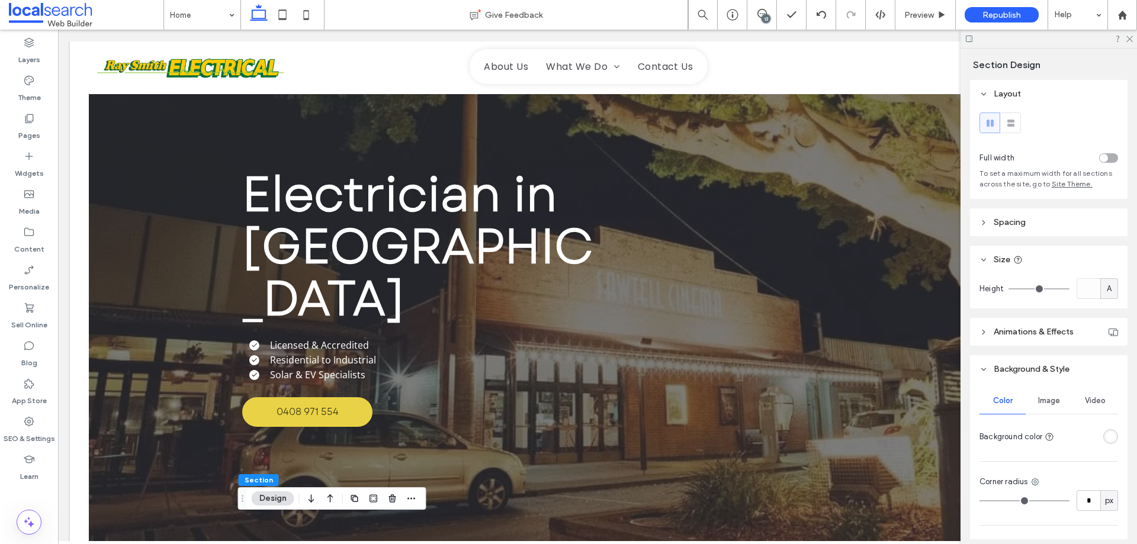
scroll to position [355, 0]
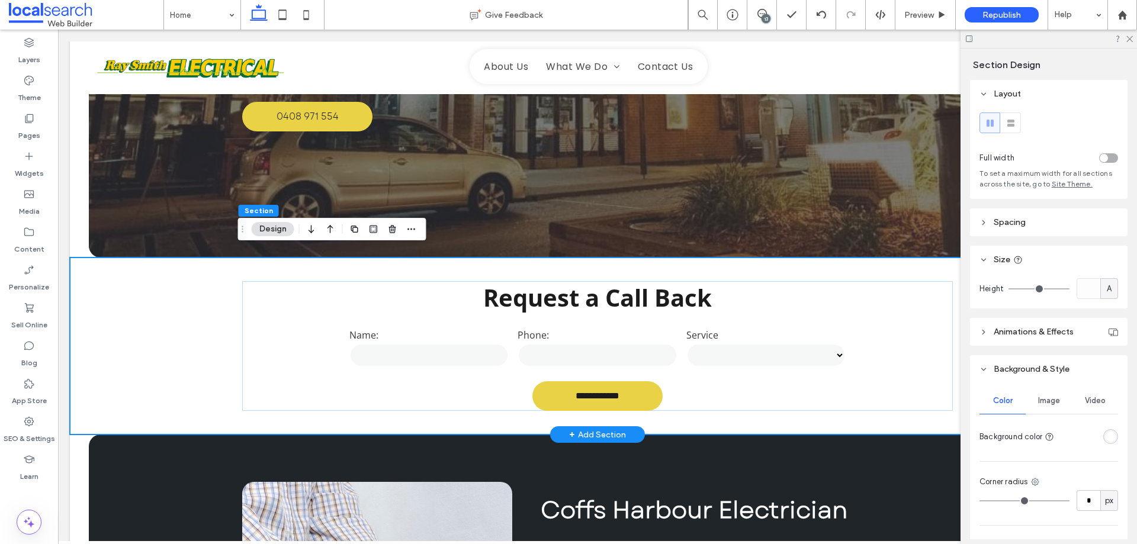
click at [162, 338] on div "**********" at bounding box center [597, 346] width 1055 height 177
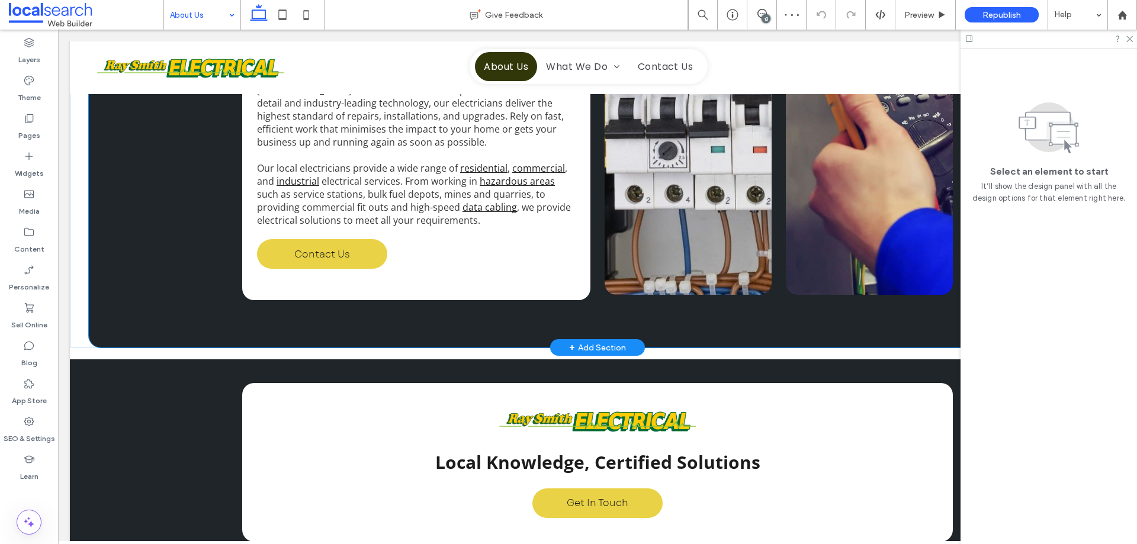
scroll to position [355, 0]
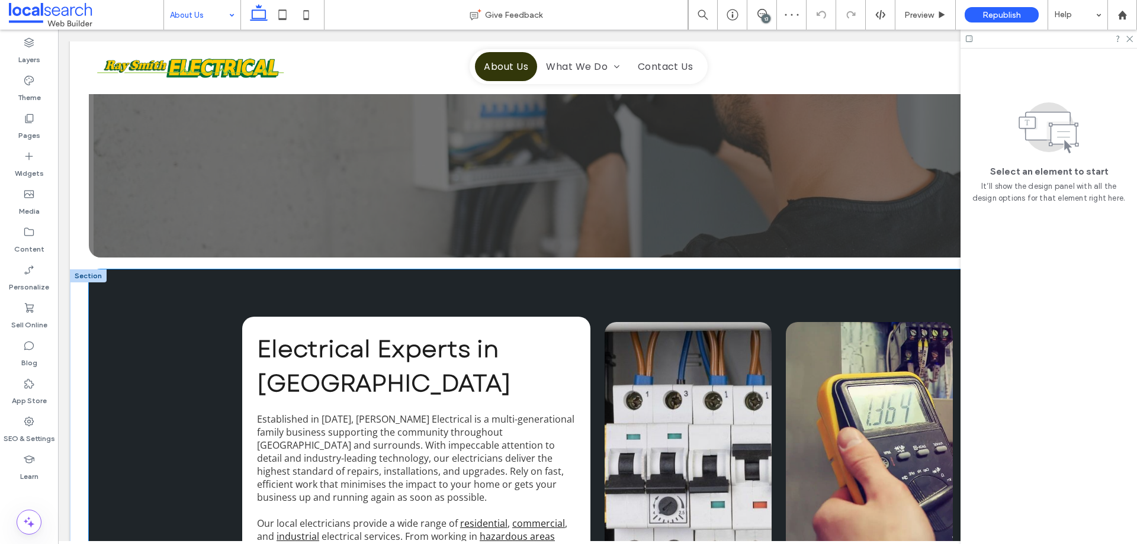
click at [144, 320] on div "Electrical Experts in Coffs Harbour Established in 1978, Ray Smith Electrical i…" at bounding box center [597, 485] width 1017 height 433
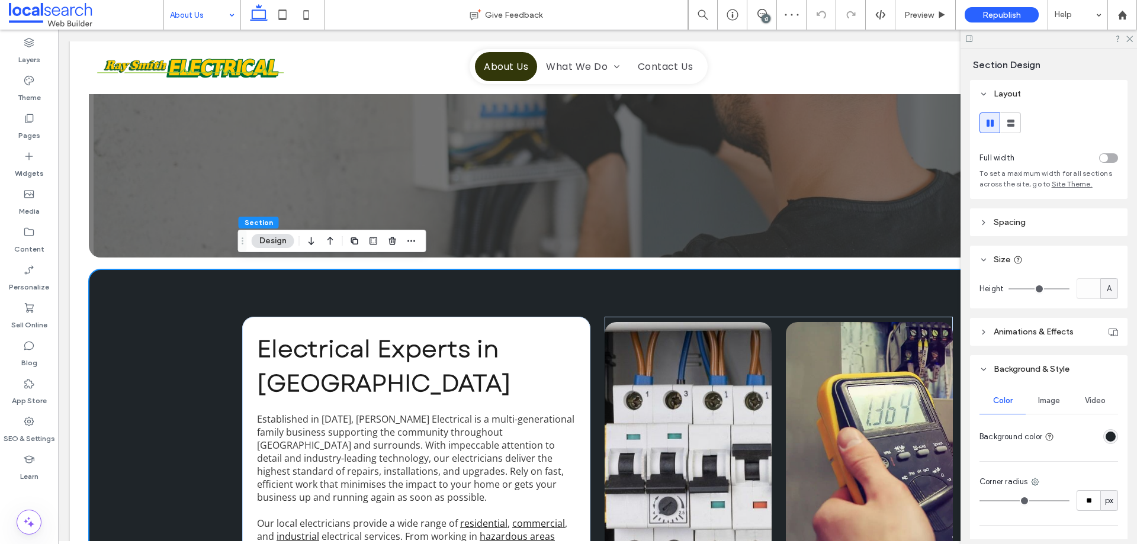
click at [1041, 400] on span "Image" at bounding box center [1049, 400] width 22 height 9
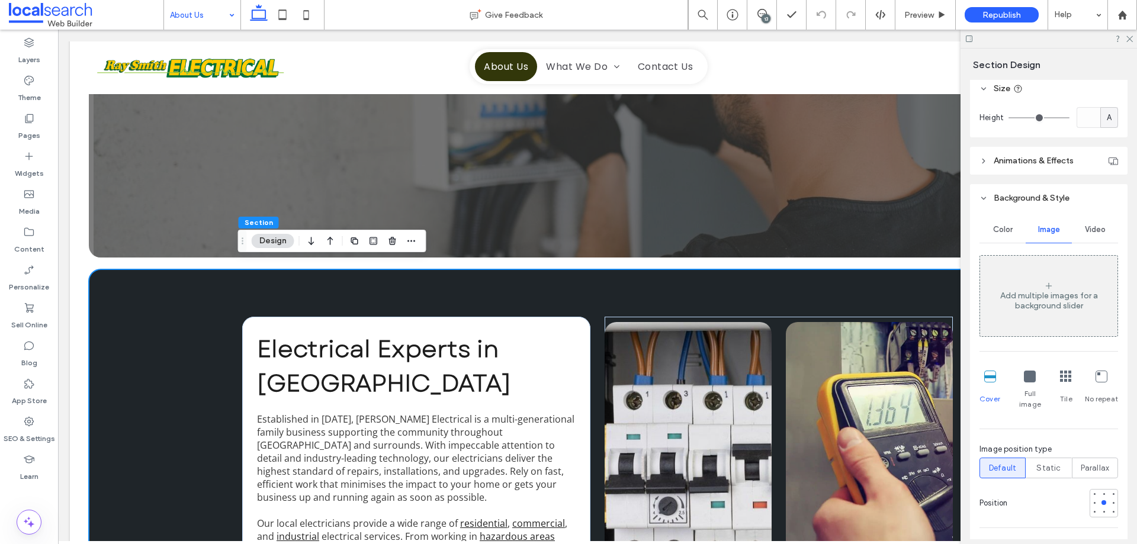
scroll to position [178, 0]
click at [1093, 463] on div "Add multiple images for a background slider Cover Full image Tile No repeat Ima…" at bounding box center [1048, 378] width 139 height 258
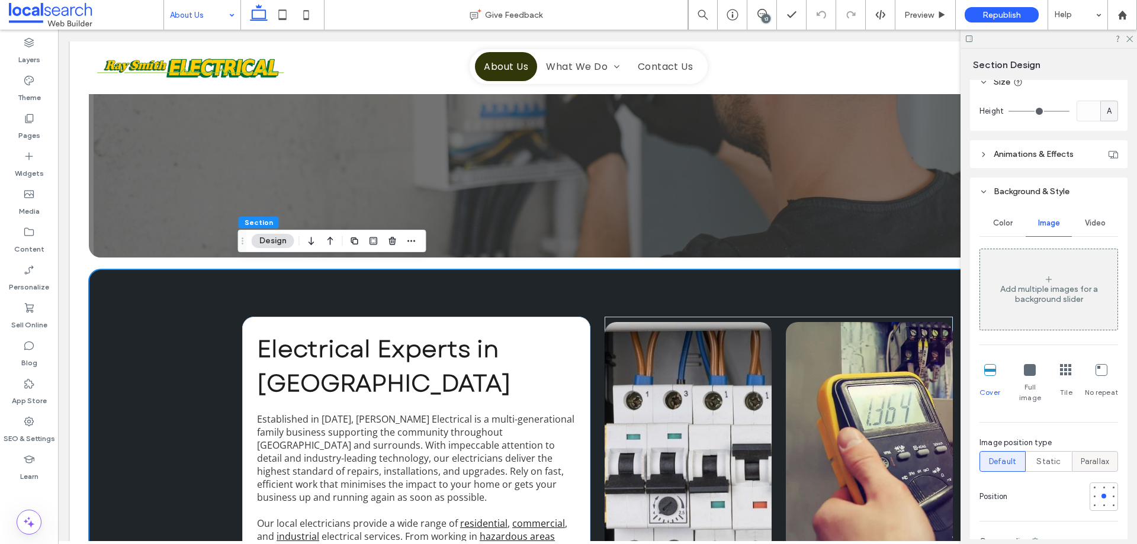
click at [1082, 456] on span "Parallax" at bounding box center [1095, 462] width 29 height 12
type input "*"
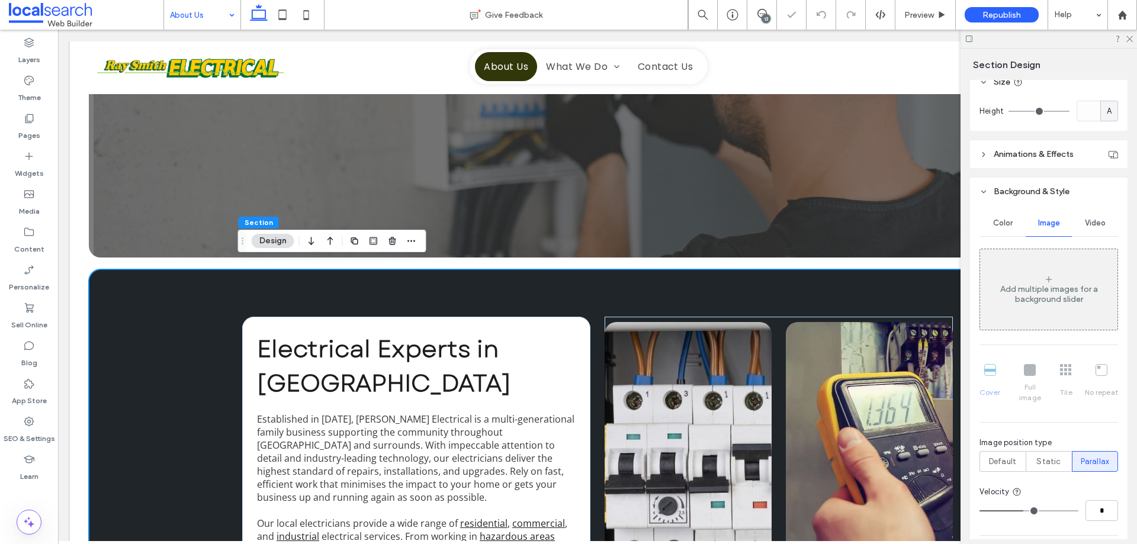
type input "*"
type input "**"
drag, startPoint x: 1025, startPoint y: 501, endPoint x: 1136, endPoint y: 501, distance: 111.3
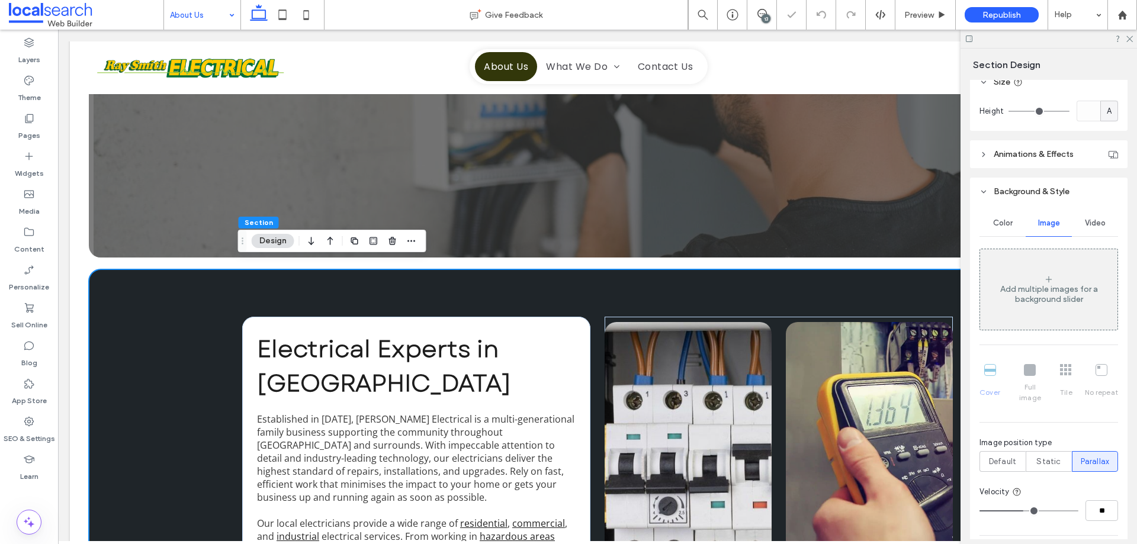
type input "**"
click at [1078, 510] on input "range" at bounding box center [1028, 510] width 99 height 1
click at [890, 228] on div "About Our Team" at bounding box center [597, 2] width 710 height 512
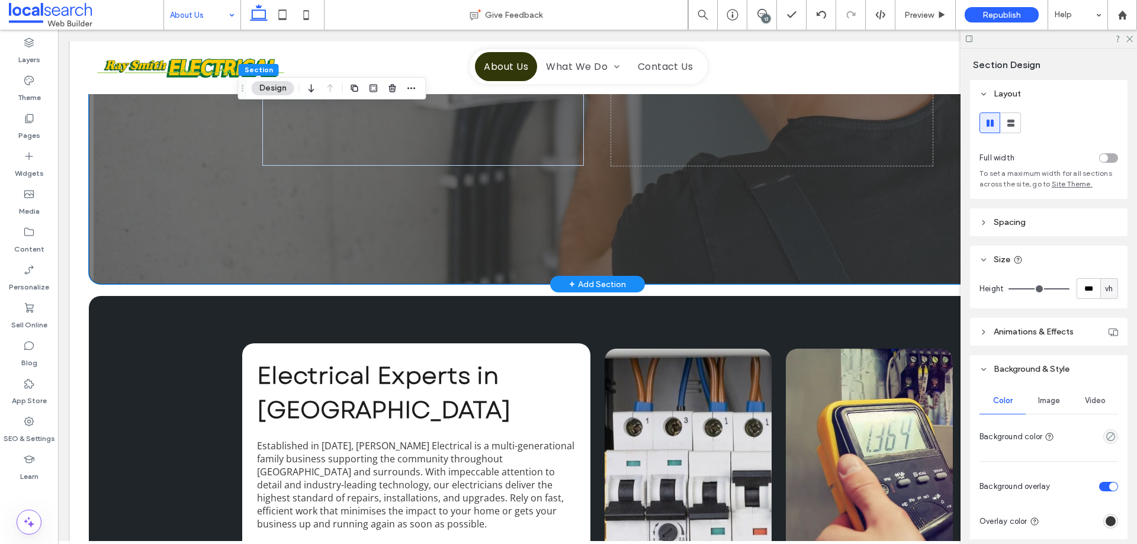
scroll to position [118, 0]
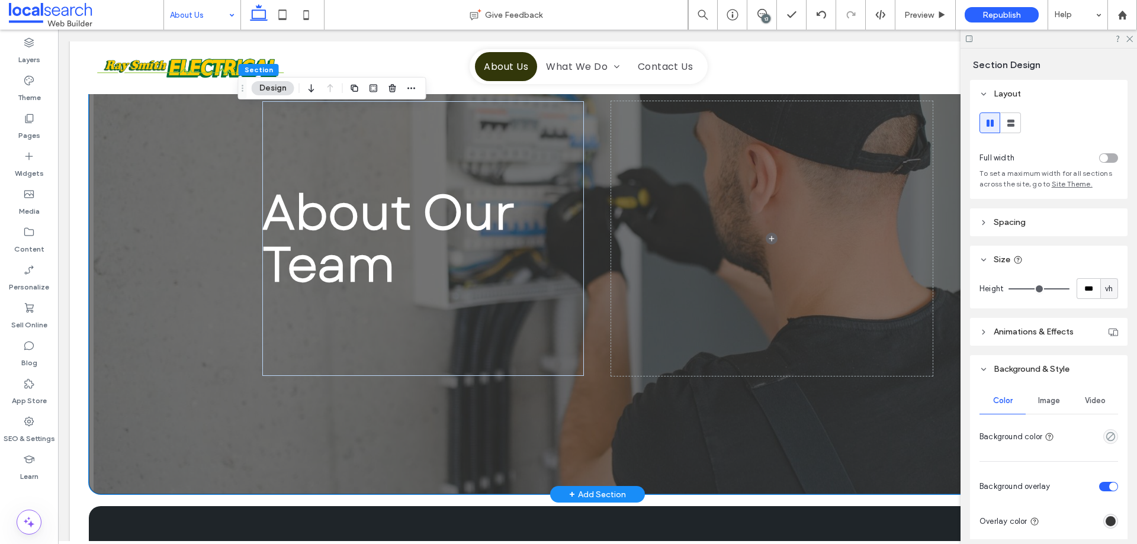
click at [123, 356] on div "About Our Team" at bounding box center [597, 239] width 1017 height 512
click at [401, 465] on div "About Our Team" at bounding box center [597, 239] width 710 height 512
drag, startPoint x: 1053, startPoint y: 404, endPoint x: 1047, endPoint y: 410, distance: 8.8
click at [1053, 403] on span "Image" at bounding box center [1049, 400] width 22 height 9
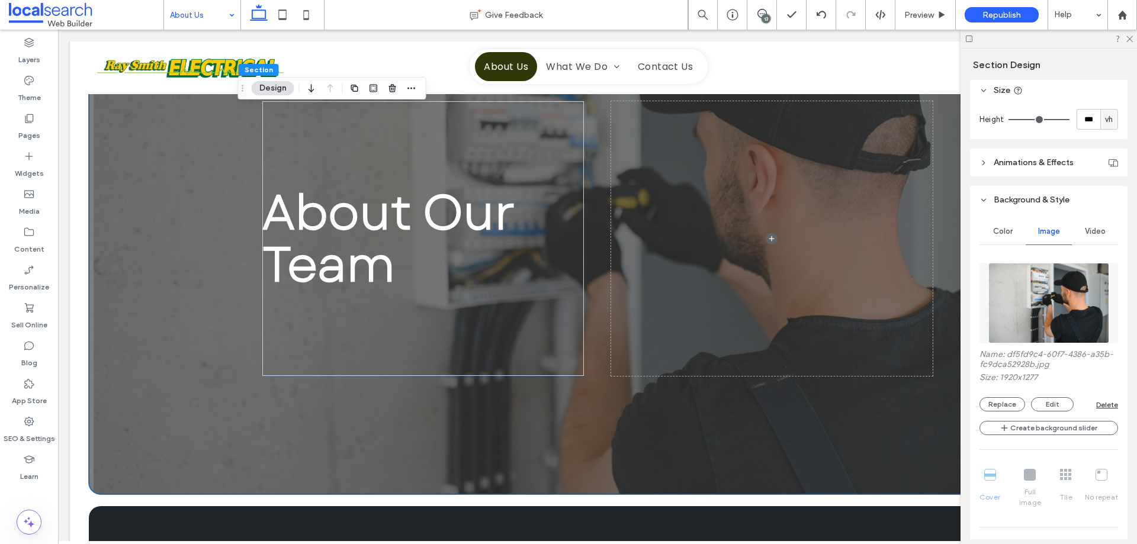
scroll to position [237, 0]
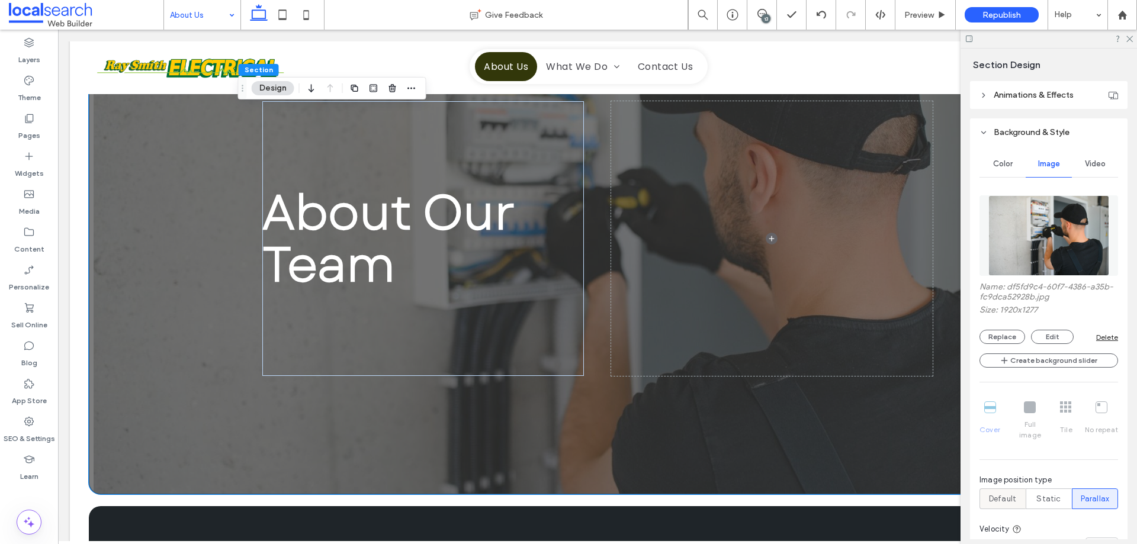
click at [1002, 493] on span "Default" at bounding box center [1002, 499] width 27 height 12
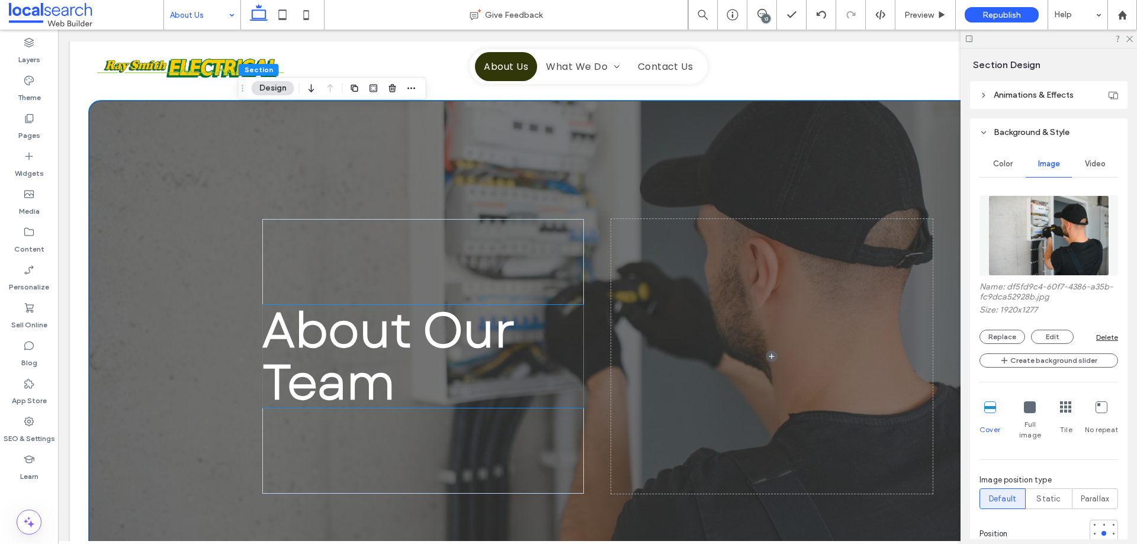
scroll to position [0, 0]
click at [159, 313] on div "About Our Team" at bounding box center [597, 357] width 1017 height 512
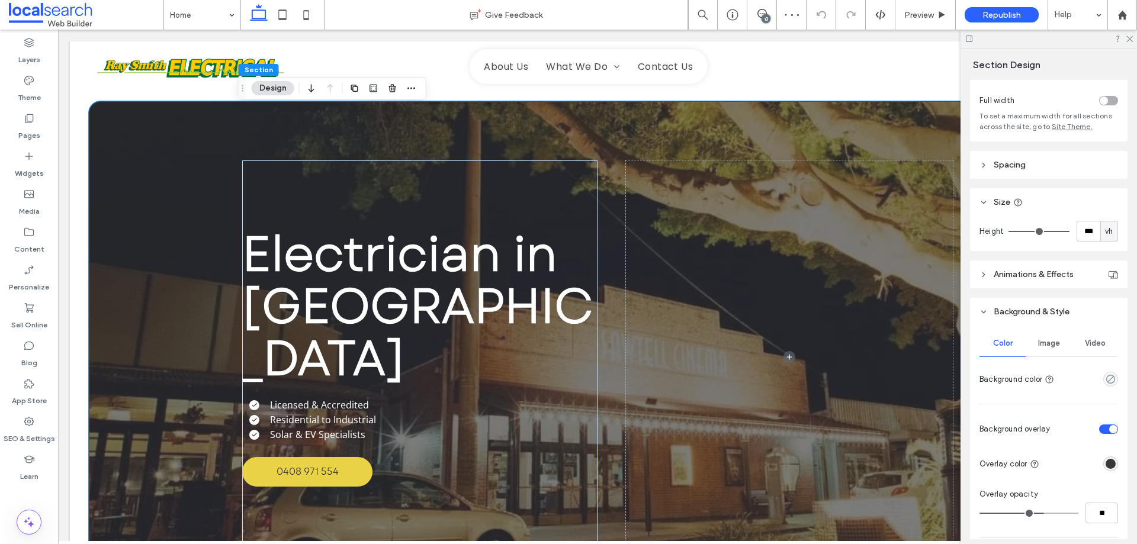
scroll to position [237, 0]
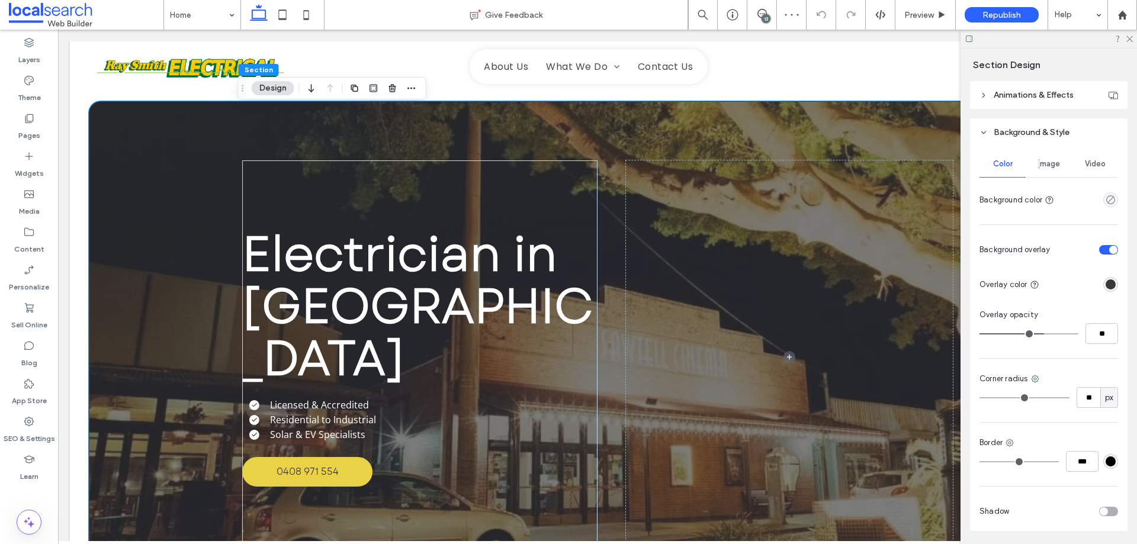
drag, startPoint x: 1035, startPoint y: 160, endPoint x: 1044, endPoint y: 168, distance: 11.4
click at [1038, 160] on span "Image" at bounding box center [1049, 163] width 22 height 9
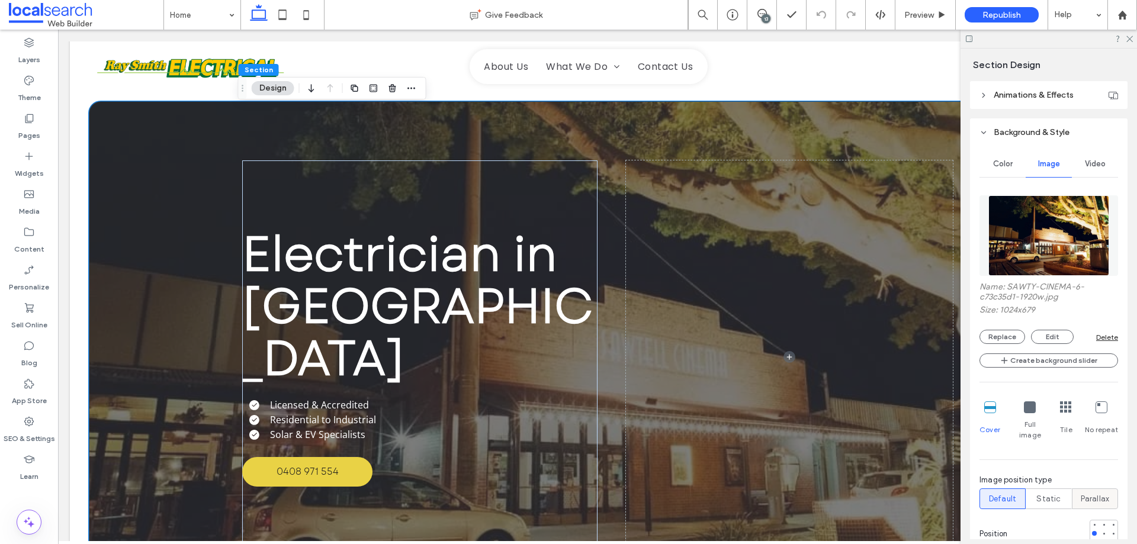
click at [1081, 493] on span "Parallax" at bounding box center [1095, 499] width 29 height 12
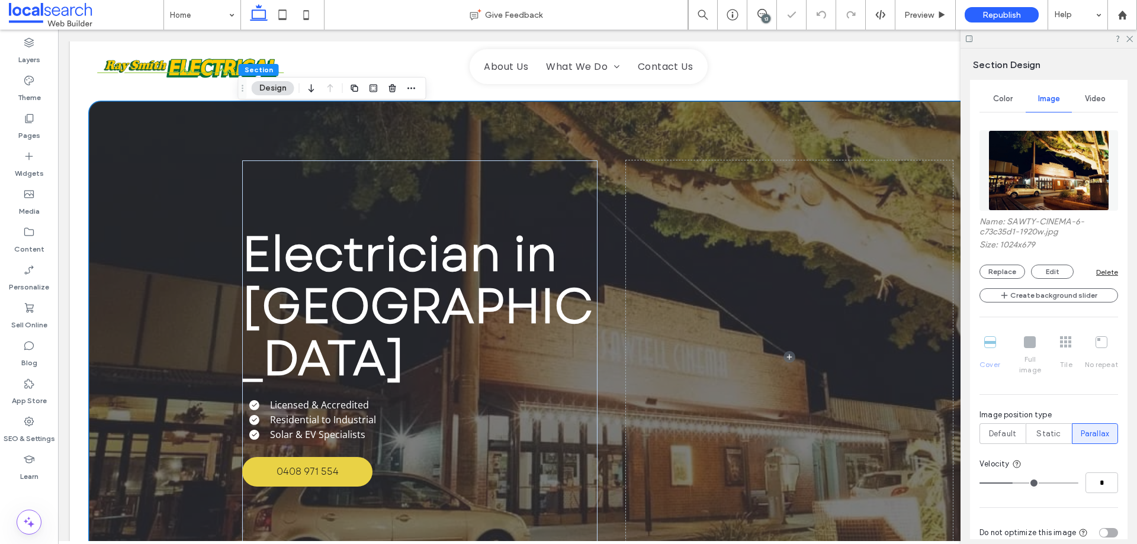
scroll to position [414, 0]
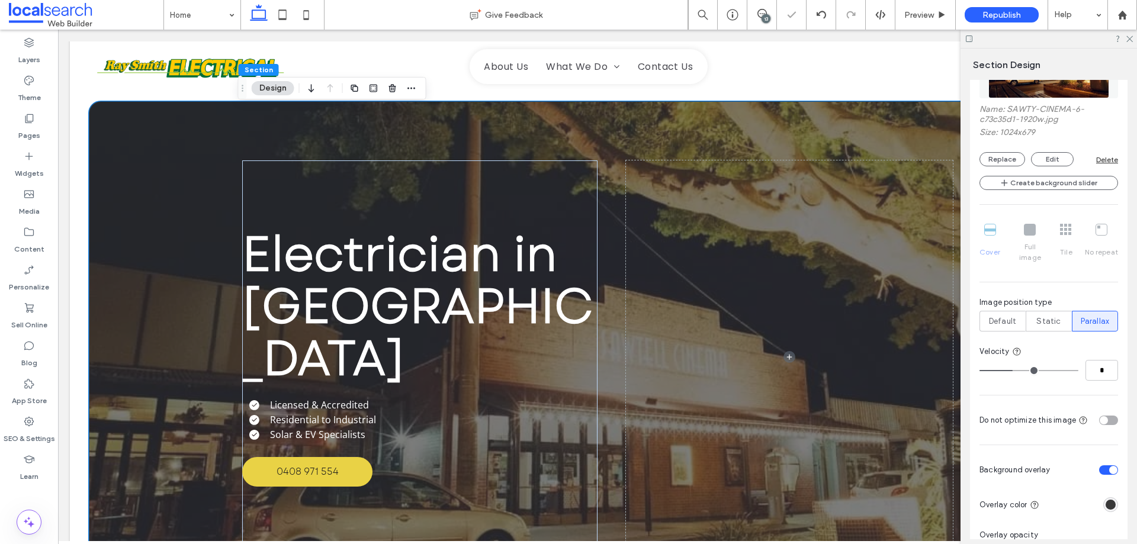
type input "*"
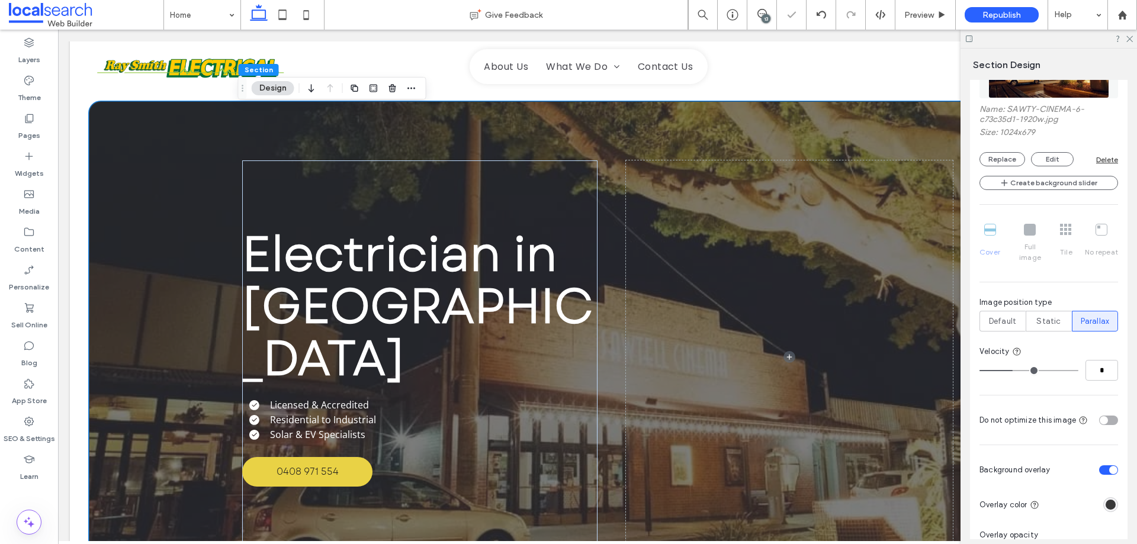
type input "*"
type input "**"
drag, startPoint x: 1031, startPoint y: 361, endPoint x: 1121, endPoint y: 361, distance: 90.0
type input "**"
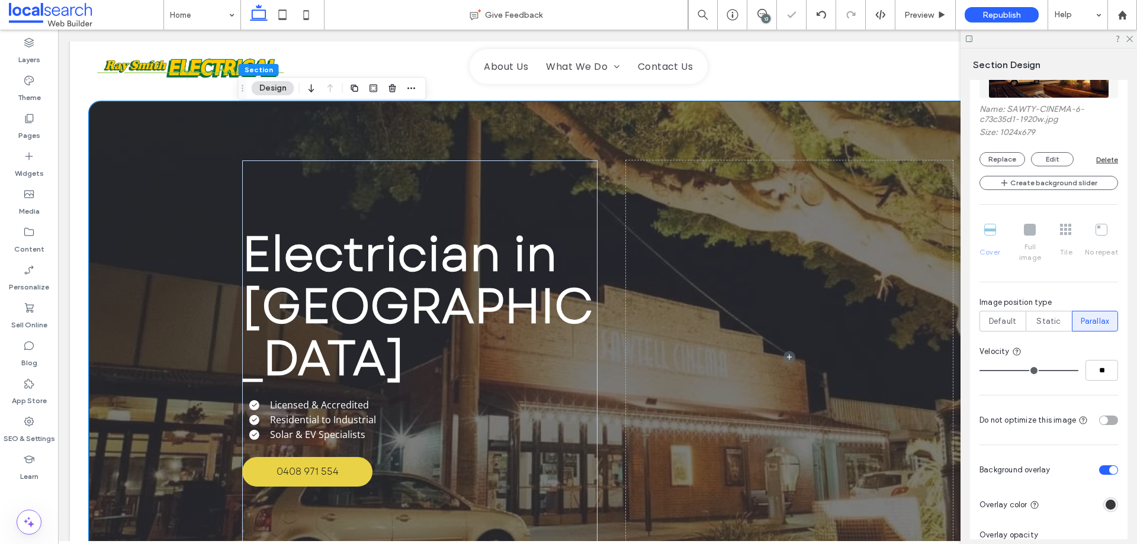
click at [1078, 370] on input "range" at bounding box center [1028, 370] width 99 height 1
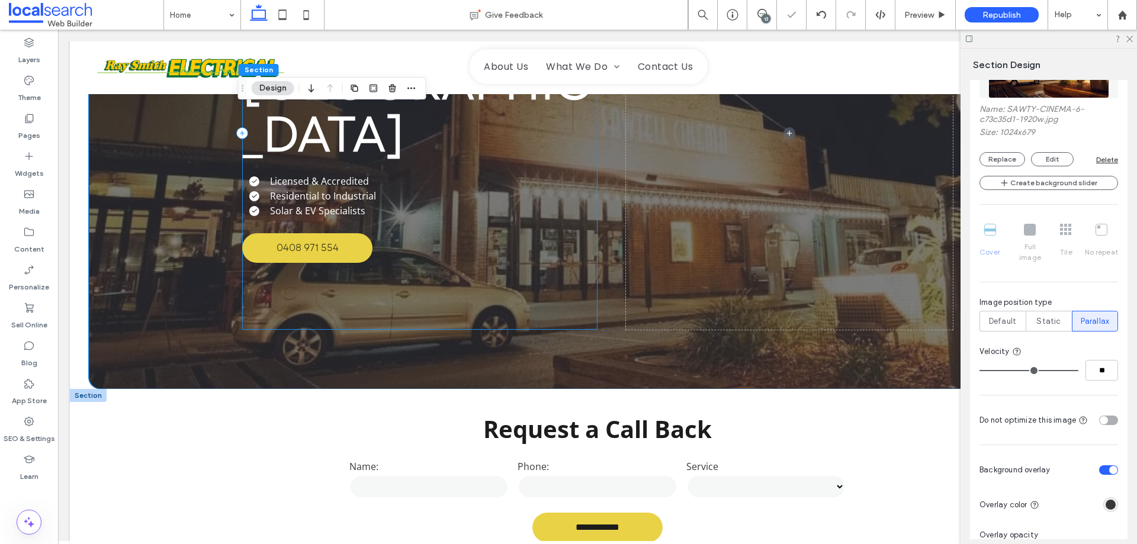
scroll to position [296, 0]
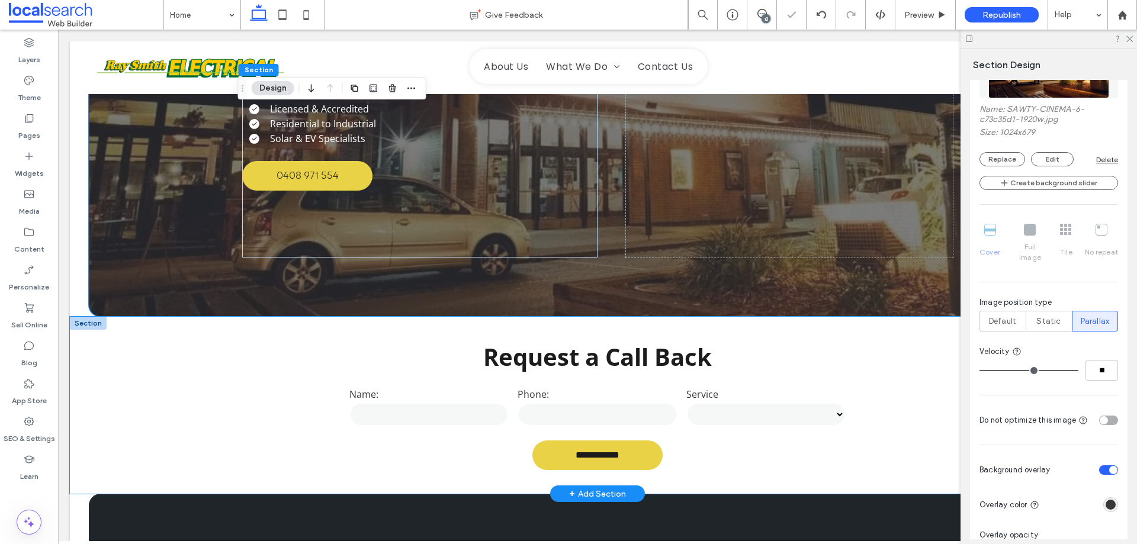
click at [152, 364] on div "**********" at bounding box center [597, 405] width 1055 height 177
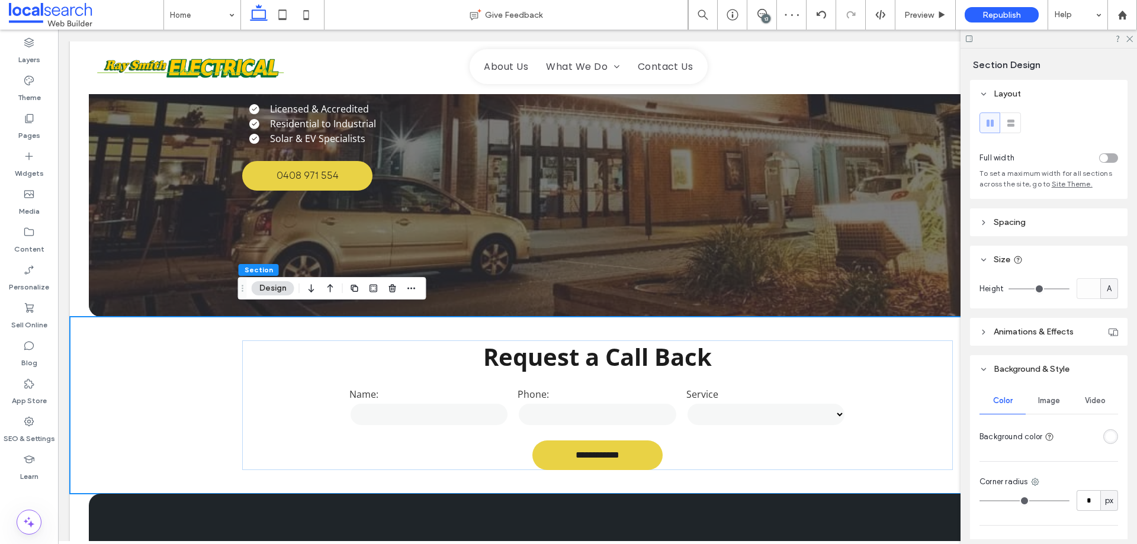
drag, startPoint x: 1069, startPoint y: 406, endPoint x: 1062, endPoint y: 406, distance: 7.1
click at [1062, 406] on div "Color Image Video" at bounding box center [1048, 401] width 139 height 26
click at [1062, 406] on div "Image" at bounding box center [1048, 401] width 46 height 26
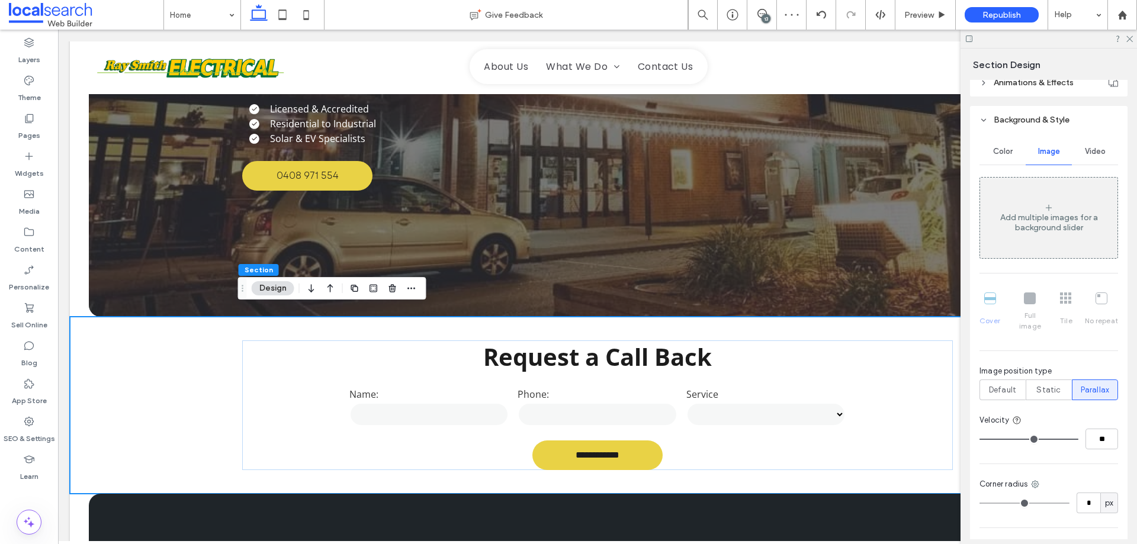
scroll to position [237, 0]
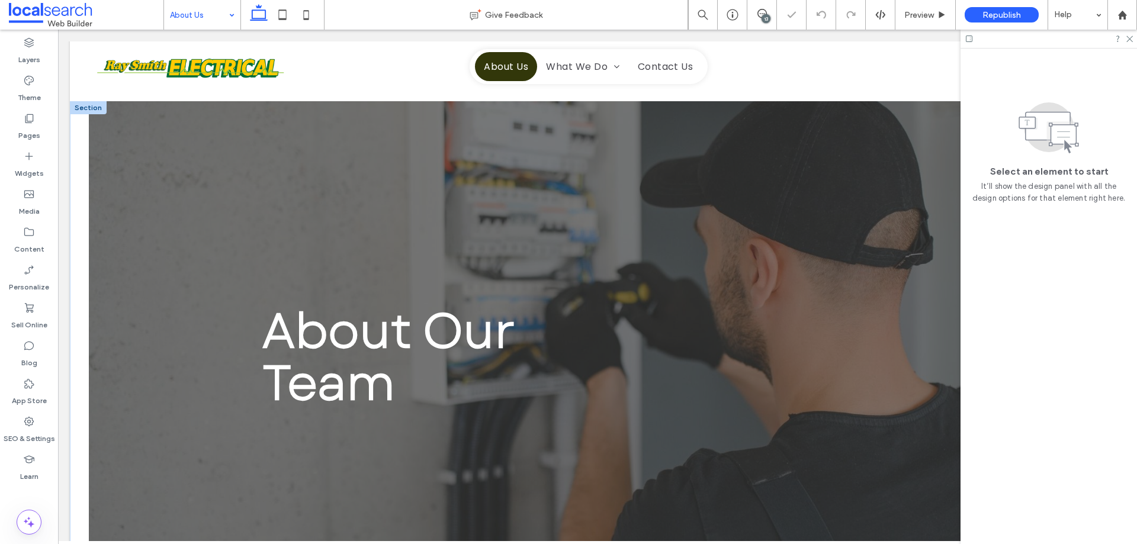
click at [154, 174] on div "About Our Team" at bounding box center [597, 357] width 1017 height 512
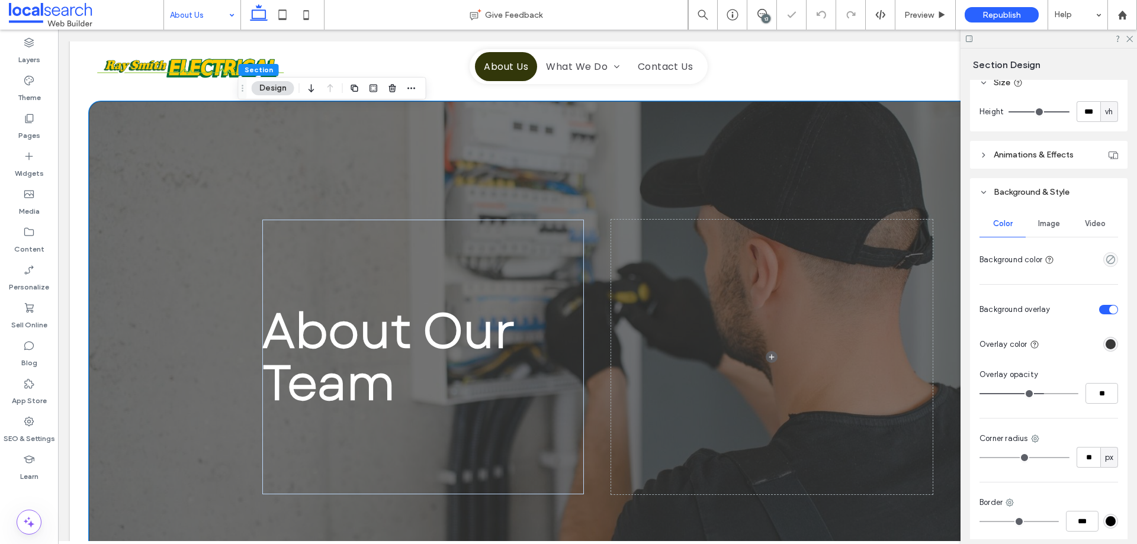
scroll to position [178, 0]
click at [1047, 226] on span "Image" at bounding box center [1049, 222] width 22 height 9
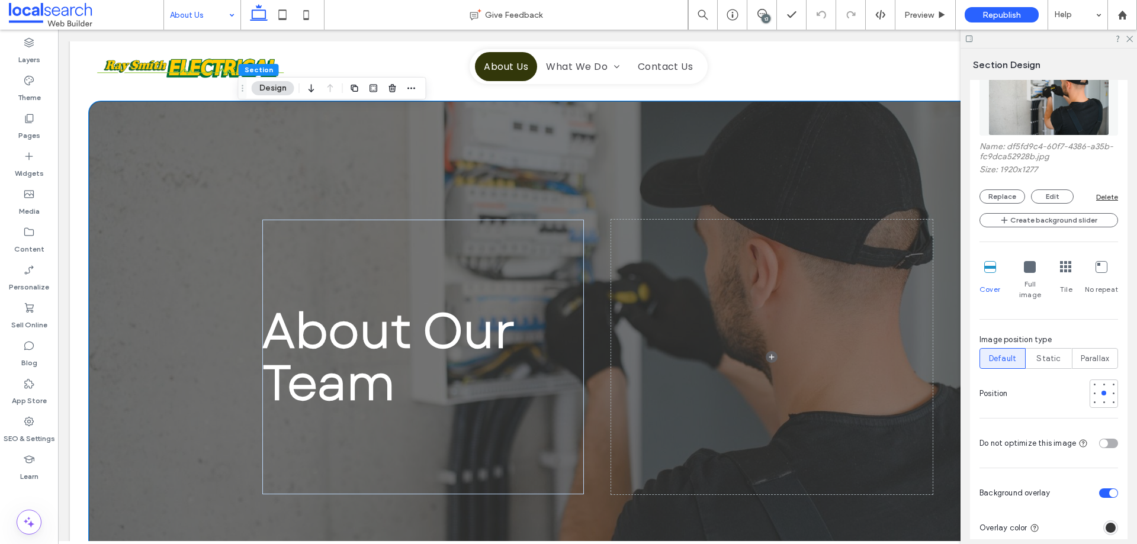
scroll to position [414, 0]
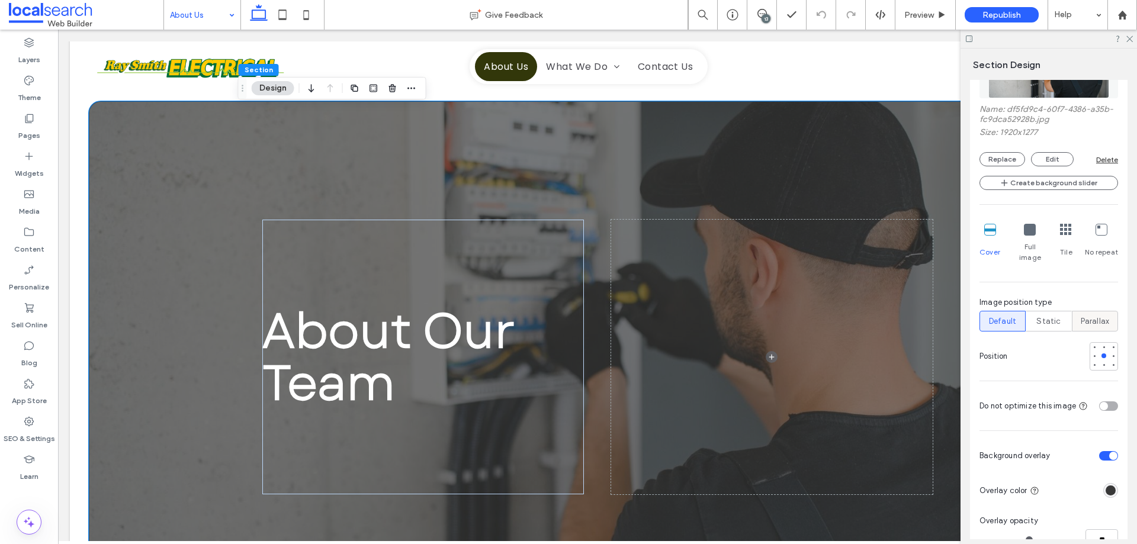
click at [1086, 316] on span "Parallax" at bounding box center [1095, 322] width 29 height 12
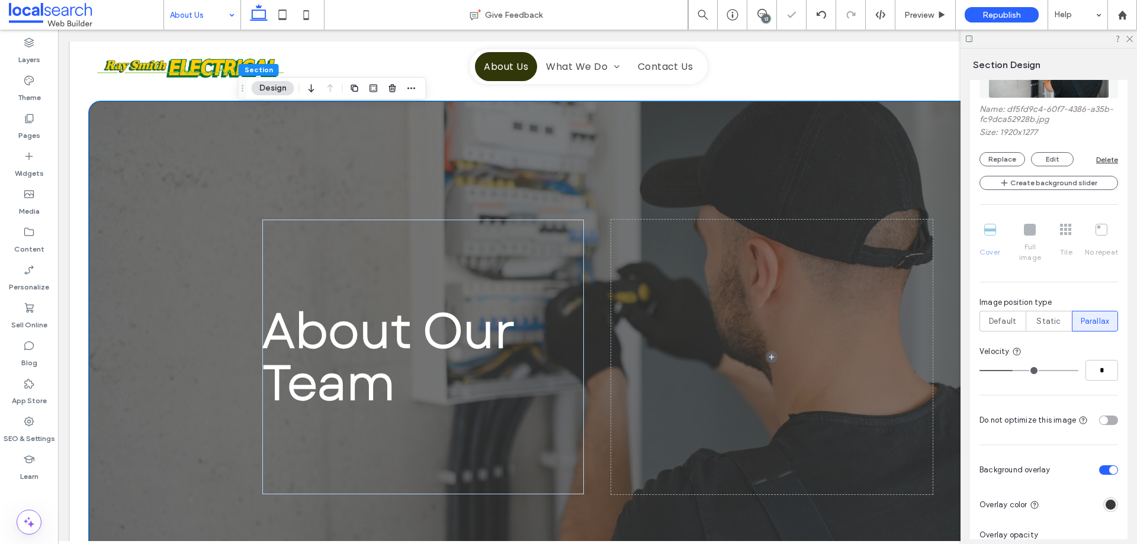
type input "*"
type input "**"
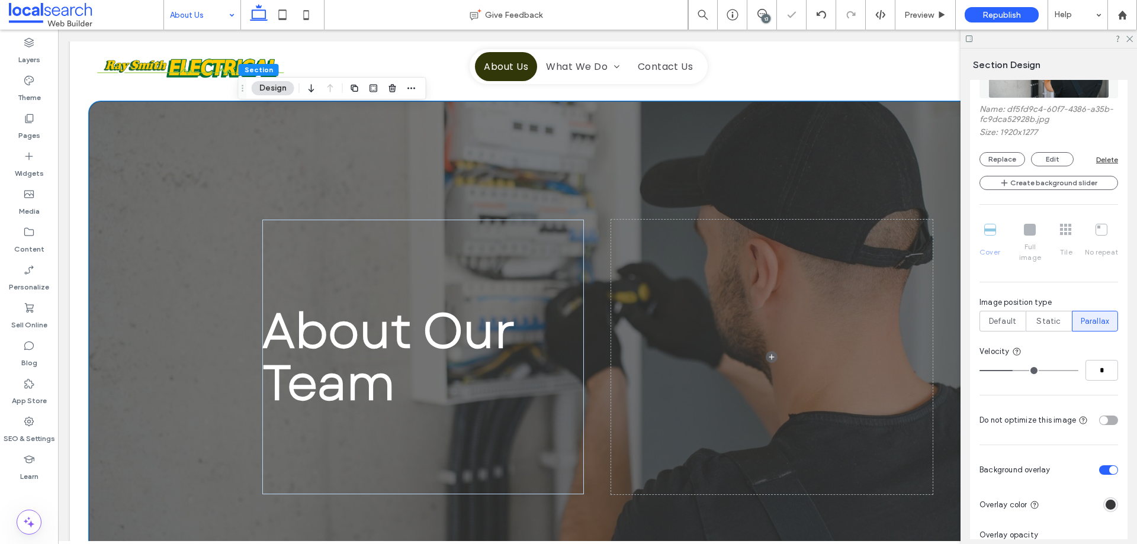
type input "**"
drag, startPoint x: 1017, startPoint y: 361, endPoint x: 1117, endPoint y: 366, distance: 100.2
type input "**"
click at [1078, 370] on input "range" at bounding box center [1028, 370] width 99 height 1
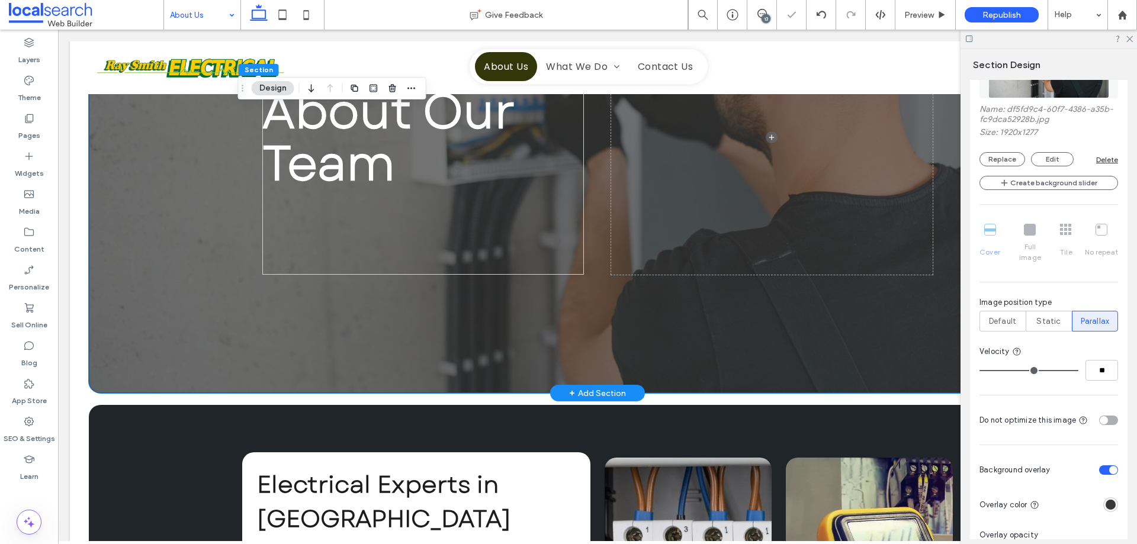
scroll to position [296, 0]
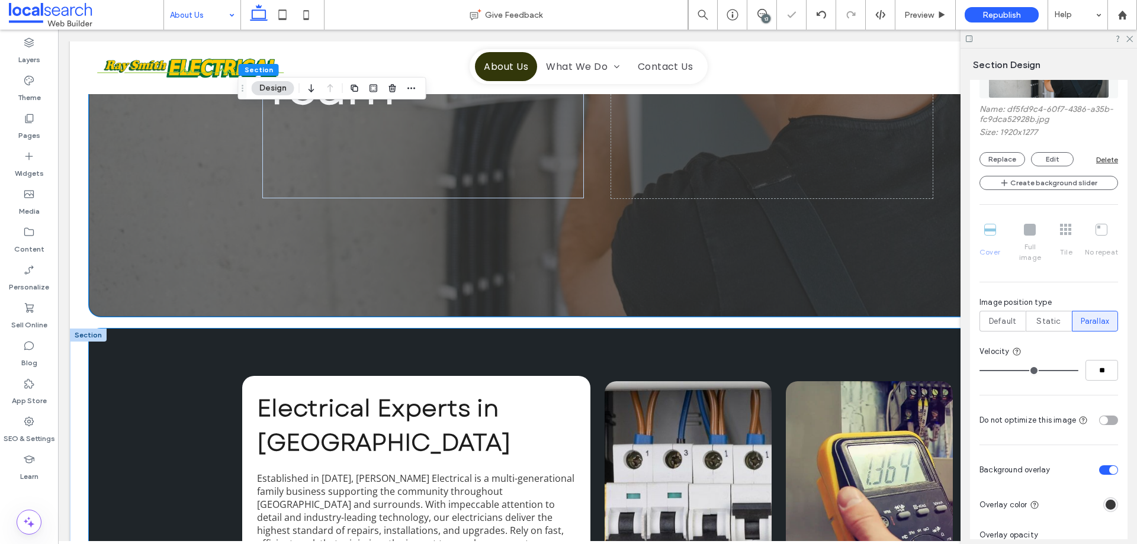
click at [166, 367] on div "Electrical Experts in Coffs Harbour Established in 1978, Ray Smith Electrical i…" at bounding box center [597, 545] width 1017 height 433
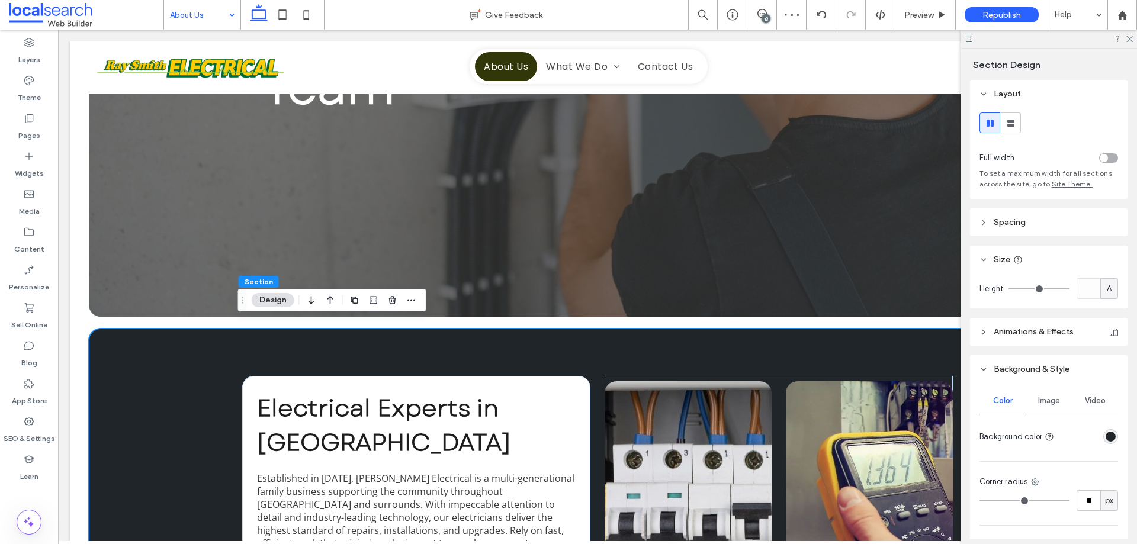
click at [1050, 405] on span "Image" at bounding box center [1049, 400] width 22 height 9
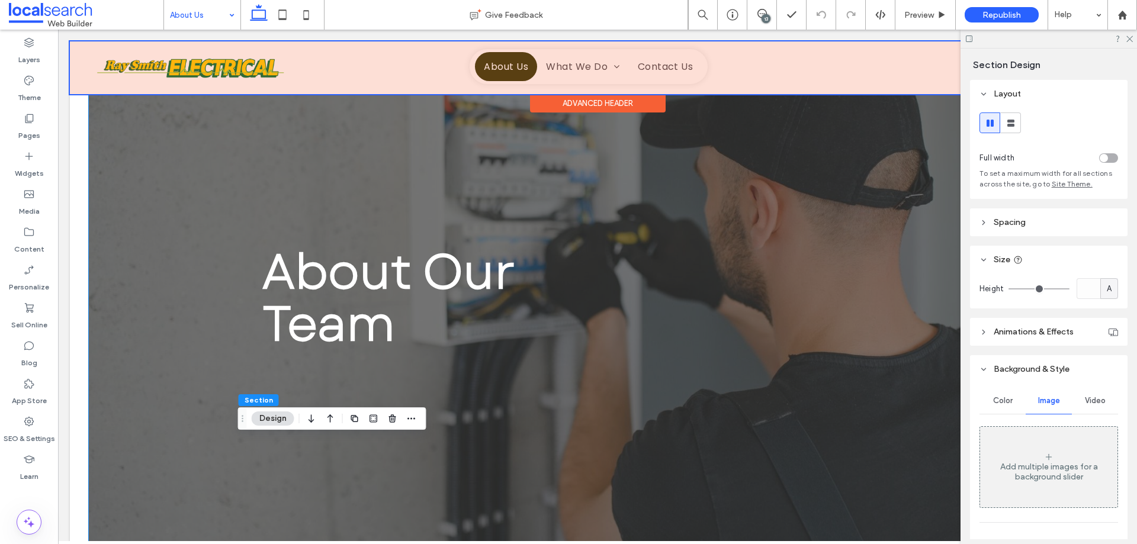
scroll to position [0, 0]
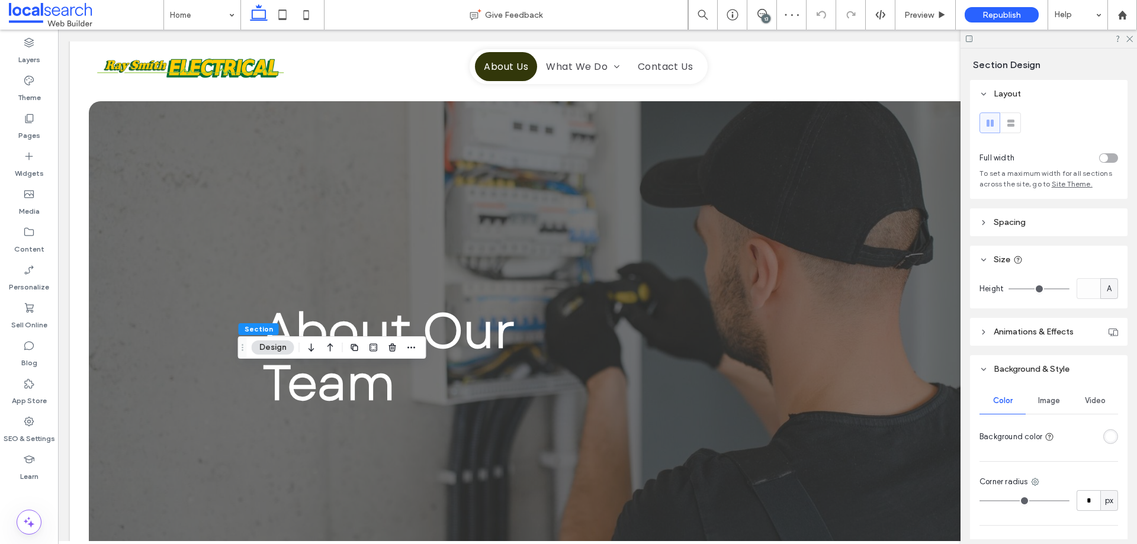
click at [1052, 396] on span "Image" at bounding box center [1049, 400] width 22 height 9
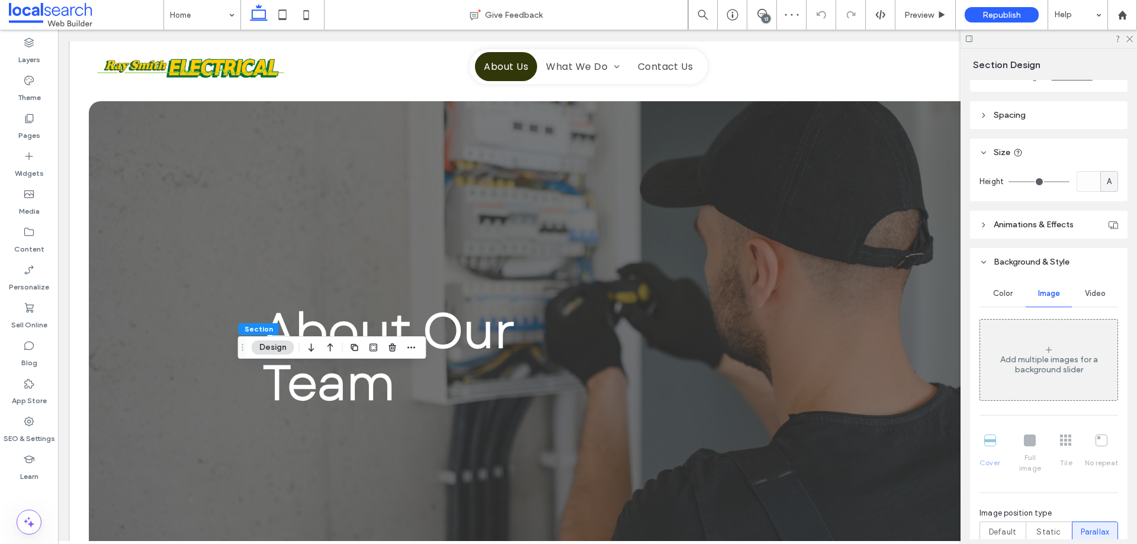
scroll to position [296, 0]
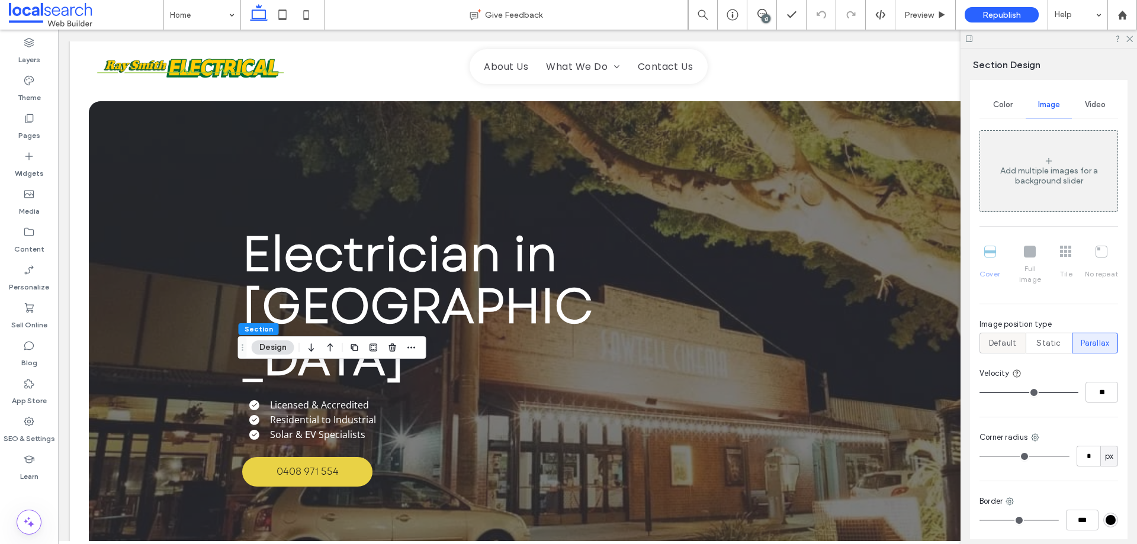
click at [997, 337] on span "Default" at bounding box center [1002, 343] width 27 height 12
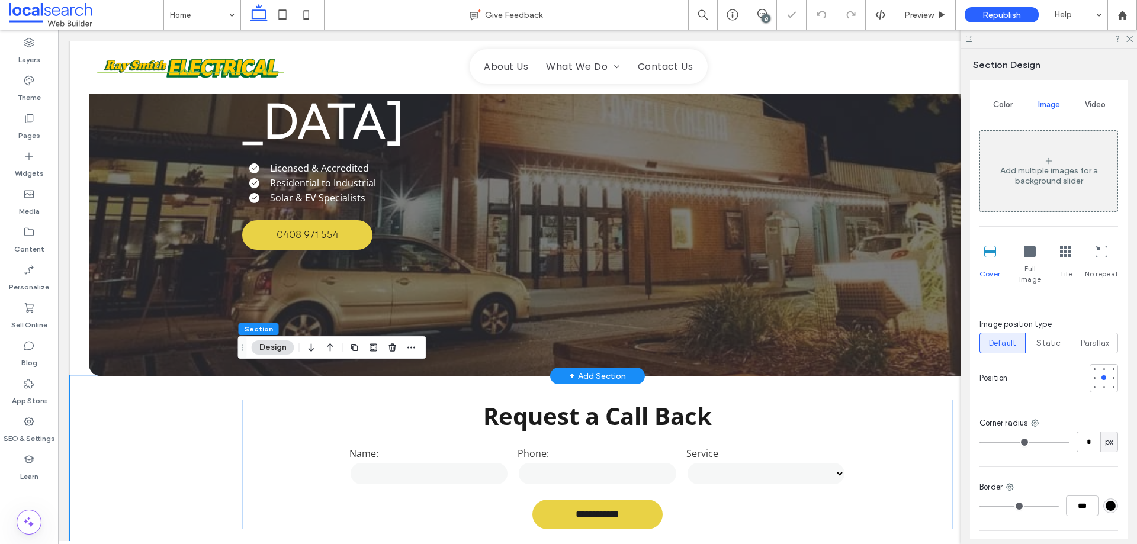
scroll to position [0, 0]
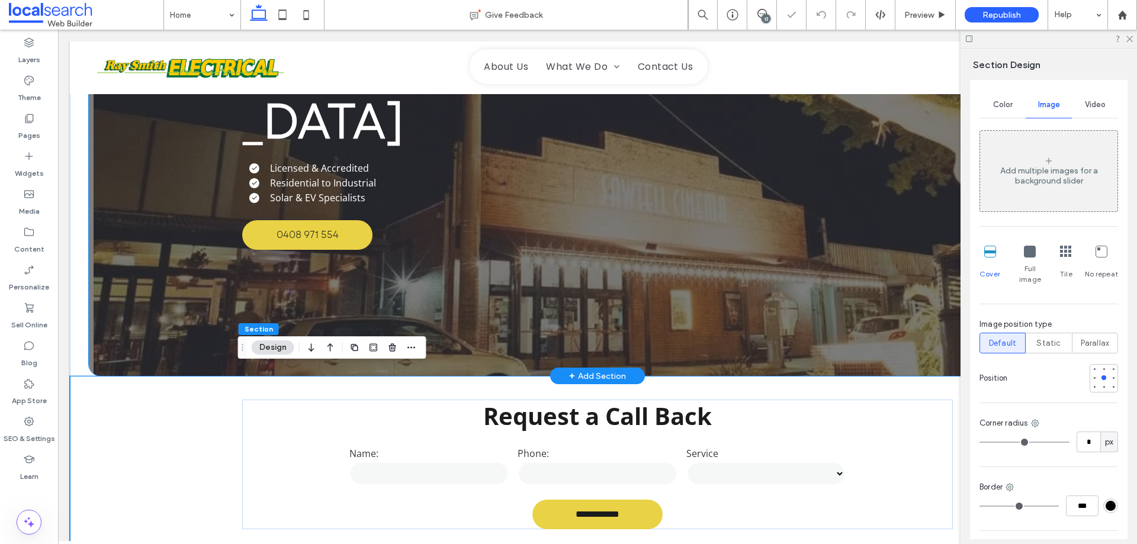
click at [128, 263] on div "Electrician in Coffs Harbour Licensed & Accredited Residential to Industrial So…" at bounding box center [597, 120] width 1017 height 512
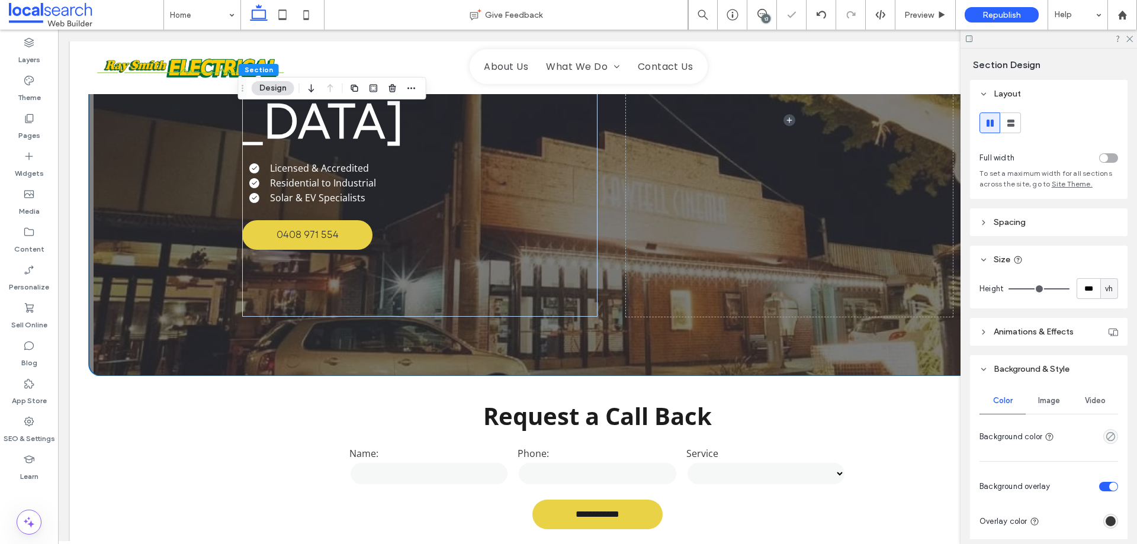
click at [1049, 399] on span "Image" at bounding box center [1049, 400] width 22 height 9
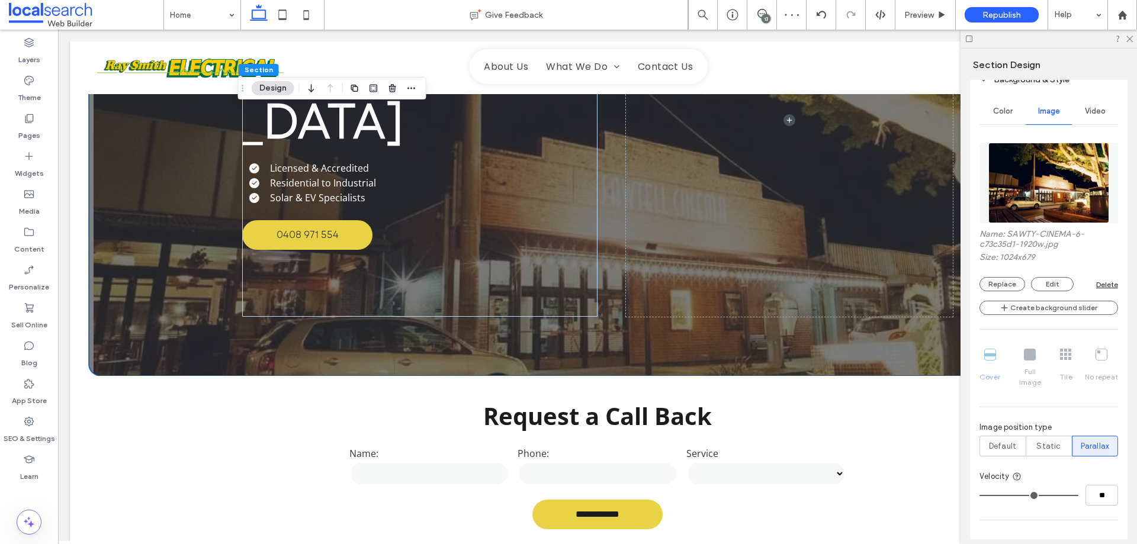
scroll to position [296, 0]
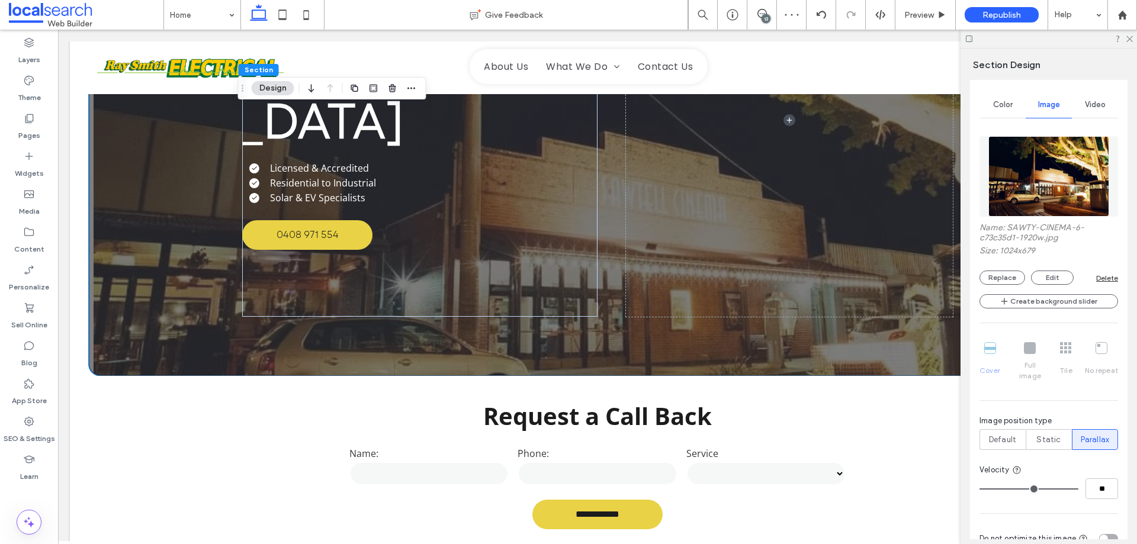
click at [1086, 434] on span "Parallax" at bounding box center [1095, 440] width 29 height 12
type input "*"
click at [1015, 488] on input "range" at bounding box center [1028, 488] width 99 height 1
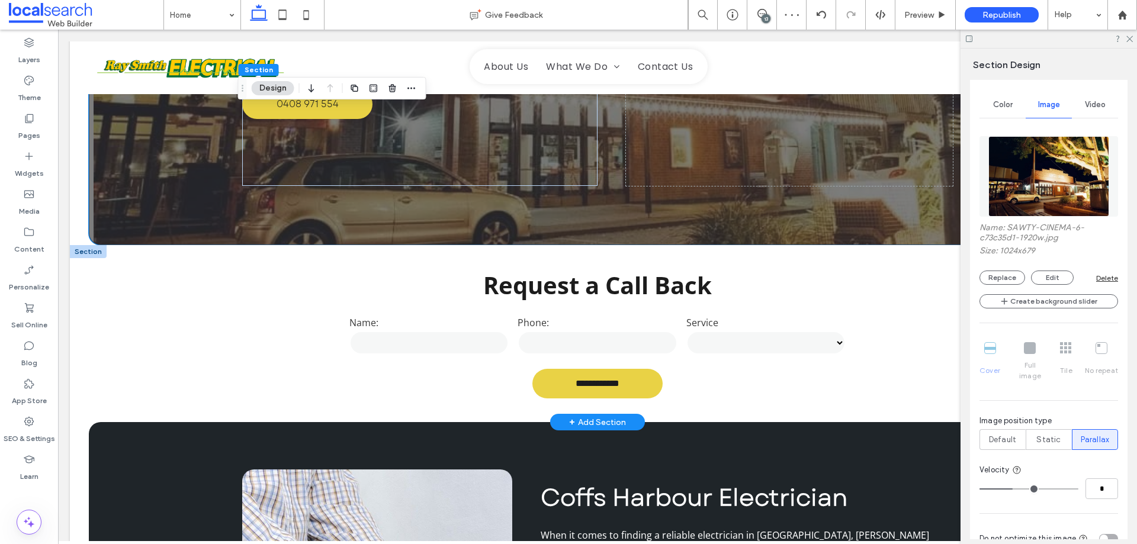
scroll to position [414, 0]
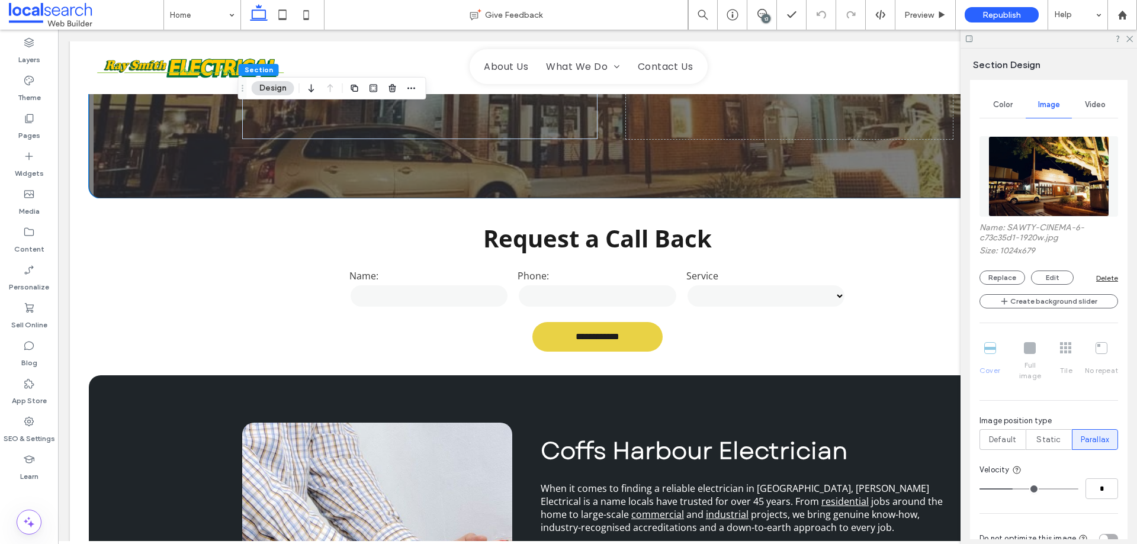
type input "*"
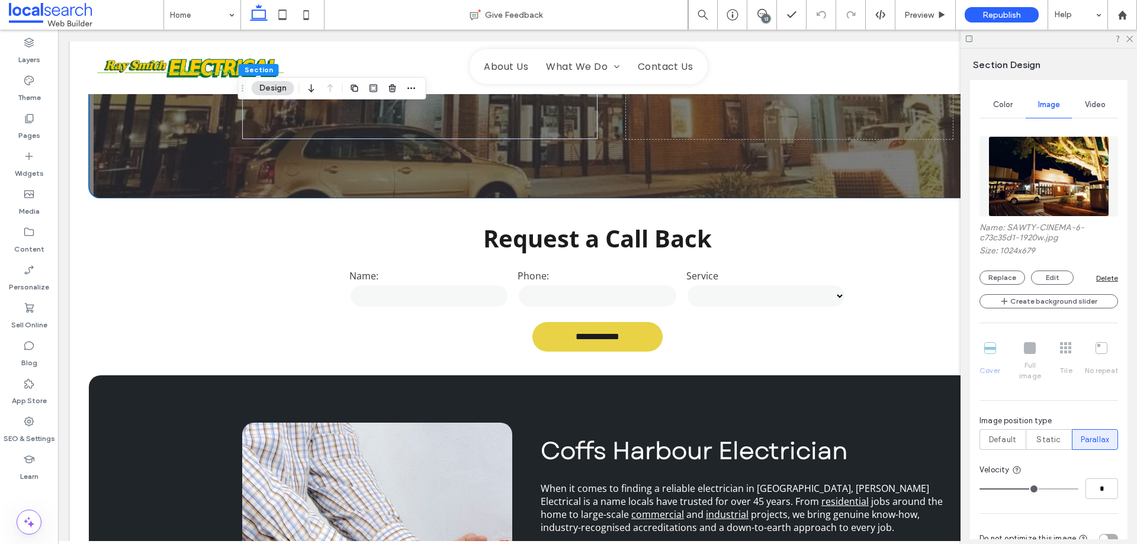
type input "*"
type input "**"
drag, startPoint x: 1030, startPoint y: 477, endPoint x: 1136, endPoint y: 480, distance: 106.0
type input "**"
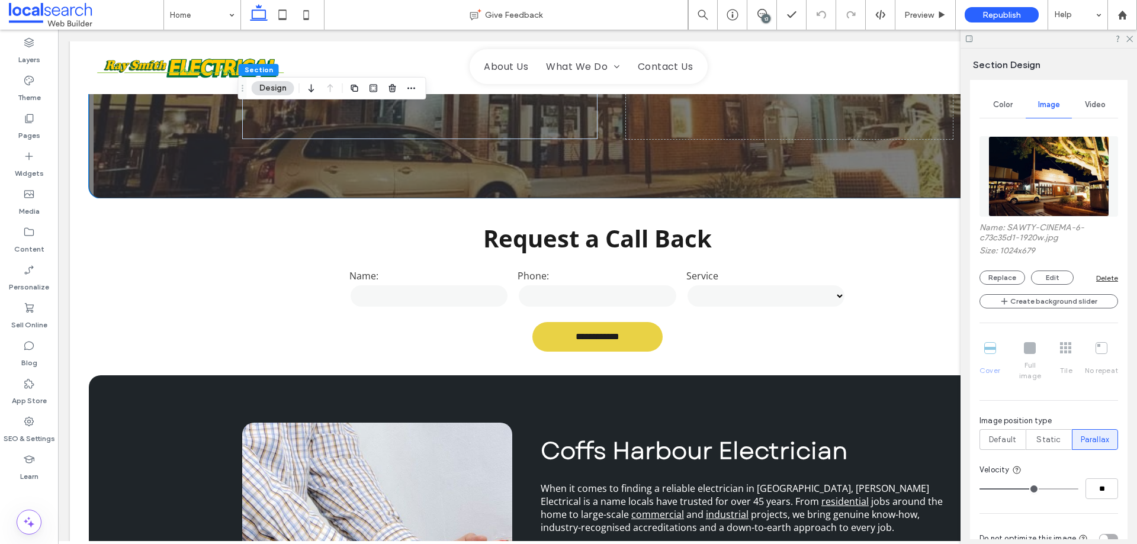
click at [1078, 488] on input "range" at bounding box center [1028, 488] width 99 height 1
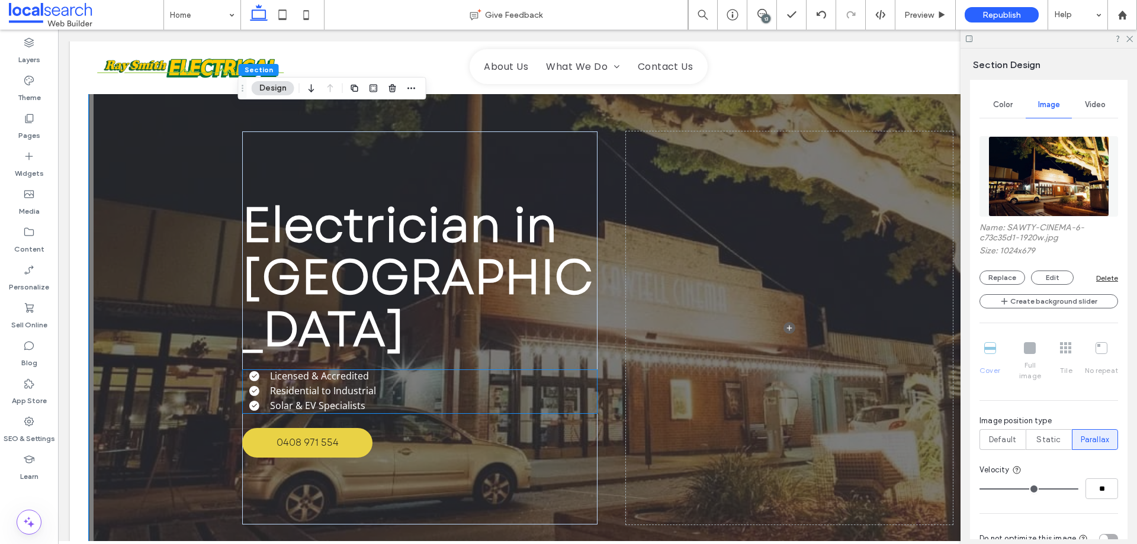
scroll to position [0, 0]
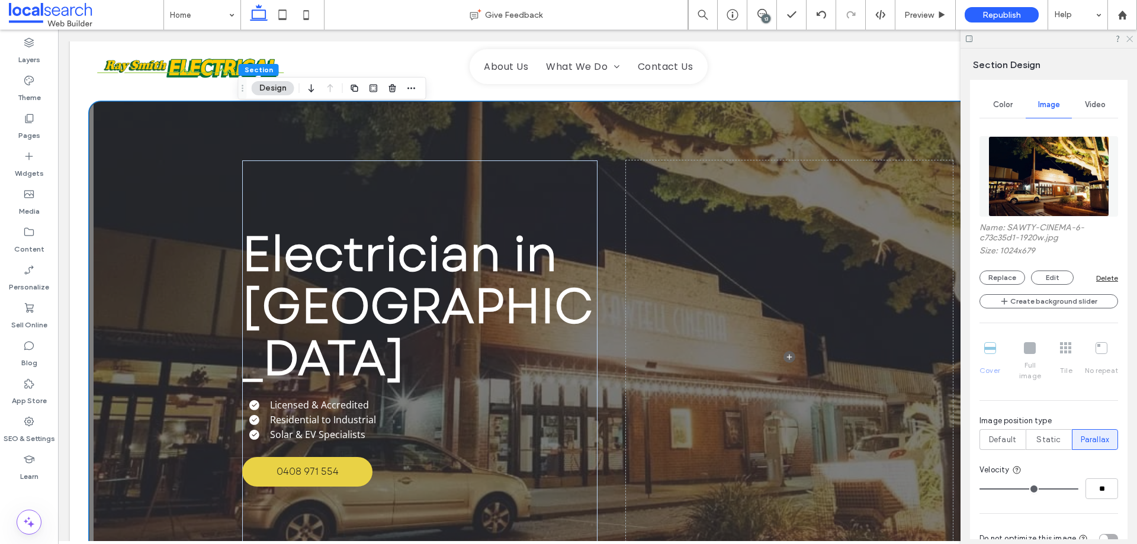
click at [1131, 41] on icon at bounding box center [1129, 38] width 8 height 8
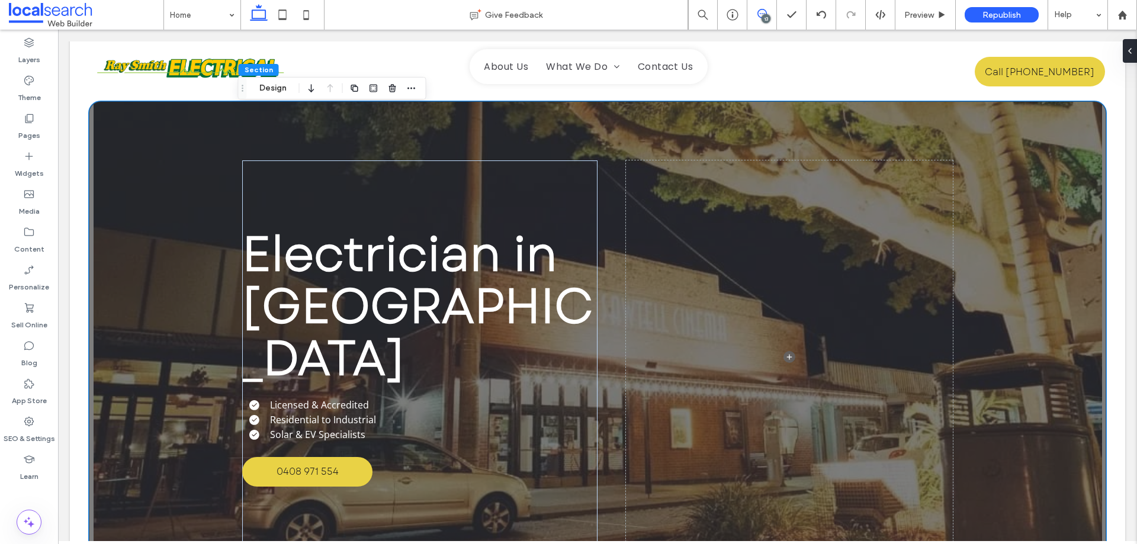
click at [764, 9] on icon at bounding box center [761, 13] width 9 height 9
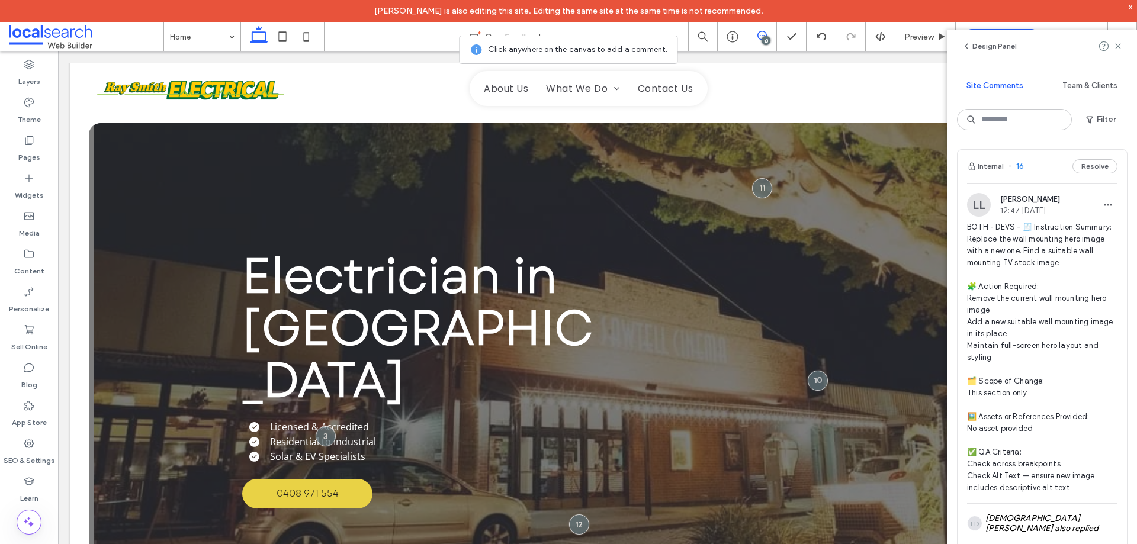
click at [767, 36] on div "13" at bounding box center [765, 40] width 9 height 9
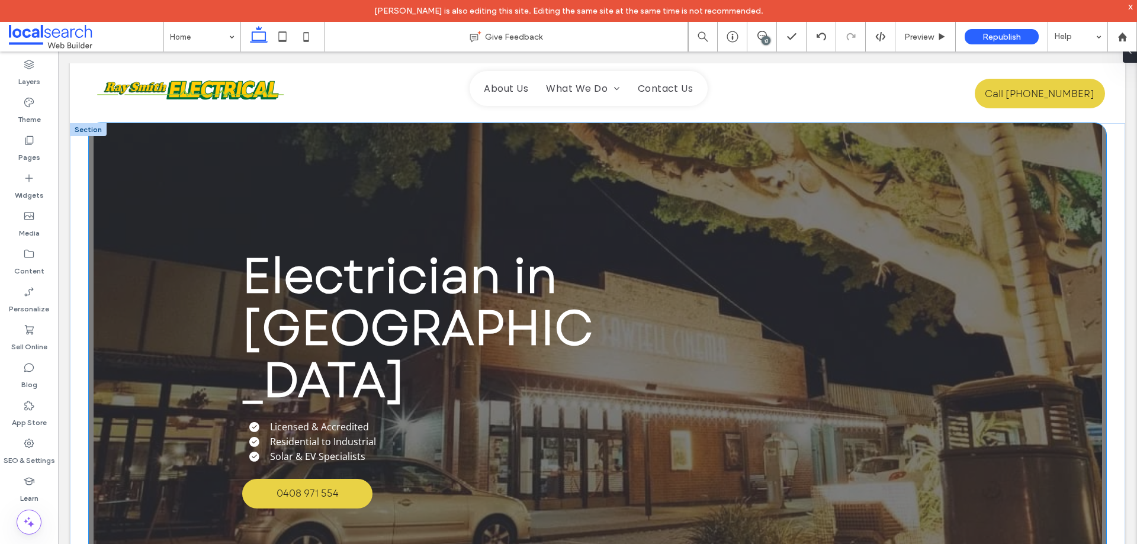
click at [215, 148] on div "Electrician in Coffs Harbour Licensed & Accredited Residential to Industrial So…" at bounding box center [597, 379] width 1017 height 512
click at [278, 105] on button "Design" at bounding box center [273, 110] width 43 height 14
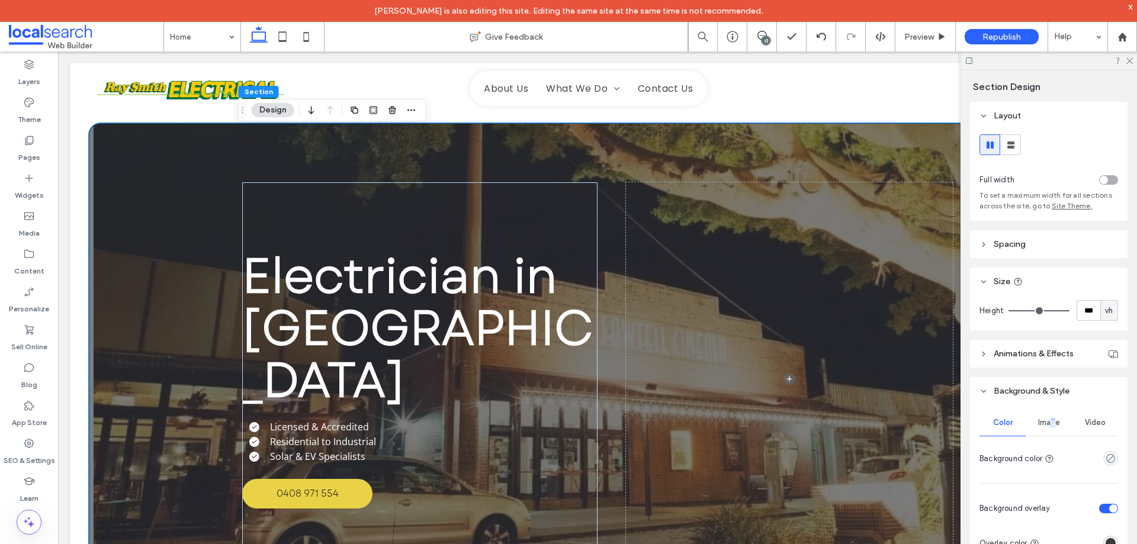
click at [1051, 426] on span "Image" at bounding box center [1049, 422] width 22 height 9
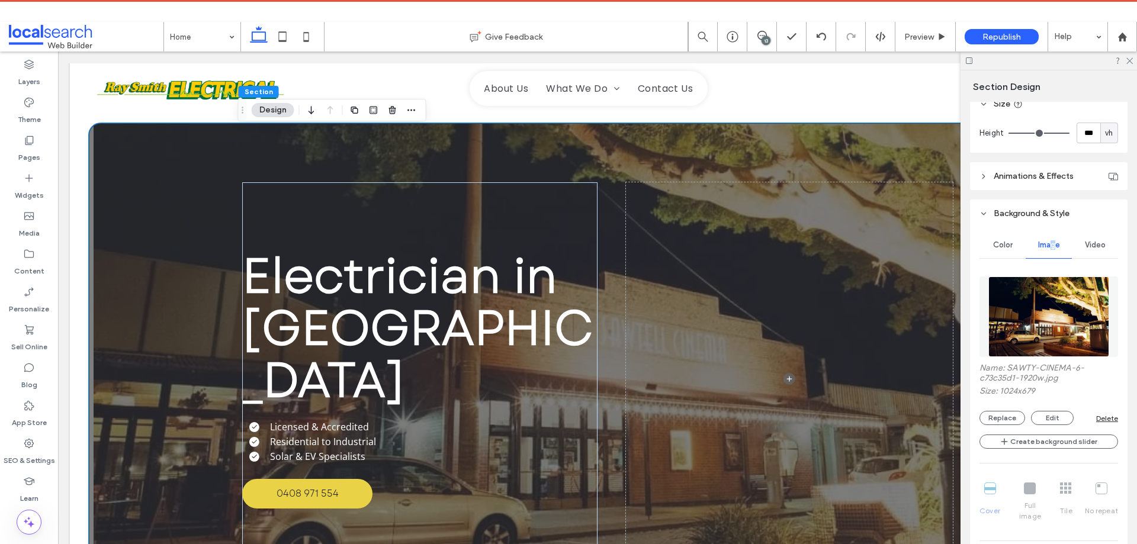
scroll to position [533, 0]
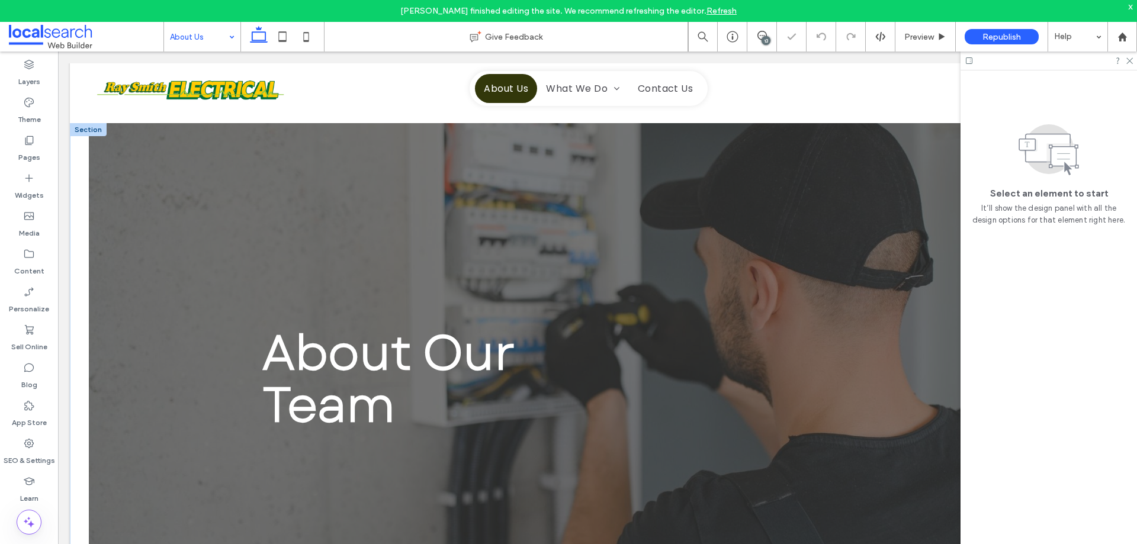
click at [193, 145] on div "About Our Team" at bounding box center [597, 379] width 1017 height 512
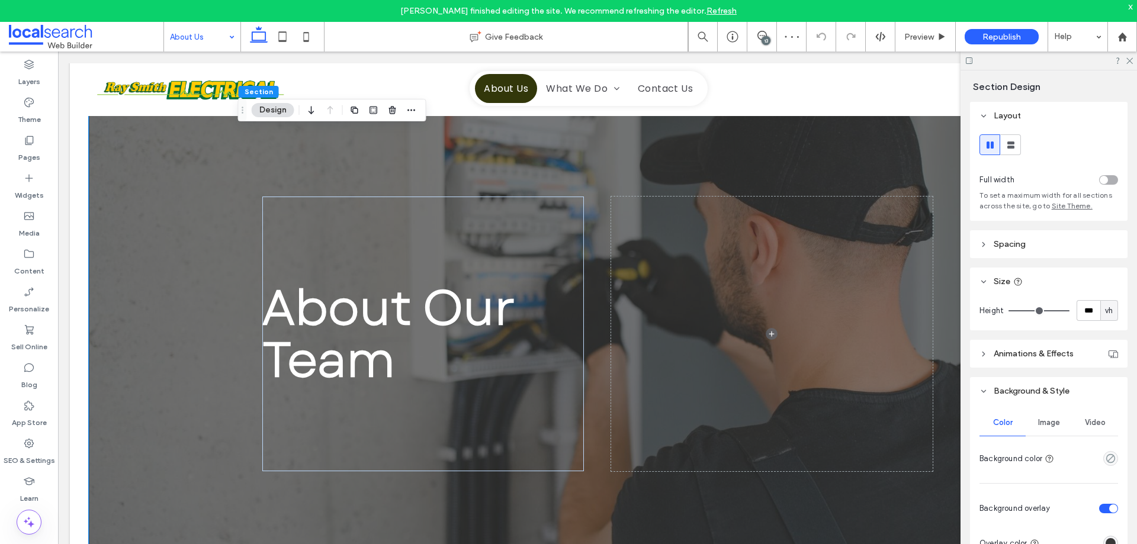
scroll to position [355, 0]
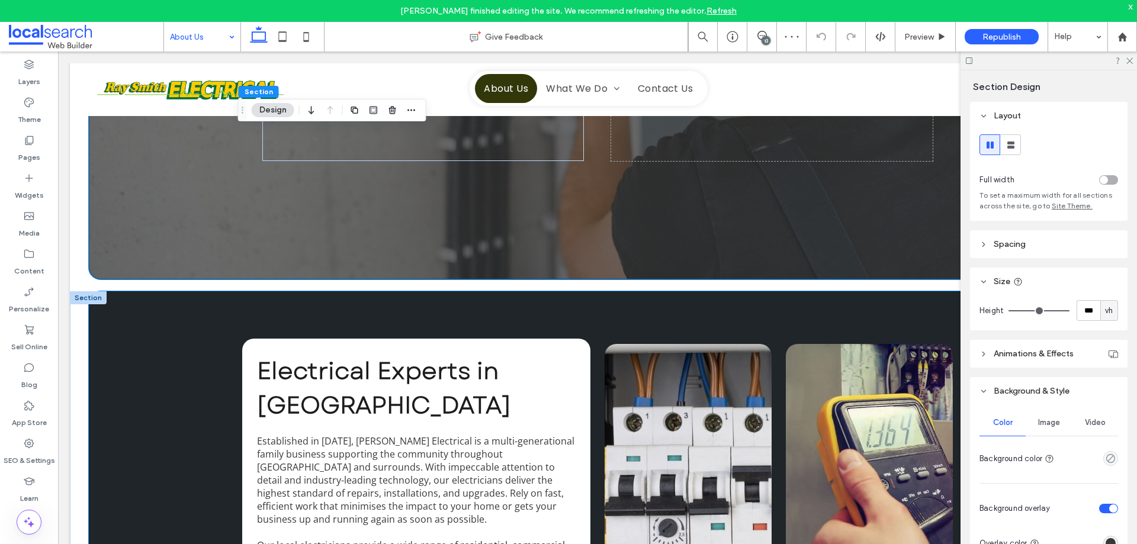
click at [160, 312] on div "Electrical Experts in Coffs Harbour Established in 1978, Ray Smith Electrical i…" at bounding box center [597, 507] width 1017 height 433
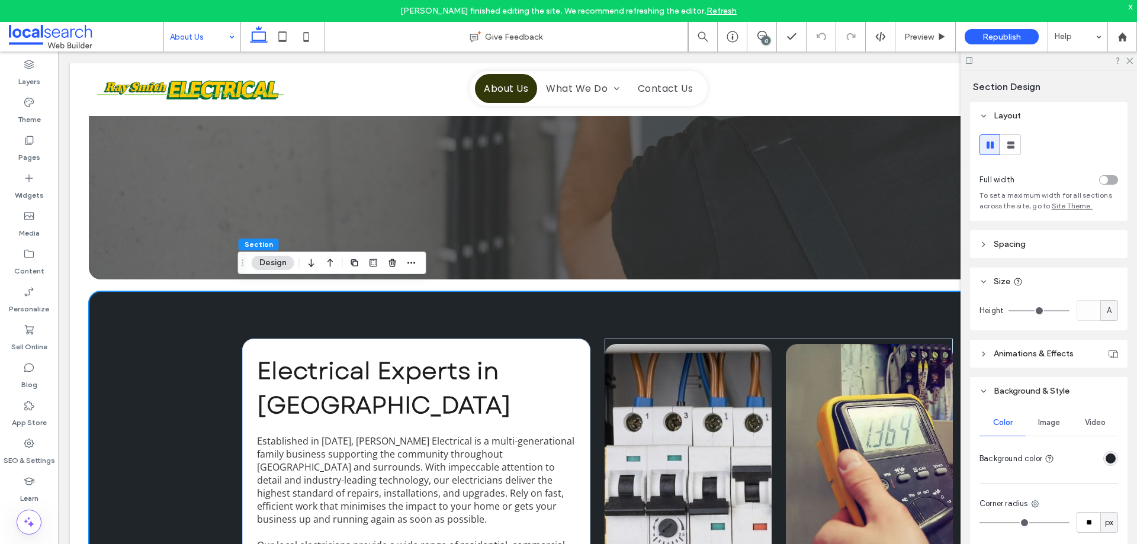
click at [1051, 430] on div "Image" at bounding box center [1048, 423] width 46 height 26
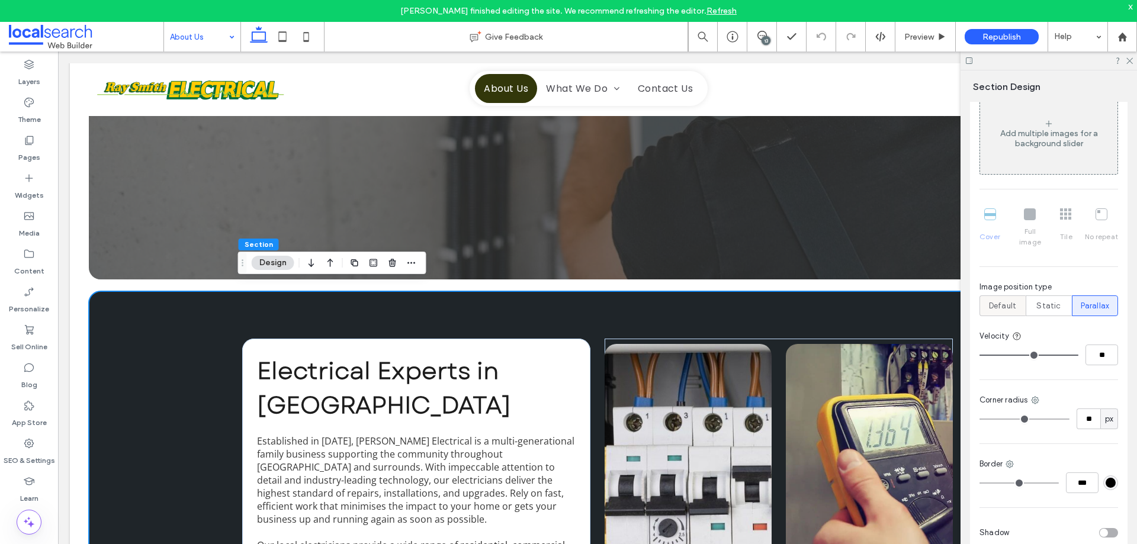
click at [999, 303] on div "Default" at bounding box center [1002, 306] width 31 height 20
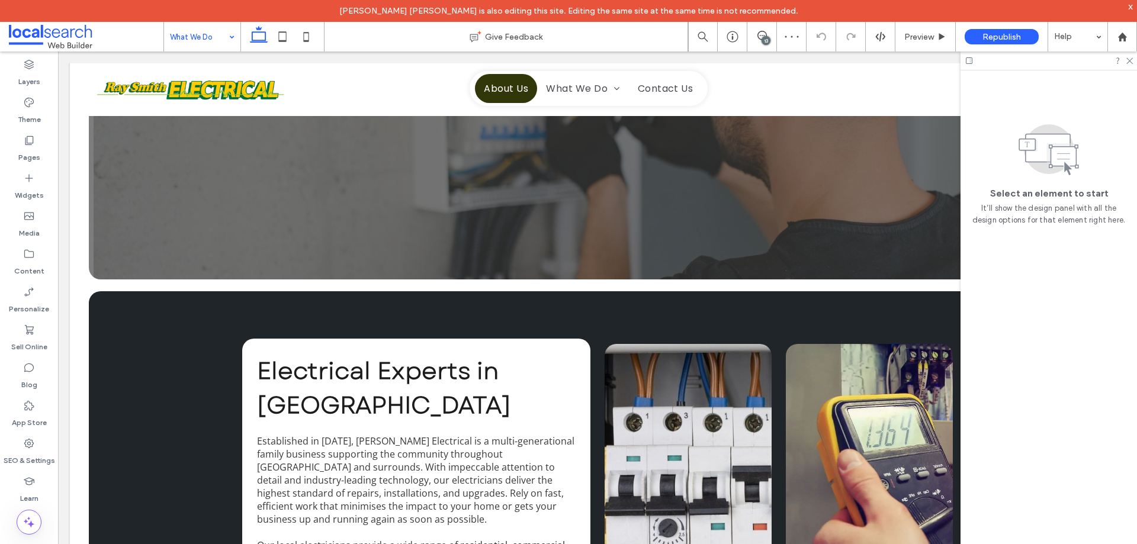
click at [195, 37] on input at bounding box center [199, 37] width 59 height 30
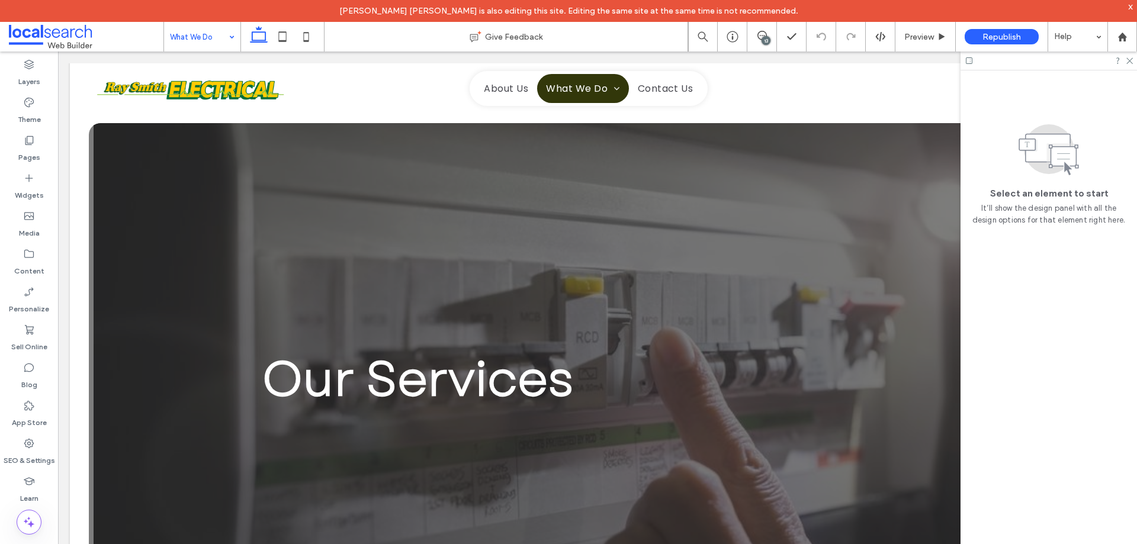
drag, startPoint x: 143, startPoint y: 1, endPoint x: 195, endPoint y: 49, distance: 70.4
click at [195, 49] on input at bounding box center [199, 37] width 59 height 30
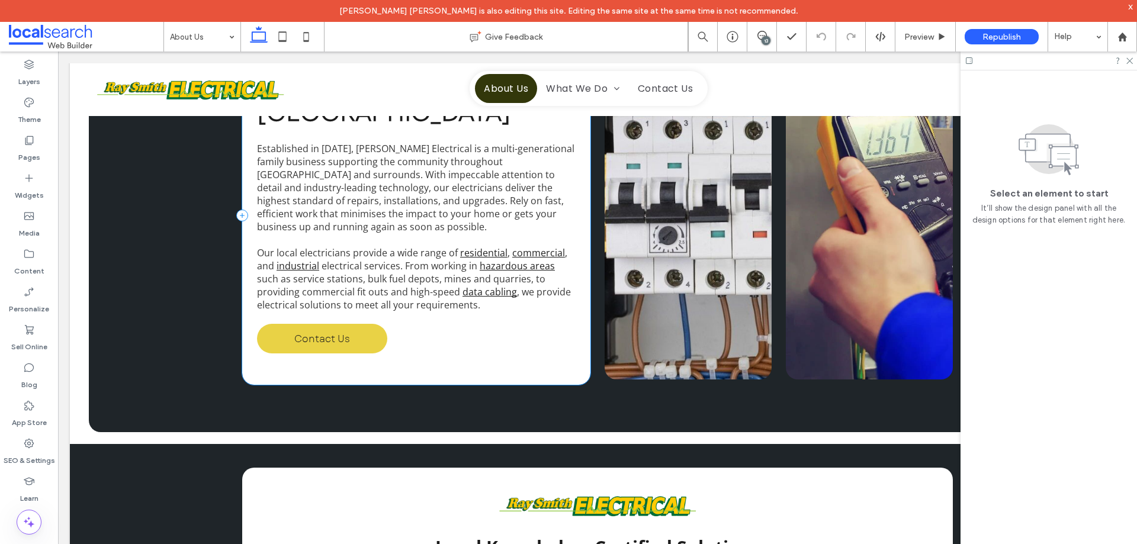
scroll to position [296, 0]
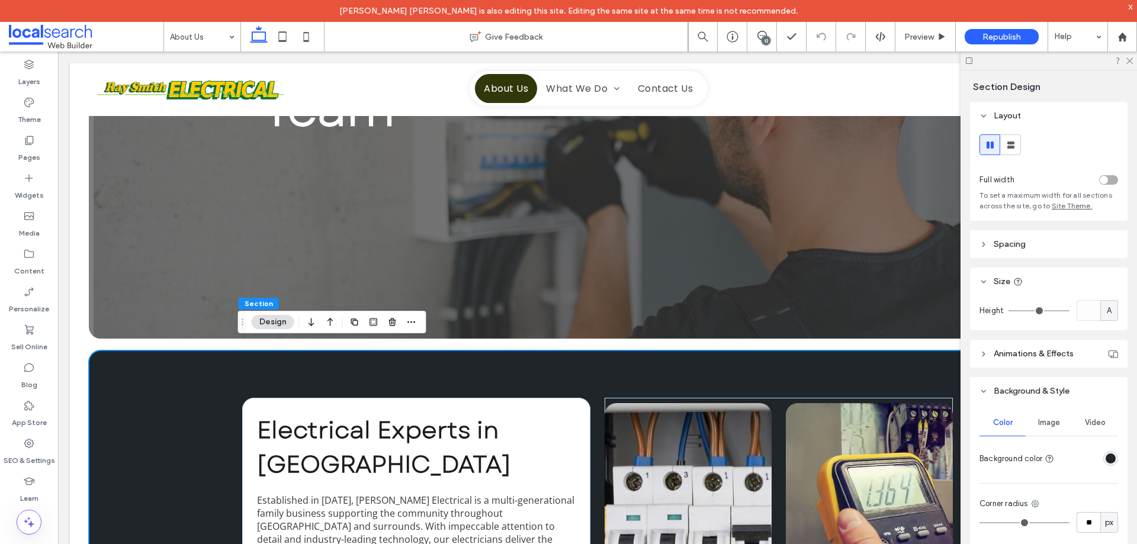
click at [1038, 419] on span "Image" at bounding box center [1049, 422] width 22 height 9
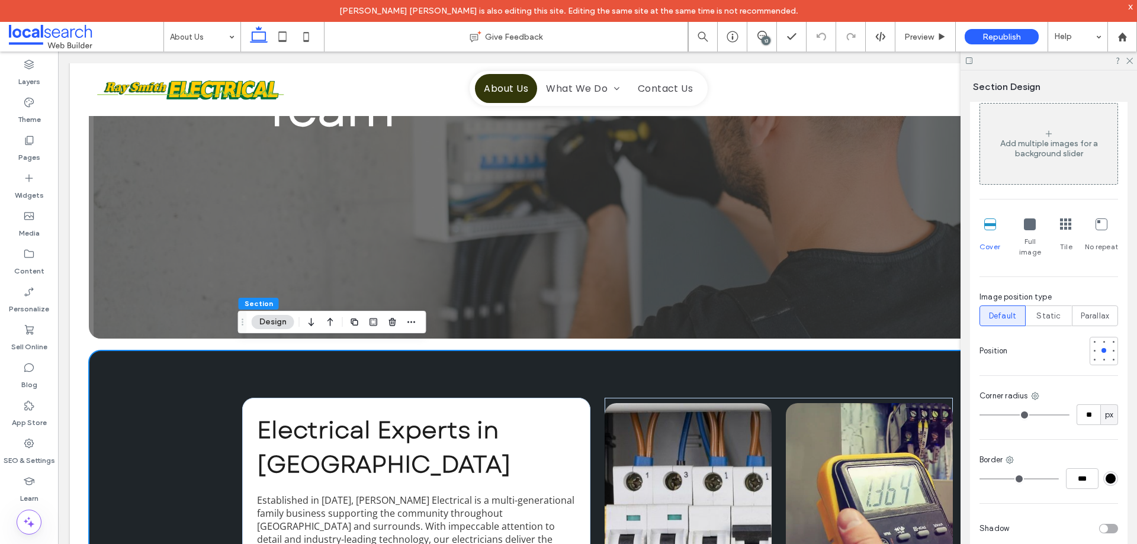
scroll to position [355, 0]
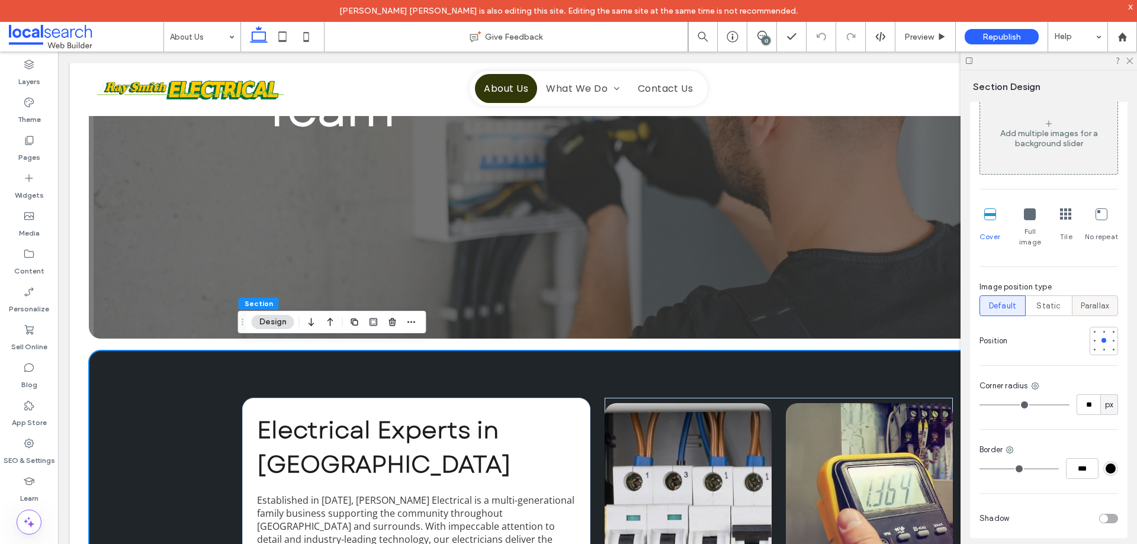
click at [1092, 300] on span "Parallax" at bounding box center [1095, 306] width 29 height 12
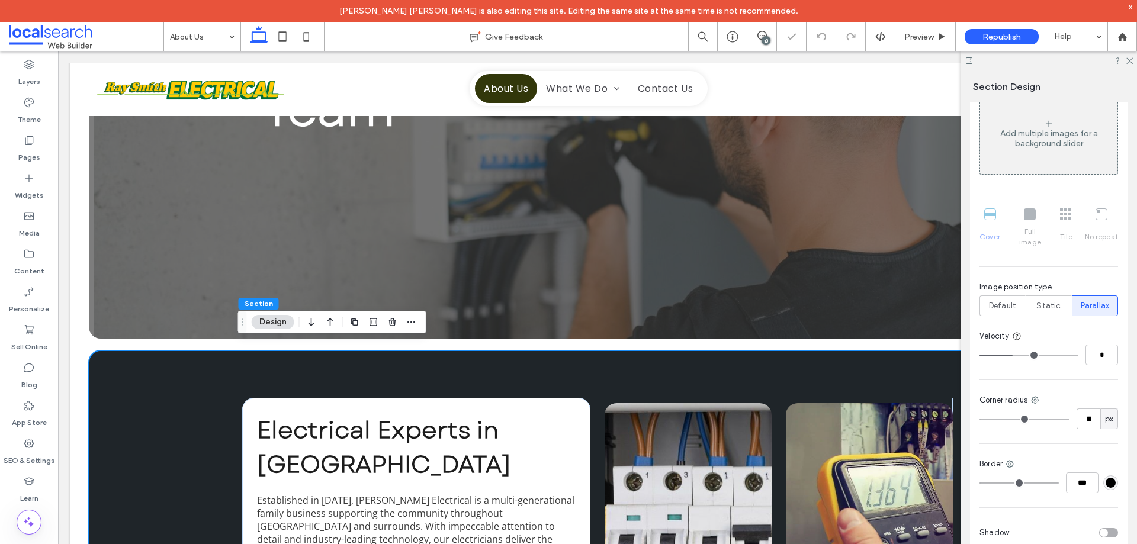
type input "*"
type input "**"
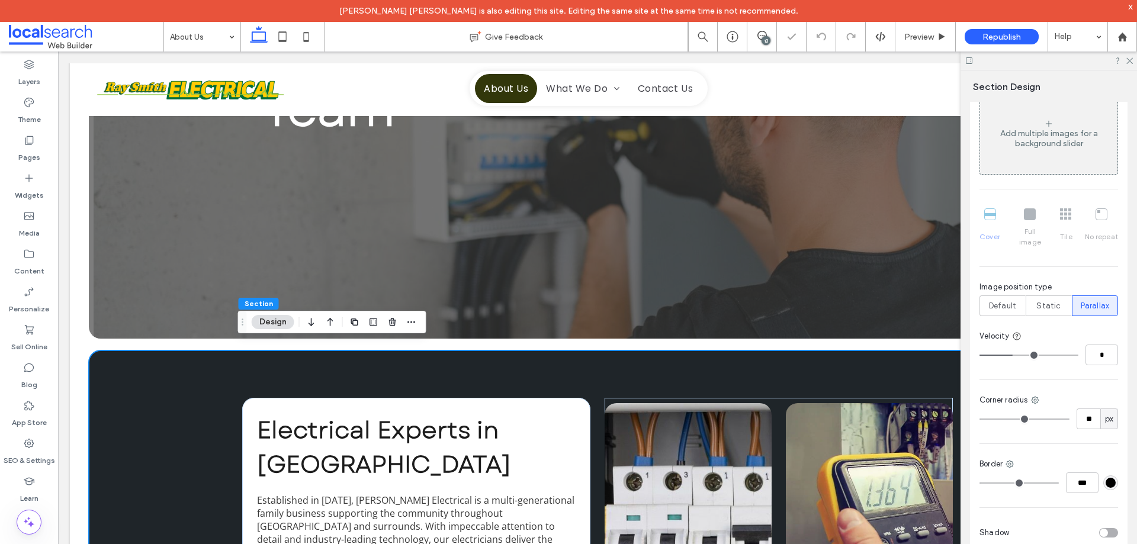
type input "**"
drag, startPoint x: 1021, startPoint y: 343, endPoint x: 1117, endPoint y: 368, distance: 98.5
type input "**"
click at [1078, 356] on input "range" at bounding box center [1028, 355] width 99 height 1
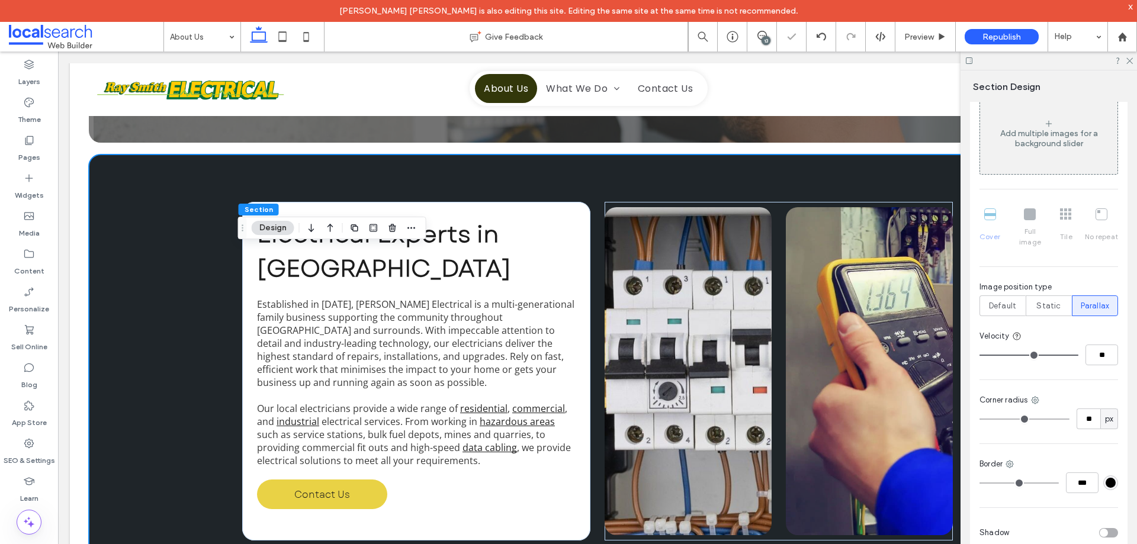
scroll to position [592, 0]
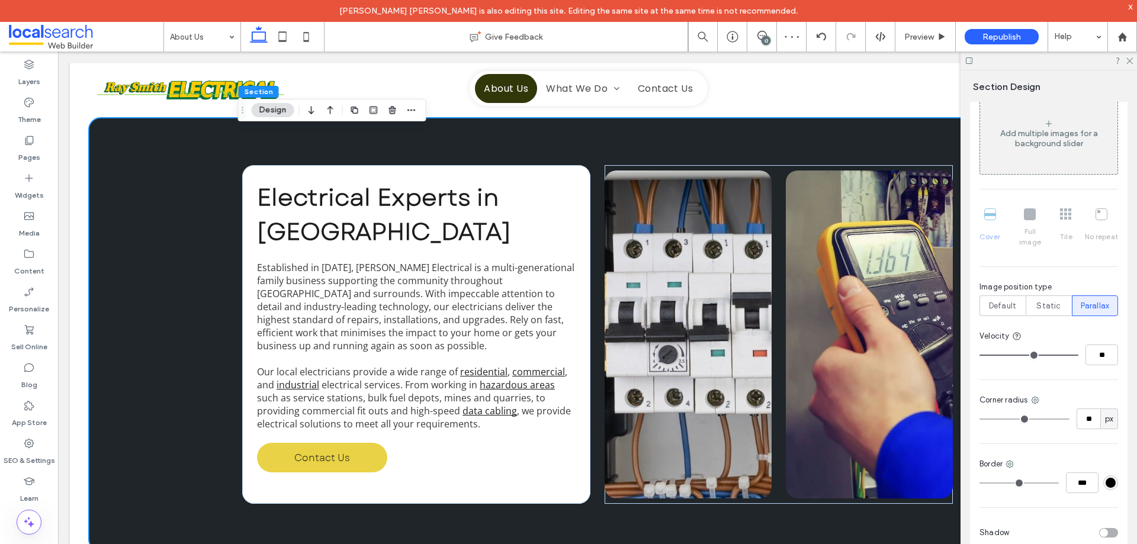
scroll to position [533, 0]
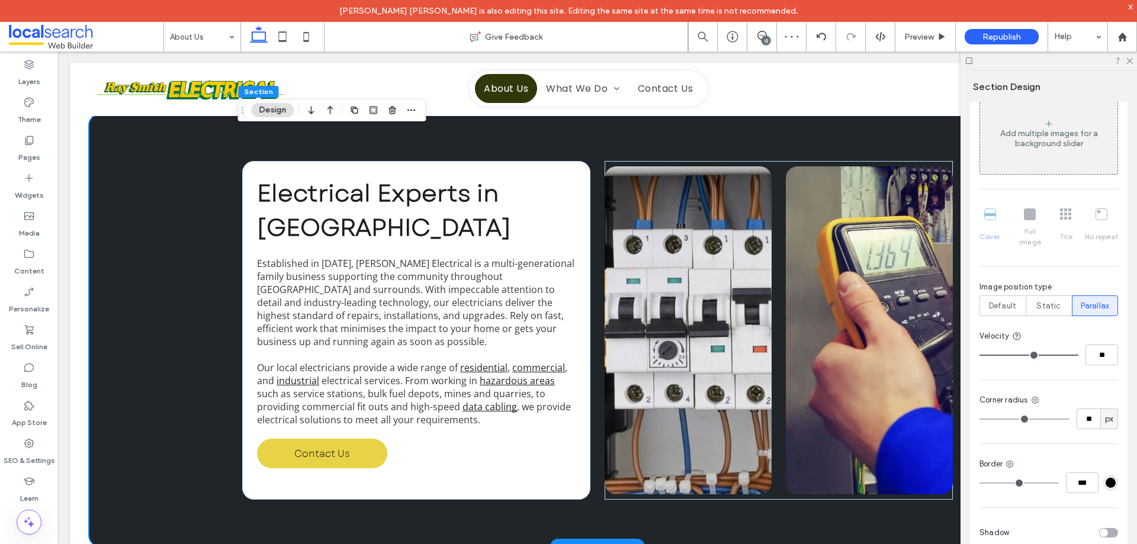
click at [159, 343] on div "Electrical Experts in [GEOGRAPHIC_DATA] Established in [DATE], [PERSON_NAME] El…" at bounding box center [597, 330] width 1017 height 433
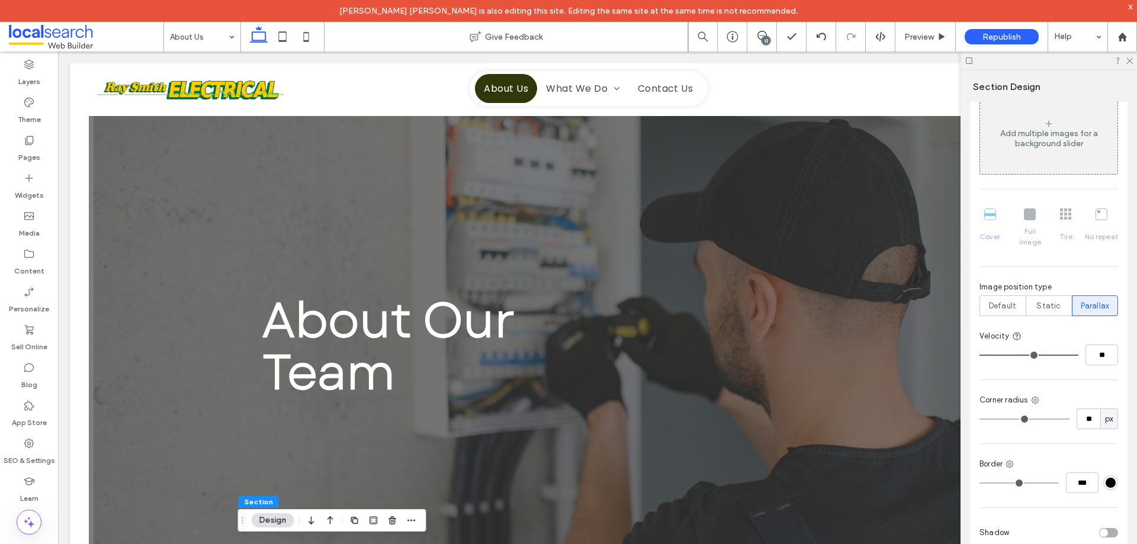
scroll to position [0, 0]
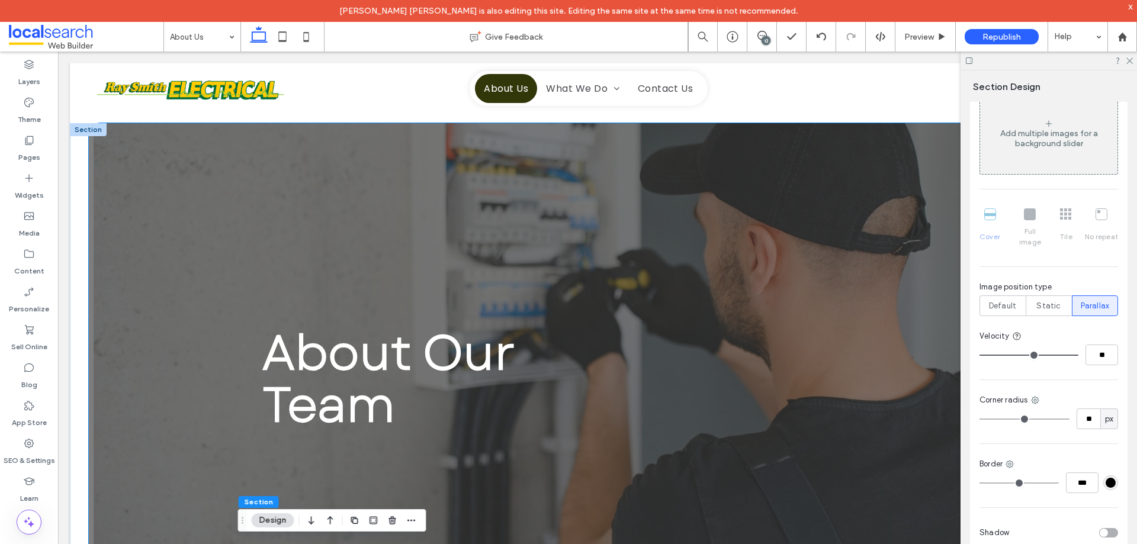
click at [214, 216] on div "About Our Team" at bounding box center [597, 379] width 1017 height 512
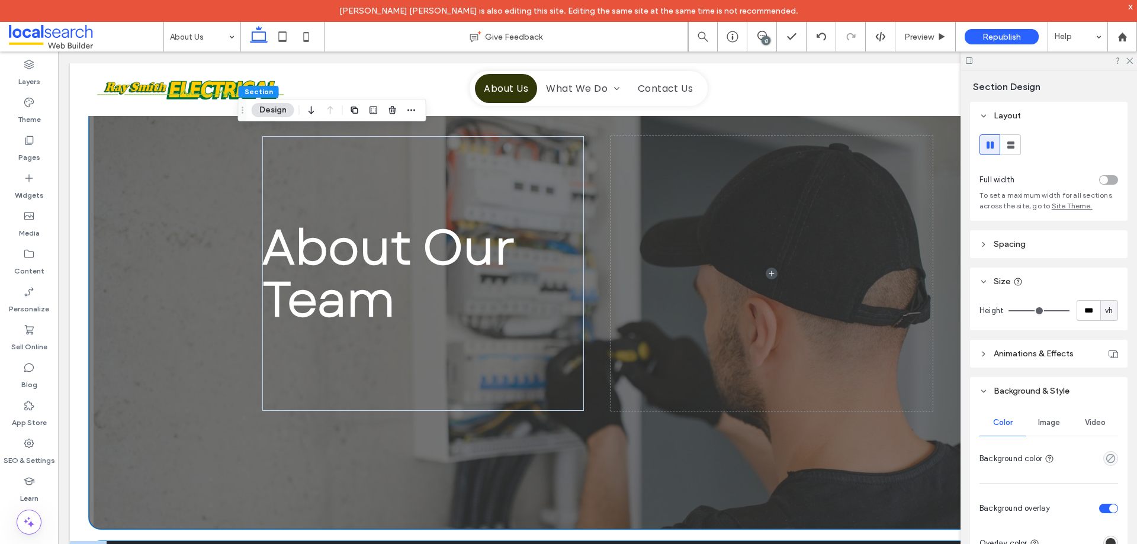
scroll to position [355, 0]
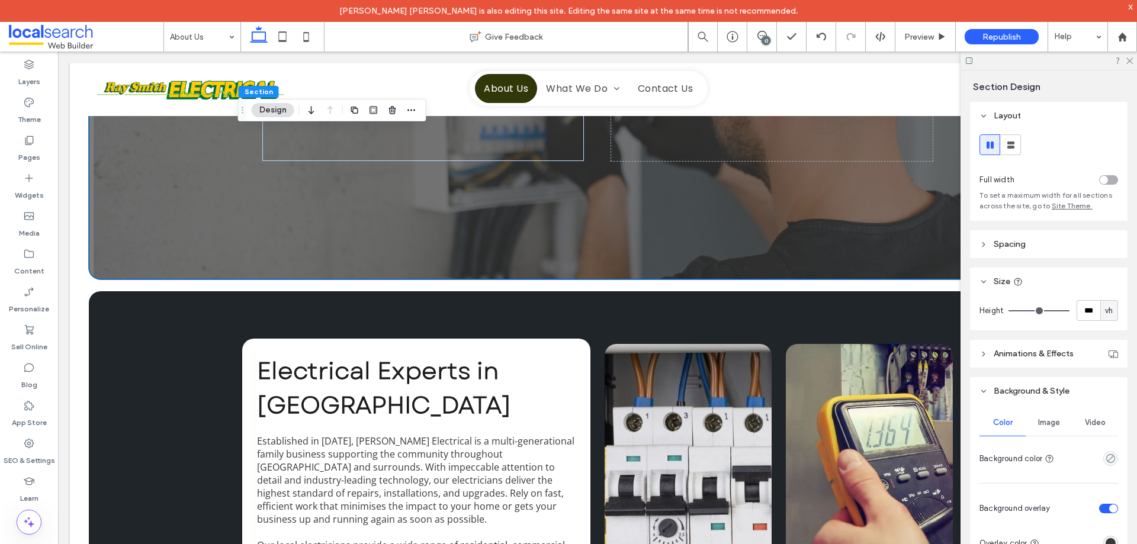
click at [1045, 415] on div "Image" at bounding box center [1048, 423] width 46 height 26
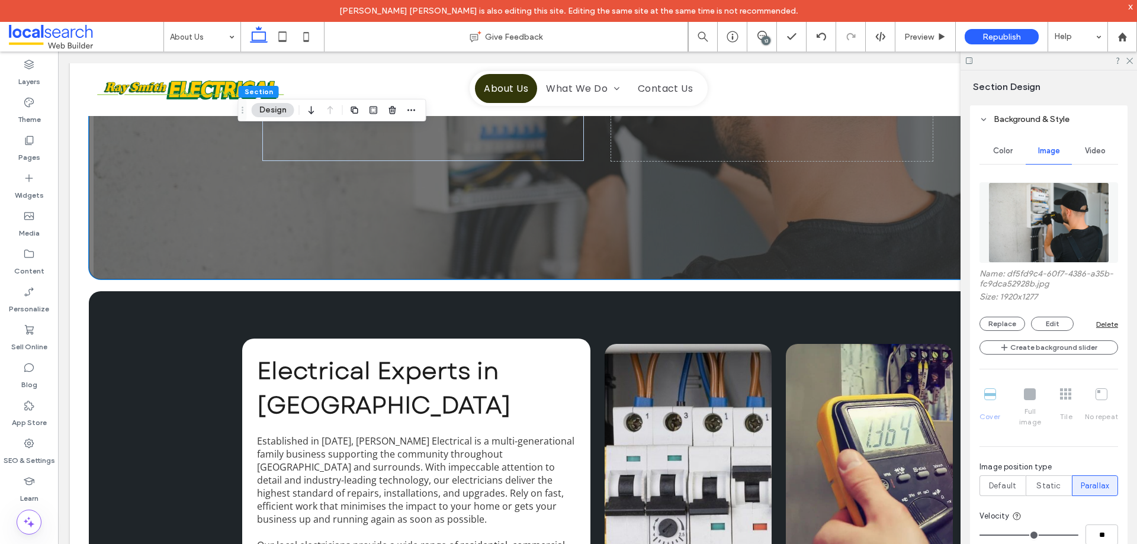
scroll to position [296, 0]
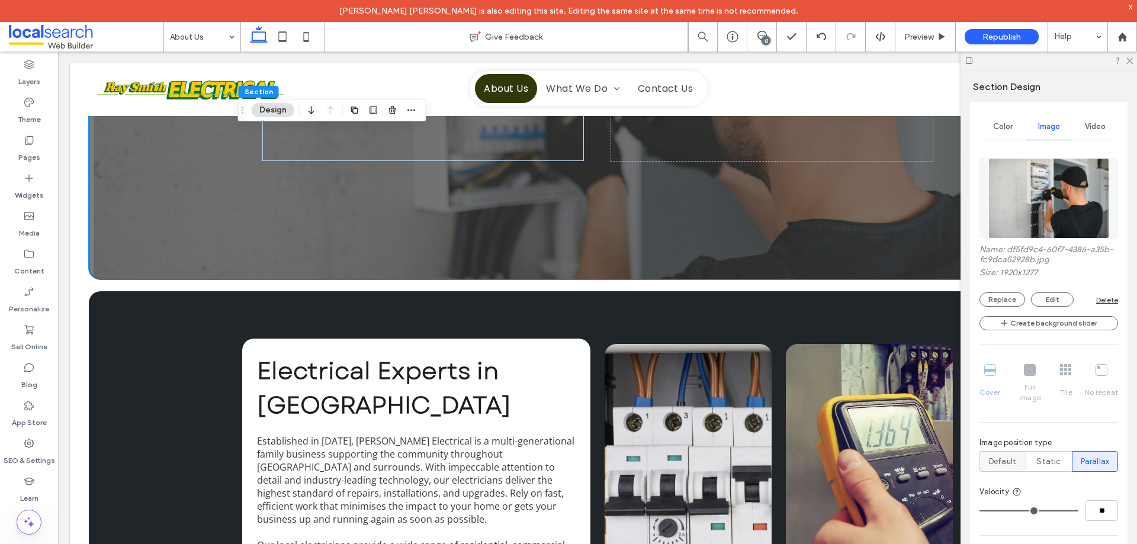
click at [1004, 456] on span "Default" at bounding box center [1002, 462] width 27 height 12
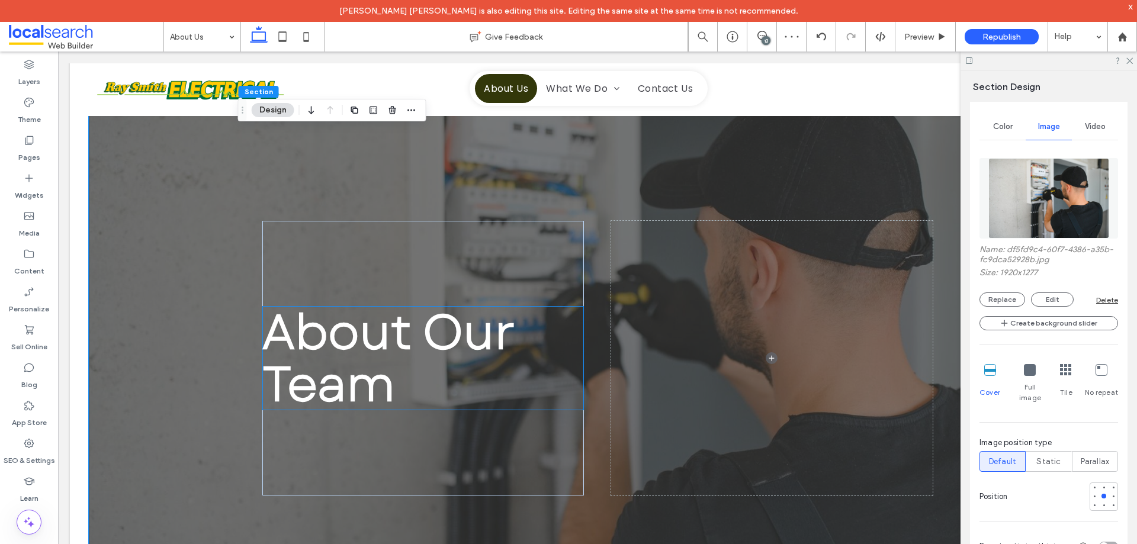
scroll to position [0, 0]
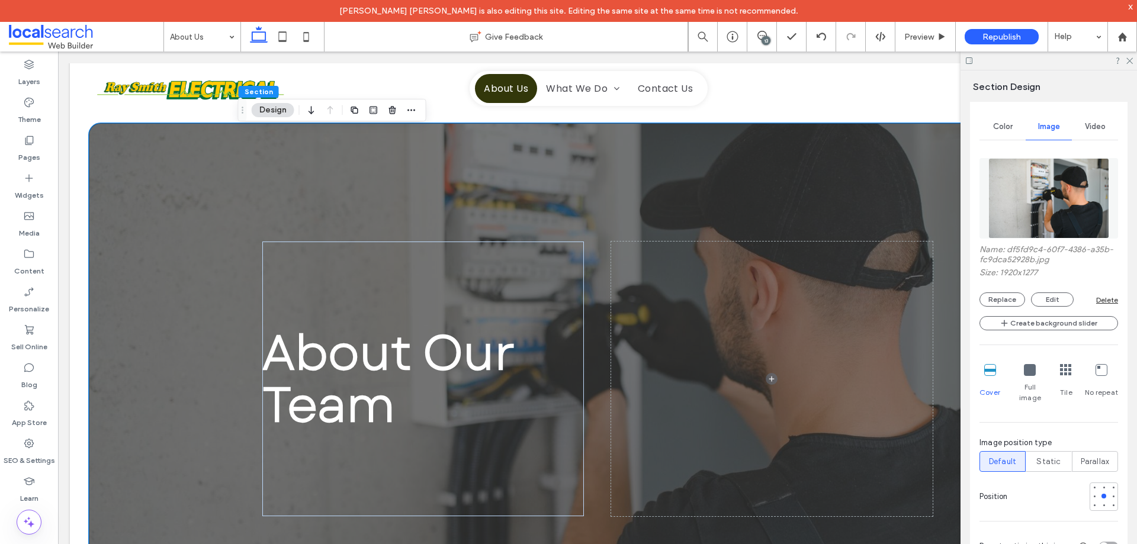
click at [149, 364] on div "About Our Team" at bounding box center [597, 379] width 1017 height 512
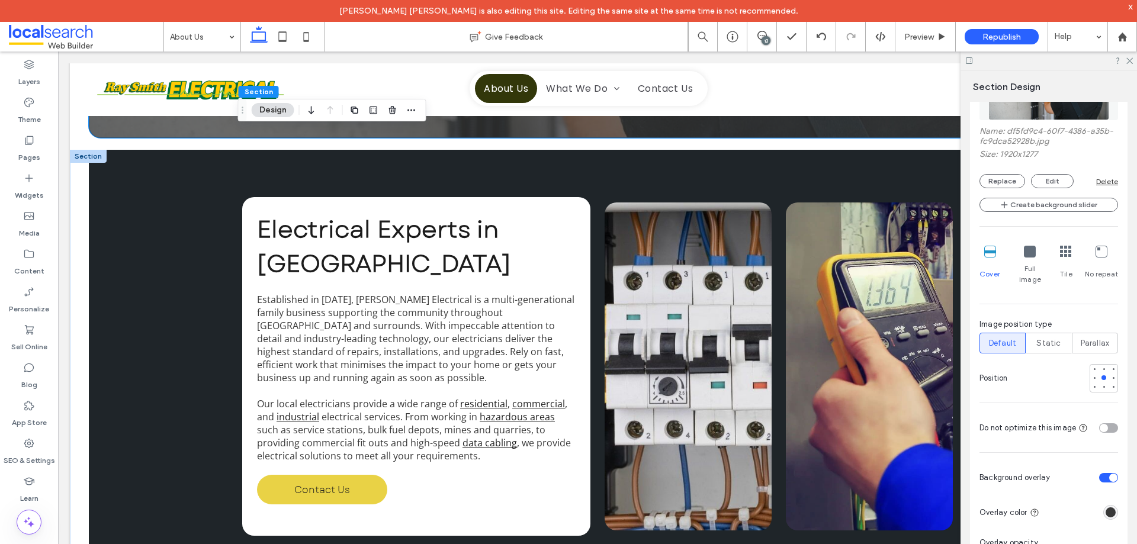
scroll to position [533, 0]
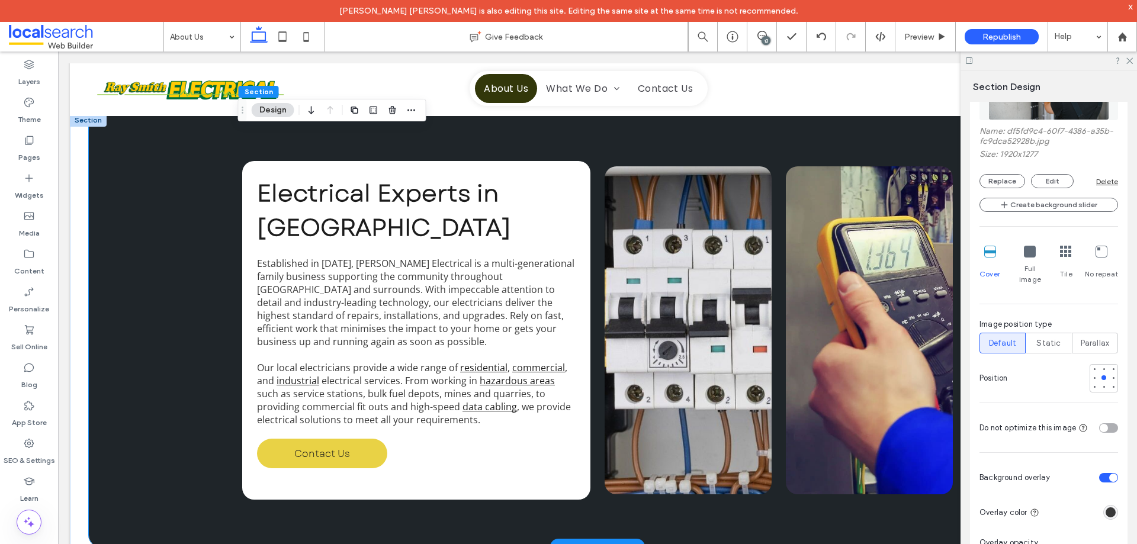
click at [150, 324] on div "Electrical Experts in [GEOGRAPHIC_DATA] Established in [DATE], [PERSON_NAME] El…" at bounding box center [597, 330] width 1017 height 433
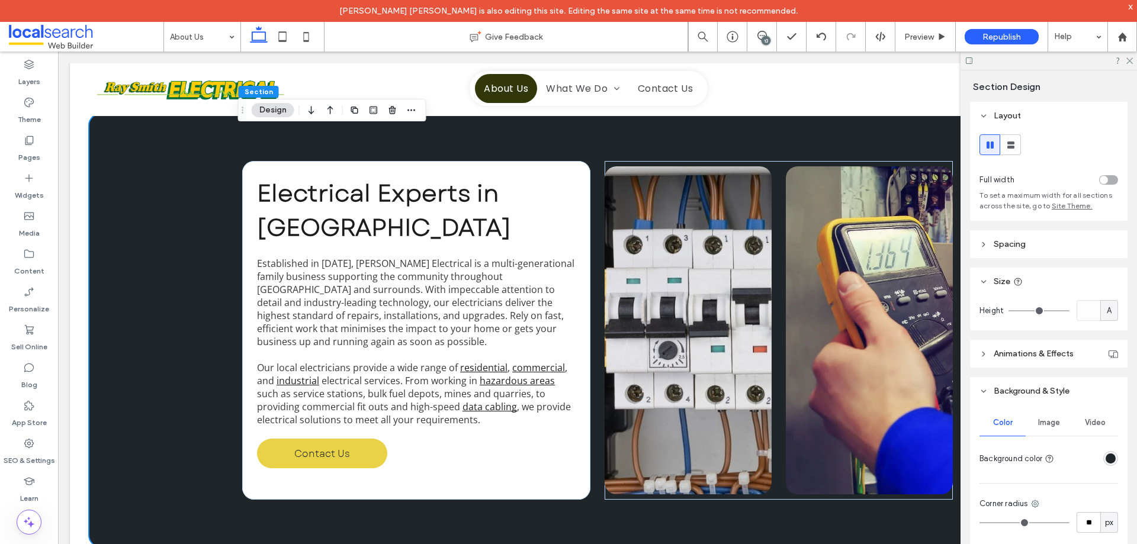
drag, startPoint x: 1034, startPoint y: 416, endPoint x: 1063, endPoint y: 406, distance: 30.5
click at [1039, 416] on div "Image" at bounding box center [1048, 423] width 46 height 26
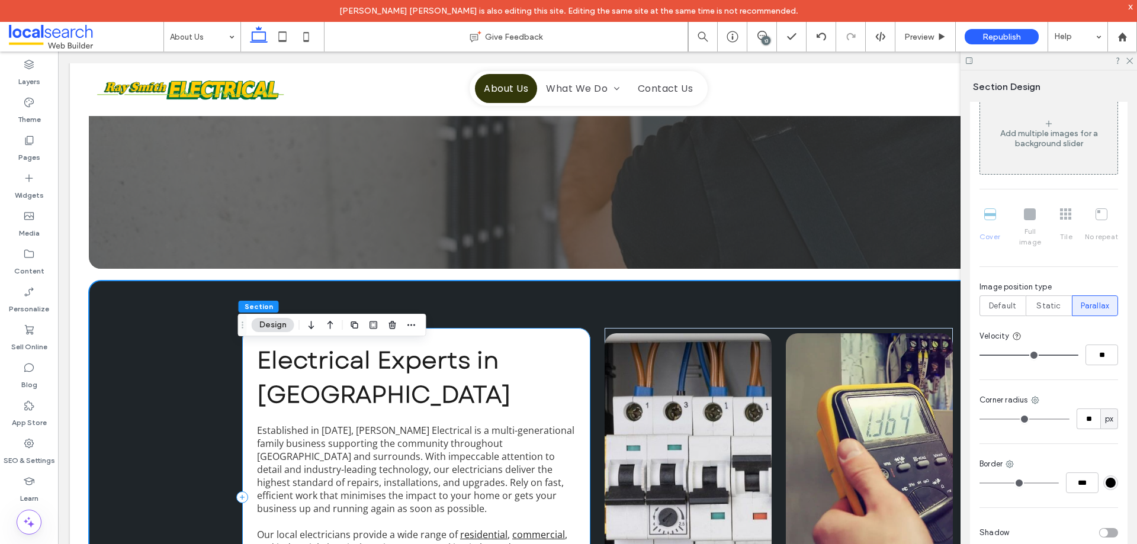
scroll to position [414, 0]
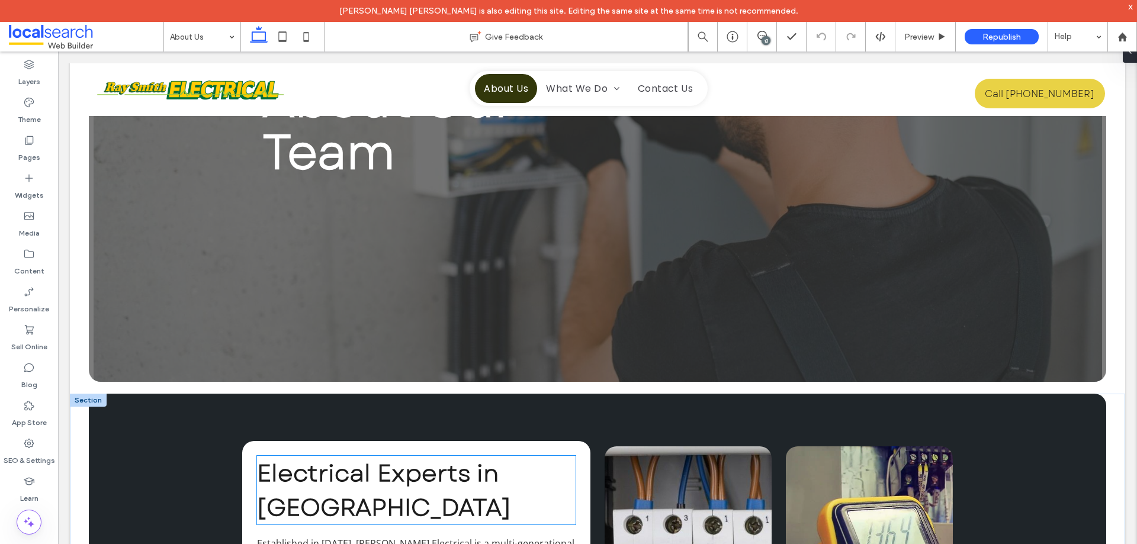
scroll to position [118, 0]
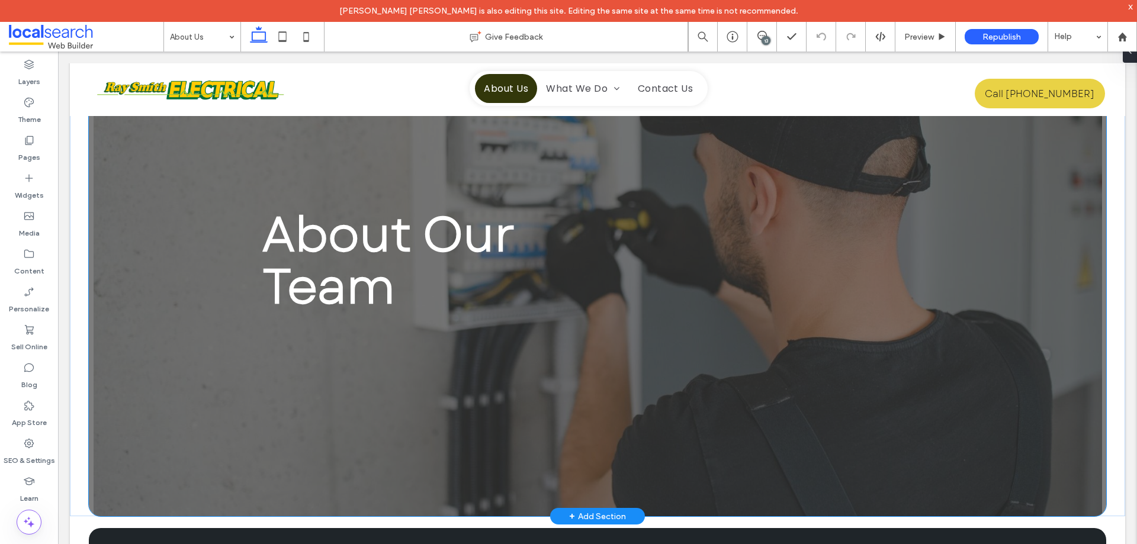
click at [131, 332] on div "About Our Team" at bounding box center [597, 261] width 1017 height 512
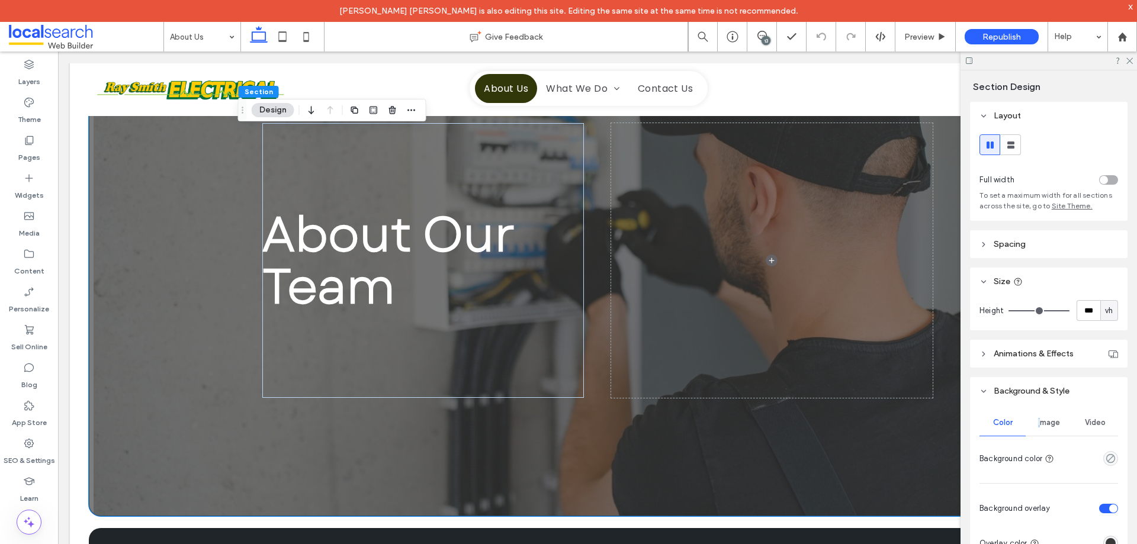
drag, startPoint x: 1035, startPoint y: 423, endPoint x: 1041, endPoint y: 423, distance: 6.5
click at [1037, 423] on div "Image" at bounding box center [1048, 423] width 46 height 26
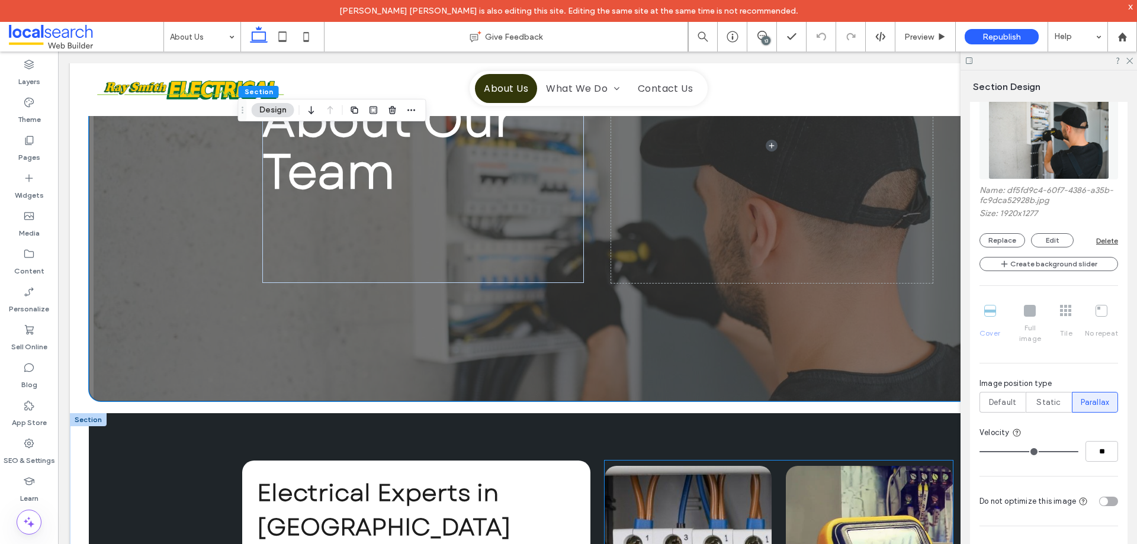
scroll to position [414, 0]
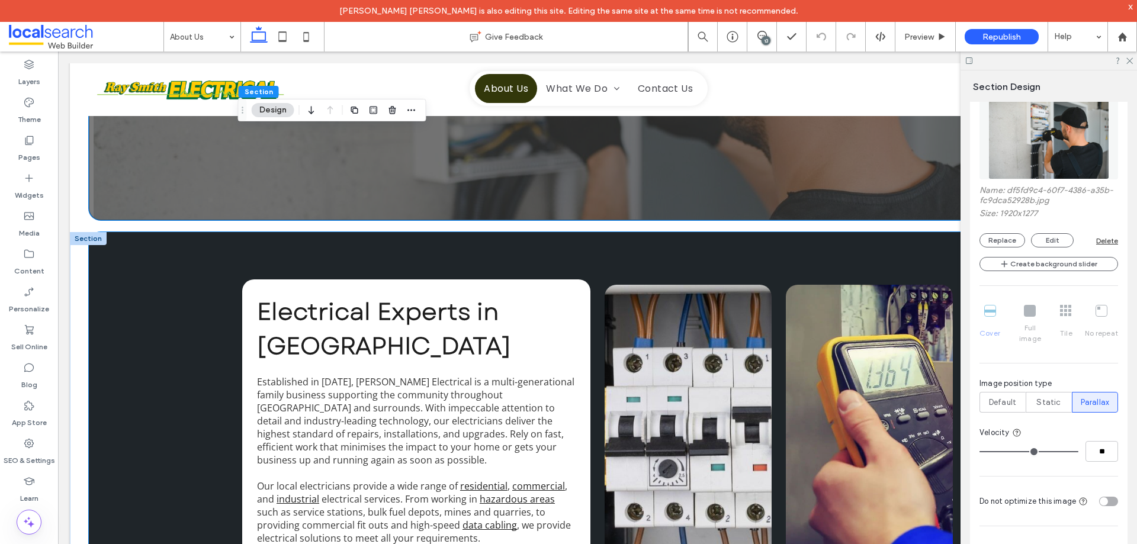
click at [108, 276] on div "Electrical Experts in [GEOGRAPHIC_DATA] Established in [DATE], [PERSON_NAME] El…" at bounding box center [597, 448] width 1017 height 433
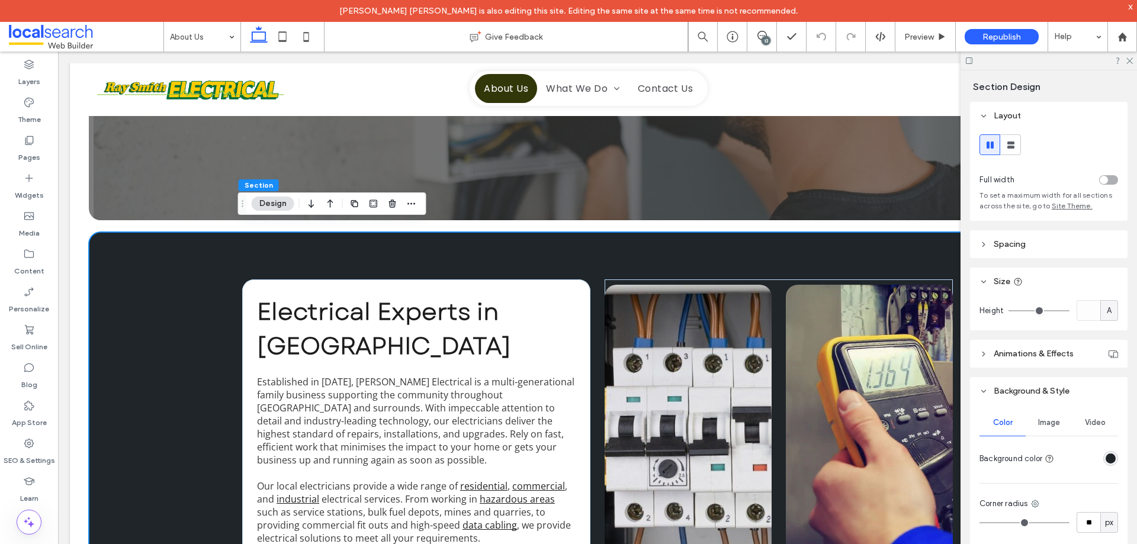
click at [1040, 422] on span "Image" at bounding box center [1049, 422] width 22 height 9
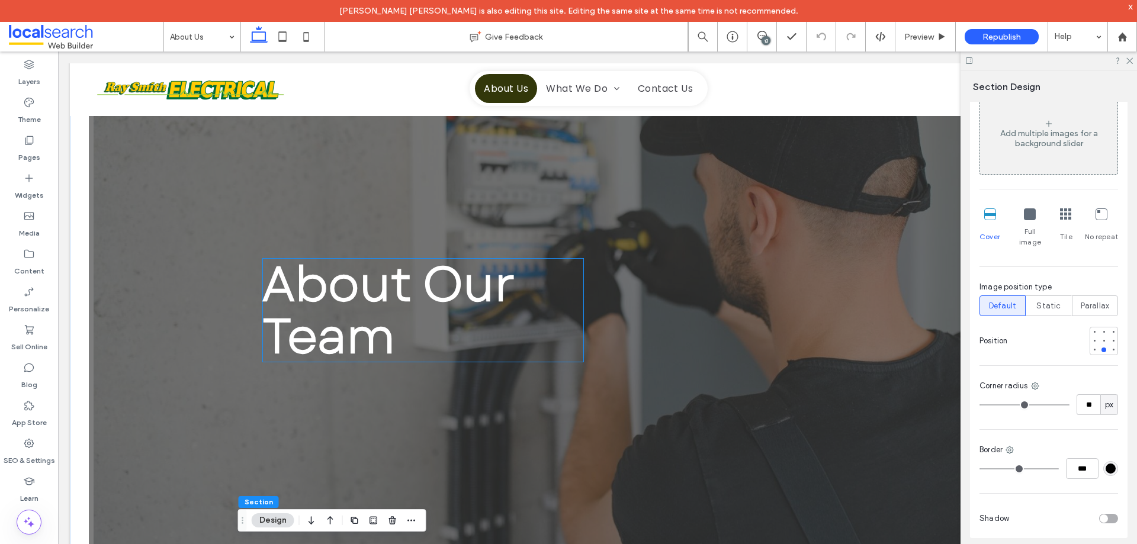
scroll to position [296, 0]
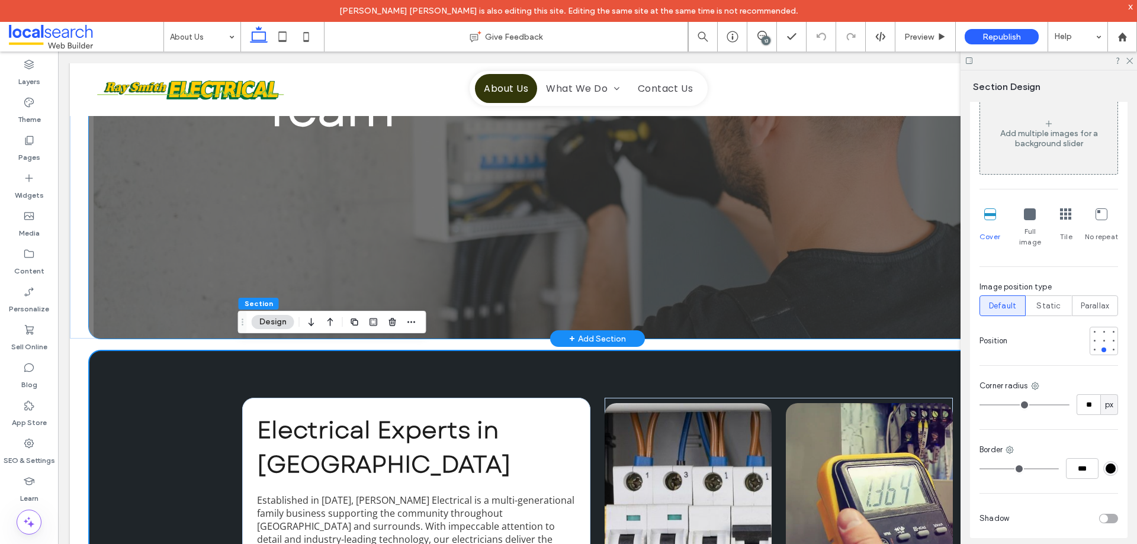
click at [135, 269] on div "About Our Team" at bounding box center [597, 83] width 1017 height 512
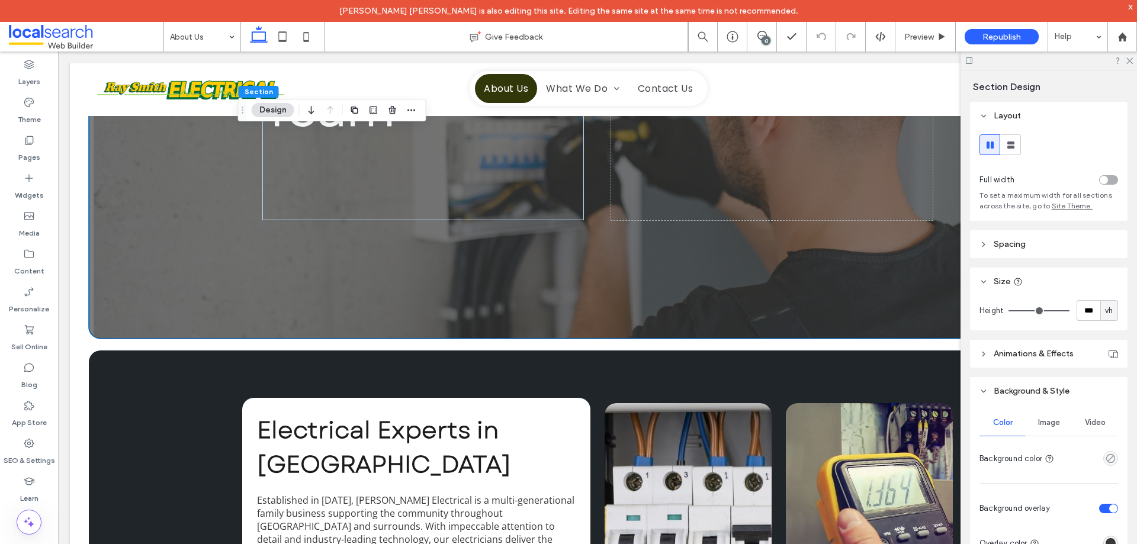
drag, startPoint x: 1043, startPoint y: 425, endPoint x: 1043, endPoint y: 396, distance: 29.6
click at [1043, 425] on span "Image" at bounding box center [1049, 422] width 22 height 9
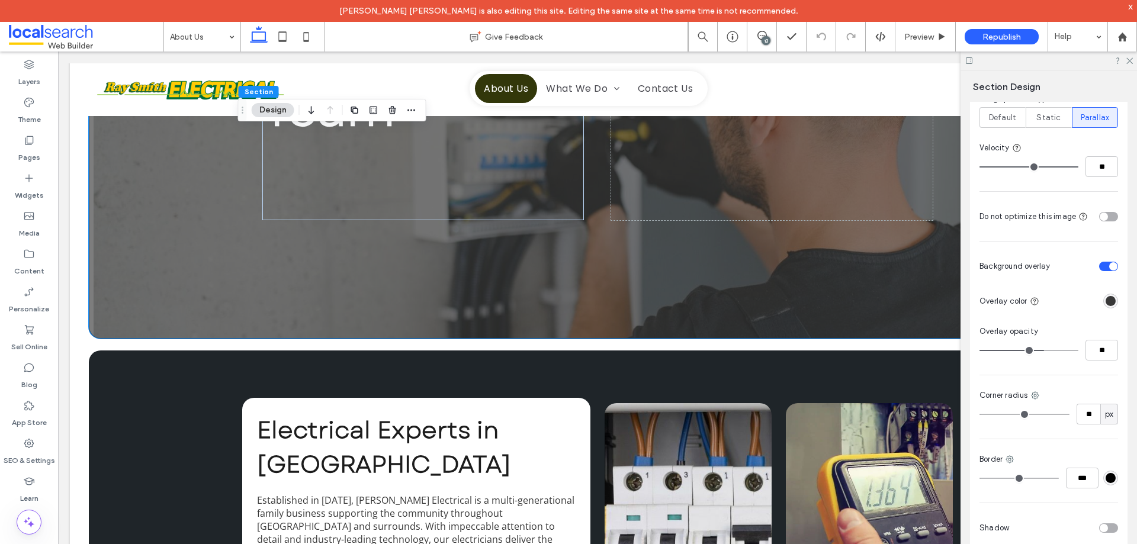
scroll to position [651, 0]
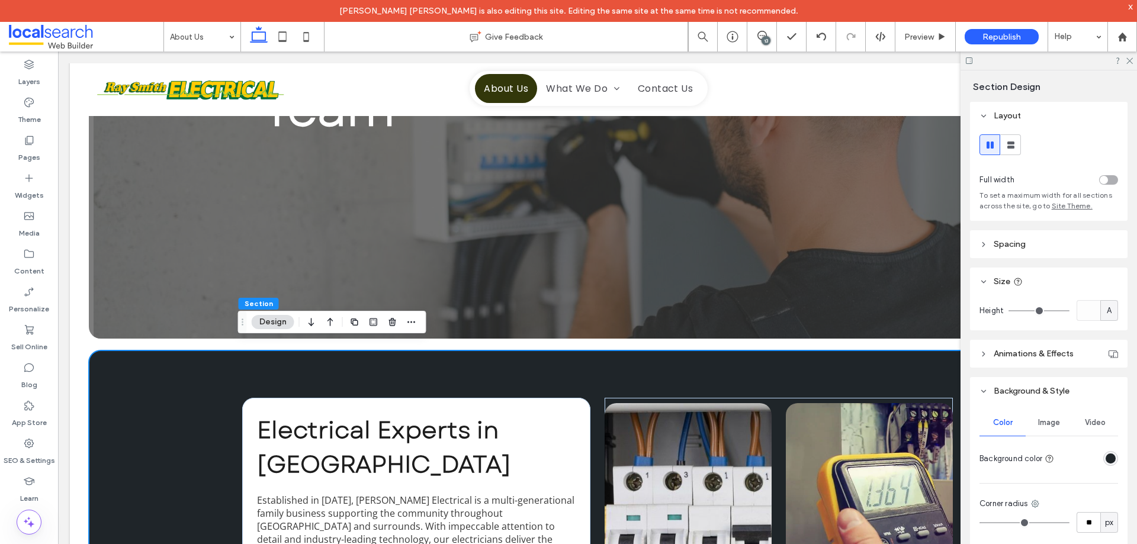
click at [1039, 413] on div "Image" at bounding box center [1048, 423] width 46 height 26
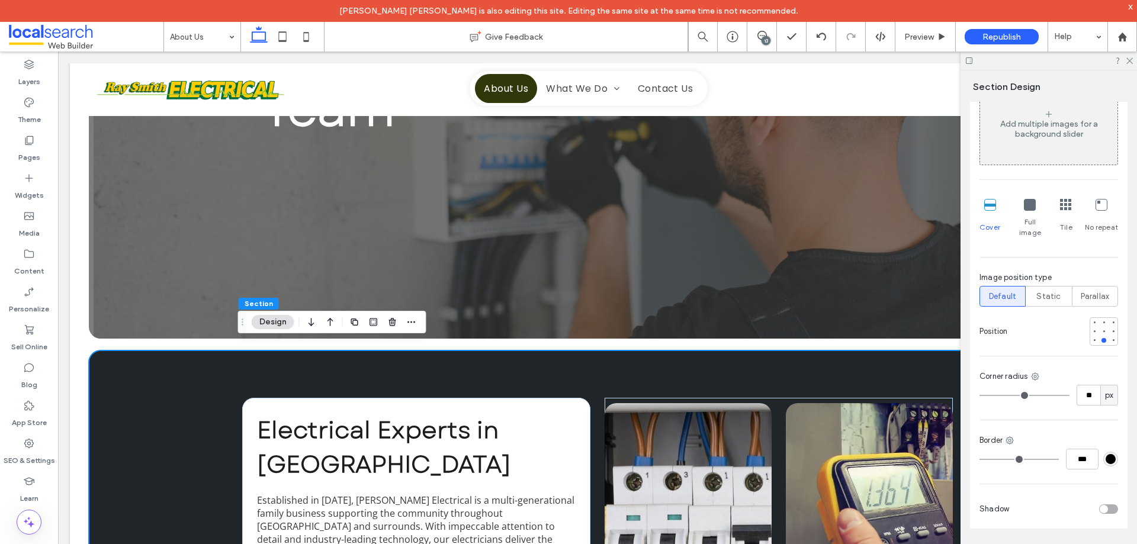
scroll to position [369, 0]
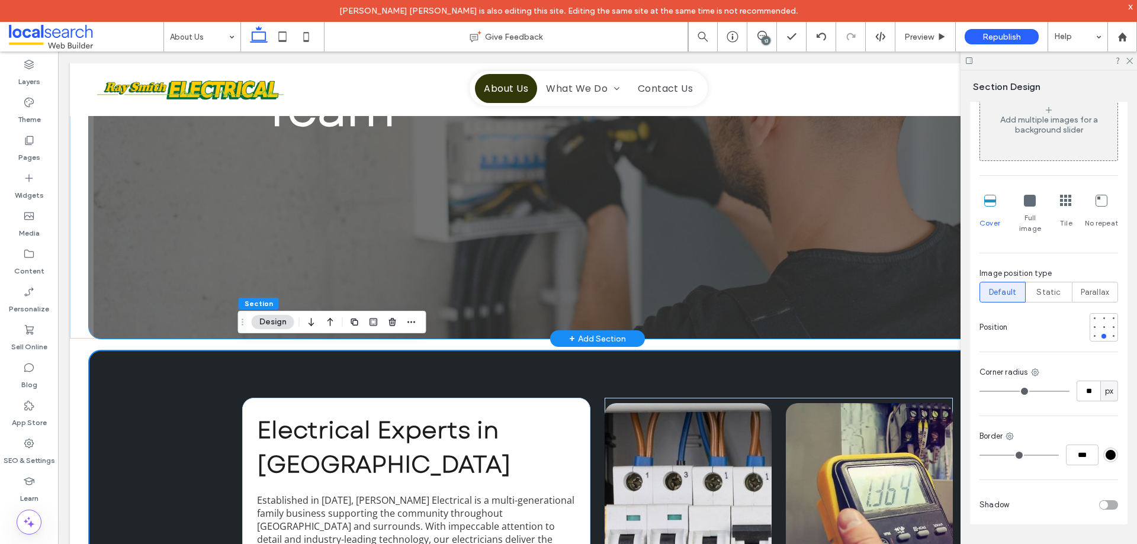
click at [150, 229] on div "About Our Team" at bounding box center [597, 83] width 1017 height 512
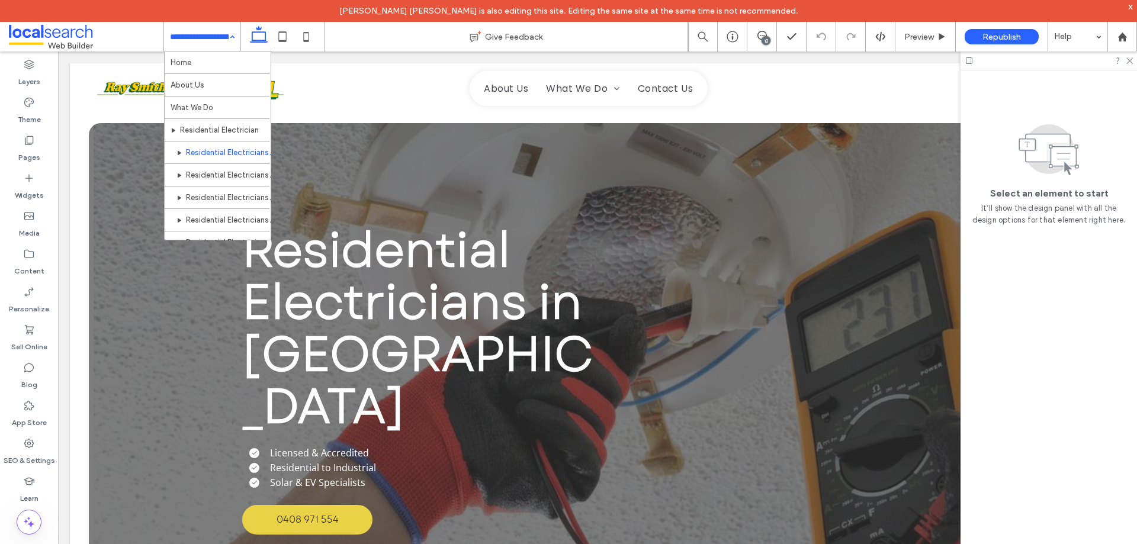
click at [201, 41] on input at bounding box center [199, 37] width 59 height 30
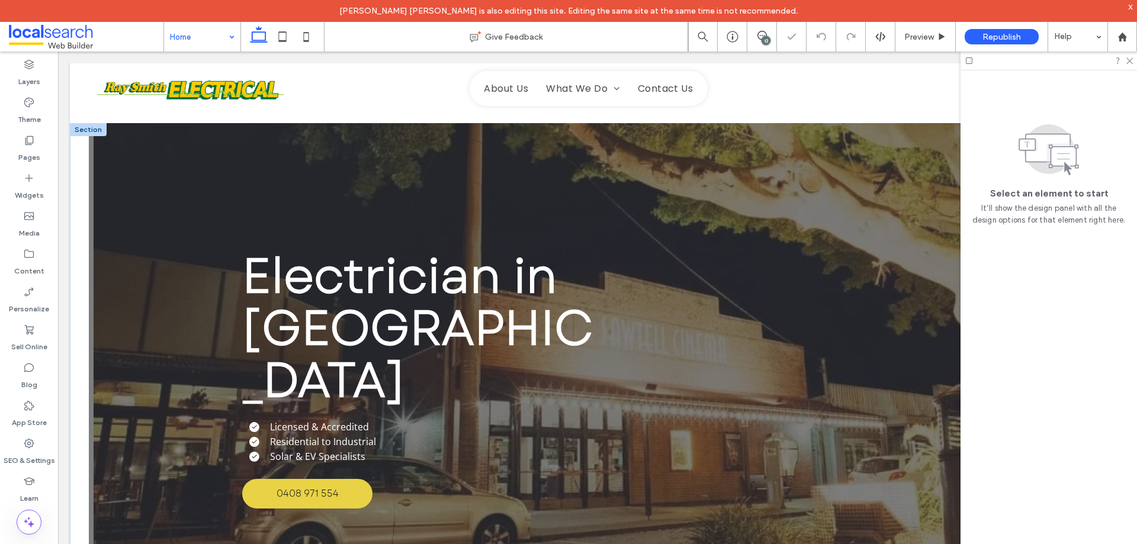
click at [135, 185] on div "Electrician in Coffs Harbour Licensed & Accredited Residential to Industrial So…" at bounding box center [597, 379] width 1017 height 512
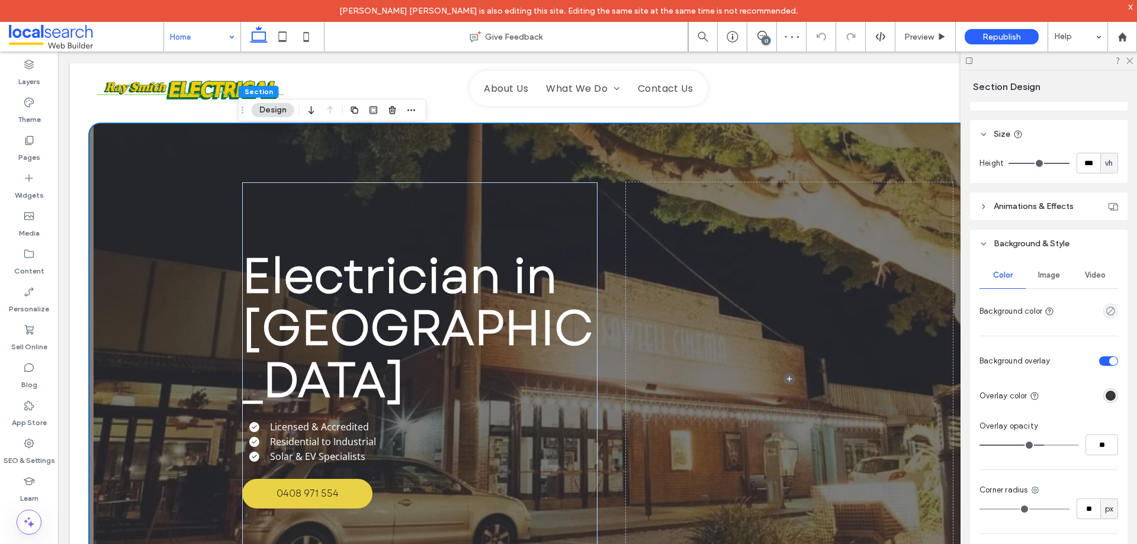
scroll to position [178, 0]
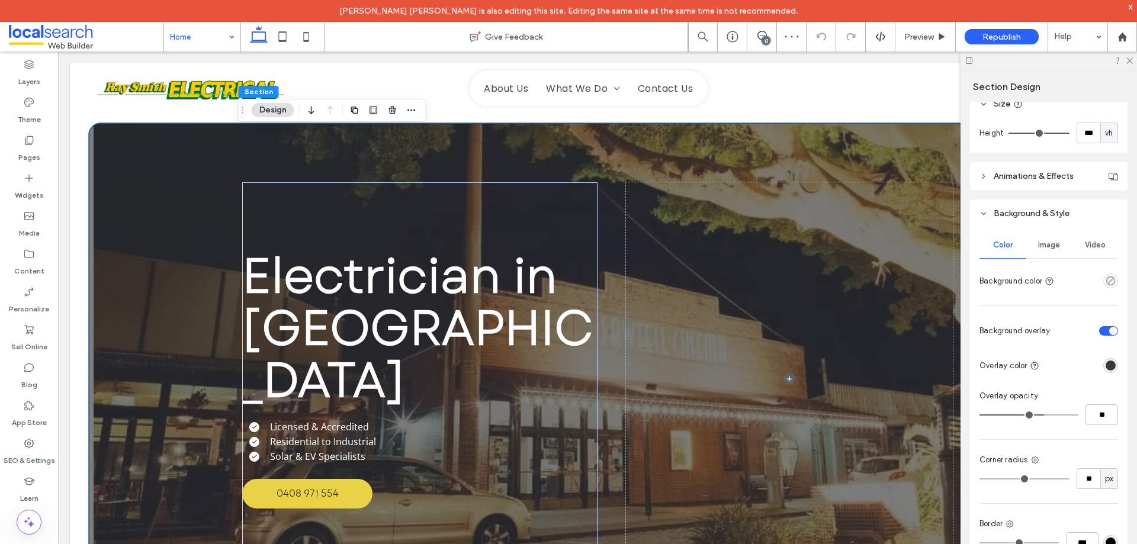
click at [1044, 245] on span "Image" at bounding box center [1049, 244] width 22 height 9
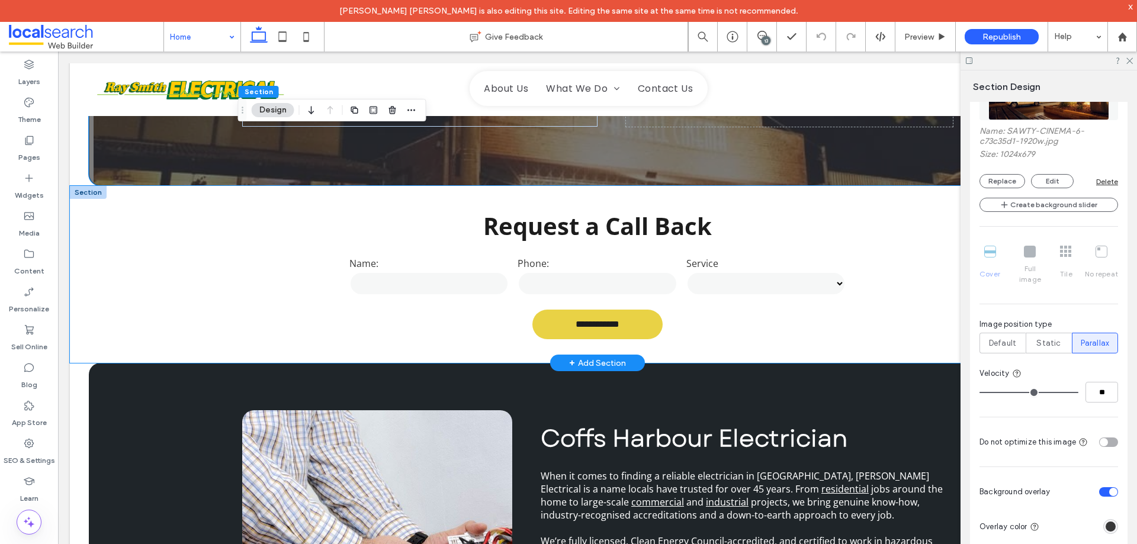
scroll to position [474, 0]
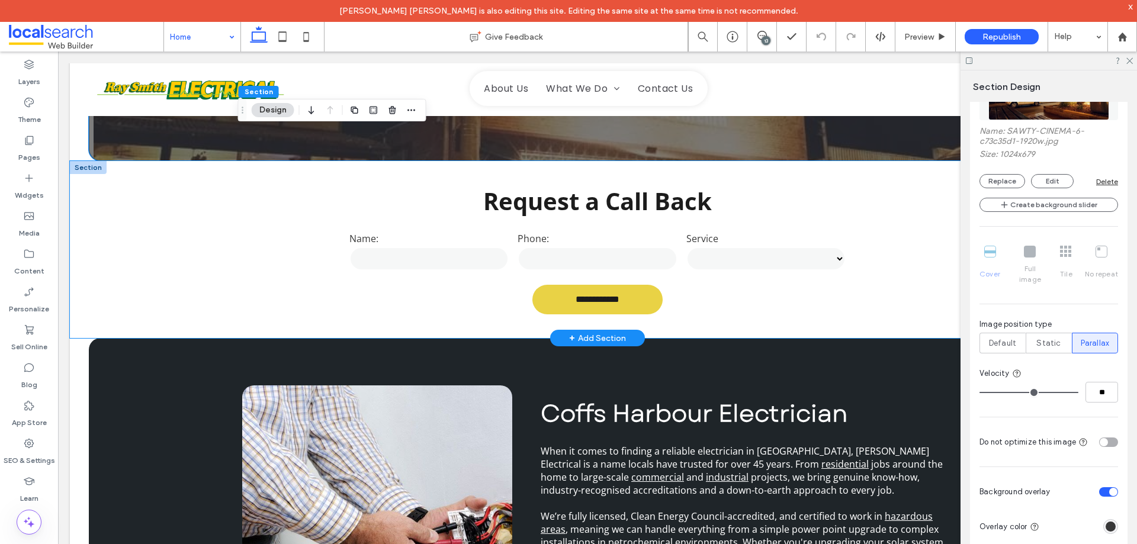
click at [175, 276] on div "**********" at bounding box center [597, 249] width 1055 height 177
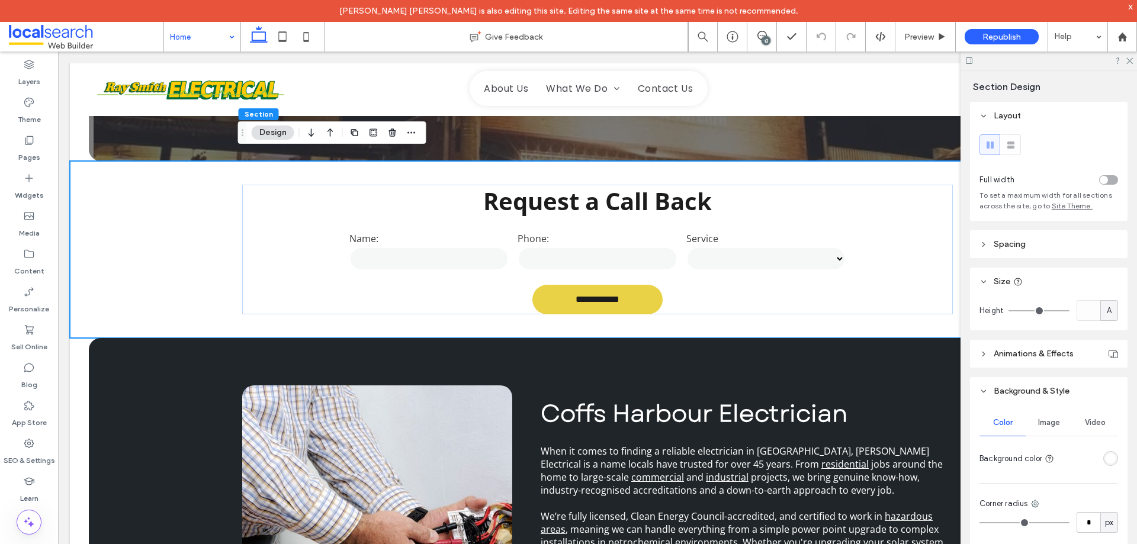
click at [1045, 422] on span "Image" at bounding box center [1049, 422] width 22 height 9
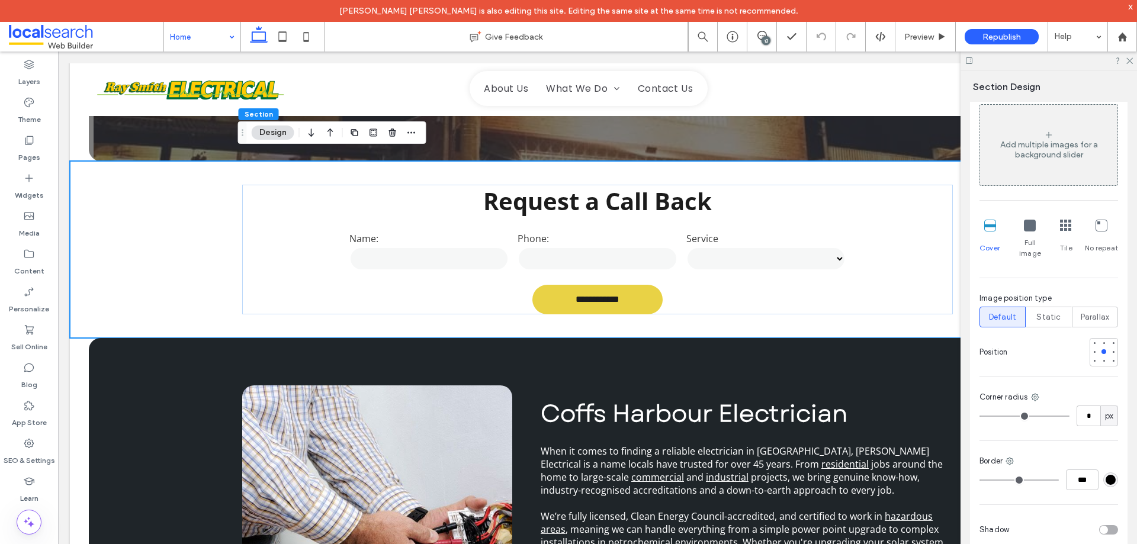
scroll to position [355, 0]
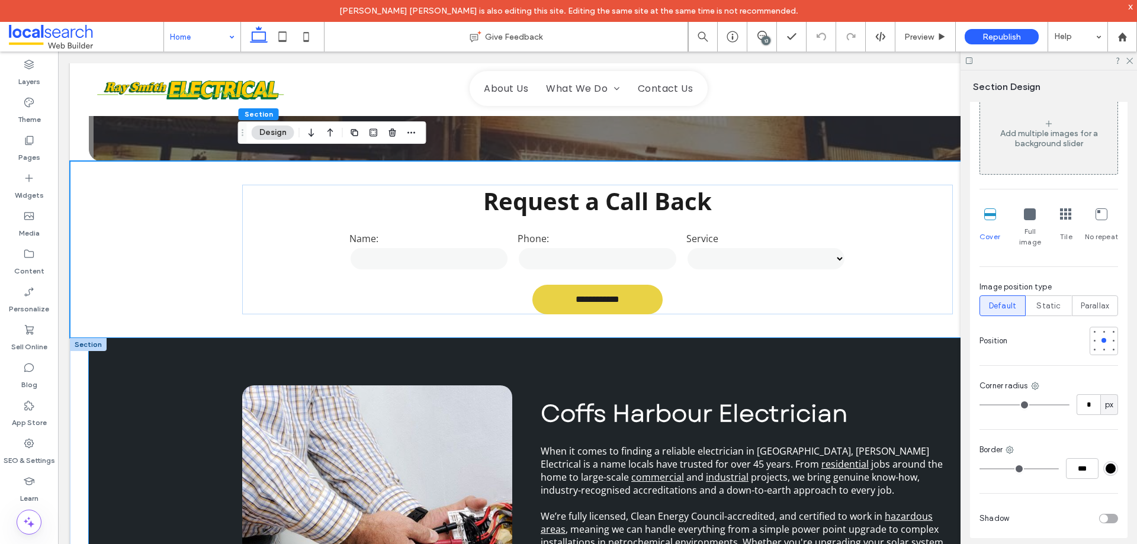
click at [181, 361] on div "Coffs Harbour Electrician When it comes to finding a reliable electrician in Co…" at bounding box center [597, 533] width 1017 height 391
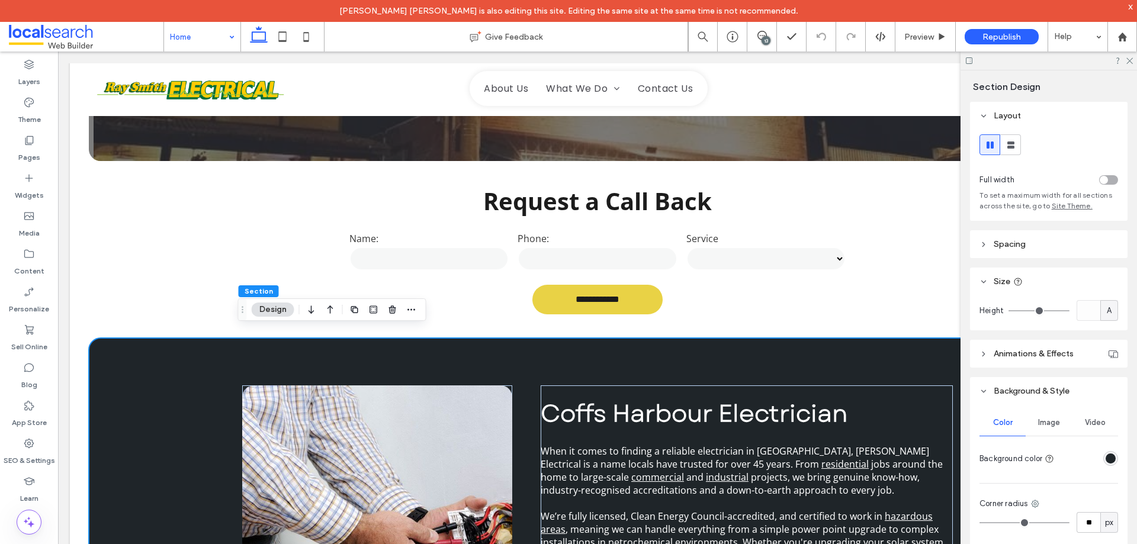
click at [1051, 423] on span "Image" at bounding box center [1049, 422] width 22 height 9
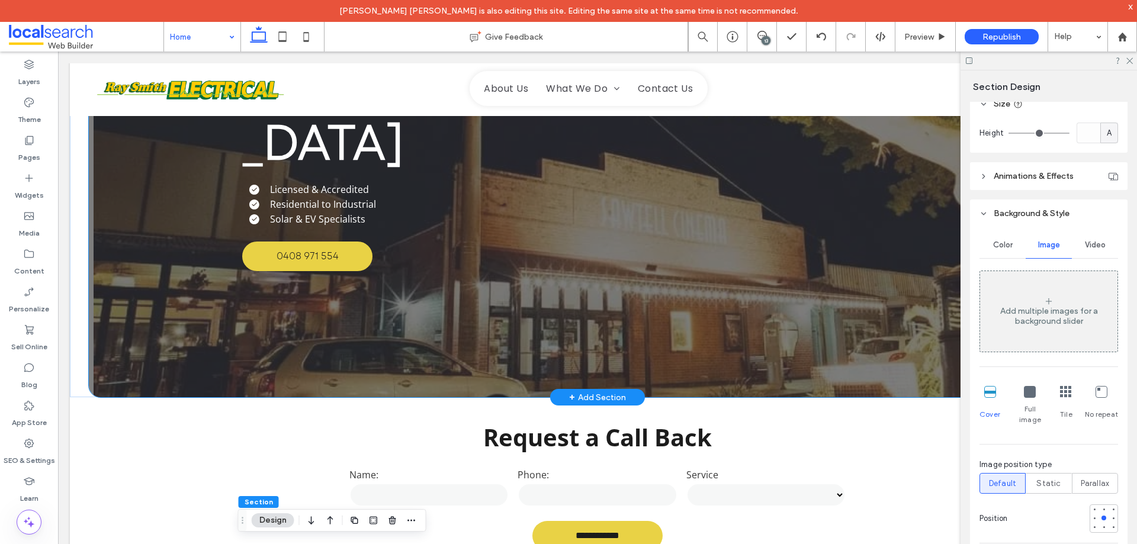
scroll to position [237, 0]
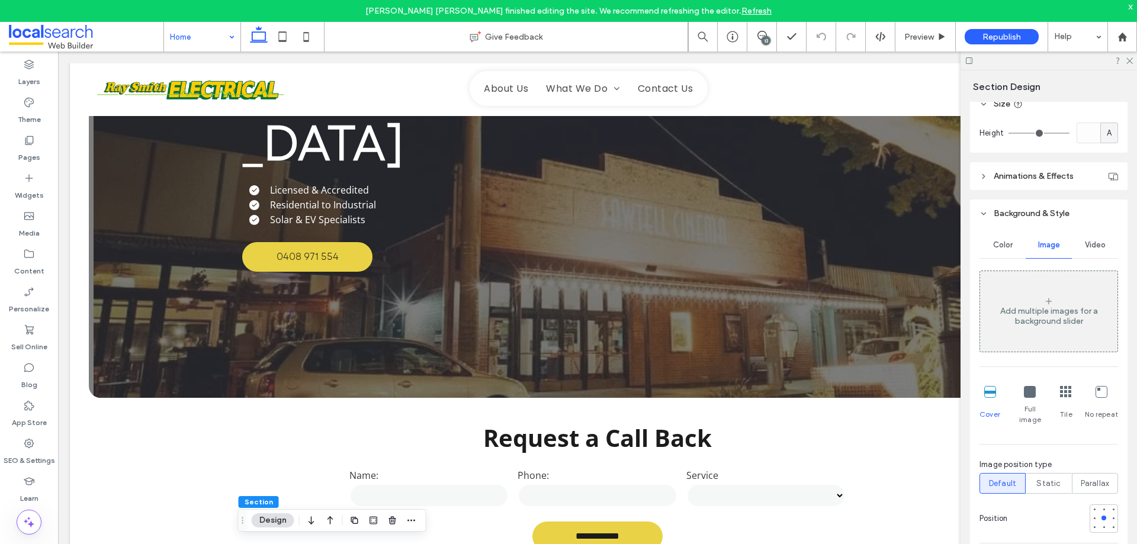
click at [1132, 2] on div "x" at bounding box center [1130, 6] width 5 height 10
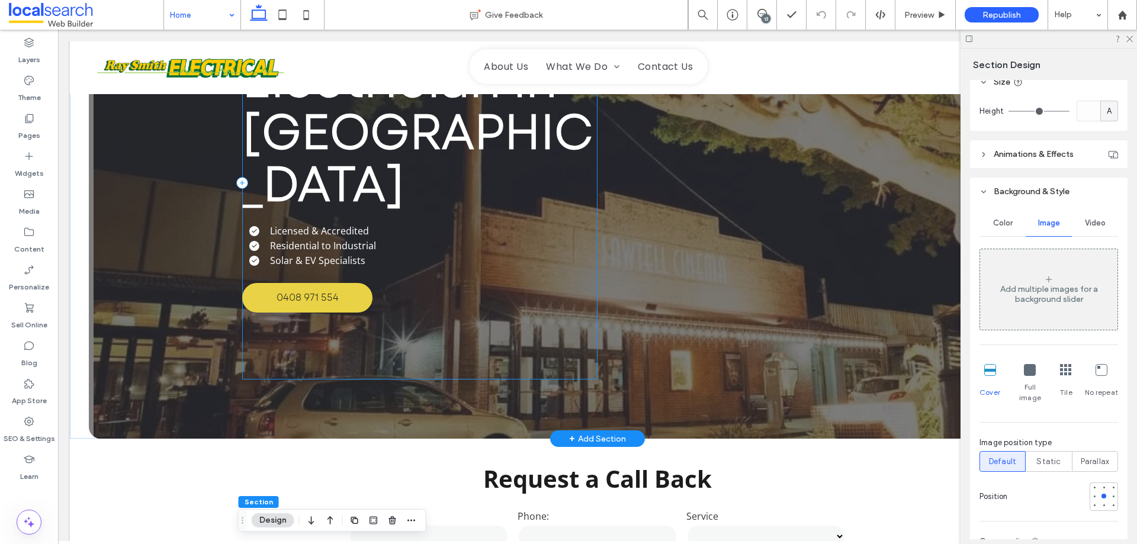
scroll to position [0, 0]
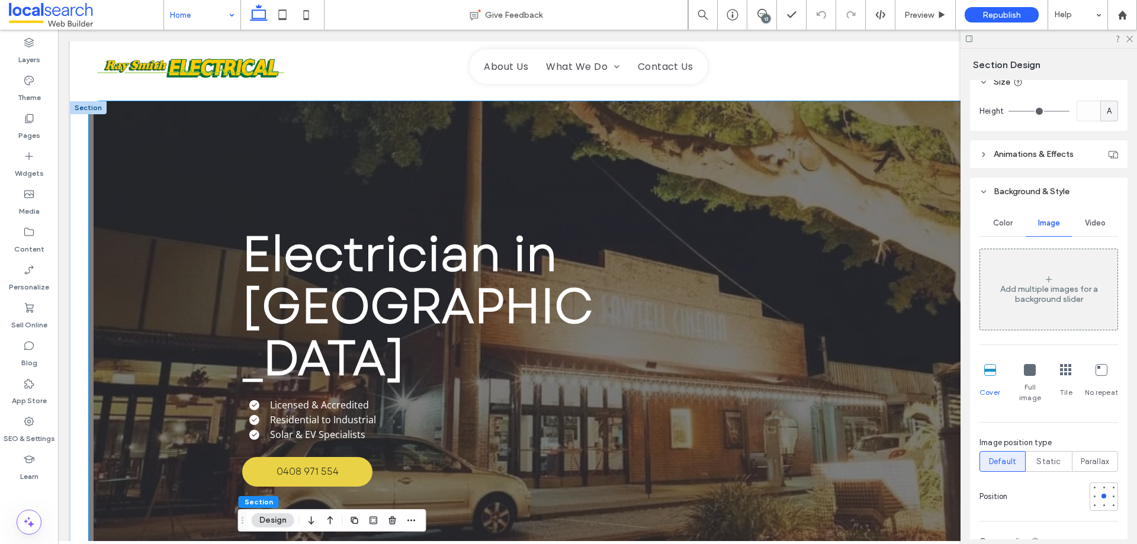
click at [195, 159] on div "Electrician in Coffs Harbour Licensed & Accredited Residential to Industrial So…" at bounding box center [597, 357] width 1017 height 512
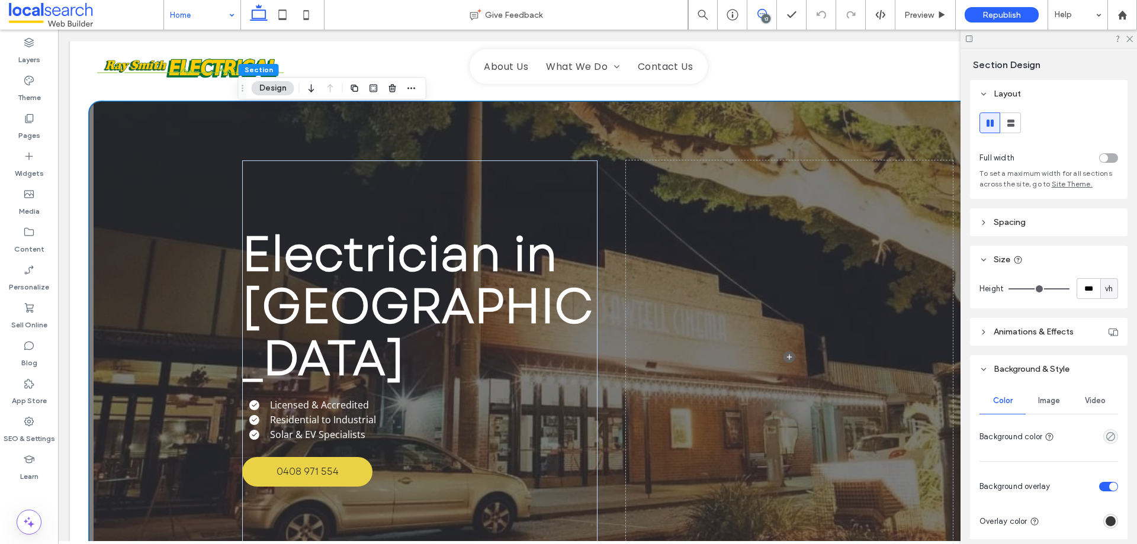
click at [755, 15] on span at bounding box center [761, 13] width 29 height 9
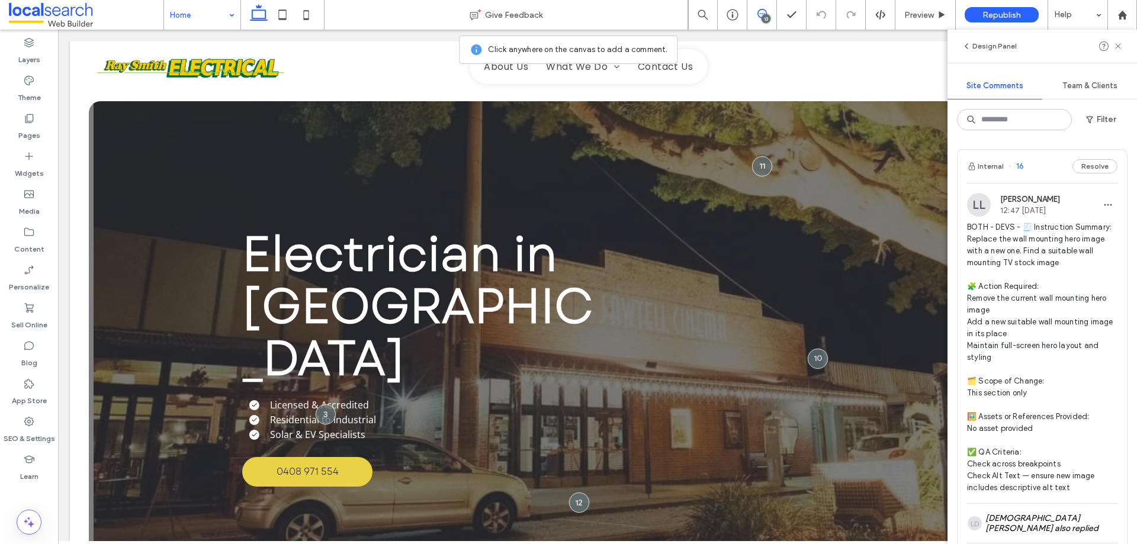
click at [764, 14] on div "13" at bounding box center [765, 18] width 9 height 9
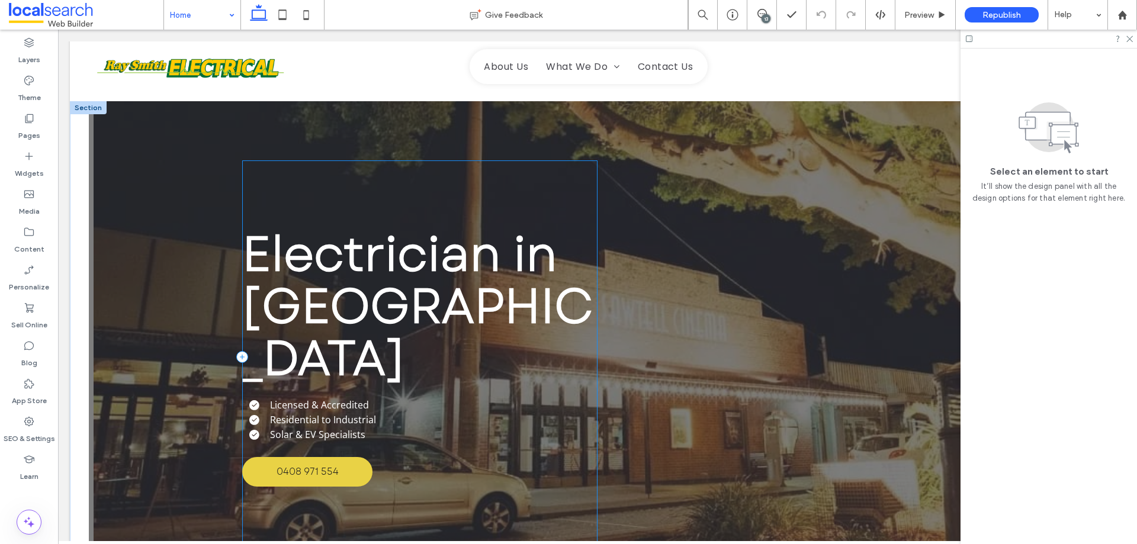
click at [193, 159] on div "Electrician in Coffs Harbour Licensed & Accredited Residential to Industrial So…" at bounding box center [597, 357] width 1017 height 512
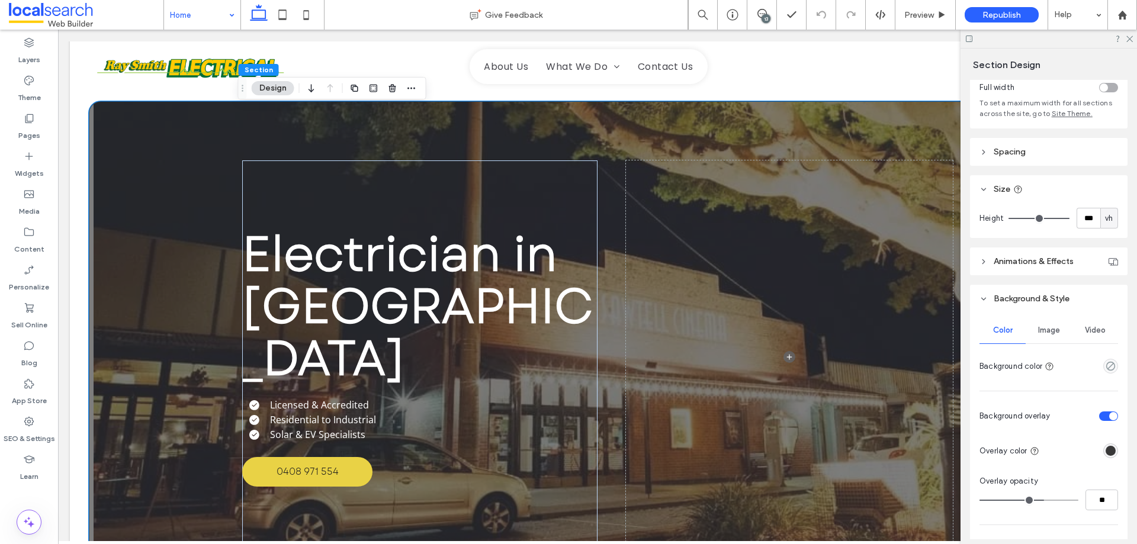
scroll to position [237, 0]
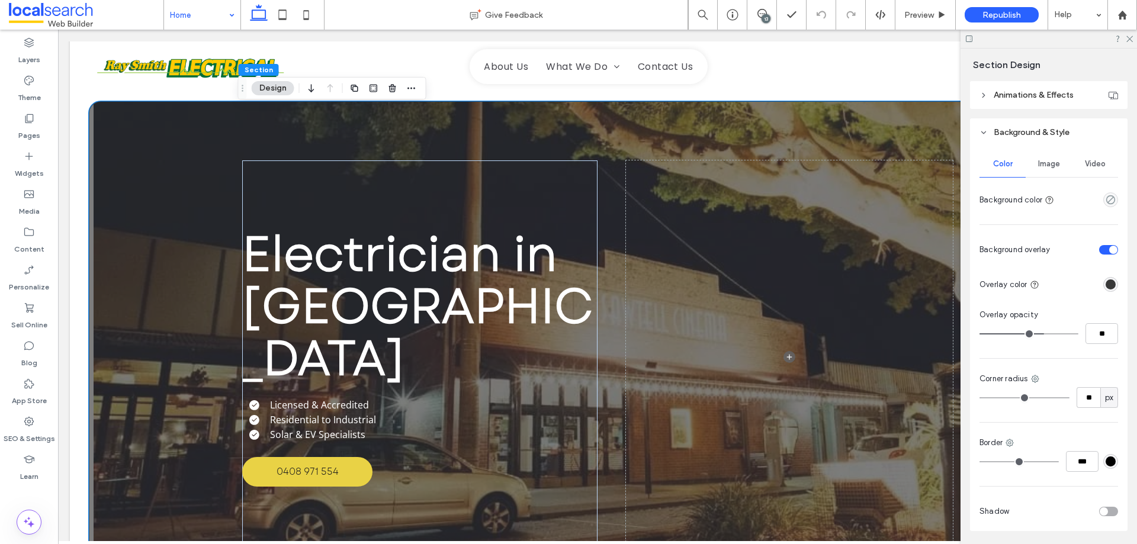
drag, startPoint x: 1049, startPoint y: 151, endPoint x: 1048, endPoint y: 157, distance: 6.0
click at [1049, 153] on div "Image" at bounding box center [1048, 164] width 46 height 26
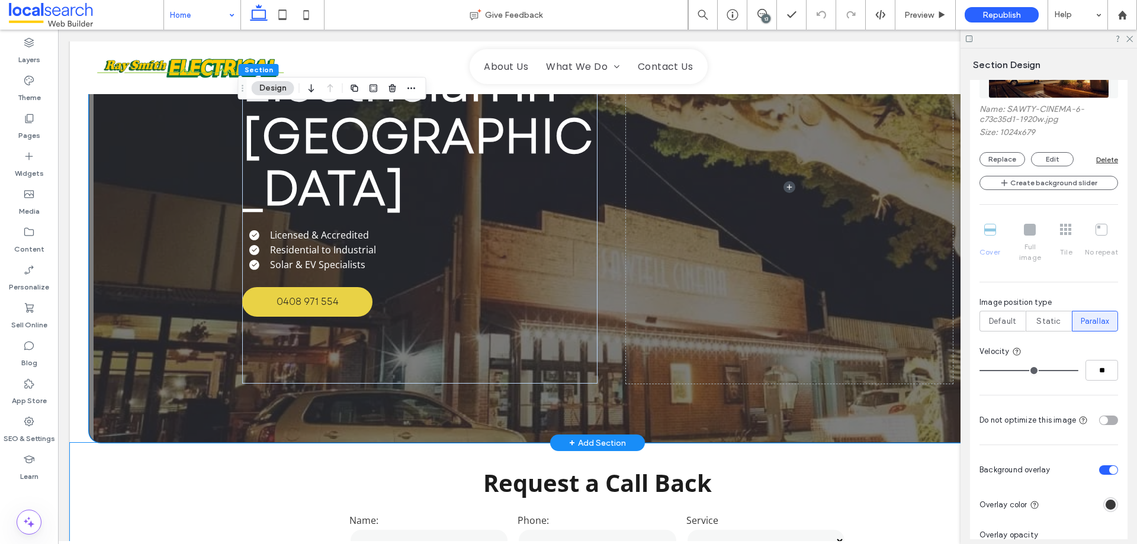
scroll to position [0, 0]
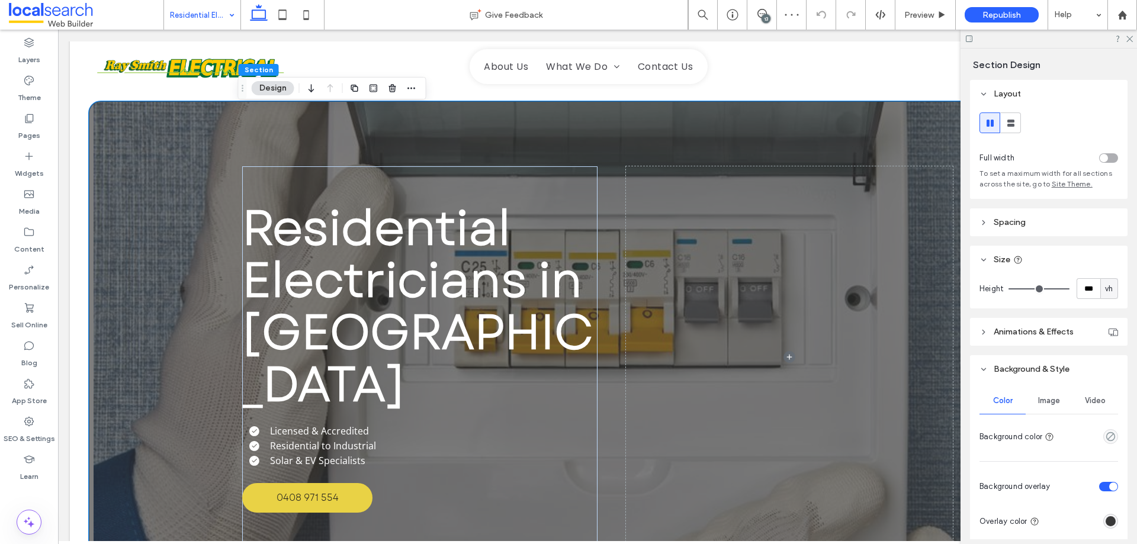
click at [1047, 397] on span "Image" at bounding box center [1049, 400] width 22 height 9
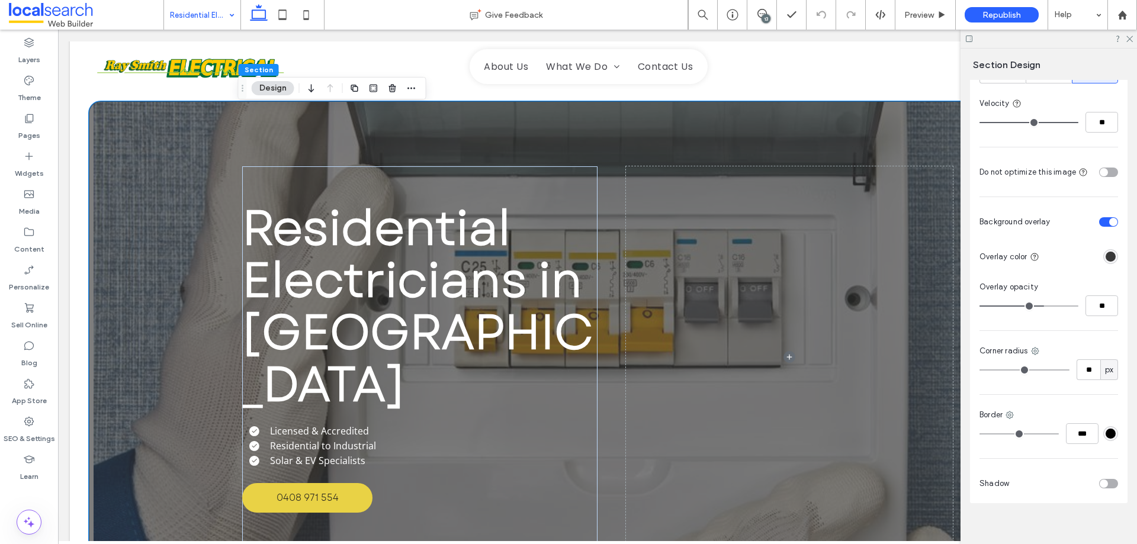
scroll to position [663, 0]
drag, startPoint x: 763, startPoint y: 12, endPoint x: 762, endPoint y: 18, distance: 6.5
click at [763, 12] on icon at bounding box center [761, 13] width 9 height 9
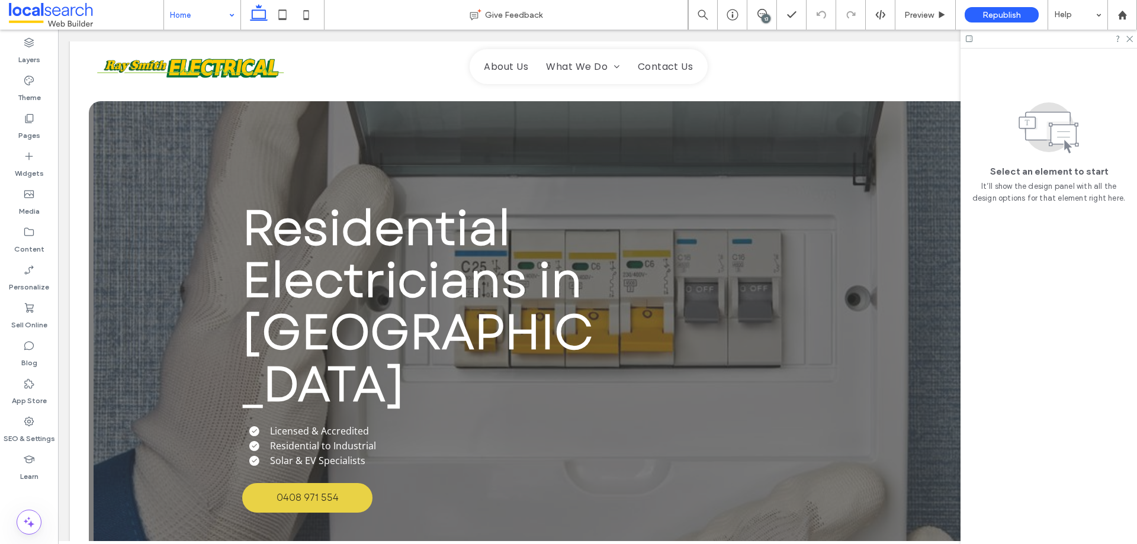
click at [764, 17] on div at bounding box center [568, 272] width 1137 height 544
click at [764, 17] on div "13" at bounding box center [765, 18] width 9 height 9
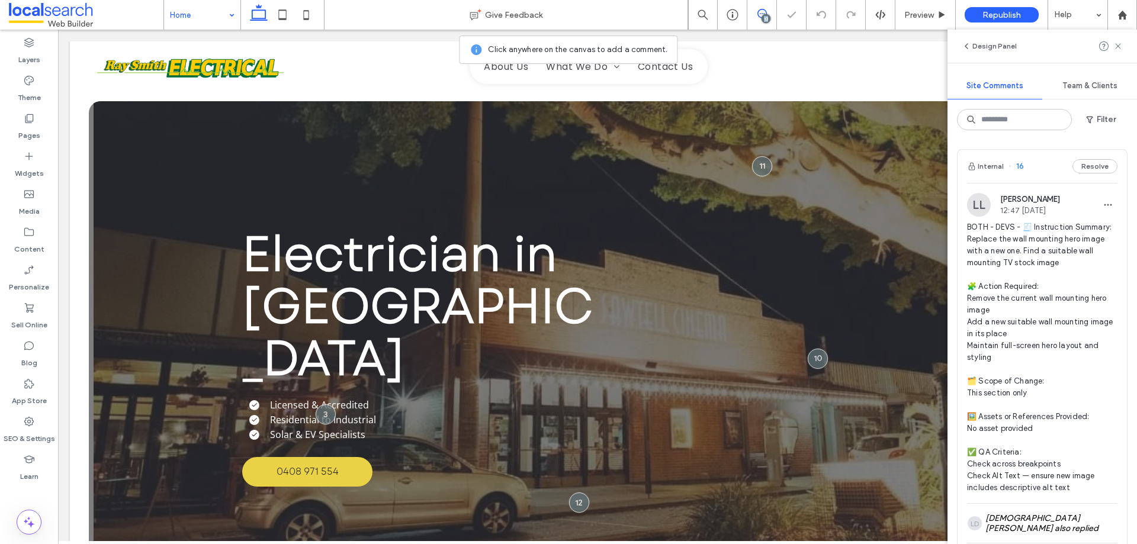
click at [764, 17] on div "13" at bounding box center [765, 18] width 9 height 9
click at [761, 18] on div "13" at bounding box center [765, 18] width 9 height 9
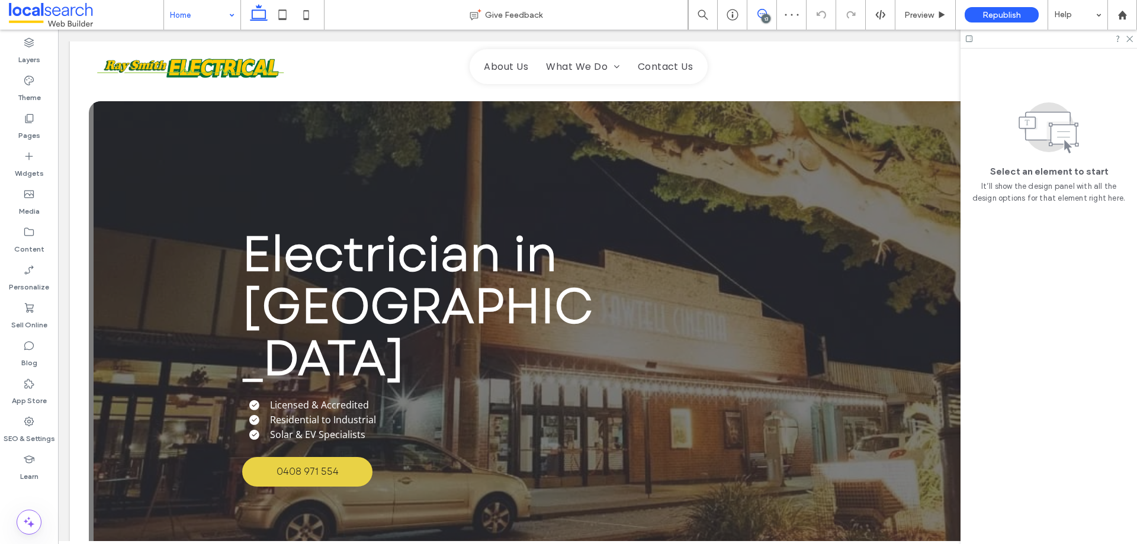
drag, startPoint x: 760, startPoint y: 14, endPoint x: 711, endPoint y: 25, distance: 50.0
click at [760, 14] on use at bounding box center [761, 13] width 9 height 9
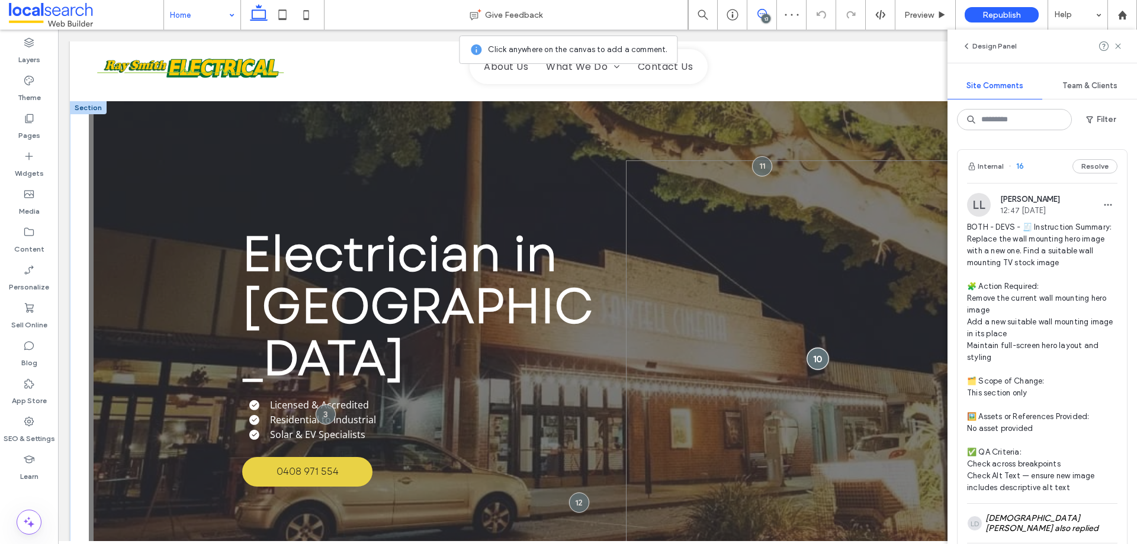
click at [821, 352] on div at bounding box center [818, 359] width 22 height 22
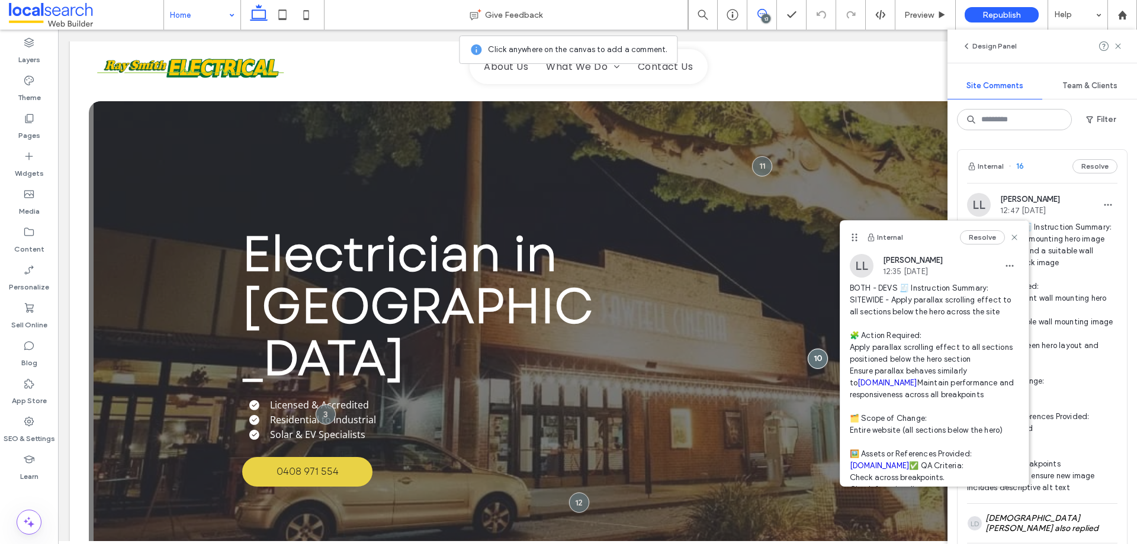
copy link "heanesbuilt.com.au"
drag, startPoint x: 923, startPoint y: 383, endPoint x: 849, endPoint y: 382, distance: 74.0
click at [850, 382] on span "BOTH - DEVS 🧾 Instruction Summary: SITEWIDE - Apply parallax scrolling effect t…" at bounding box center [934, 394] width 169 height 225
click at [761, 17] on div "13" at bounding box center [765, 18] width 9 height 9
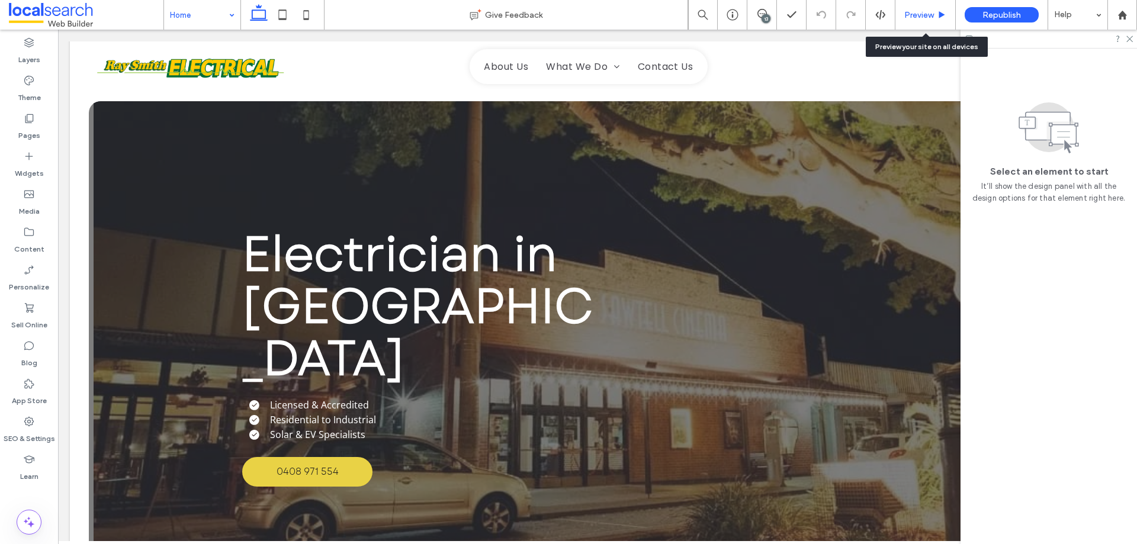
click at [922, 18] on span "Preview" at bounding box center [919, 15] width 30 height 10
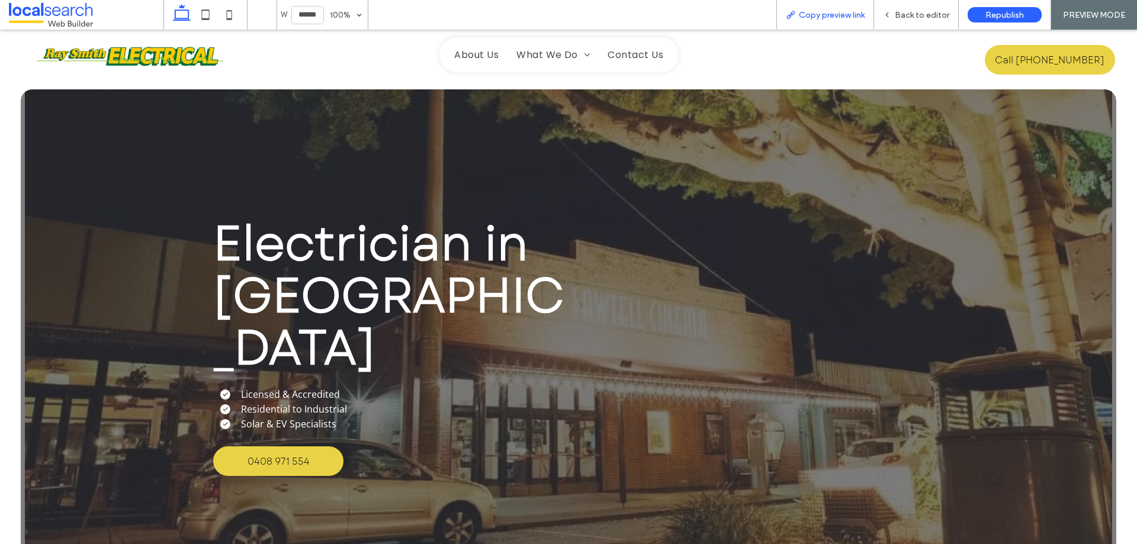
click at [839, 21] on div "Copy preview link" at bounding box center [825, 15] width 98 height 30
click at [826, 14] on span "Copy preview link" at bounding box center [832, 15] width 66 height 10
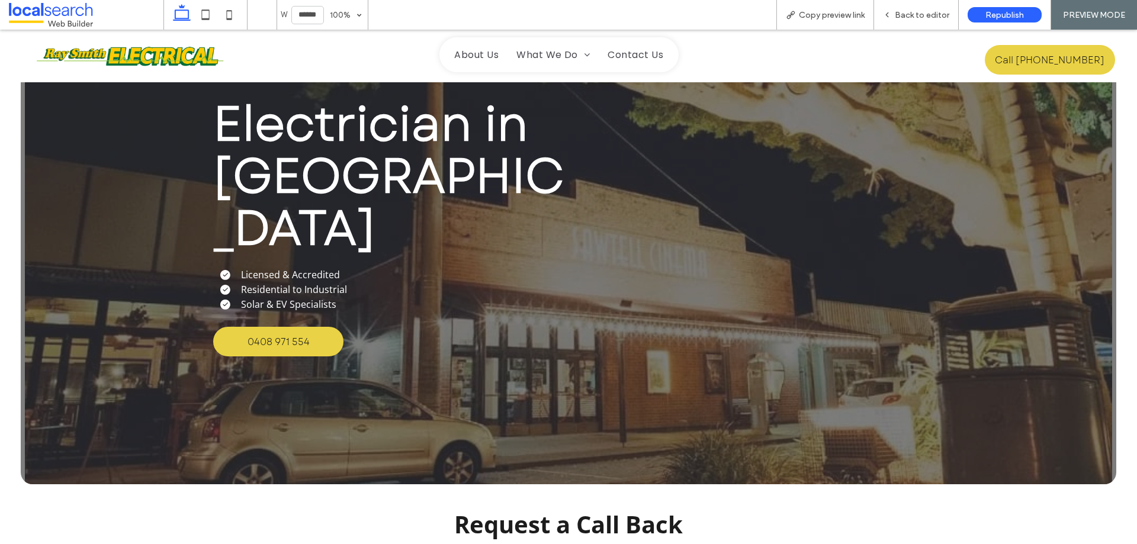
scroll to position [118, 0]
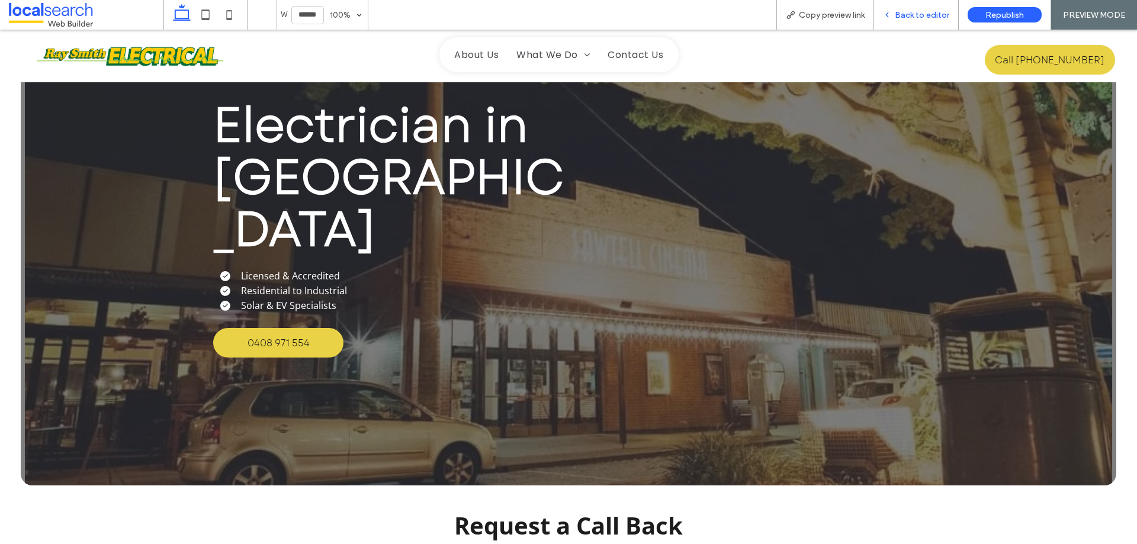
click at [918, 15] on span "Back to editor" at bounding box center [922, 15] width 54 height 10
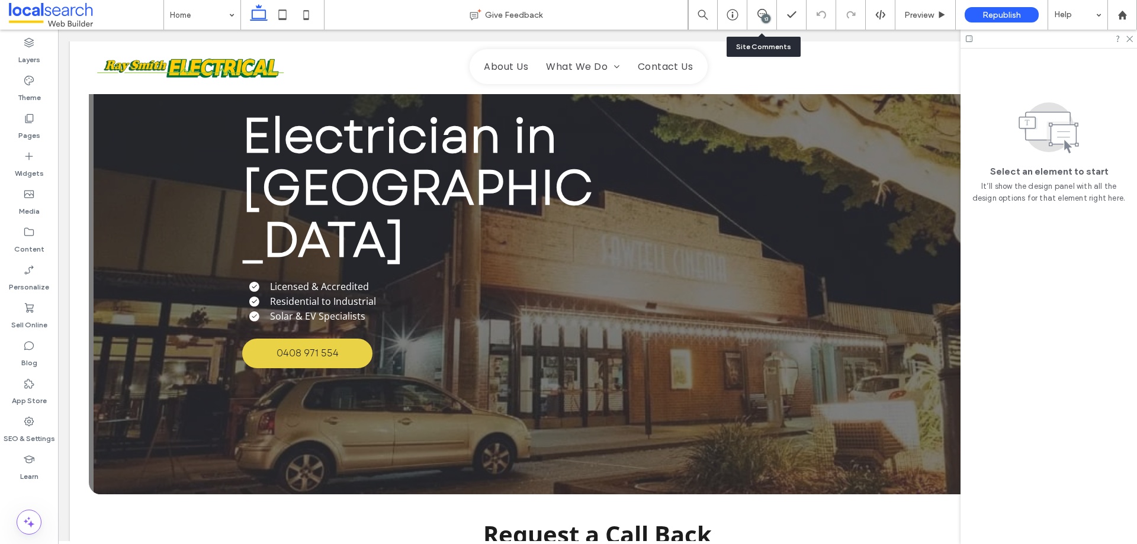
click at [761, 20] on div "13" at bounding box center [761, 15] width 29 height 12
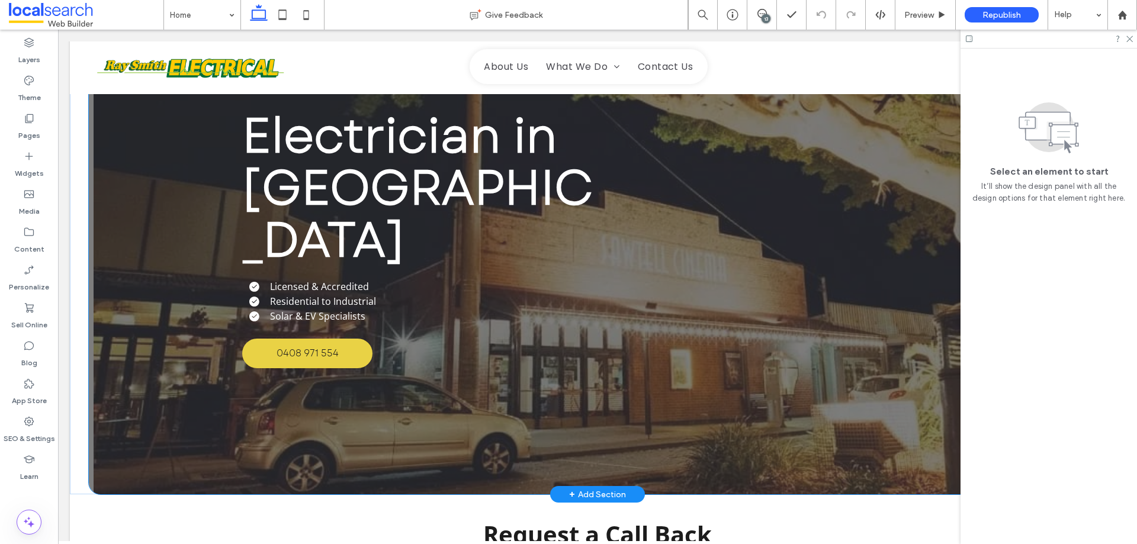
click at [139, 153] on div "Electrician in Coffs Harbour Licensed & Accredited Residential to Industrial So…" at bounding box center [597, 239] width 1017 height 512
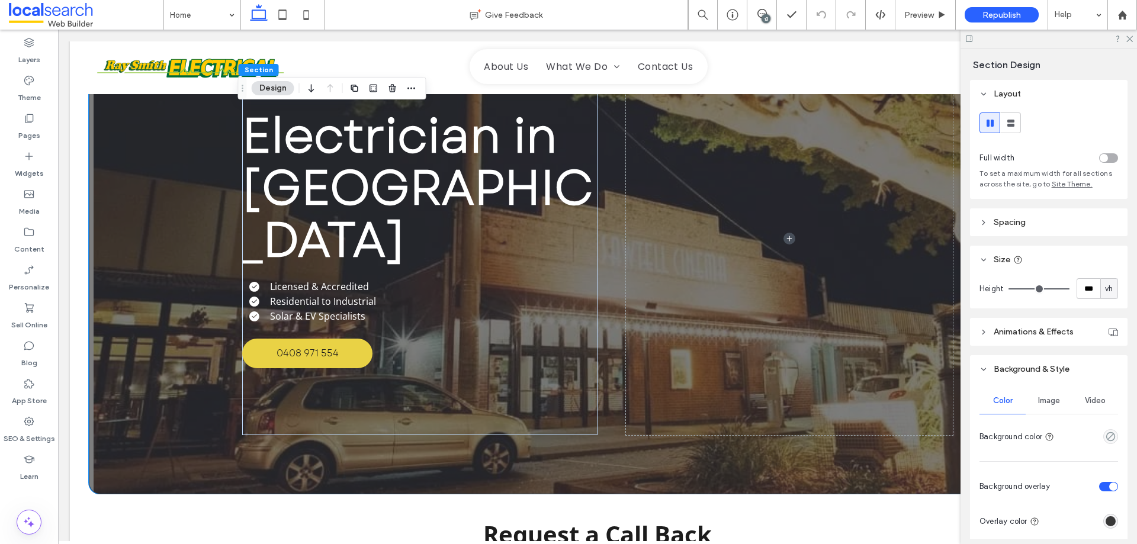
click at [1046, 403] on span "Image" at bounding box center [1049, 400] width 22 height 9
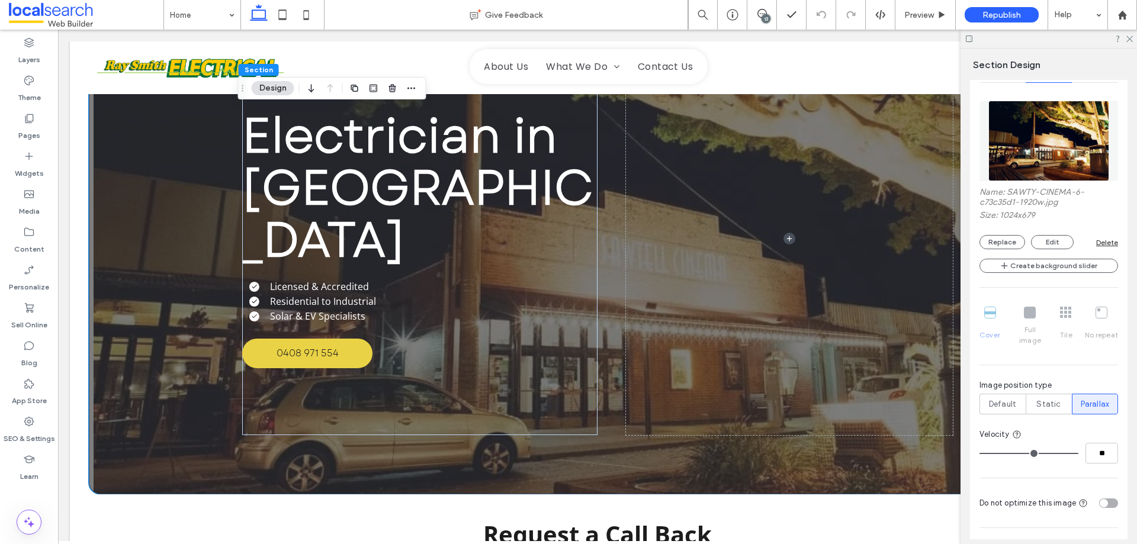
scroll to position [355, 0]
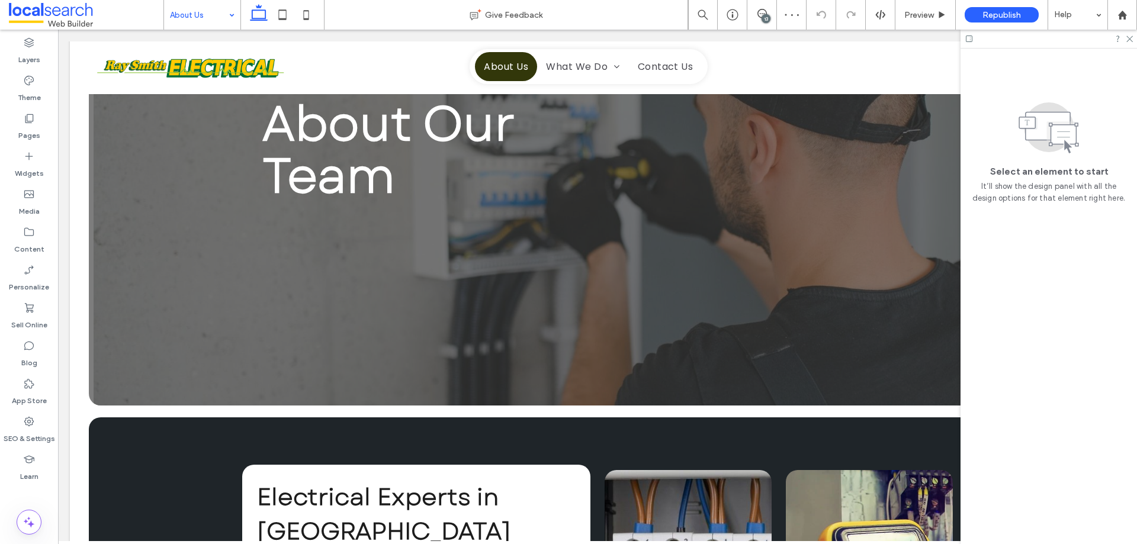
scroll to position [237, 0]
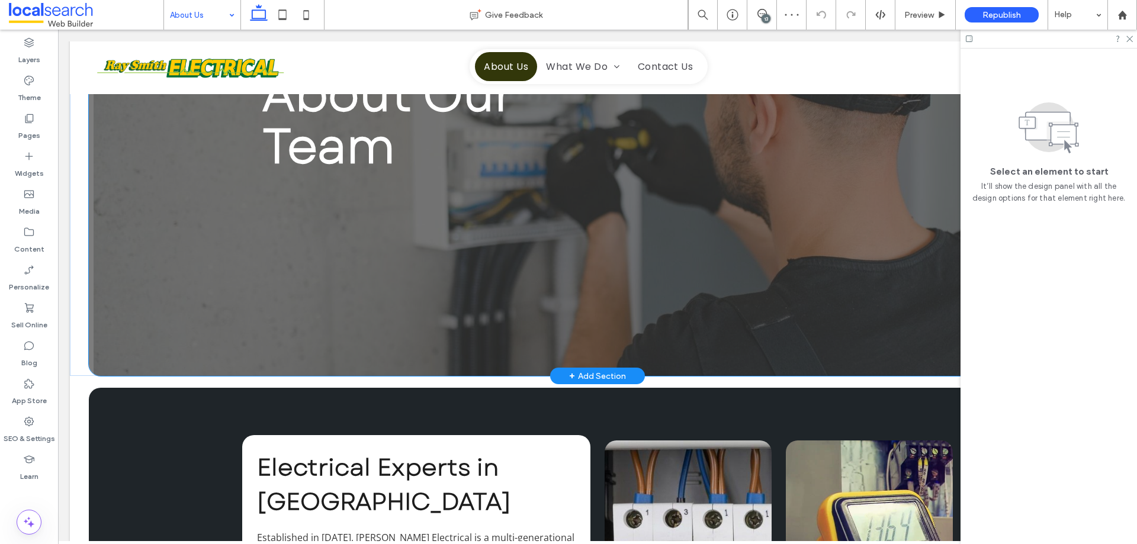
click at [89, 240] on div "About Our Team" at bounding box center [597, 120] width 1017 height 512
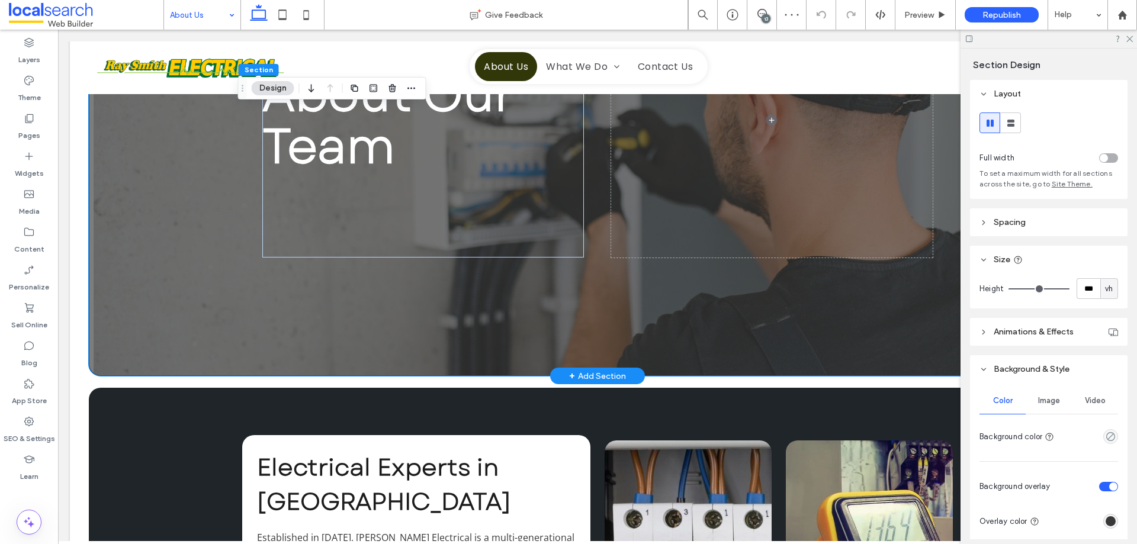
click at [110, 240] on div "About Our Team" at bounding box center [597, 120] width 1017 height 512
click at [1044, 404] on span "Image" at bounding box center [1049, 400] width 22 height 9
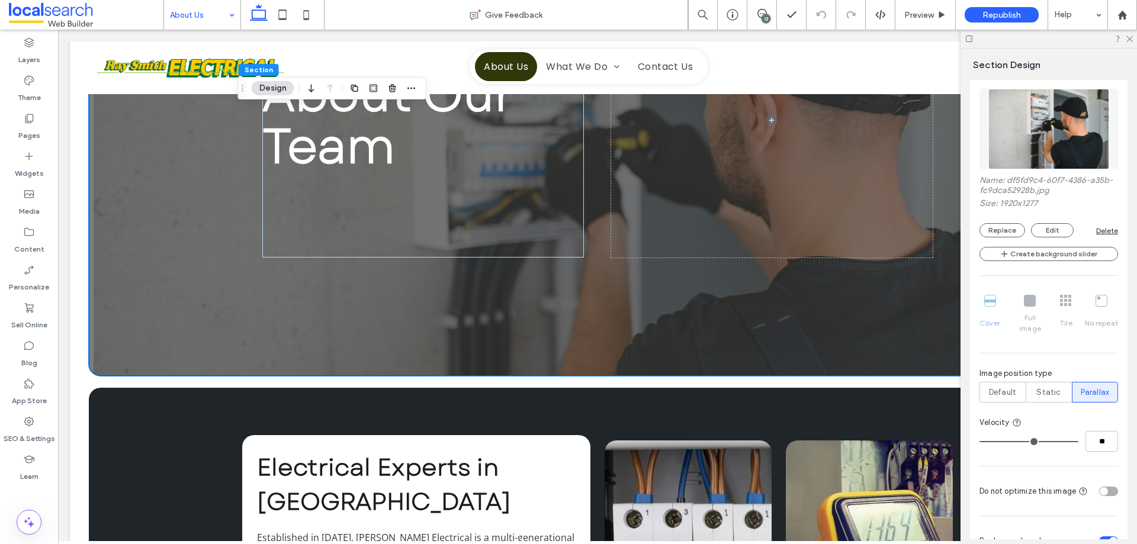
scroll to position [355, 0]
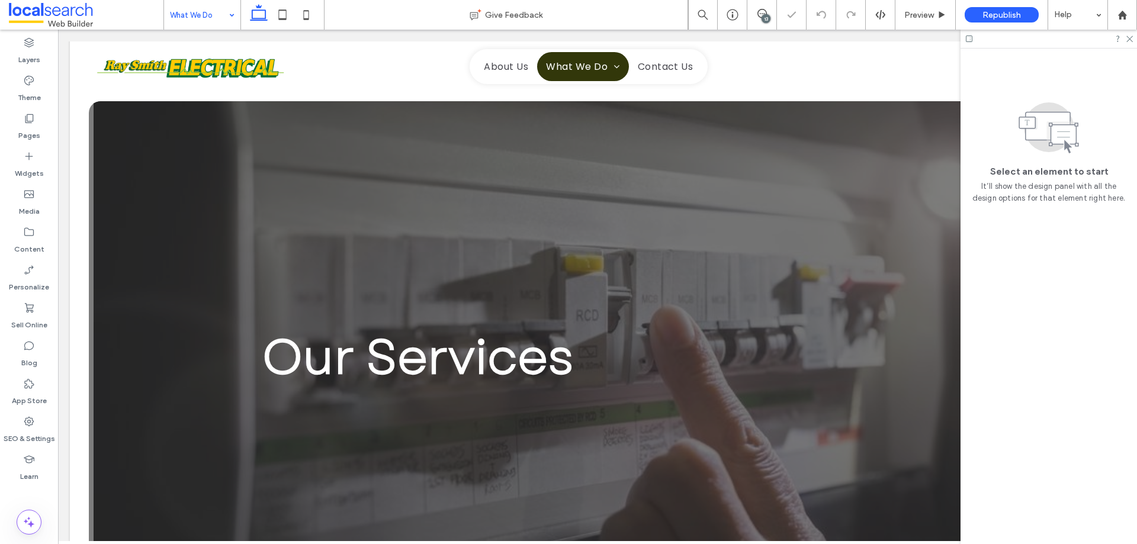
click at [153, 285] on div "Our Services" at bounding box center [597, 357] width 1017 height 512
click at [152, 285] on div "Our Services" at bounding box center [597, 357] width 1017 height 512
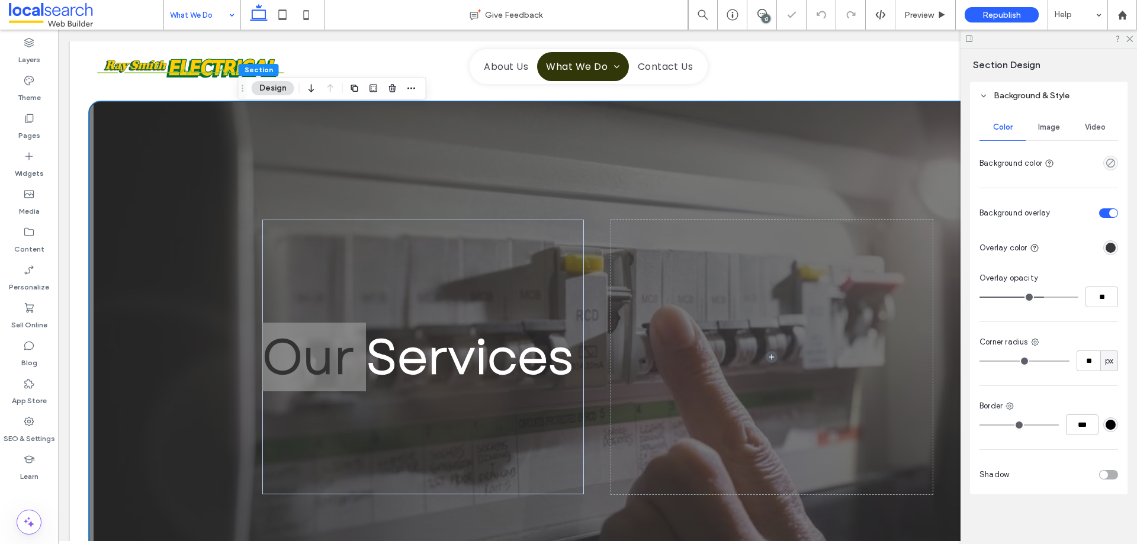
scroll to position [276, 0]
click at [1047, 123] on span "Image" at bounding box center [1049, 124] width 22 height 9
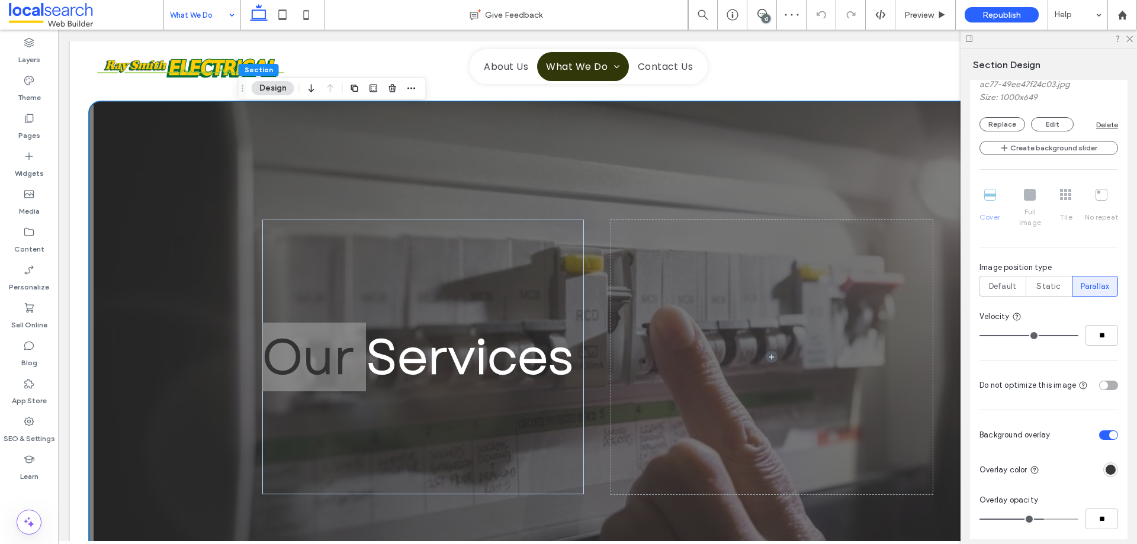
scroll to position [454, 0]
click at [24, 417] on icon at bounding box center [29, 422] width 12 height 12
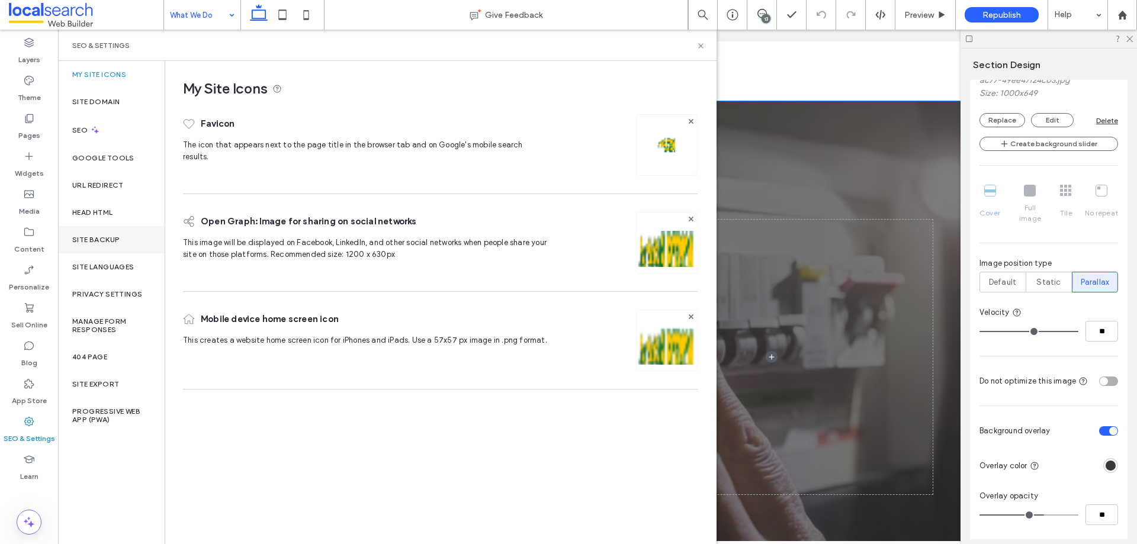
click at [117, 243] on label "Site Backup" at bounding box center [95, 240] width 47 height 8
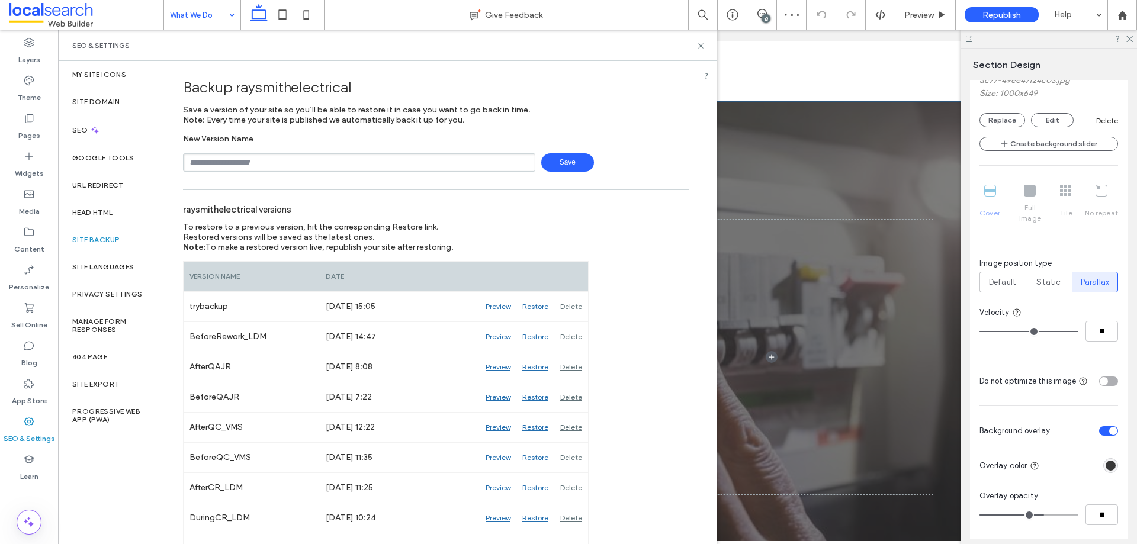
click at [557, 160] on span "Save" at bounding box center [567, 162] width 53 height 18
drag, startPoint x: 702, startPoint y: 44, endPoint x: 657, endPoint y: 14, distance: 54.2
click at [702, 44] on use at bounding box center [700, 45] width 5 height 5
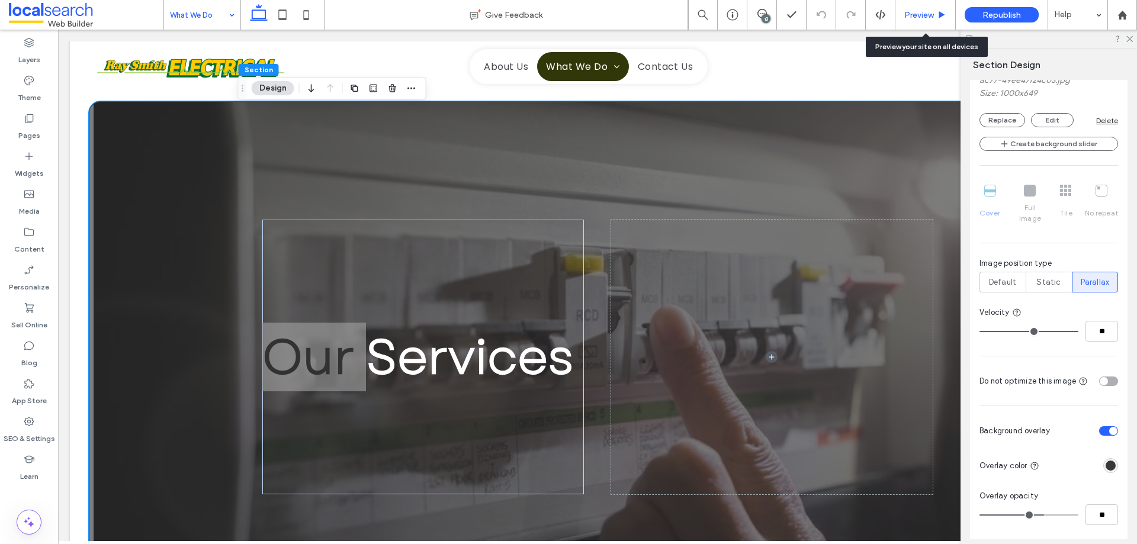
click at [912, 17] on span "Preview" at bounding box center [919, 15] width 30 height 10
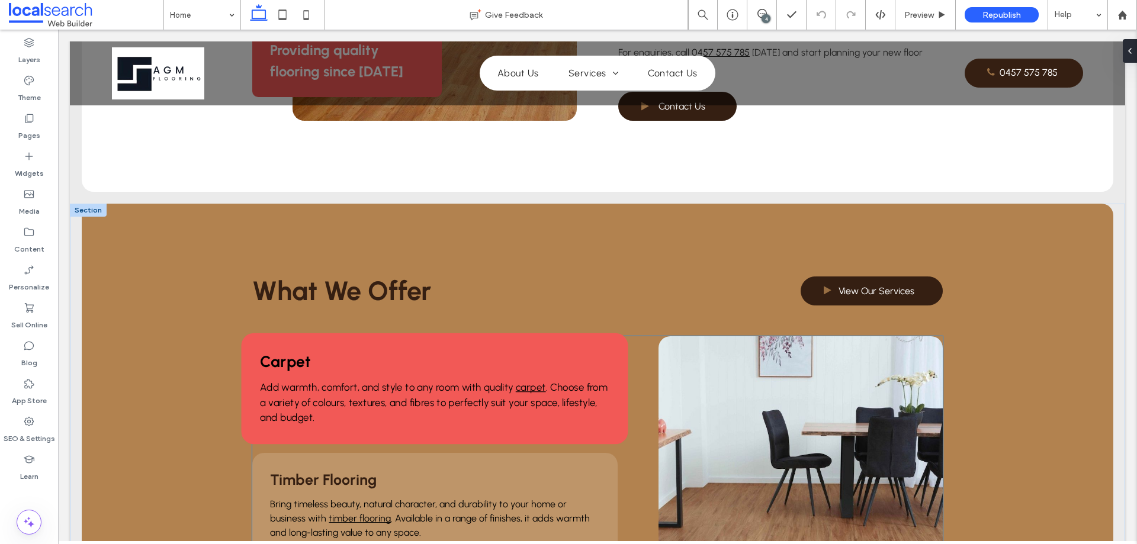
scroll to position [888, 0]
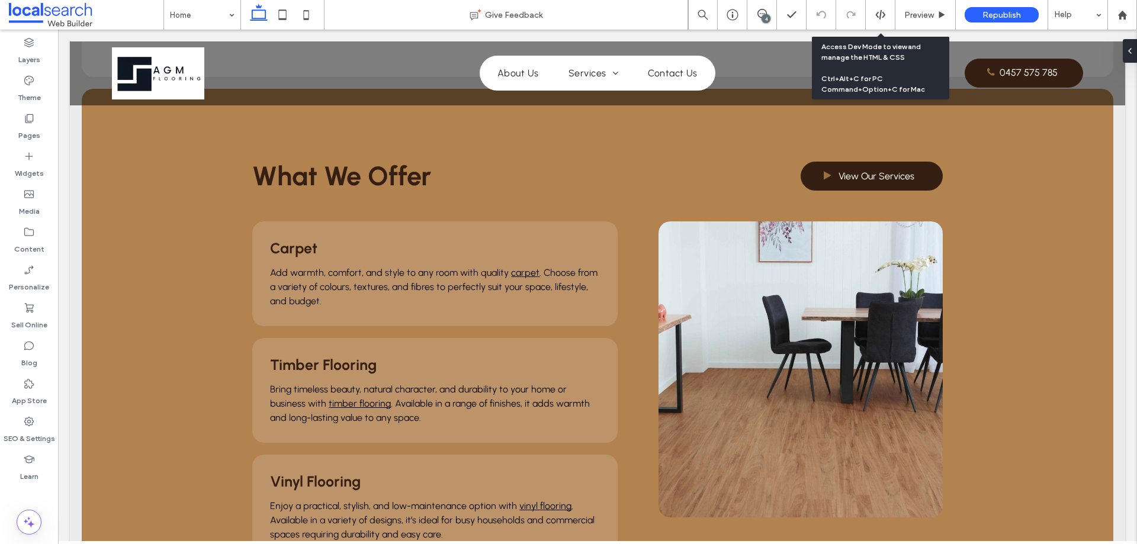
click at [873, 17] on div at bounding box center [880, 14] width 29 height 11
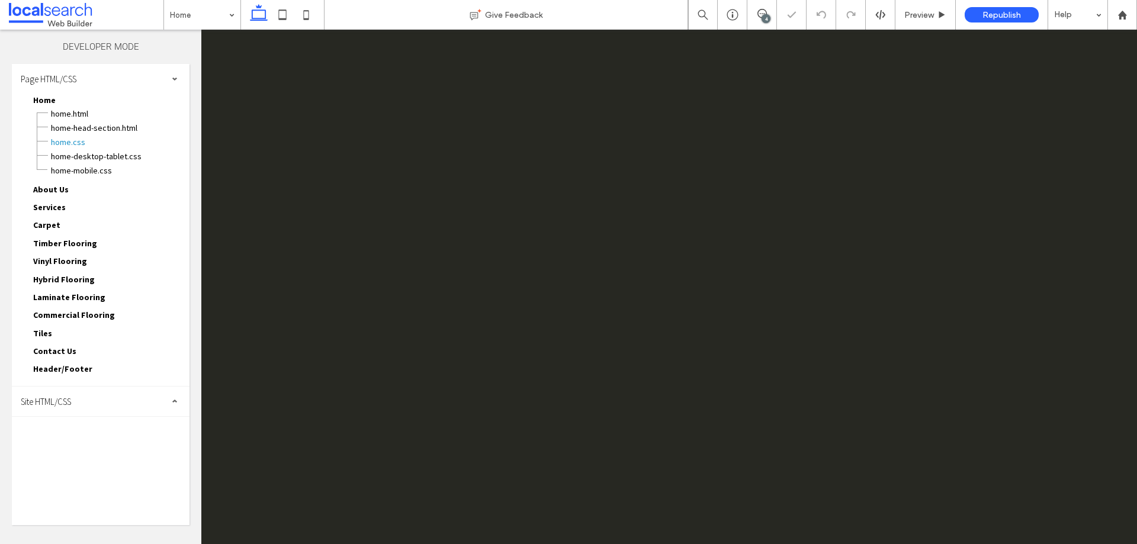
scroll to position [0, 0]
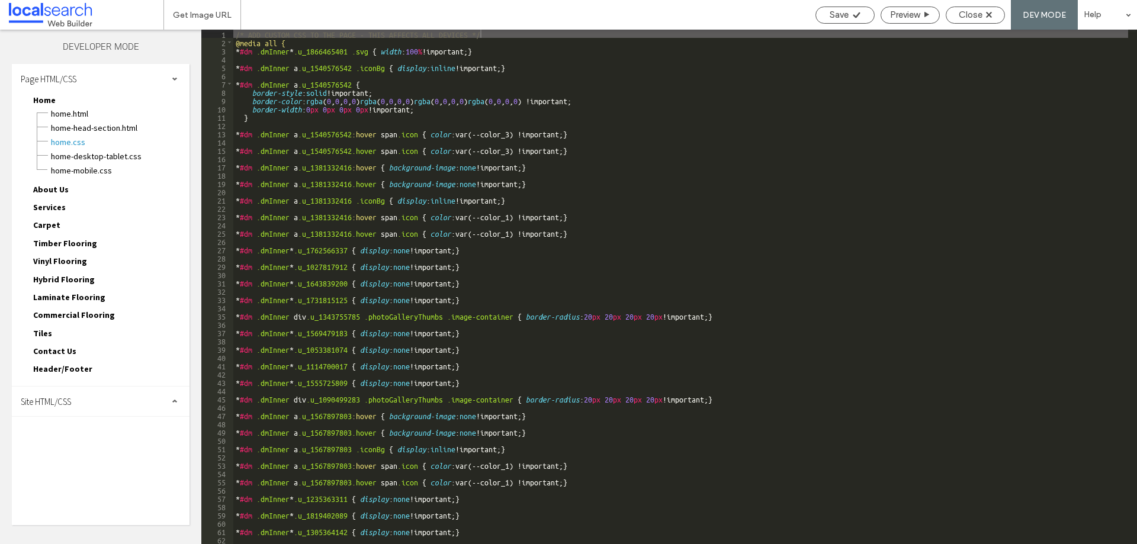
click at [83, 401] on div "Site HTML/CSS" at bounding box center [101, 402] width 178 height 30
click at [81, 449] on span "site.css" at bounding box center [122, 453] width 134 height 12
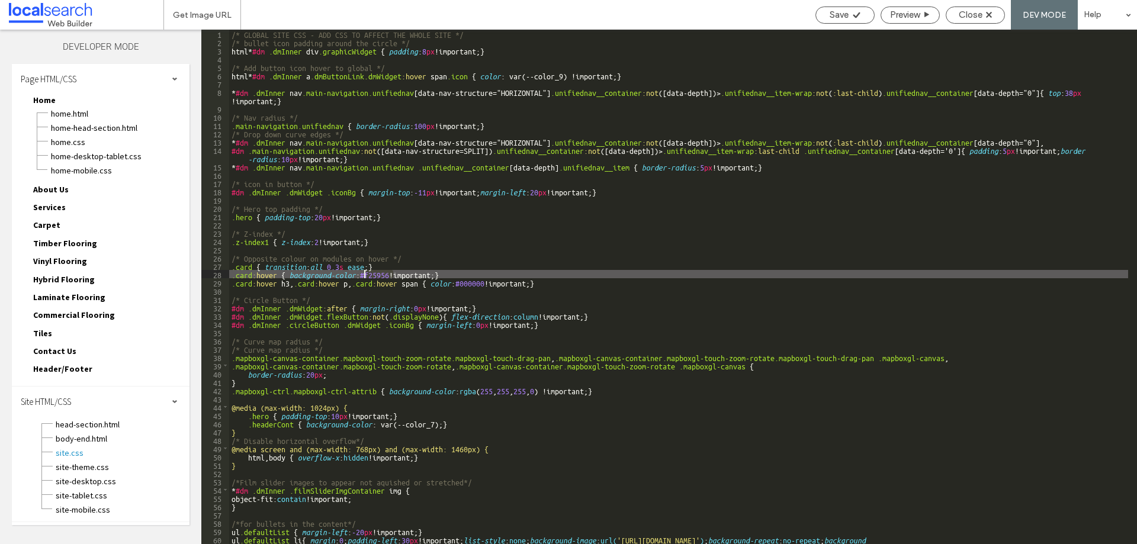
drag, startPoint x: 392, startPoint y: 274, endPoint x: 364, endPoint y: 274, distance: 27.8
click at [364, 274] on div "/* GLOBAL SITE CSS - ADD CSS TO AFFECT THE WHOLE SITE */ /* bullet icon padding…" at bounding box center [678, 295] width 899 height 531
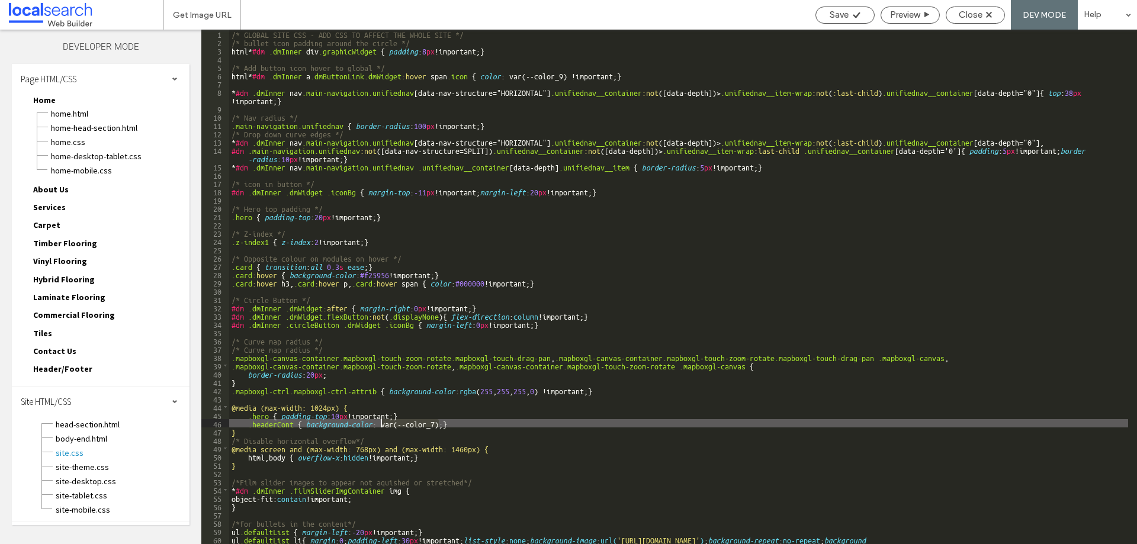
drag, startPoint x: 438, startPoint y: 422, endPoint x: 380, endPoint y: 424, distance: 58.1
click at [380, 424] on div "/* GLOBAL SITE CSS - ADD CSS TO AFFECT THE WHOLE SITE */ /* bullet icon padding…" at bounding box center [678, 295] width 899 height 531
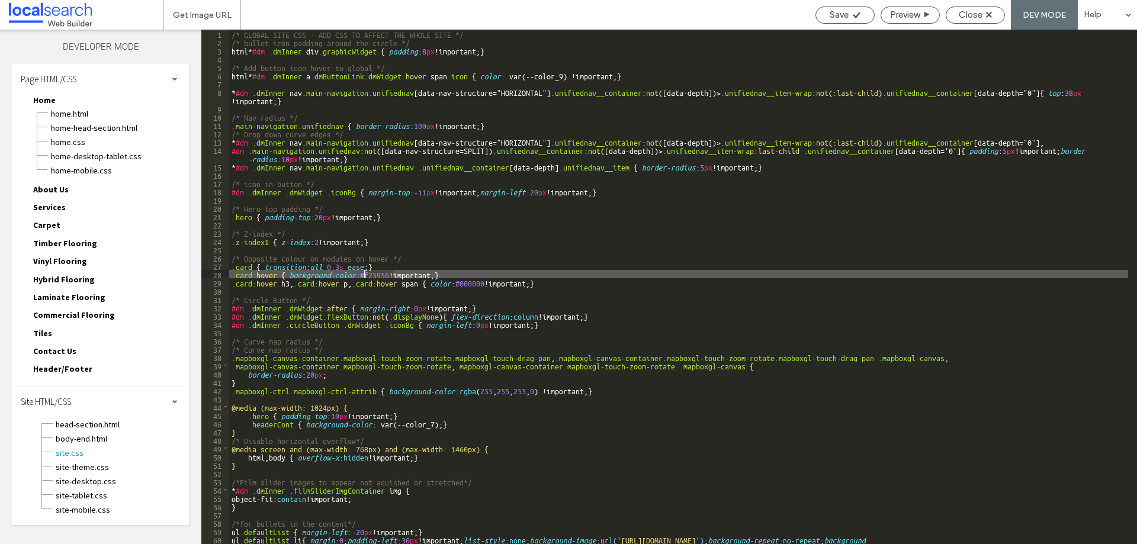
drag, startPoint x: 393, startPoint y: 275, endPoint x: 363, endPoint y: 275, distance: 30.2
click at [363, 275] on div "/* GLOBAL SITE CSS - ADD CSS TO AFFECT THE WHOLE SITE */ /* bullet icon padding…" at bounding box center [678, 295] width 899 height 531
paste textarea
click at [417, 275] on div "/* GLOBAL SITE CSS - ADD CSS TO AFFECT THE WHOLE SITE */ /* bullet icon padding…" at bounding box center [678, 295] width 899 height 531
type textarea "**"
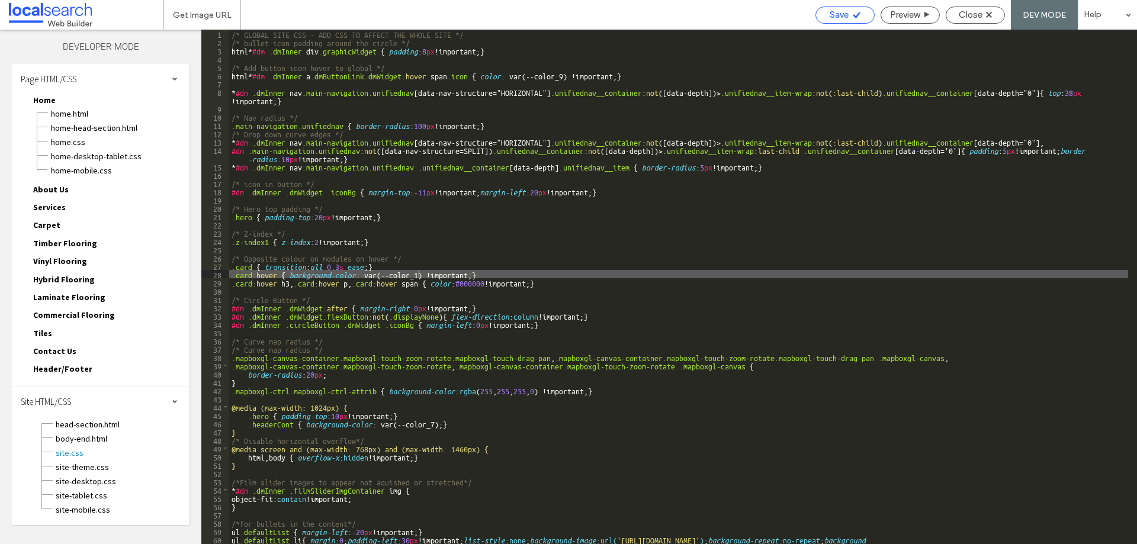
click at [847, 14] on div "Save" at bounding box center [845, 14] width 58 height 11
click at [974, 8] on div "Close" at bounding box center [975, 15] width 59 height 17
click at [969, 12] on span "Close" at bounding box center [971, 14] width 24 height 11
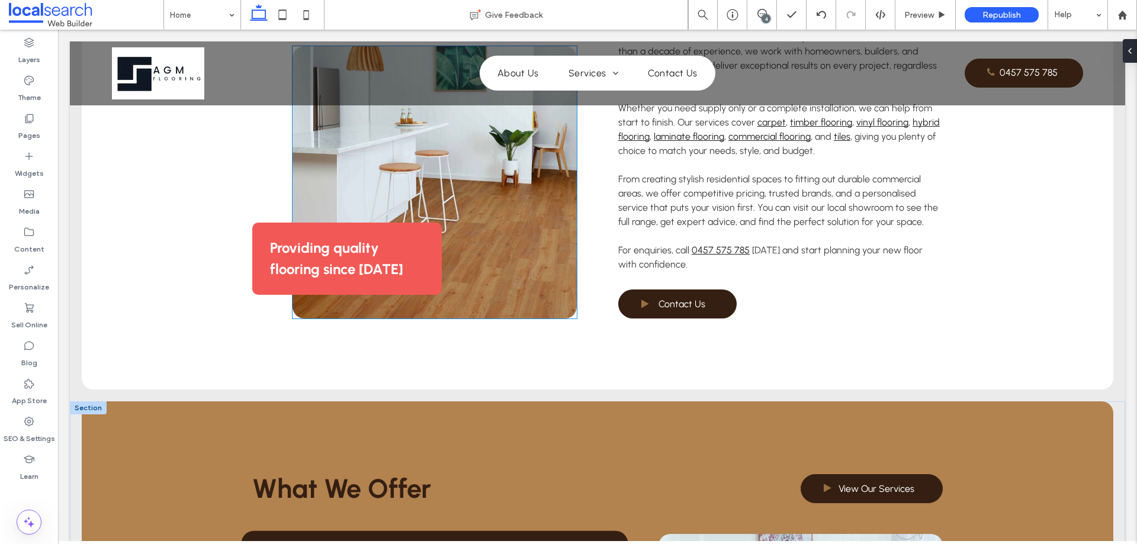
scroll to position [829, 0]
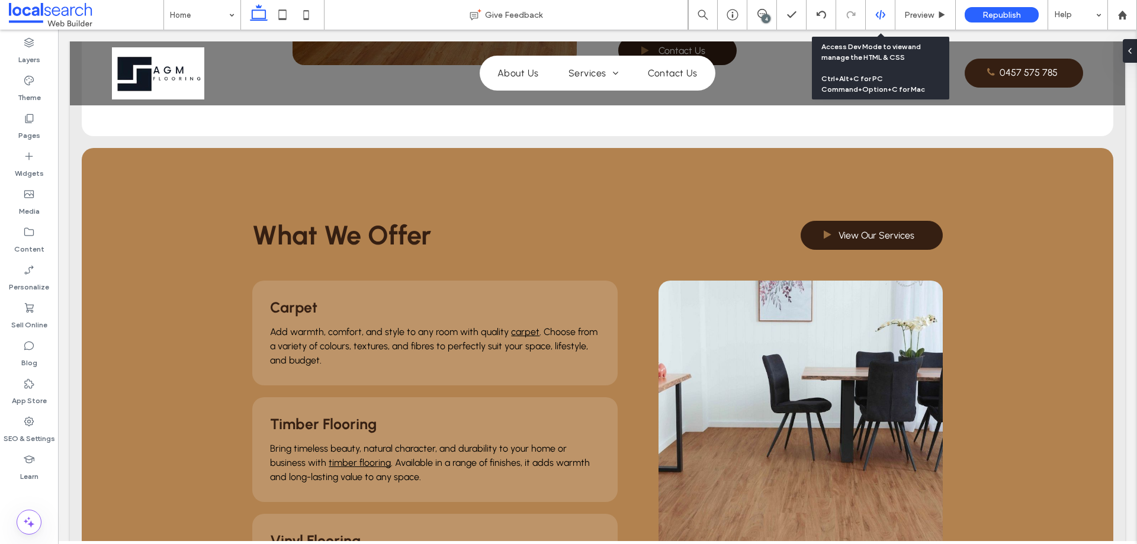
click at [880, 15] on use at bounding box center [879, 14] width 9 height 9
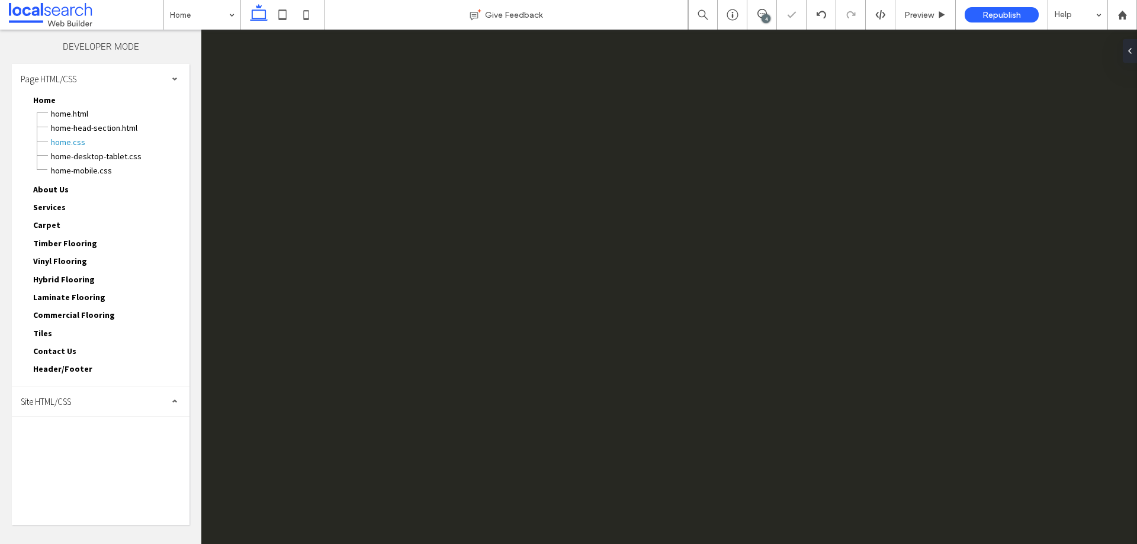
scroll to position [0, 0]
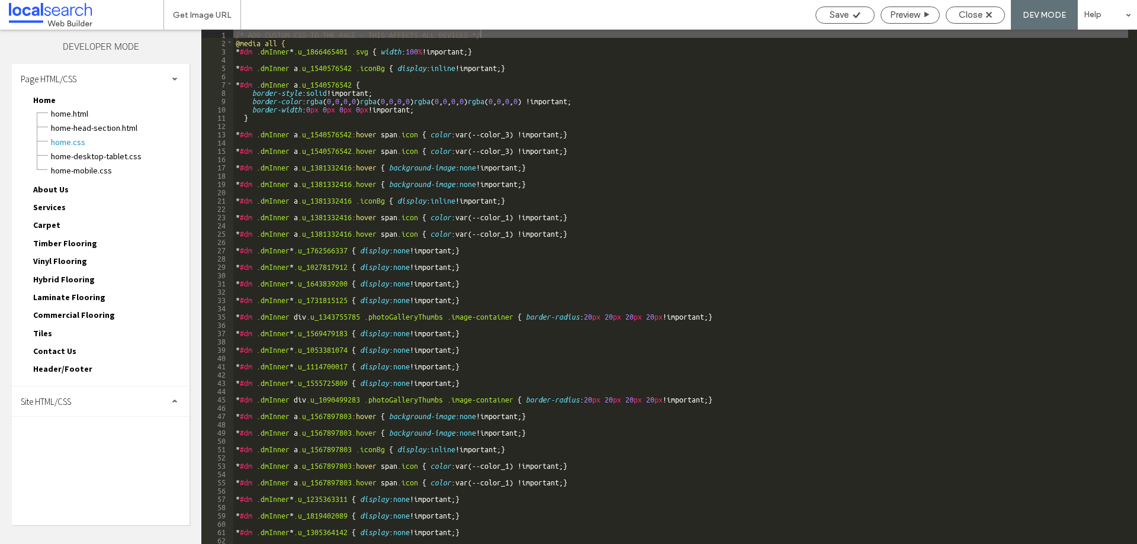
click at [114, 381] on div "Page HTML/CSS Home Home.html Home-head-section.html Home.css Home-desktop-table…" at bounding box center [101, 225] width 178 height 323
click at [108, 400] on div "Site HTML/CSS" at bounding box center [101, 402] width 178 height 30
click at [63, 455] on span "site.css" at bounding box center [122, 453] width 134 height 12
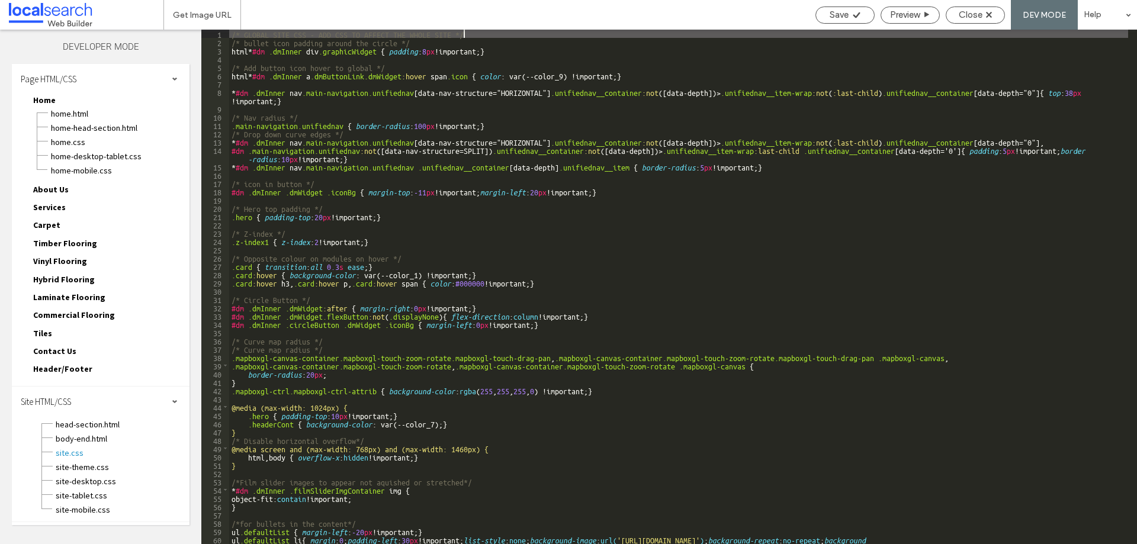
click at [417, 275] on div "/* GLOBAL SITE CSS - ADD CSS TO AFFECT THE WHOLE SITE */ /* bullet icon padding…" at bounding box center [678, 295] width 899 height 531
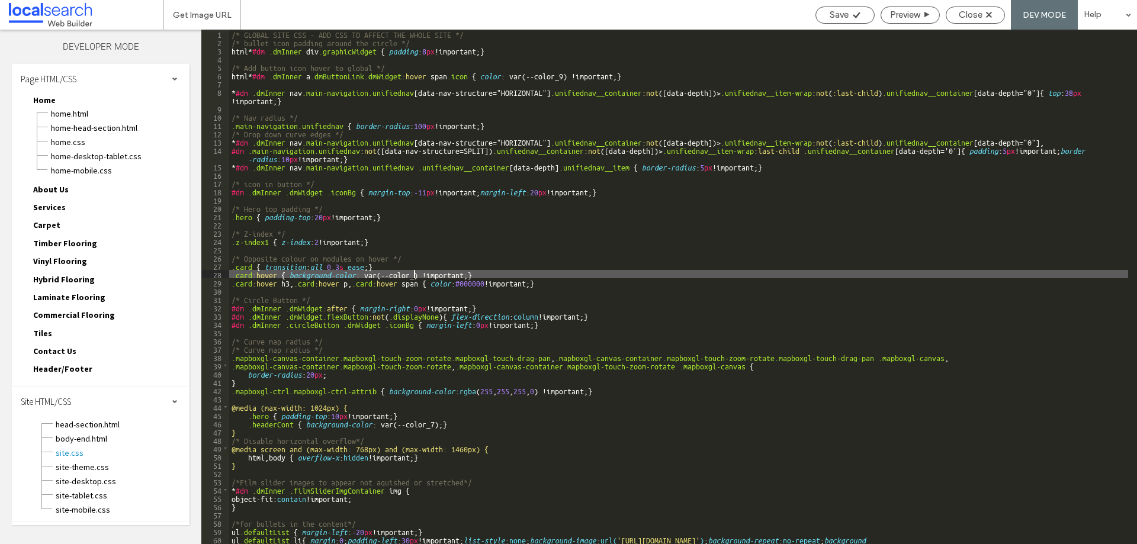
type textarea "**"
click at [850, 18] on div "Save" at bounding box center [845, 14] width 58 height 11
click at [978, 16] on span "Close" at bounding box center [971, 14] width 24 height 11
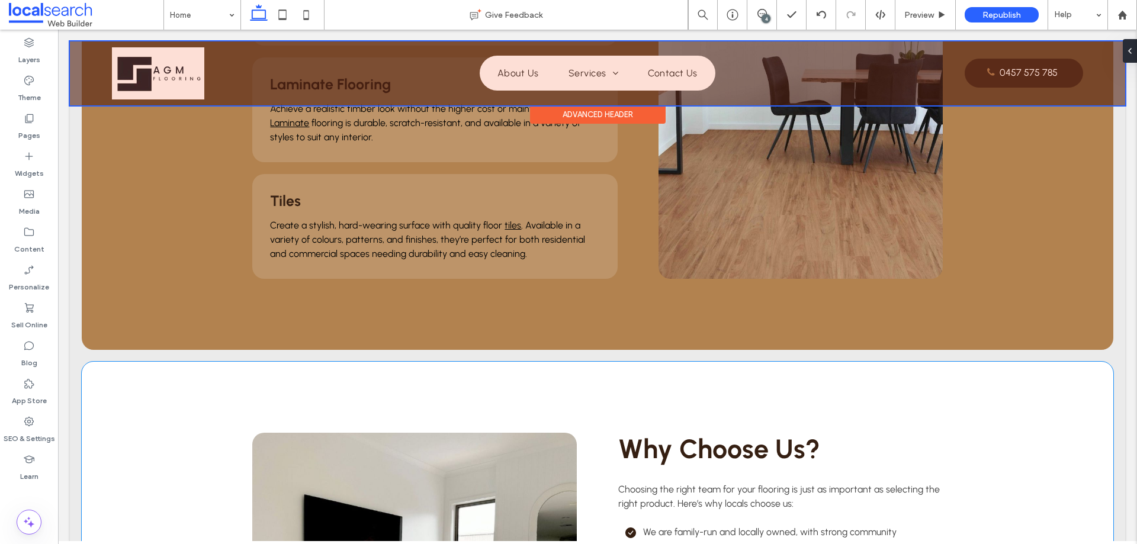
scroll to position [1835, 0]
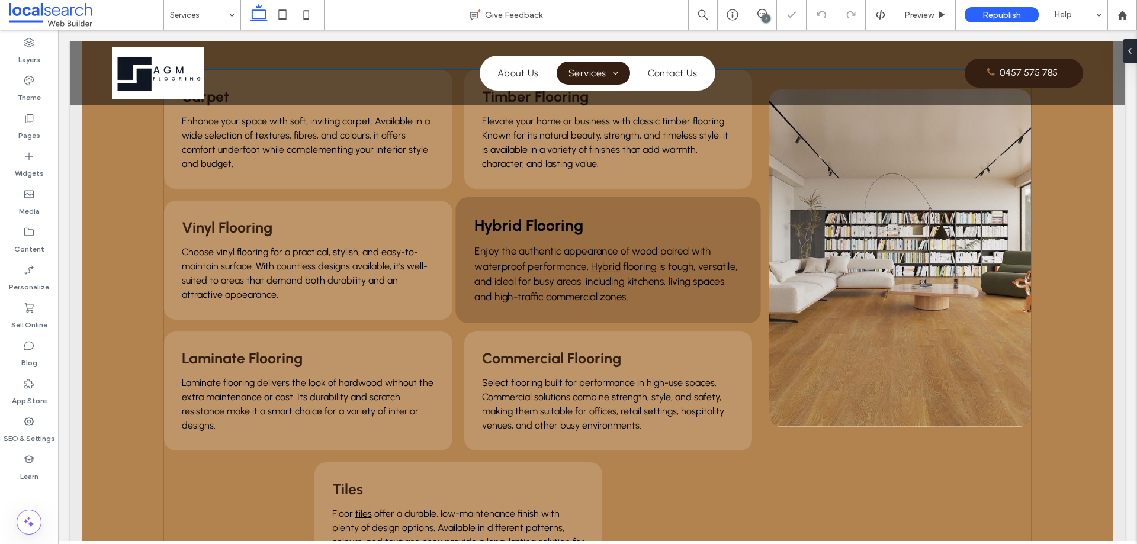
scroll to position [414, 0]
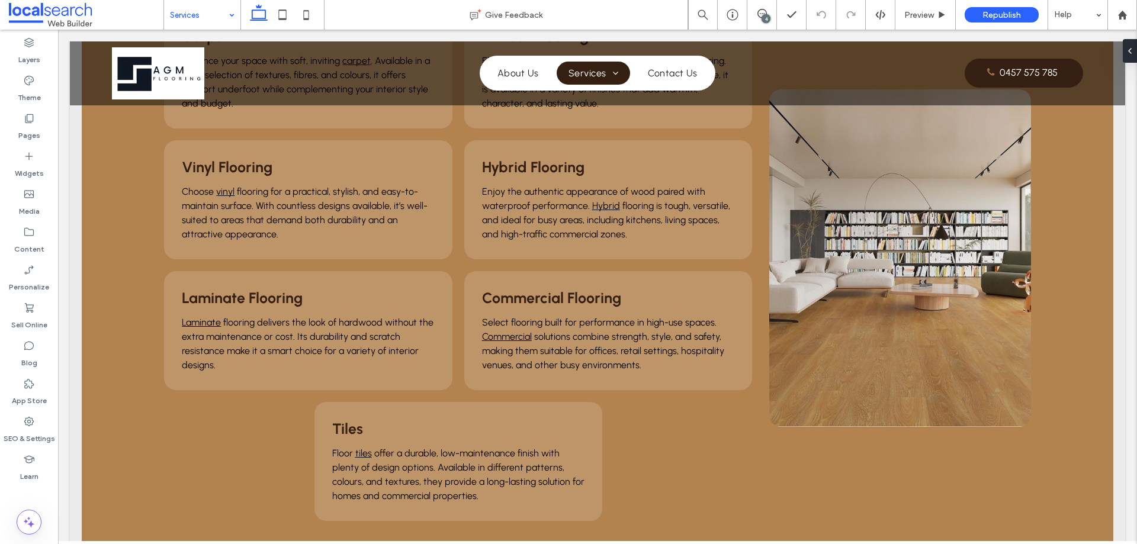
click at [211, 15] on input at bounding box center [199, 15] width 59 height 30
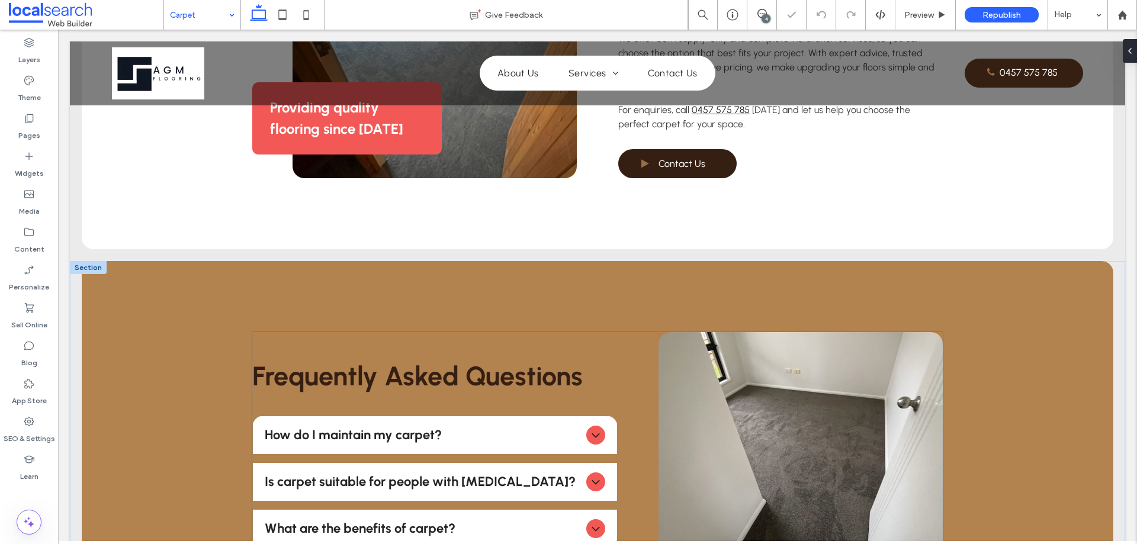
scroll to position [888, 0]
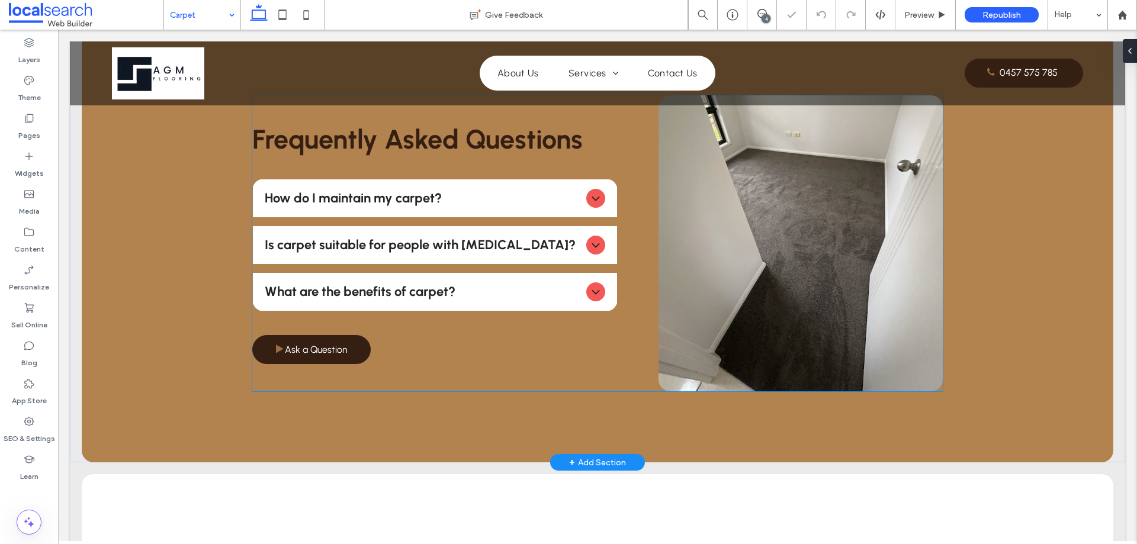
click at [566, 254] on div "Is carpet suitable for people with allergies?" at bounding box center [435, 245] width 364 height 38
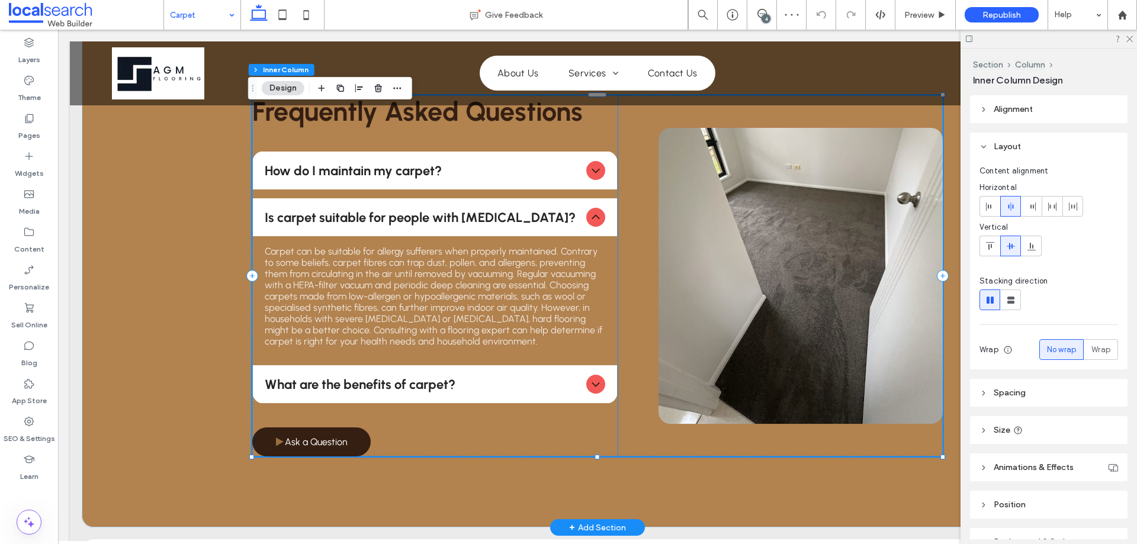
click at [566, 252] on p "Carpet can be suitable for allergy sufferers when properly maintained. Contrary…" at bounding box center [435, 296] width 340 height 101
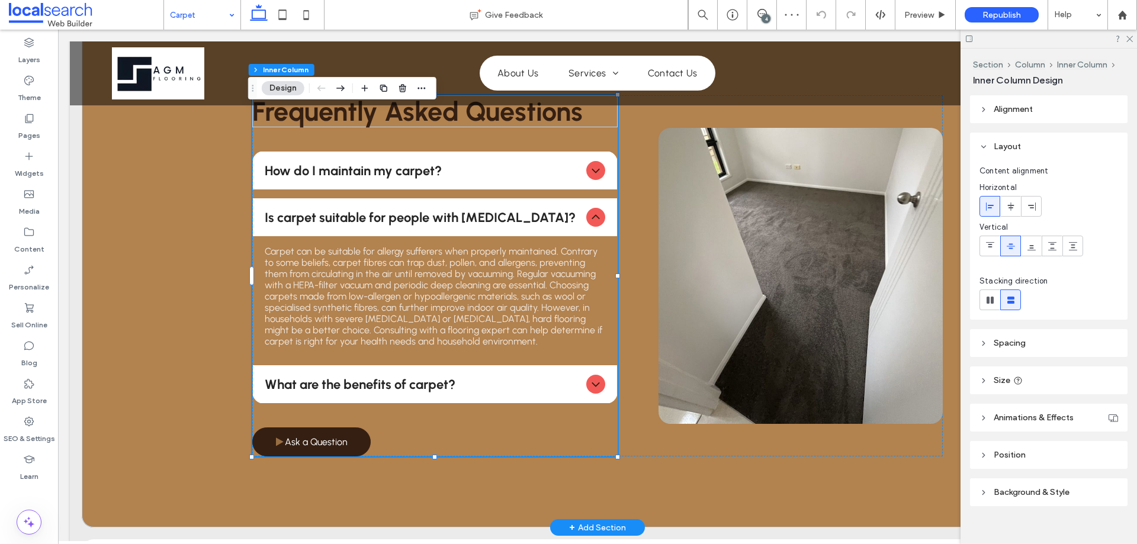
click at [566, 252] on p "Carpet can be suitable for allergy sufferers when properly maintained. Contrary…" at bounding box center [435, 296] width 340 height 101
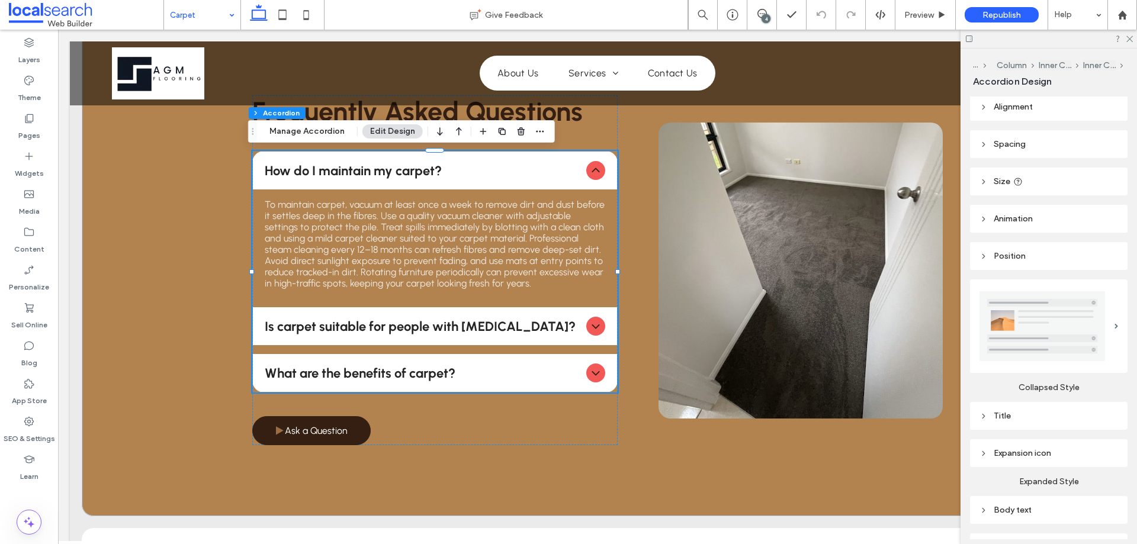
scroll to position [0, 0]
click at [1040, 452] on div "Expansion icon" at bounding box center [1048, 457] width 139 height 10
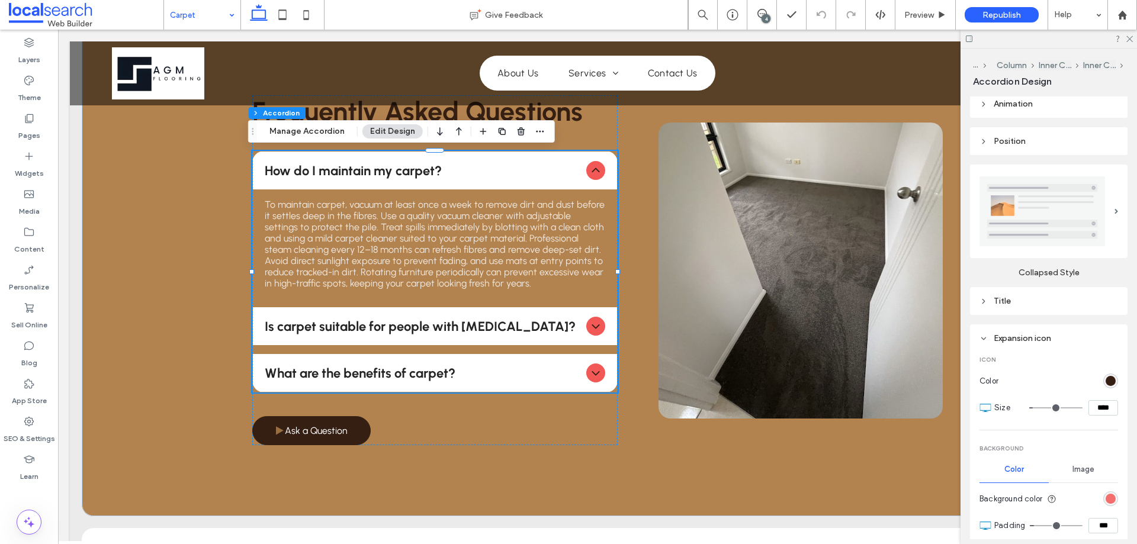
click at [1108, 494] on div "rgb(242, 89, 86)" at bounding box center [1110, 499] width 10 height 10
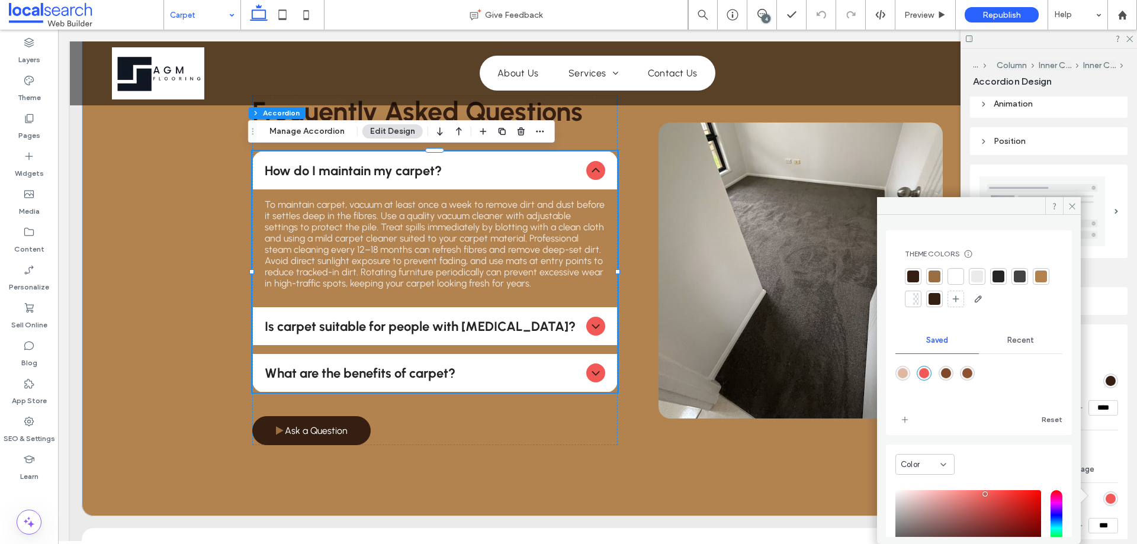
click at [934, 281] on div at bounding box center [934, 277] width 12 height 12
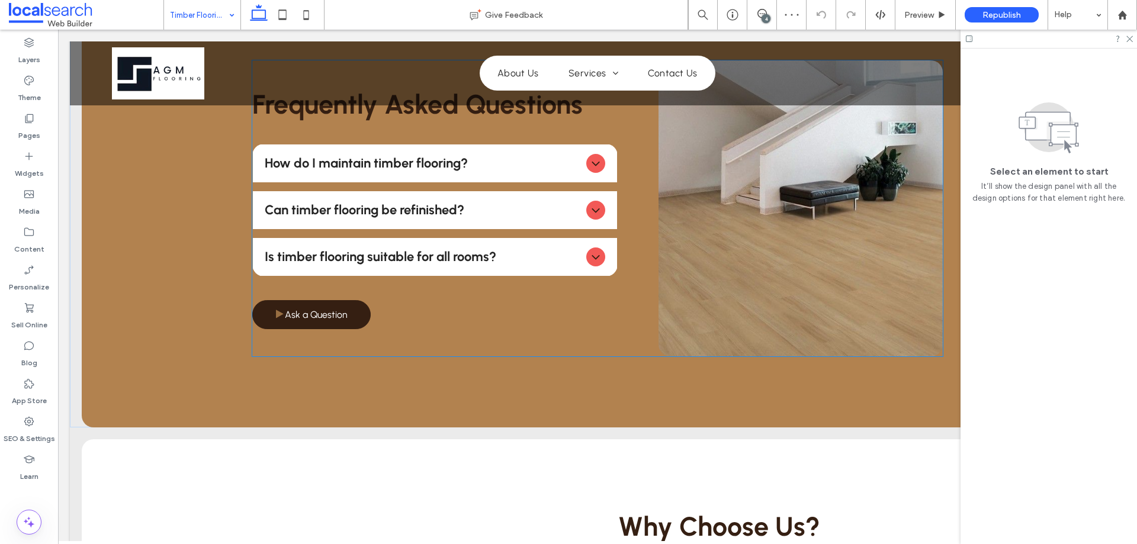
scroll to position [947, 0]
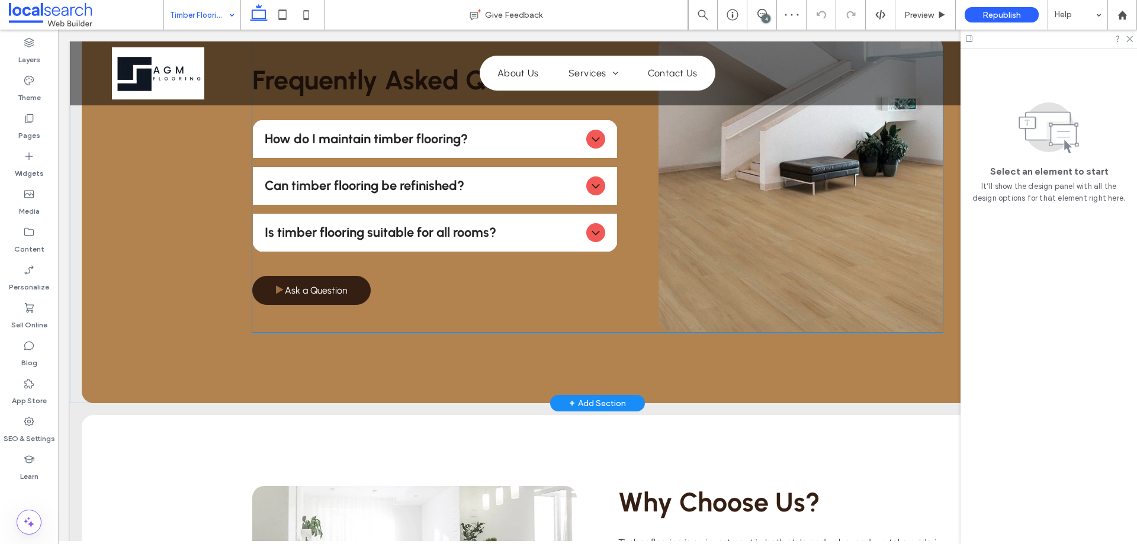
click at [488, 208] on ul "How do I maintain timber flooring? To maintain timber flooring, sweep or vacuum…" at bounding box center [434, 186] width 365 height 133
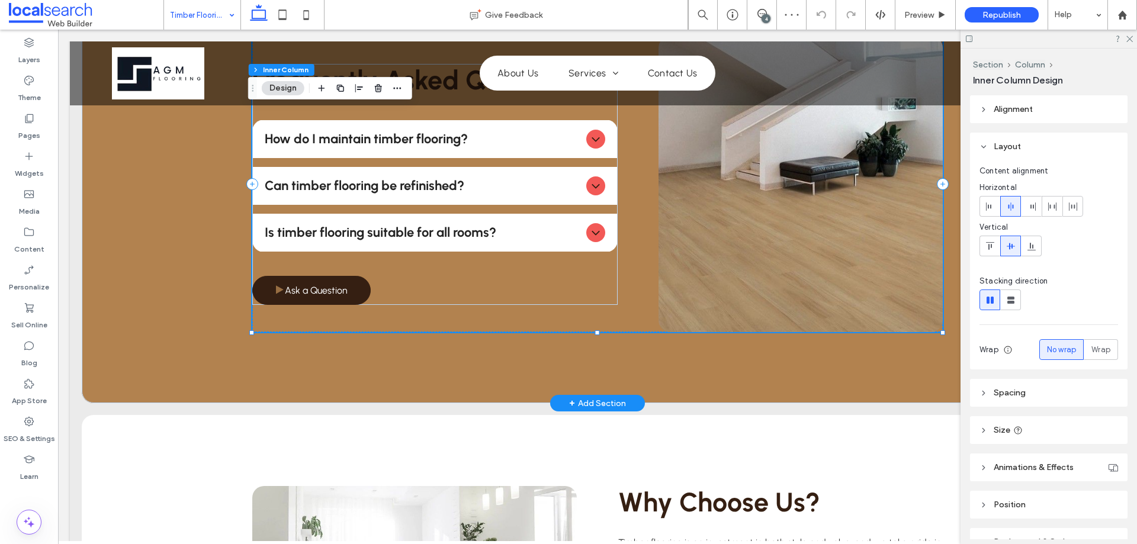
click at [488, 208] on ul "How do I maintain timber flooring? To maintain timber flooring, sweep or vacuum…" at bounding box center [434, 186] width 365 height 133
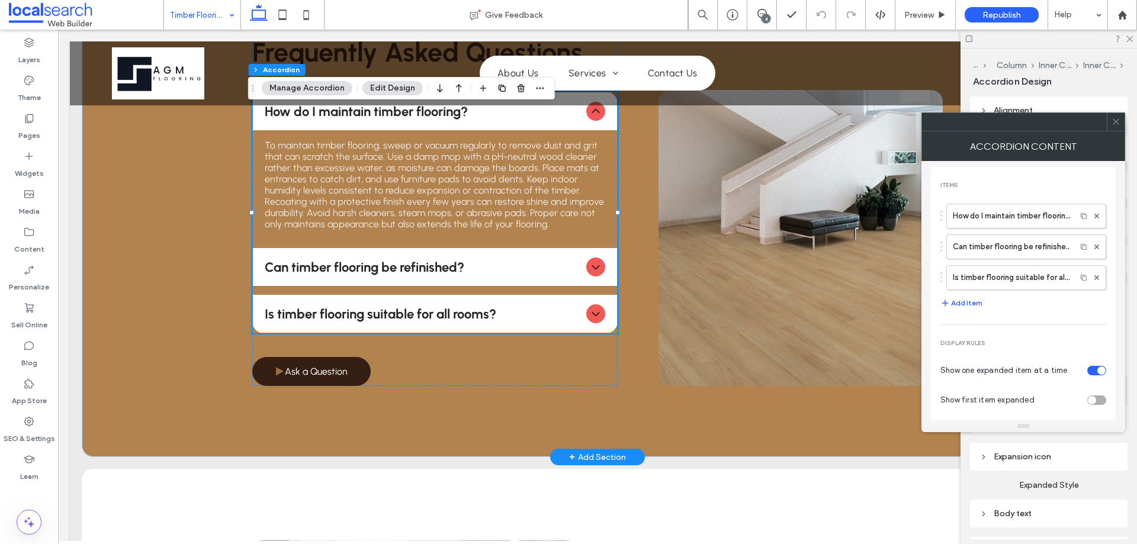
click at [568, 261] on span "Can timber flooring be refinished?" at bounding box center [423, 267] width 316 height 16
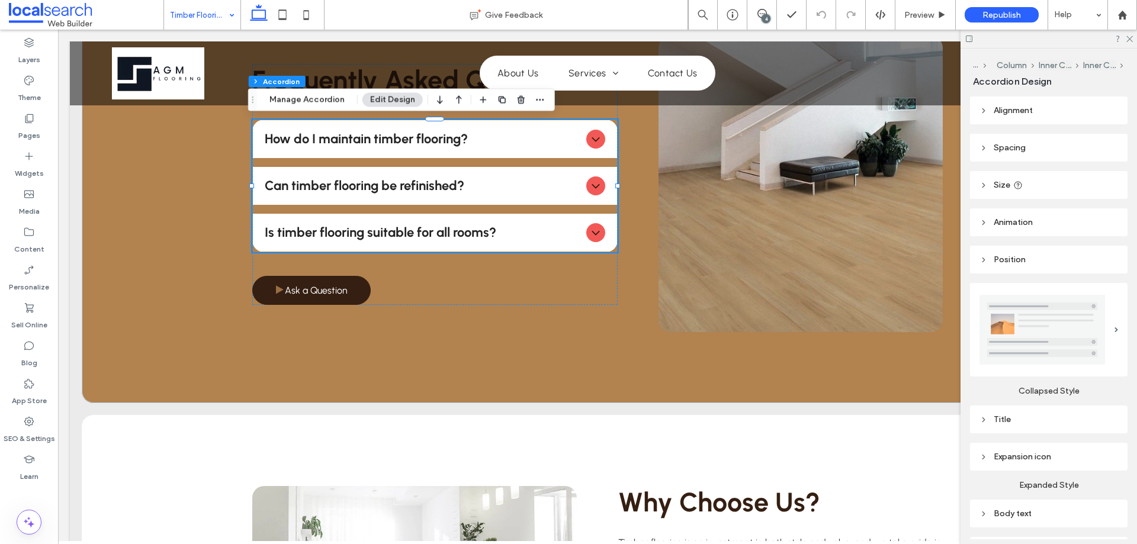
click at [1051, 454] on div "Expansion icon" at bounding box center [1048, 457] width 139 height 10
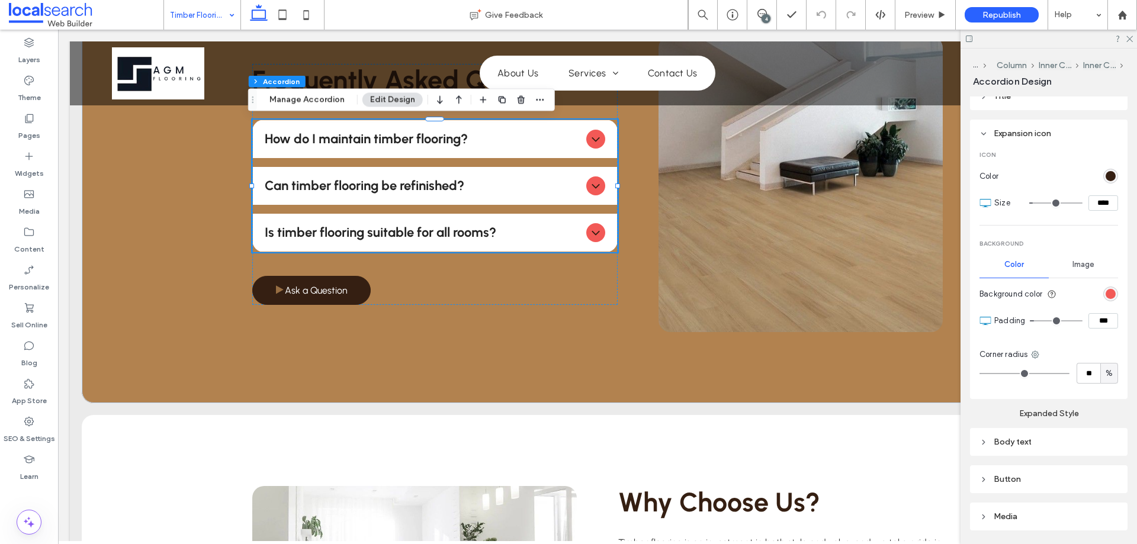
scroll to position [355, 0]
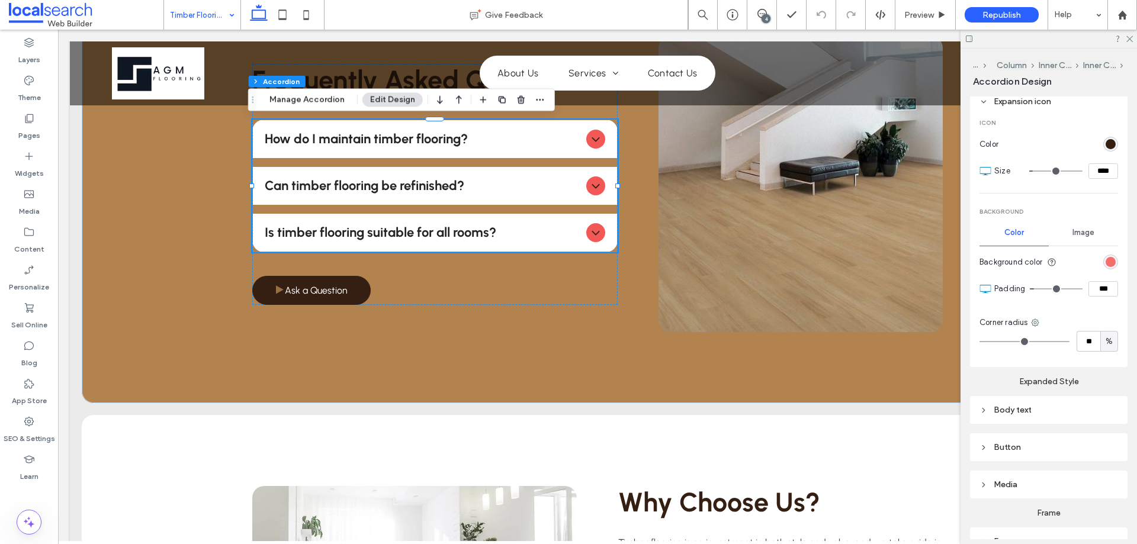
click at [1105, 258] on div "rgb(242, 89, 86)" at bounding box center [1110, 262] width 10 height 10
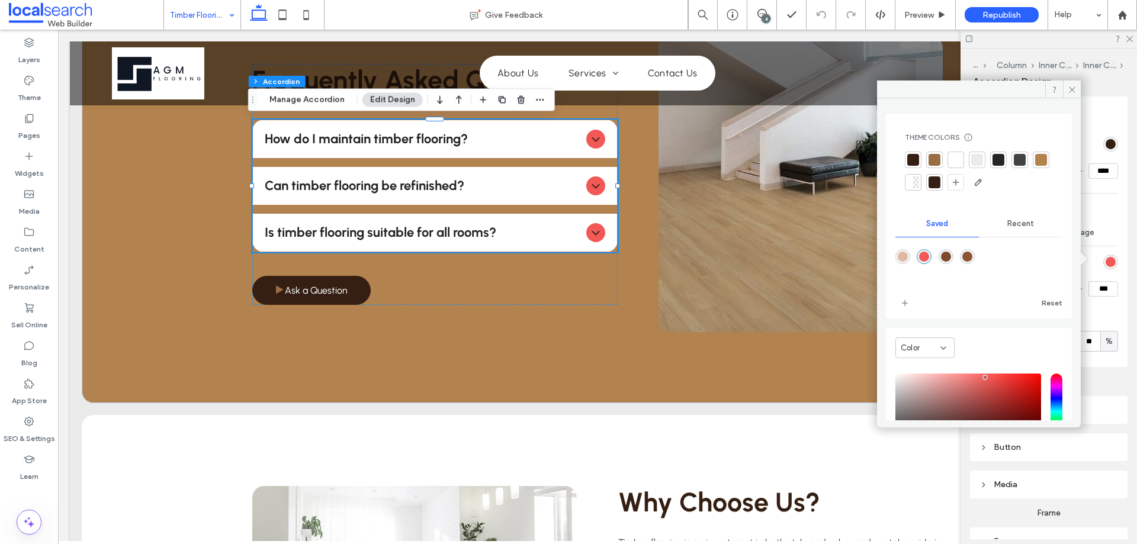
click at [935, 160] on div at bounding box center [934, 160] width 12 height 12
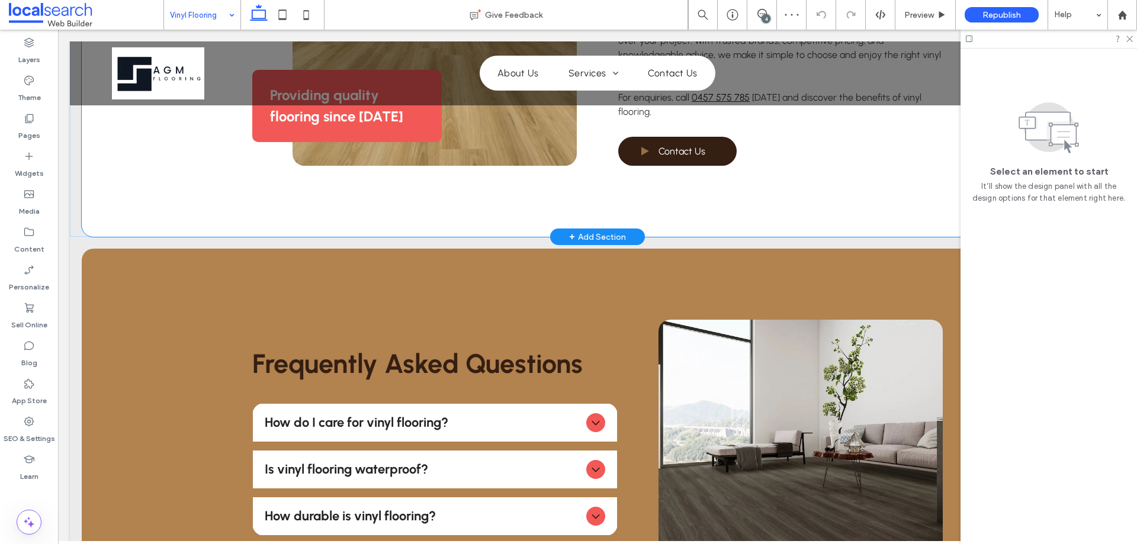
scroll to position [888, 0]
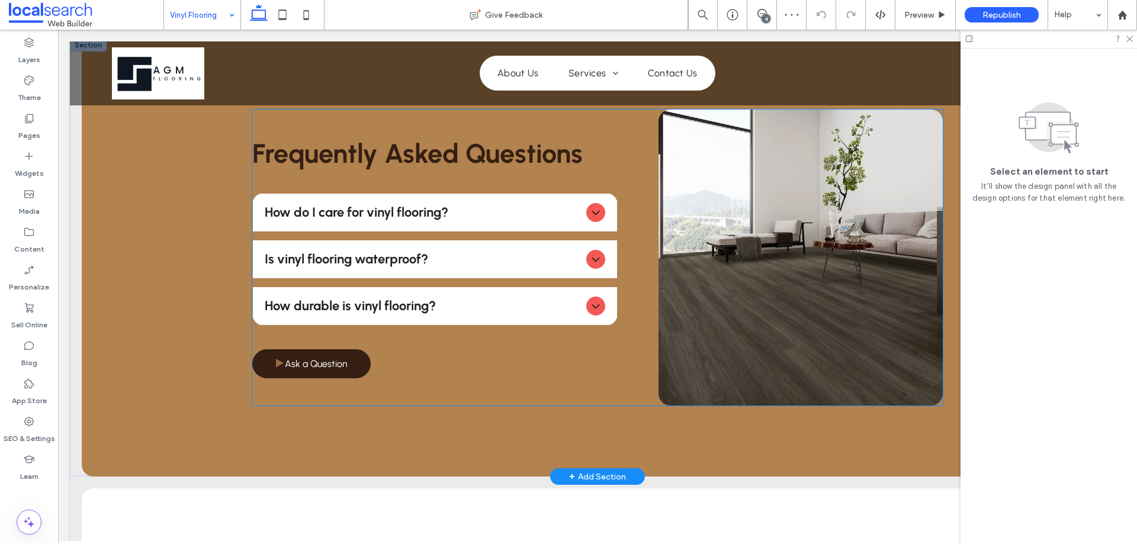
click at [520, 237] on ul "How do I care for vinyl flooring? Vinyl flooring is easy to maintain with regul…" at bounding box center [434, 259] width 365 height 133
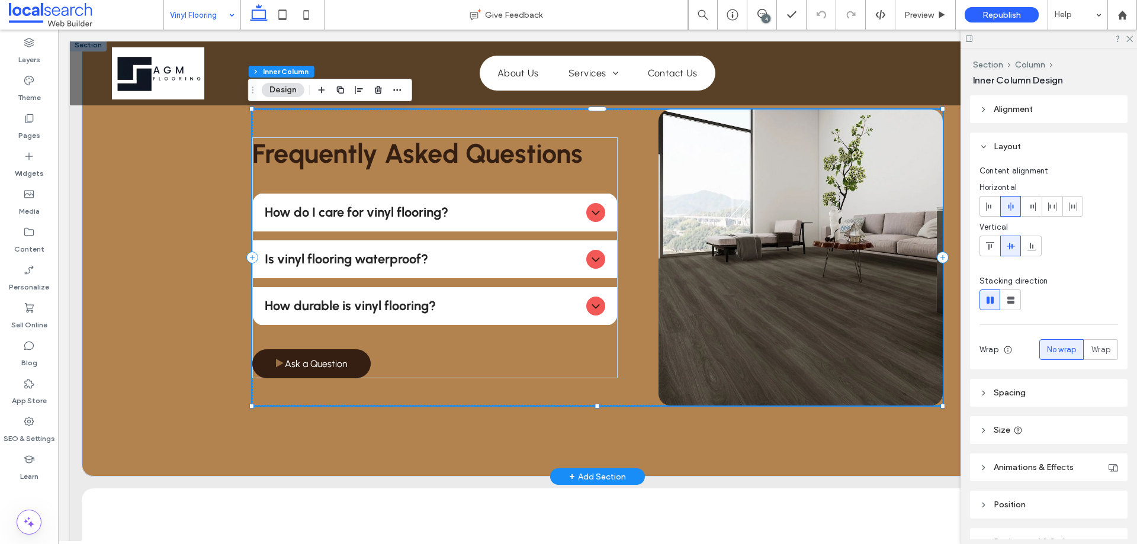
click at [520, 237] on ul "How do I care for vinyl flooring? Vinyl flooring is easy to maintain with regul…" at bounding box center [434, 259] width 365 height 133
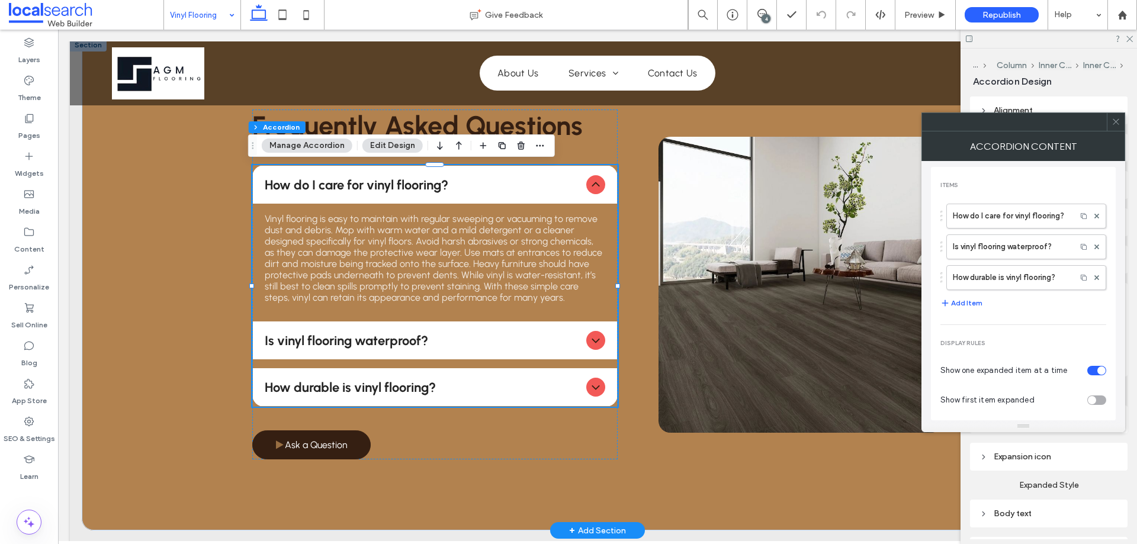
click at [521, 202] on div "How do I care for vinyl flooring?" at bounding box center [435, 185] width 364 height 38
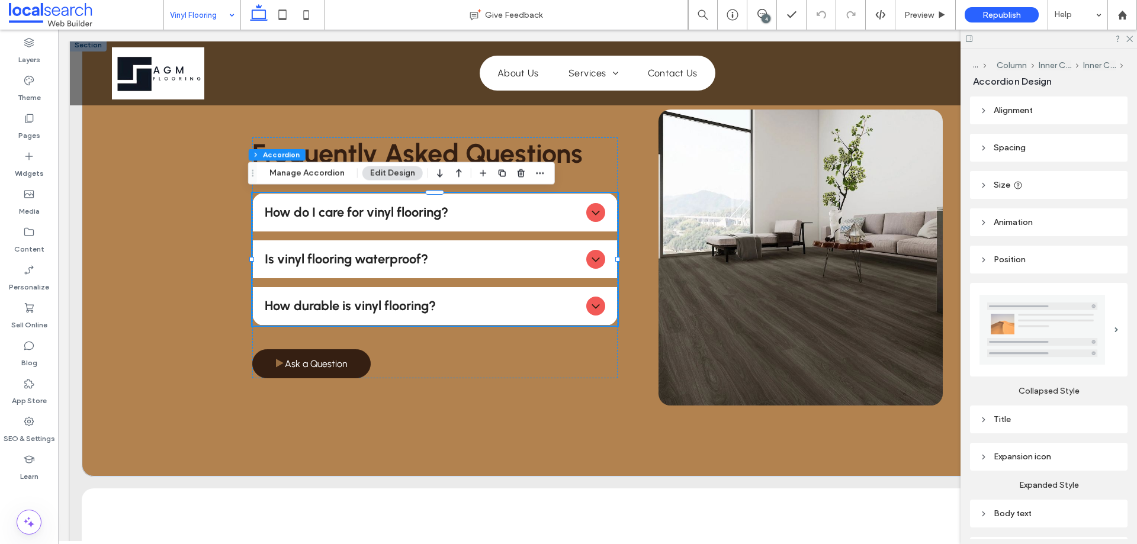
click at [1036, 466] on div "Expansion icon" at bounding box center [1048, 457] width 157 height 28
click at [1045, 459] on div "Expansion icon" at bounding box center [1048, 457] width 139 height 16
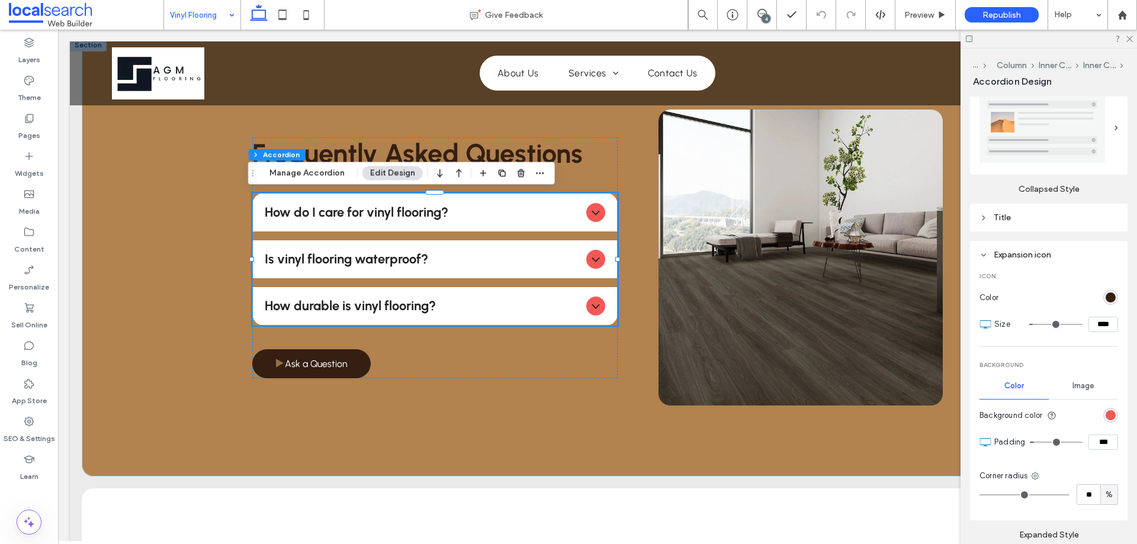
scroll to position [237, 0]
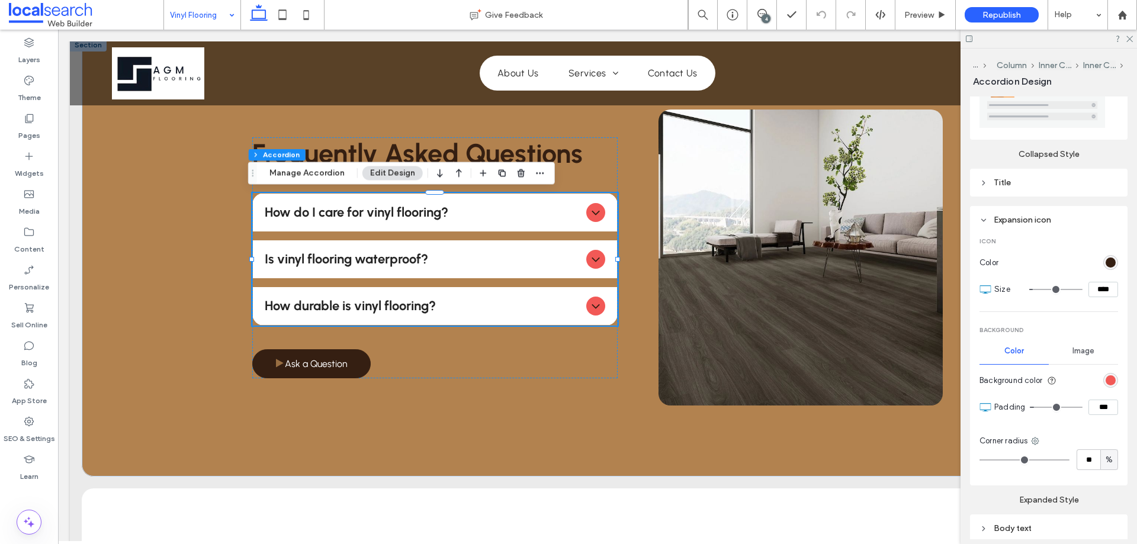
click at [1111, 380] on div "rgb(242, 89, 86)" at bounding box center [1110, 380] width 15 height 15
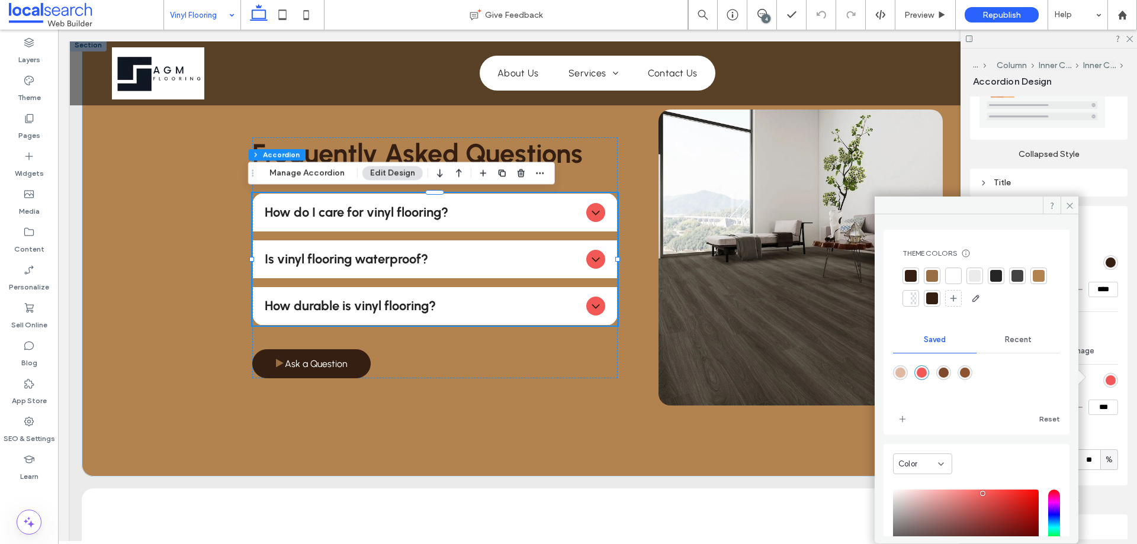
click at [937, 278] on div at bounding box center [932, 276] width 12 height 12
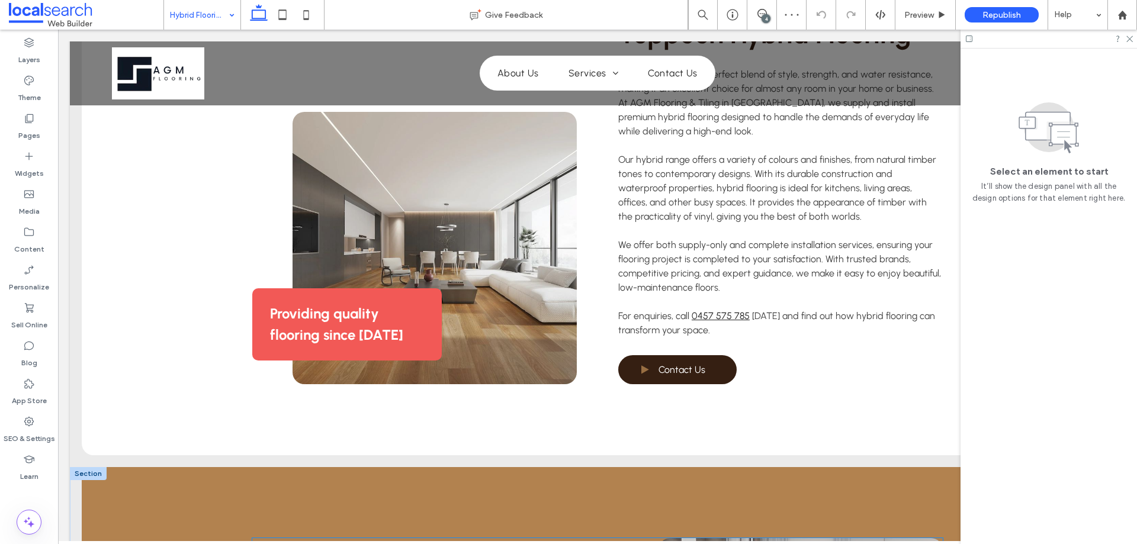
scroll to position [829, 0]
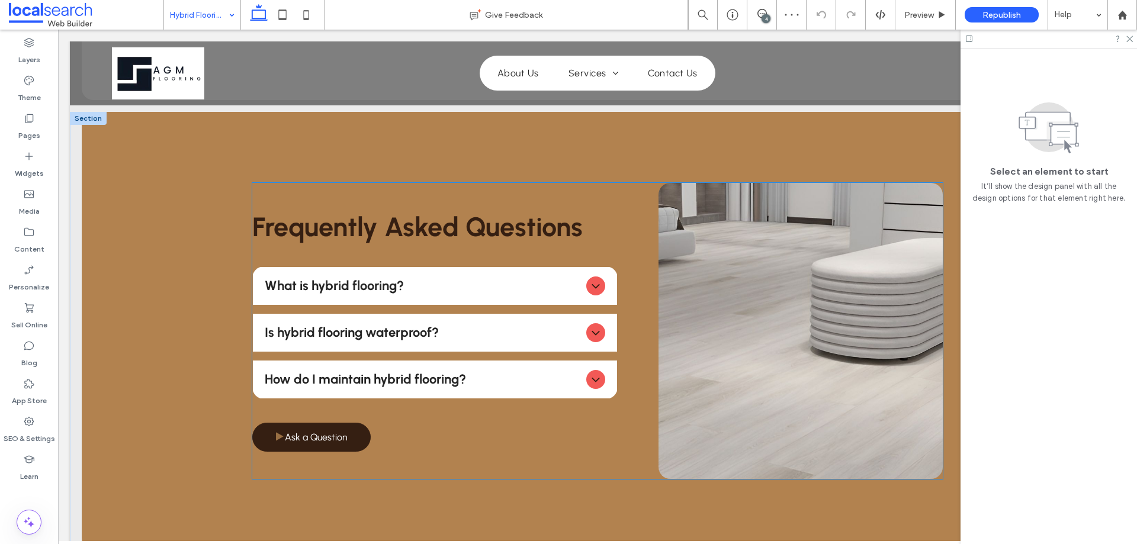
click at [500, 291] on span "What is hybrid flooring?" at bounding box center [423, 286] width 316 height 16
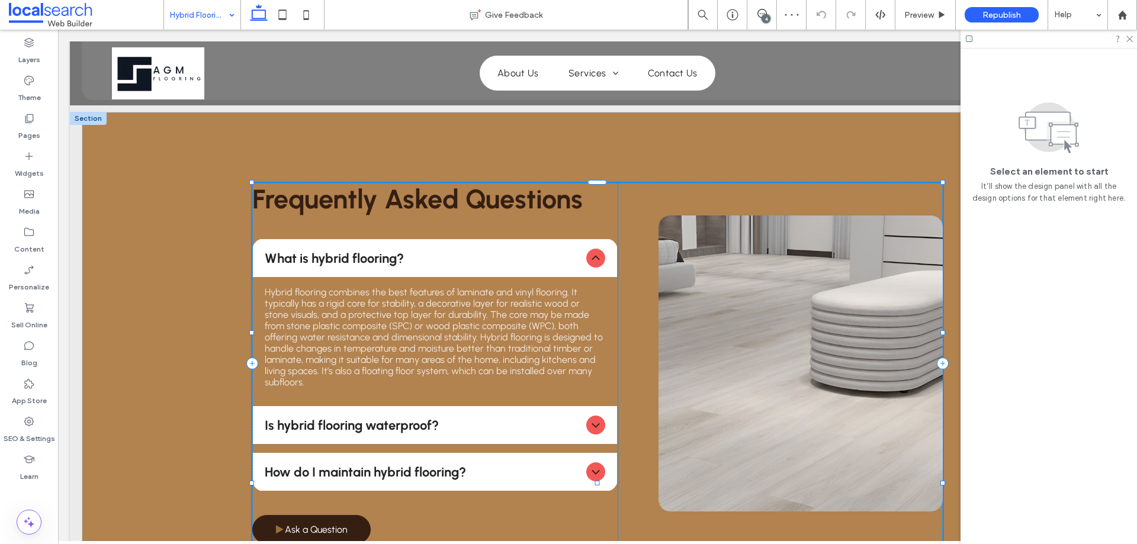
click at [500, 291] on p "Hybrid flooring combines the best features of laminate and vinyl flooring. It t…" at bounding box center [435, 337] width 340 height 101
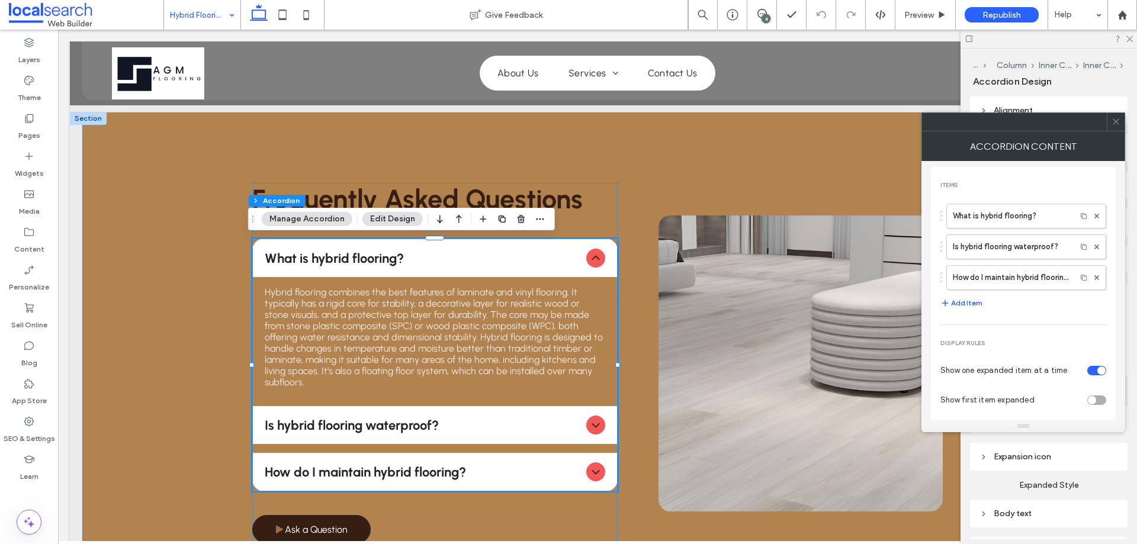
click at [1068, 452] on div "Expansion icon" at bounding box center [1048, 457] width 139 height 10
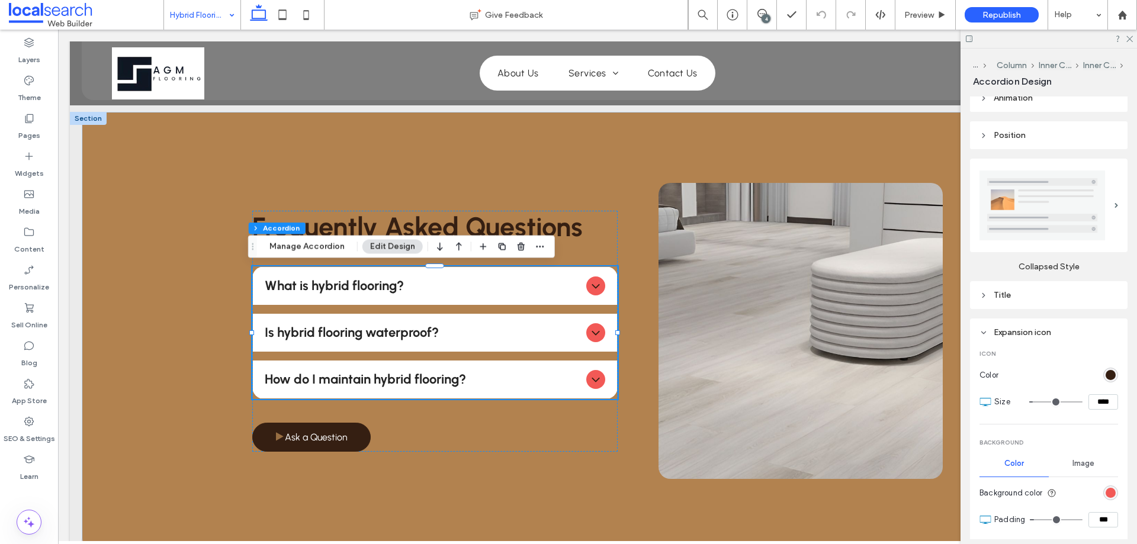
scroll to position [178, 0]
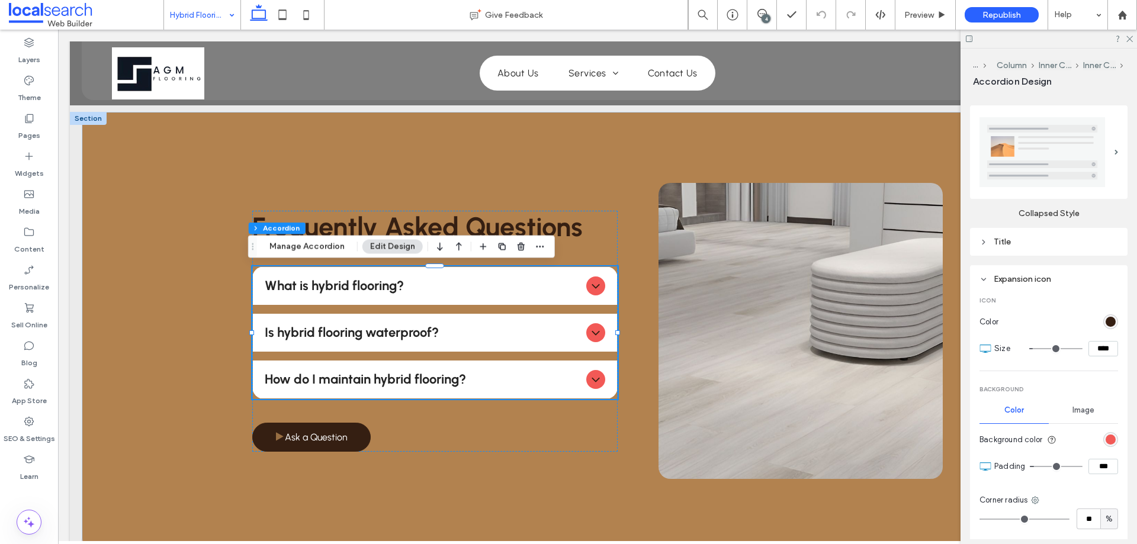
click at [1108, 430] on section "Background color" at bounding box center [1048, 439] width 139 height 27
click at [1106, 436] on div "rgb(242, 89, 86)" at bounding box center [1110, 440] width 10 height 10
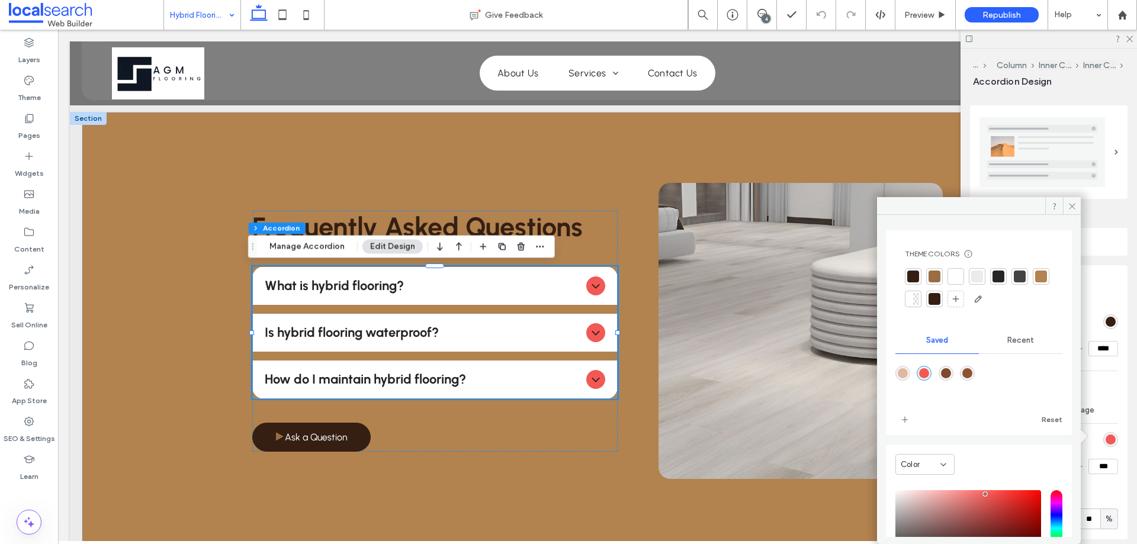
click at [937, 273] on div at bounding box center [934, 277] width 12 height 12
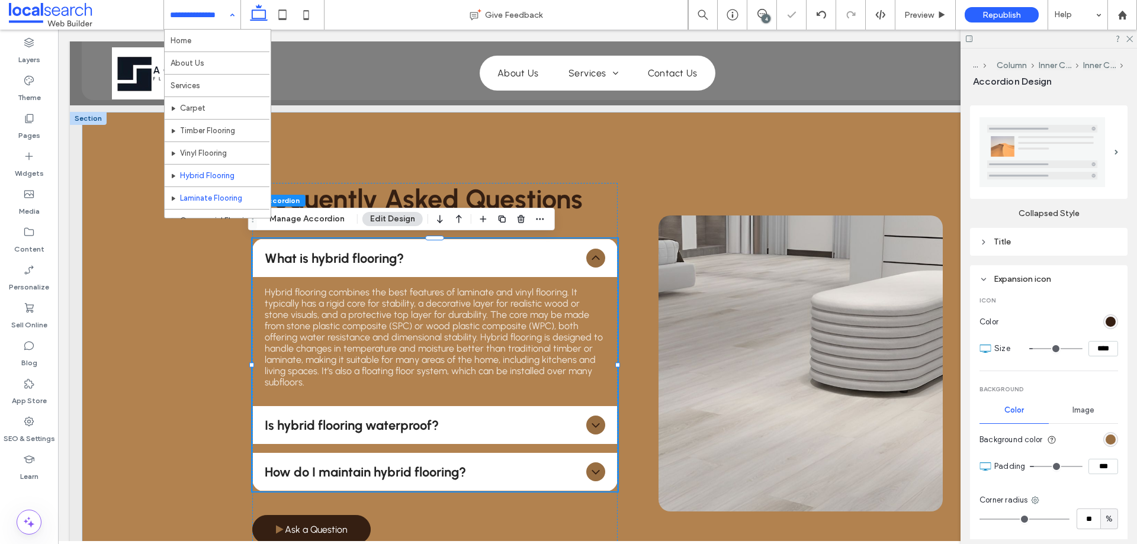
scroll to position [57, 0]
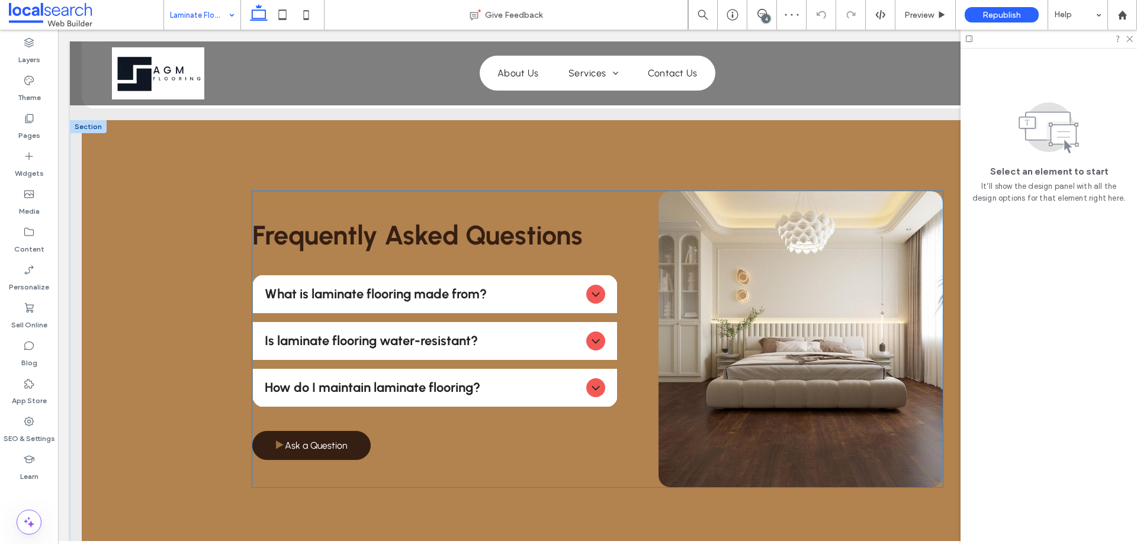
scroll to position [888, 0]
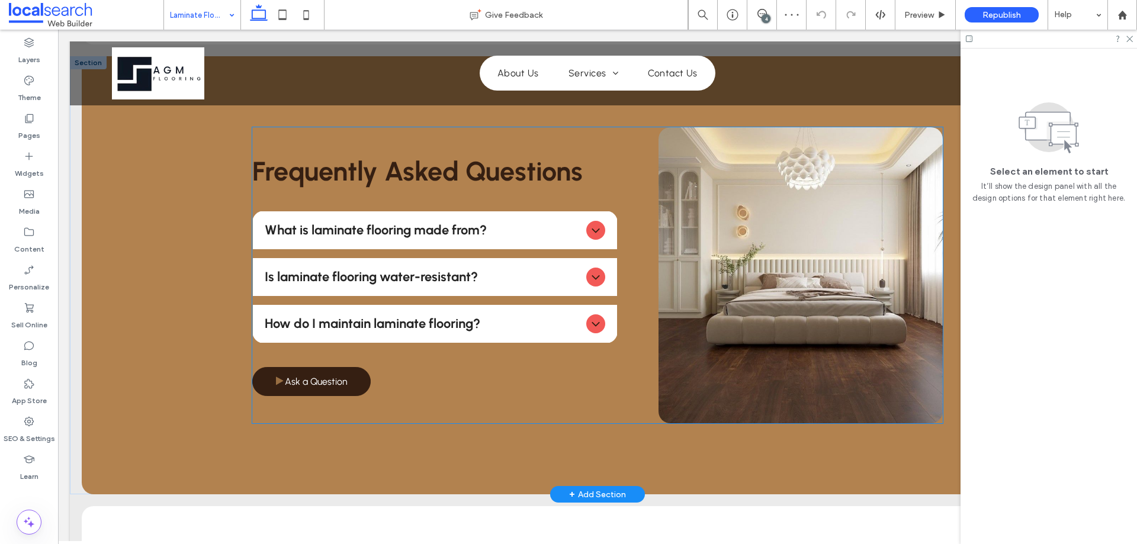
click at [567, 248] on div "What is laminate flooring made from?" at bounding box center [435, 230] width 364 height 38
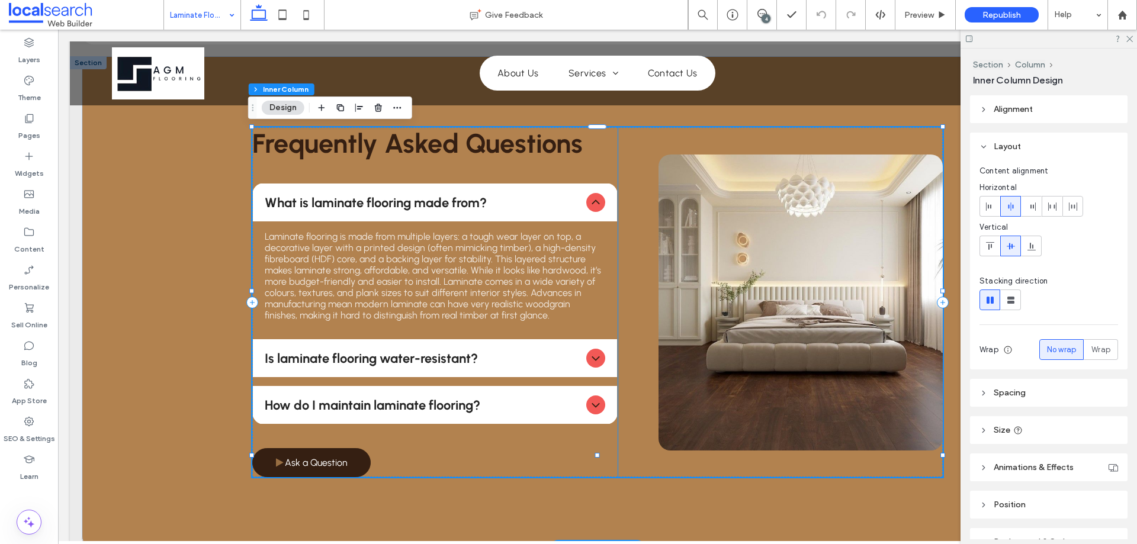
click at [567, 247] on p "Laminate flooring is made from multiple layers: a tough wear layer on top, a de…" at bounding box center [435, 276] width 340 height 90
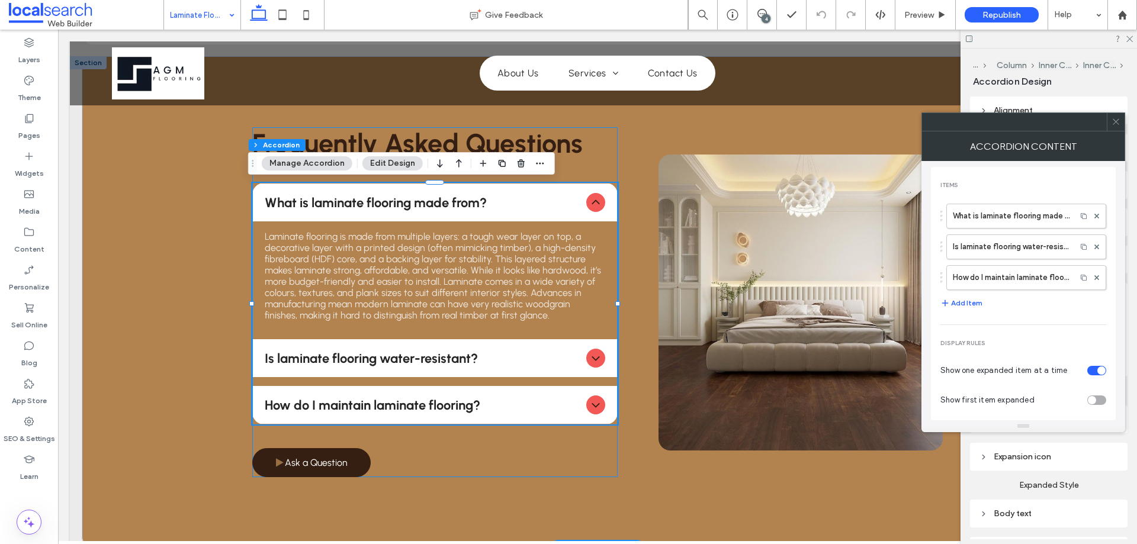
click at [565, 247] on p "Laminate flooring is made from multiple layers: a tough wear layer on top, a de…" at bounding box center [435, 276] width 340 height 90
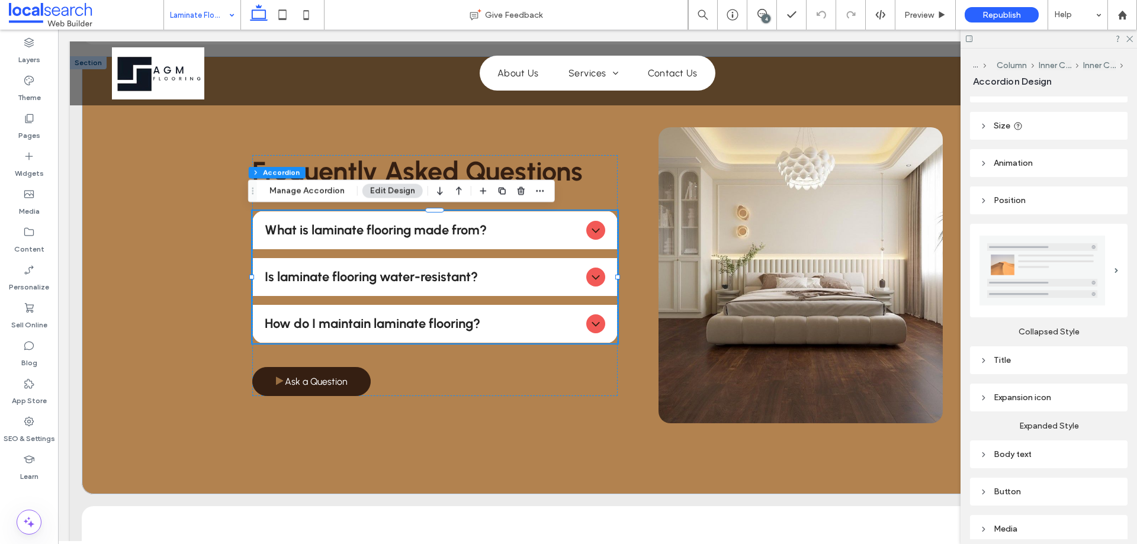
click at [1042, 401] on div "Expansion icon" at bounding box center [1048, 398] width 139 height 16
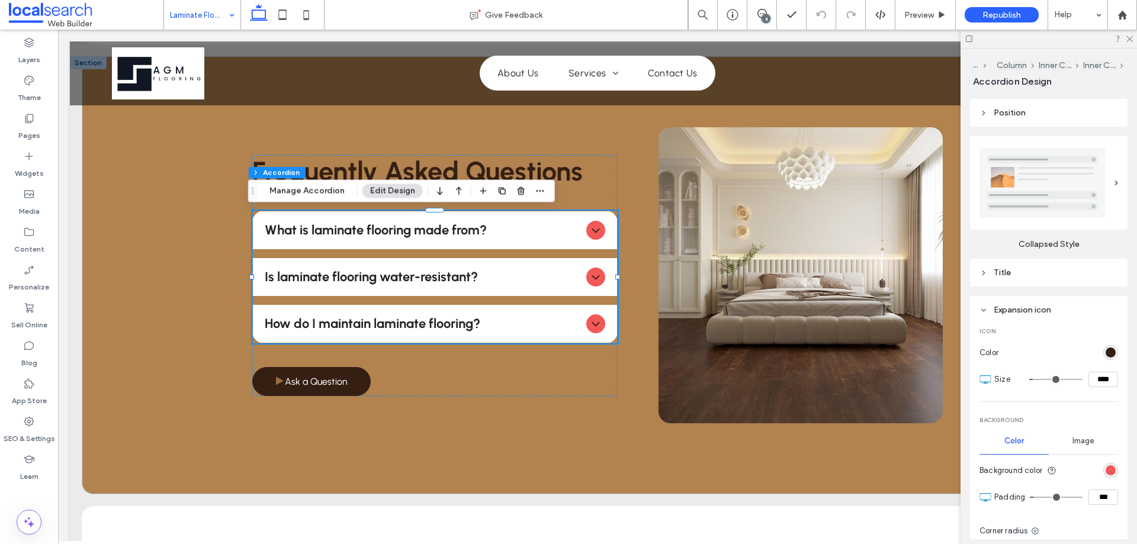
scroll to position [118, 0]
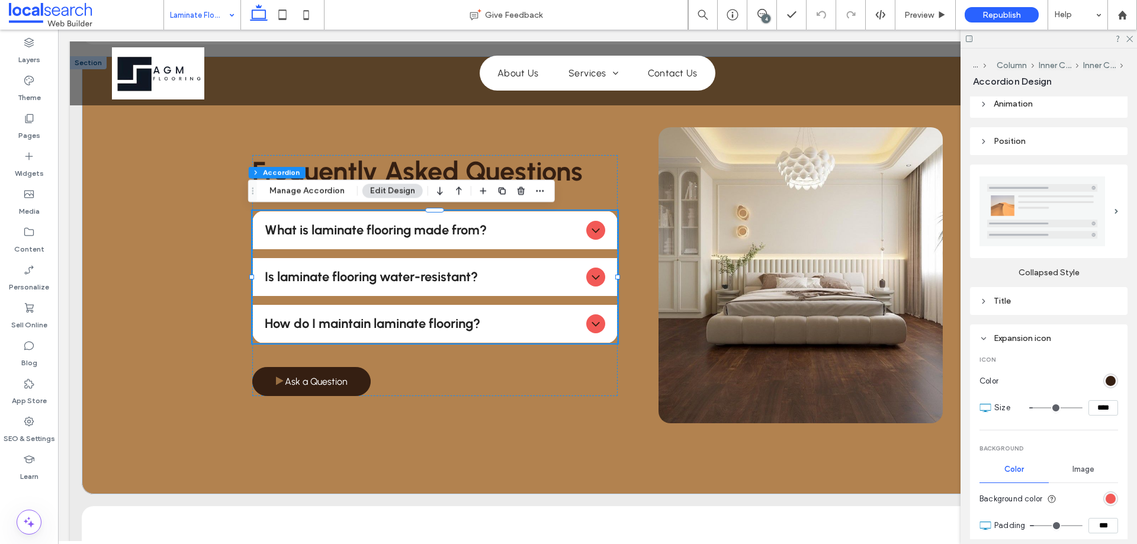
click at [1106, 437] on div "Icon Color Size **** Background Color Image Background color Padding *** Corner…" at bounding box center [1048, 472] width 139 height 252
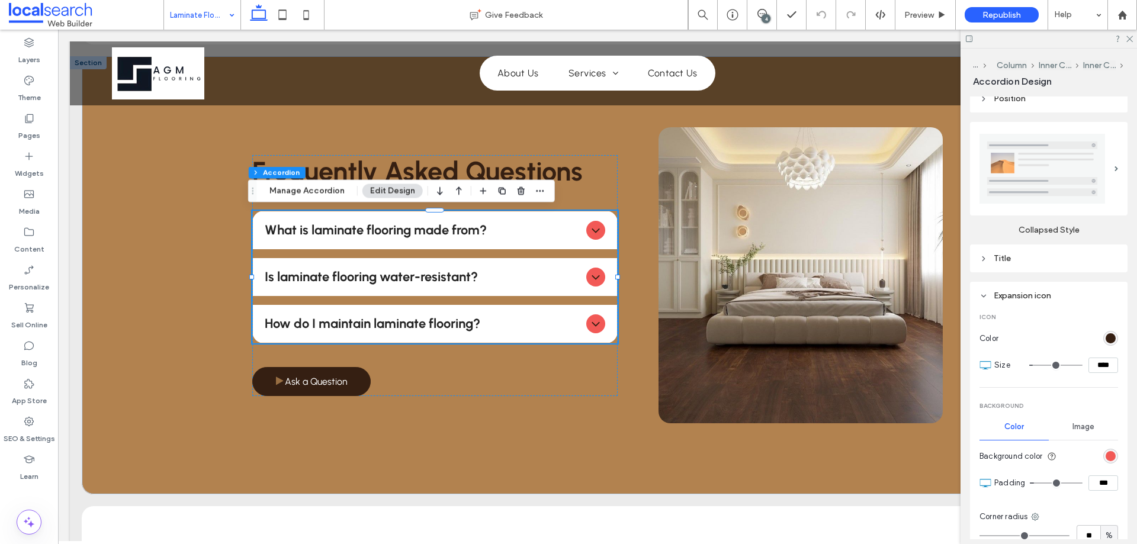
scroll to position [355, 0]
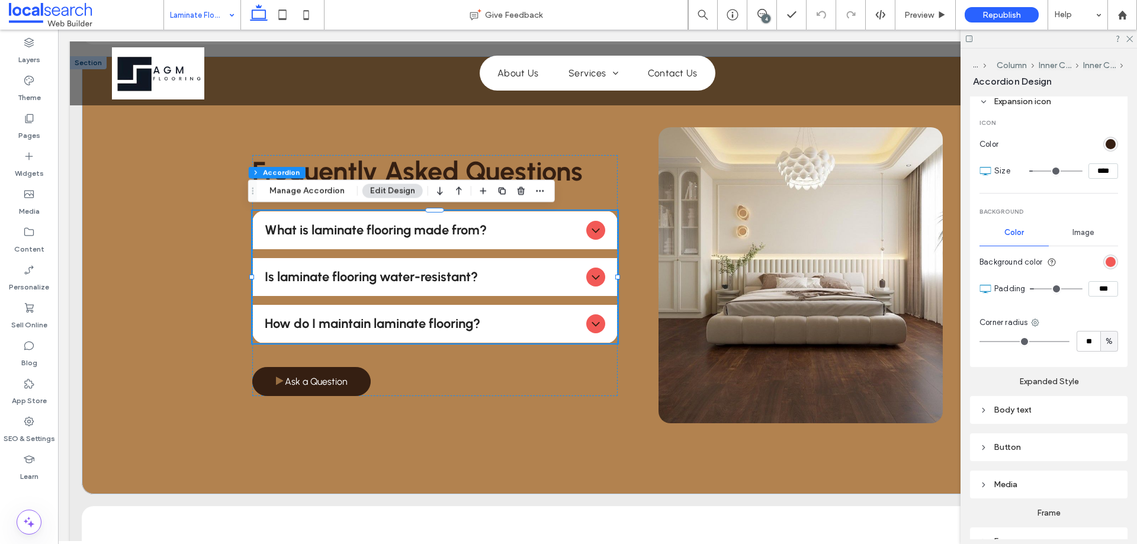
click at [1103, 257] on div "rgb(242, 89, 86)" at bounding box center [1110, 262] width 15 height 15
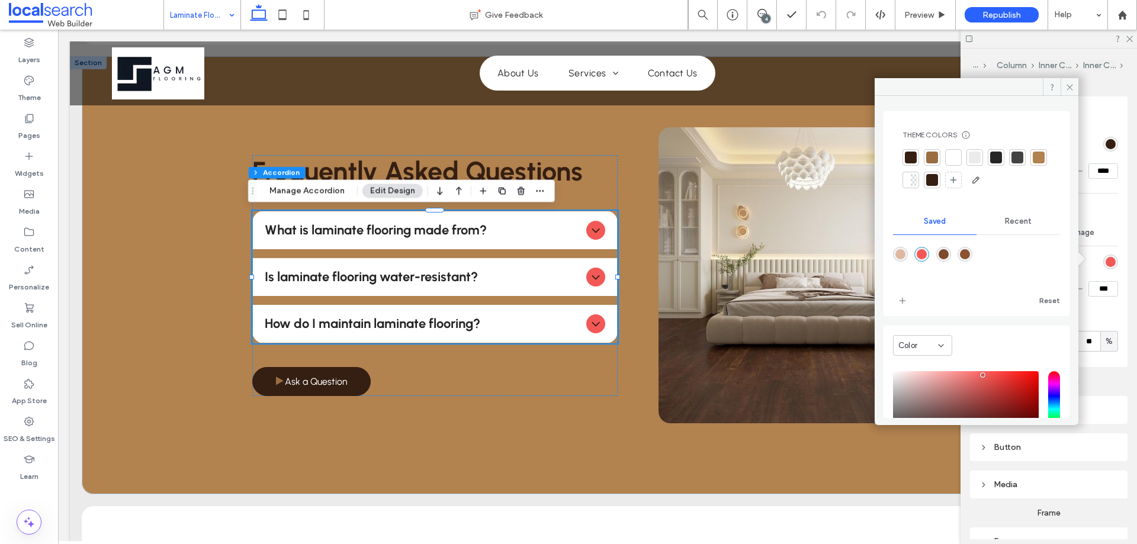
click at [927, 159] on div at bounding box center [932, 158] width 12 height 12
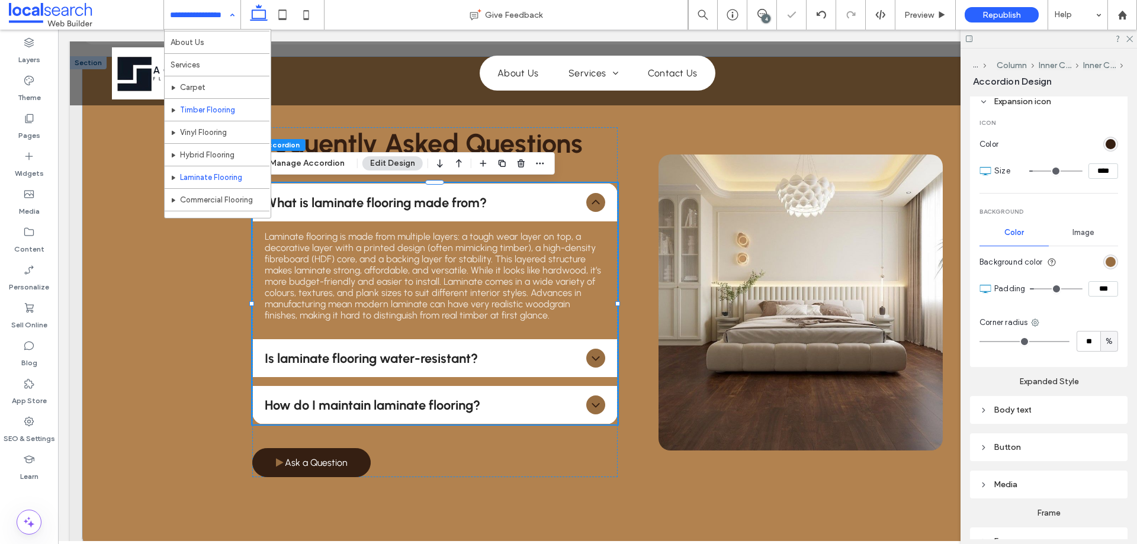
scroll to position [57, 0]
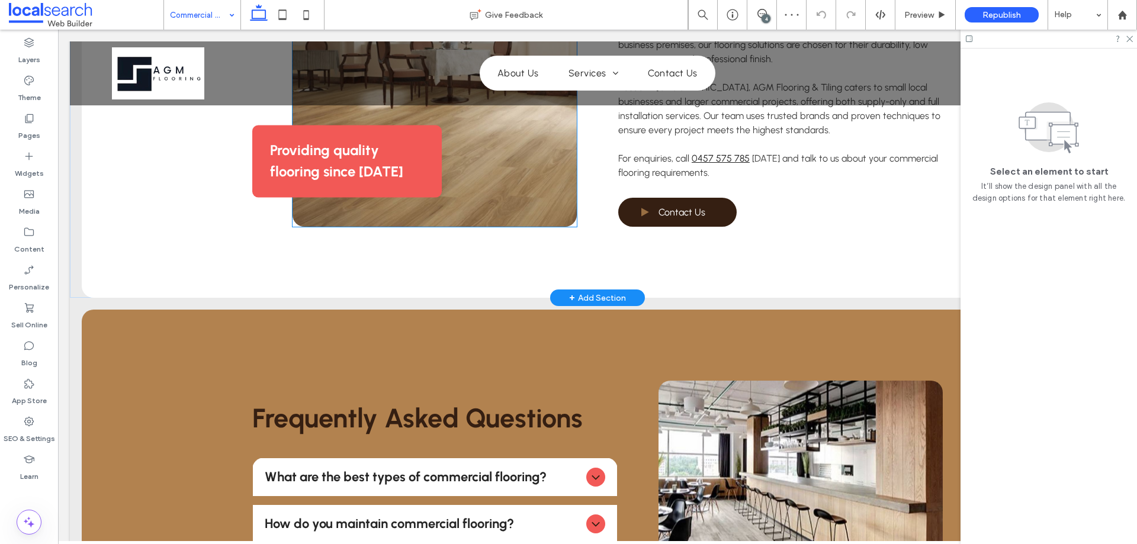
scroll to position [710, 0]
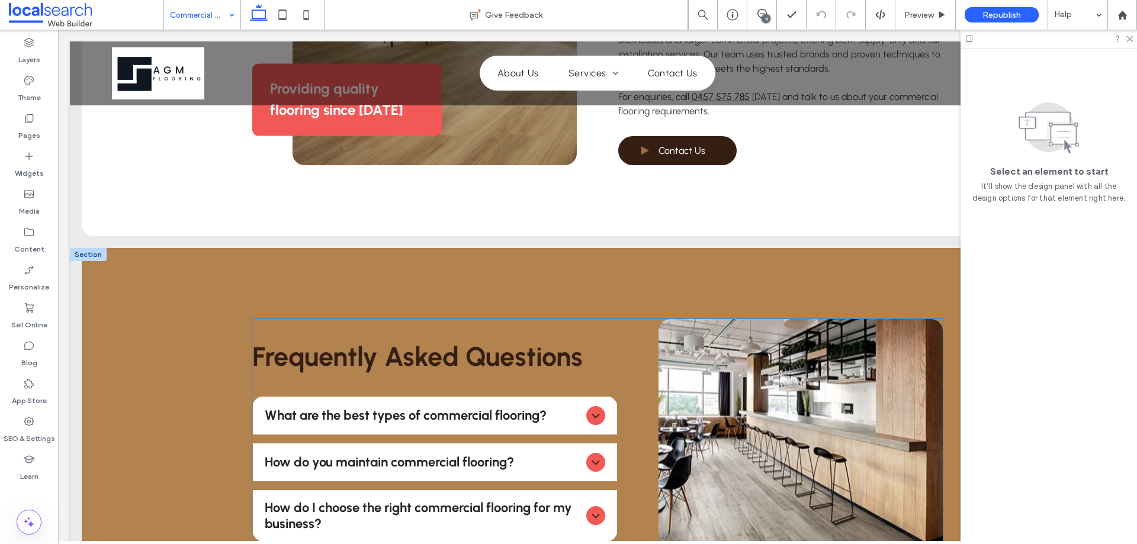
click at [490, 417] on span "What are the best types of commercial flooring?" at bounding box center [423, 415] width 316 height 16
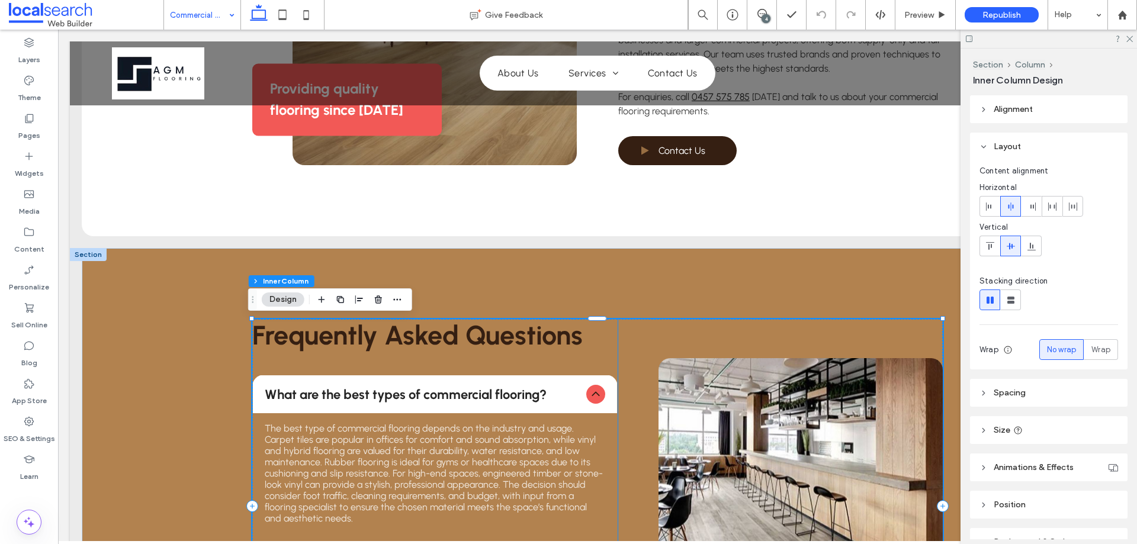
click at [490, 417] on div "The best type of commercial flooring depends on the industry and usage. Carpet …" at bounding box center [435, 473] width 364 height 120
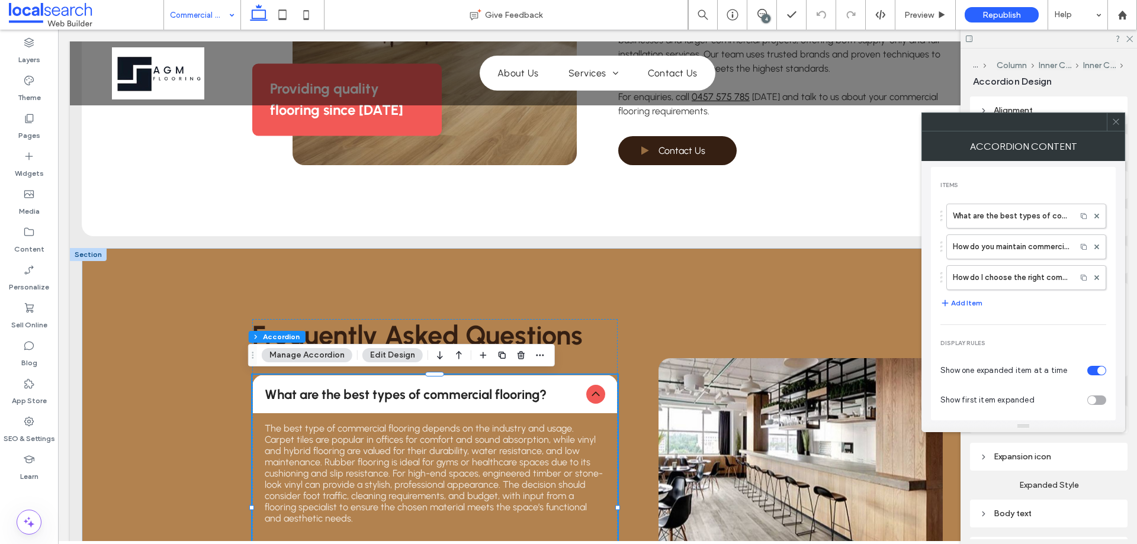
click at [1073, 456] on div "Expansion icon" at bounding box center [1048, 457] width 139 height 10
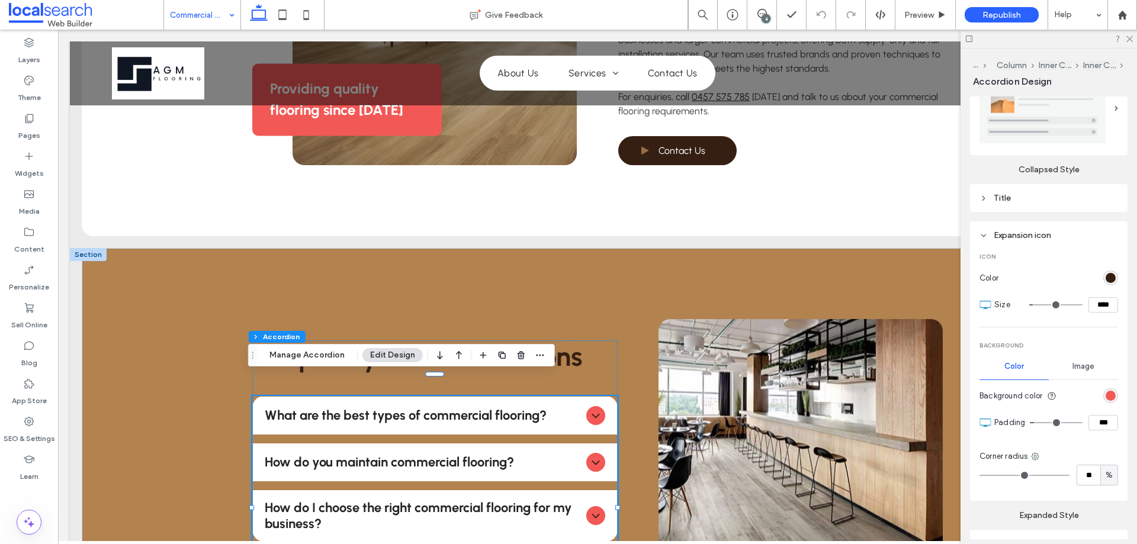
scroll to position [296, 0]
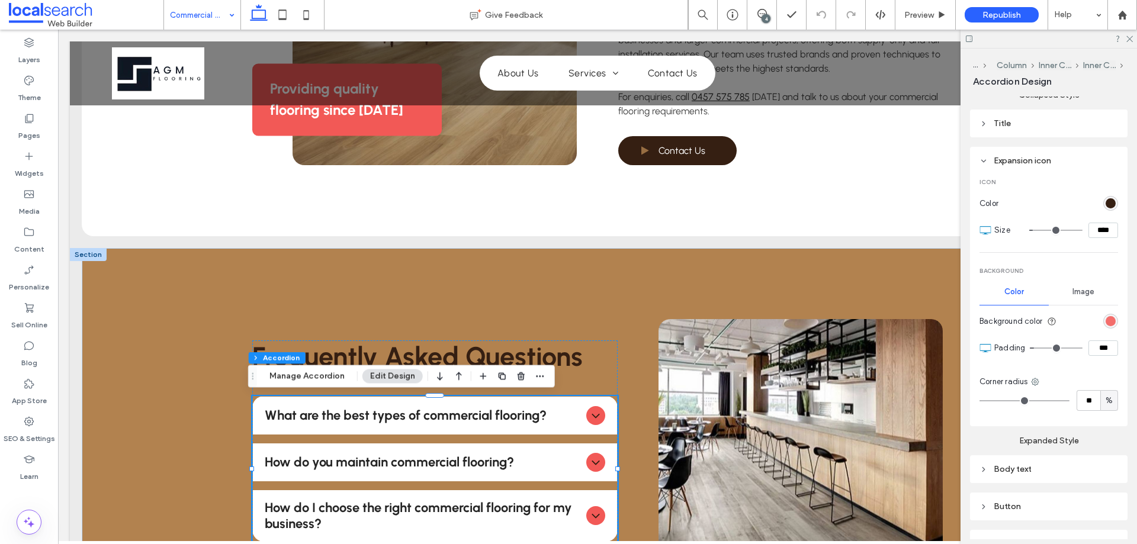
click at [1107, 319] on div "rgb(242, 89, 86)" at bounding box center [1110, 321] width 10 height 10
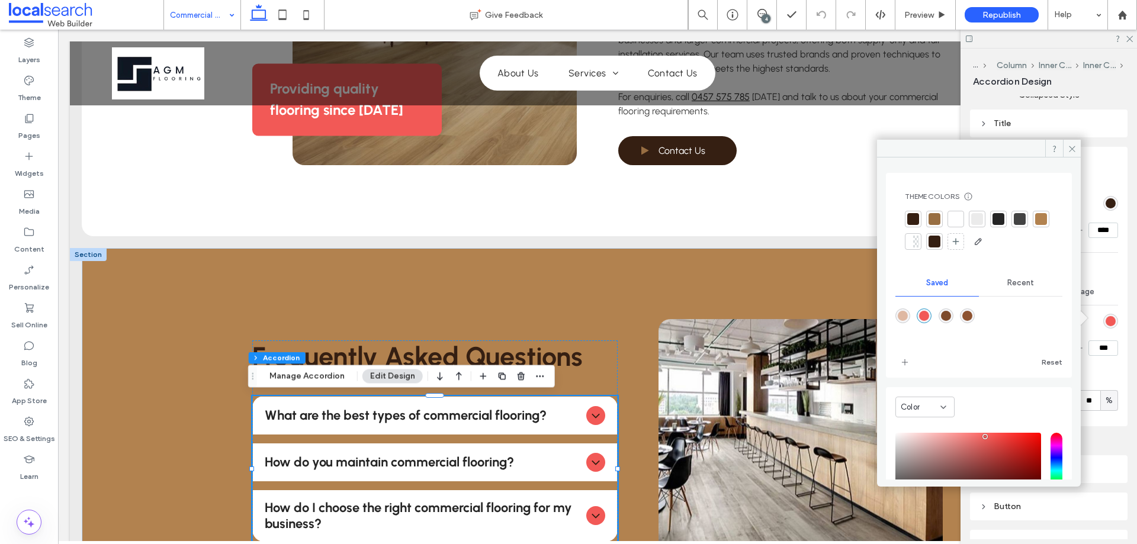
click at [927, 221] on div at bounding box center [934, 219] width 17 height 17
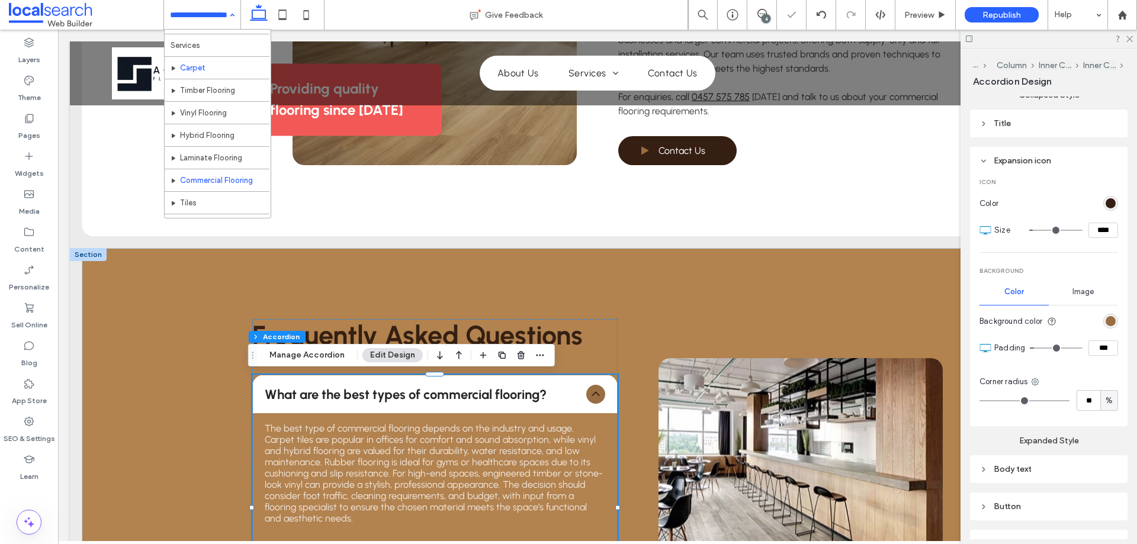
scroll to position [57, 0]
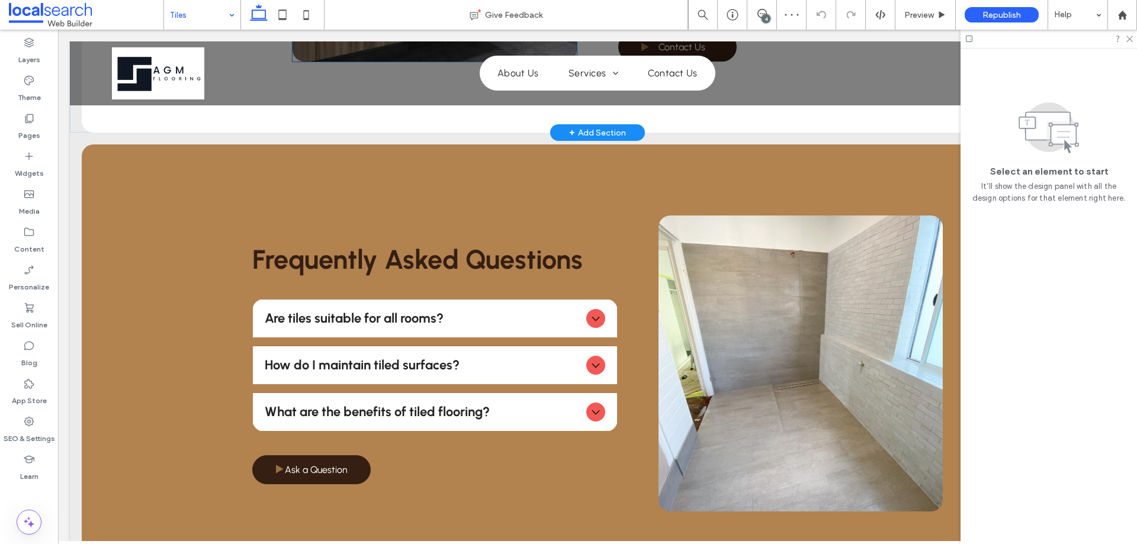
scroll to position [770, 0]
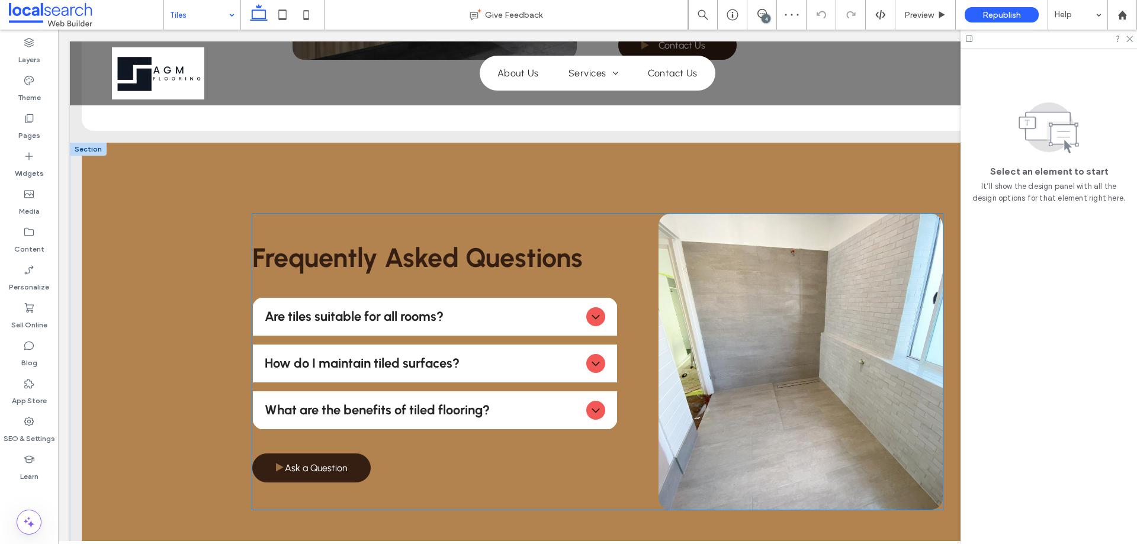
click at [558, 313] on span "Are tiles suitable for all rooms?" at bounding box center [423, 316] width 316 height 16
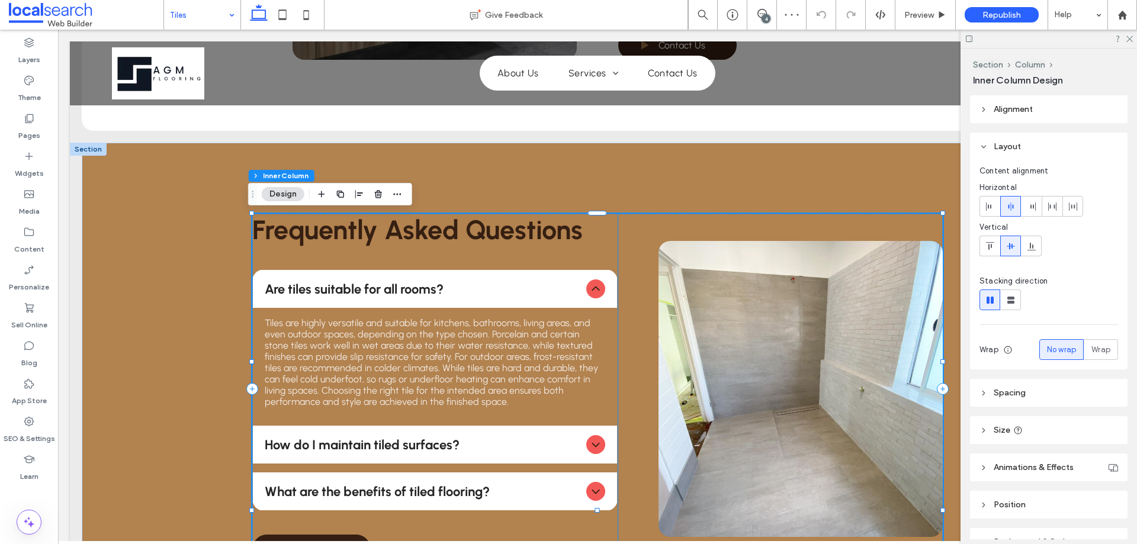
click at [558, 313] on div "Tiles are highly versatile and suitable for kitchens, bathrooms, living areas, …" at bounding box center [435, 362] width 364 height 109
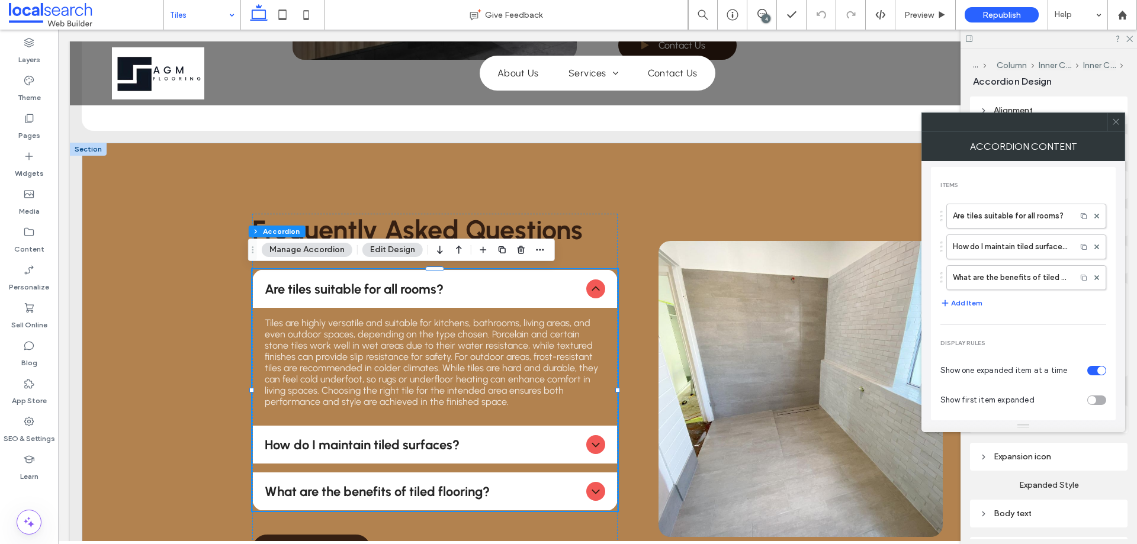
click at [1071, 461] on div "Expansion icon" at bounding box center [1048, 457] width 139 height 16
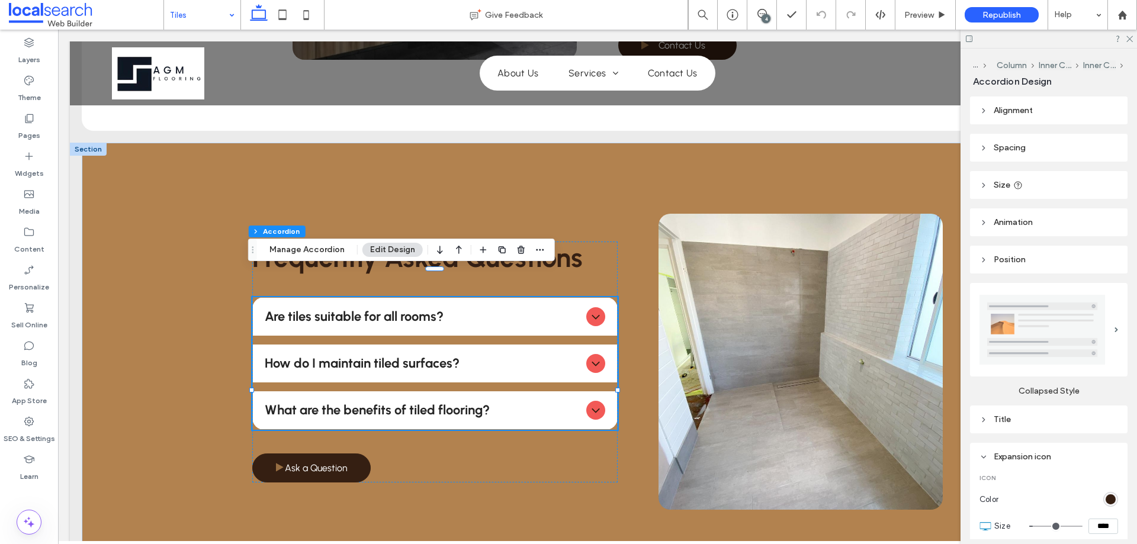
scroll to position [296, 0]
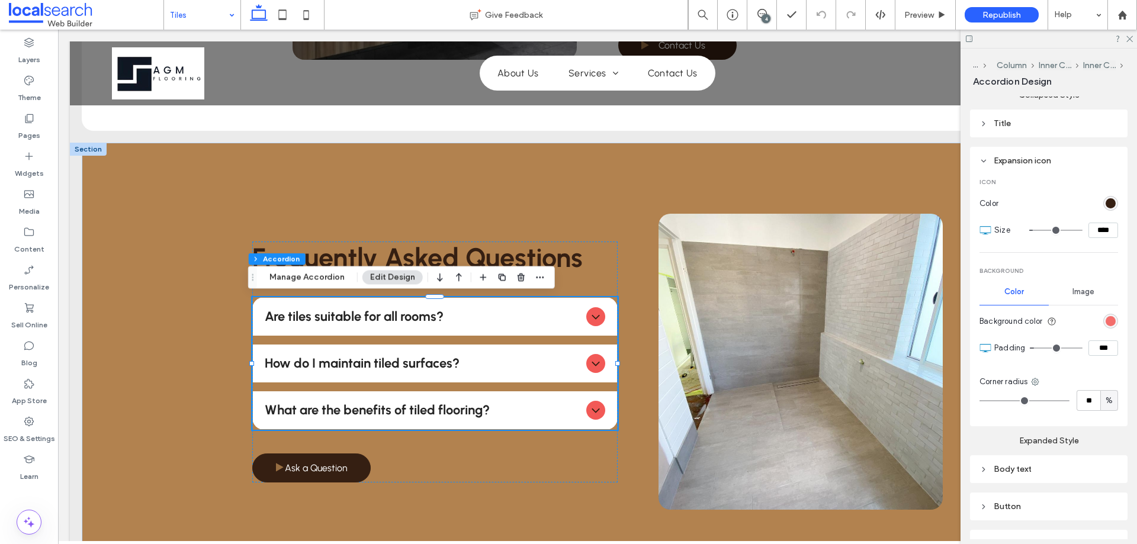
click at [1108, 319] on div "rgb(242, 89, 86)" at bounding box center [1110, 321] width 10 height 10
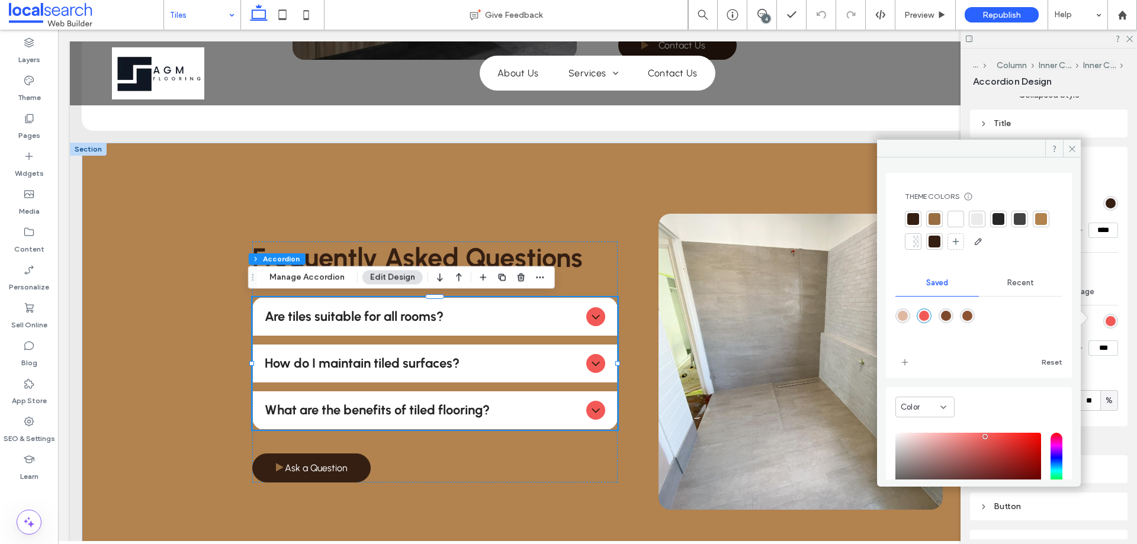
drag, startPoint x: 938, startPoint y: 219, endPoint x: 903, endPoint y: 210, distance: 36.0
click at [937, 219] on div at bounding box center [934, 219] width 12 height 12
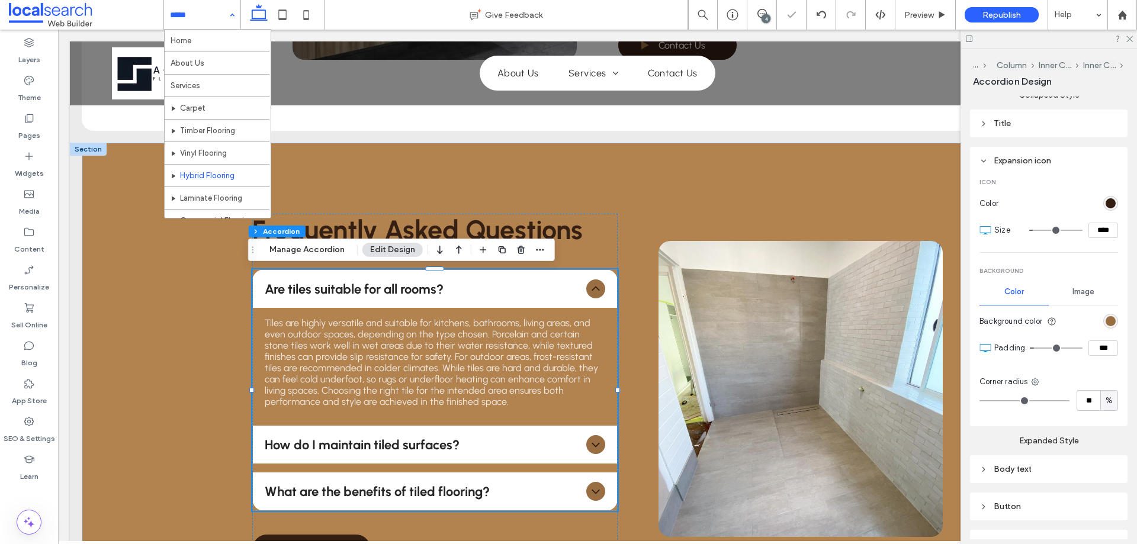
scroll to position [57, 0]
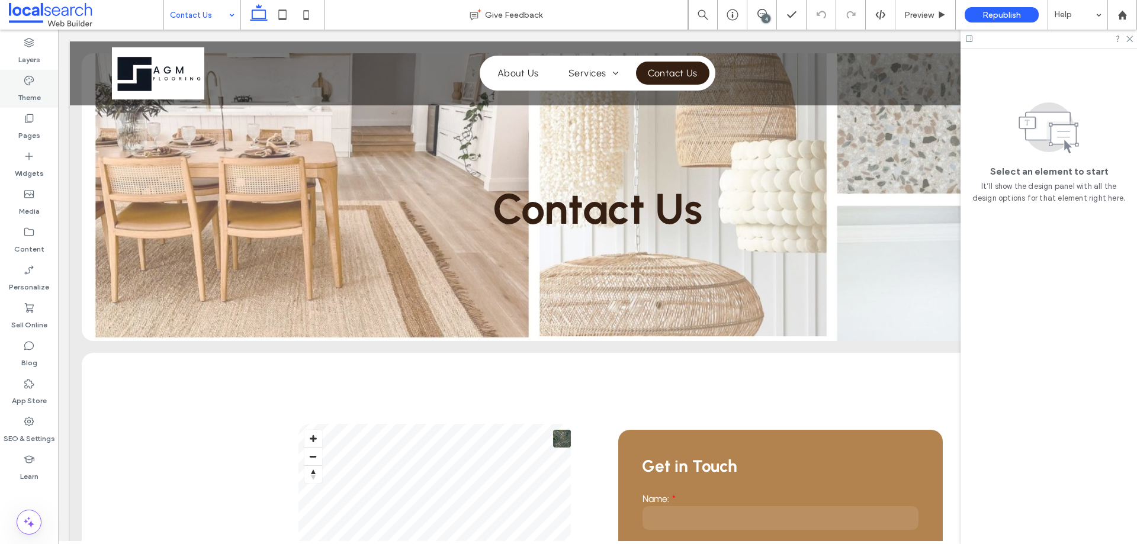
scroll to position [710, 0]
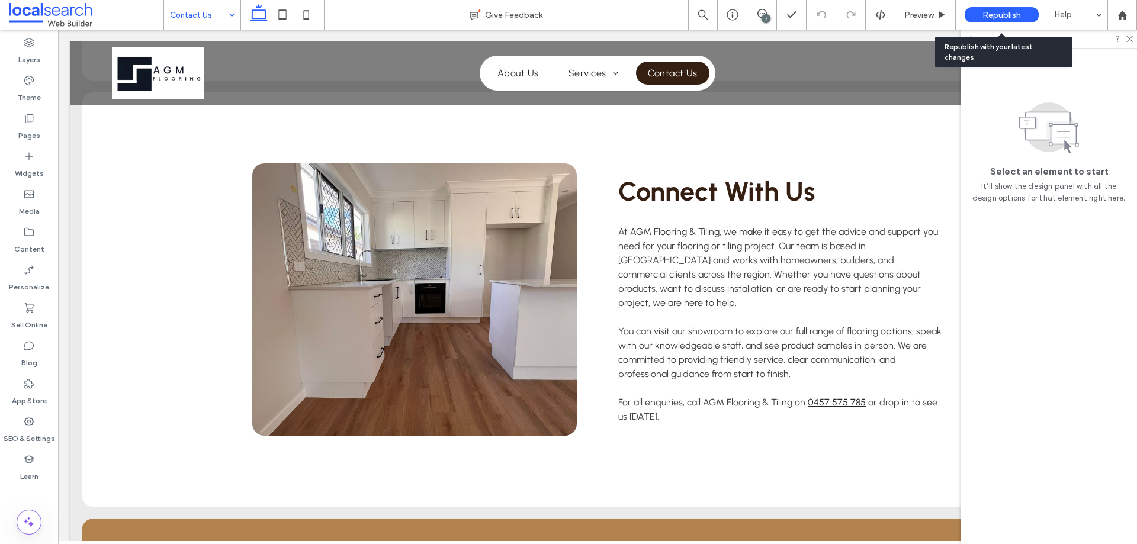
click at [989, 13] on span "Republish" at bounding box center [1001, 15] width 38 height 10
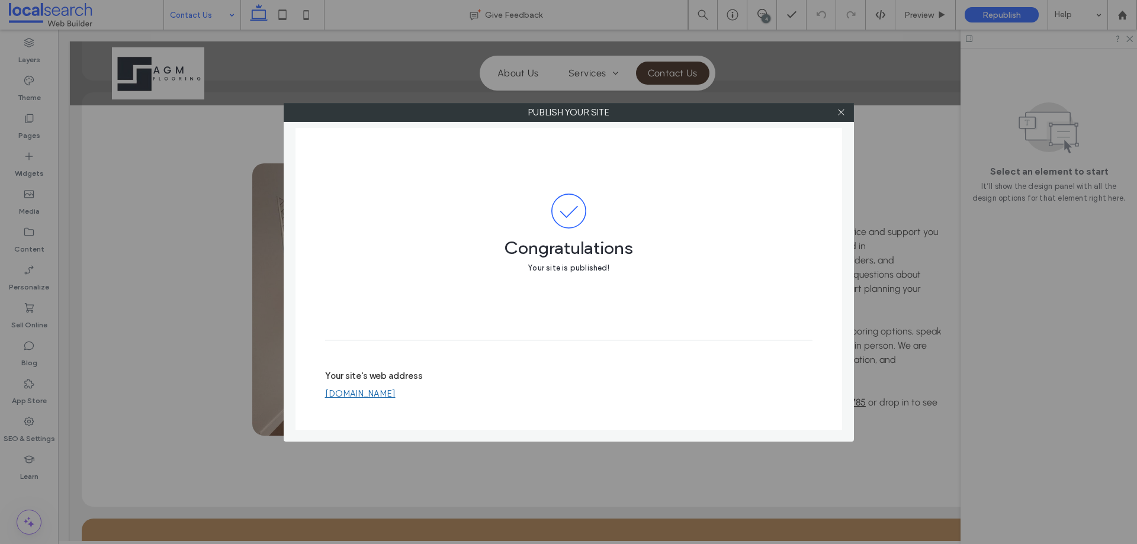
drag, startPoint x: 842, startPoint y: 116, endPoint x: 859, endPoint y: 97, distance: 25.6
click at [843, 116] on icon at bounding box center [841, 112] width 9 height 9
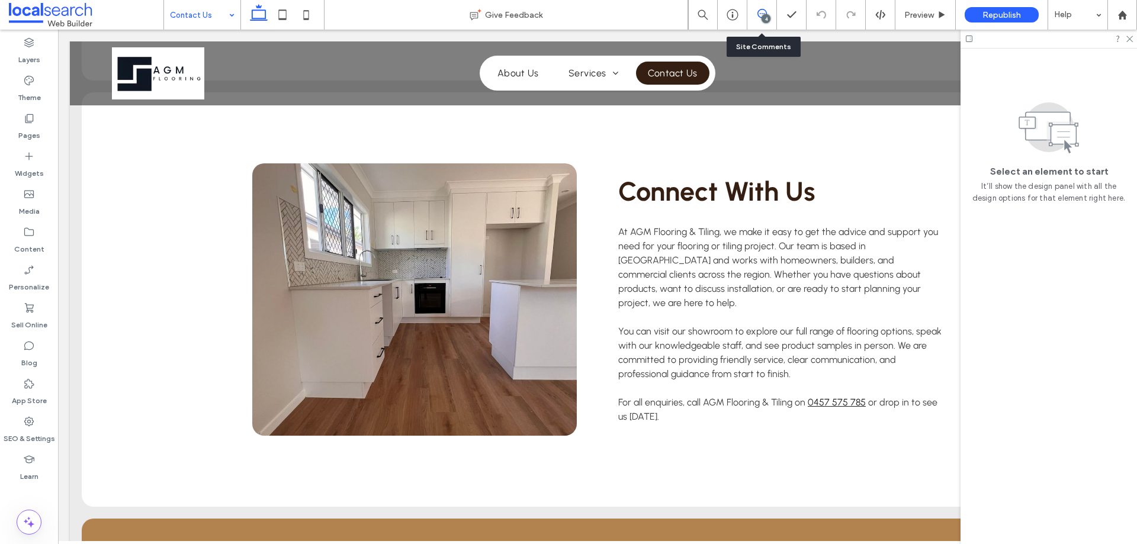
click at [761, 9] on use at bounding box center [761, 13] width 9 height 9
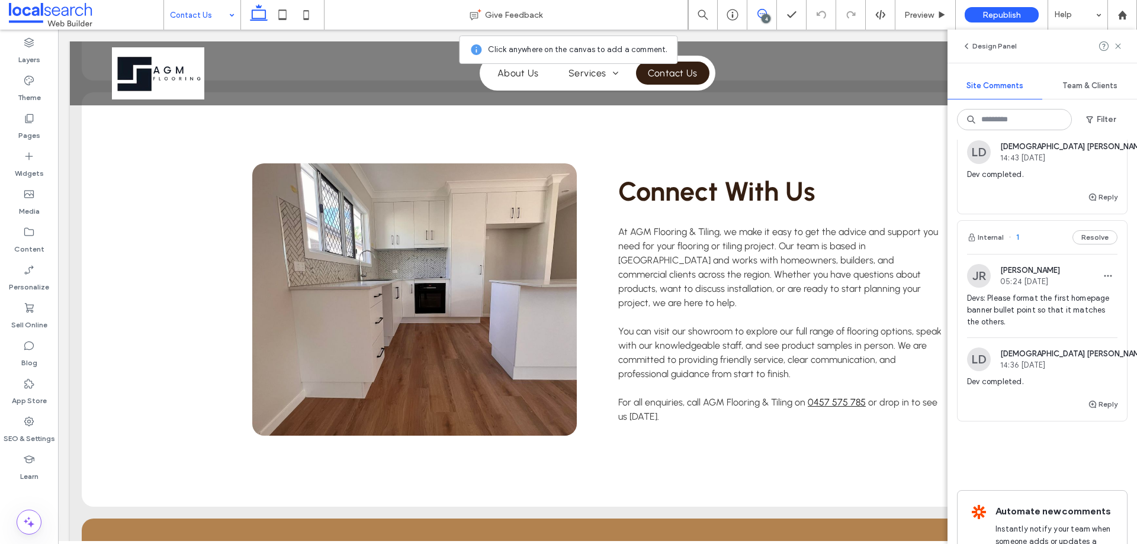
scroll to position [533, 0]
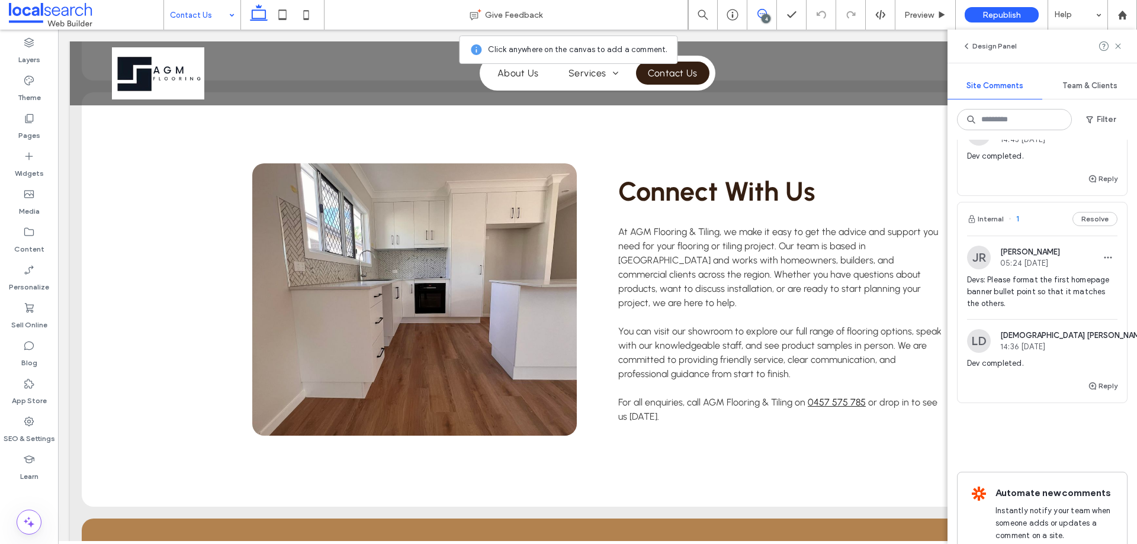
click at [1011, 276] on span "Devs: Please format the first homepage banner bullet point so that it matches t…" at bounding box center [1042, 292] width 150 height 36
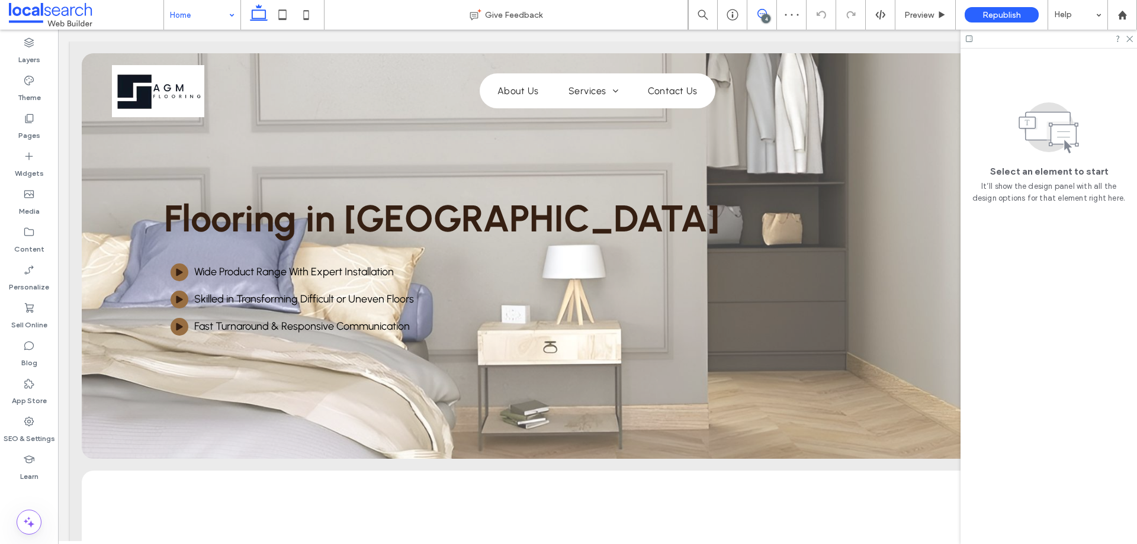
click at [768, 9] on span at bounding box center [761, 13] width 29 height 9
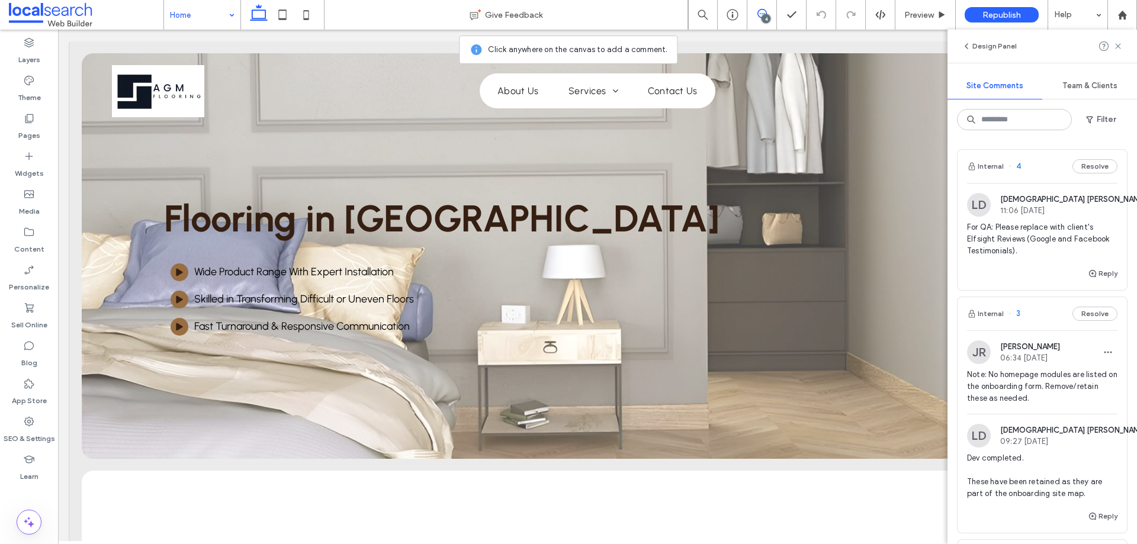
click at [758, 11] on use at bounding box center [761, 13] width 9 height 9
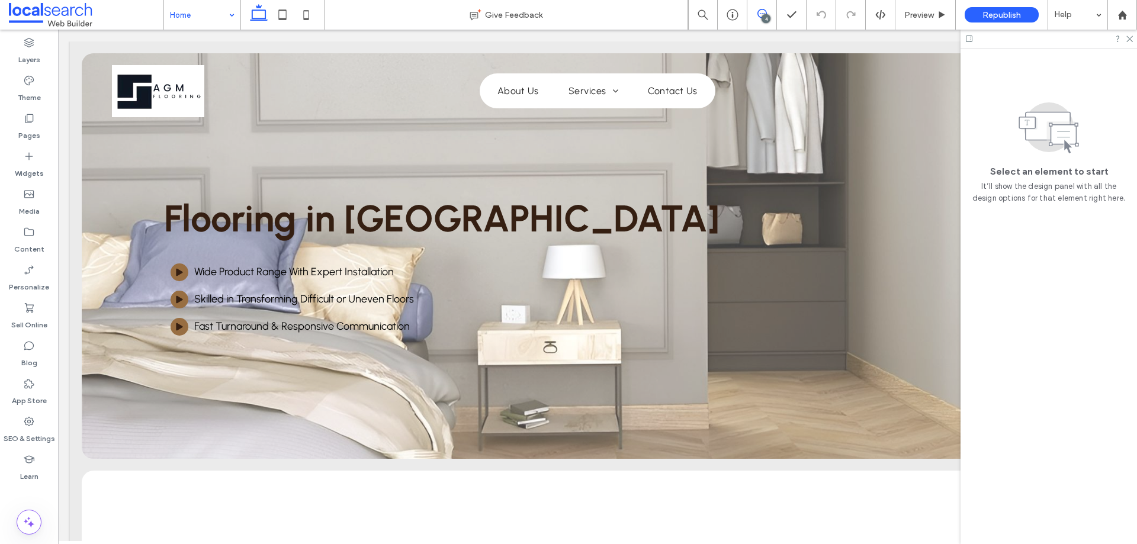
click at [758, 11] on use at bounding box center [761, 13] width 9 height 9
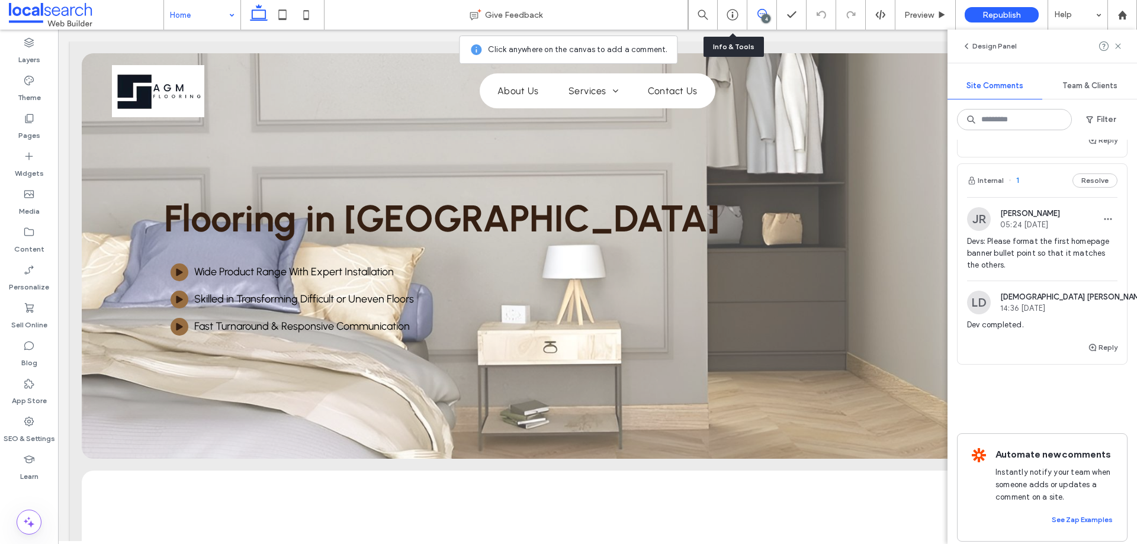
scroll to position [591, 0]
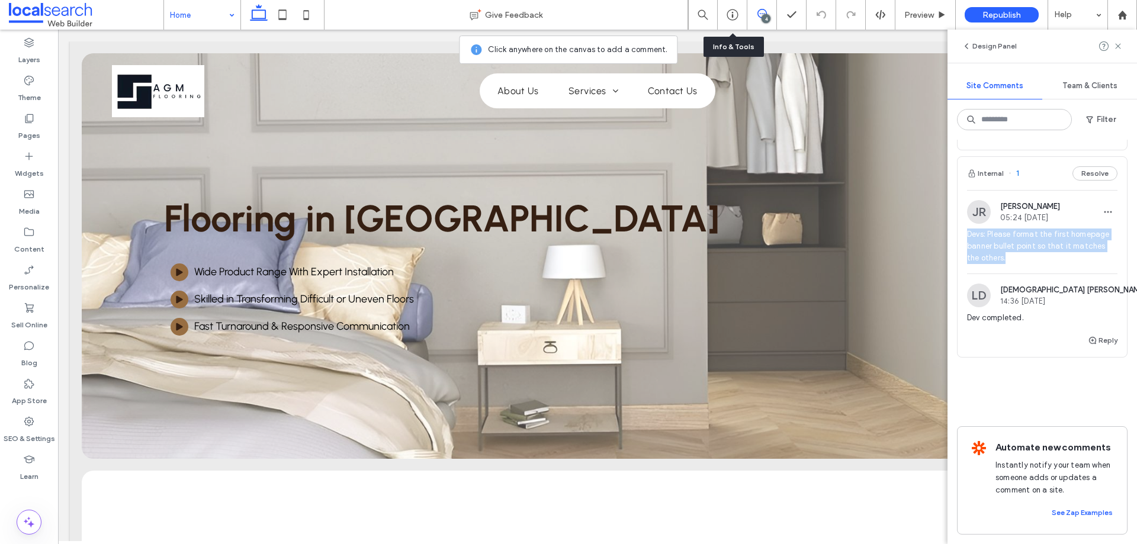
copy span "Devs: Please format the first homepage banner bullet point so that it matches t…"
drag, startPoint x: 1014, startPoint y: 247, endPoint x: 989, endPoint y: 224, distance: 33.9
click at [988, 229] on span "Devs: Please format the first homepage banner bullet point so that it matches t…" at bounding box center [1042, 247] width 150 height 36
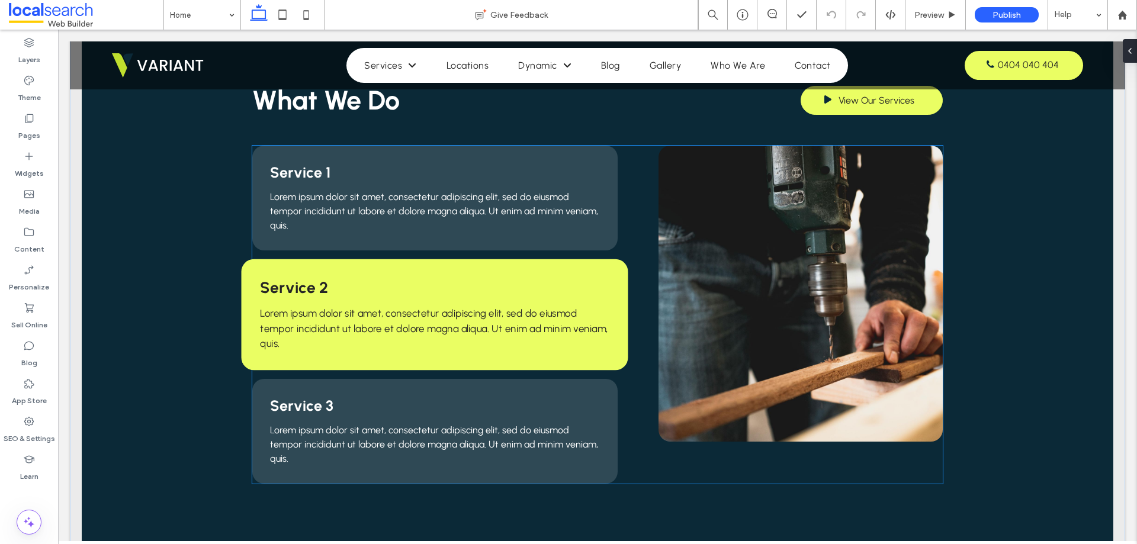
scroll to position [1066, 0]
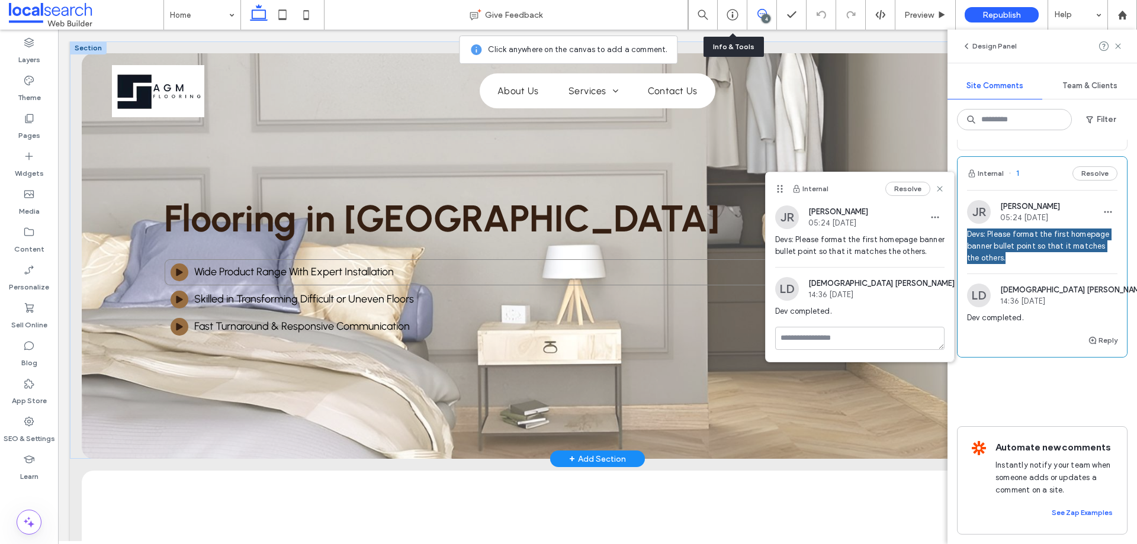
click at [423, 267] on div "Play Icon Wide Product Range With Expert Installation" at bounding box center [597, 272] width 866 height 27
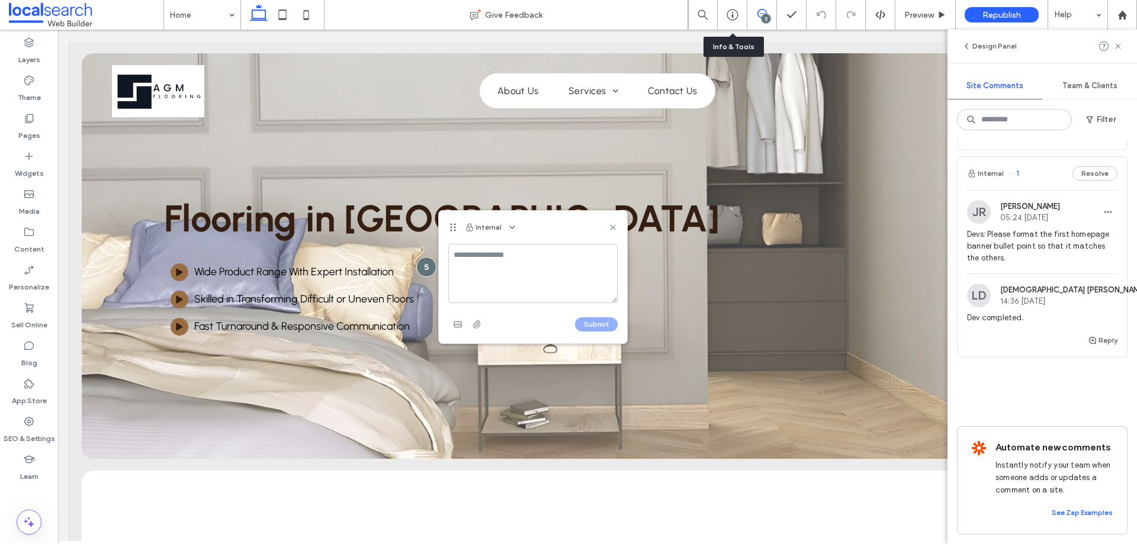
click at [506, 261] on textarea at bounding box center [532, 273] width 169 height 59
click at [587, 260] on textarea "**********" at bounding box center [532, 273] width 169 height 59
type textarea "**********"
click at [455, 323] on use "button" at bounding box center [458, 324] width 8 height 6
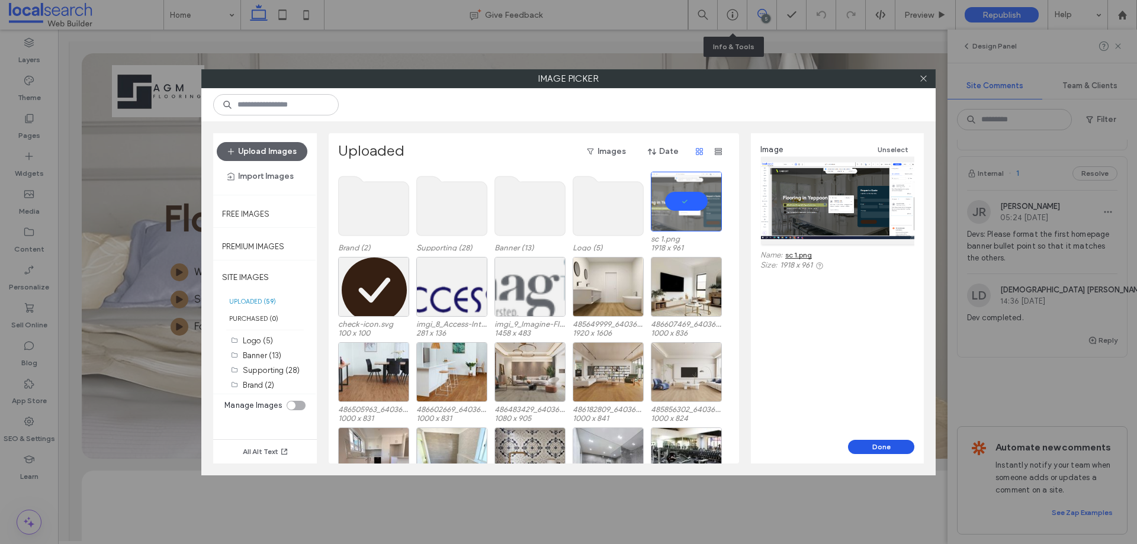
click at [870, 442] on button "Done" at bounding box center [881, 447] width 66 height 14
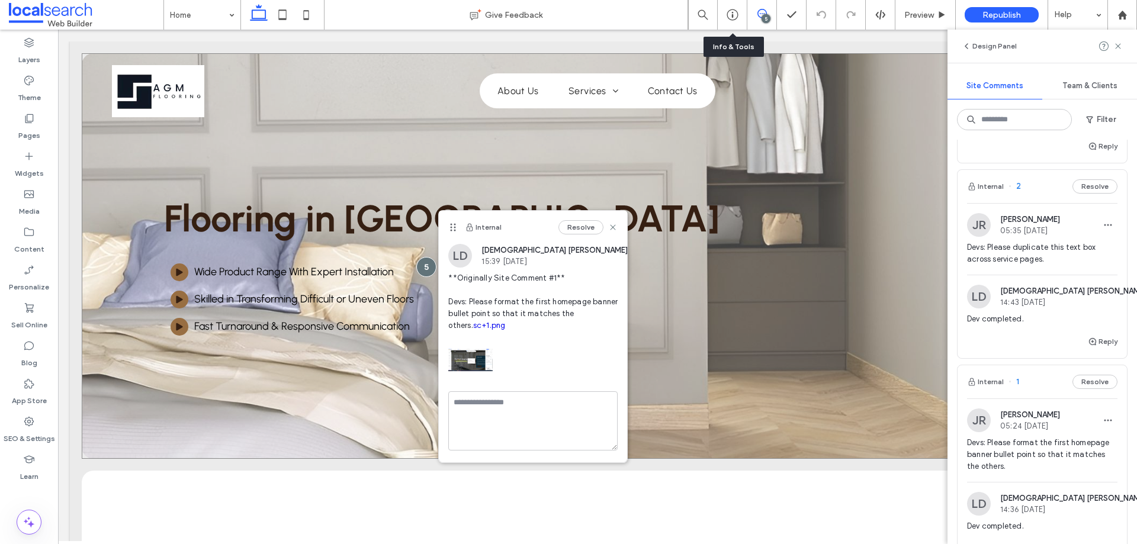
scroll to position [825, 0]
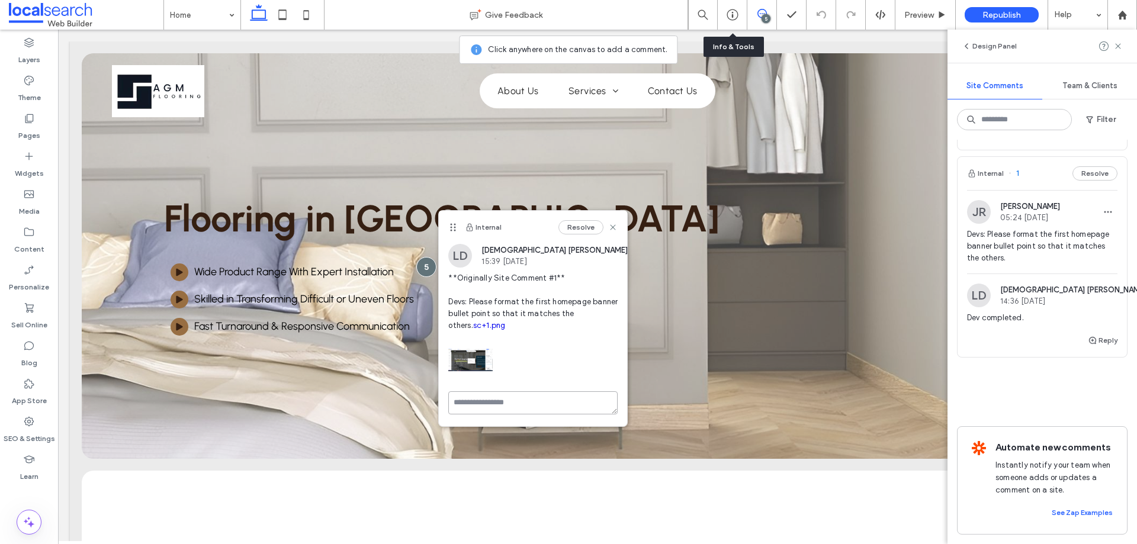
click at [545, 398] on div "Internal Resolve LD [DEMOGRAPHIC_DATA] [PERSON_NAME] 15:39 [DATE] **Originally …" at bounding box center [533, 319] width 188 height 216
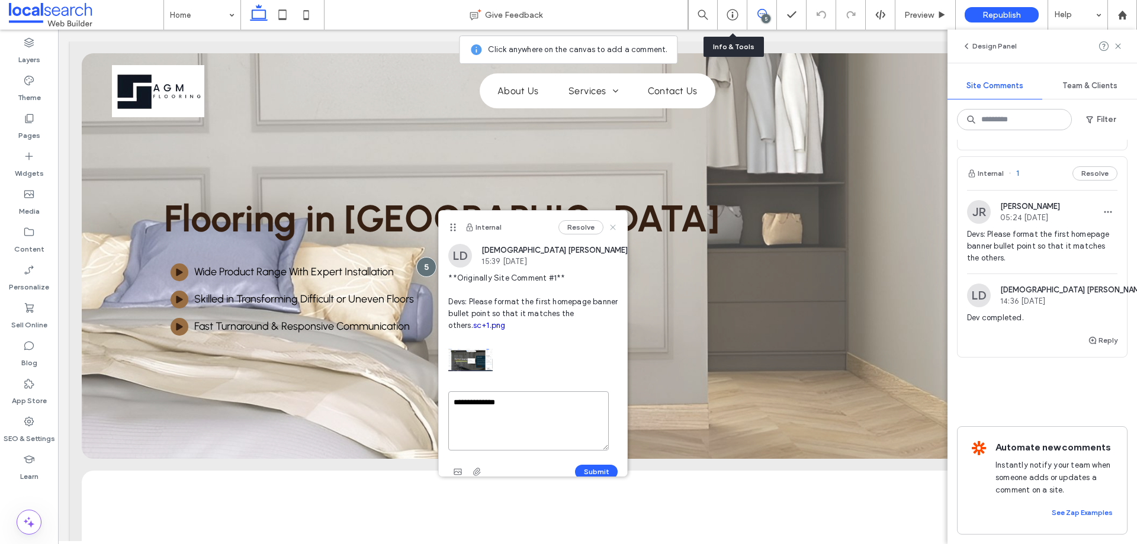
type textarea "**********"
drag, startPoint x: 605, startPoint y: 231, endPoint x: 546, endPoint y: 205, distance: 63.9
click at [608, 231] on icon at bounding box center [612, 227] width 9 height 9
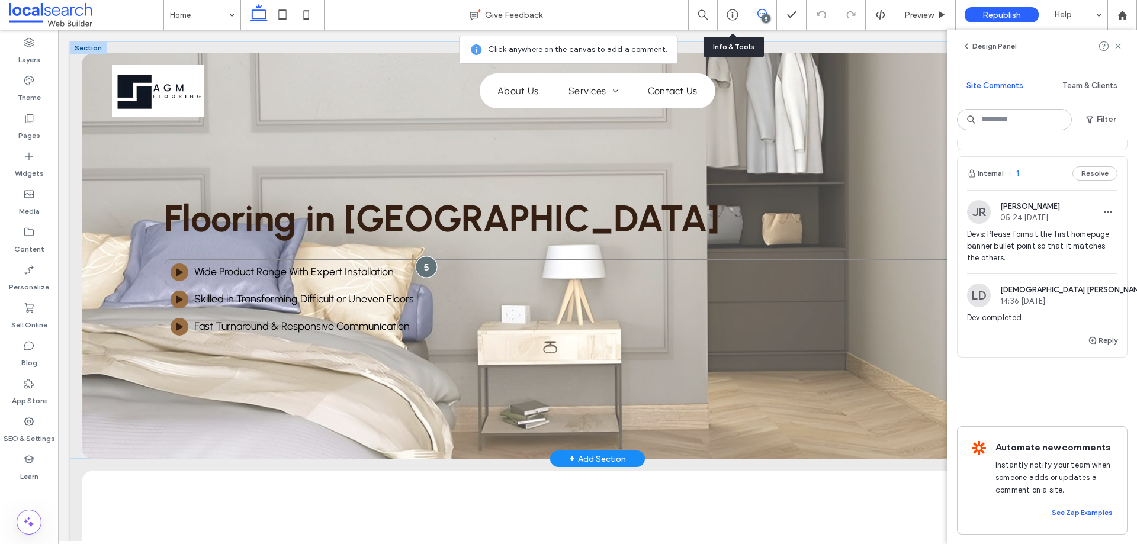
click at [422, 271] on div at bounding box center [427, 267] width 22 height 22
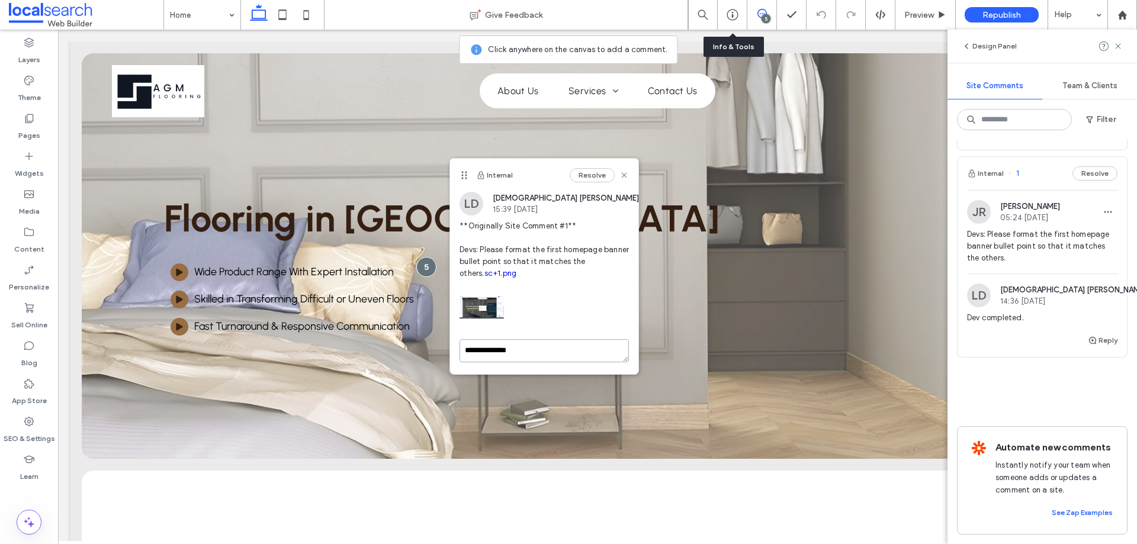
click at [536, 348] on div "**********" at bounding box center [544, 267] width 188 height 216
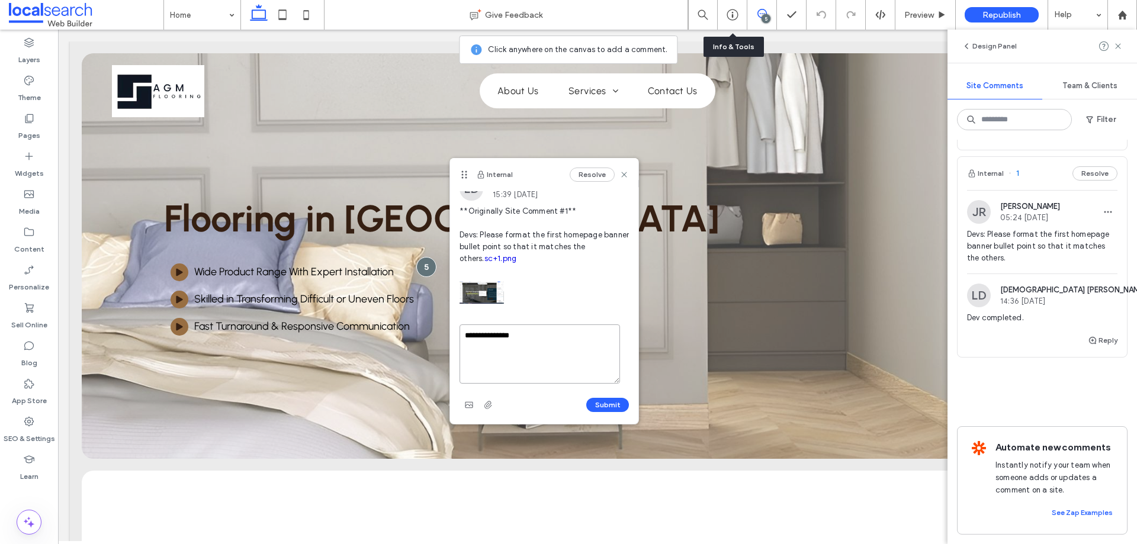
type textarea "**********"
click at [607, 406] on button "Submit" at bounding box center [607, 405] width 43 height 14
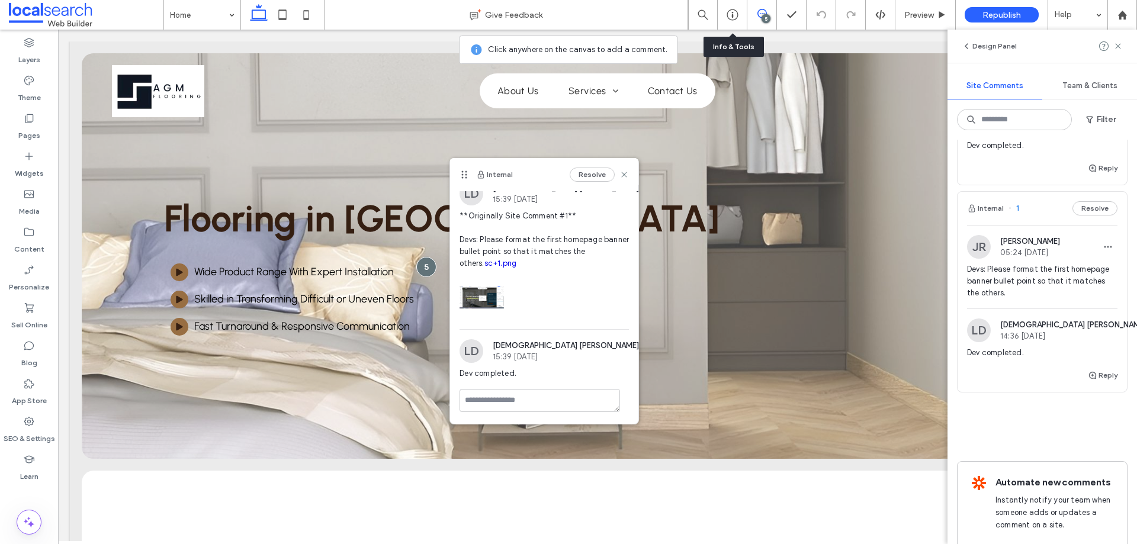
scroll to position [885, 0]
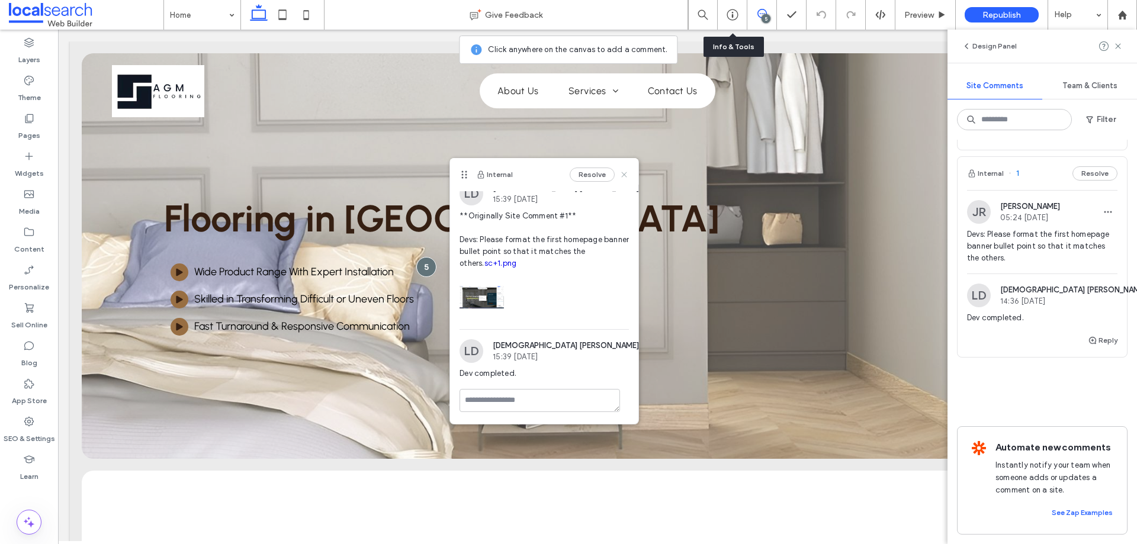
click at [622, 176] on use at bounding box center [624, 174] width 5 height 5
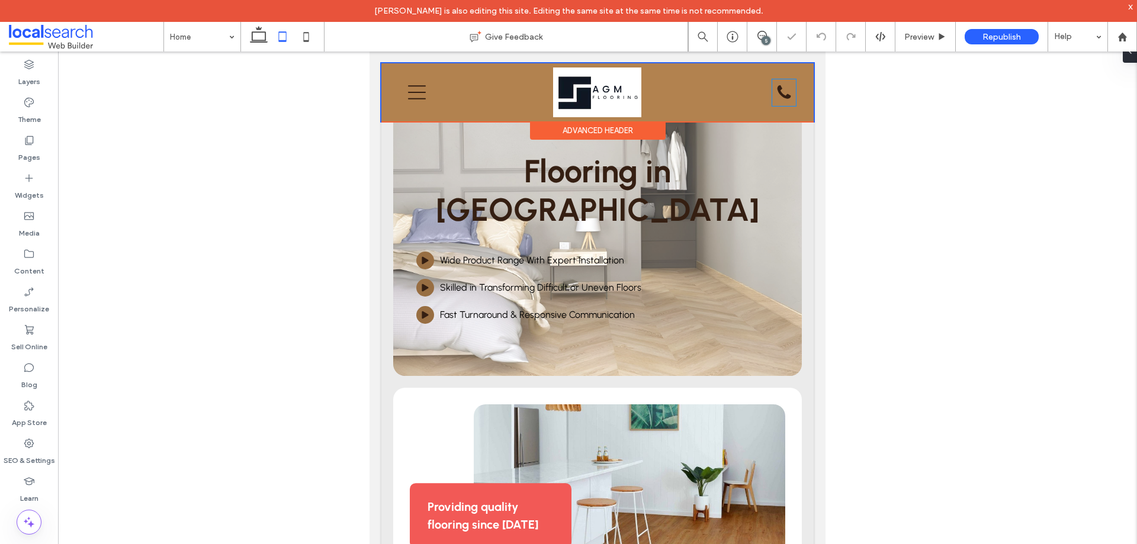
click at [777, 91] on icon "Phone Icon" at bounding box center [784, 92] width 14 height 17
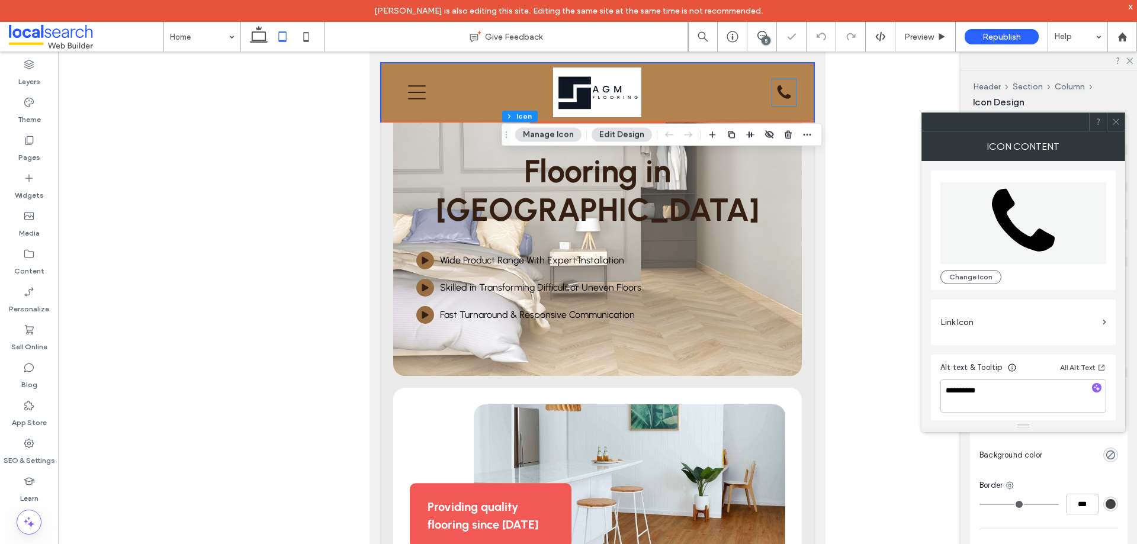
type input "*"
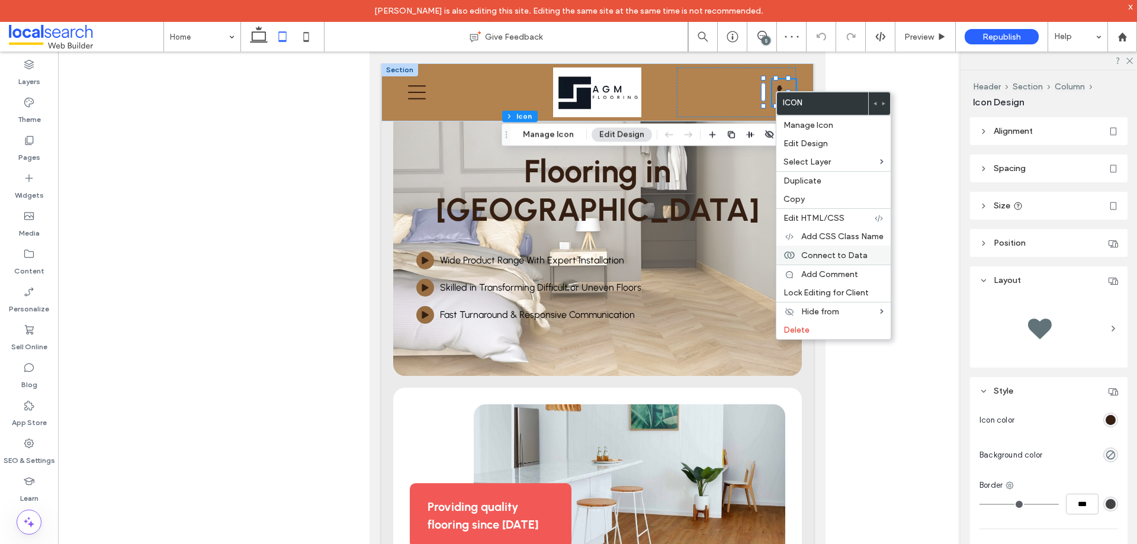
click at [830, 255] on span "Connect to Data" at bounding box center [834, 255] width 66 height 10
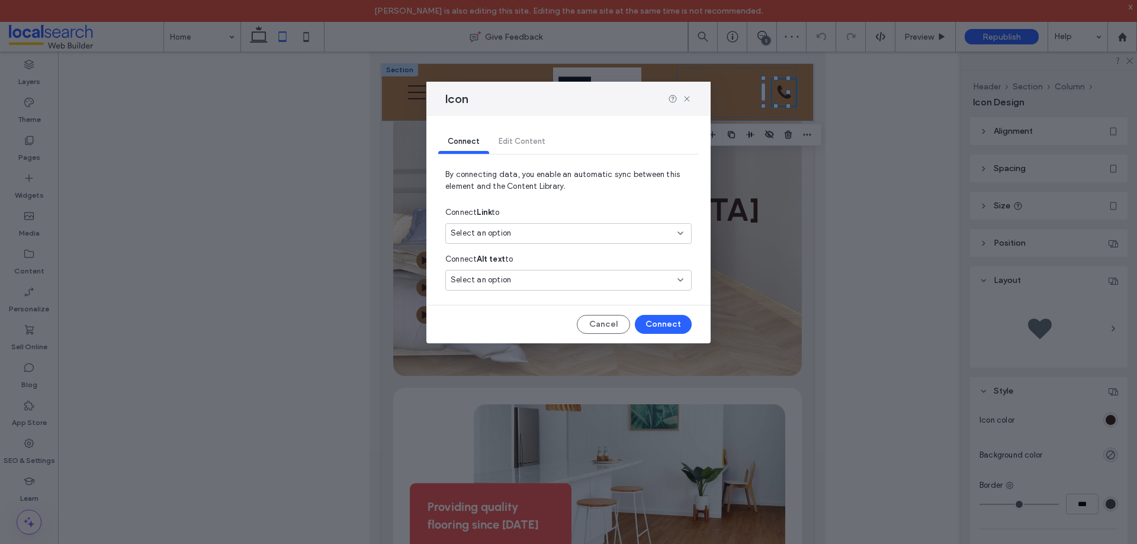
click at [612, 230] on div "Select an option" at bounding box center [561, 233] width 221 height 12
click at [540, 275] on span "0457 575 785" at bounding box center [602, 275] width 157 height 12
click at [655, 322] on button "Connect" at bounding box center [663, 324] width 57 height 19
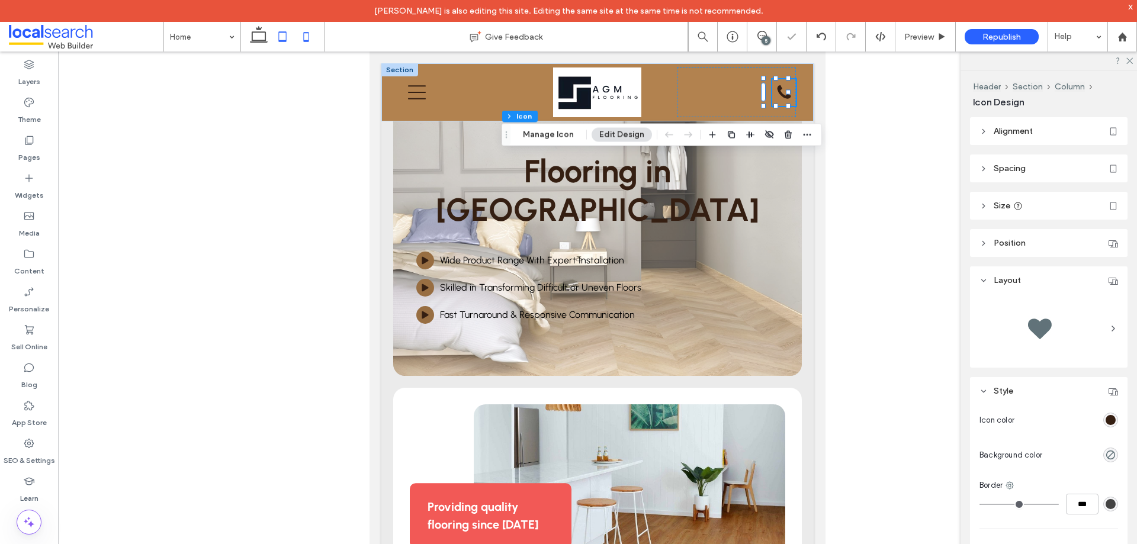
click at [310, 33] on icon at bounding box center [306, 37] width 24 height 24
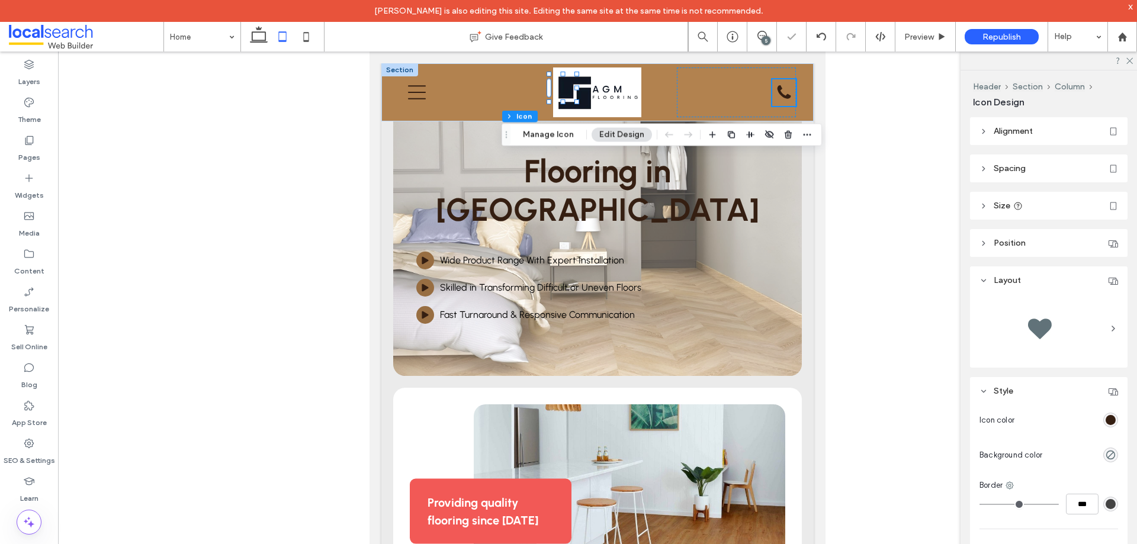
type input "*"
type input "**"
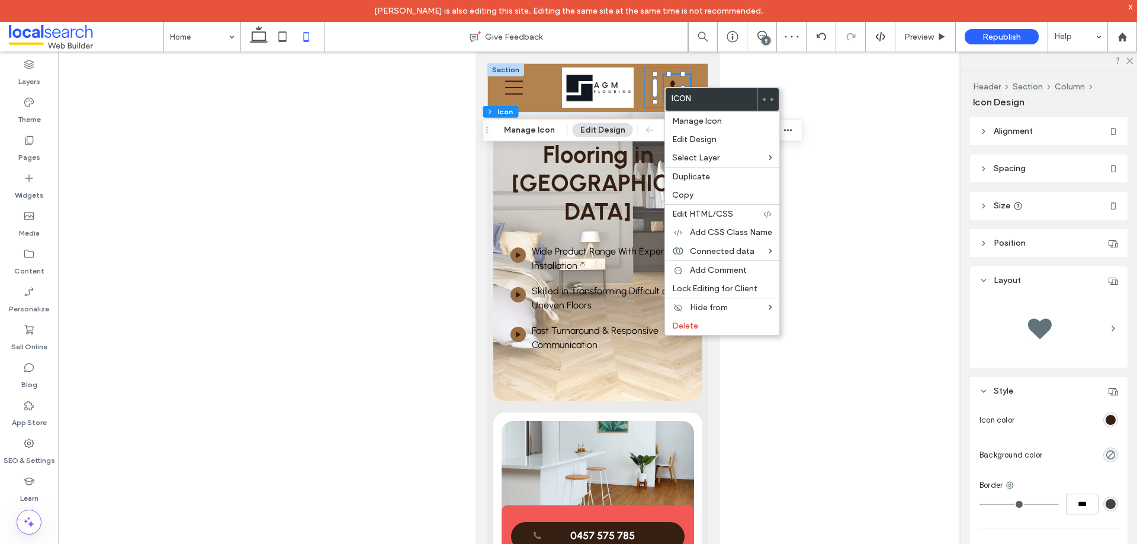
click at [856, 144] on div at bounding box center [597, 308] width 1079 height 512
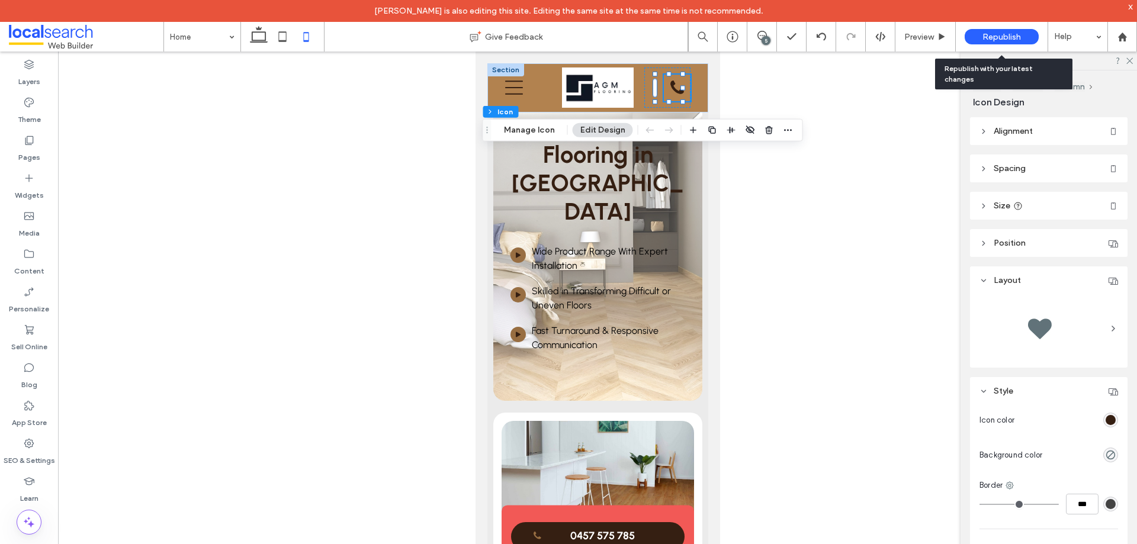
click at [989, 34] on span "Republish" at bounding box center [1001, 37] width 38 height 10
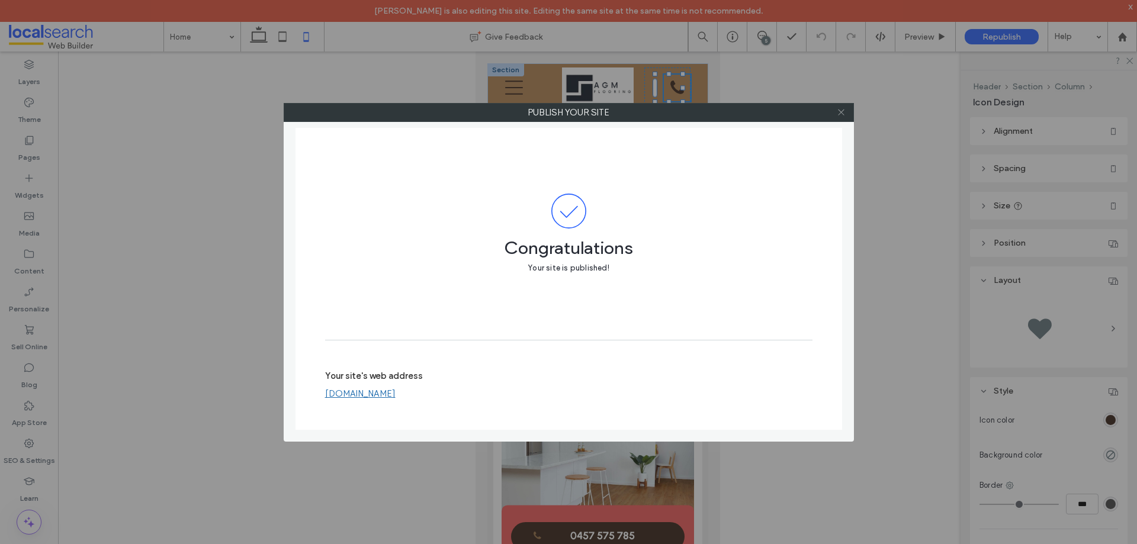
click at [839, 110] on use at bounding box center [841, 113] width 6 height 6
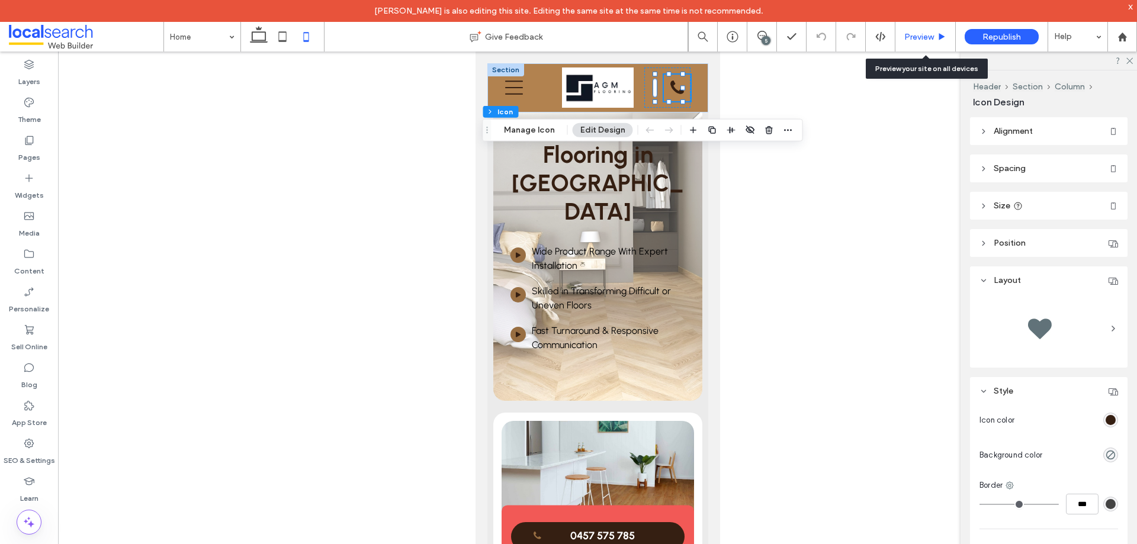
click at [901, 27] on div "Preview" at bounding box center [925, 37] width 60 height 30
click at [904, 37] on span "Preview" at bounding box center [919, 37] width 30 height 10
